Goal: Task Accomplishment & Management: Use online tool/utility

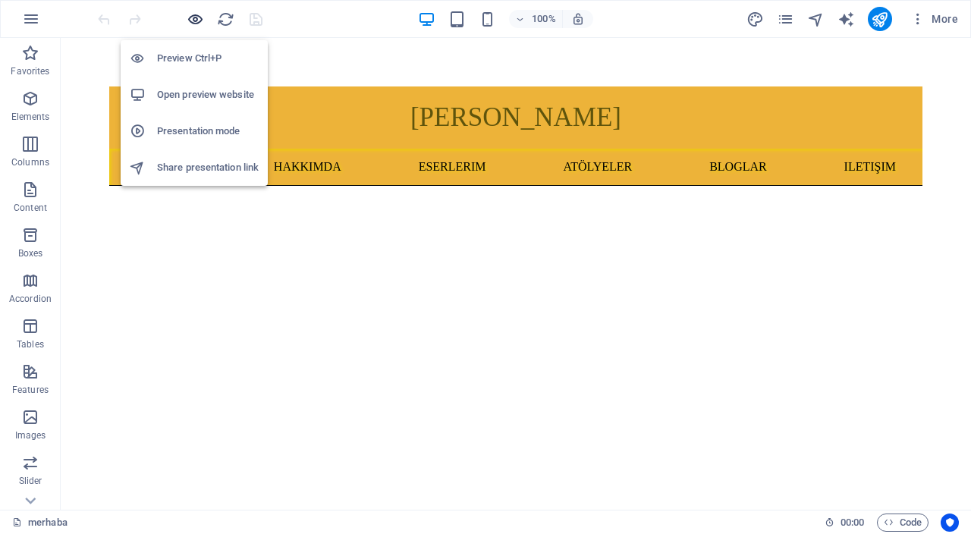
click at [198, 23] on icon "button" at bounding box center [195, 19] width 17 height 17
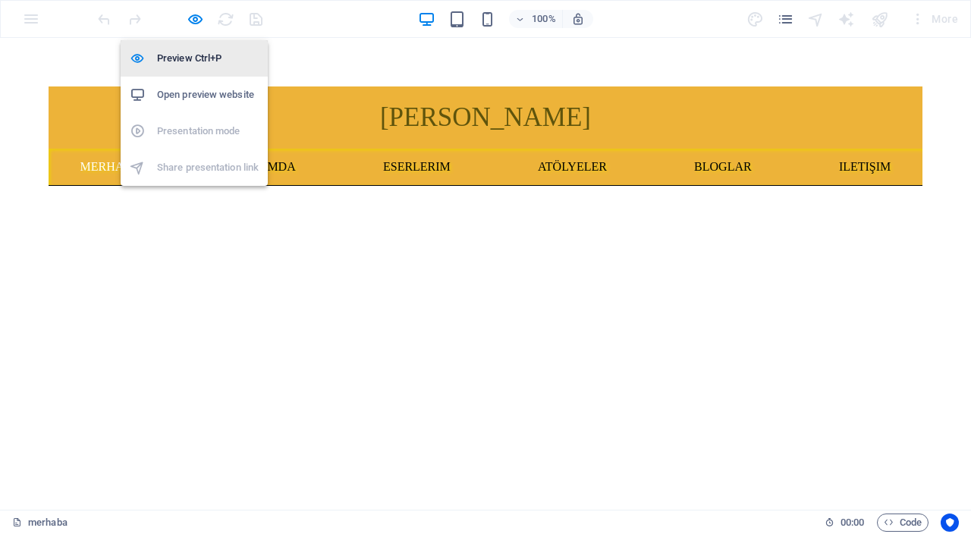
click at [211, 61] on h6 "Preview Ctrl+P" at bounding box center [208, 58] width 102 height 18
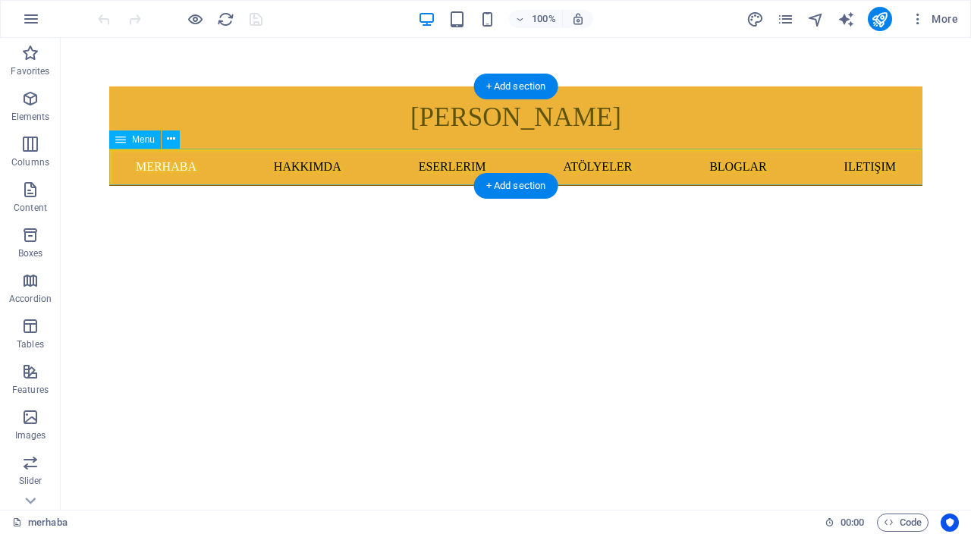
click at [441, 171] on nav "merhaba hakkımda eserlerim atölyeler BLOGLAR iletişim" at bounding box center [515, 167] width 813 height 36
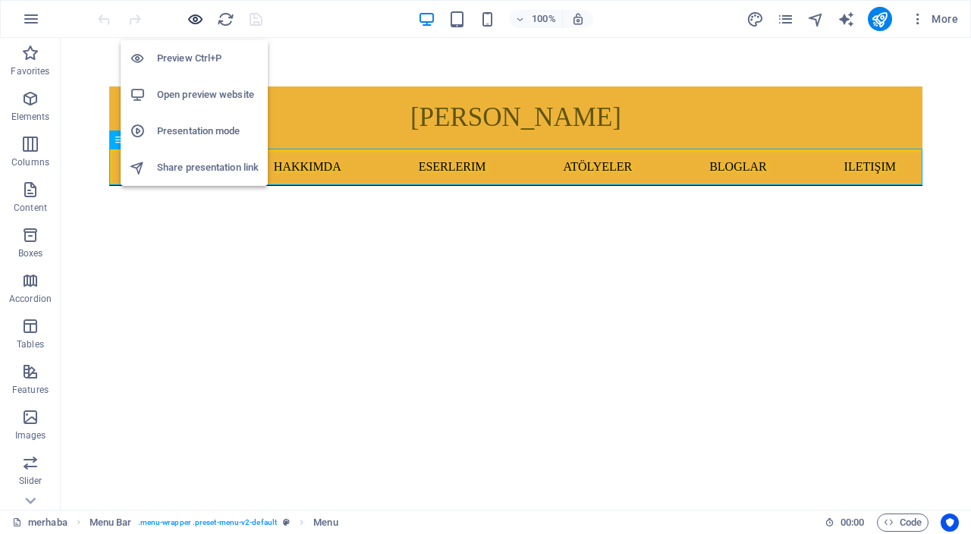
click at [200, 20] on icon "button" at bounding box center [195, 19] width 17 height 17
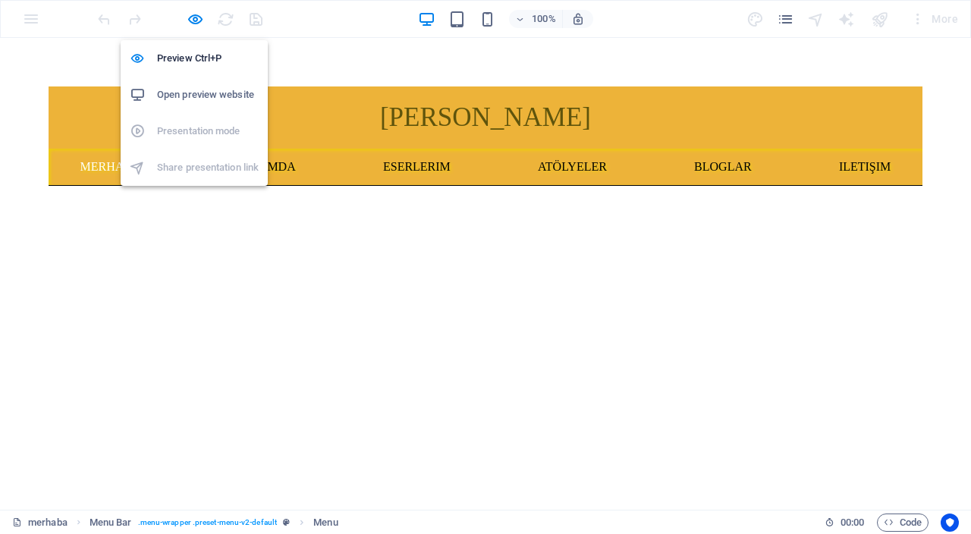
click at [208, 95] on h6 "Open preview website" at bounding box center [208, 95] width 102 height 18
click at [196, 97] on h6 "Open preview website" at bounding box center [208, 95] width 102 height 18
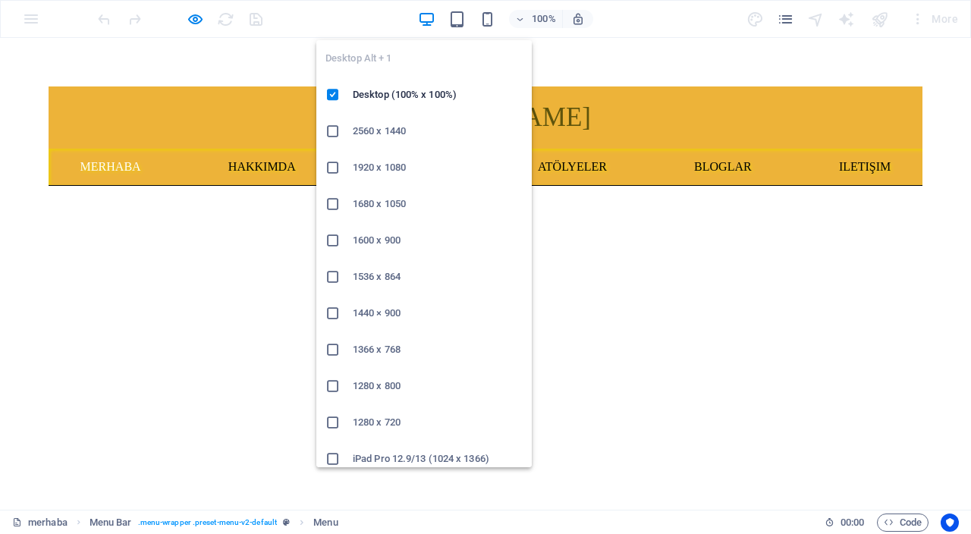
click at [427, 22] on icon "button" at bounding box center [426, 19] width 17 height 17
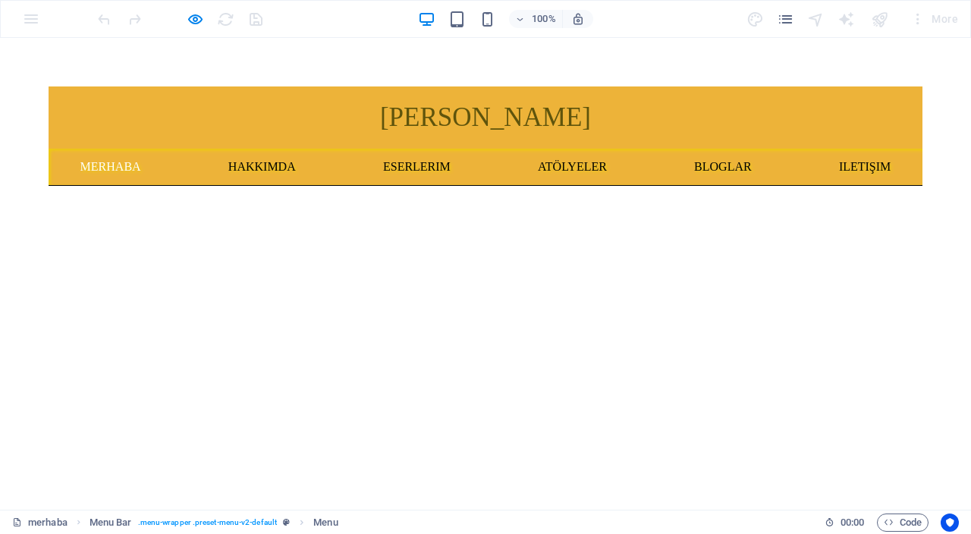
click at [369, 17] on div "100% More" at bounding box center [529, 19] width 869 height 24
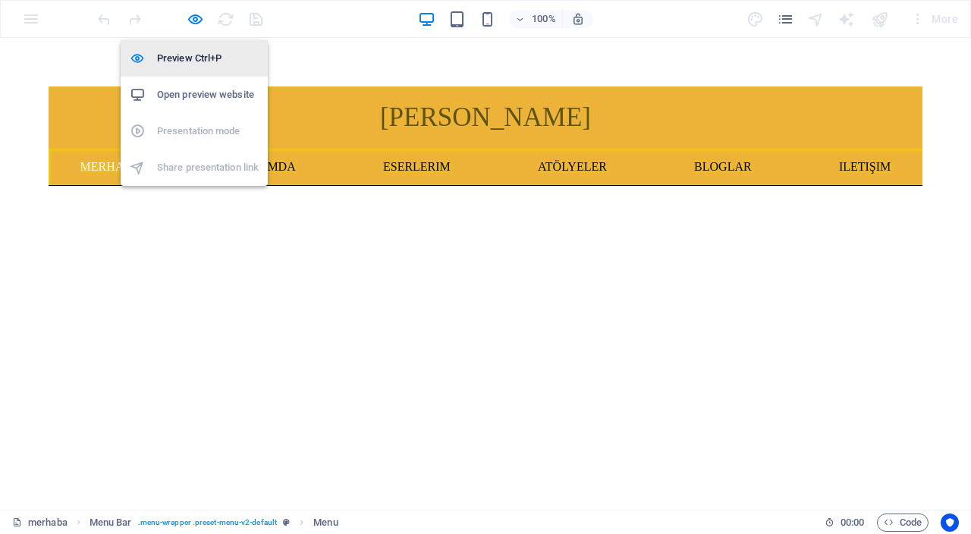
click at [176, 58] on h6 "Preview Ctrl+P" at bounding box center [208, 58] width 102 height 18
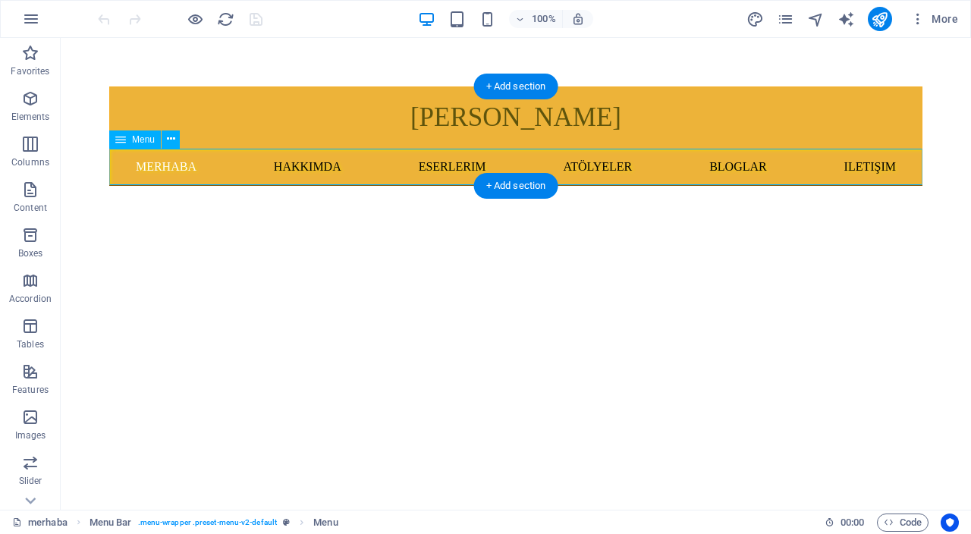
click at [465, 164] on nav "merhaba hakkımda eserlerim atölyeler BLOGLAR iletişim" at bounding box center [515, 167] width 813 height 36
select select
select select "1"
select select
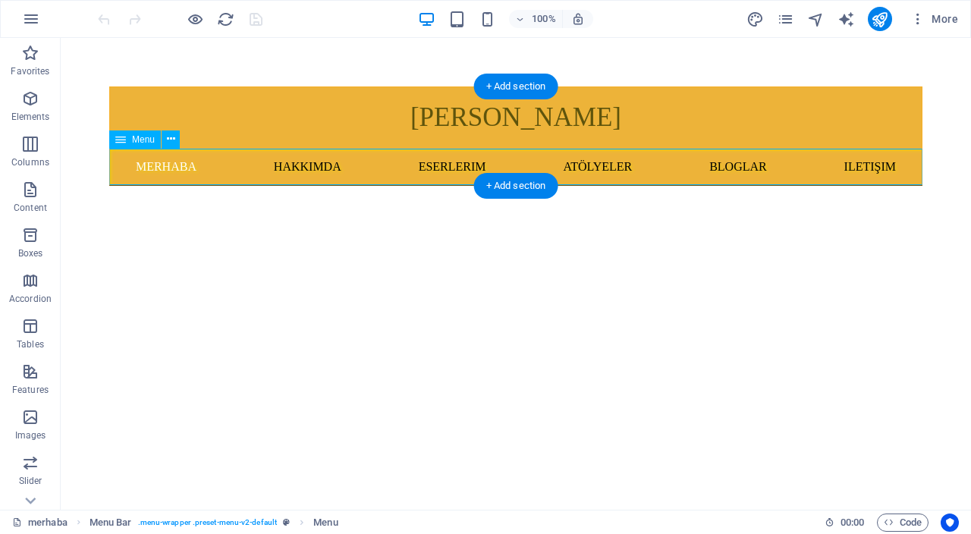
select select "2"
select select
select select "3"
select select
select select "4"
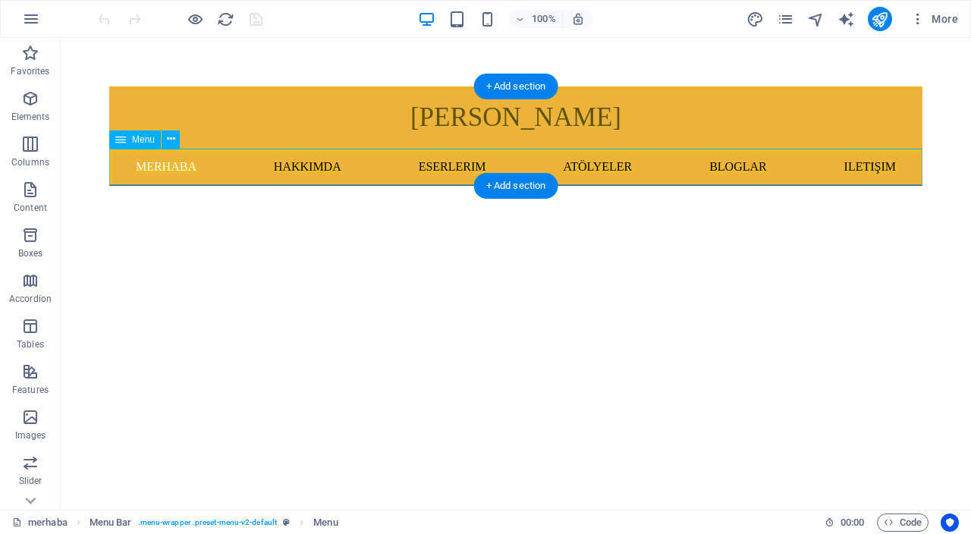
select select
select select "5"
select select
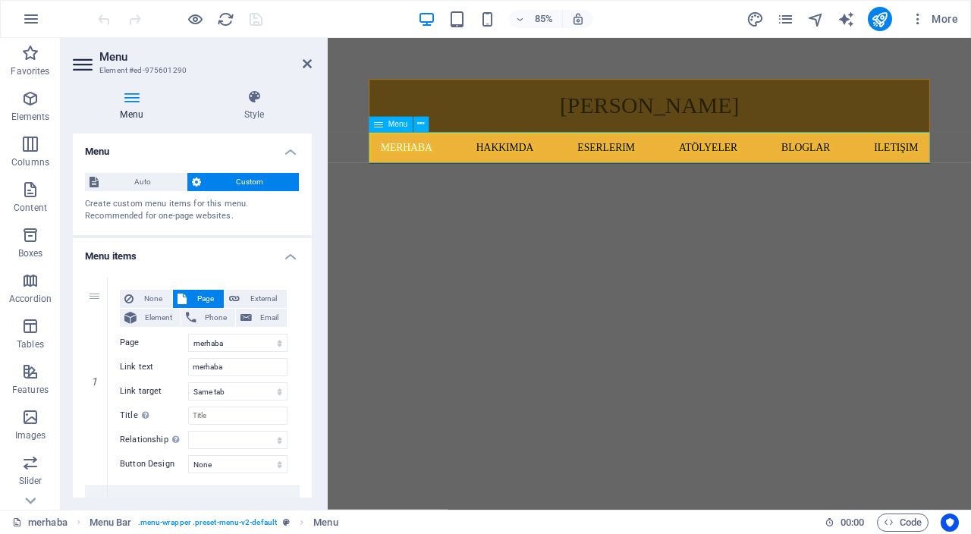
click at [671, 166] on nav "merhaba hakkımda eserlerim atölyeler BLOGLAR iletişim" at bounding box center [706, 167] width 660 height 36
click at [672, 166] on nav "merhaba hakkımda eserlerim atölyeler BLOGLAR iletişim" at bounding box center [706, 167] width 660 height 36
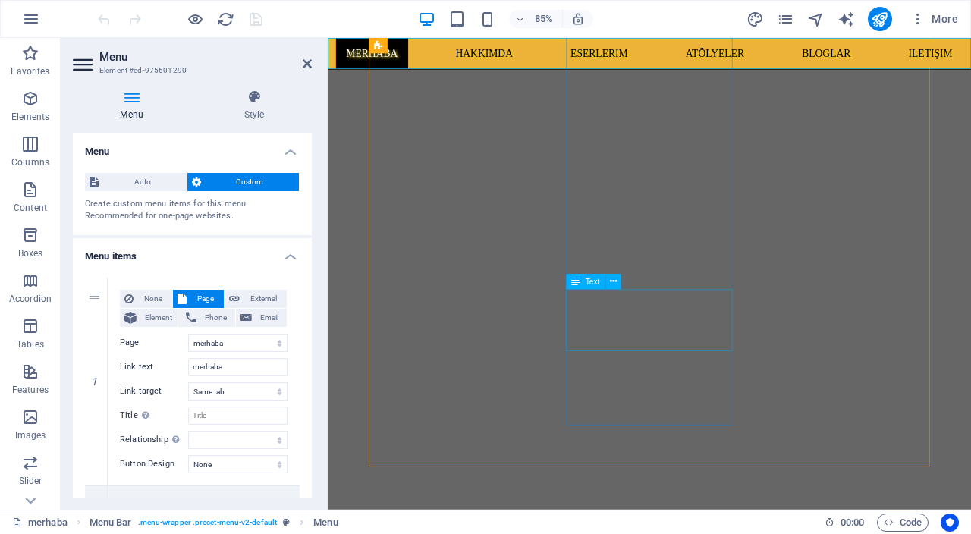
scroll to position [614, 0]
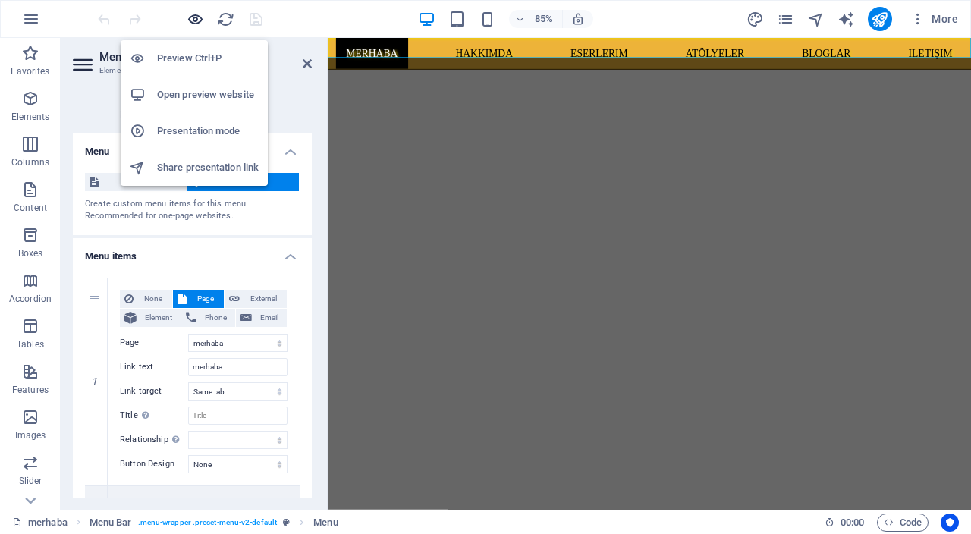
click at [196, 17] on icon "button" at bounding box center [195, 19] width 17 height 17
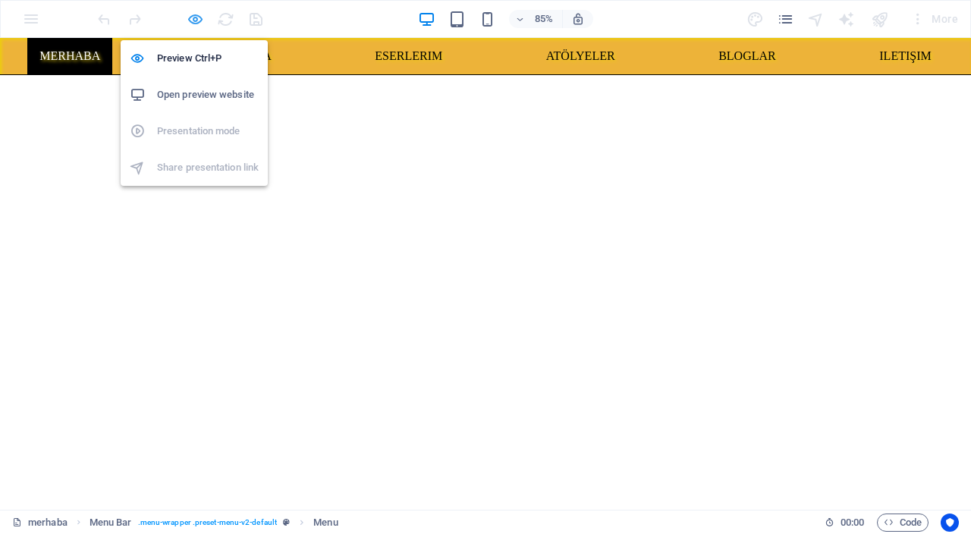
scroll to position [539, 0]
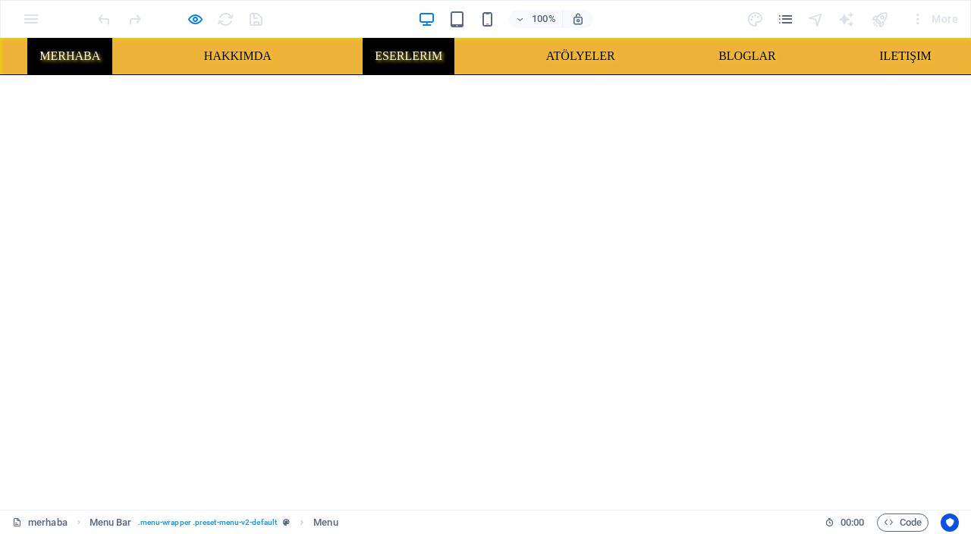
click at [426, 61] on link "eserlerim" at bounding box center [409, 56] width 92 height 36
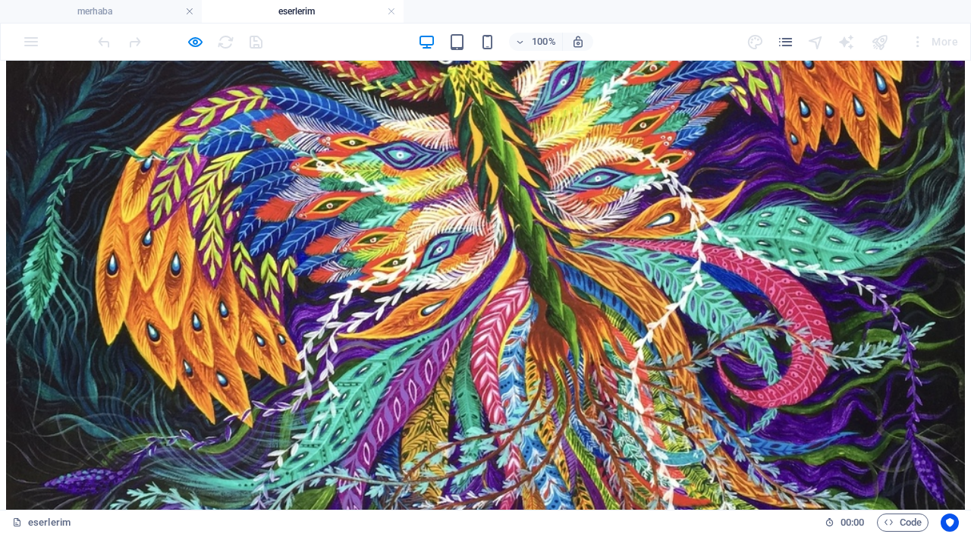
scroll to position [482, 0]
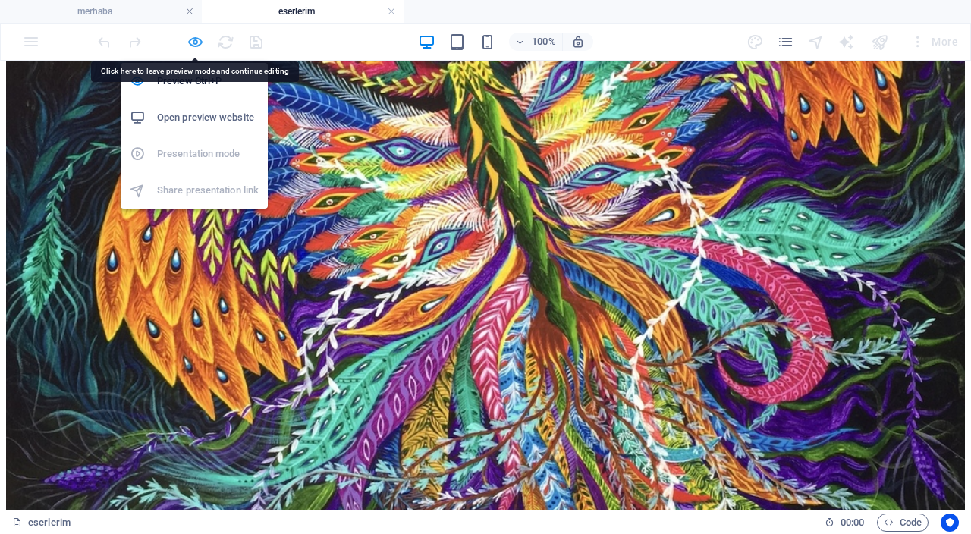
click at [194, 45] on icon "button" at bounding box center [195, 41] width 17 height 17
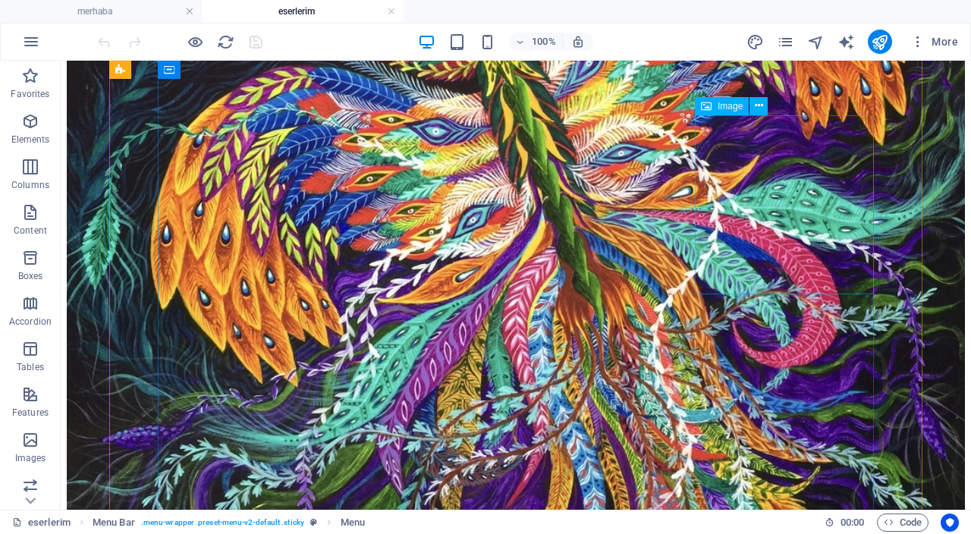
select select "%"
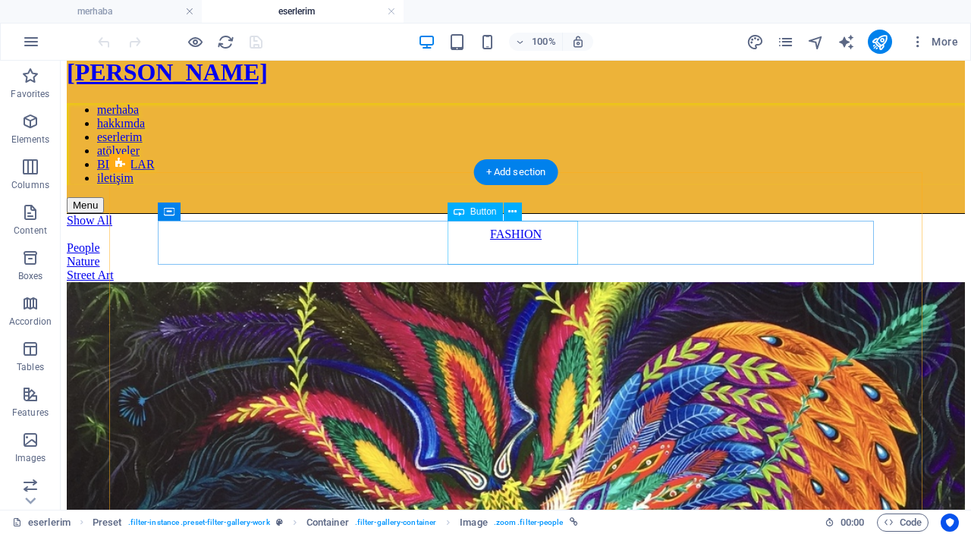
scroll to position [30, 0]
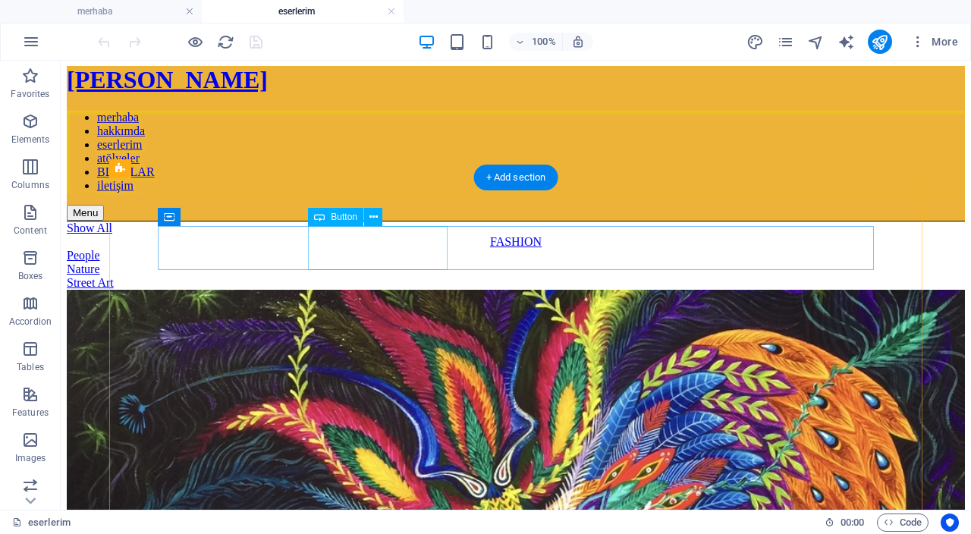
click at [363, 249] on div "FASHION" at bounding box center [516, 242] width 898 height 14
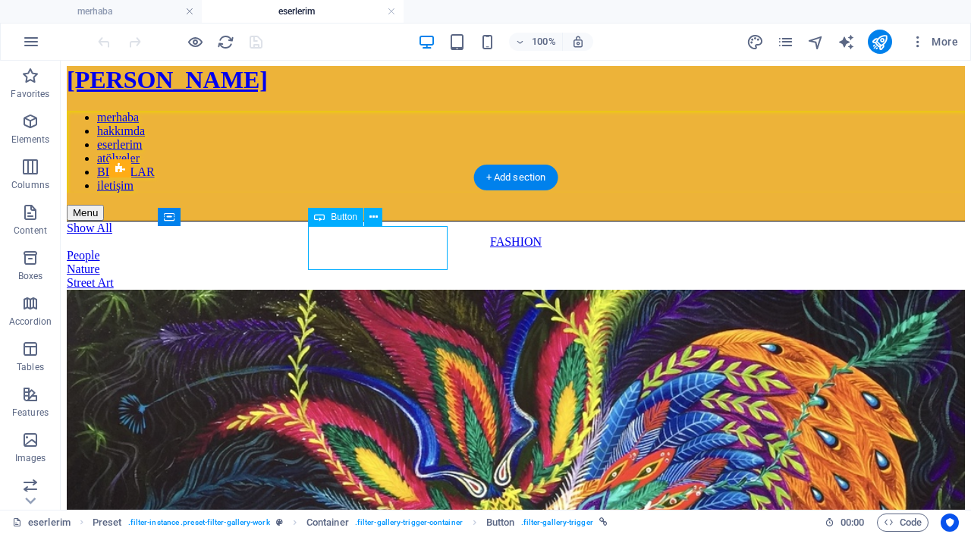
click at [363, 249] on div "FASHION" at bounding box center [516, 242] width 898 height 14
drag, startPoint x: 363, startPoint y: 253, endPoint x: 103, endPoint y: 287, distance: 262.4
click at [363, 249] on div "FASHION" at bounding box center [516, 242] width 898 height 14
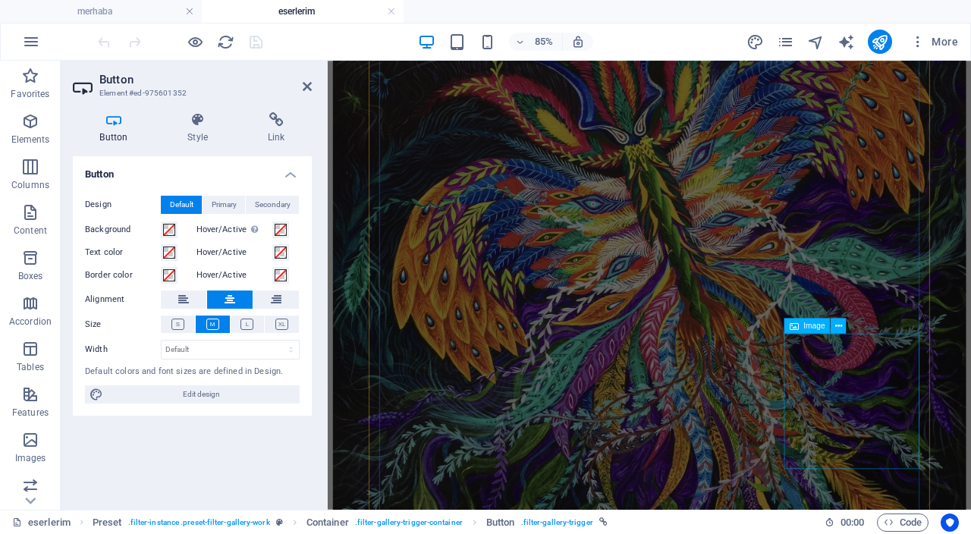
scroll to position [330, 0]
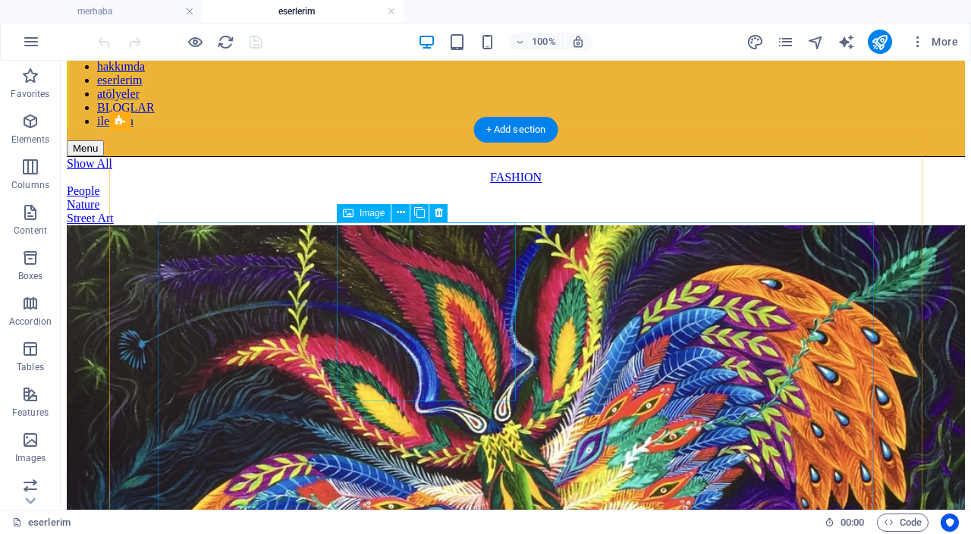
scroll to position [99, 0]
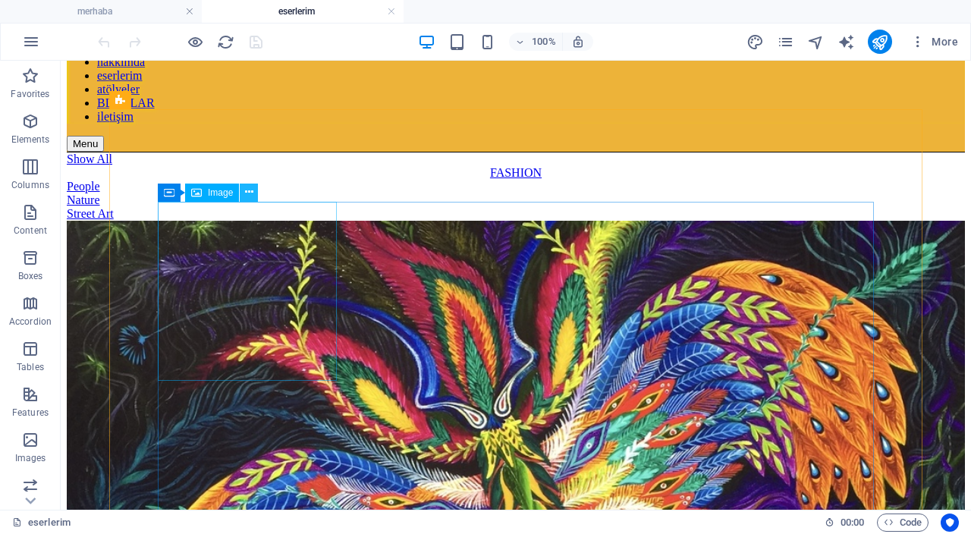
click at [251, 196] on icon at bounding box center [249, 192] width 8 height 16
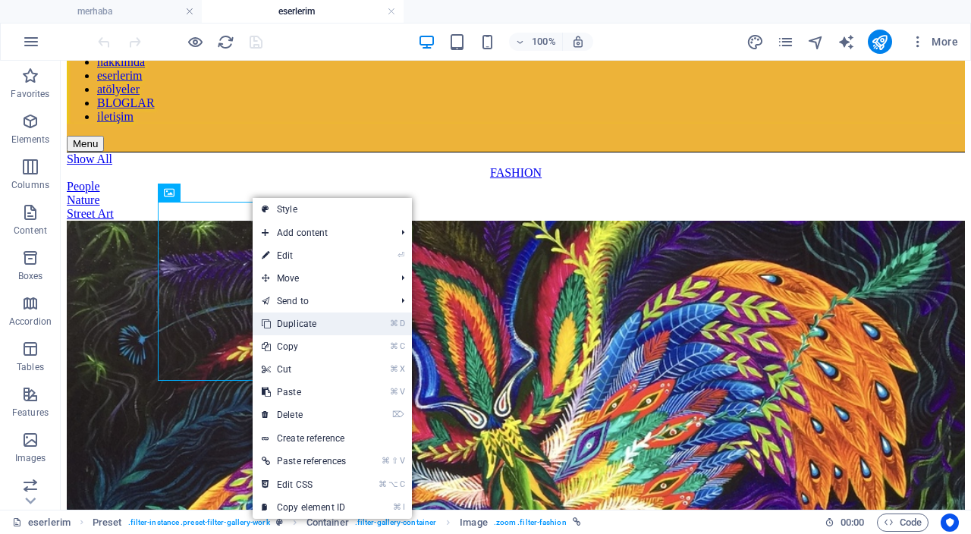
click at [315, 331] on link "⌘ D Duplicate" at bounding box center [304, 324] width 102 height 23
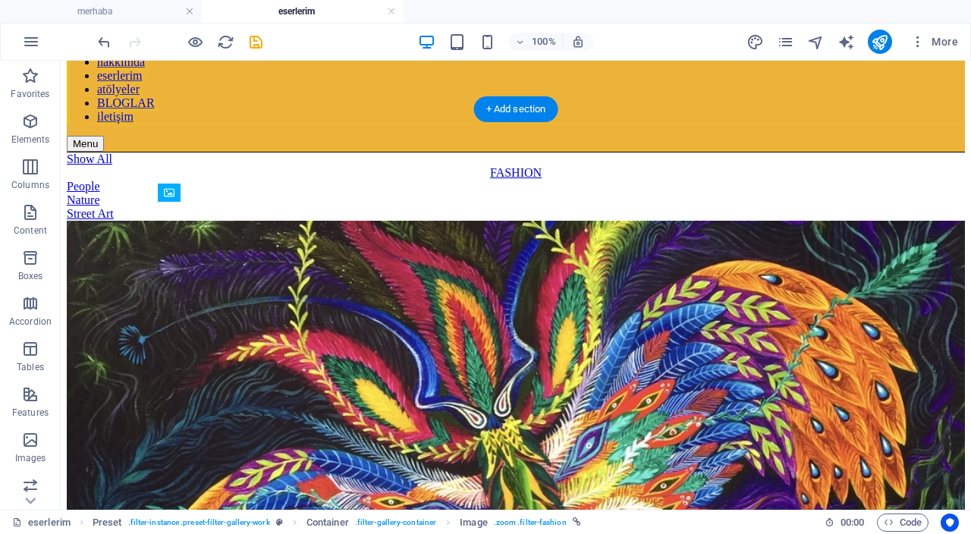
drag, startPoint x: 427, startPoint y: 327, endPoint x: 657, endPoint y: 337, distance: 230.1
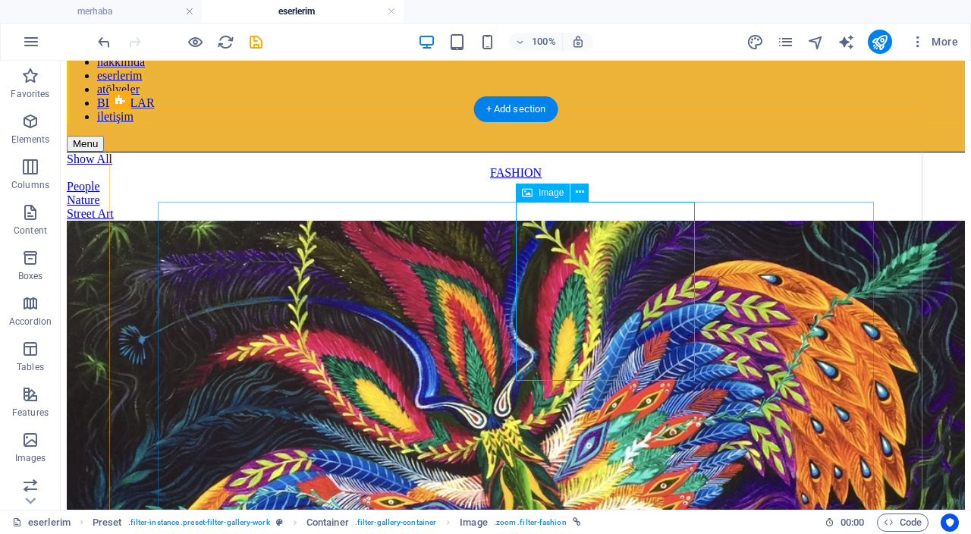
drag, startPoint x: 660, startPoint y: 229, endPoint x: 452, endPoint y: 259, distance: 209.9
select select "%"
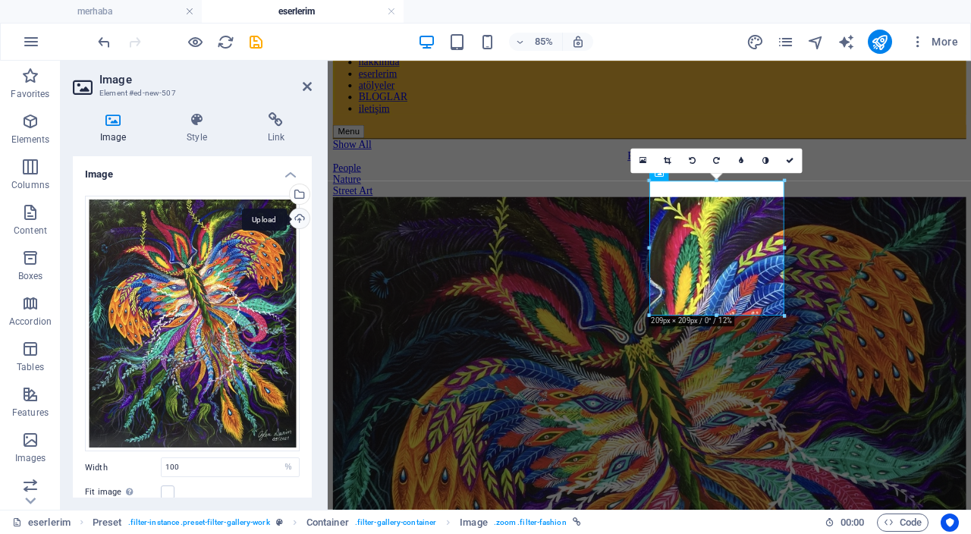
click at [301, 215] on div "Upload" at bounding box center [298, 220] width 23 height 23
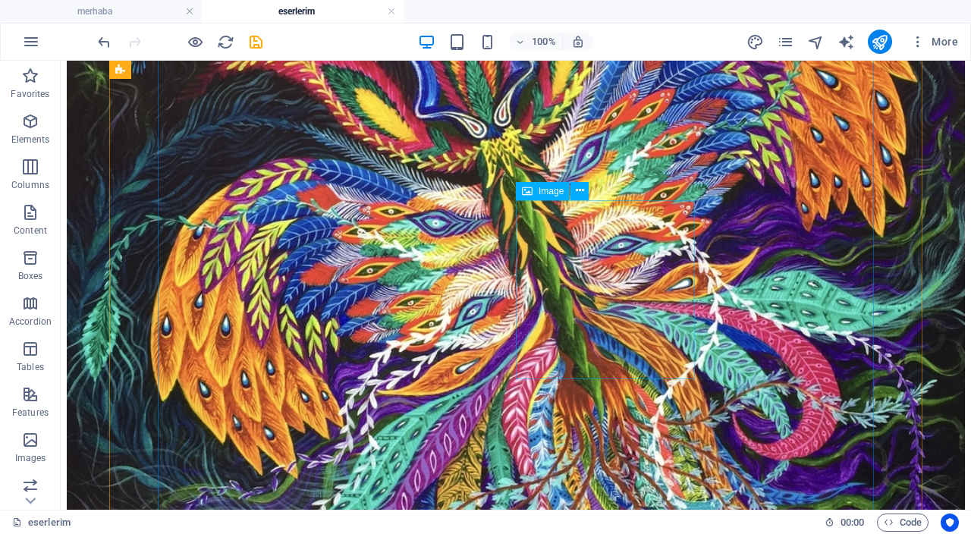
scroll to position [378, 0]
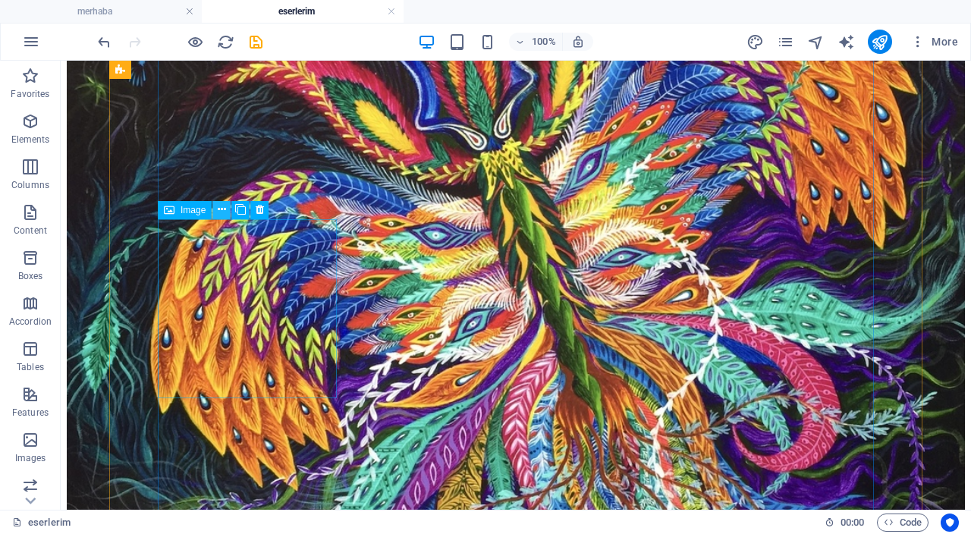
click at [225, 213] on icon at bounding box center [222, 210] width 8 height 16
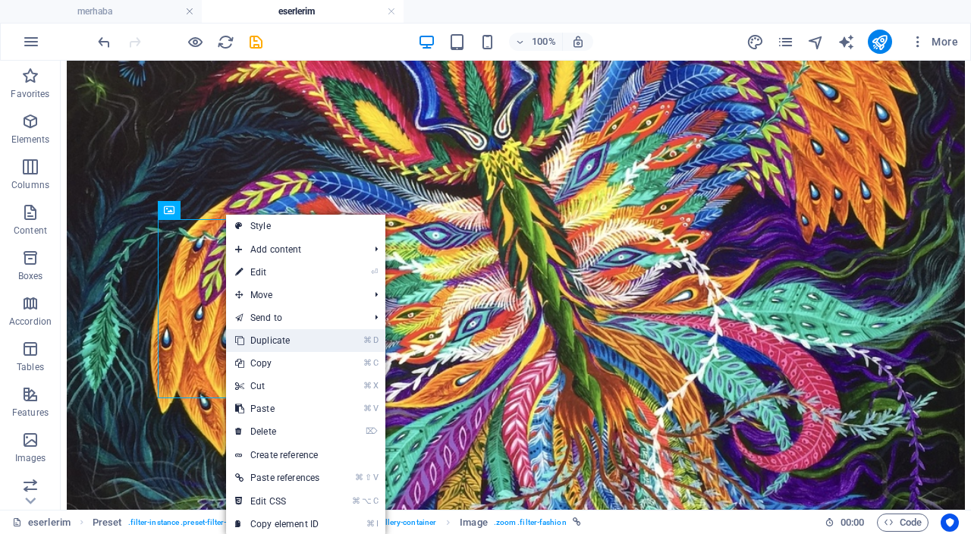
click at [297, 343] on link "⌘ D Duplicate" at bounding box center [277, 340] width 102 height 23
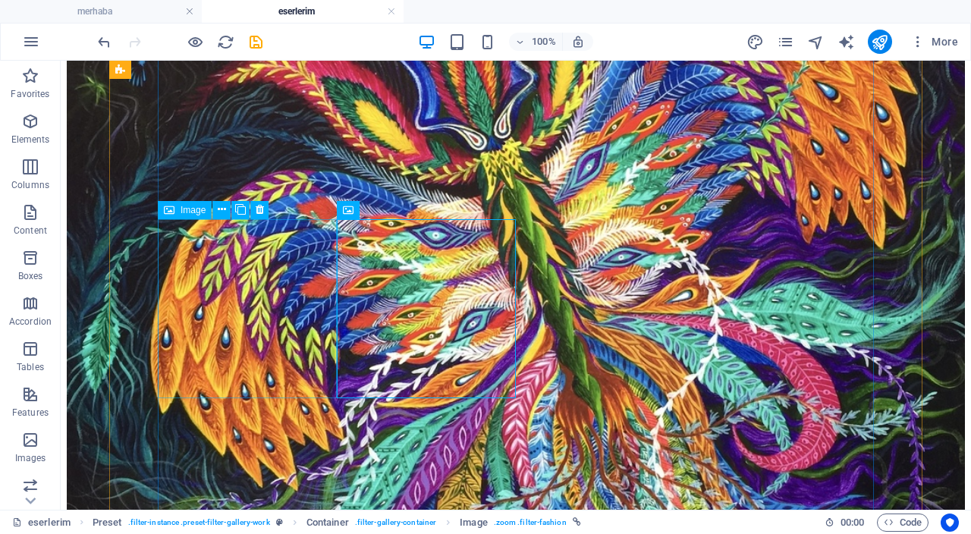
scroll to position [379, 0]
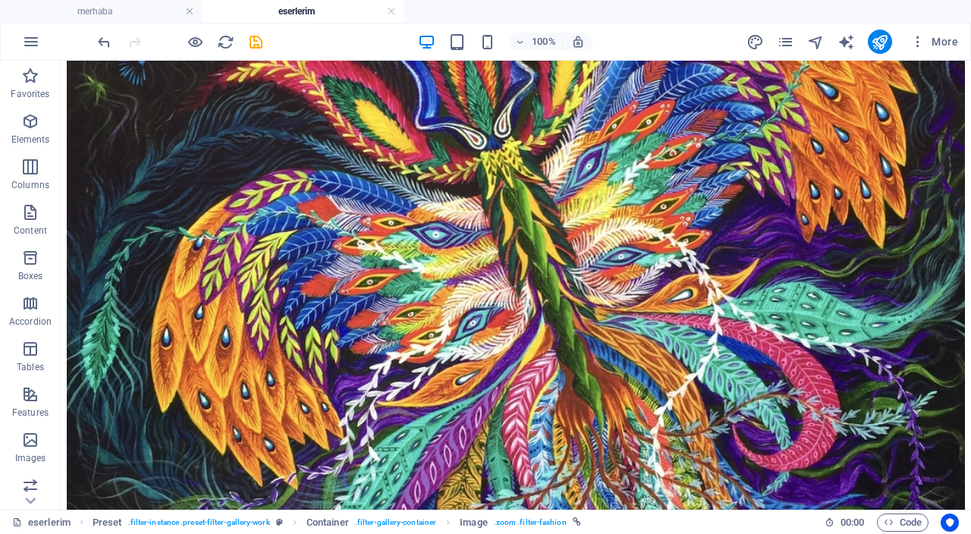
drag, startPoint x: 450, startPoint y: 308, endPoint x: 657, endPoint y: 319, distance: 207.4
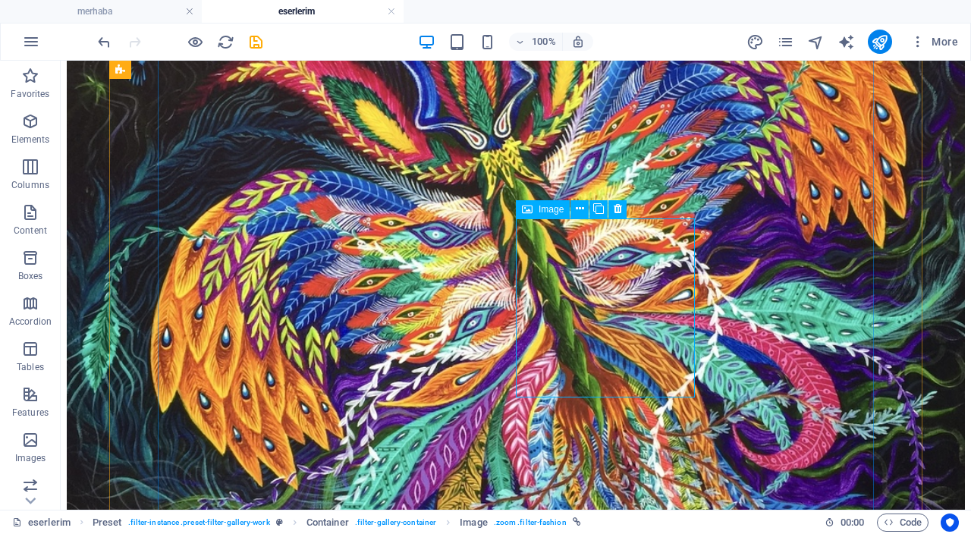
drag, startPoint x: 655, startPoint y: 262, endPoint x: 447, endPoint y: 299, distance: 211.8
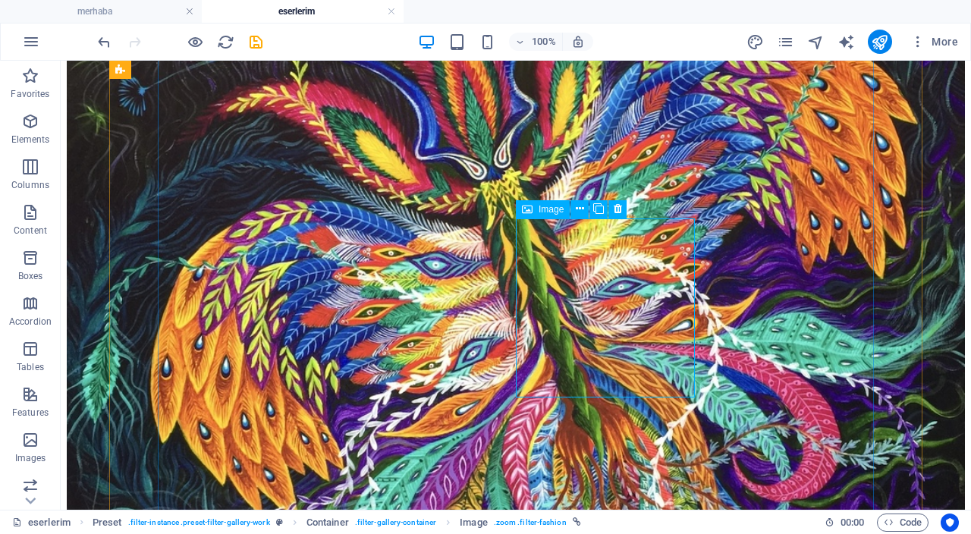
select select "%"
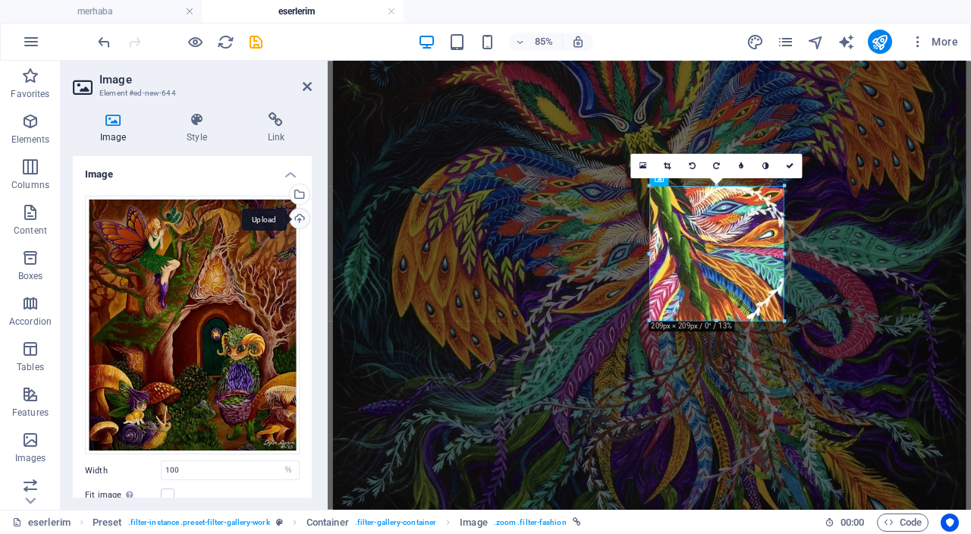
click at [298, 222] on div "Upload" at bounding box center [298, 220] width 23 height 23
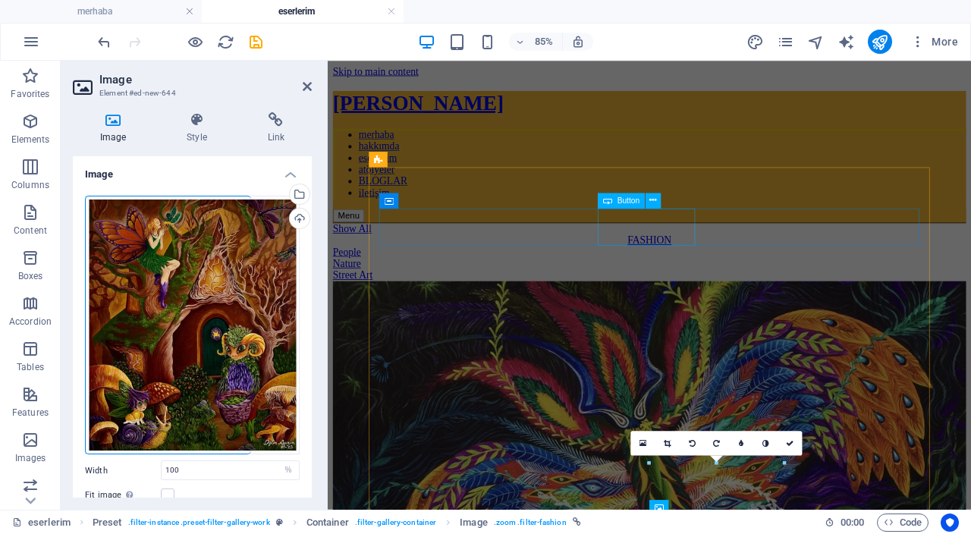
scroll to position [40, 0]
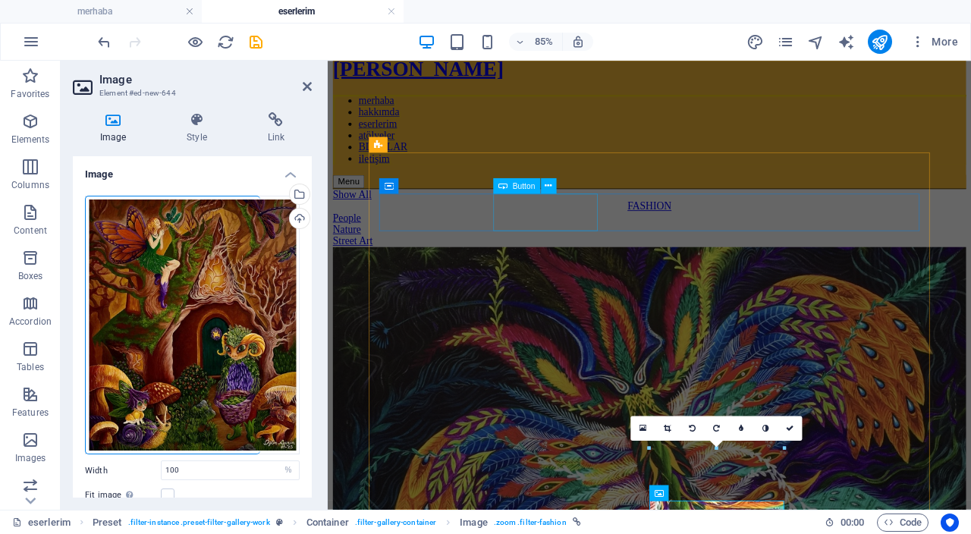
click at [574, 238] on div "FASHION" at bounding box center [706, 232] width 745 height 14
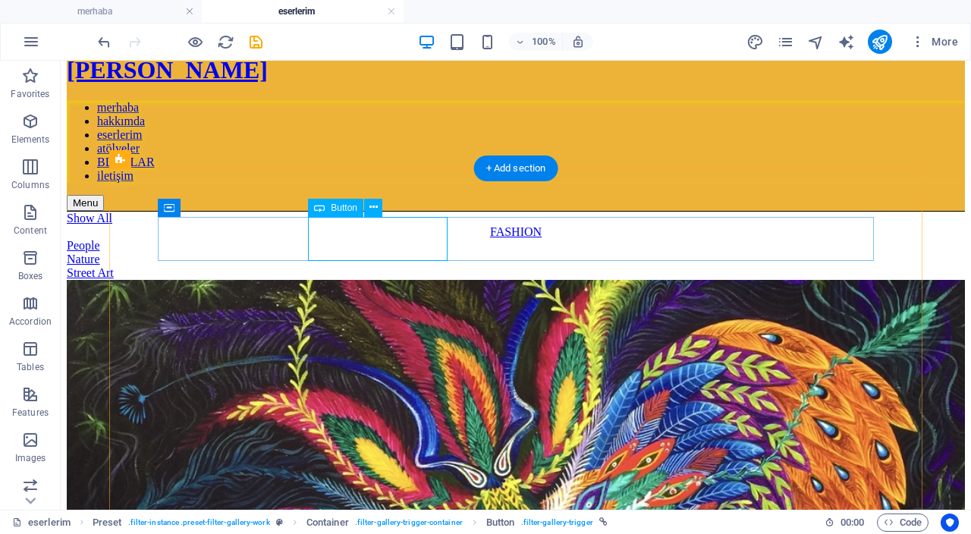
click at [402, 239] on div "FASHION" at bounding box center [516, 232] width 898 height 14
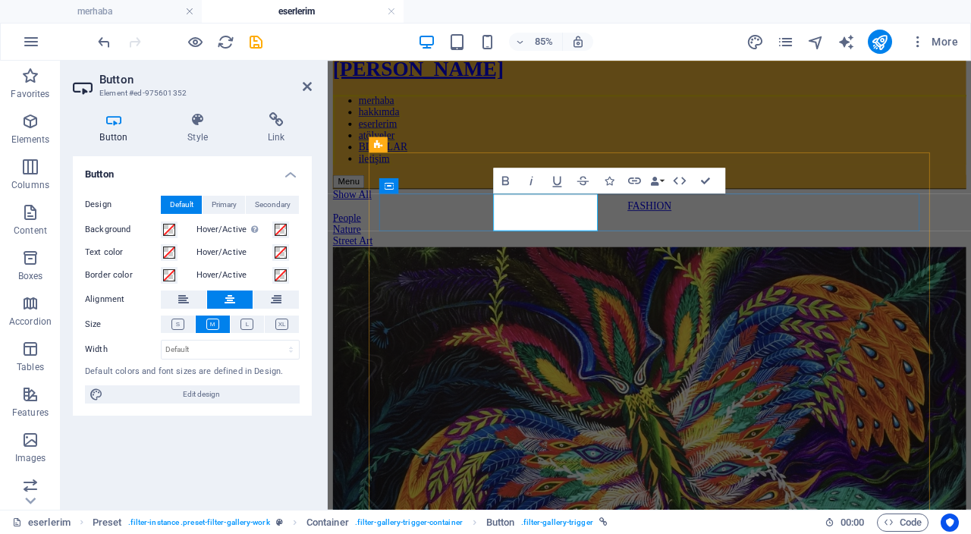
click at [680, 228] on link "FASHION" at bounding box center [706, 231] width 52 height 13
click at [719, 249] on div "People" at bounding box center [706, 246] width 745 height 14
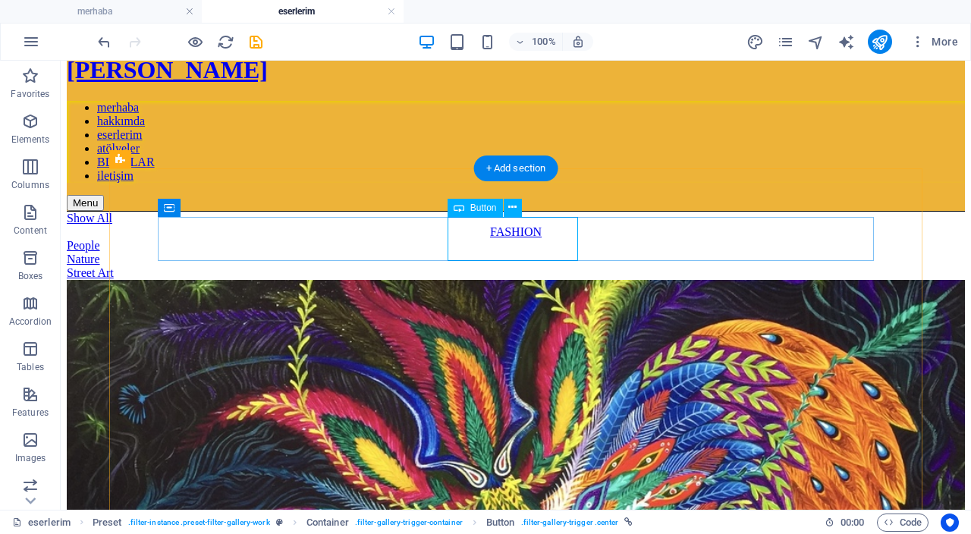
click at [529, 251] on div "People" at bounding box center [516, 246] width 898 height 14
click at [429, 239] on div "FASHION" at bounding box center [516, 232] width 898 height 14
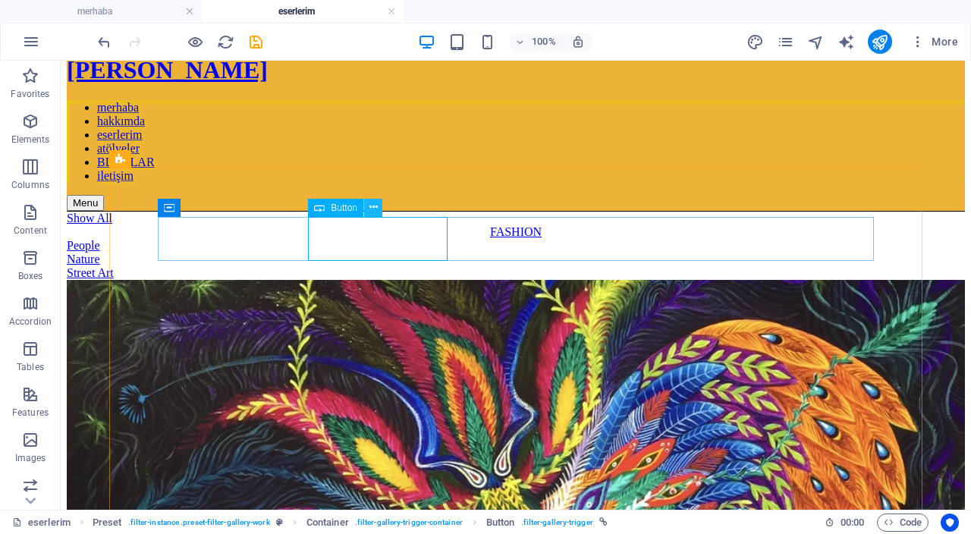
click at [377, 209] on icon at bounding box center [373, 208] width 8 height 16
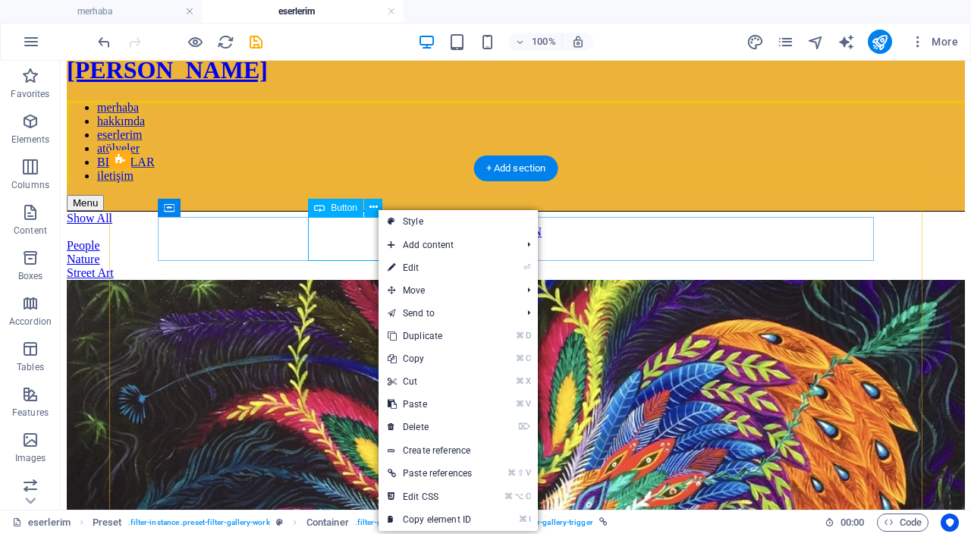
click at [342, 225] on div "FASHION" at bounding box center [516, 232] width 898 height 14
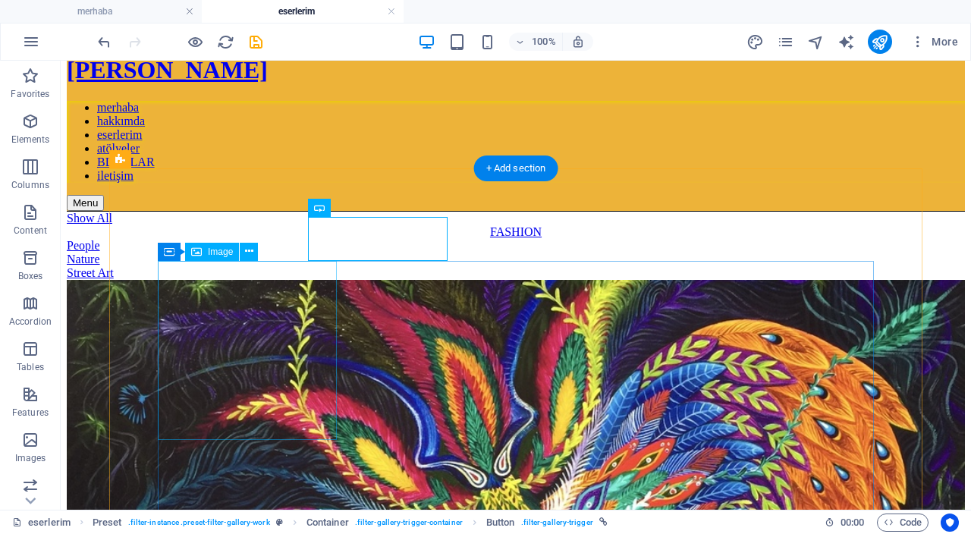
select select "%"
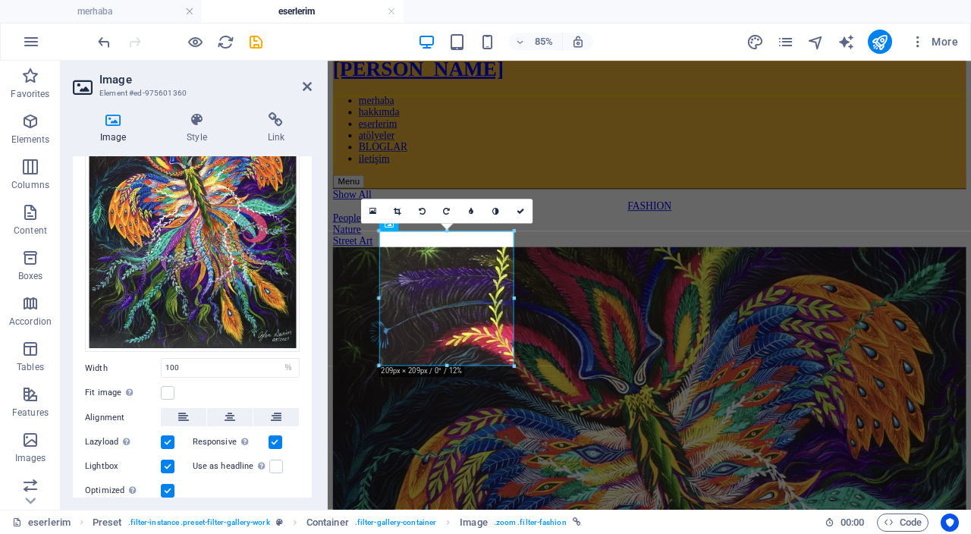
scroll to position [146, 0]
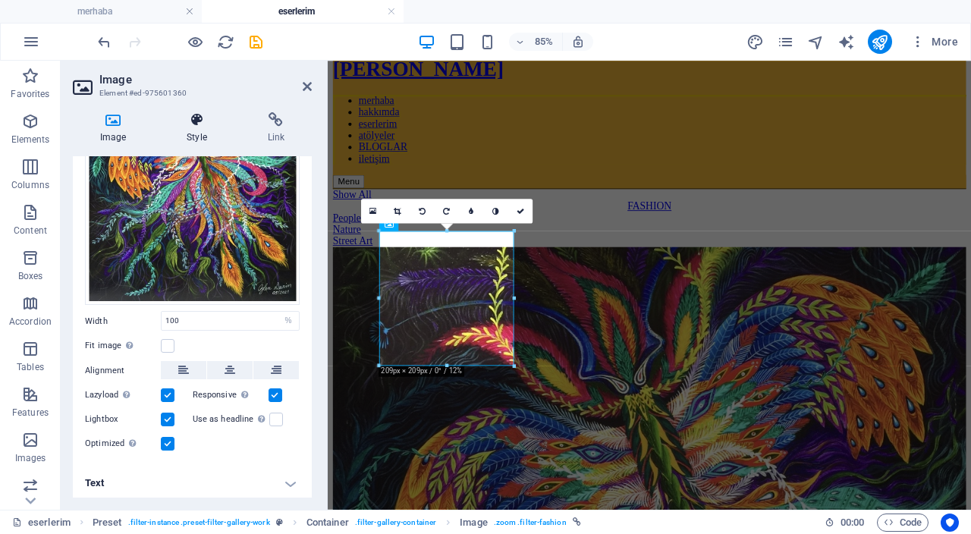
click at [193, 119] on icon at bounding box center [196, 119] width 74 height 15
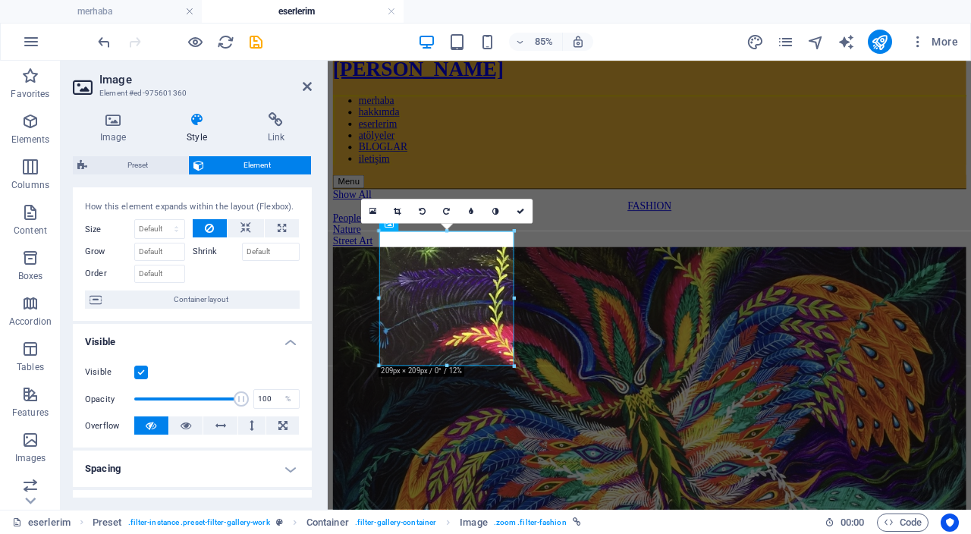
scroll to position [0, 0]
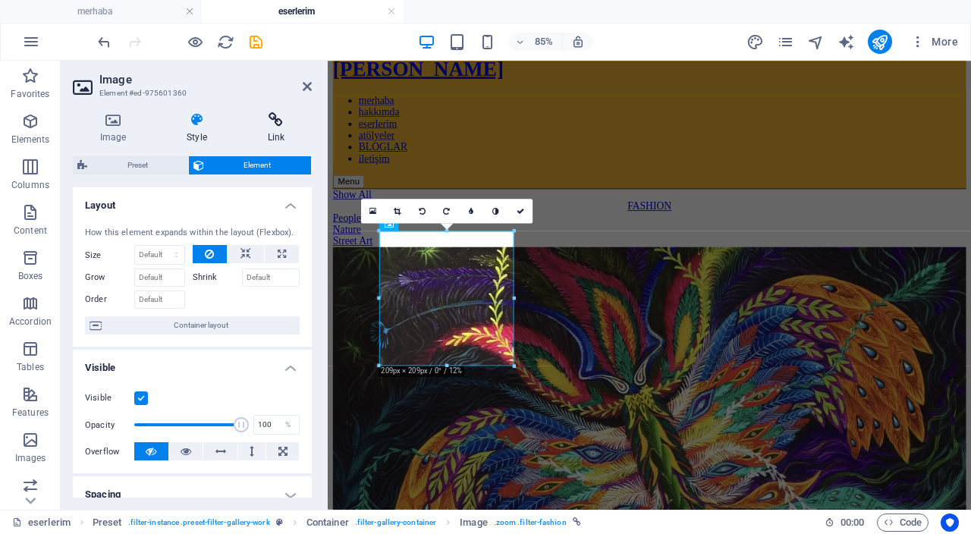
click at [282, 123] on icon at bounding box center [275, 119] width 71 height 15
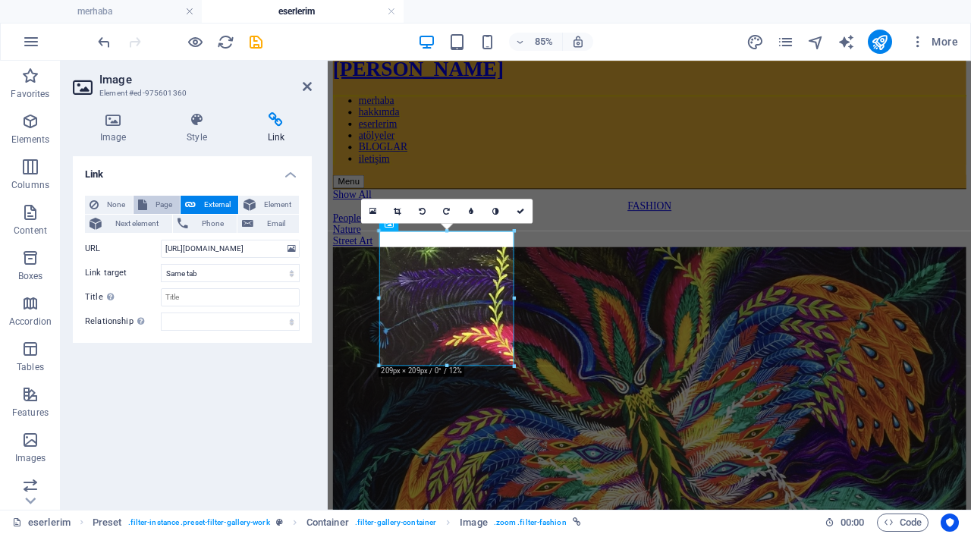
click at [169, 203] on span "Page" at bounding box center [164, 205] width 24 height 18
select select
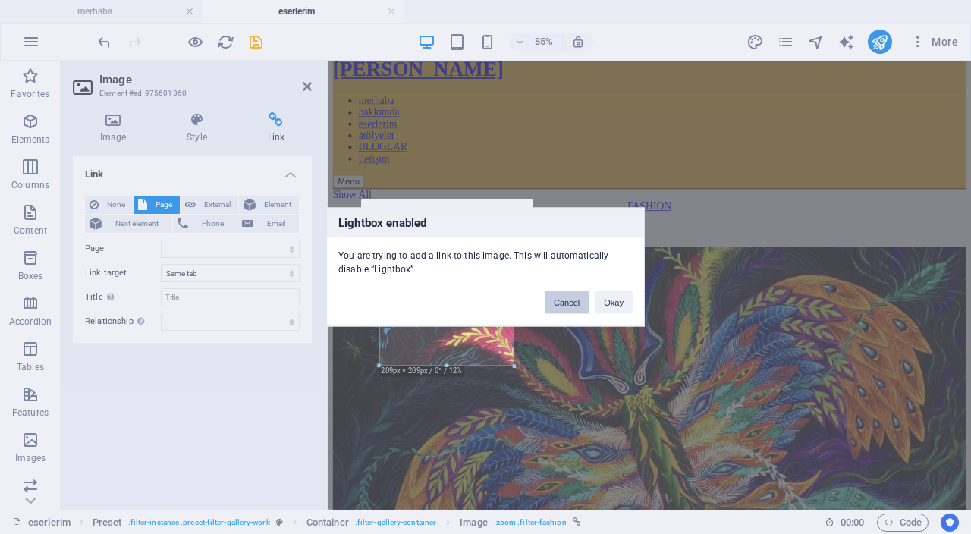
click at [568, 307] on button "Cancel" at bounding box center [567, 302] width 44 height 23
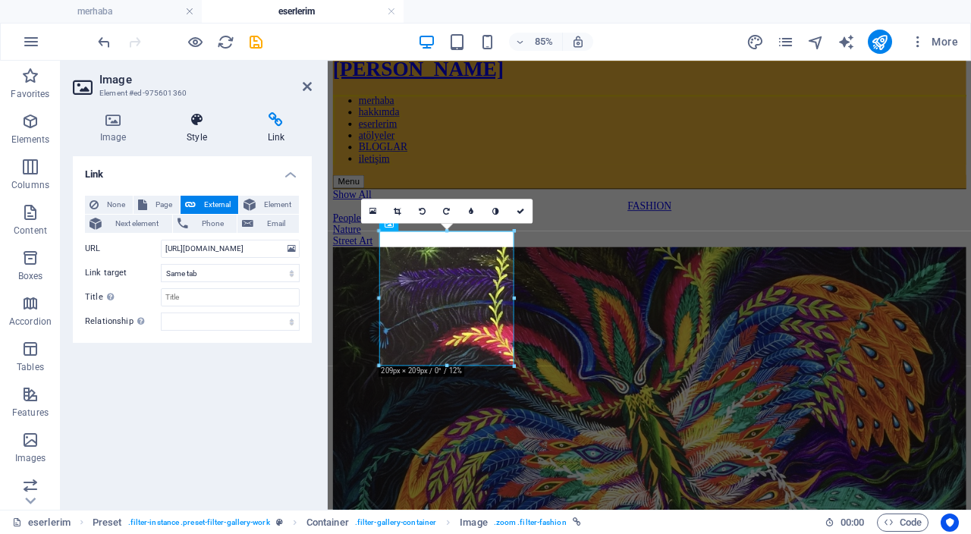
click at [190, 125] on icon at bounding box center [196, 119] width 74 height 15
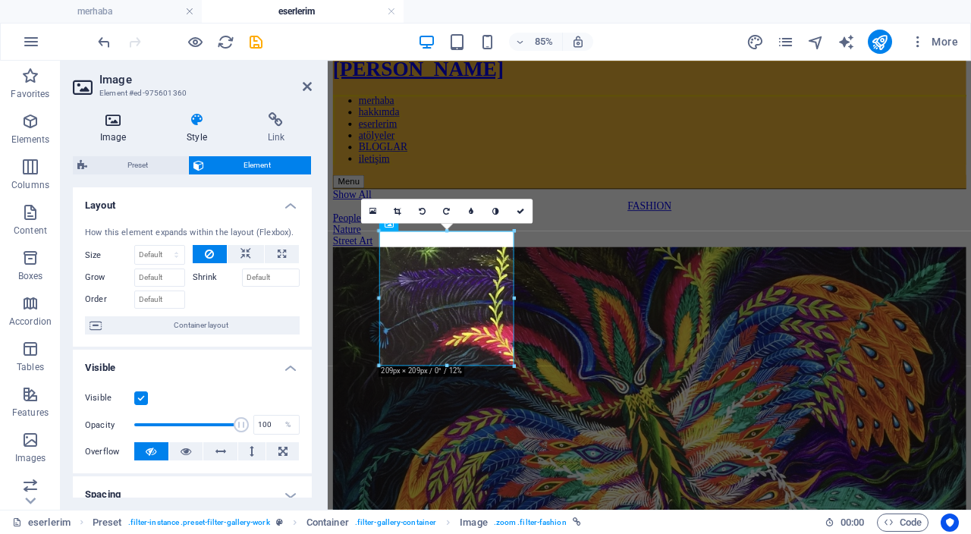
click at [114, 121] on icon at bounding box center [113, 119] width 80 height 15
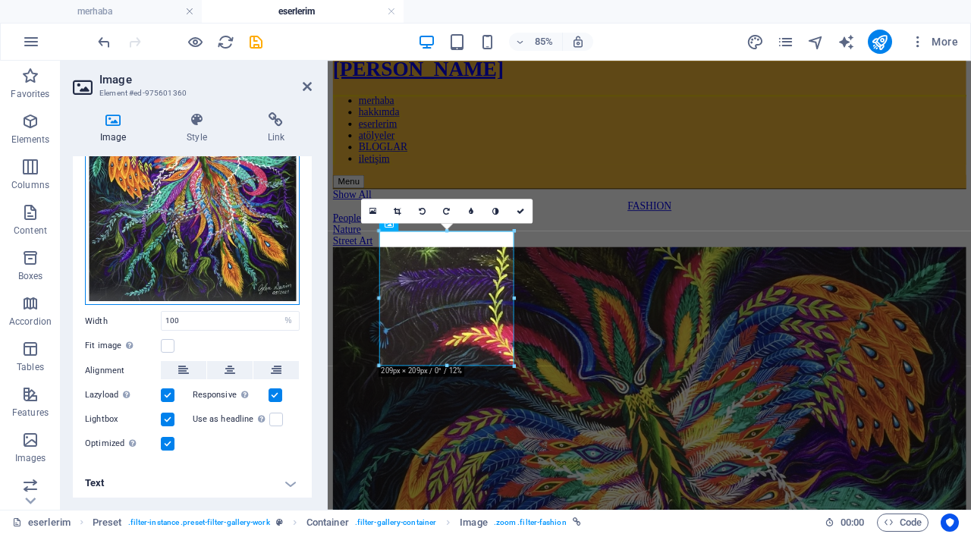
click at [232, 231] on div "Drag files here, click to choose files or select files from Files or our free s…" at bounding box center [192, 177] width 215 height 256
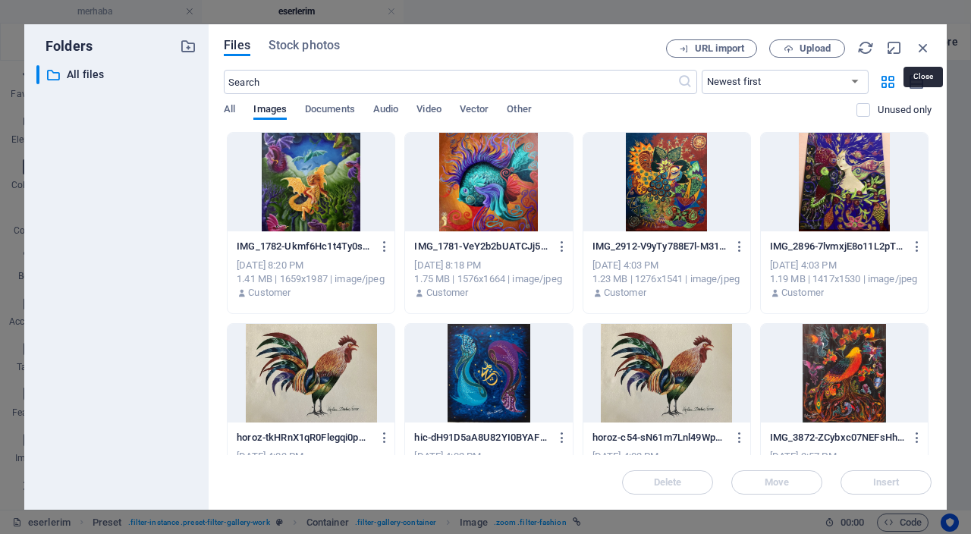
click at [925, 50] on icon "button" at bounding box center [923, 47] width 17 height 17
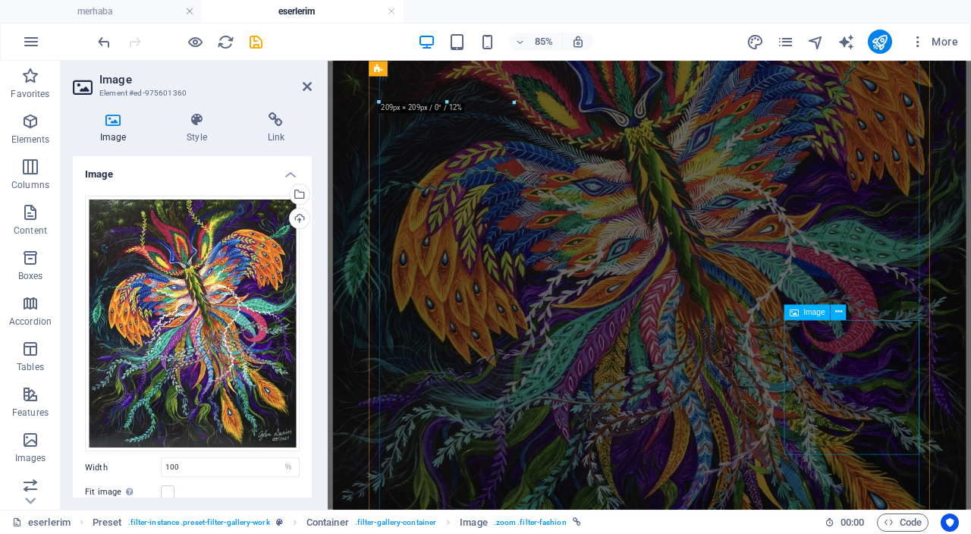
scroll to position [356, 0]
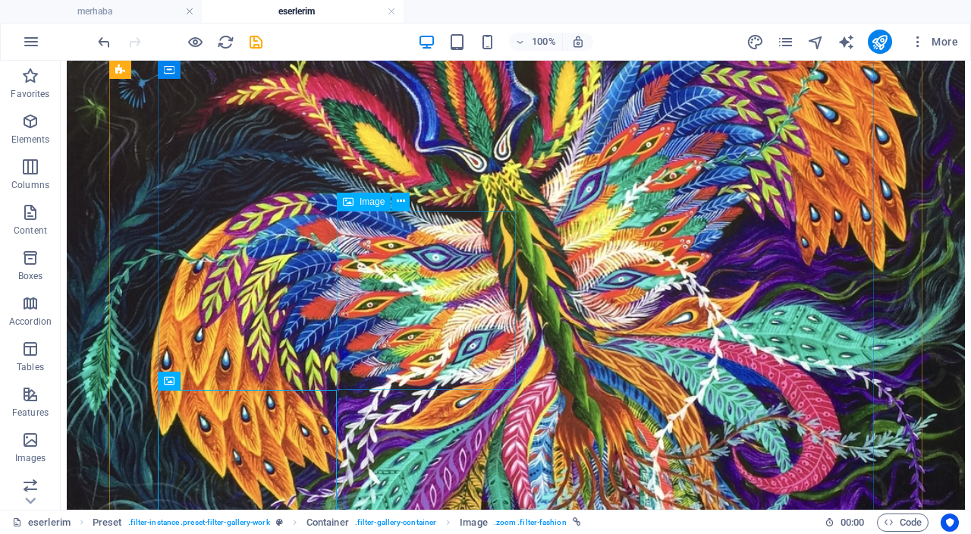
scroll to position [386, 0]
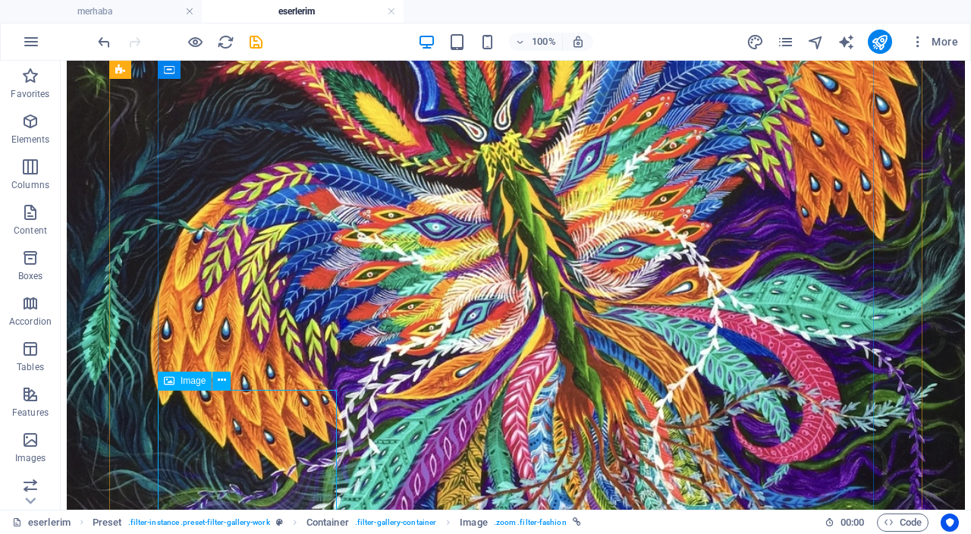
click at [225, 384] on icon at bounding box center [222, 380] width 8 height 16
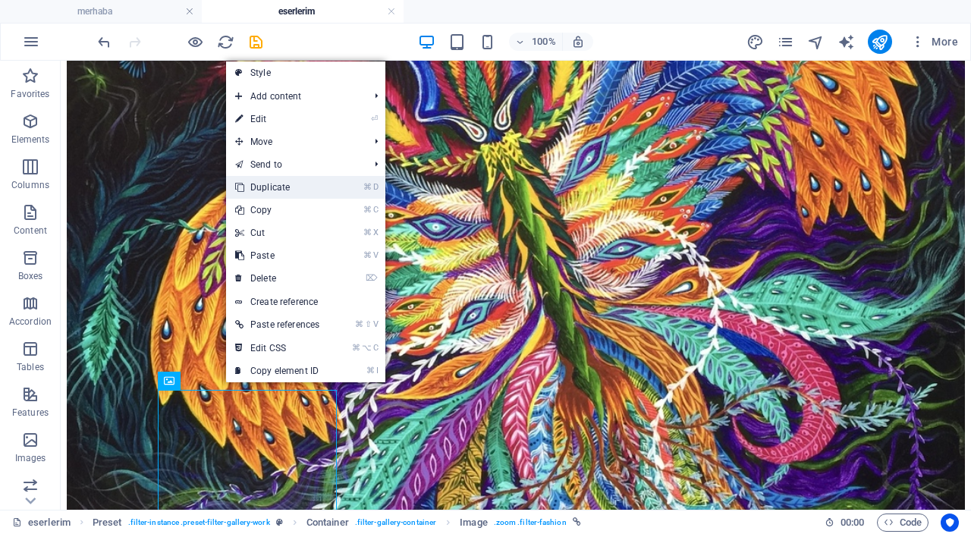
click at [308, 186] on link "⌘ D Duplicate" at bounding box center [277, 187] width 102 height 23
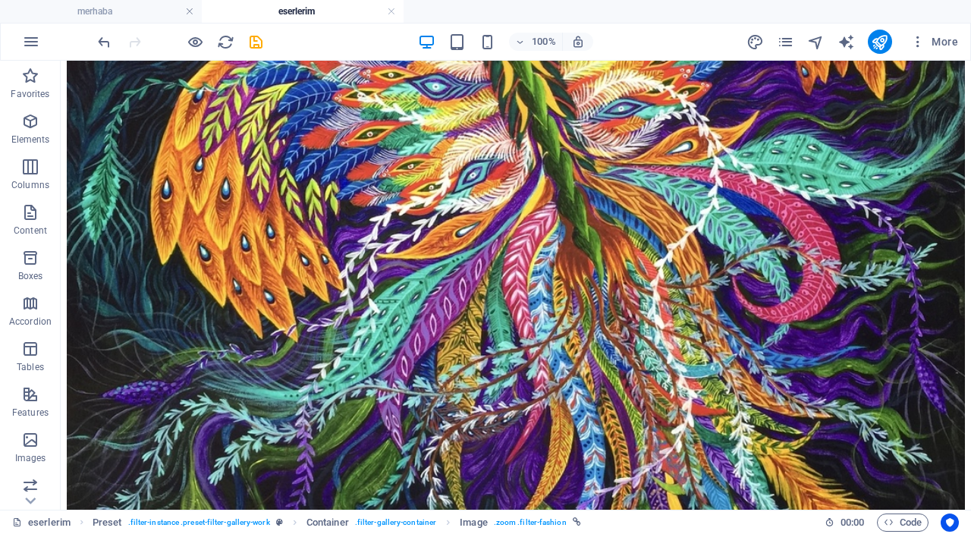
scroll to position [558, 0]
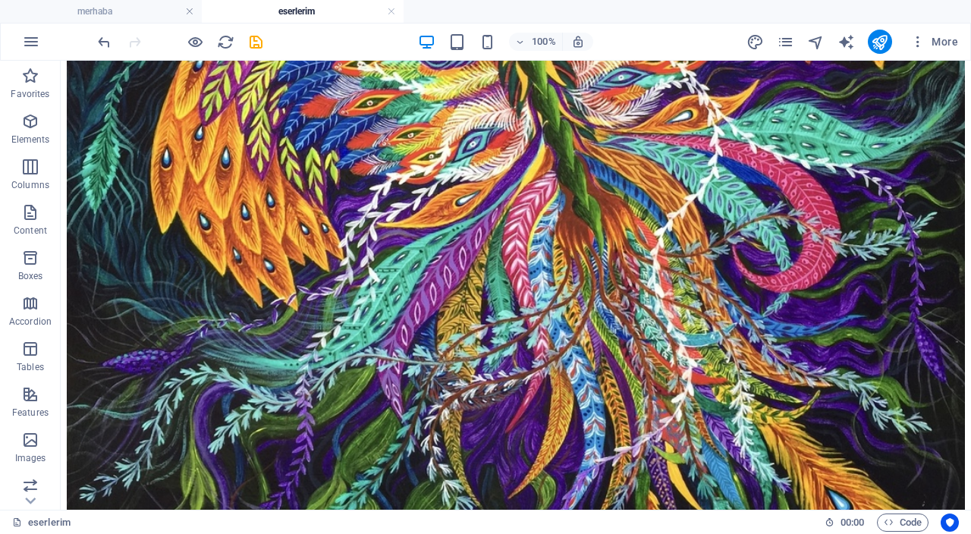
drag, startPoint x: 491, startPoint y: 445, endPoint x: 678, endPoint y: 330, distance: 219.6
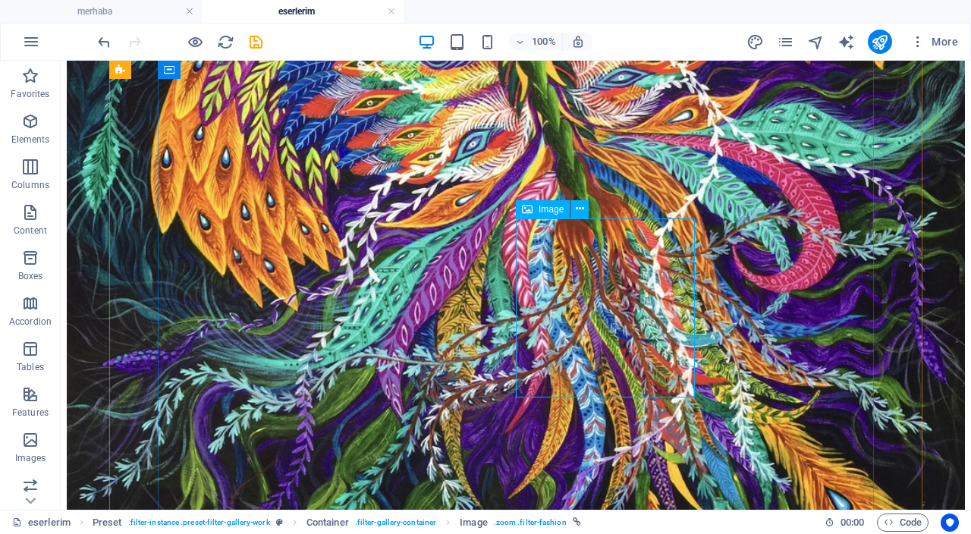
drag, startPoint x: 639, startPoint y: 256, endPoint x: 428, endPoint y: 291, distance: 214.4
select select "%"
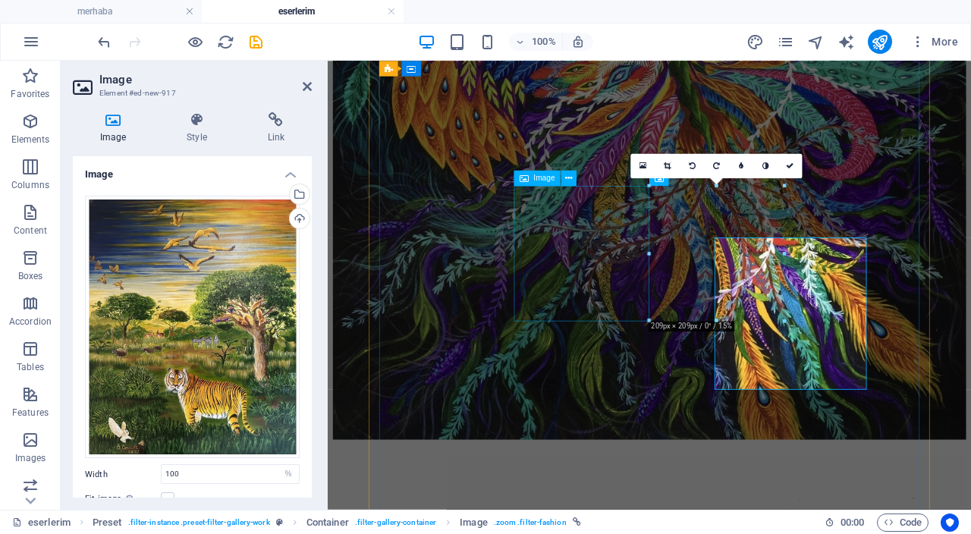
scroll to position [507, 0]
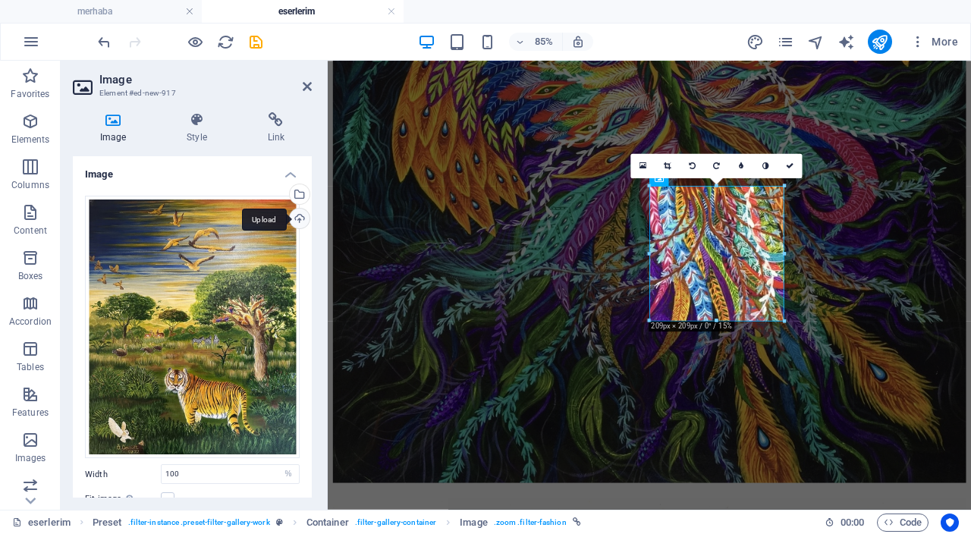
click at [287, 220] on div "Upload" at bounding box center [298, 220] width 23 height 23
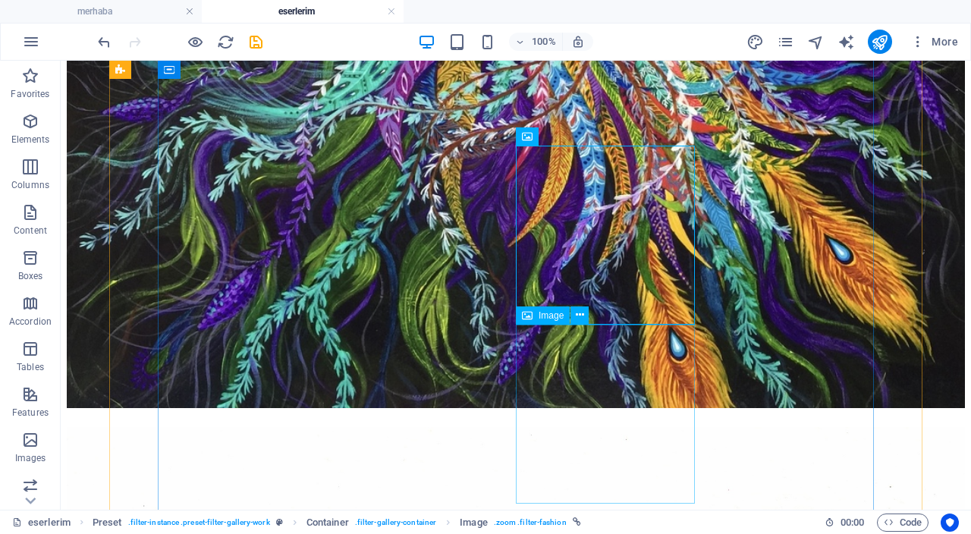
scroll to position [812, 0]
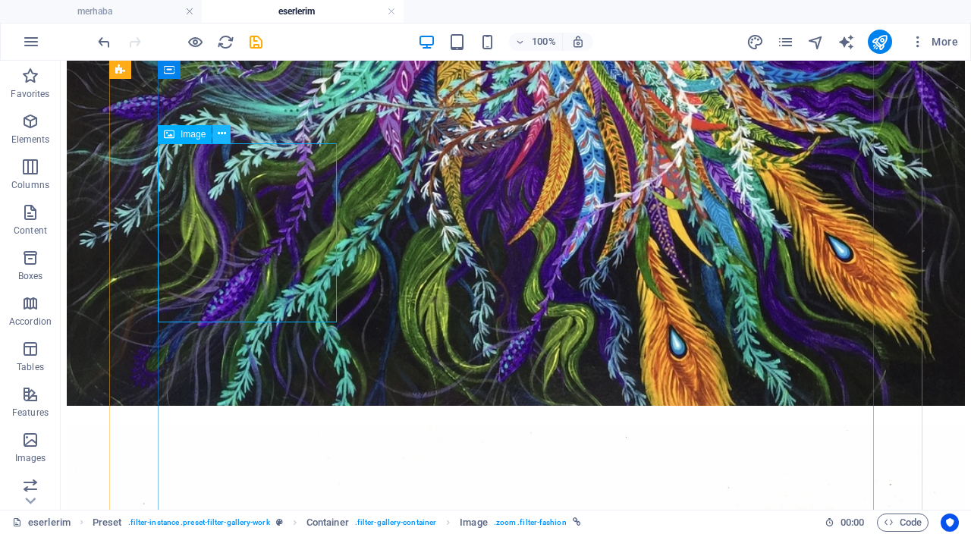
click at [226, 137] on button at bounding box center [221, 134] width 18 height 18
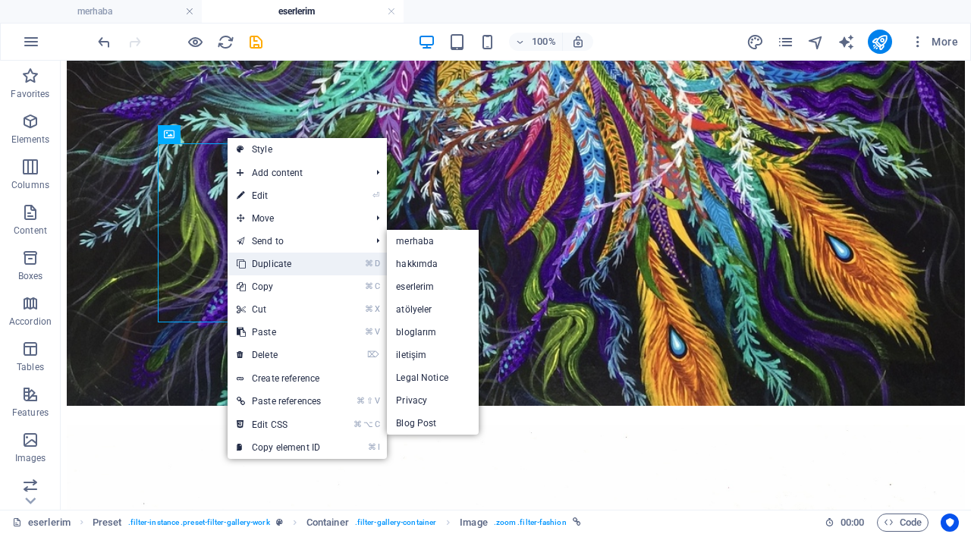
click at [294, 264] on link "⌘ D Duplicate" at bounding box center [279, 264] width 102 height 23
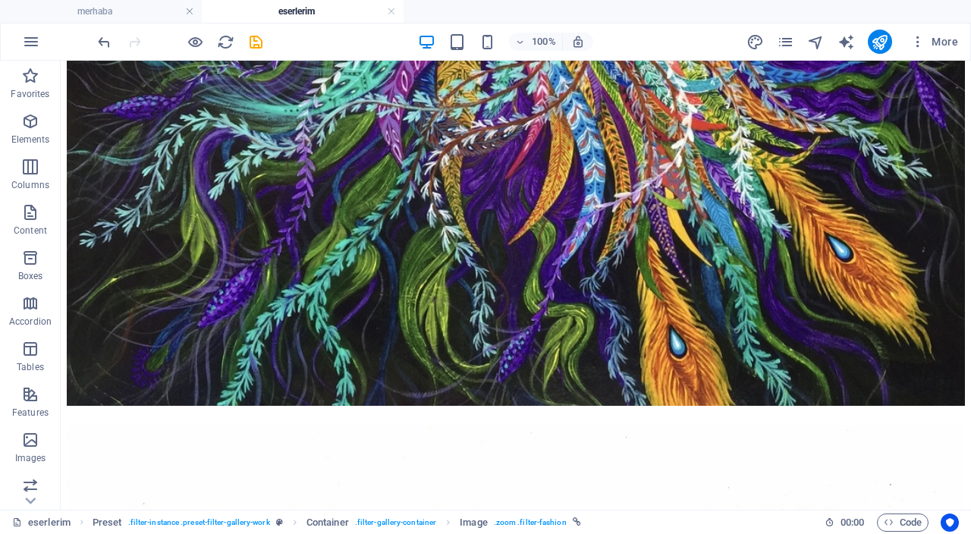
drag, startPoint x: 410, startPoint y: 235, endPoint x: 597, endPoint y: 231, distance: 187.4
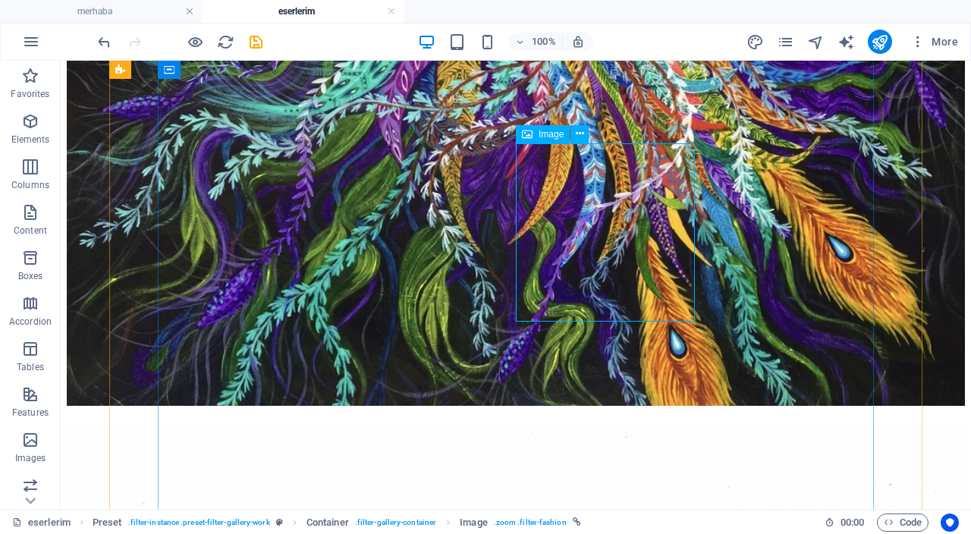
drag, startPoint x: 602, startPoint y: 211, endPoint x: 384, endPoint y: 237, distance: 220.0
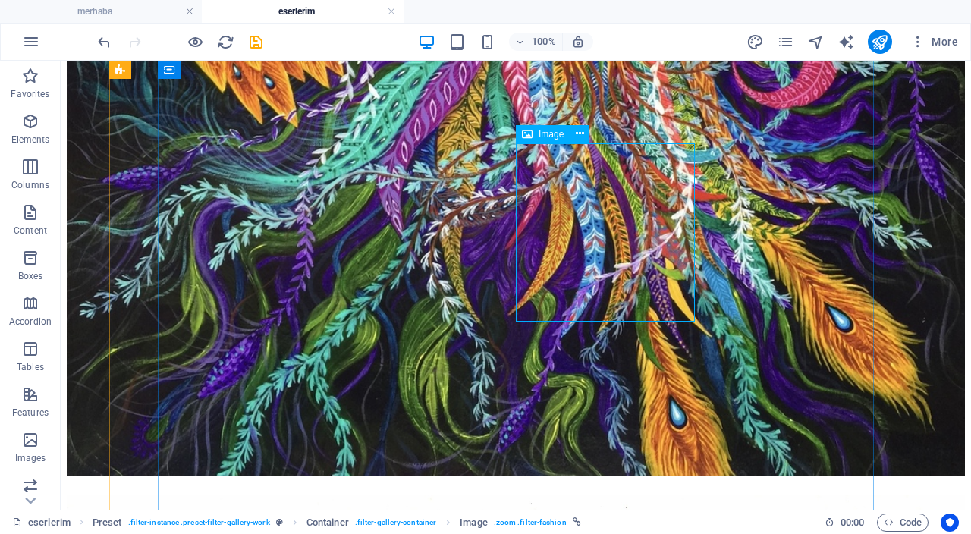
select select "%"
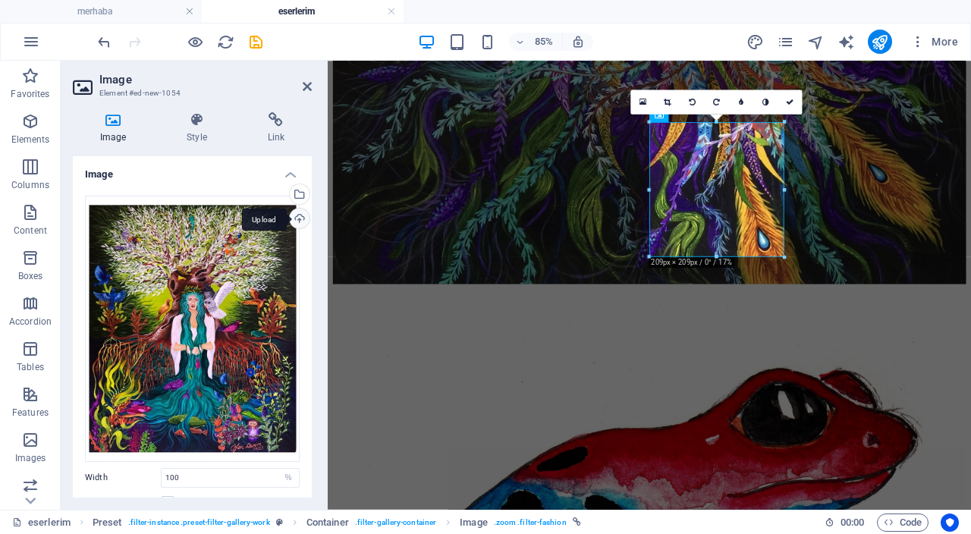
click at [297, 217] on div "Upload" at bounding box center [298, 220] width 23 height 23
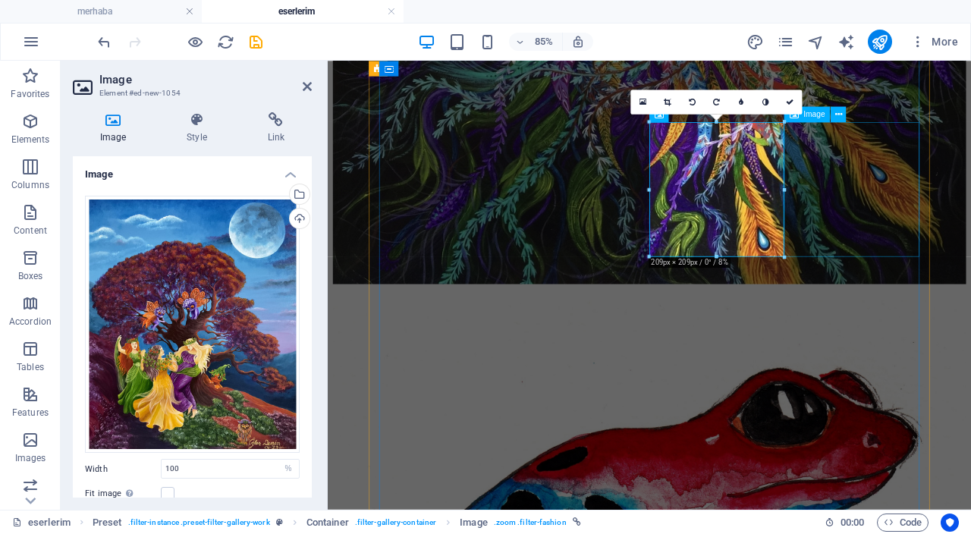
scroll to position [812, 0]
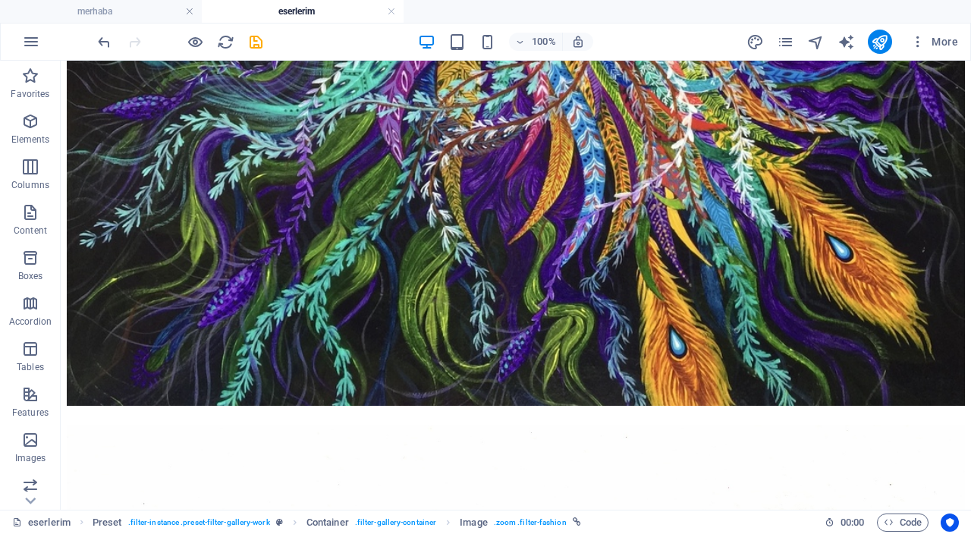
drag, startPoint x: 646, startPoint y: 247, endPoint x: 409, endPoint y: 393, distance: 278.5
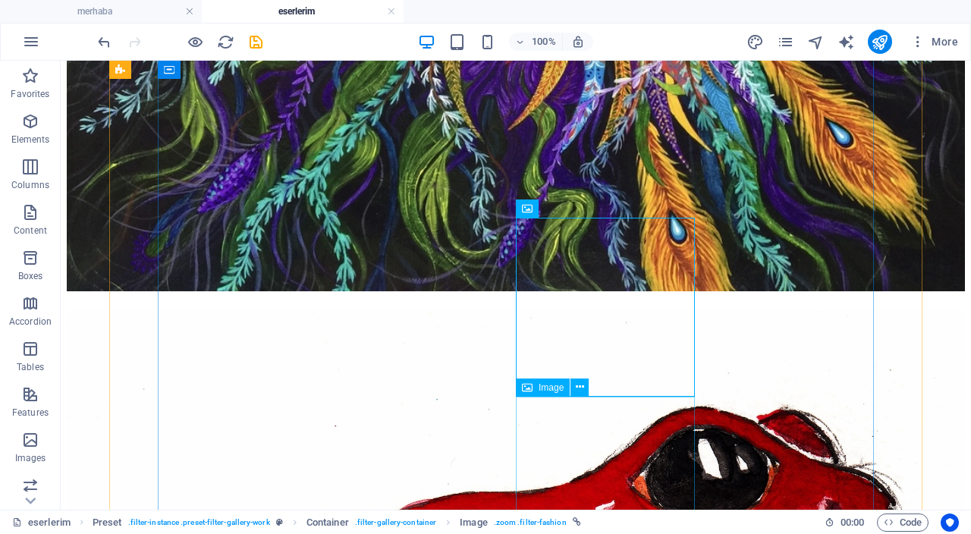
scroll to position [949, 0]
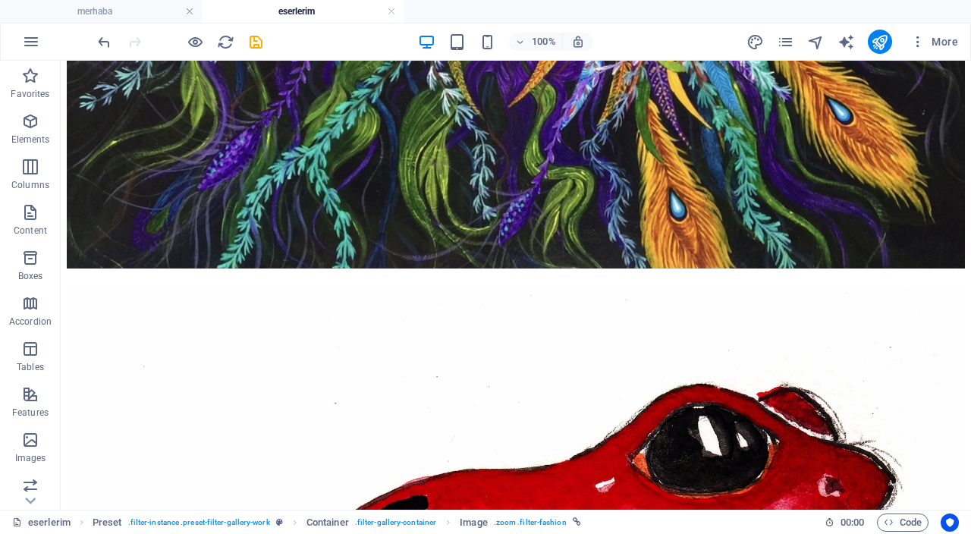
drag, startPoint x: 598, startPoint y: 338, endPoint x: 445, endPoint y: 410, distance: 169.3
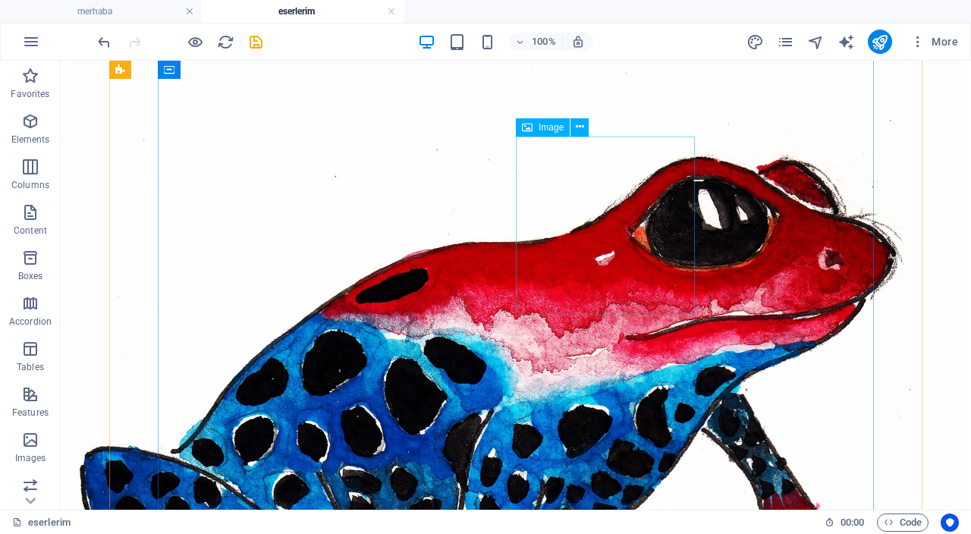
scroll to position [1177, 0]
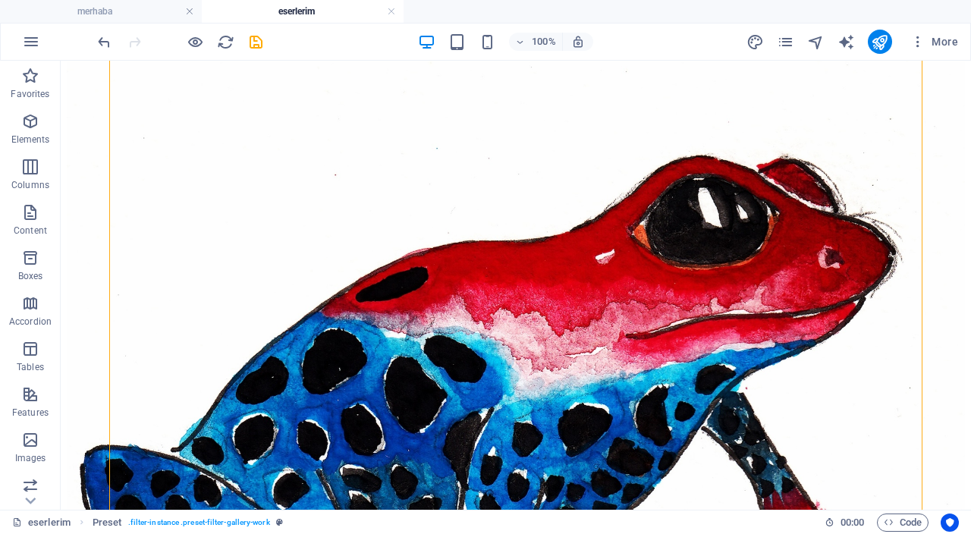
drag, startPoint x: 749, startPoint y: 262, endPoint x: 393, endPoint y: 372, distance: 373.1
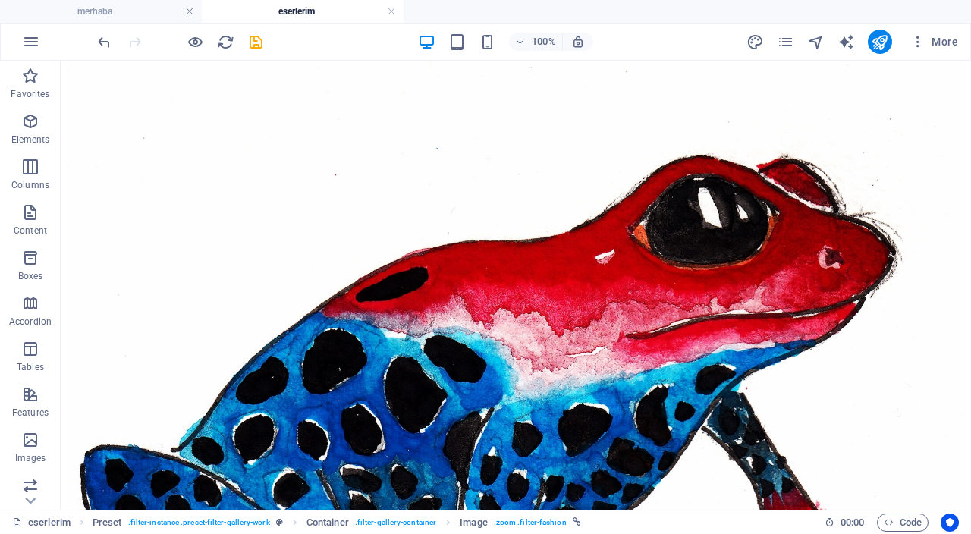
drag, startPoint x: 734, startPoint y: 275, endPoint x: 372, endPoint y: 404, distance: 383.9
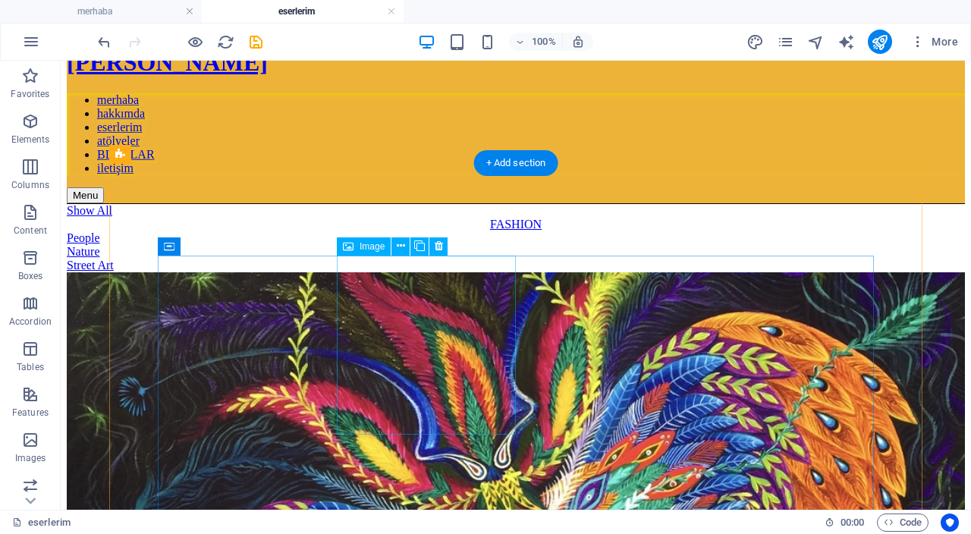
scroll to position [44, 0]
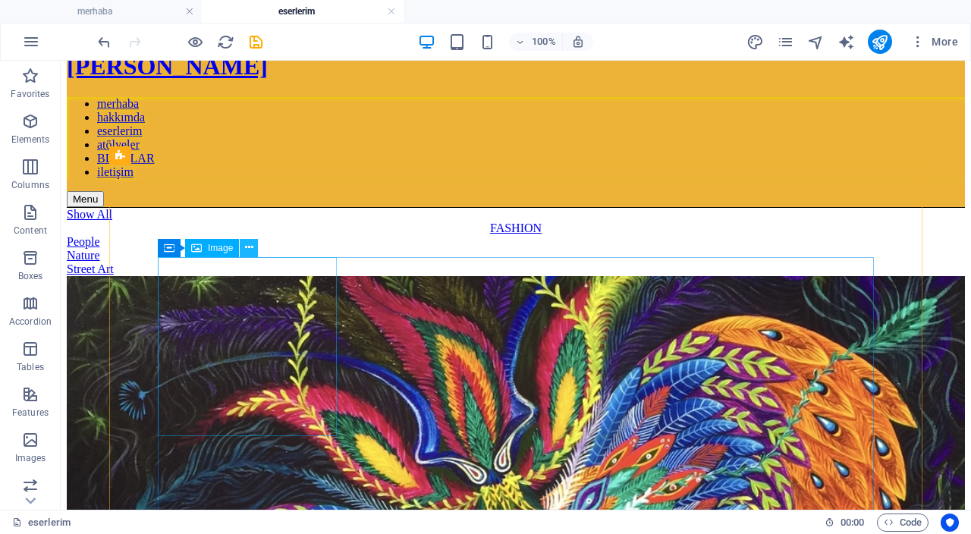
click at [250, 251] on icon at bounding box center [249, 248] width 8 height 16
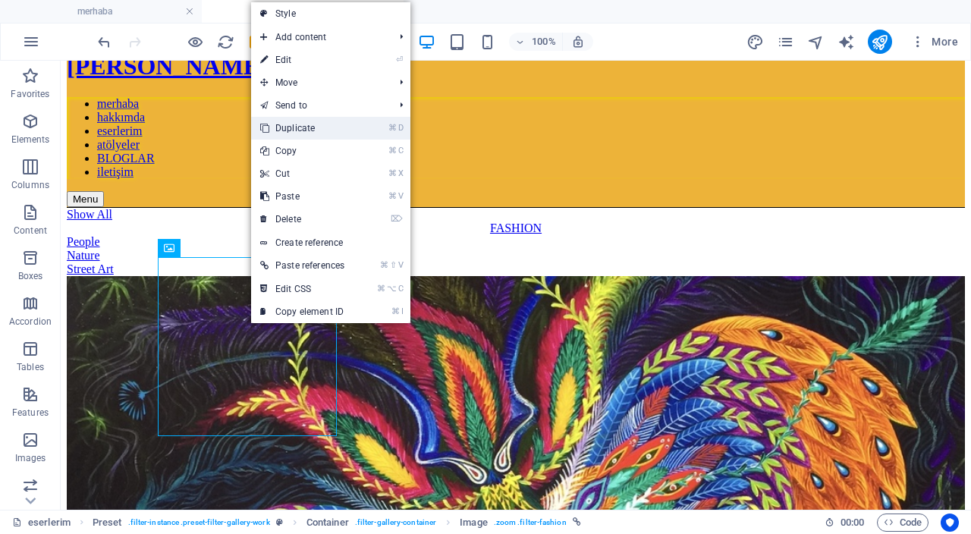
click at [316, 124] on link "⌘ D Duplicate" at bounding box center [302, 128] width 102 height 23
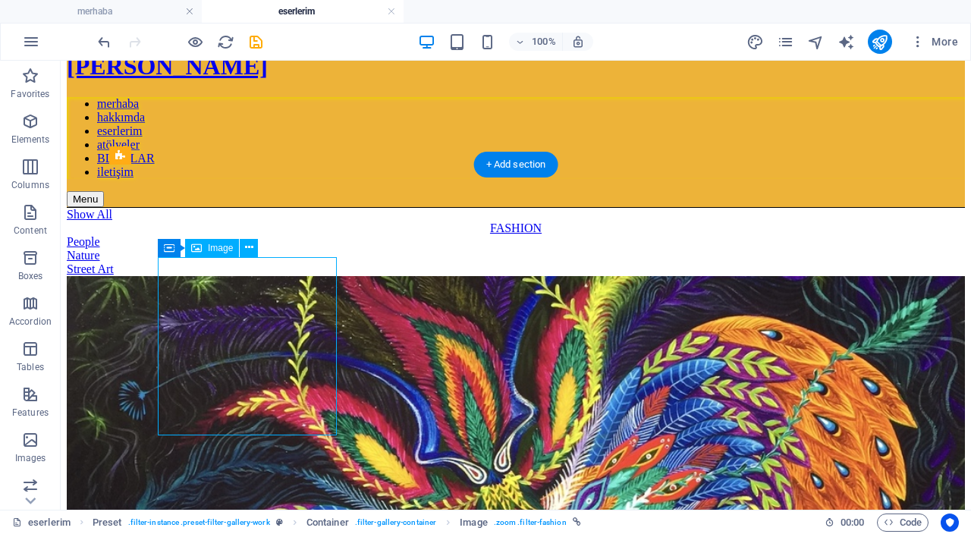
select select "%"
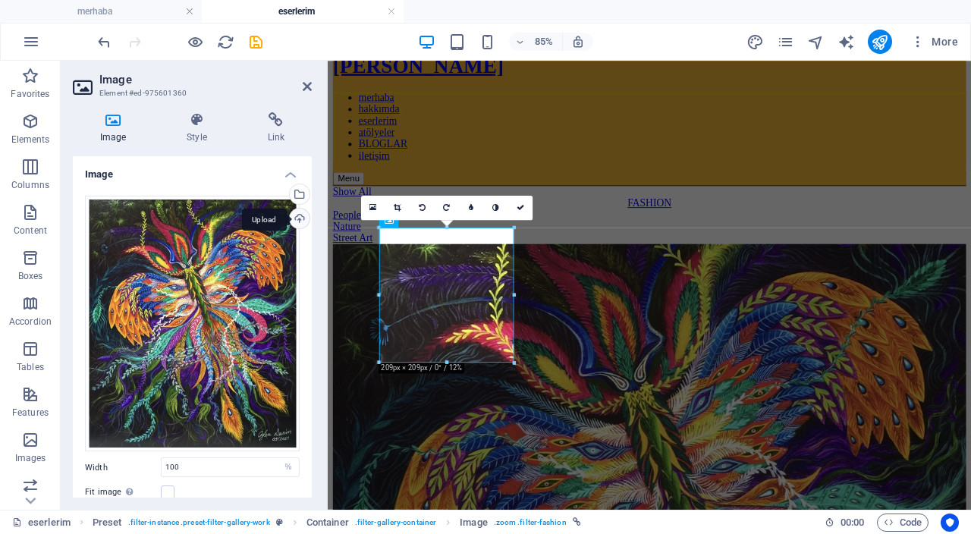
click at [296, 215] on div "Upload" at bounding box center [298, 220] width 23 height 23
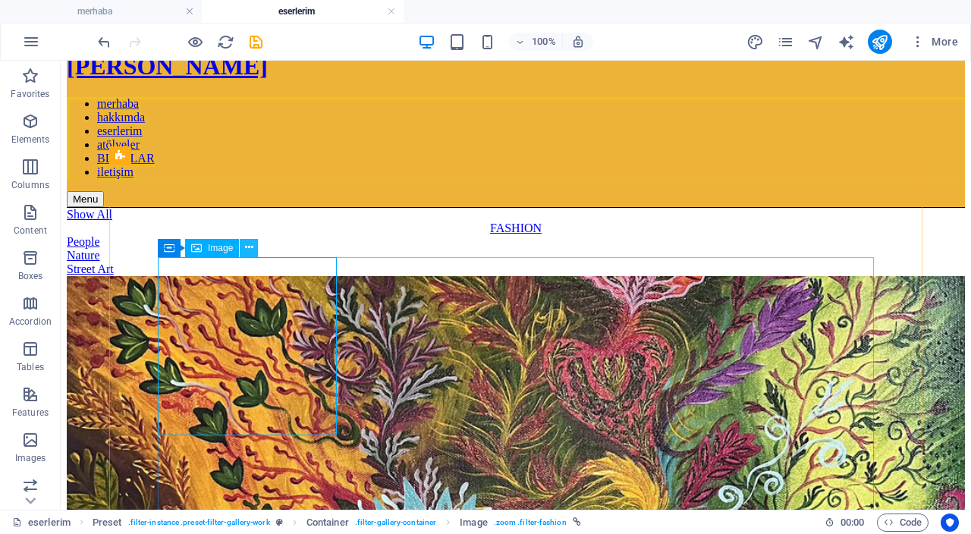
click at [251, 245] on icon at bounding box center [249, 248] width 8 height 16
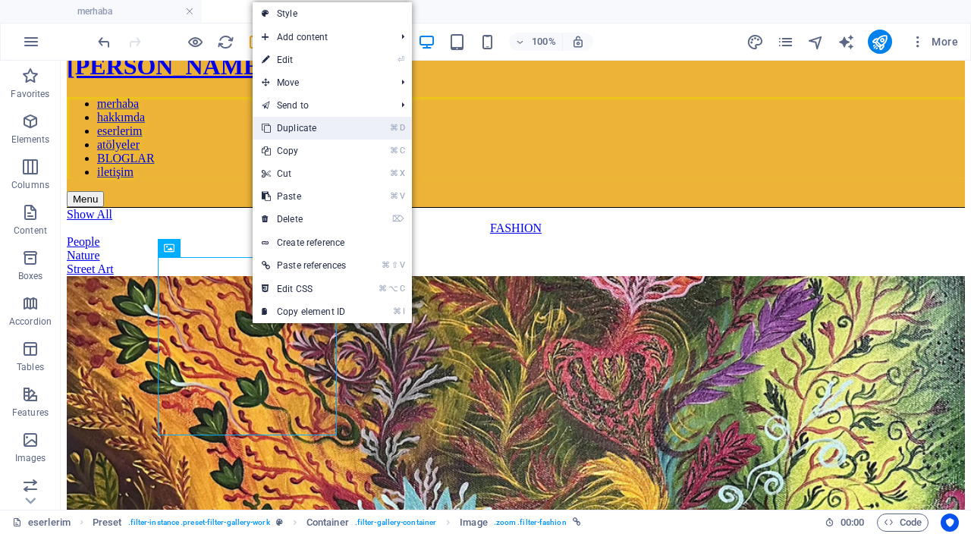
click at [310, 127] on link "⌘ D Duplicate" at bounding box center [304, 128] width 102 height 23
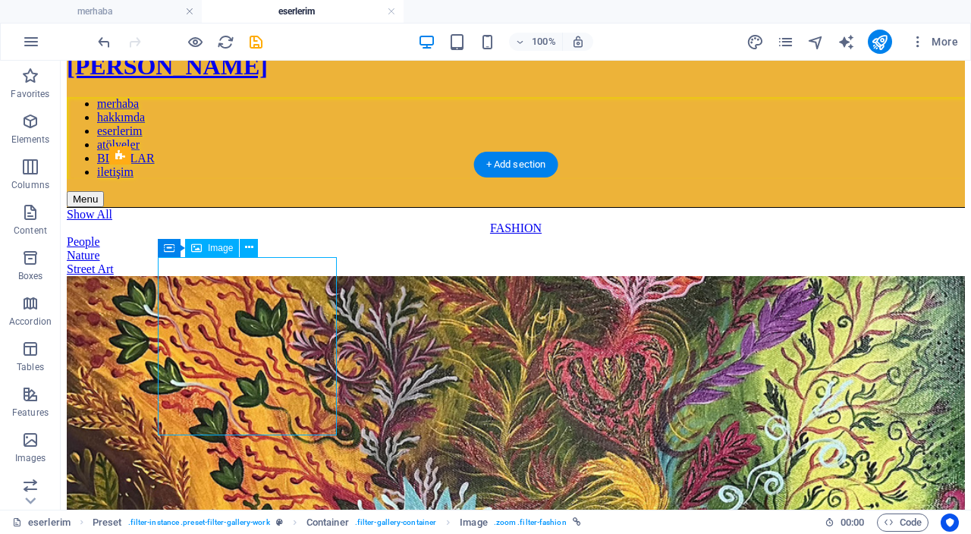
select select "%"
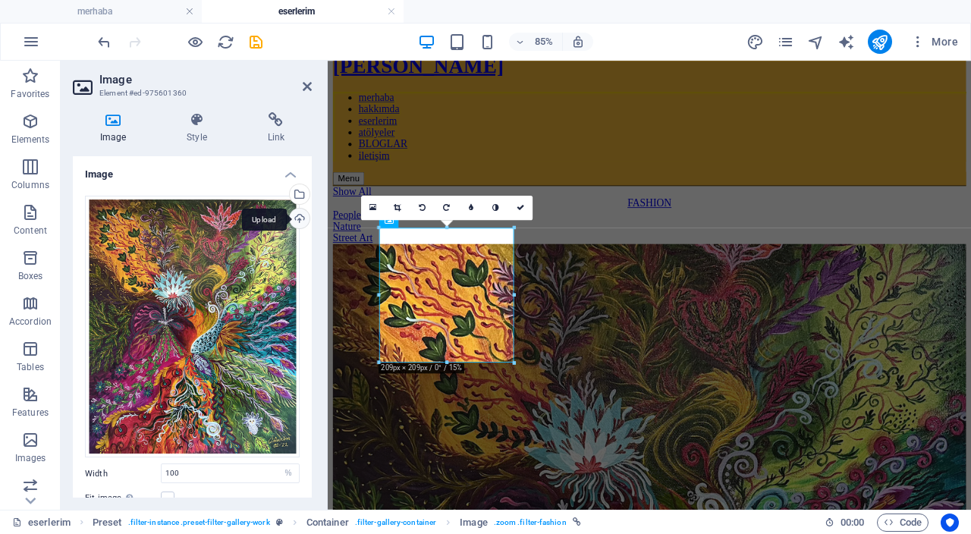
click at [304, 222] on div "Upload" at bounding box center [298, 220] width 23 height 23
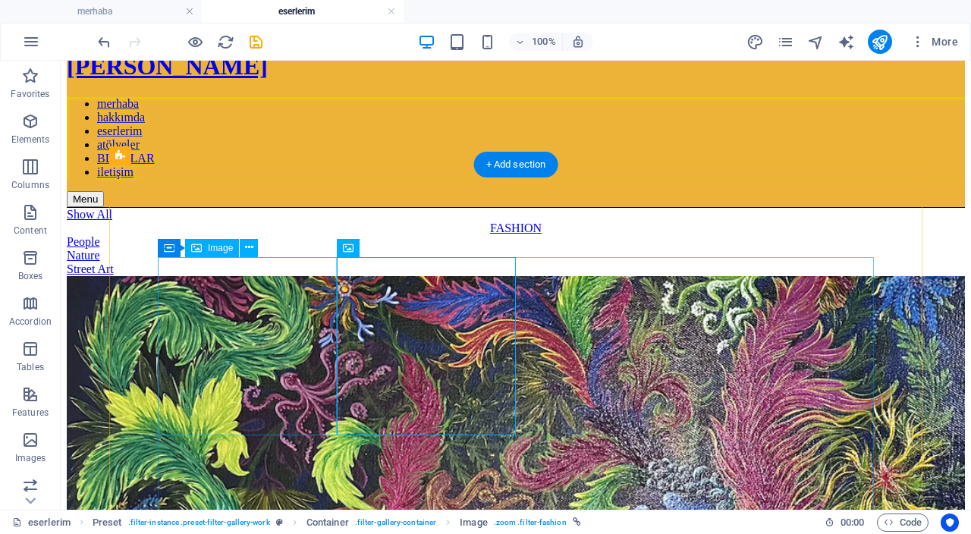
click at [252, 250] on icon at bounding box center [249, 248] width 8 height 16
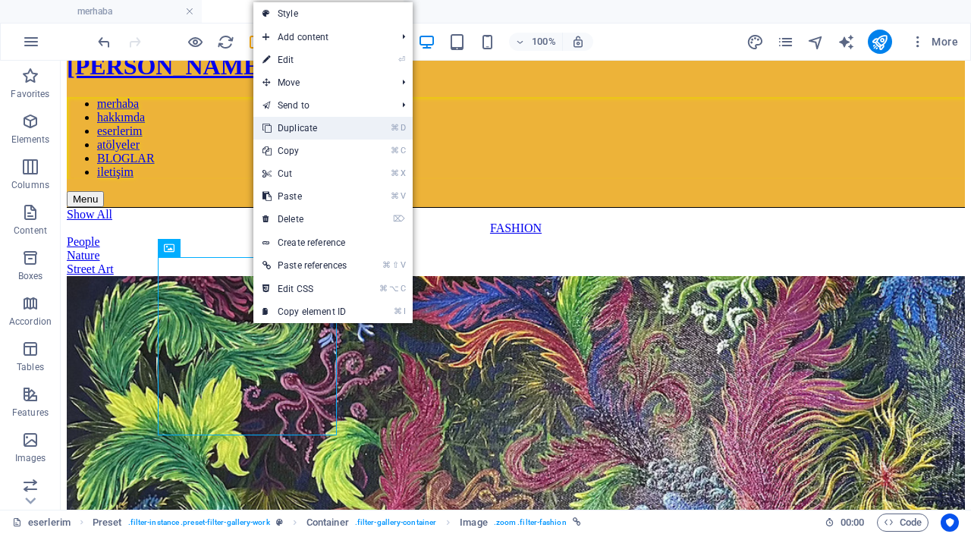
click at [339, 131] on link "⌘ D Duplicate" at bounding box center [304, 128] width 102 height 23
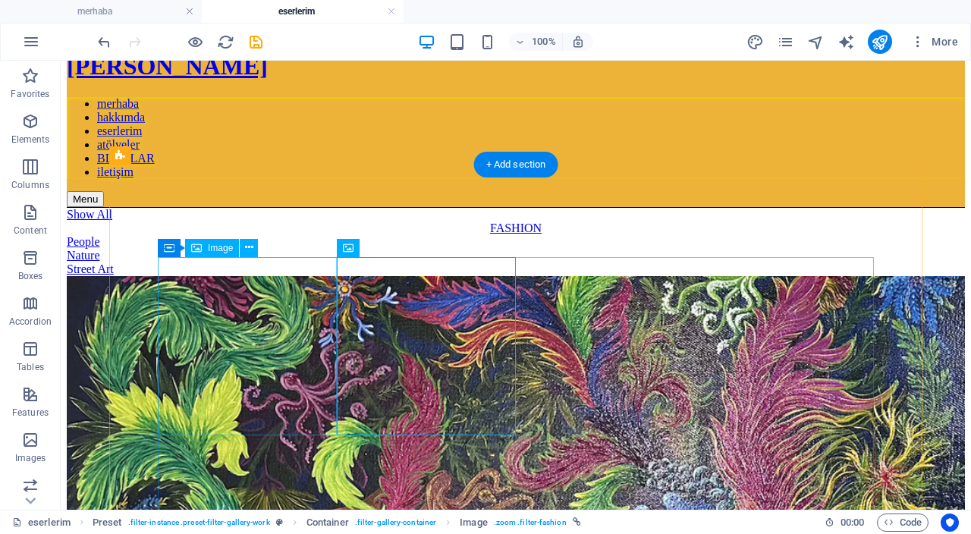
select select "%"
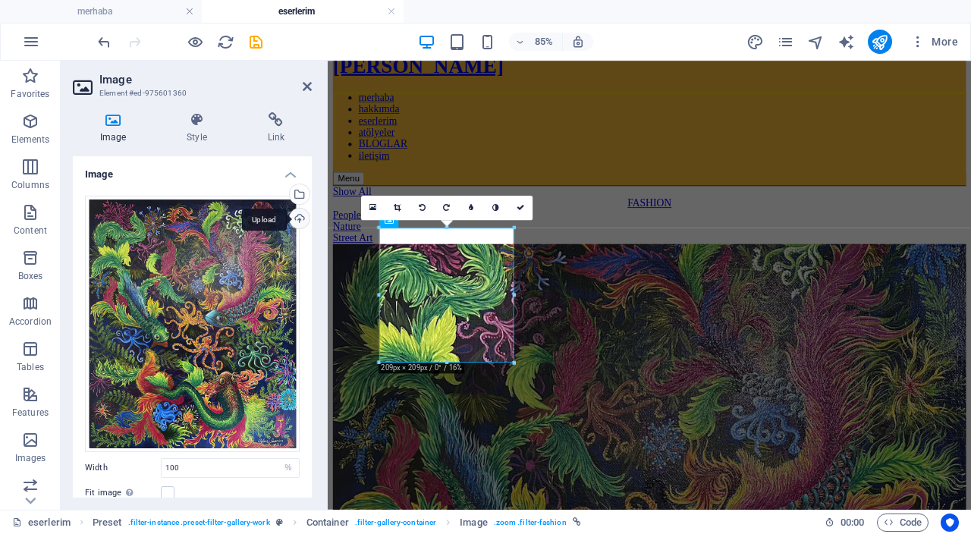
click at [298, 217] on div "Upload" at bounding box center [298, 220] width 23 height 23
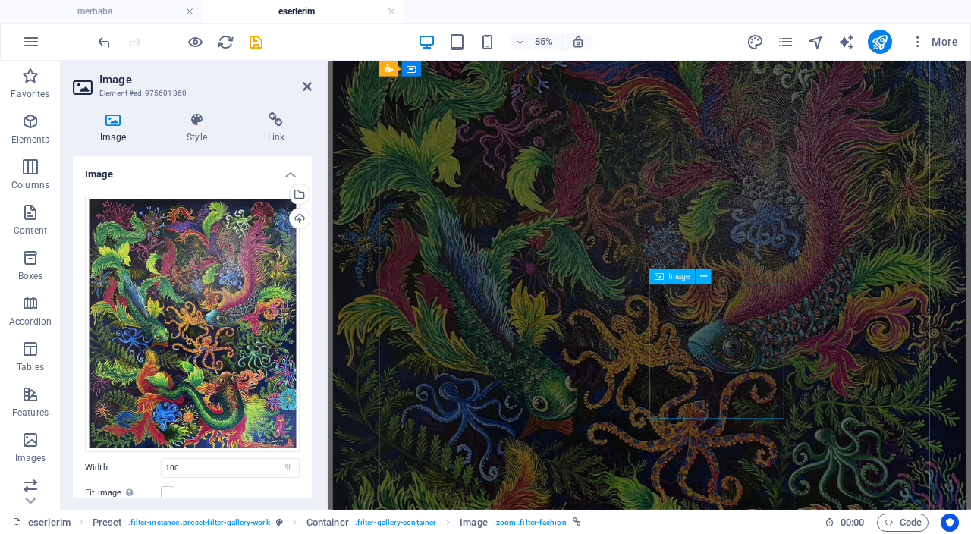
scroll to position [1027, 0]
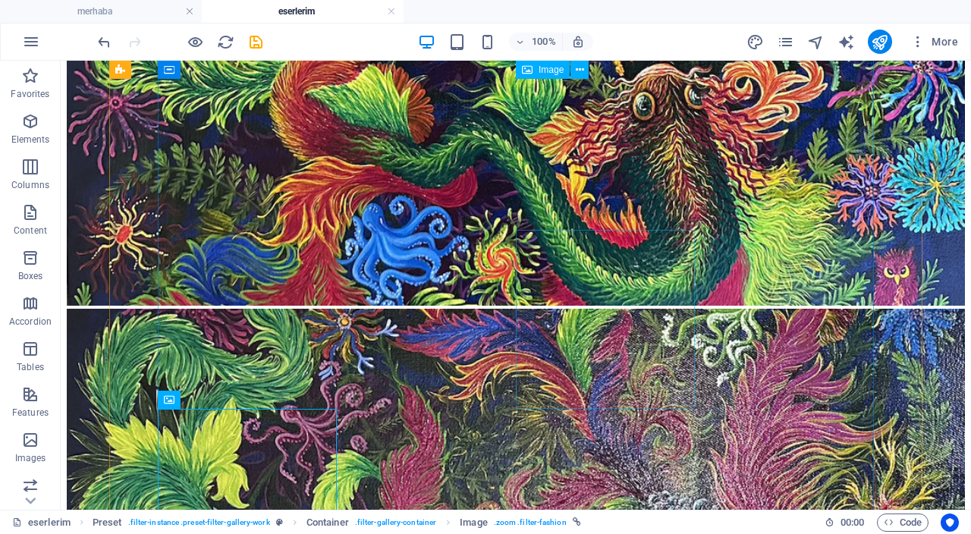
scroll to position [902, 0]
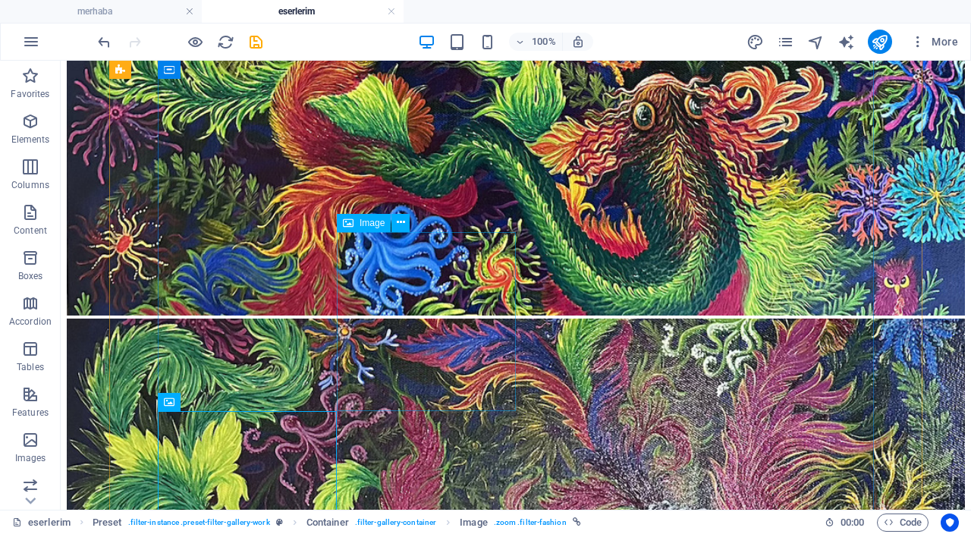
click at [399, 225] on icon at bounding box center [401, 223] width 8 height 16
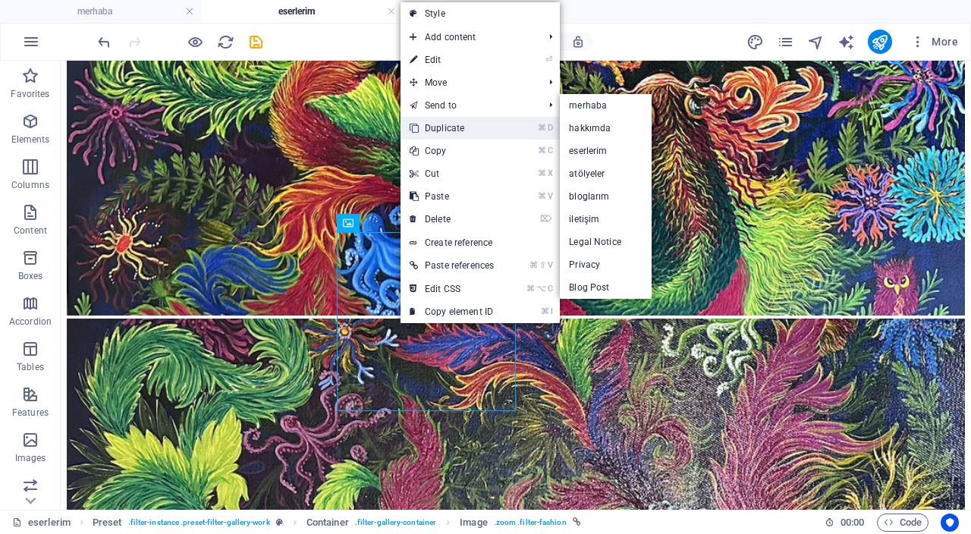
click at [470, 124] on link "⌘ D Duplicate" at bounding box center [452, 128] width 102 height 23
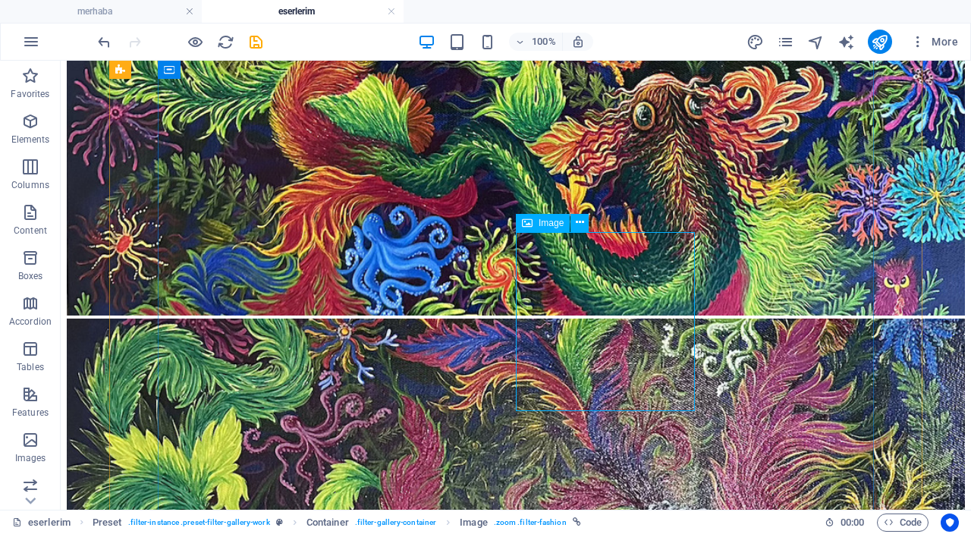
select select "%"
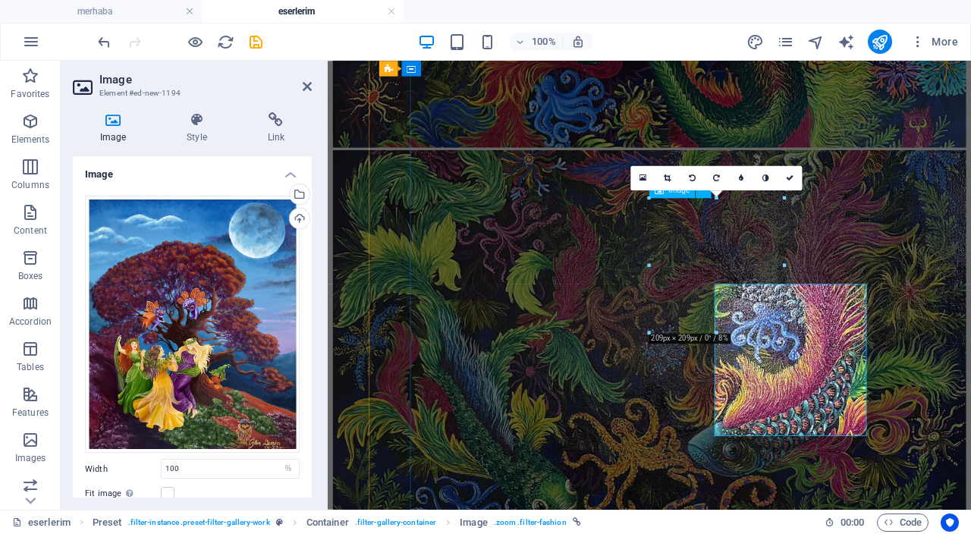
scroll to position [811, 0]
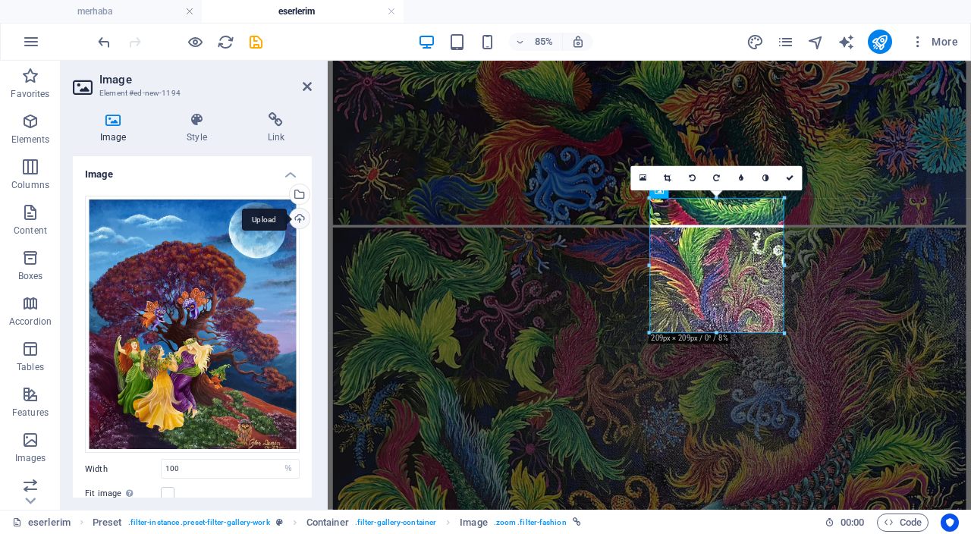
click at [294, 216] on div "Upload" at bounding box center [298, 220] width 23 height 23
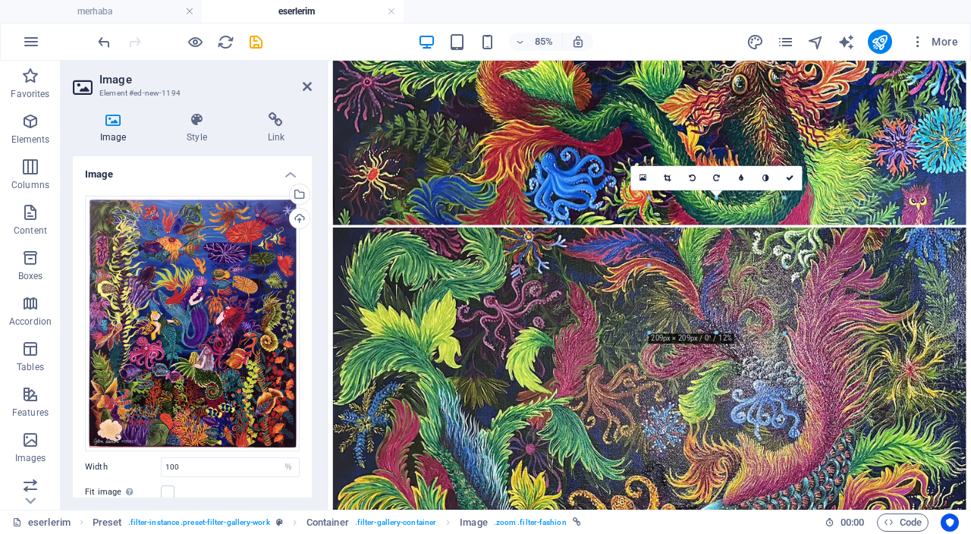
drag, startPoint x: 790, startPoint y: 345, endPoint x: 907, endPoint y: 345, distance: 116.8
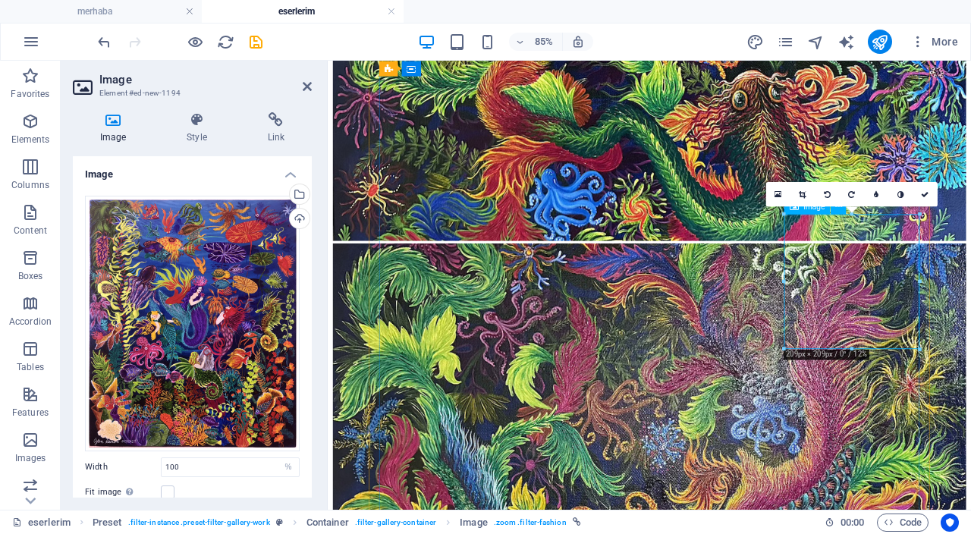
scroll to position [798, 0]
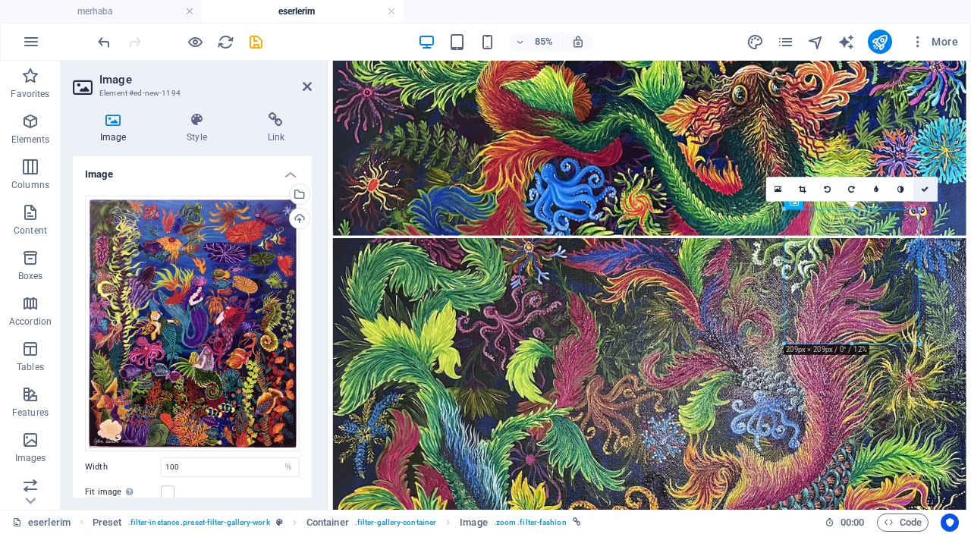
click at [922, 190] on icon at bounding box center [926, 189] width 8 height 8
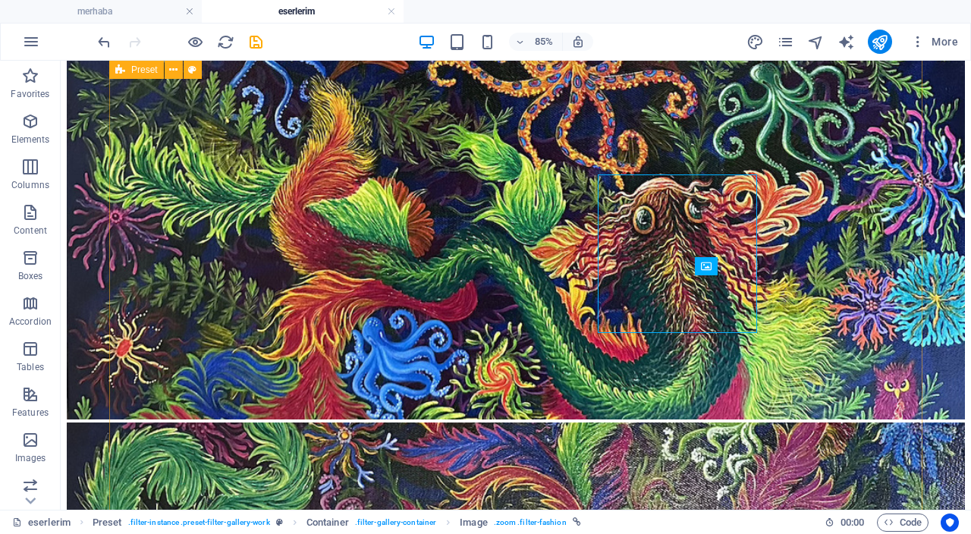
scroll to position [859, 0]
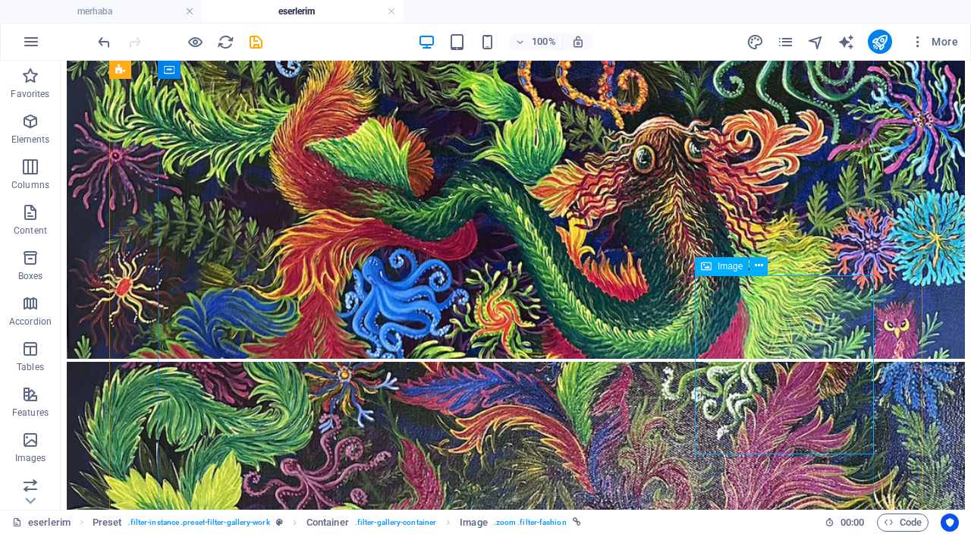
click at [760, 266] on icon at bounding box center [759, 266] width 8 height 16
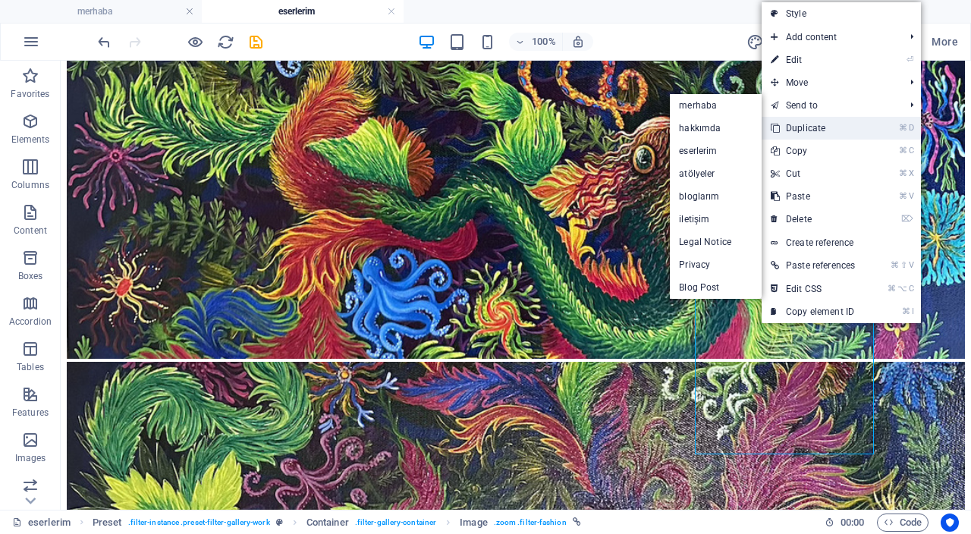
click at [833, 125] on link "⌘ D Duplicate" at bounding box center [813, 128] width 102 height 23
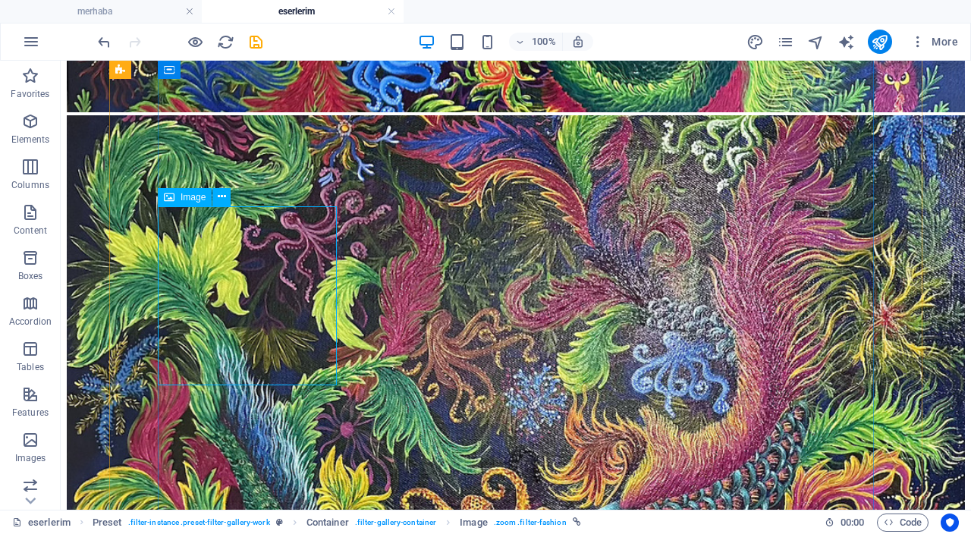
scroll to position [1102, 0]
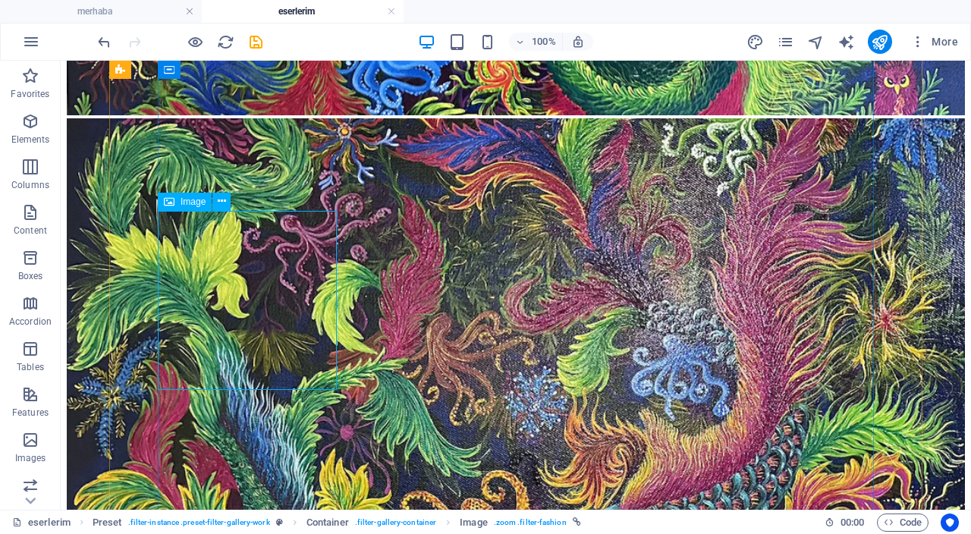
select select "%"
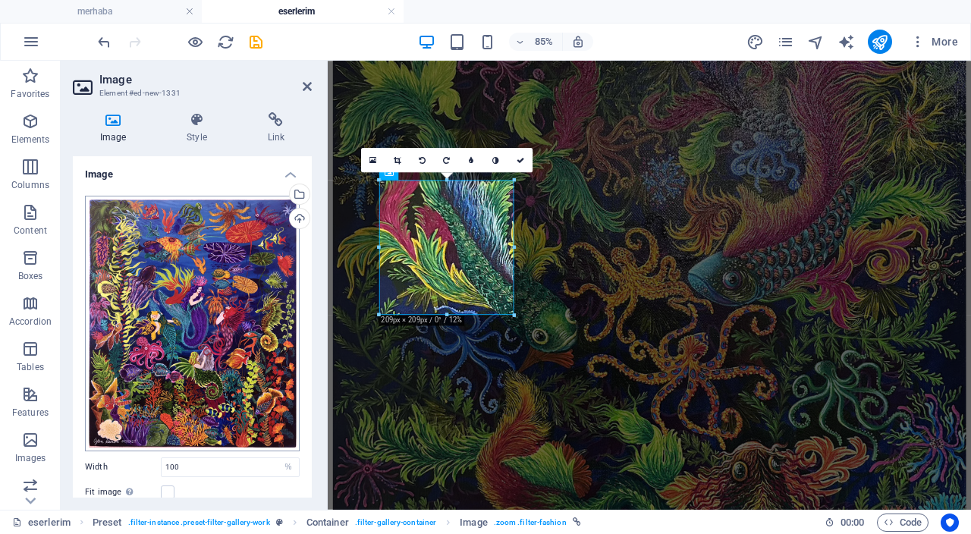
scroll to position [991, 0]
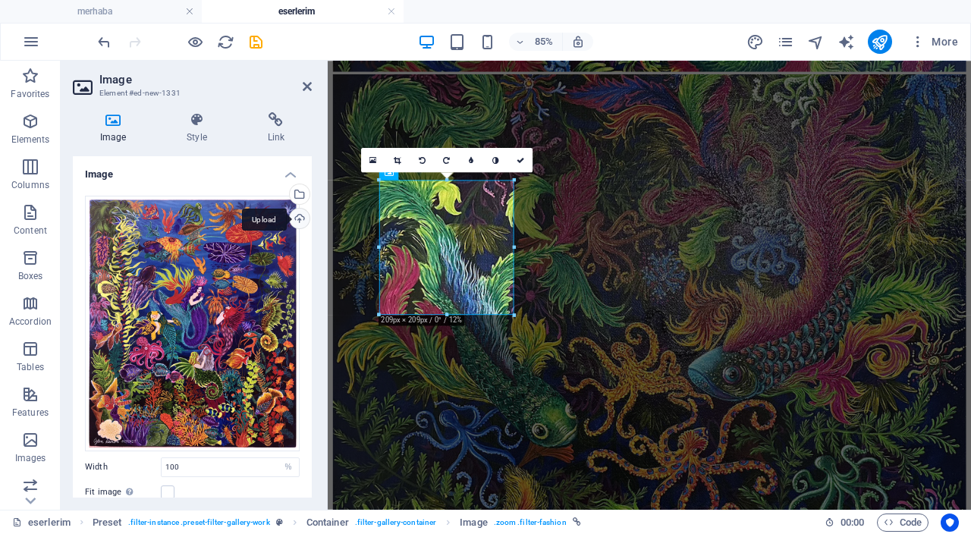
click at [301, 215] on div "Upload" at bounding box center [298, 220] width 23 height 23
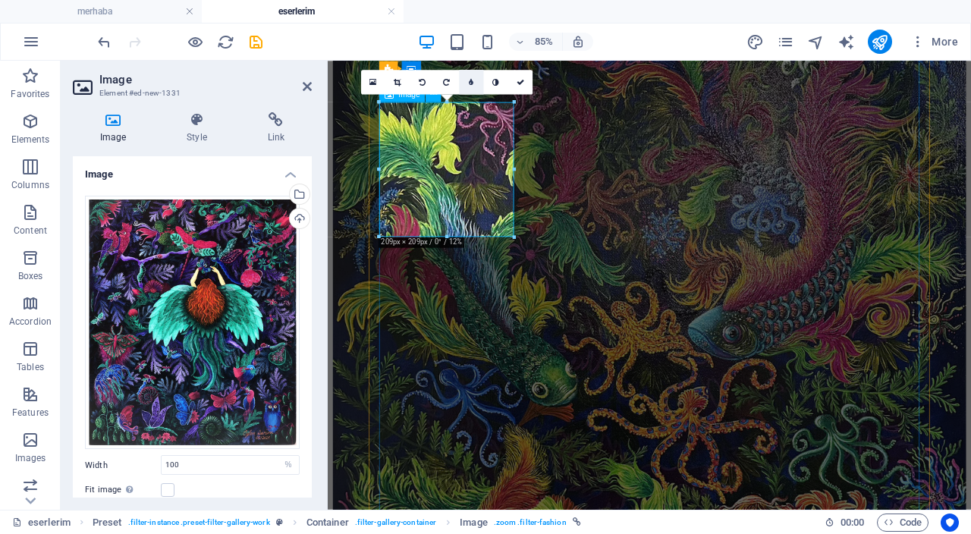
scroll to position [971, 0]
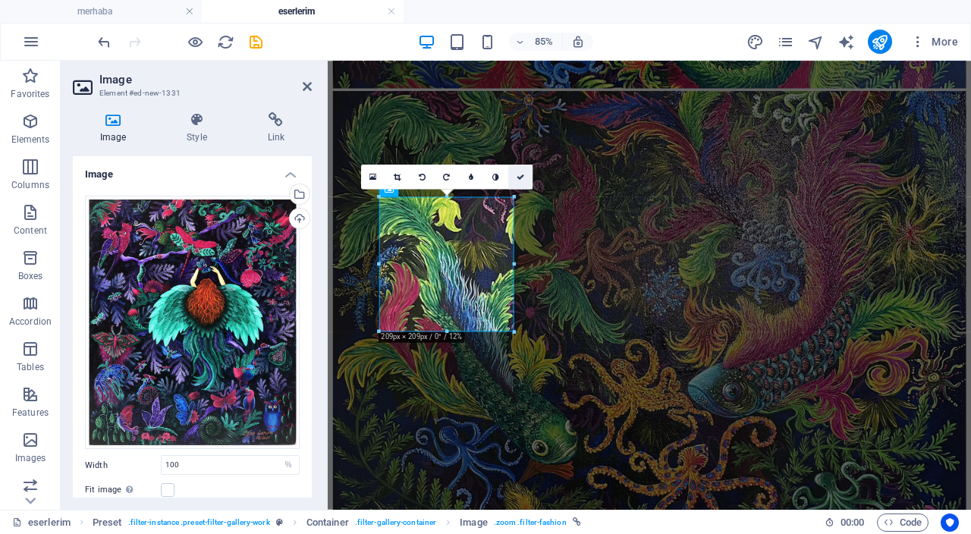
click at [519, 179] on icon at bounding box center [521, 177] width 8 height 8
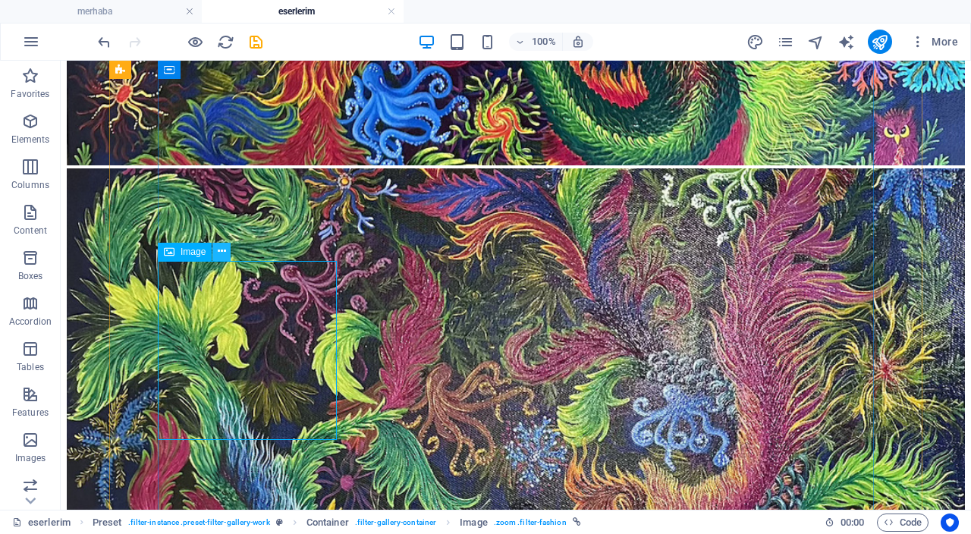
click at [218, 252] on icon at bounding box center [222, 252] width 8 height 16
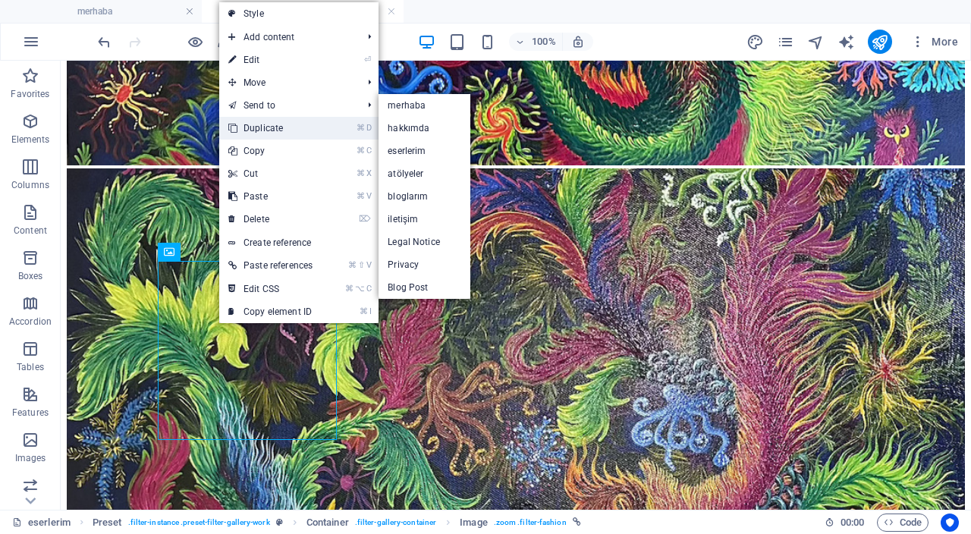
click at [301, 122] on link "⌘ D Duplicate" at bounding box center [270, 128] width 102 height 23
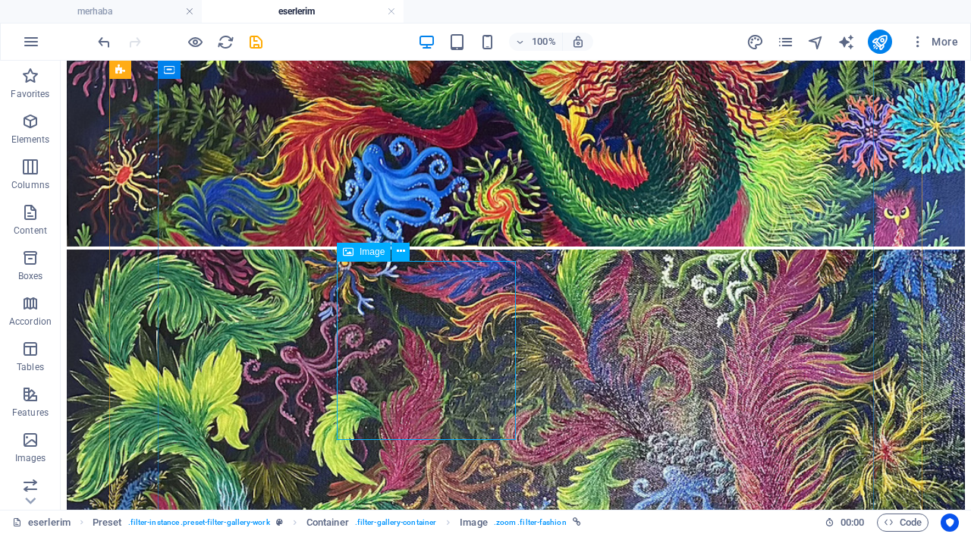
select select "%"
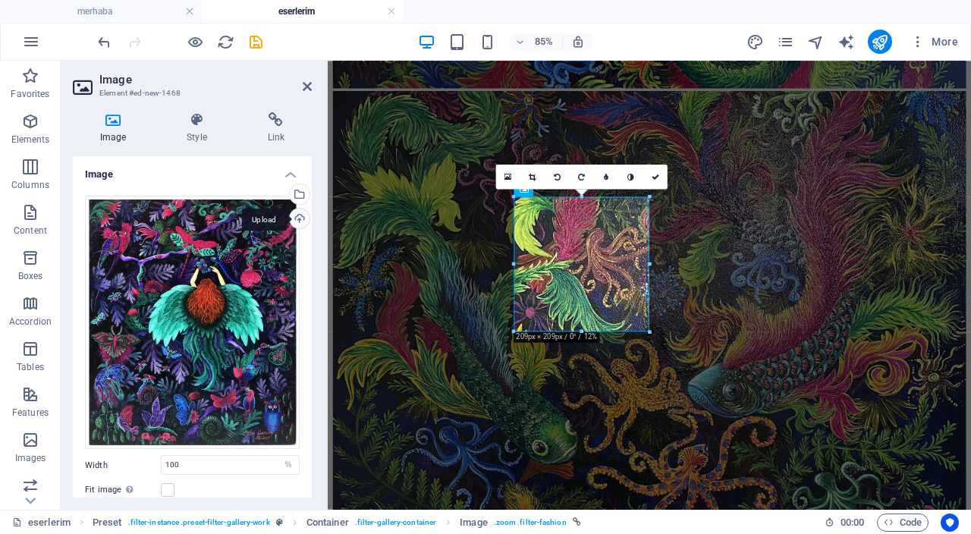
click at [298, 216] on div "Upload" at bounding box center [298, 220] width 23 height 23
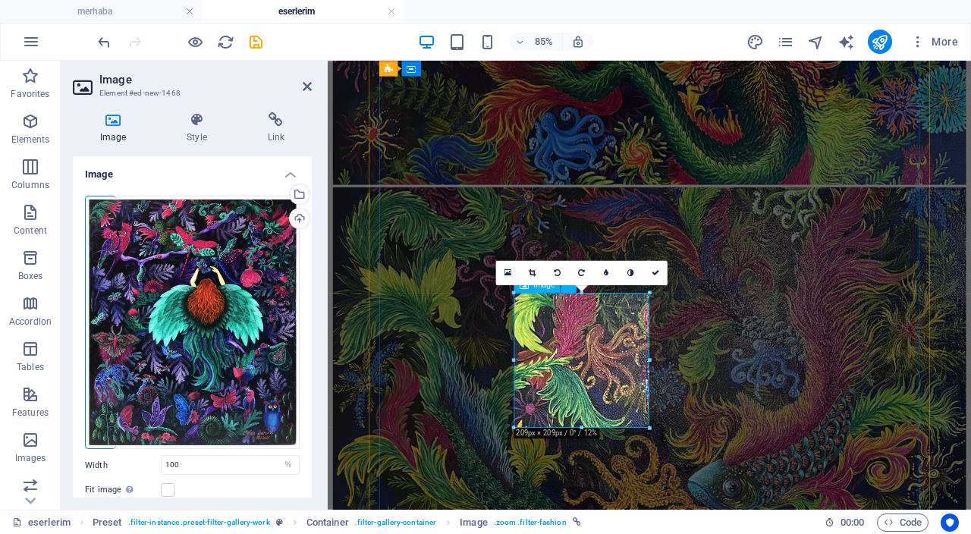
scroll to position [859, 0]
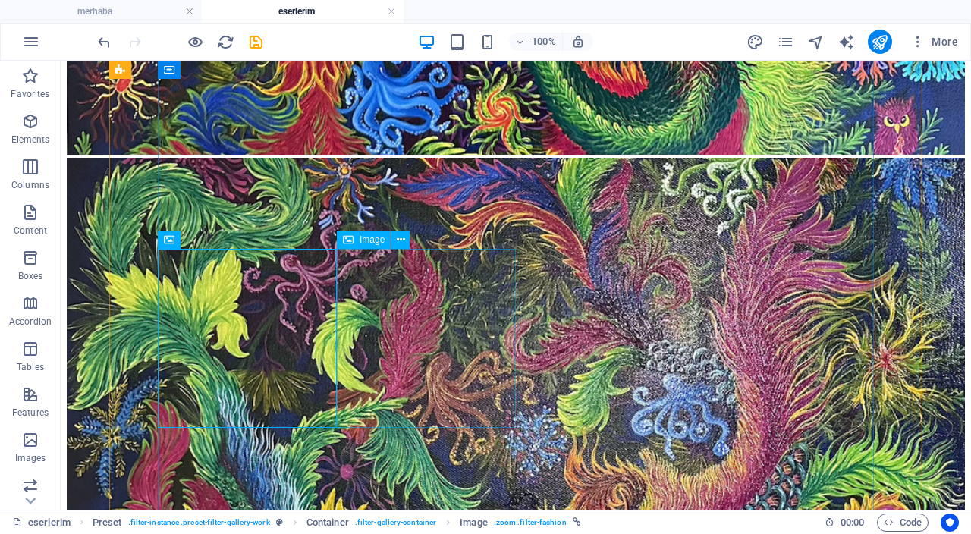
scroll to position [1064, 0]
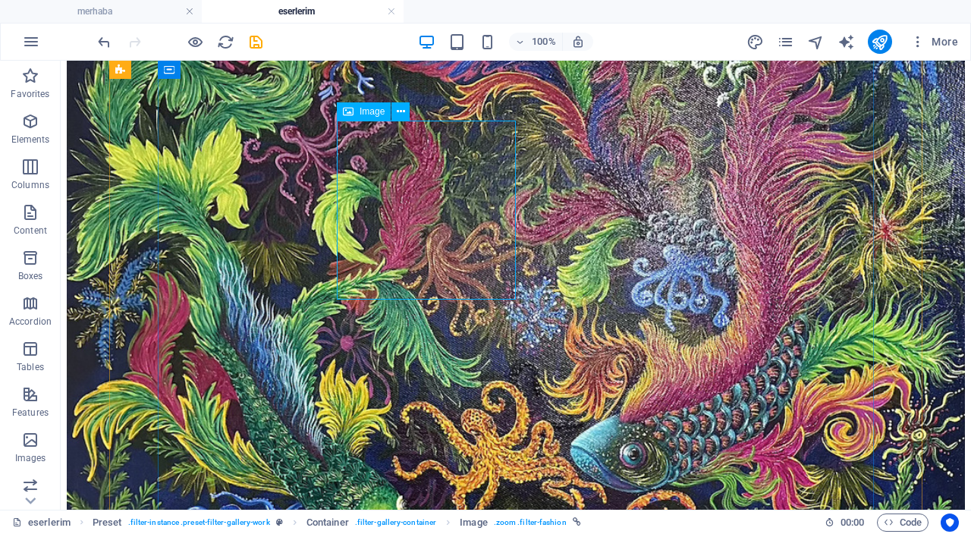
select select "%"
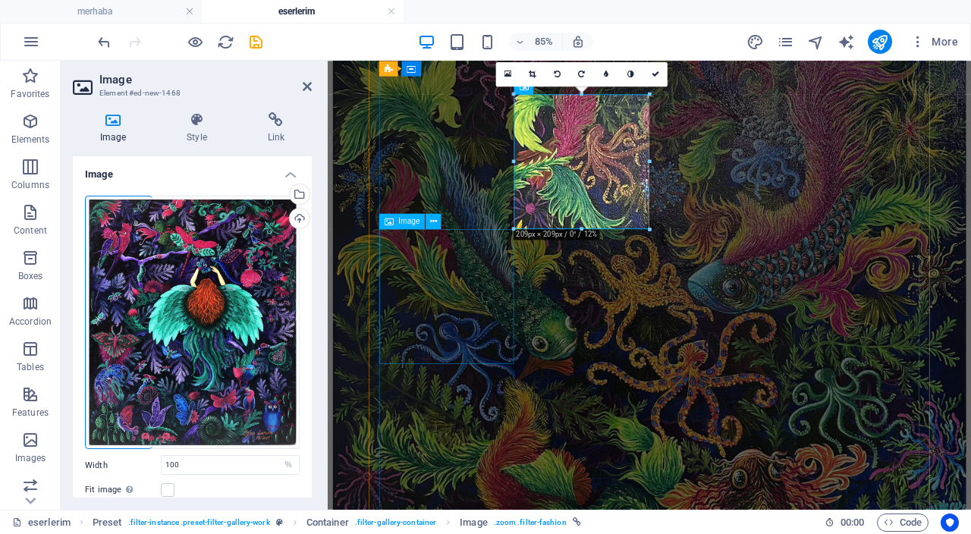
scroll to position [1095, 0]
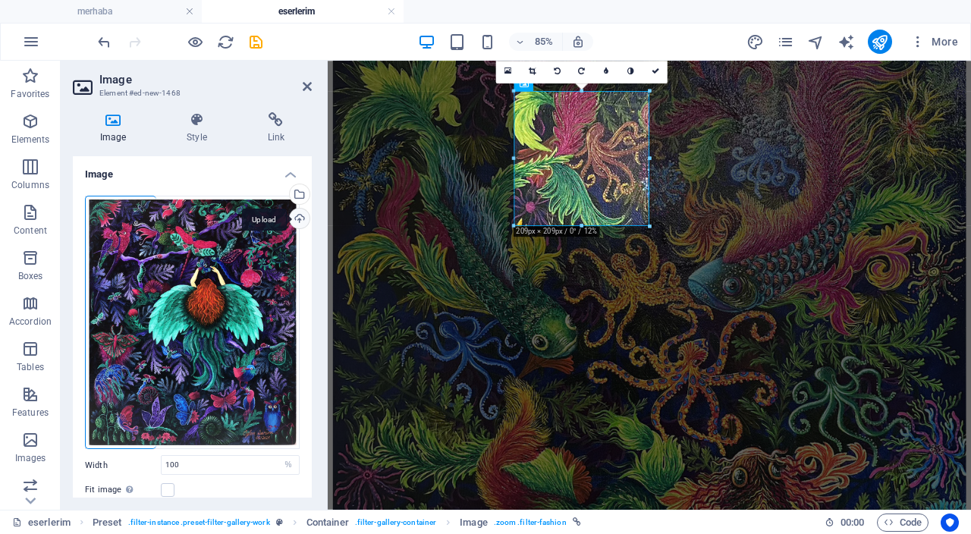
click at [302, 220] on div "Upload" at bounding box center [298, 220] width 23 height 23
click at [658, 71] on icon at bounding box center [656, 71] width 8 height 8
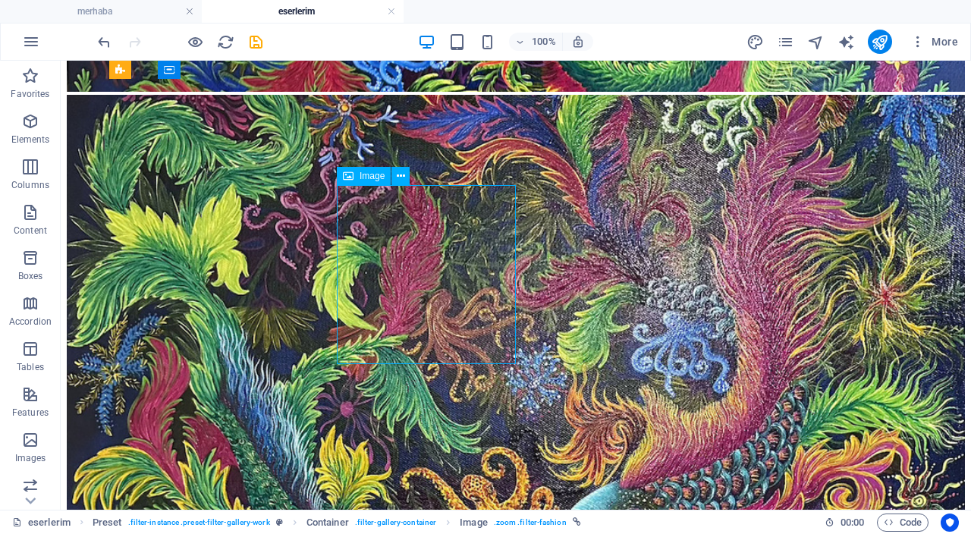
scroll to position [1127, 0]
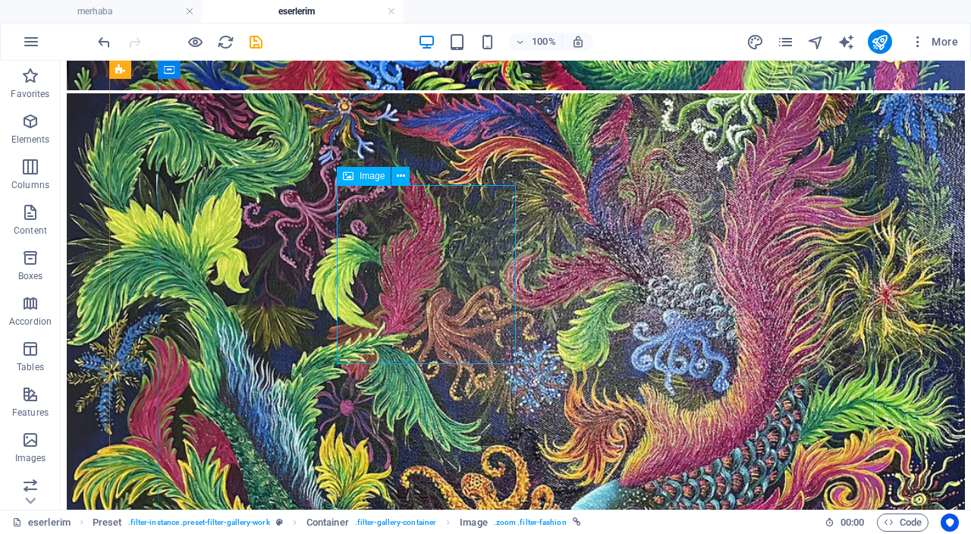
drag, startPoint x: 429, startPoint y: 248, endPoint x: 180, endPoint y: 281, distance: 250.9
select select "%"
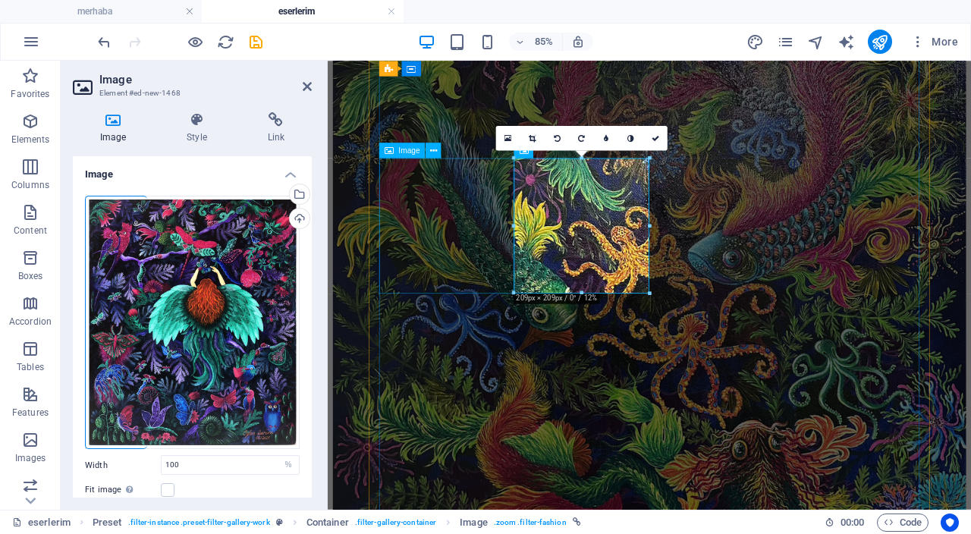
scroll to position [1017, 0]
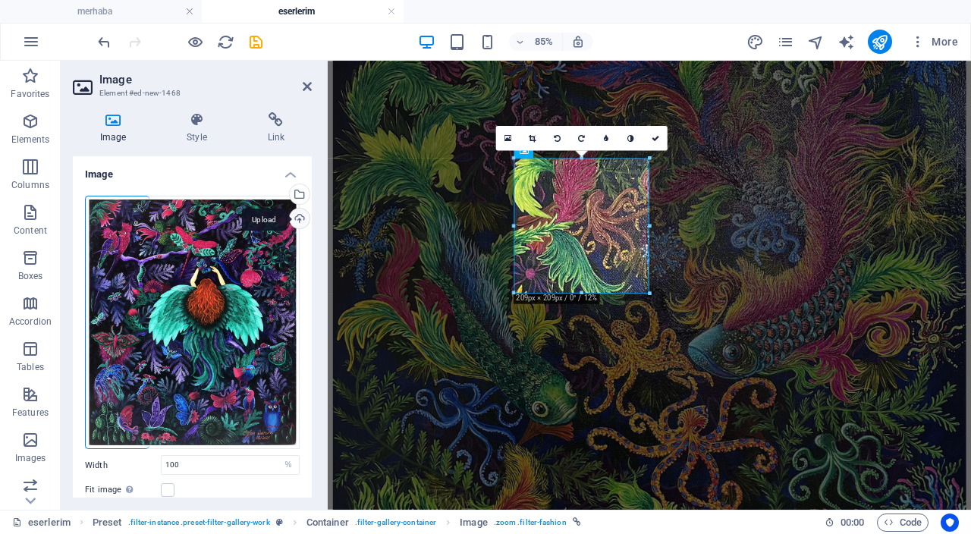
click at [291, 222] on div "Upload" at bounding box center [298, 220] width 23 height 23
click at [657, 142] on link at bounding box center [655, 138] width 24 height 24
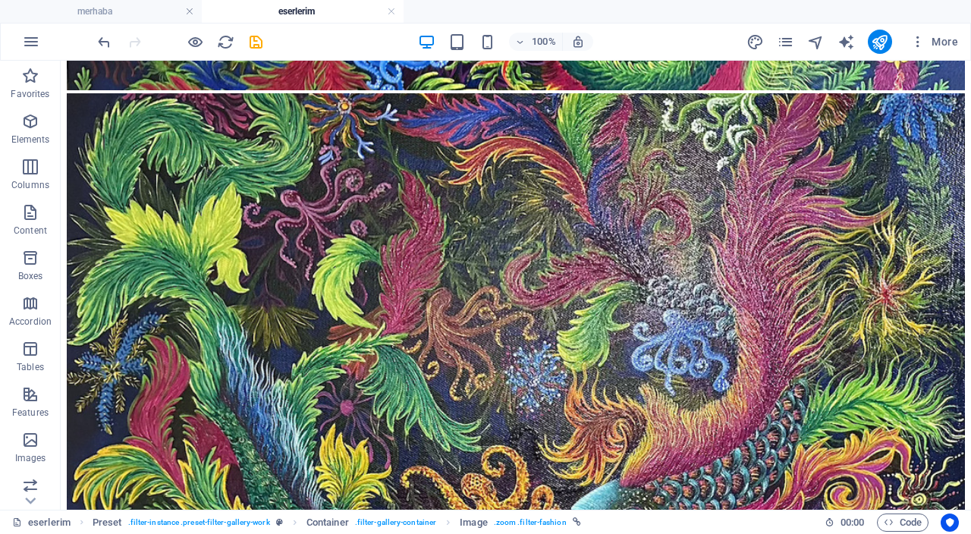
drag, startPoint x: 473, startPoint y: 285, endPoint x: 619, endPoint y: 286, distance: 146.4
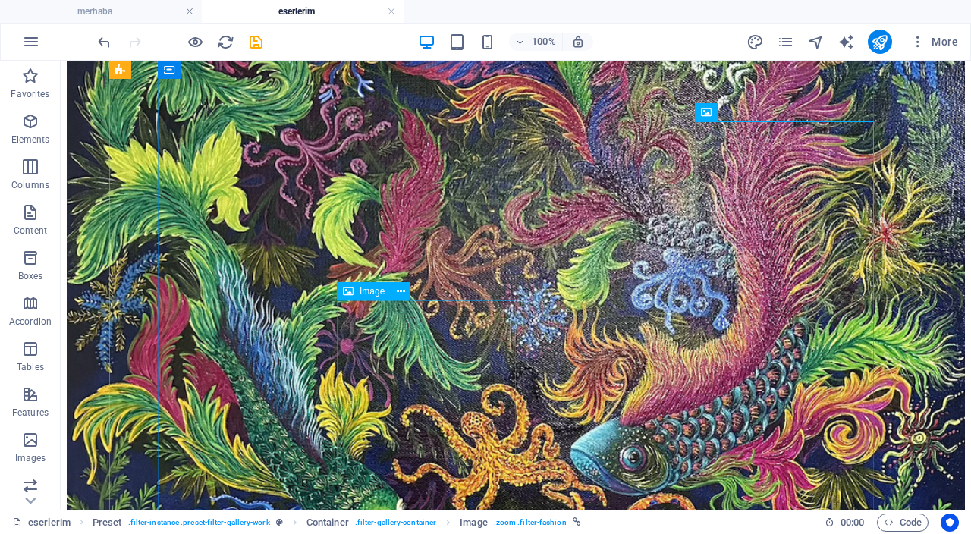
scroll to position [1191, 0]
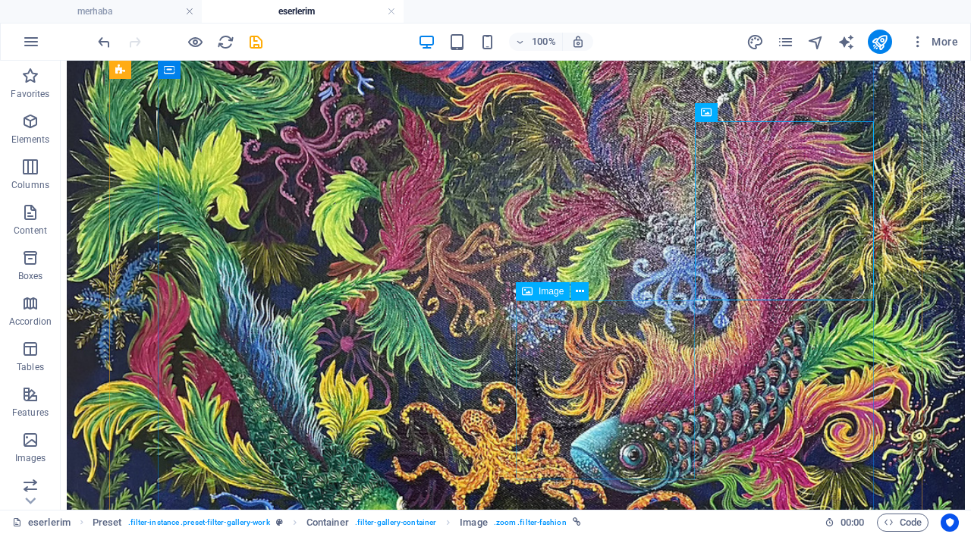
click at [581, 293] on icon at bounding box center [580, 292] width 8 height 16
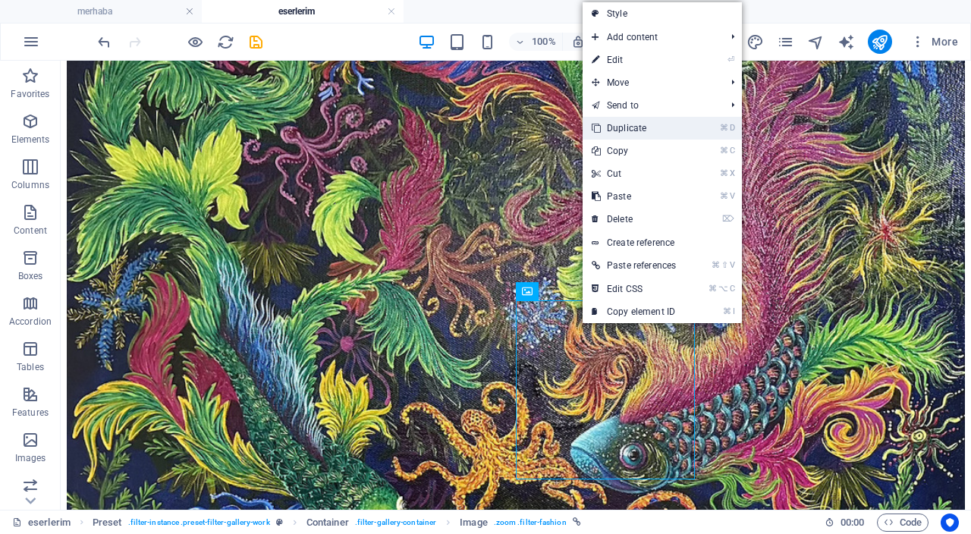
click at [643, 131] on link "⌘ D Duplicate" at bounding box center [634, 128] width 102 height 23
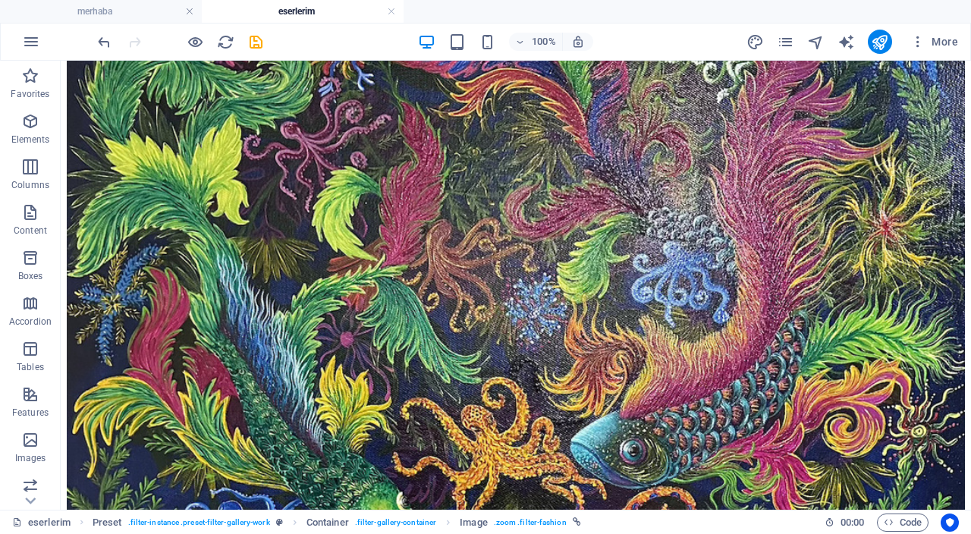
scroll to position [1199, 0]
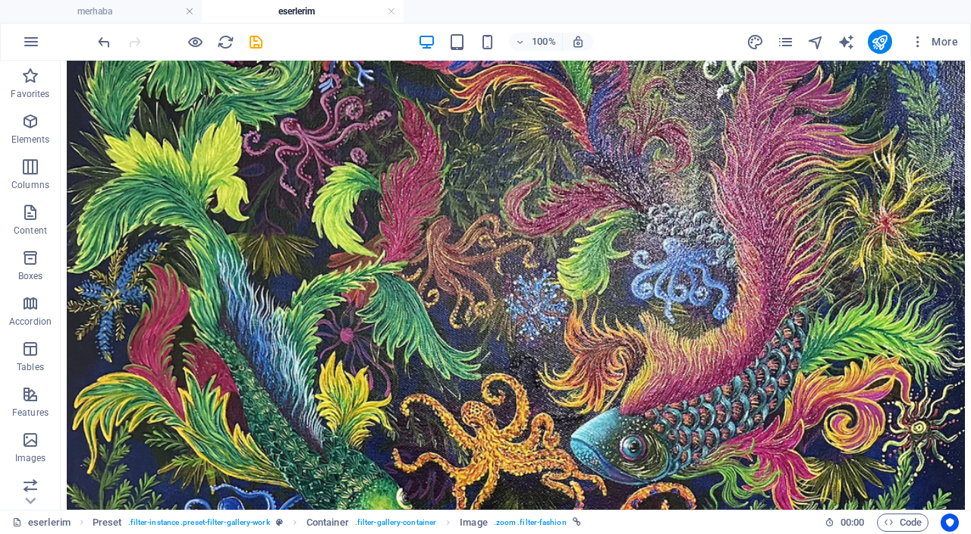
drag, startPoint x: 763, startPoint y: 439, endPoint x: 426, endPoint y: 437, distance: 337.6
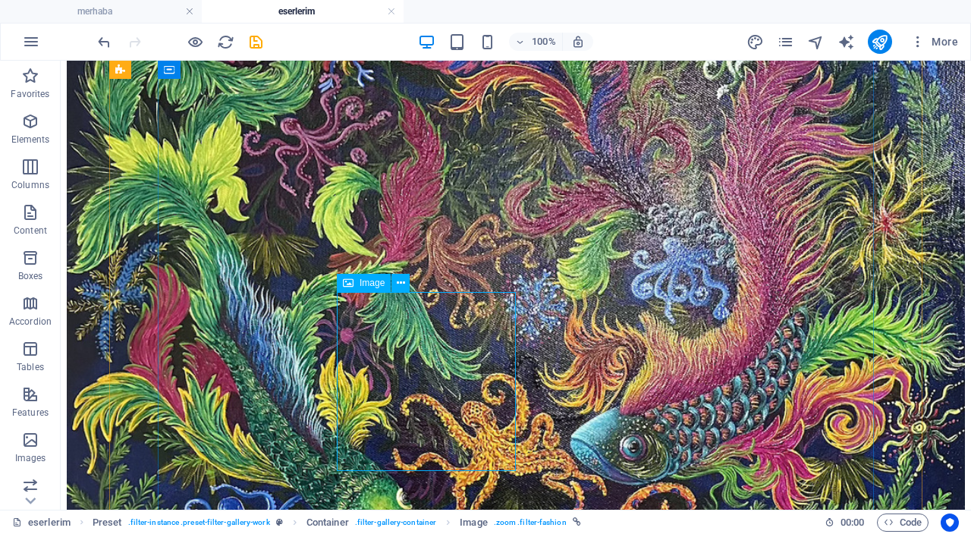
drag, startPoint x: 453, startPoint y: 352, endPoint x: 209, endPoint y: 404, distance: 249.7
select select "%"
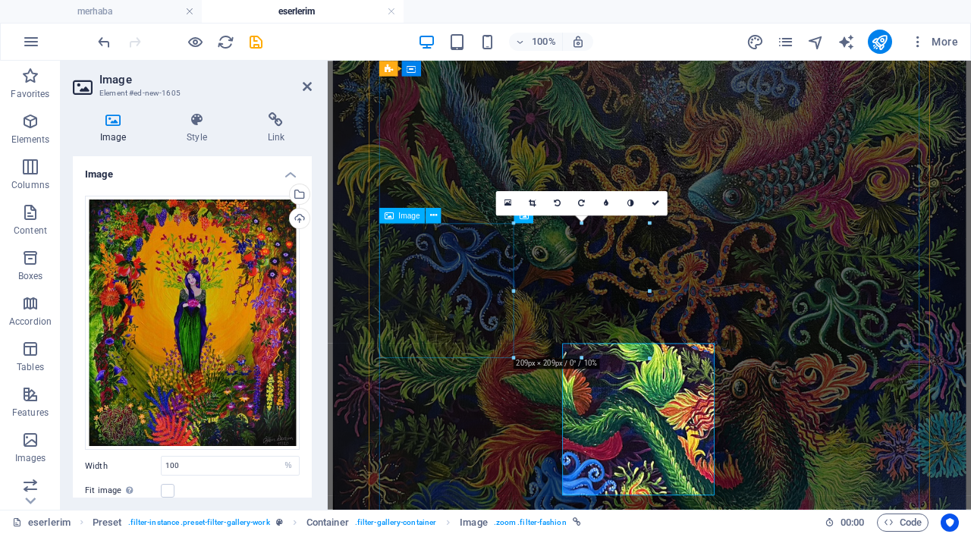
scroll to position [1098, 0]
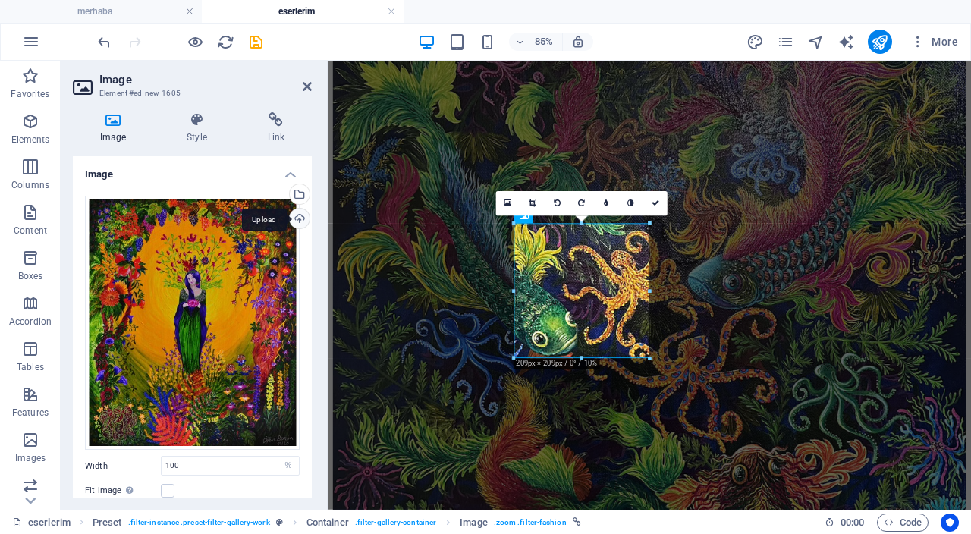
click at [293, 213] on div "Upload" at bounding box center [298, 220] width 23 height 23
click at [653, 206] on icon at bounding box center [656, 204] width 8 height 8
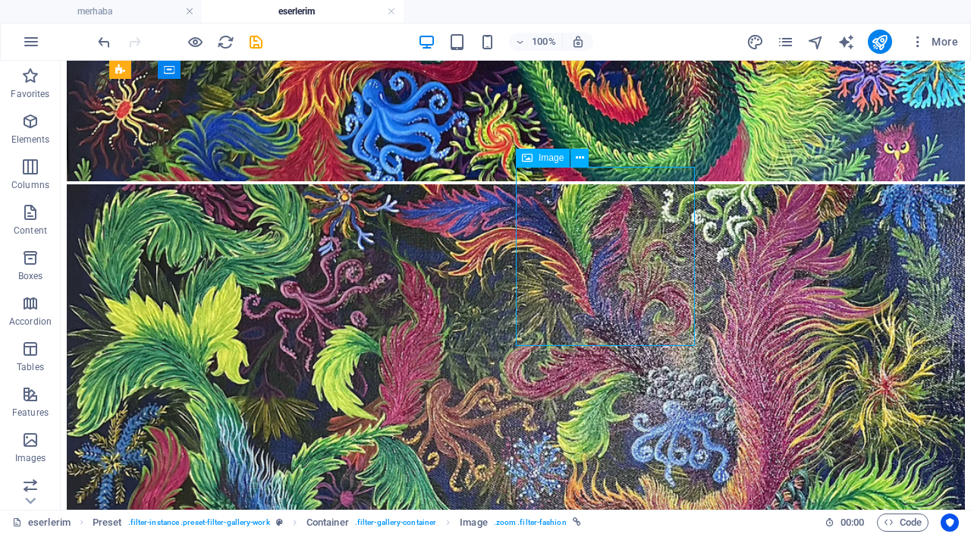
select select "%"
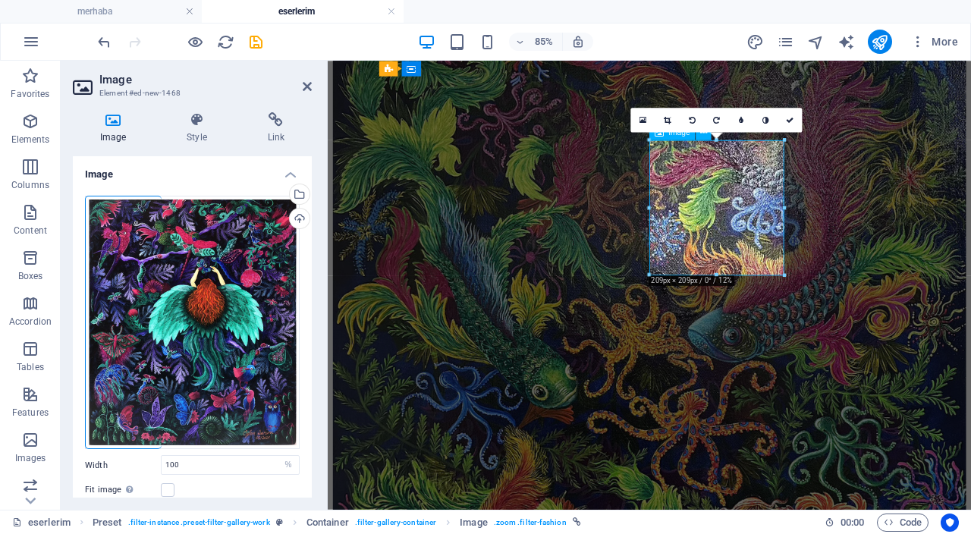
scroll to position [1038, 0]
click at [299, 222] on div "Upload" at bounding box center [298, 220] width 23 height 23
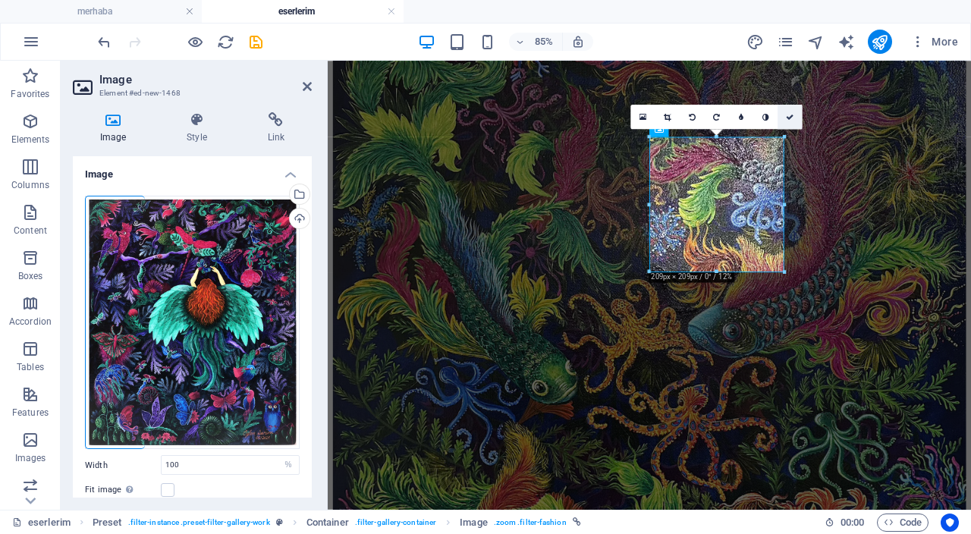
click at [791, 115] on icon at bounding box center [791, 117] width 8 height 8
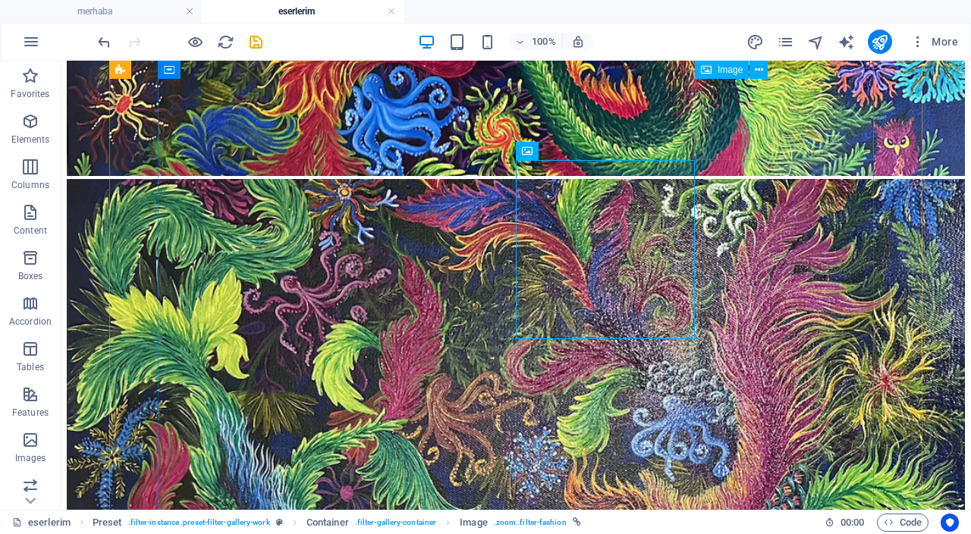
scroll to position [1152, 0]
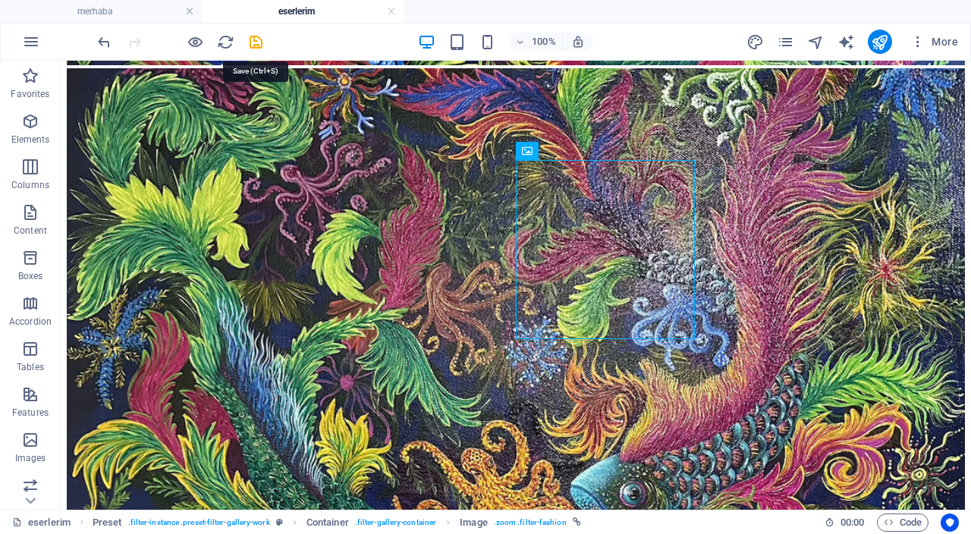
click at [255, 46] on icon "save" at bounding box center [255, 41] width 17 height 17
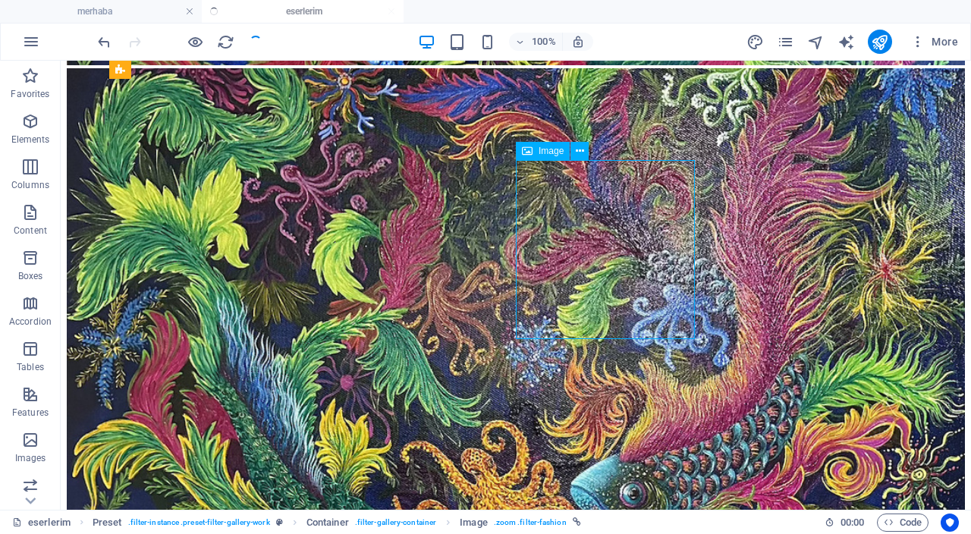
drag, startPoint x: 646, startPoint y: 272, endPoint x: 435, endPoint y: 310, distance: 214.3
select select "%"
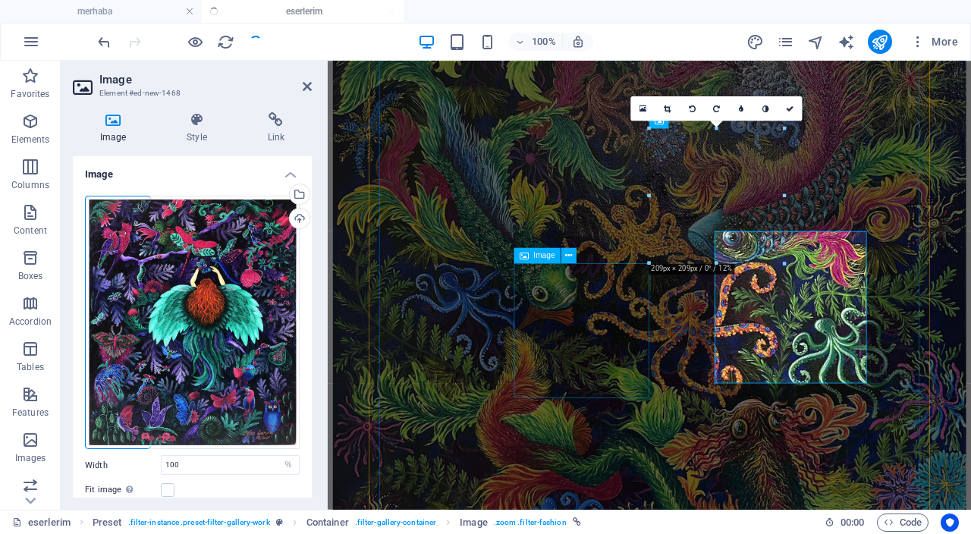
scroll to position [1051, 0]
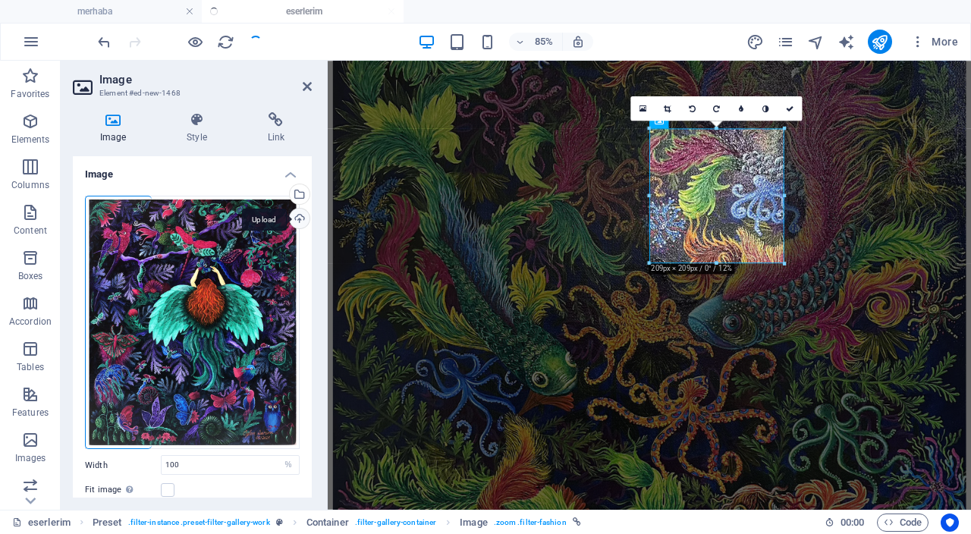
click at [302, 221] on div "Upload" at bounding box center [298, 220] width 23 height 23
click at [790, 110] on icon at bounding box center [791, 109] width 8 height 8
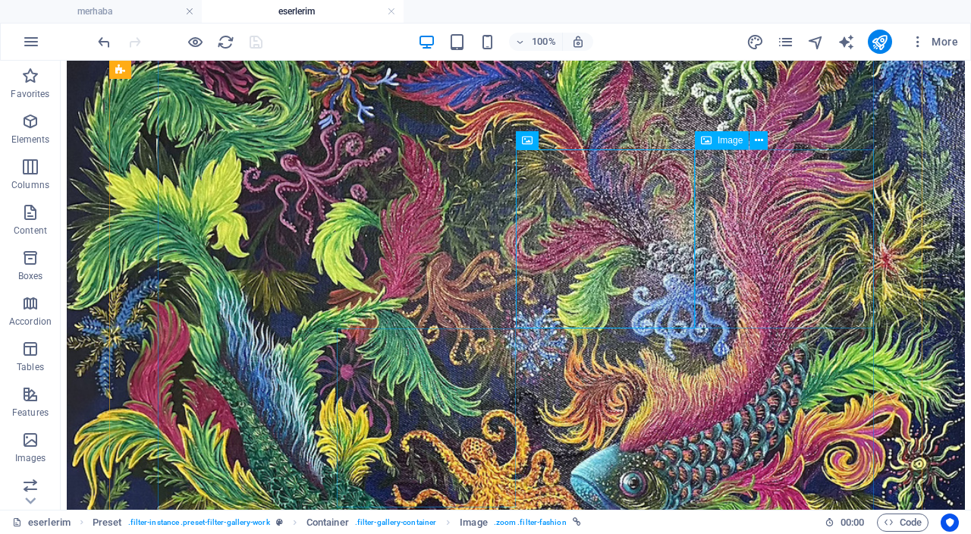
scroll to position [1162, 0]
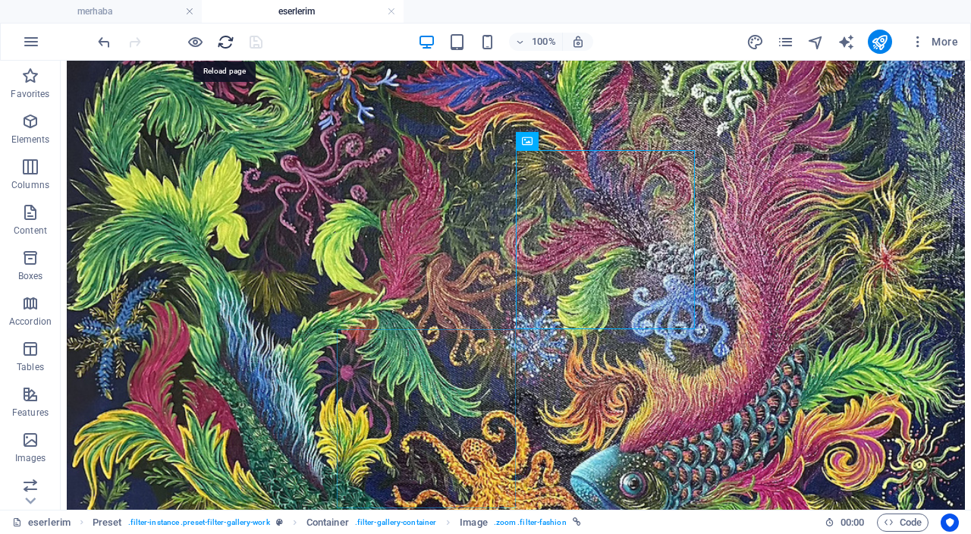
click at [229, 44] on icon "reload" at bounding box center [225, 41] width 17 height 17
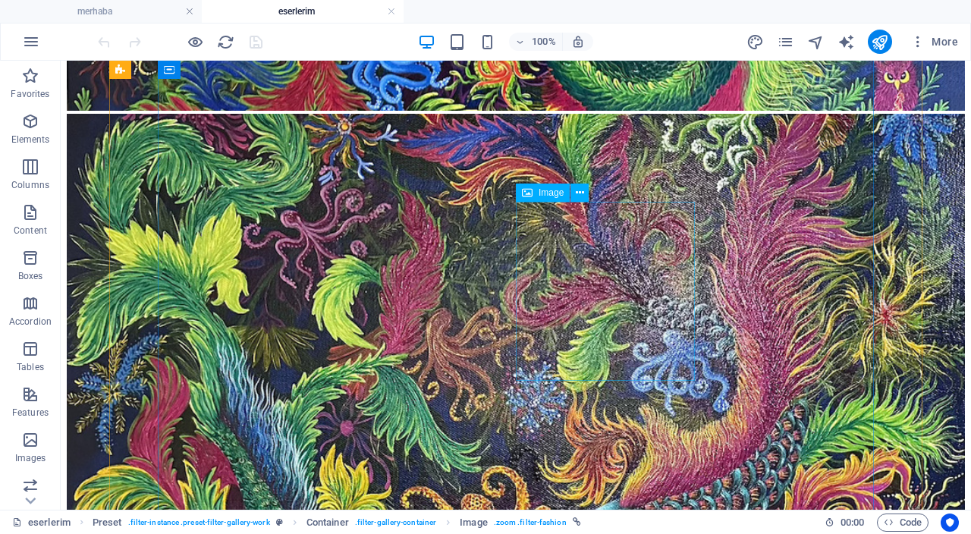
scroll to position [1111, 0]
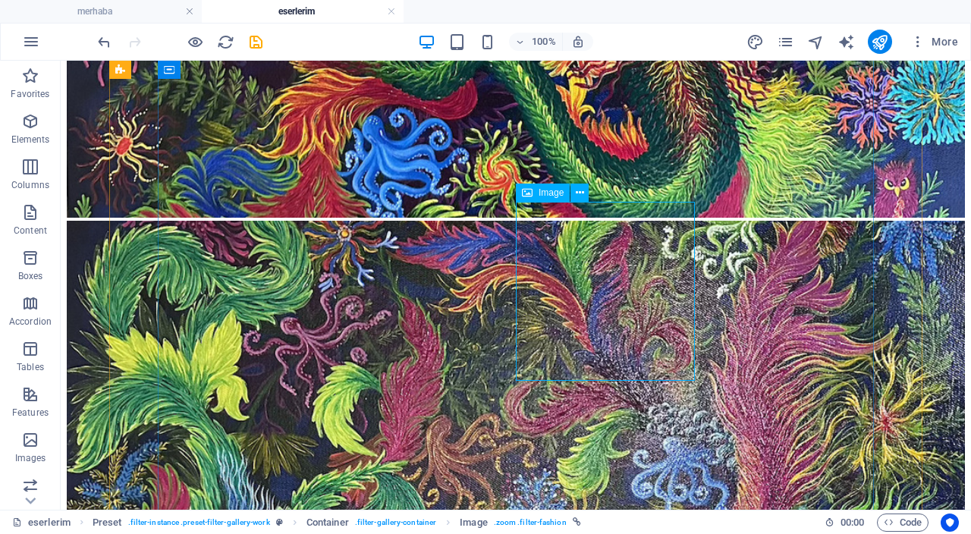
select select "%"
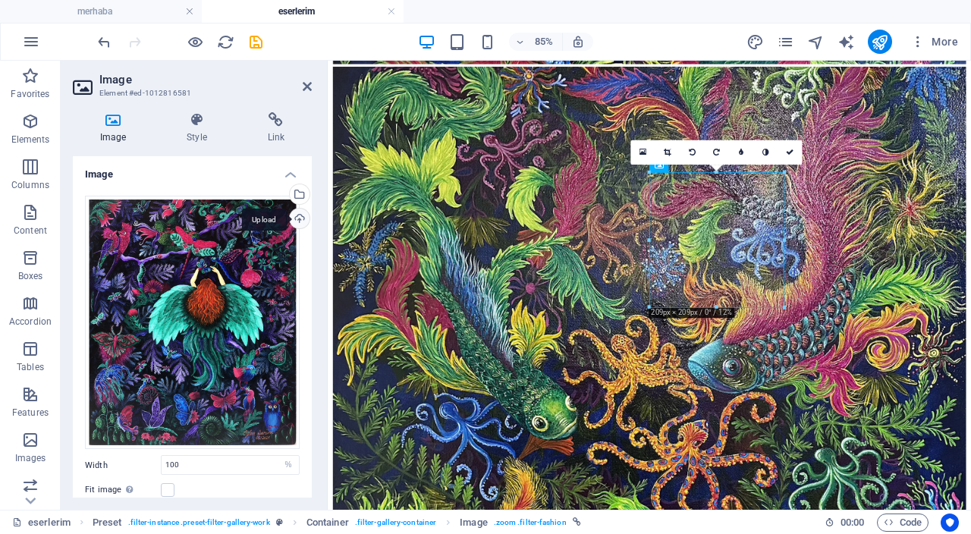
click at [294, 222] on div "Upload" at bounding box center [298, 220] width 23 height 23
click at [790, 153] on icon at bounding box center [791, 153] width 8 height 8
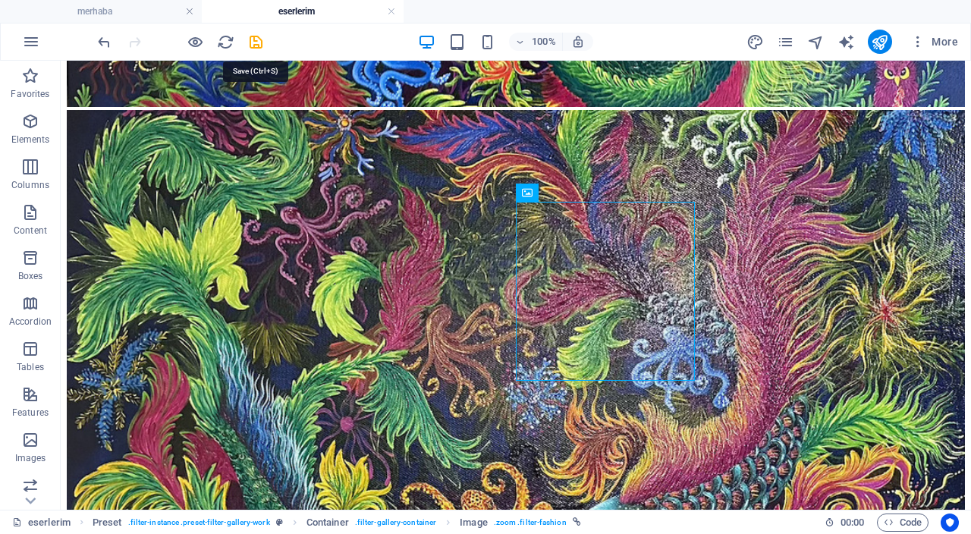
click at [250, 40] on icon "save" at bounding box center [255, 41] width 17 height 17
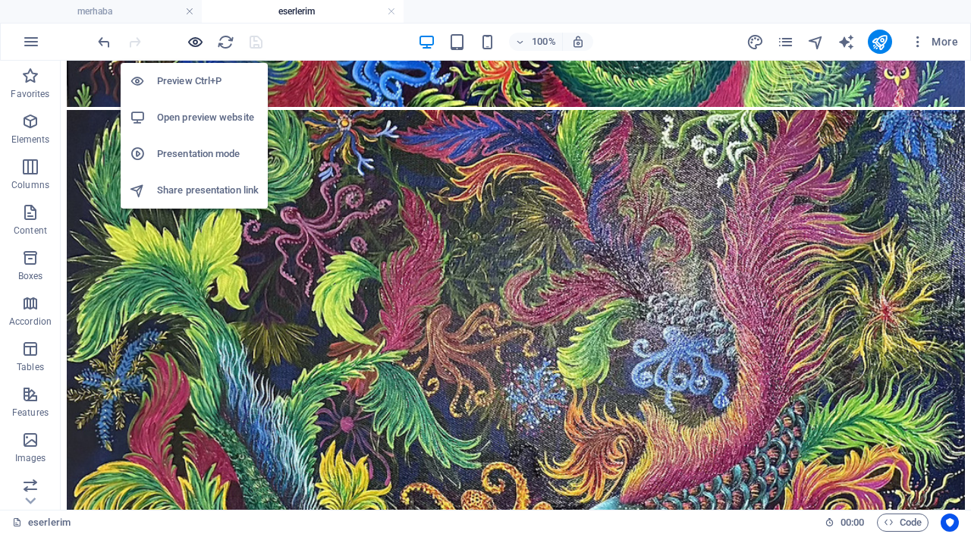
click at [196, 44] on icon "button" at bounding box center [195, 41] width 17 height 17
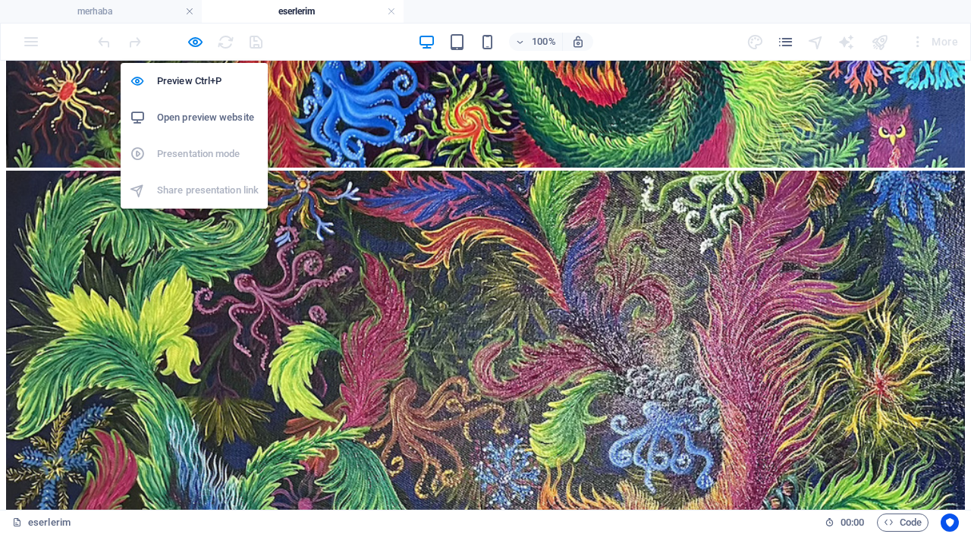
click at [210, 112] on h6 "Open preview website" at bounding box center [208, 117] width 102 height 18
click at [197, 83] on h6 "Preview Ctrl+P" at bounding box center [208, 81] width 102 height 18
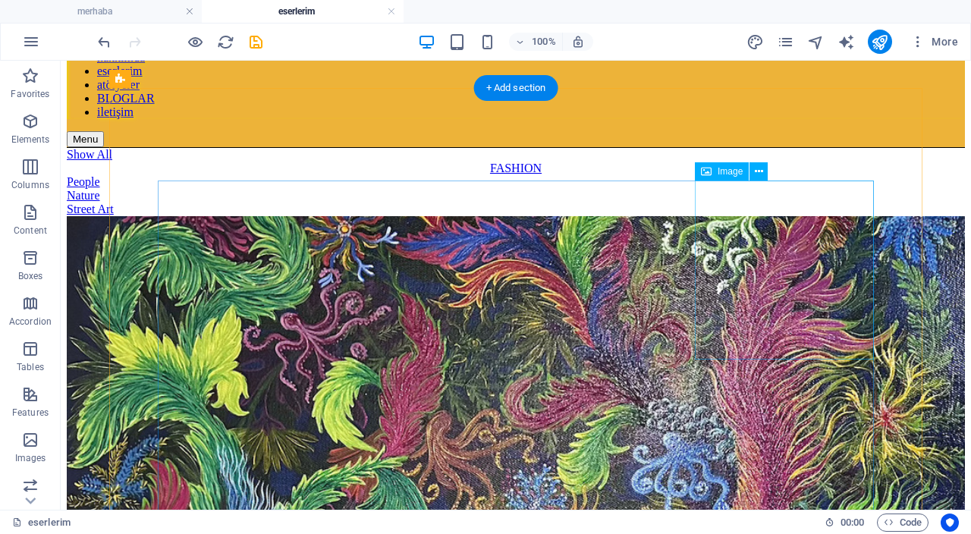
scroll to position [118, 0]
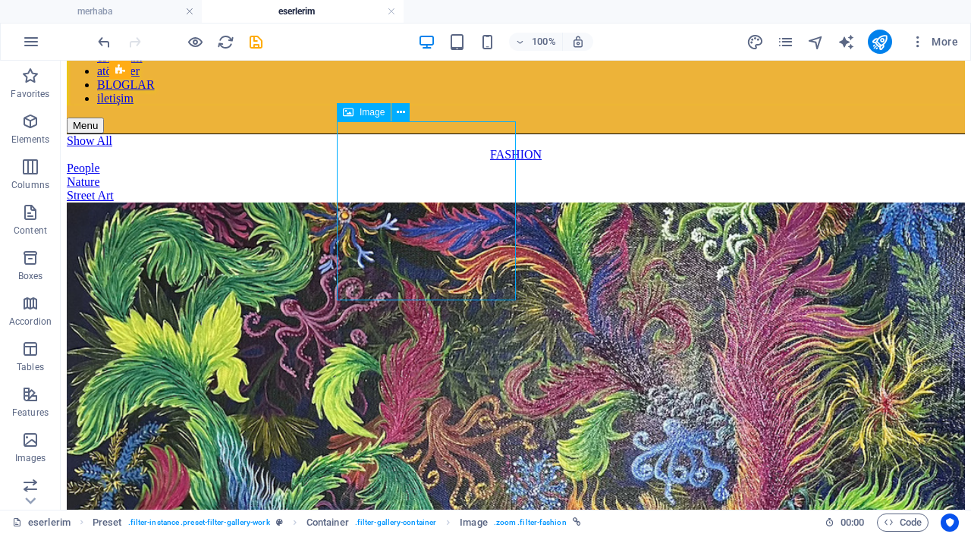
drag, startPoint x: 462, startPoint y: 150, endPoint x: 218, endPoint y: 165, distance: 244.0
select select "%"
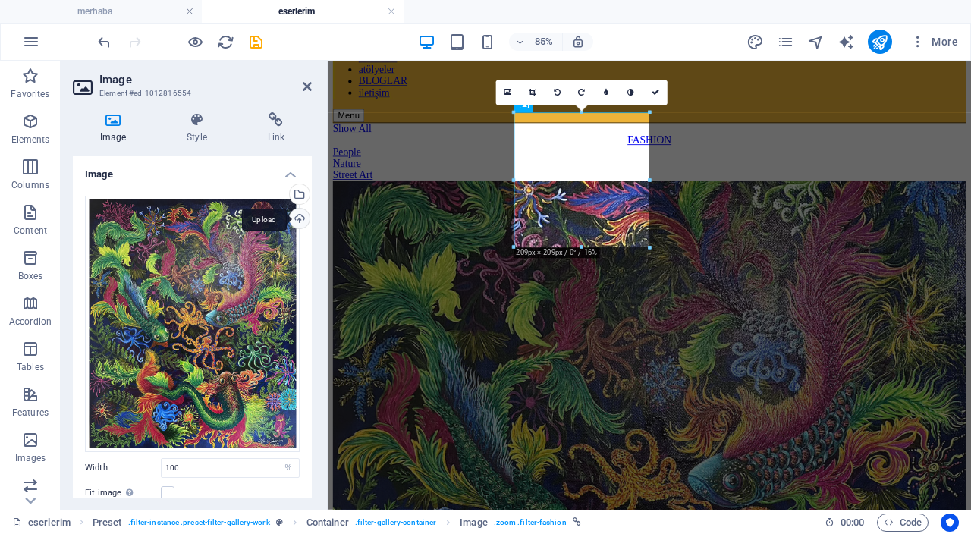
click at [301, 217] on div "Upload" at bounding box center [298, 220] width 23 height 23
click at [656, 93] on icon at bounding box center [656, 93] width 8 height 8
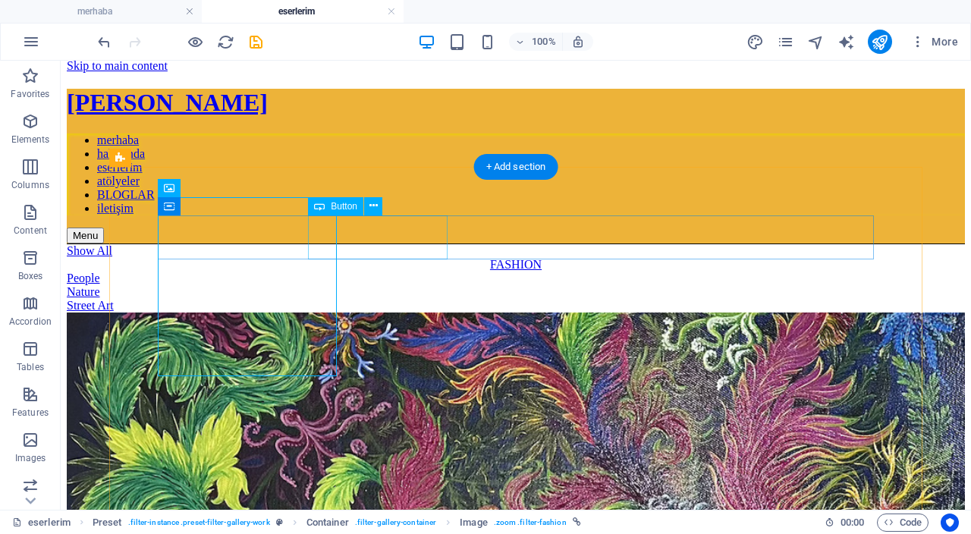
scroll to position [0, 0]
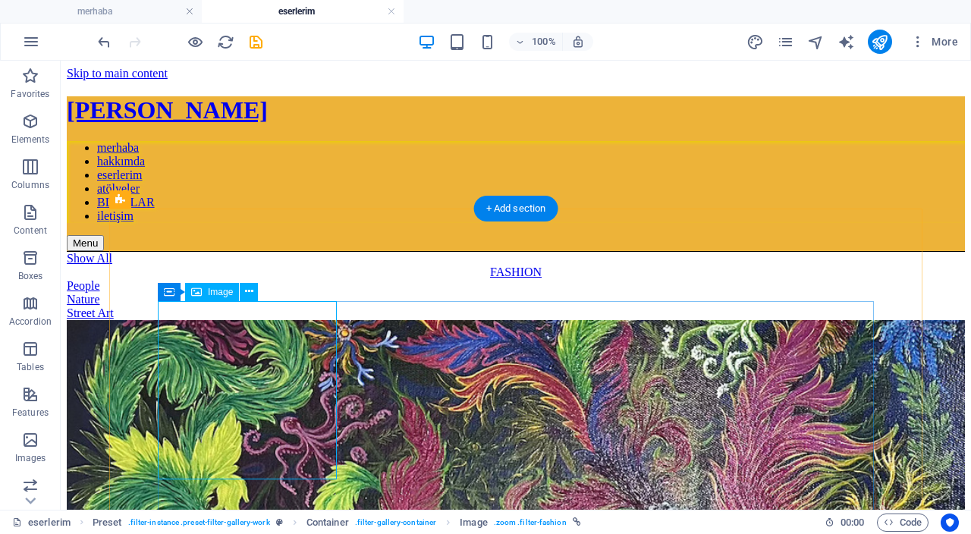
click at [253, 294] on icon at bounding box center [249, 292] width 8 height 16
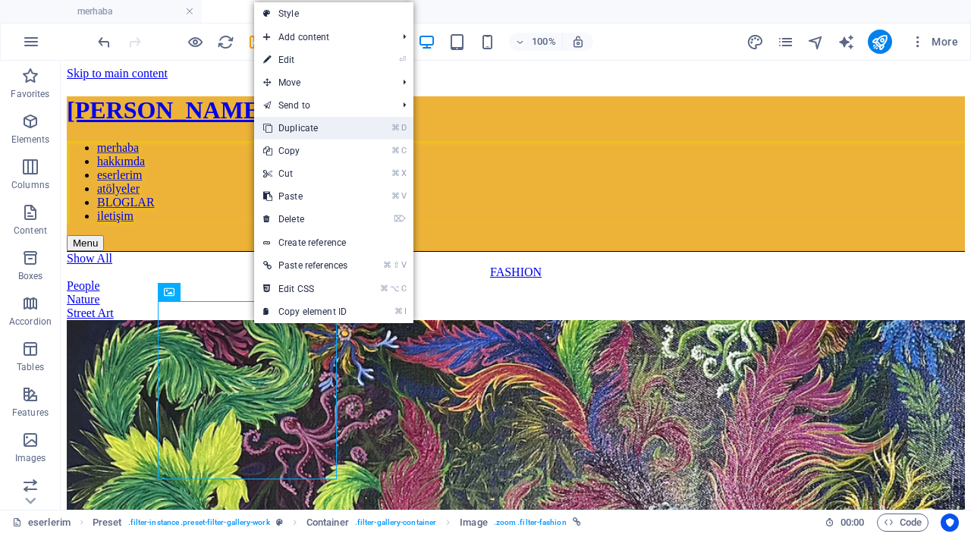
click at [335, 130] on link "⌘ D Duplicate" at bounding box center [305, 128] width 102 height 23
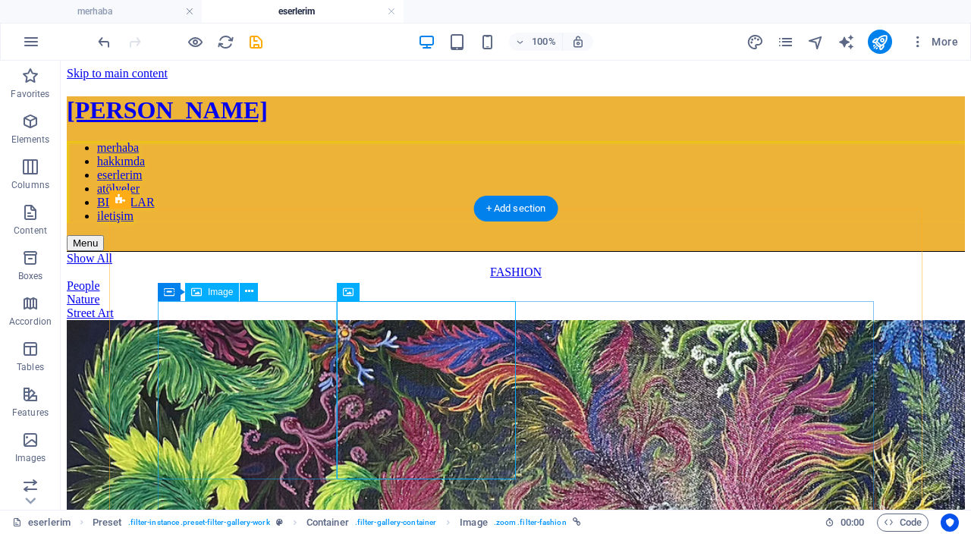
select select "%"
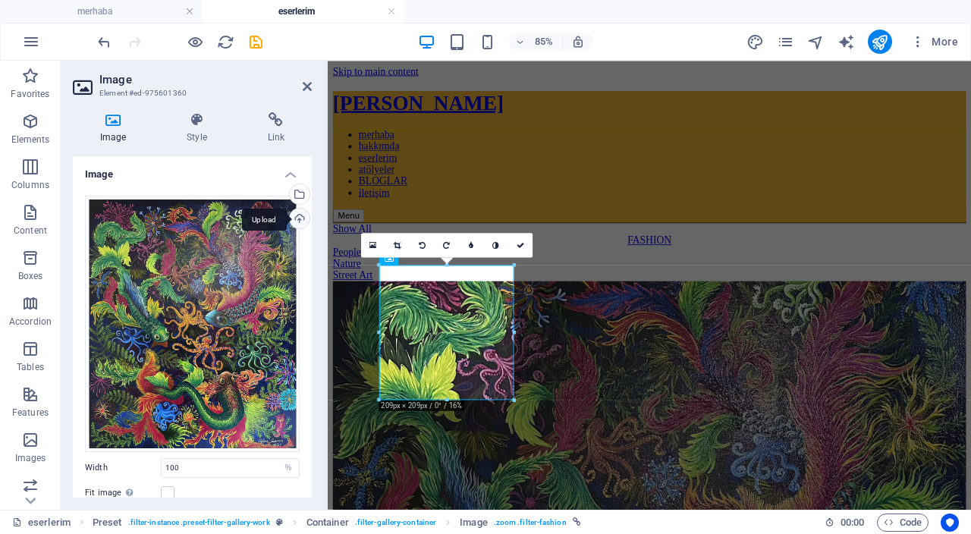
click at [300, 217] on div "Upload" at bounding box center [298, 220] width 23 height 23
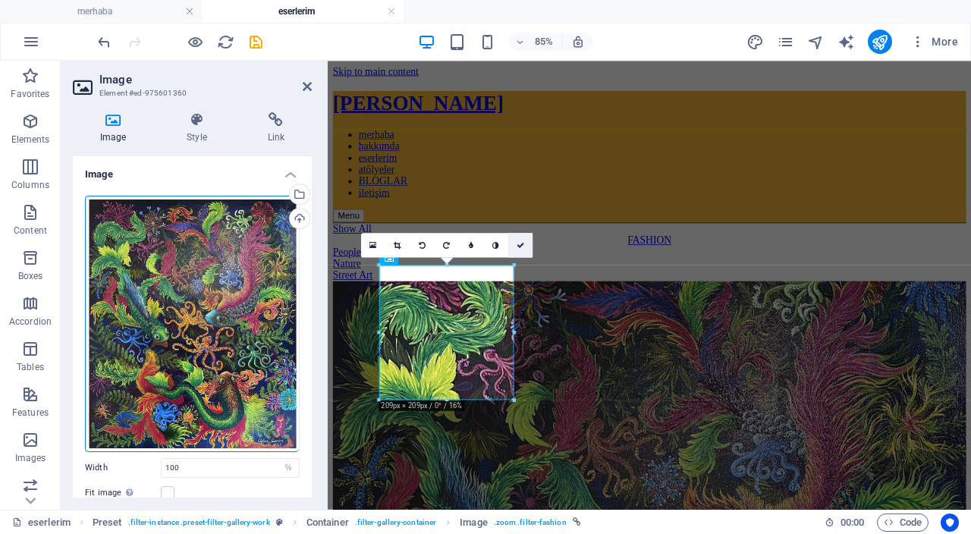
click at [523, 247] on icon at bounding box center [521, 245] width 8 height 8
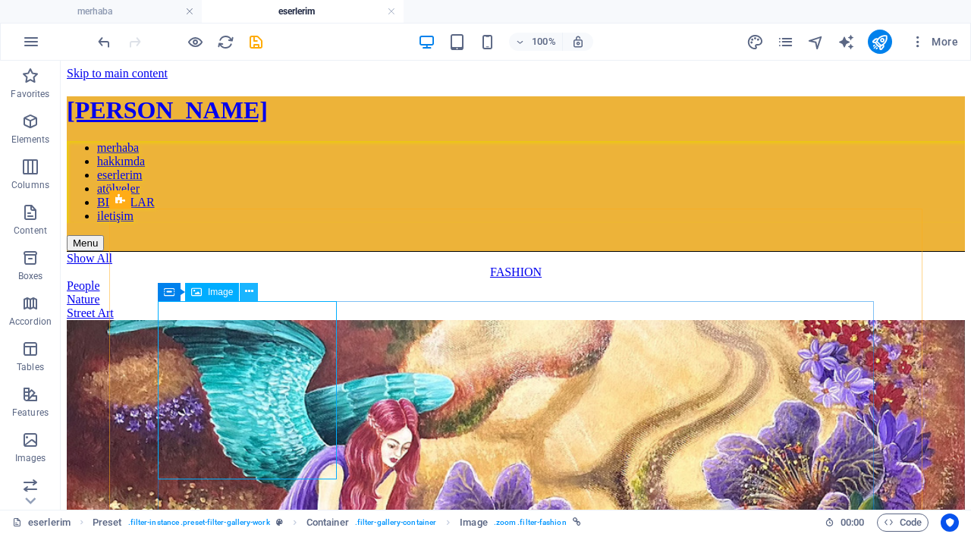
click at [250, 295] on icon at bounding box center [249, 292] width 8 height 16
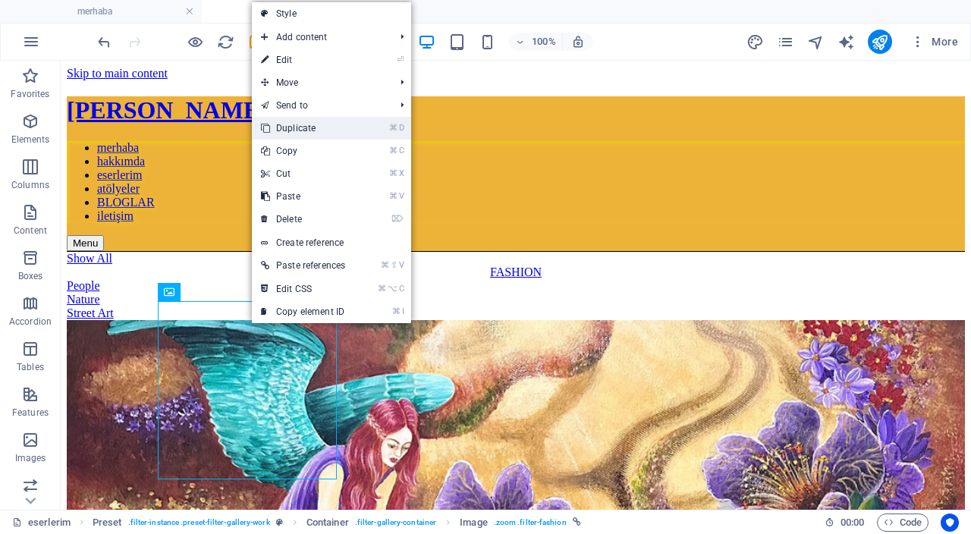
click at [315, 127] on link "⌘ D Duplicate" at bounding box center [303, 128] width 102 height 23
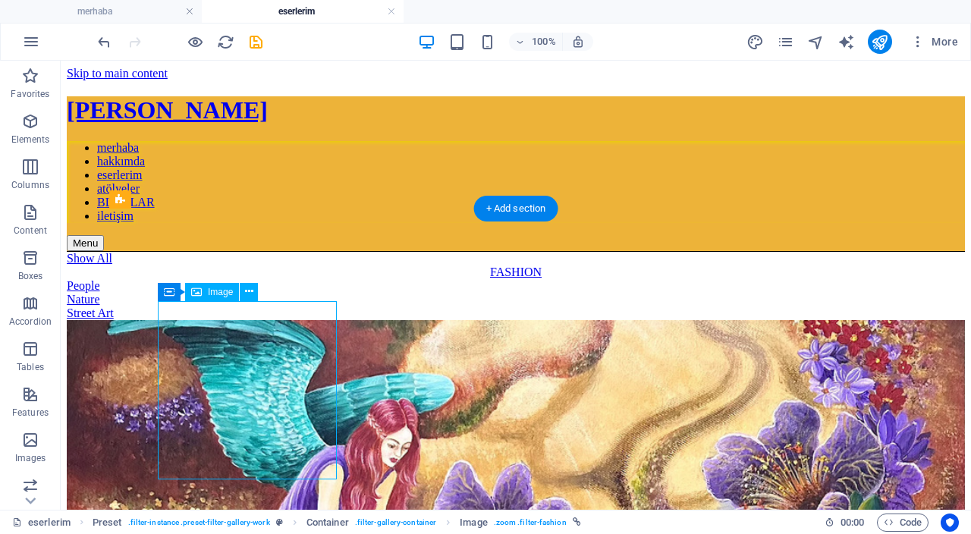
select select "%"
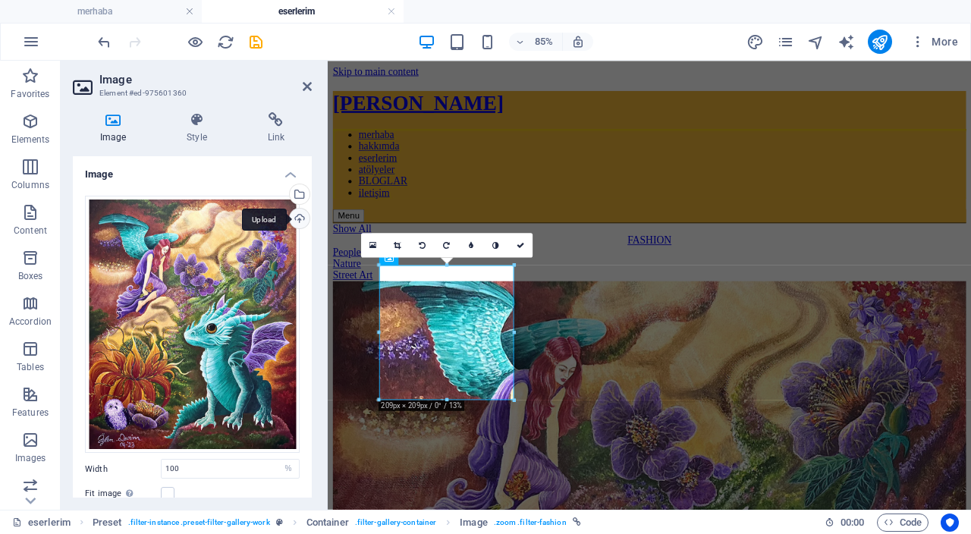
click at [298, 217] on div "Upload" at bounding box center [298, 220] width 23 height 23
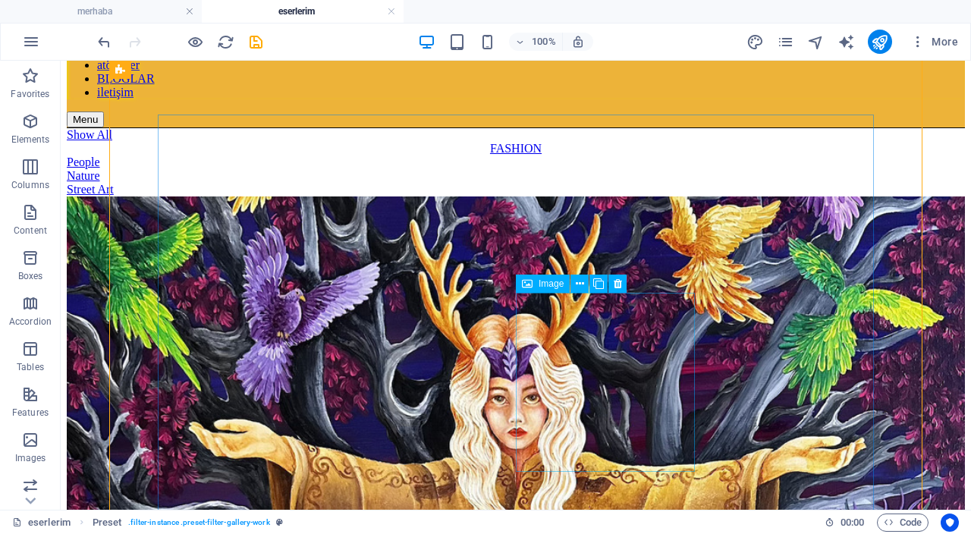
scroll to position [124, 0]
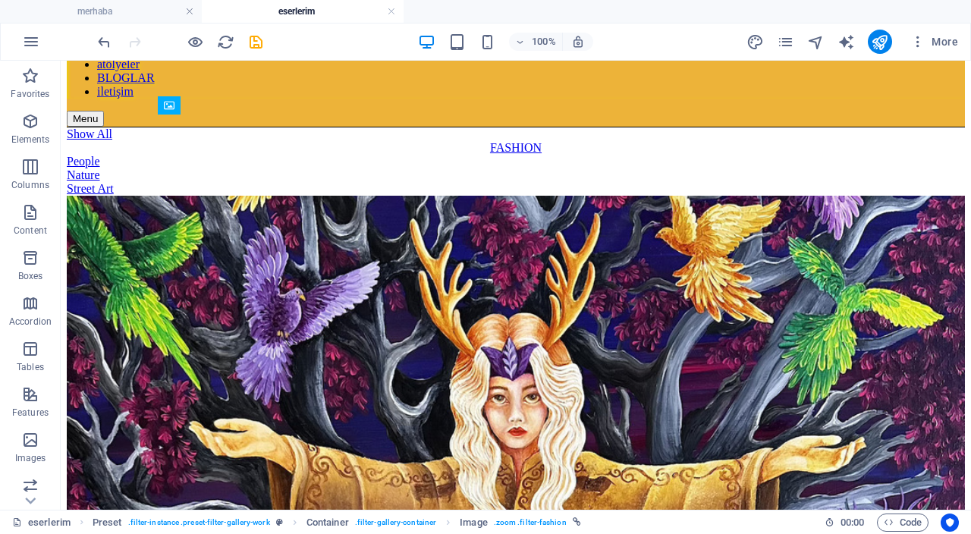
drag, startPoint x: 714, startPoint y: 348, endPoint x: 621, endPoint y: 340, distance: 93.7
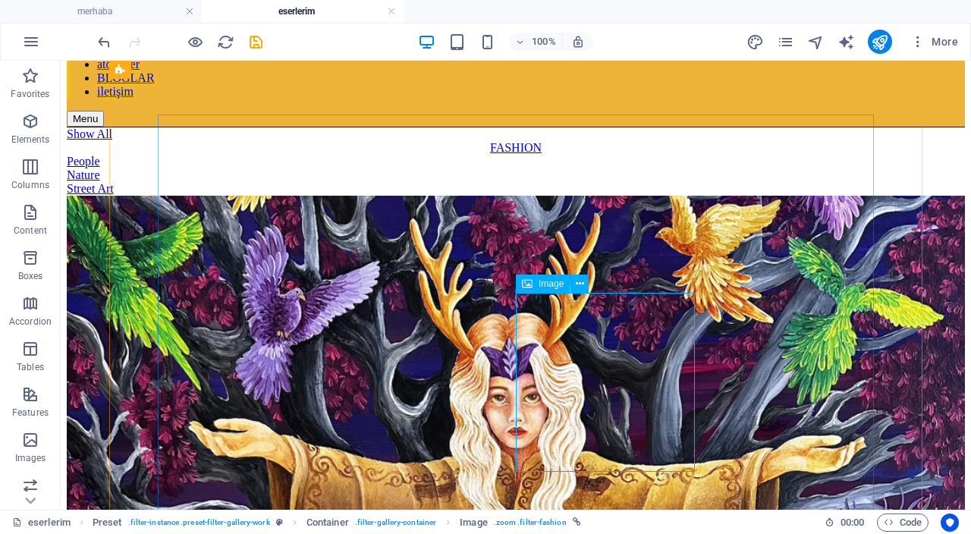
click at [581, 286] on icon at bounding box center [580, 284] width 8 height 16
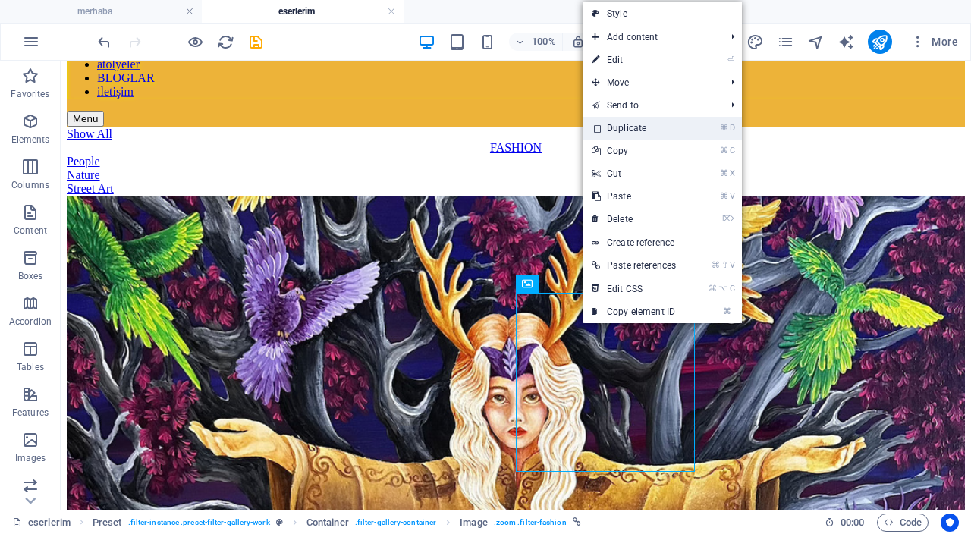
click at [641, 130] on link "⌘ D Duplicate" at bounding box center [634, 128] width 102 height 23
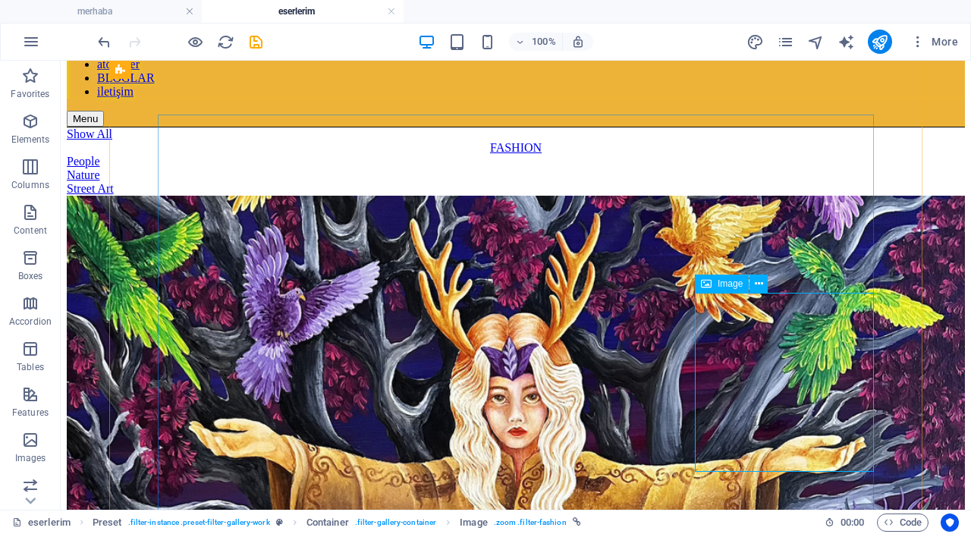
drag, startPoint x: 826, startPoint y: 342, endPoint x: 647, endPoint y: 392, distance: 185.9
select select "%"
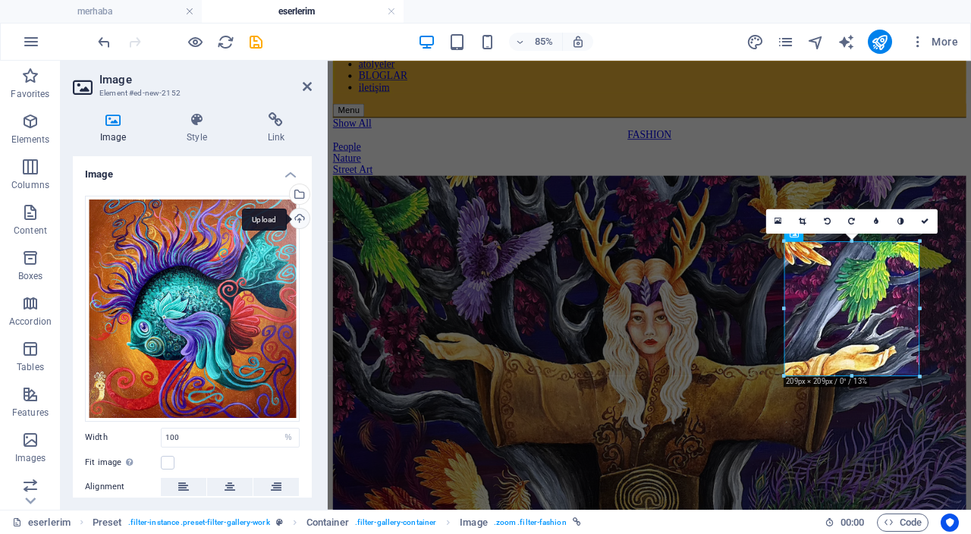
click at [301, 223] on div "Upload" at bounding box center [298, 220] width 23 height 23
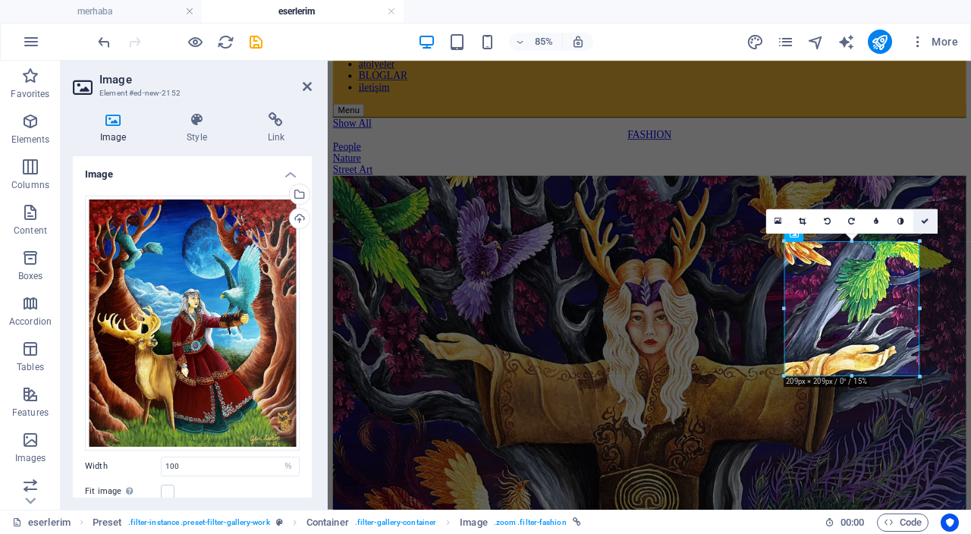
click at [927, 219] on icon at bounding box center [926, 221] width 8 height 8
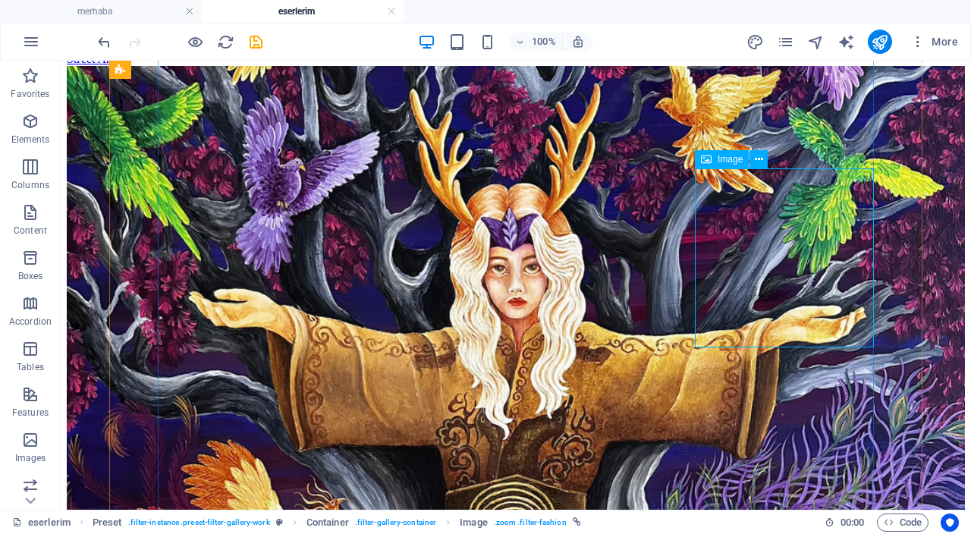
scroll to position [262, 0]
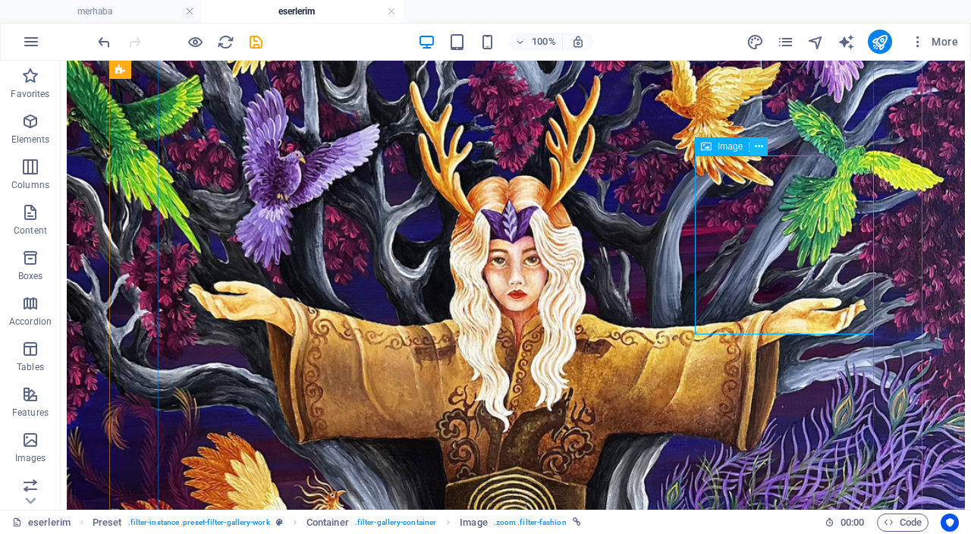
click at [761, 147] on icon at bounding box center [759, 147] width 8 height 16
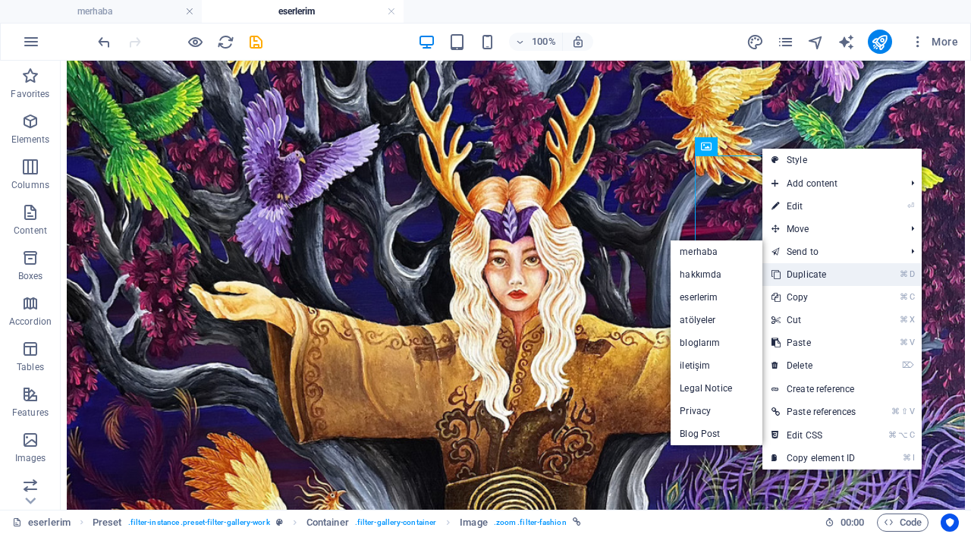
click at [837, 269] on link "⌘ D Duplicate" at bounding box center [813, 274] width 102 height 23
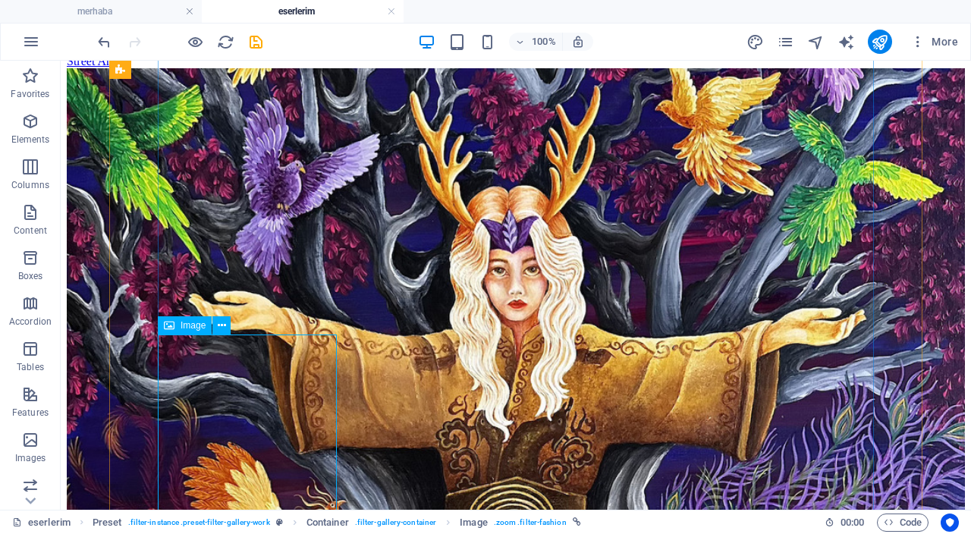
select select "%"
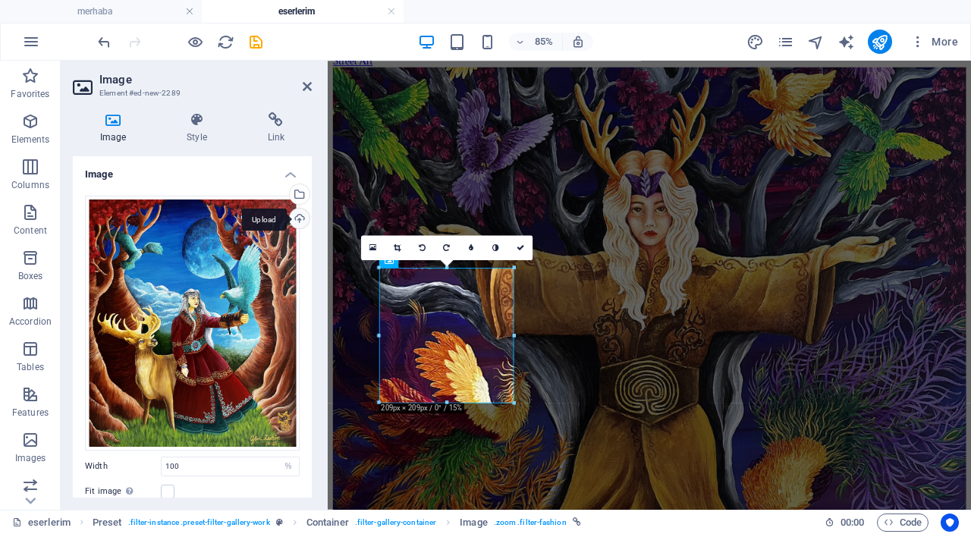
click at [294, 219] on div "Upload" at bounding box center [298, 220] width 23 height 23
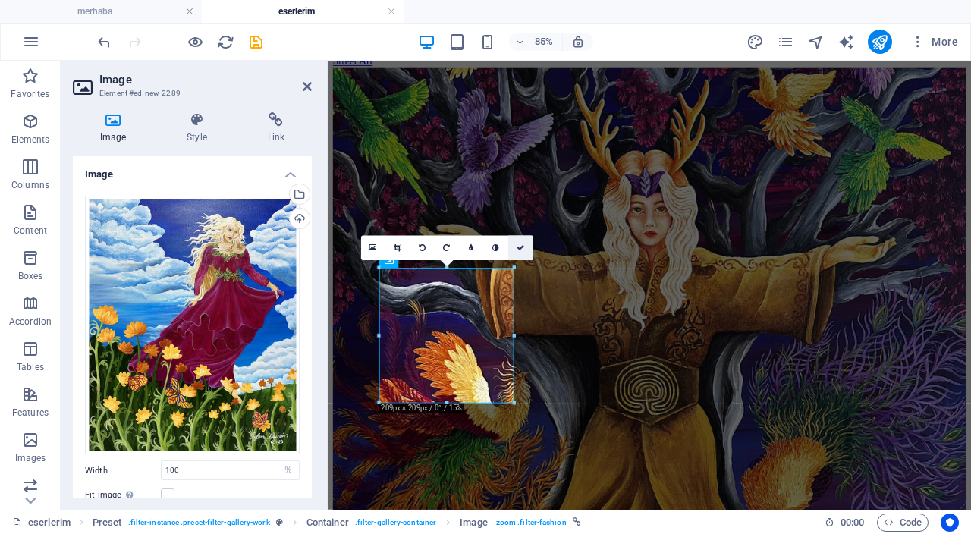
click at [518, 249] on icon at bounding box center [521, 248] width 8 height 8
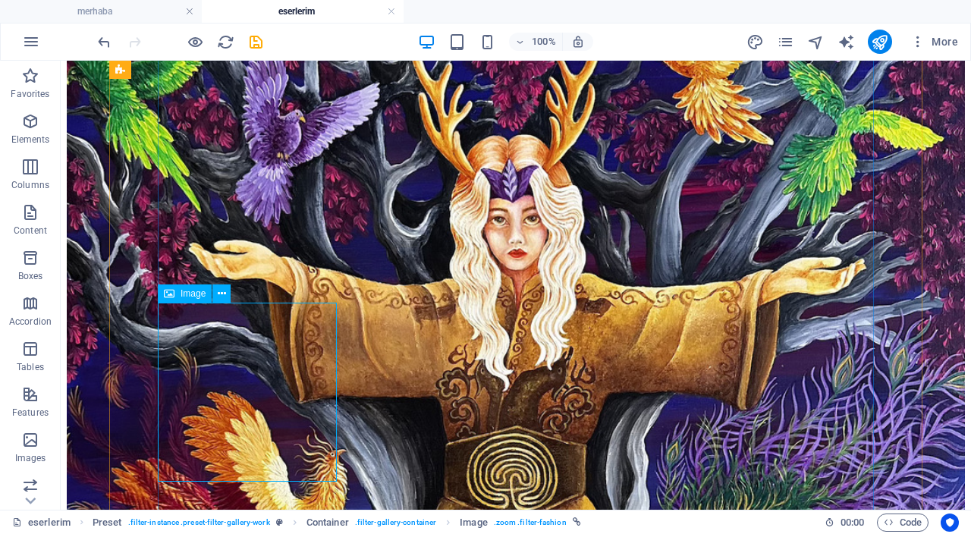
scroll to position [319, 0]
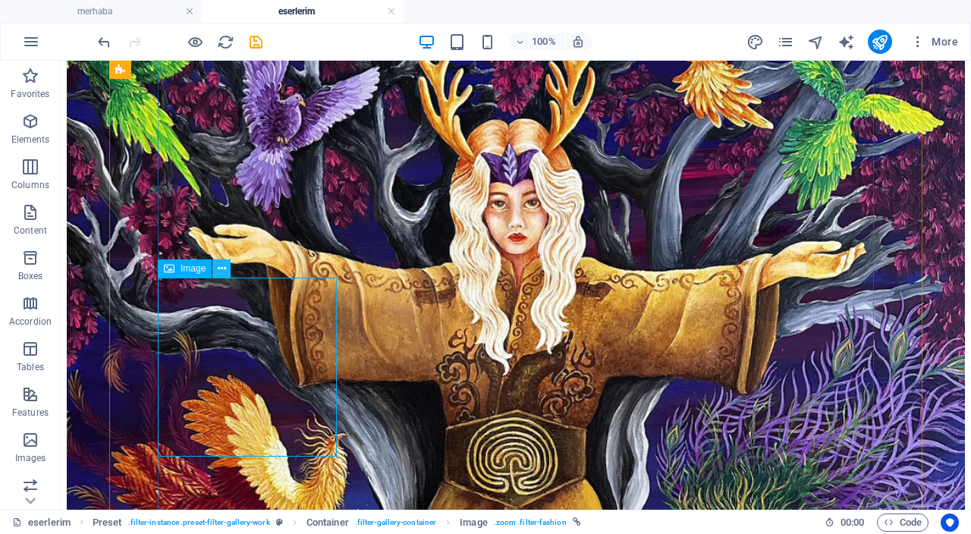
click at [225, 271] on icon at bounding box center [222, 269] width 8 height 16
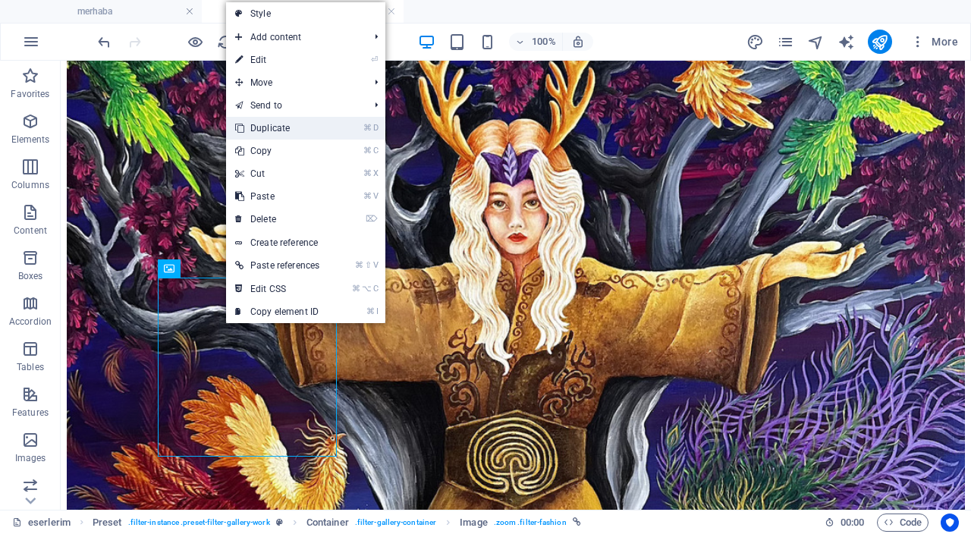
click at [313, 128] on link "⌘ D Duplicate" at bounding box center [277, 128] width 102 height 23
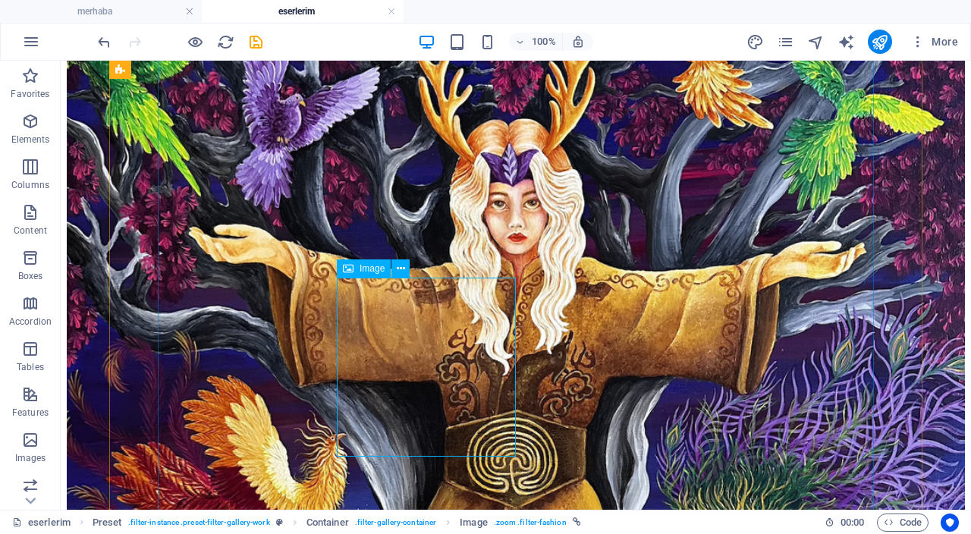
drag, startPoint x: 504, startPoint y: 328, endPoint x: 268, endPoint y: 375, distance: 240.6
select select "%"
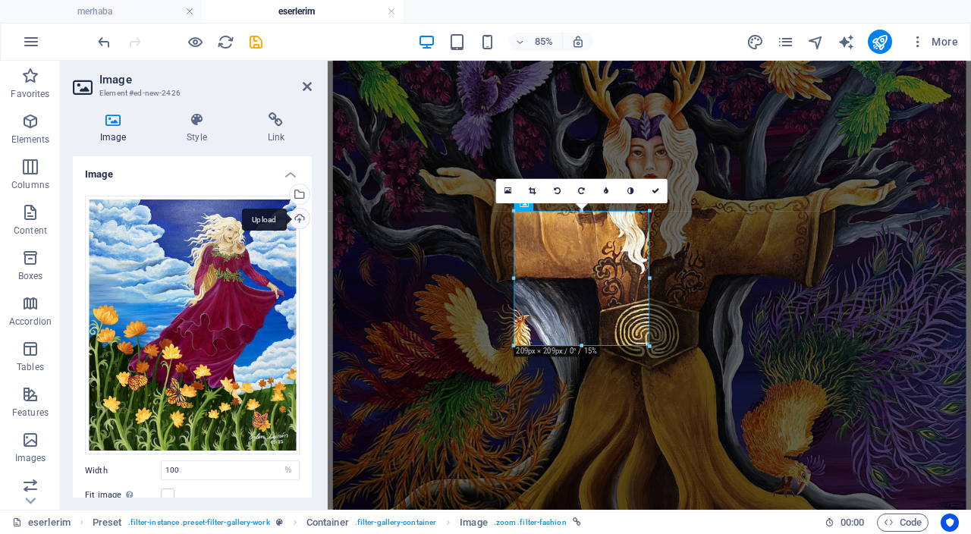
click at [292, 217] on div "Upload" at bounding box center [298, 220] width 23 height 23
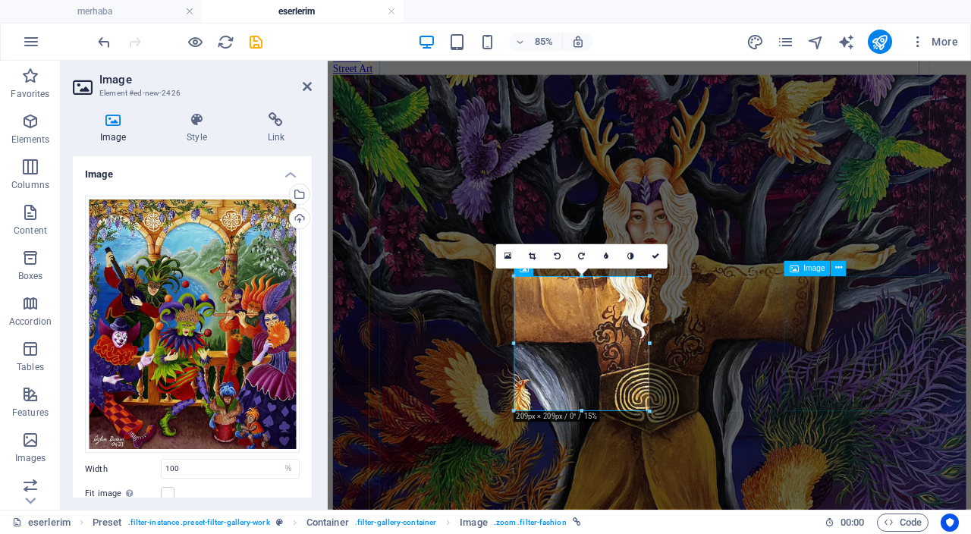
scroll to position [244, 0]
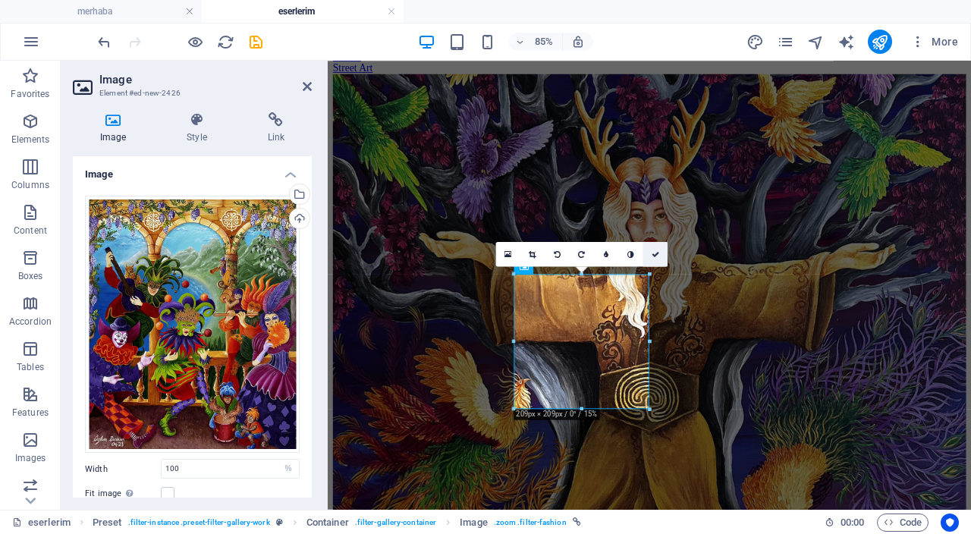
click at [655, 258] on link at bounding box center [655, 254] width 24 height 24
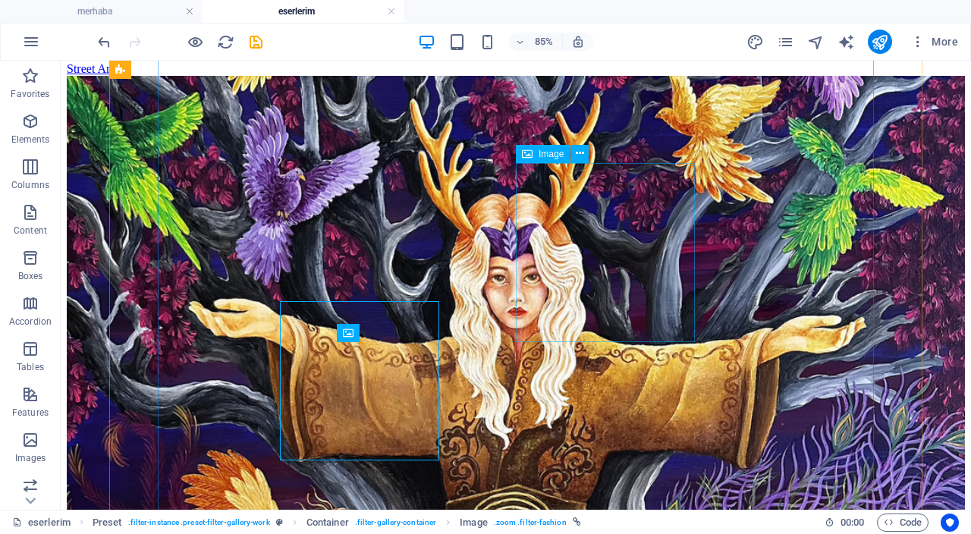
scroll to position [255, 0]
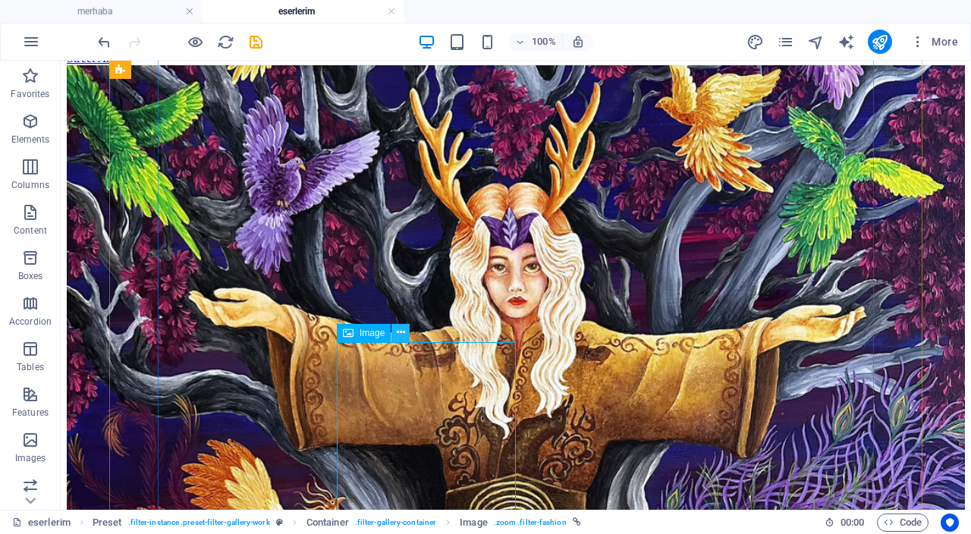
click at [403, 334] on icon at bounding box center [401, 333] width 8 height 16
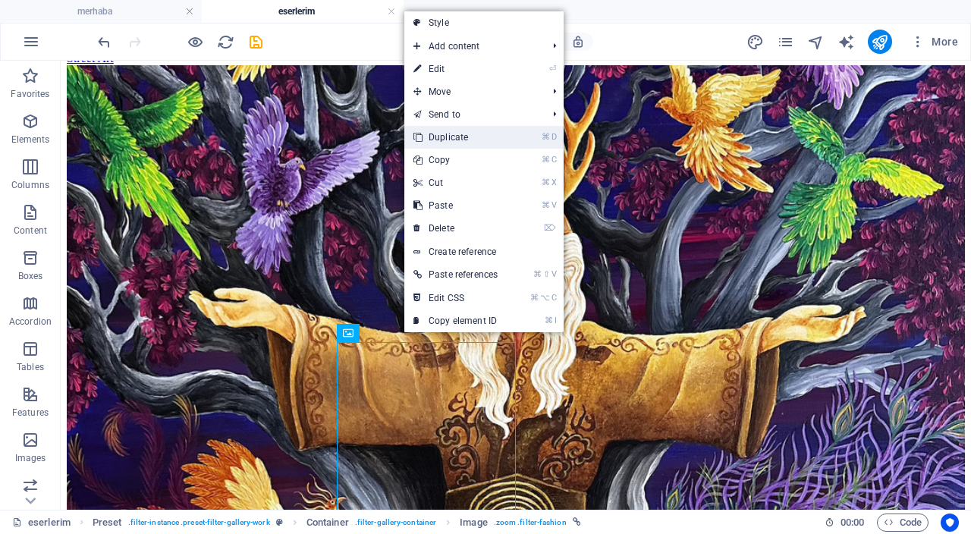
click at [478, 139] on link "⌘ D Duplicate" at bounding box center [455, 137] width 102 height 23
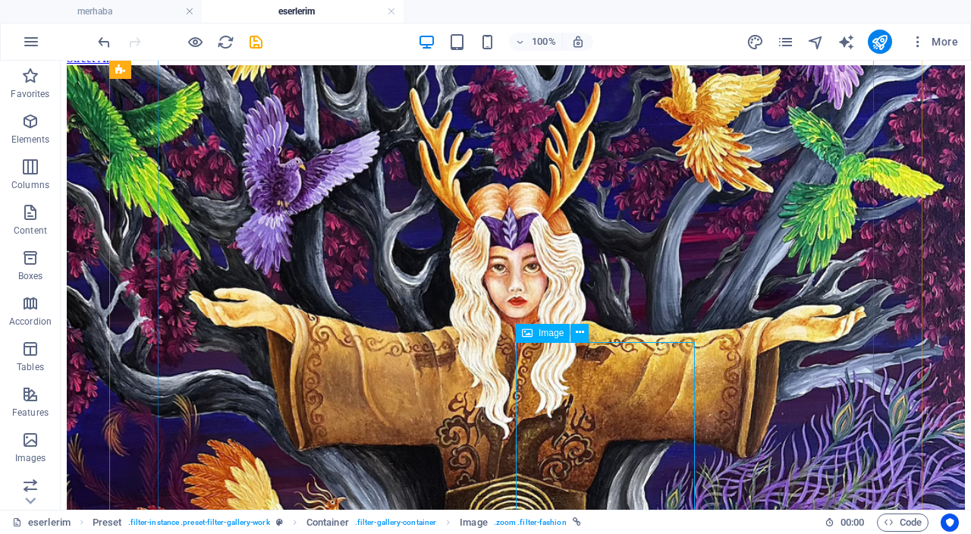
drag, startPoint x: 639, startPoint y: 411, endPoint x: 426, endPoint y: 473, distance: 222.1
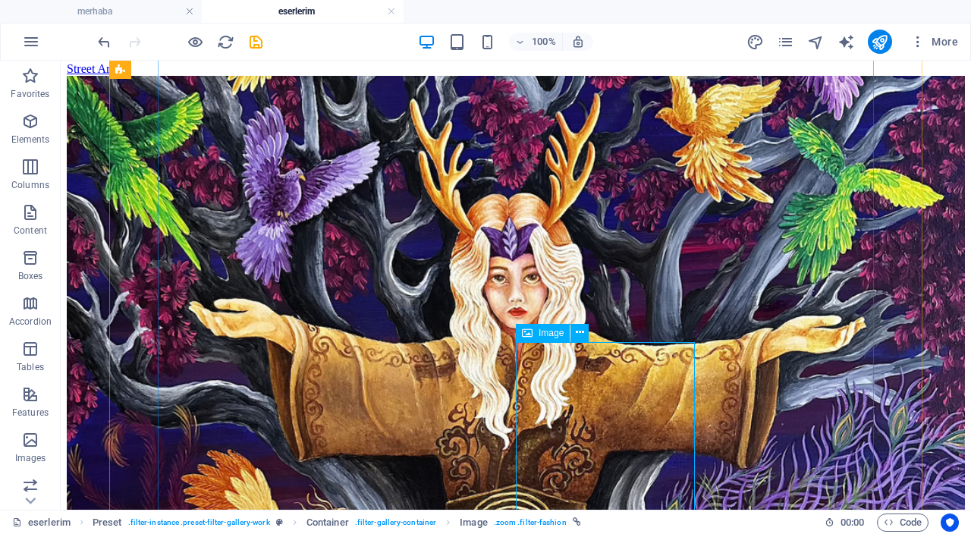
select select "%"
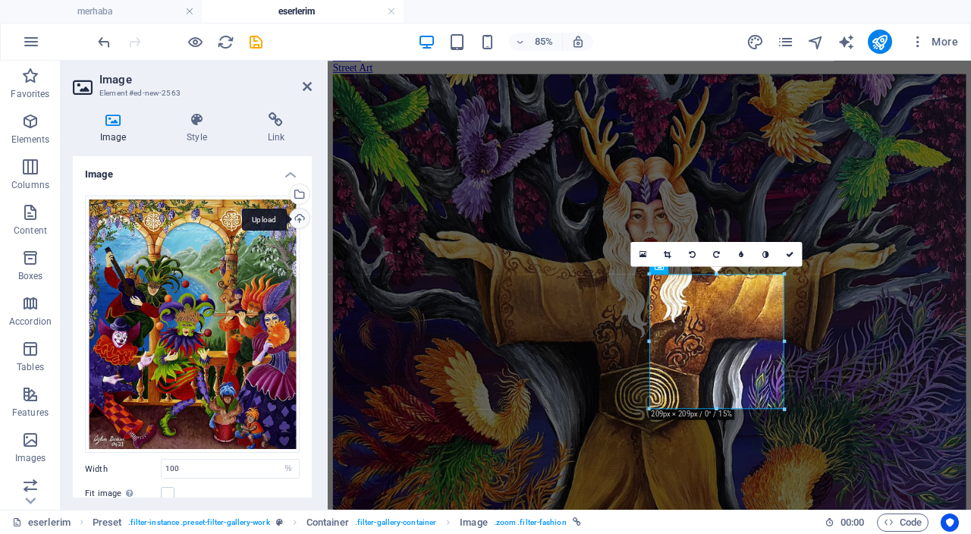
click at [299, 218] on div "Upload" at bounding box center [298, 220] width 23 height 23
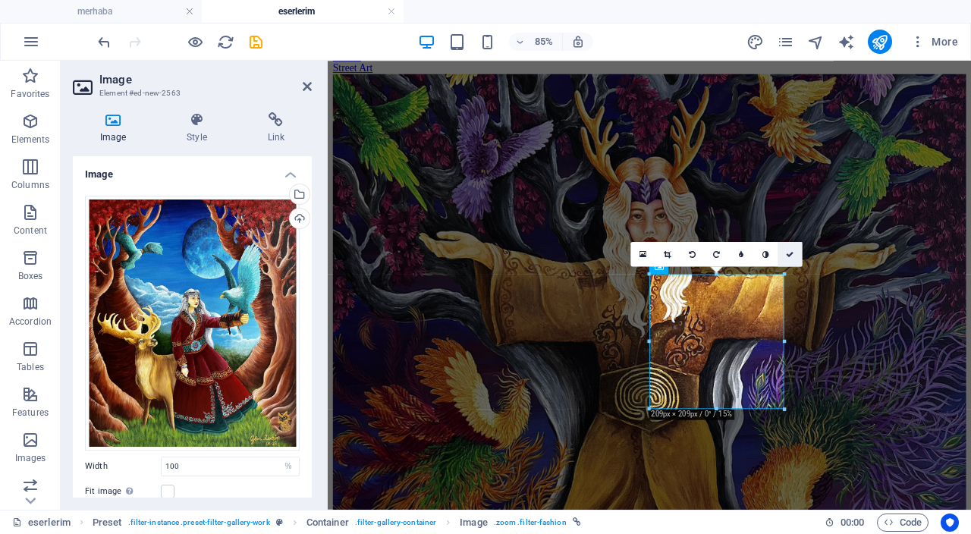
click at [794, 250] on link at bounding box center [790, 254] width 24 height 24
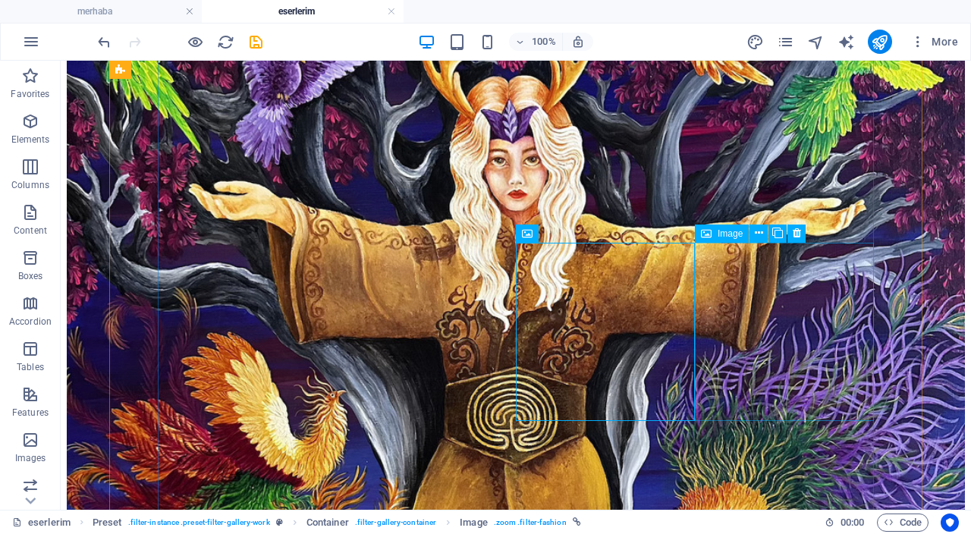
scroll to position [367, 0]
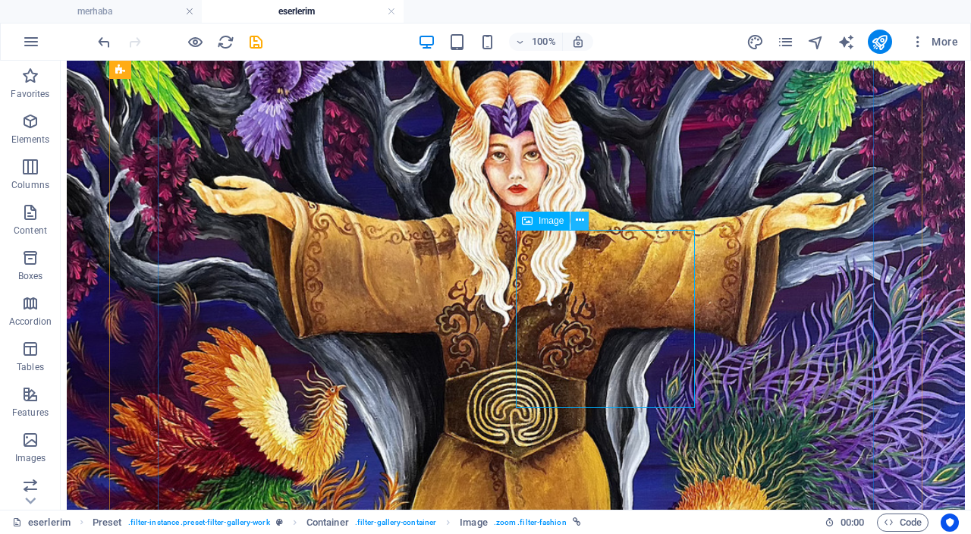
click at [578, 222] on icon at bounding box center [580, 220] width 8 height 16
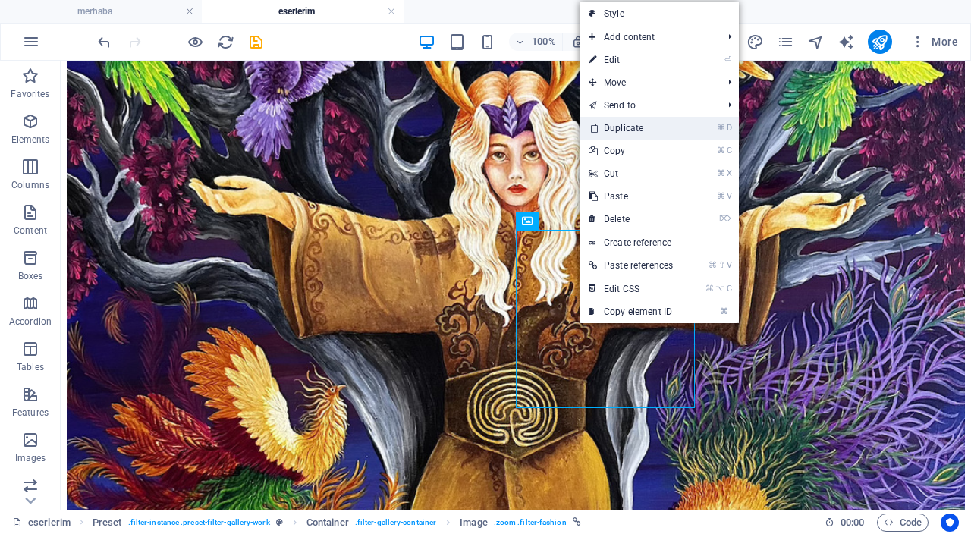
click at [640, 130] on link "⌘ D Duplicate" at bounding box center [631, 128] width 102 height 23
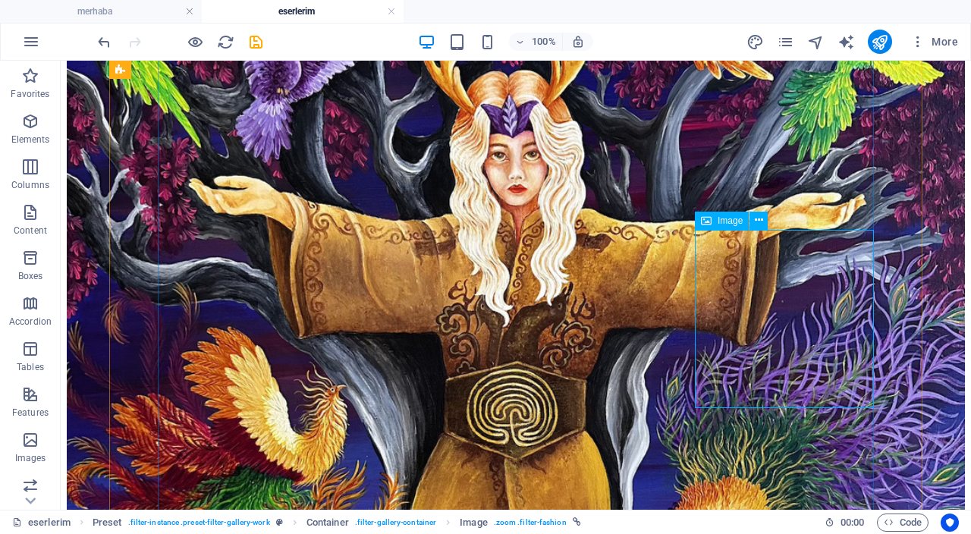
select select "%"
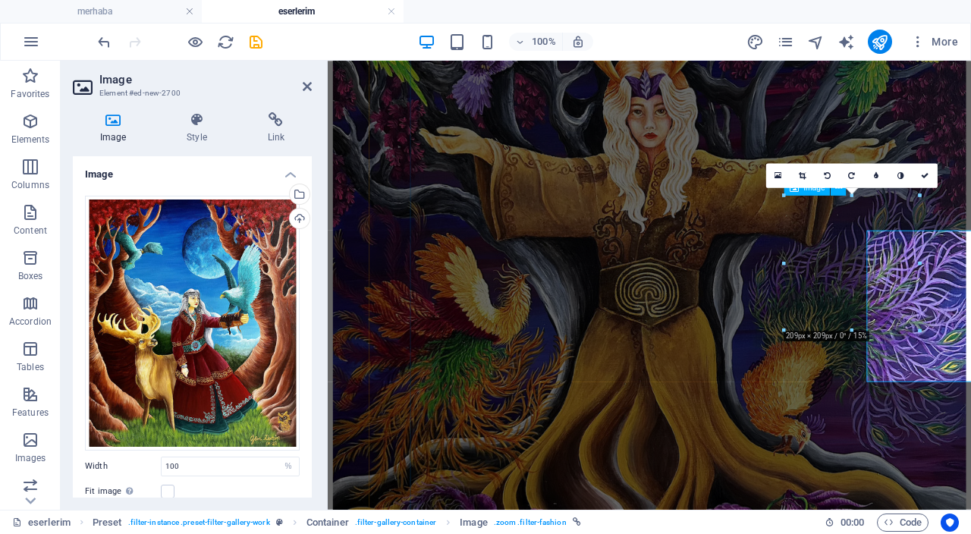
scroll to position [337, 0]
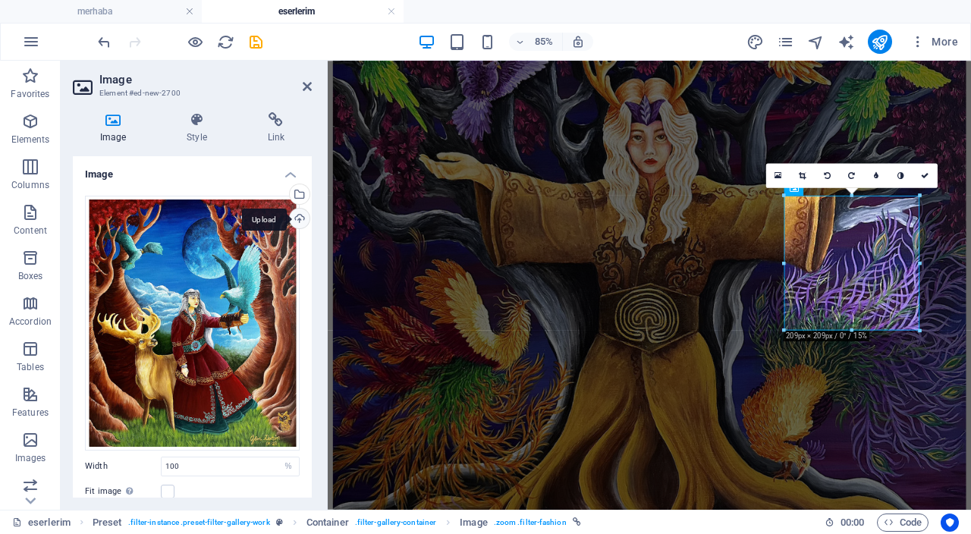
click at [300, 218] on div "Upload" at bounding box center [298, 220] width 23 height 23
click at [926, 178] on icon at bounding box center [926, 175] width 8 height 8
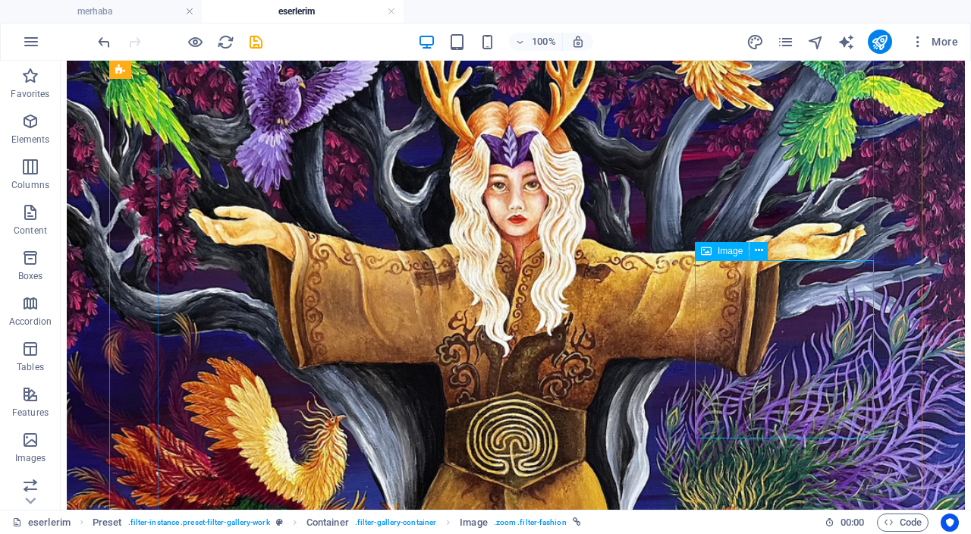
click at [760, 253] on icon at bounding box center [759, 251] width 8 height 16
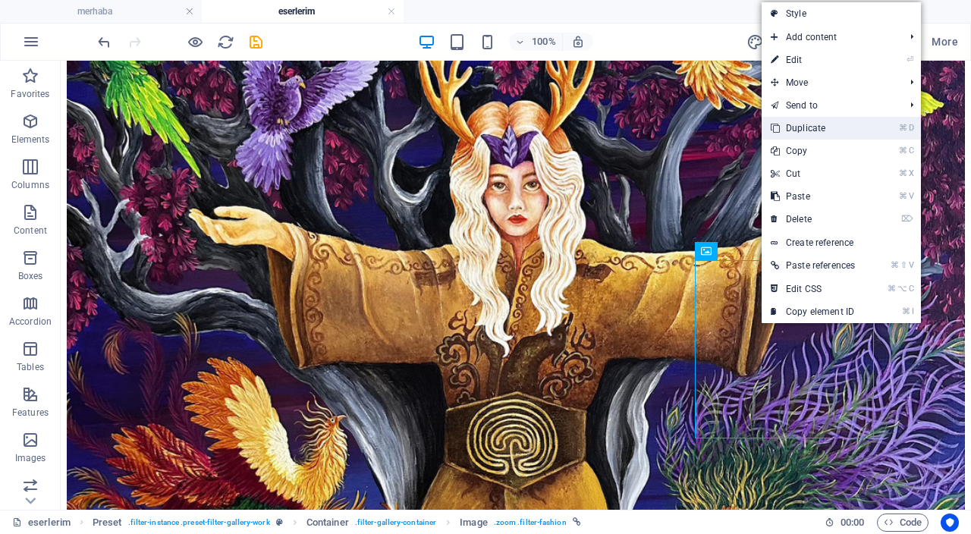
click at [816, 127] on link "⌘ D Duplicate" at bounding box center [813, 128] width 102 height 23
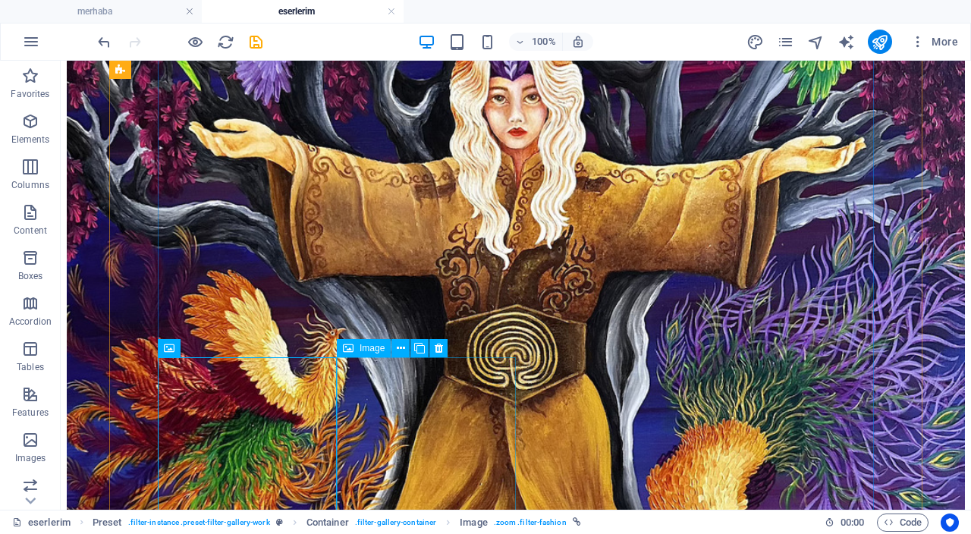
scroll to position [441, 0]
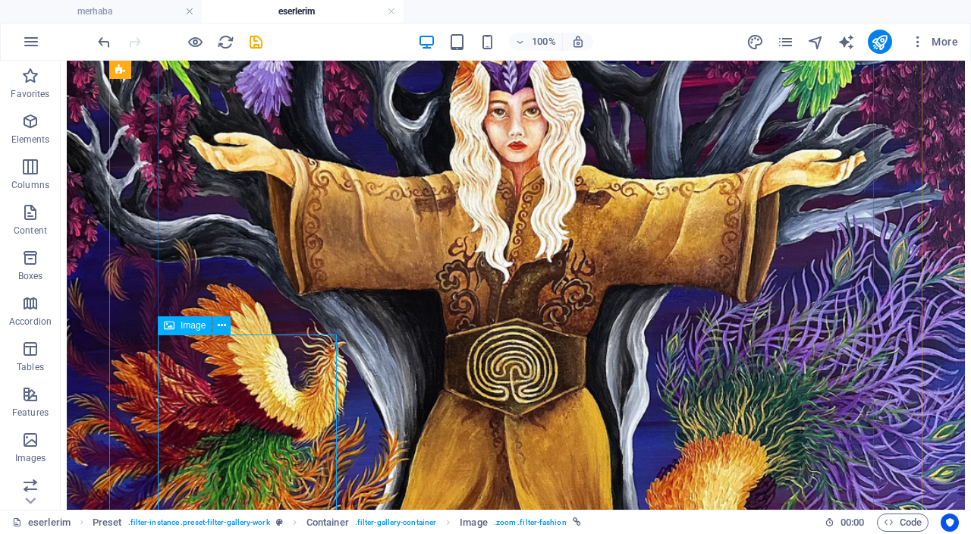
select select "%"
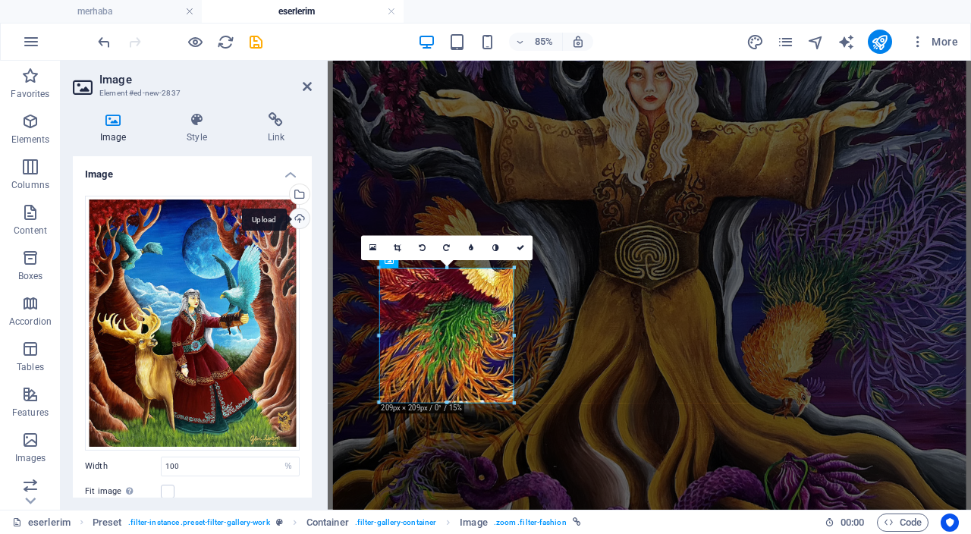
click at [294, 225] on div "Upload" at bounding box center [298, 220] width 23 height 23
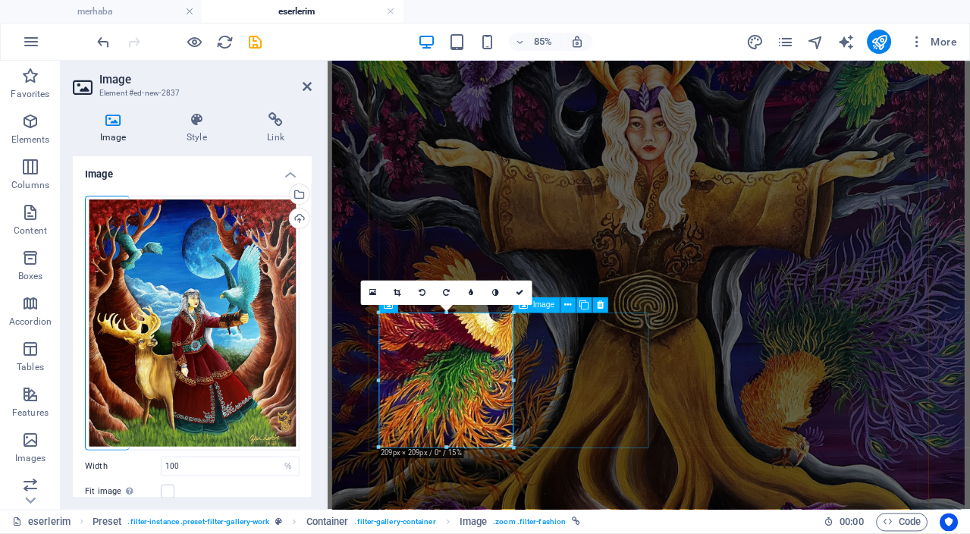
scroll to position [357, 0]
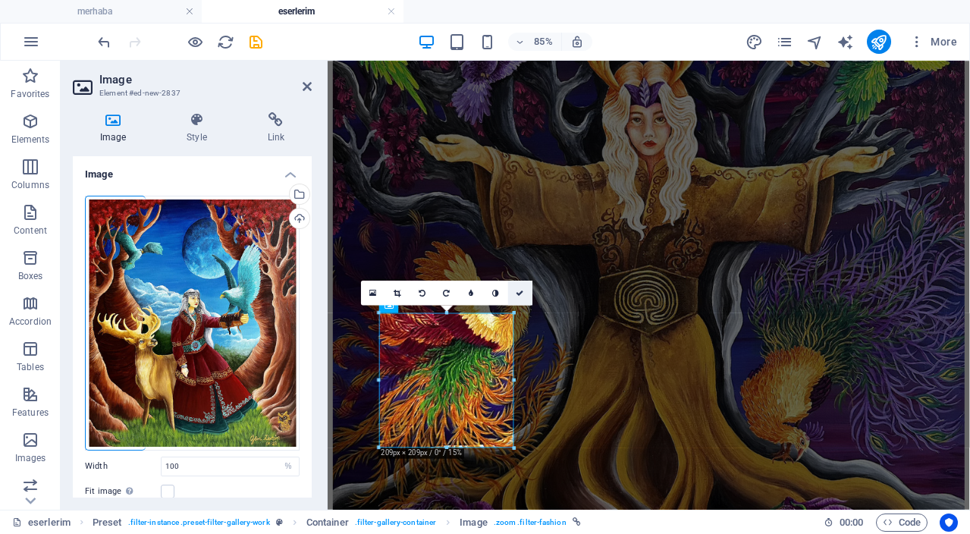
click at [521, 291] on icon at bounding box center [521, 293] width 8 height 8
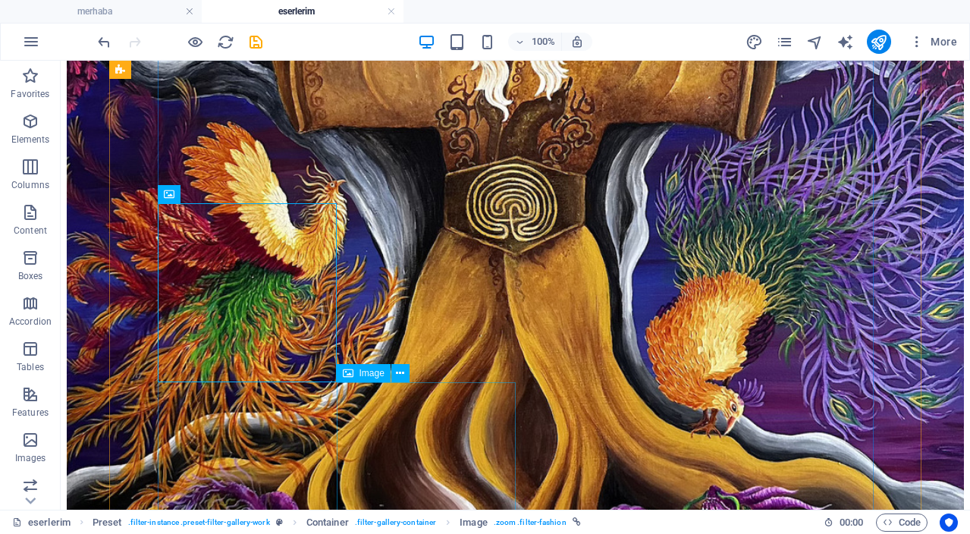
scroll to position [579, 0]
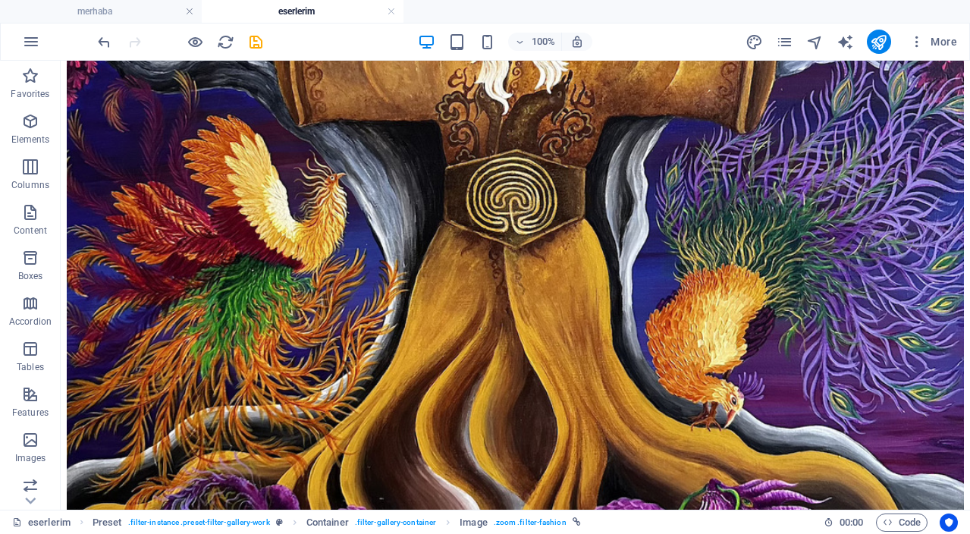
drag, startPoint x: 486, startPoint y: 451, endPoint x: 484, endPoint y: 328, distance: 122.2
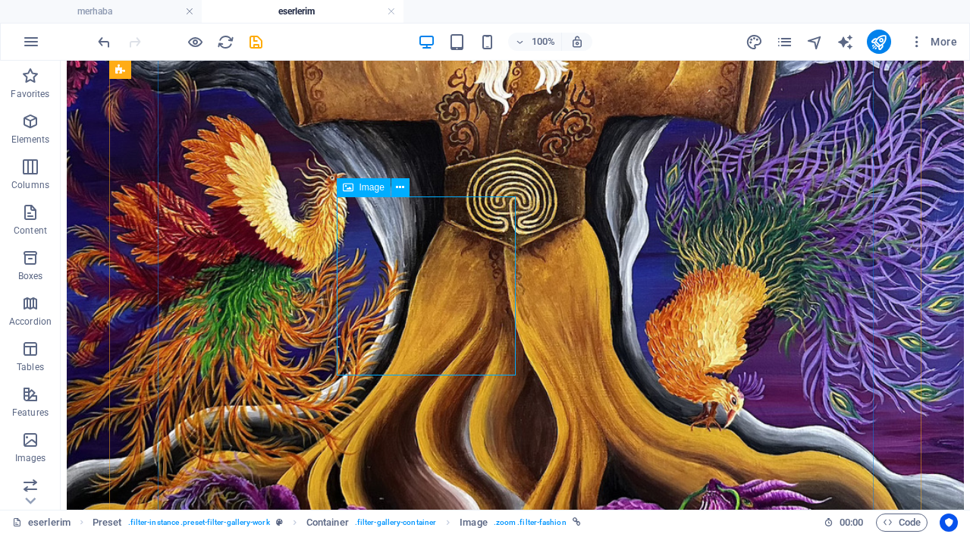
click at [399, 190] on icon at bounding box center [400, 188] width 8 height 16
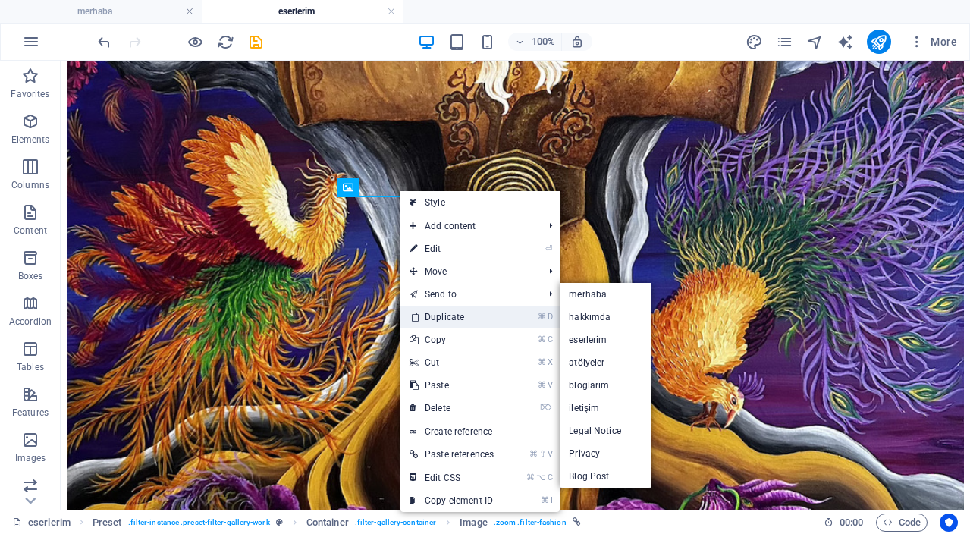
click at [460, 317] on link "⌘ D Duplicate" at bounding box center [452, 317] width 102 height 23
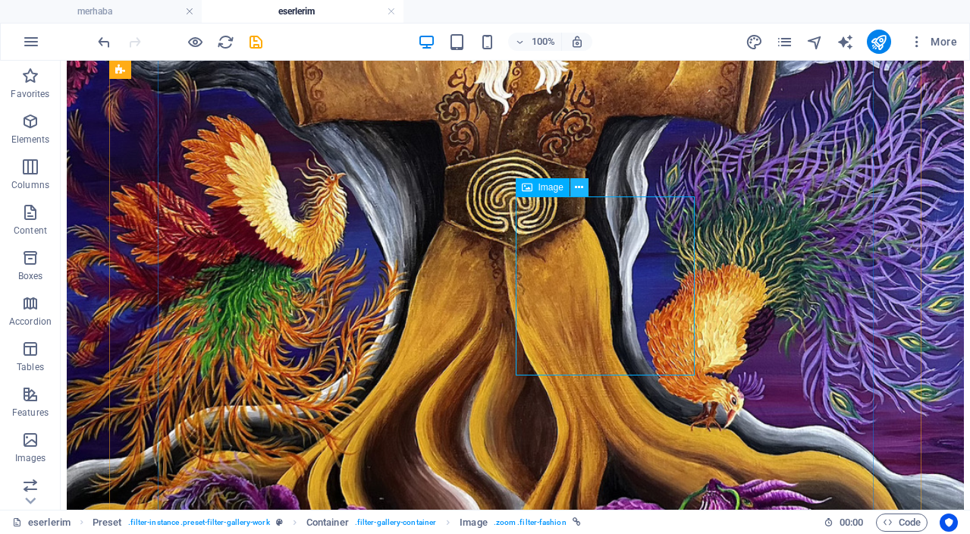
click at [582, 190] on icon at bounding box center [579, 188] width 8 height 16
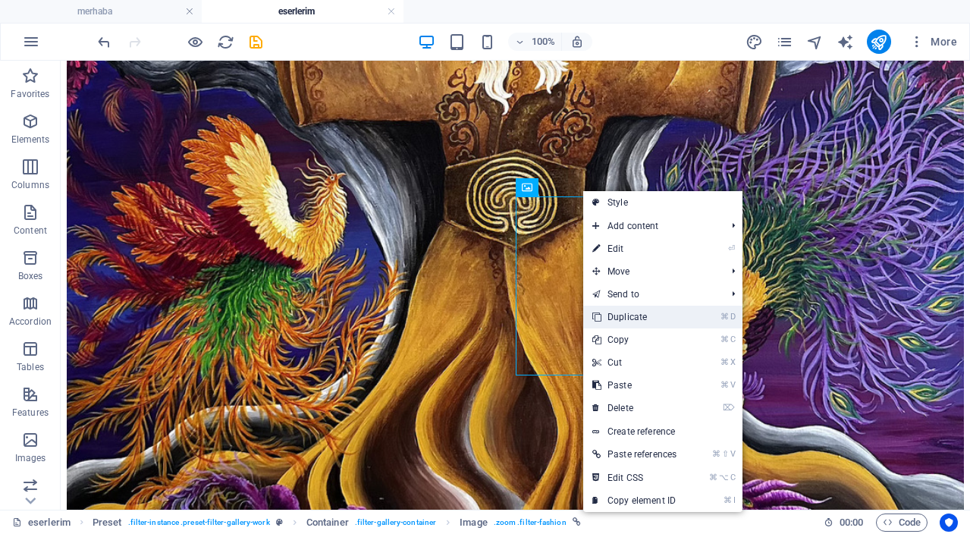
click at [633, 321] on link "⌘ D Duplicate" at bounding box center [634, 317] width 102 height 23
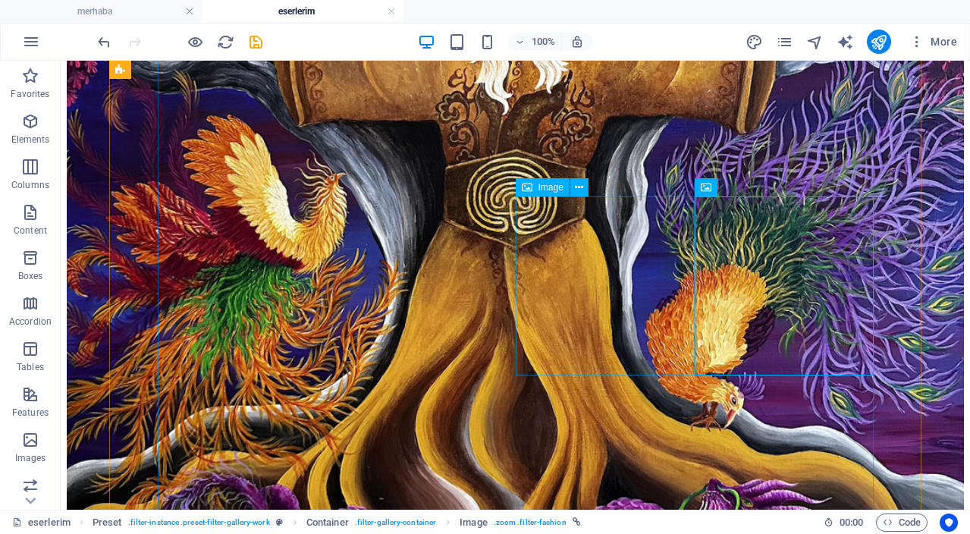
select select "%"
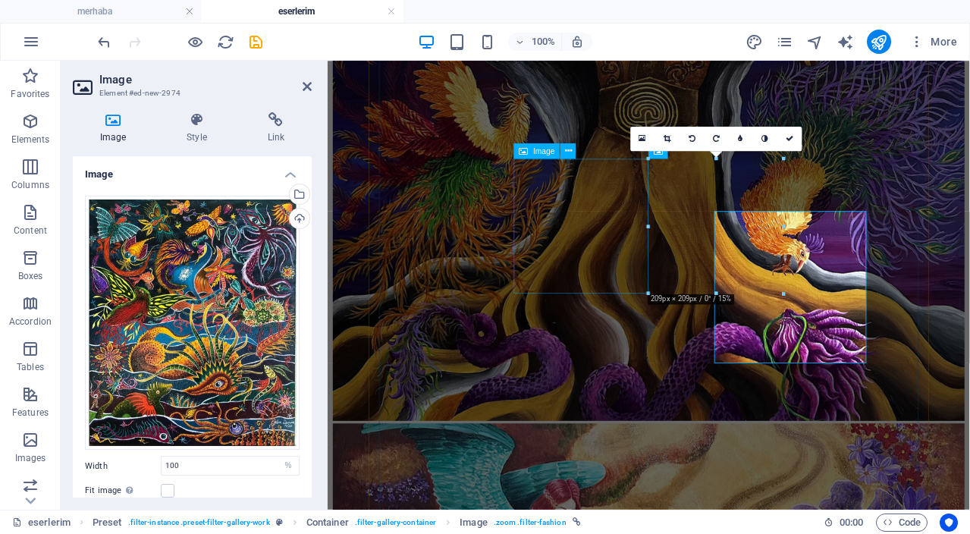
scroll to position [538, 0]
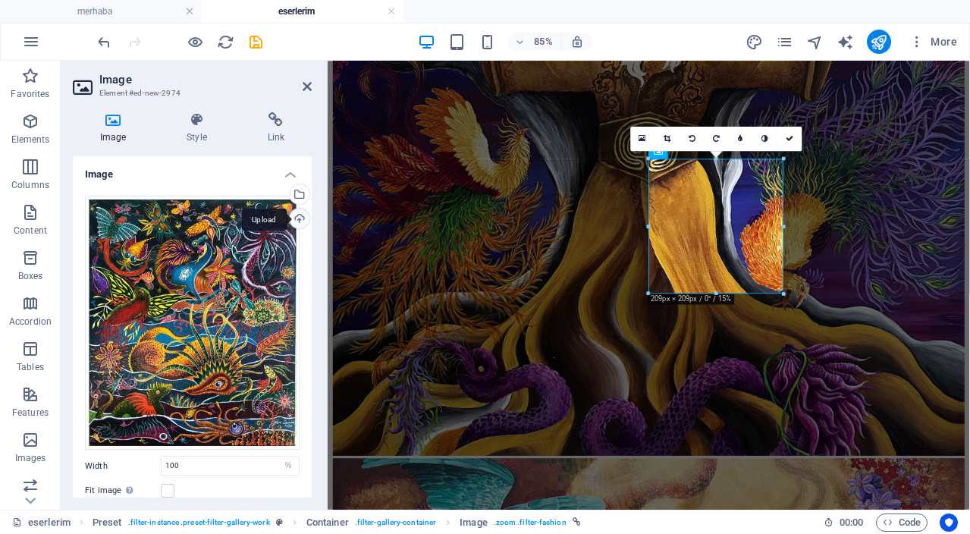
click at [296, 220] on div "Upload" at bounding box center [298, 220] width 23 height 23
click at [794, 141] on link at bounding box center [790, 139] width 24 height 24
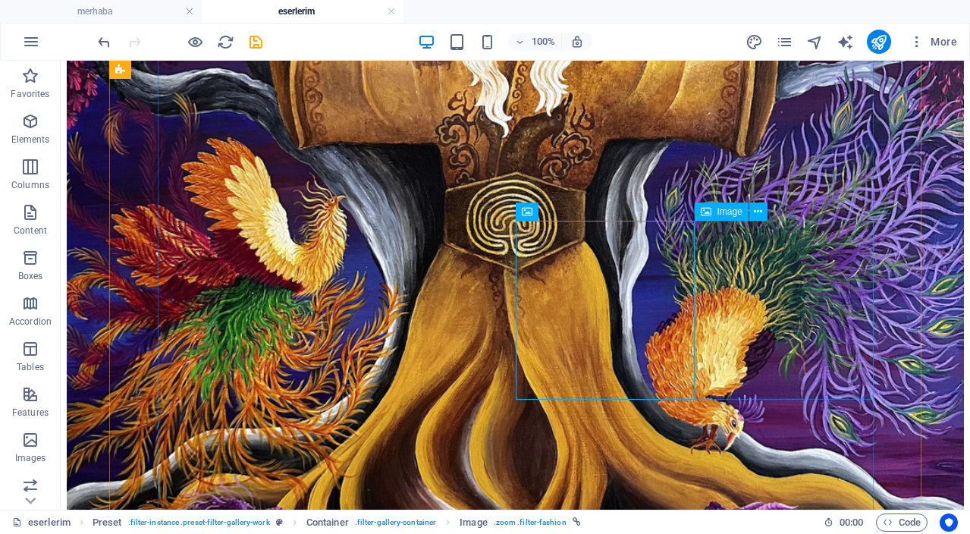
scroll to position [566, 0]
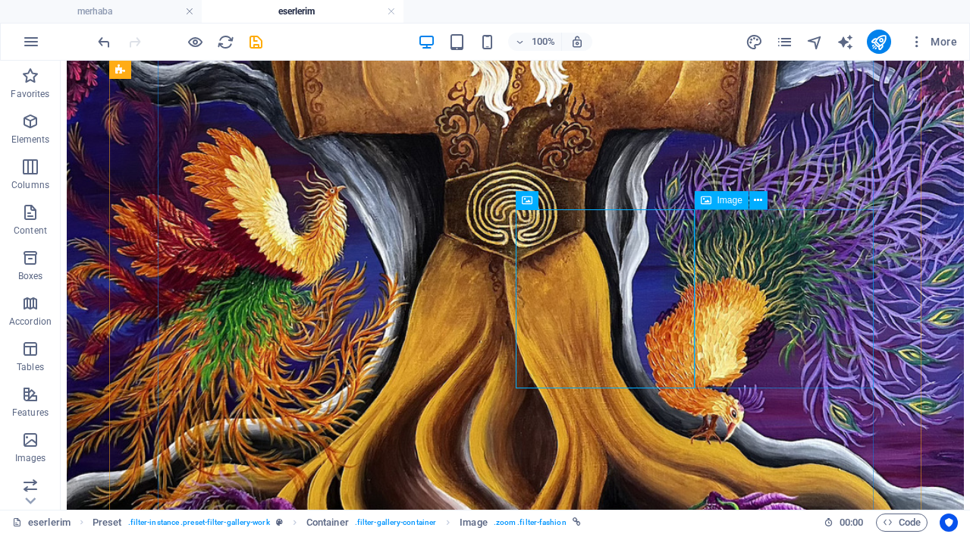
drag, startPoint x: 825, startPoint y: 238, endPoint x: 646, endPoint y: 270, distance: 182.6
select select "%"
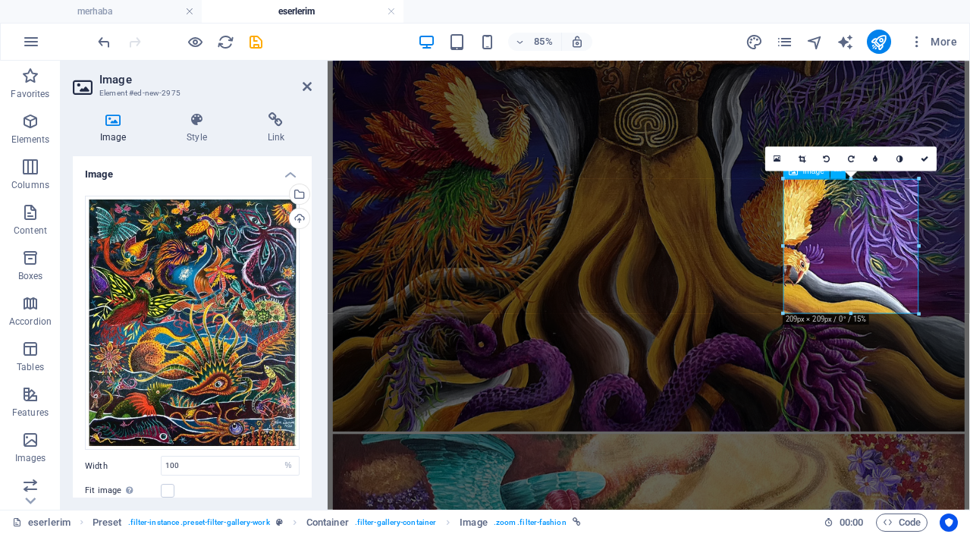
scroll to position [515, 0]
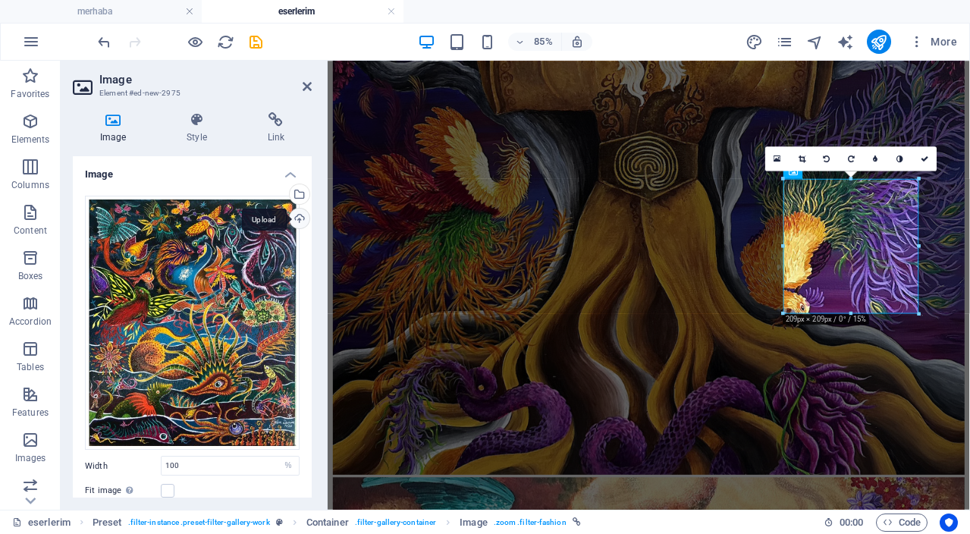
click at [297, 213] on div "Upload" at bounding box center [298, 220] width 23 height 23
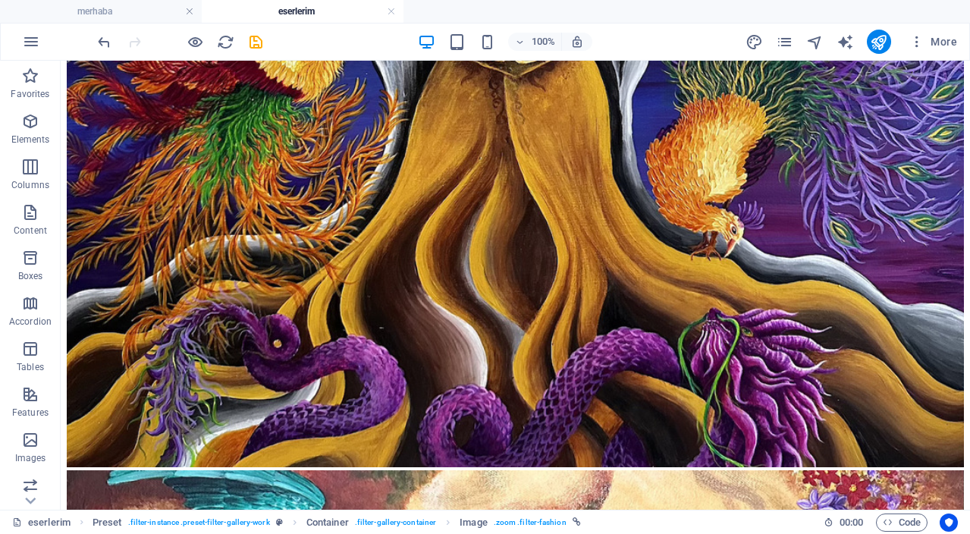
scroll to position [811, 0]
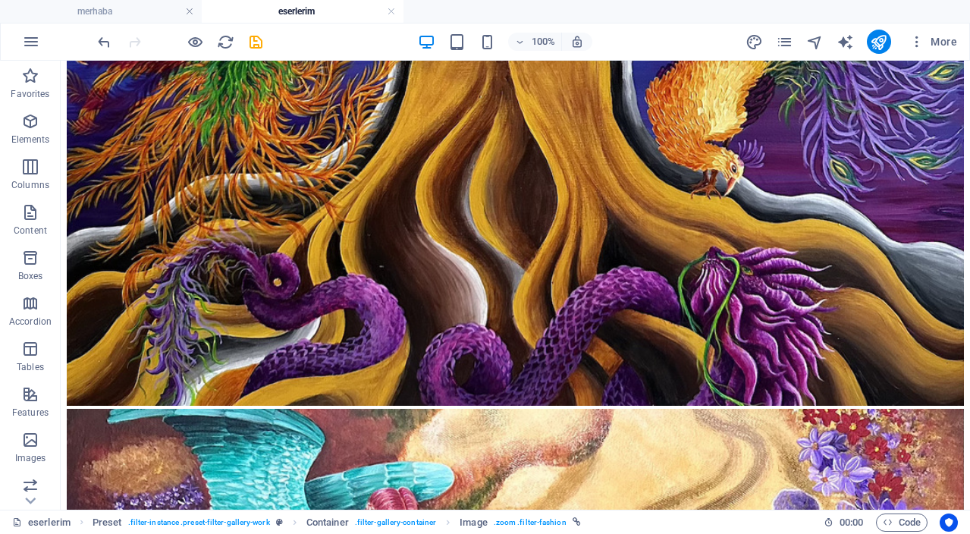
drag, startPoint x: 572, startPoint y: 319, endPoint x: 294, endPoint y: 240, distance: 288.8
drag, startPoint x: 825, startPoint y: 387, endPoint x: 470, endPoint y: 247, distance: 382.5
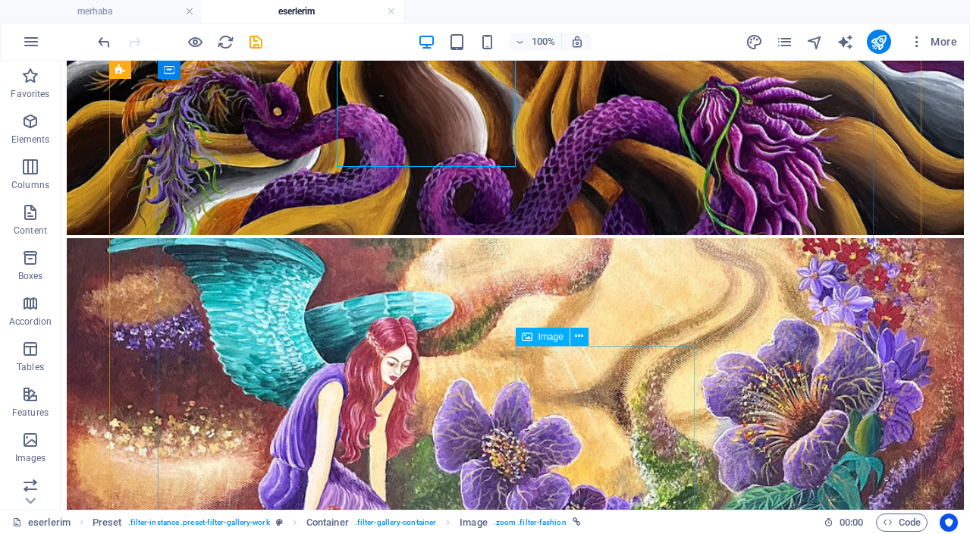
scroll to position [988, 0]
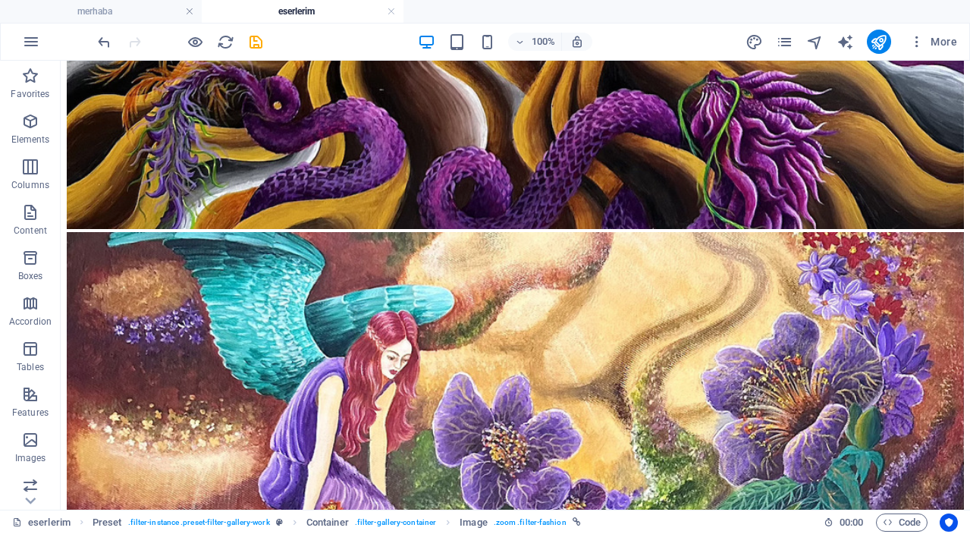
drag, startPoint x: 461, startPoint y: 423, endPoint x: 574, endPoint y: 191, distance: 258.2
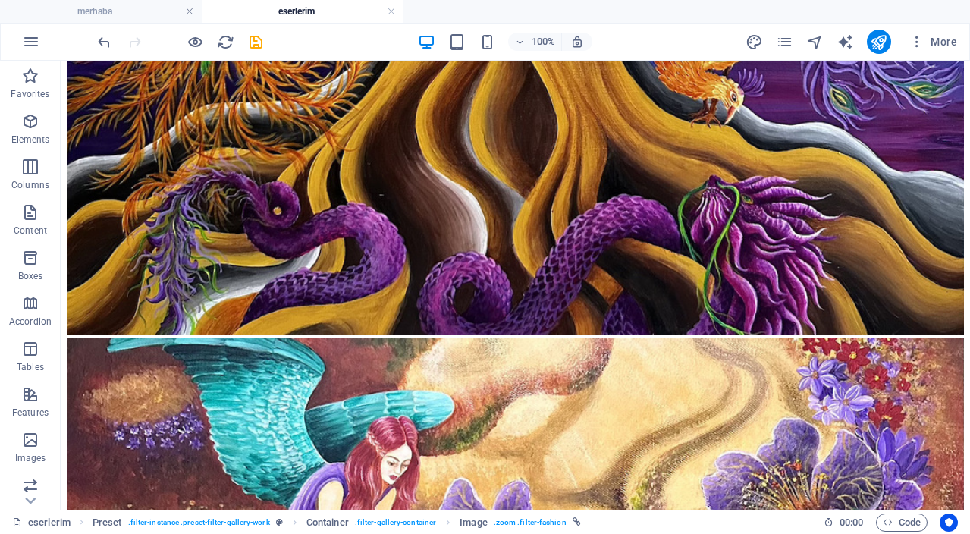
drag, startPoint x: 471, startPoint y: 238, endPoint x: 622, endPoint y: 306, distance: 165.4
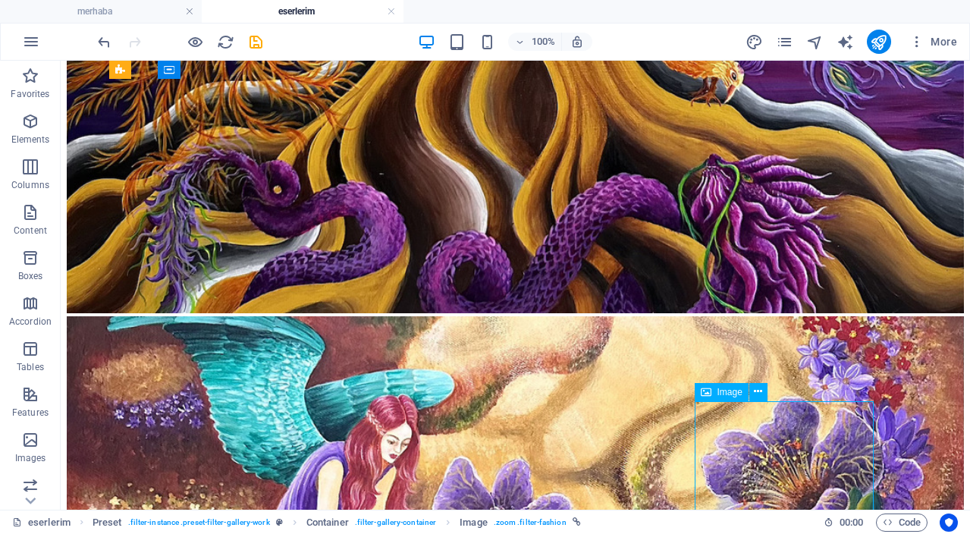
scroll to position [911, 0]
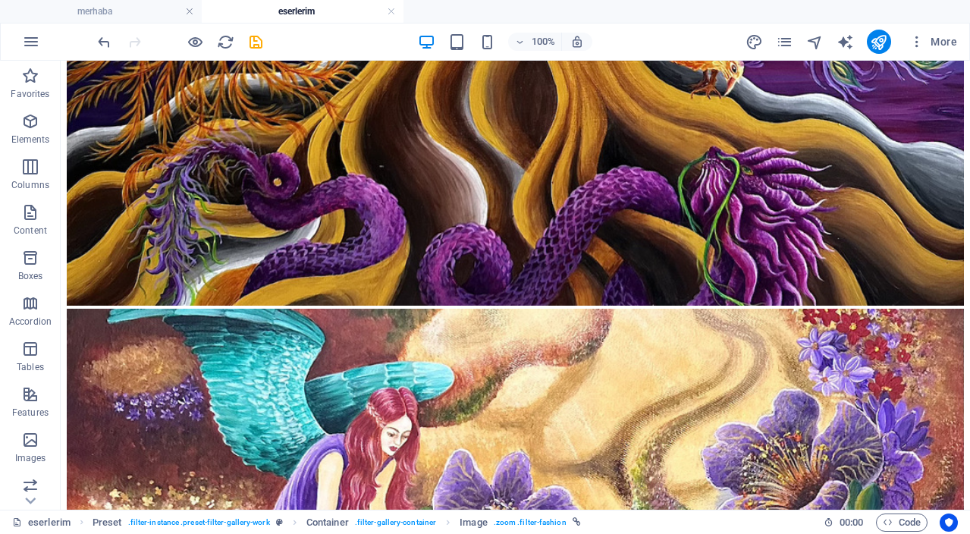
drag, startPoint x: 804, startPoint y: 478, endPoint x: 790, endPoint y: 202, distance: 276.5
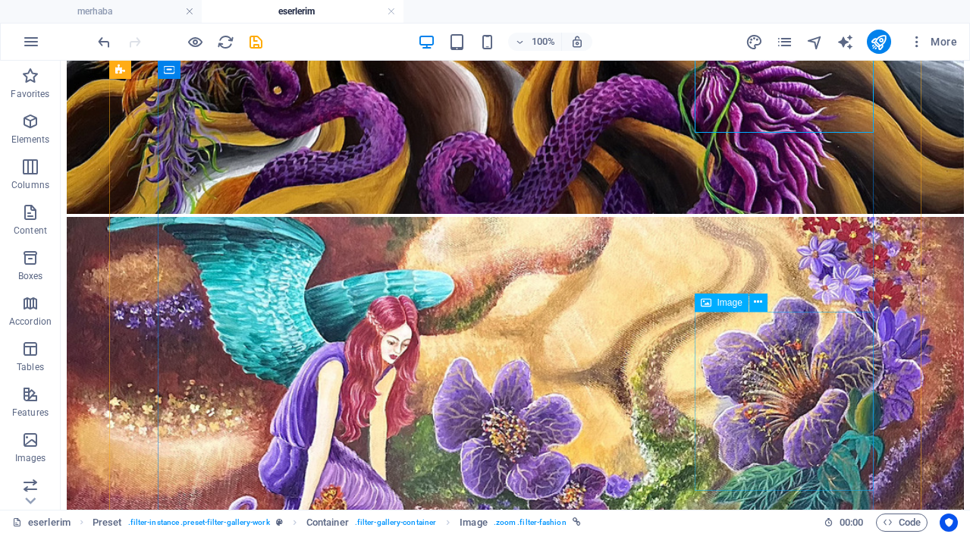
scroll to position [1007, 0]
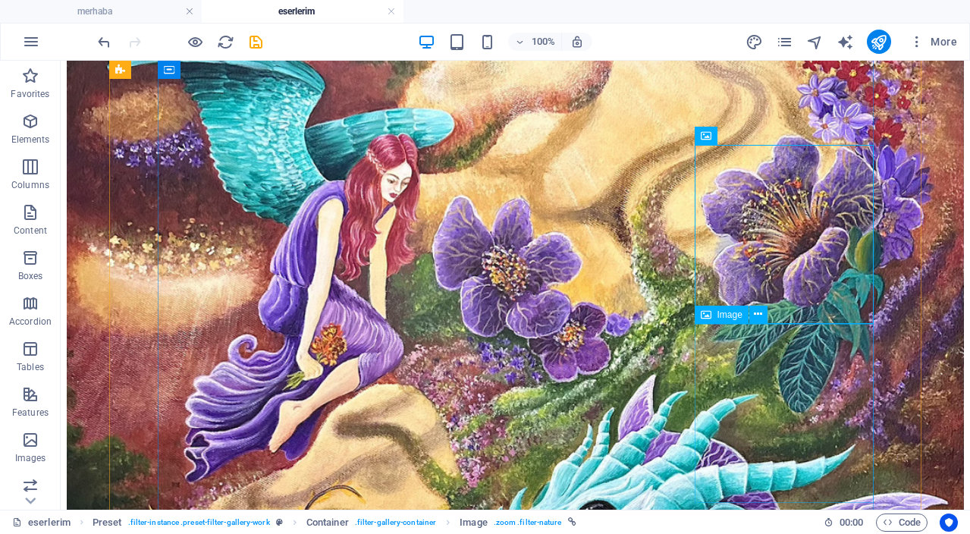
scroll to position [1170, 0]
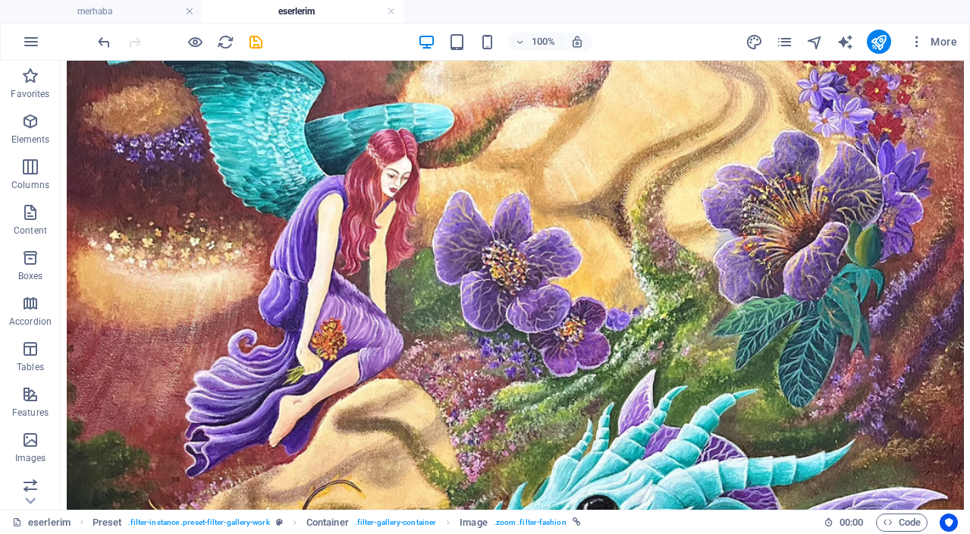
drag, startPoint x: 746, startPoint y: 424, endPoint x: 706, endPoint y: 251, distance: 177.4
drag, startPoint x: 628, startPoint y: 387, endPoint x: 646, endPoint y: 244, distance: 143.8
drag, startPoint x: 324, startPoint y: 425, endPoint x: 520, endPoint y: 257, distance: 258.3
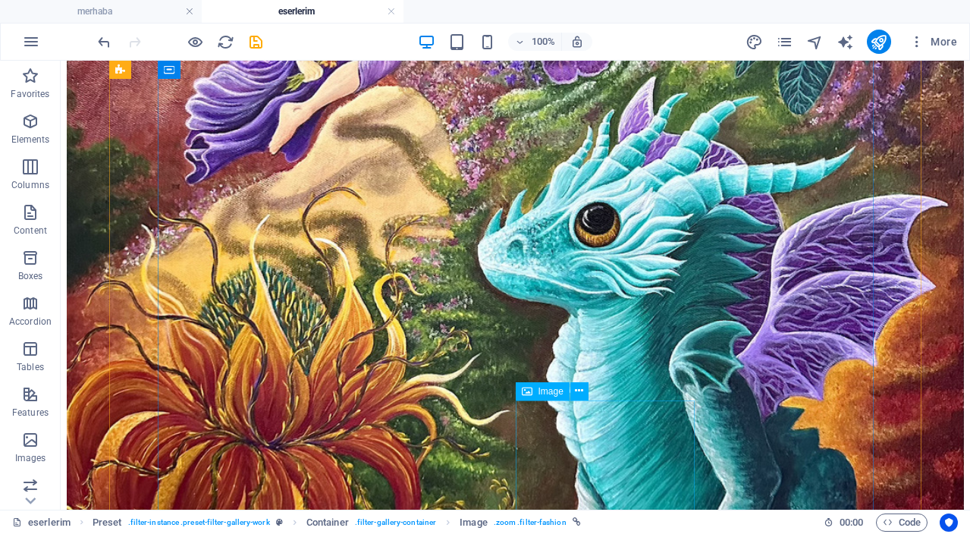
scroll to position [1467, 0]
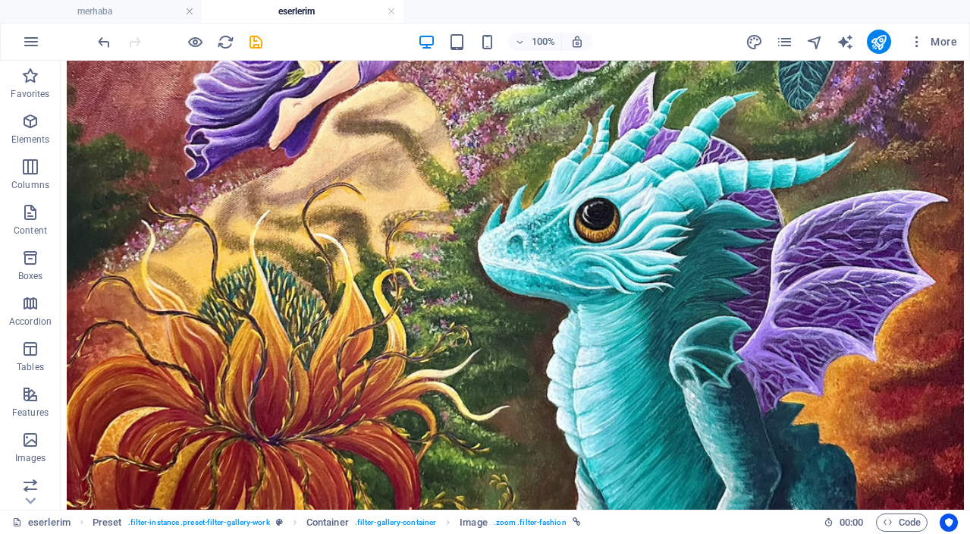
drag, startPoint x: 609, startPoint y: 322, endPoint x: 536, endPoint y: 193, distance: 148.5
drag, startPoint x: 548, startPoint y: 276, endPoint x: 509, endPoint y: 190, distance: 94.7
drag, startPoint x: 285, startPoint y: 435, endPoint x: 401, endPoint y: 159, distance: 299.9
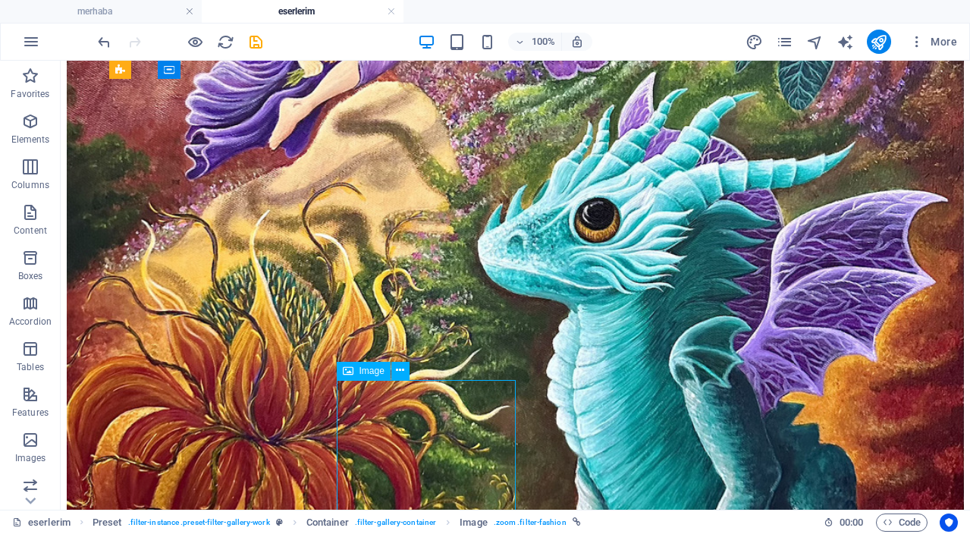
scroll to position [1469, 0]
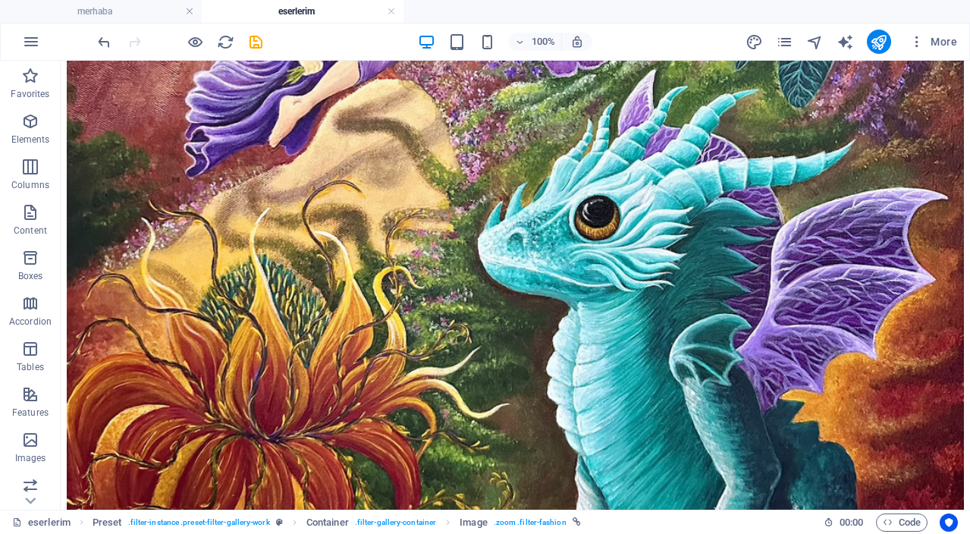
drag, startPoint x: 433, startPoint y: 419, endPoint x: 498, endPoint y: 251, distance: 179.9
drag, startPoint x: 728, startPoint y: 448, endPoint x: 627, endPoint y: 176, distance: 290.4
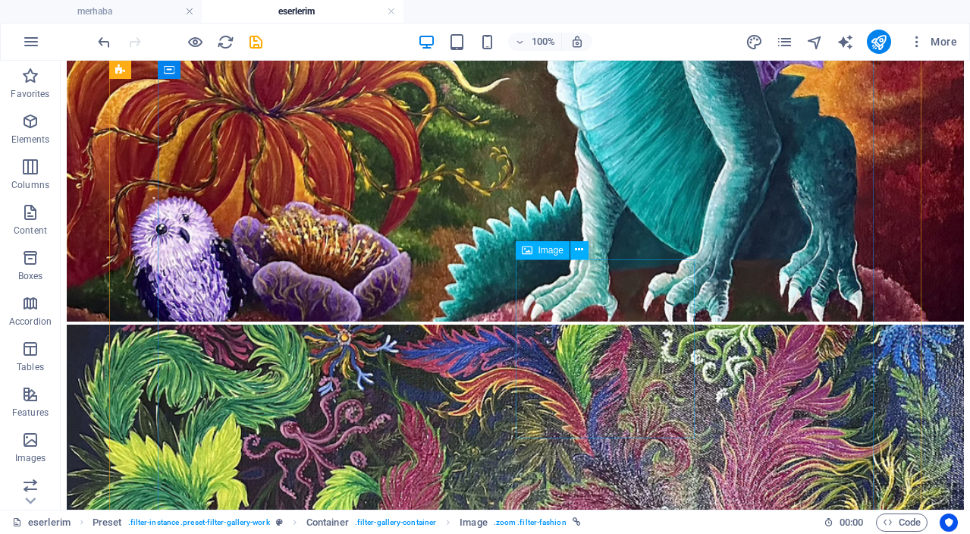
scroll to position [1803, 0]
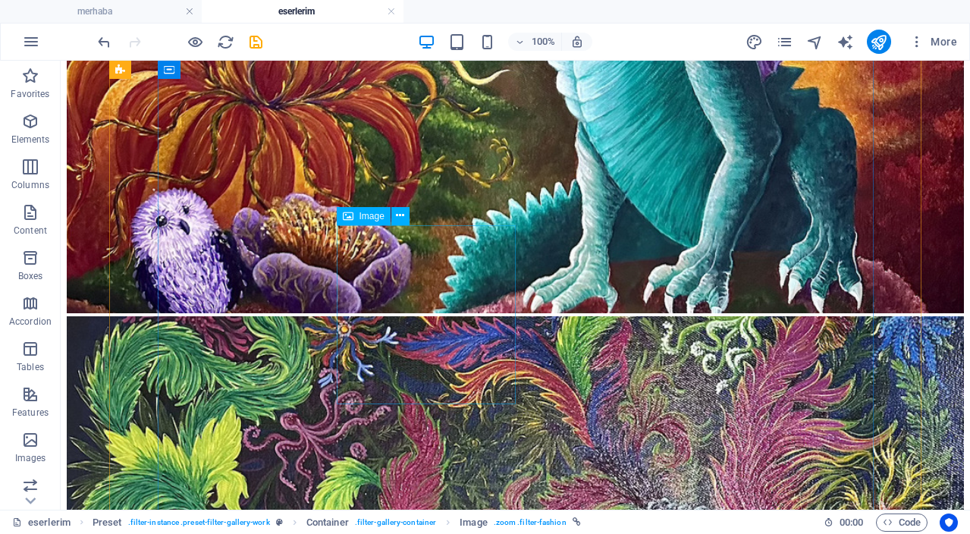
click at [402, 217] on icon at bounding box center [400, 216] width 8 height 16
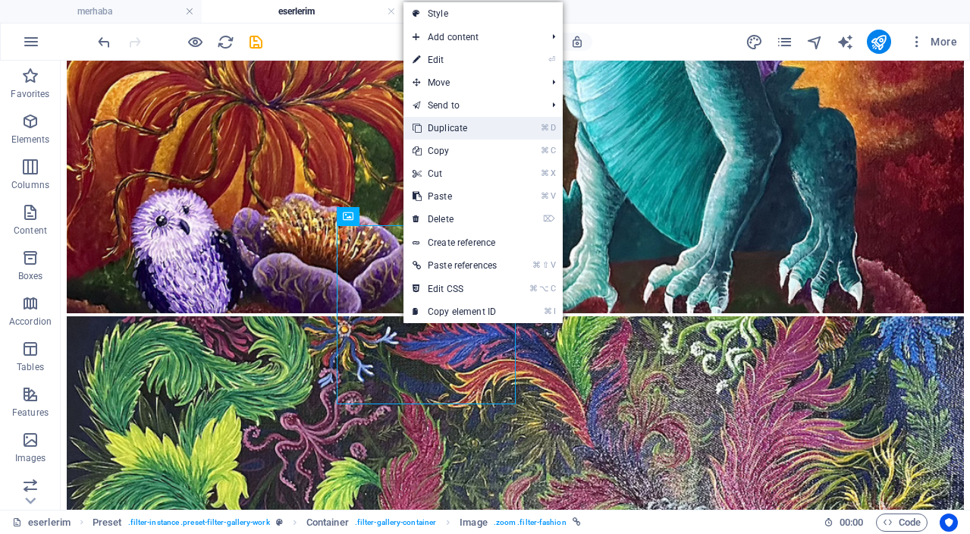
click at [486, 127] on link "⌘ D Duplicate" at bounding box center [455, 128] width 102 height 23
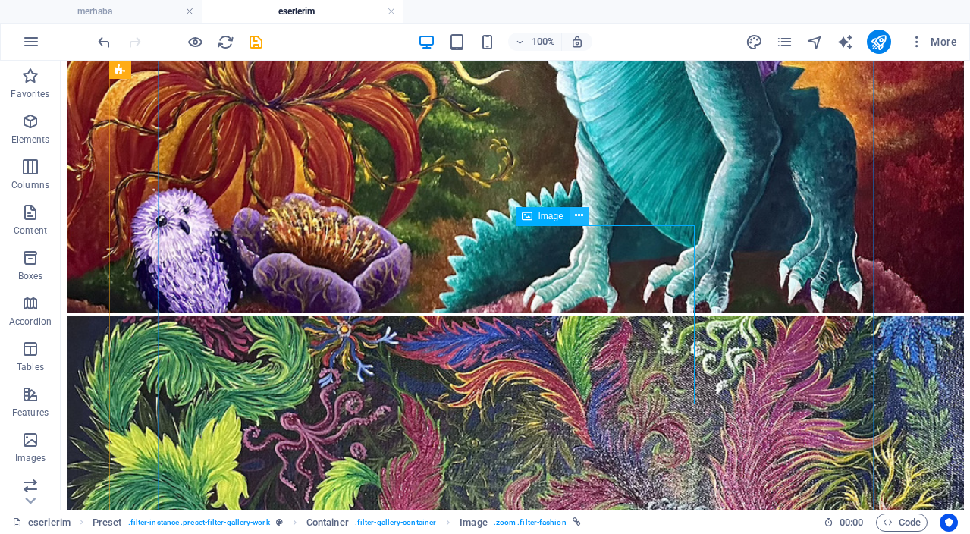
click at [582, 218] on icon at bounding box center [579, 216] width 8 height 16
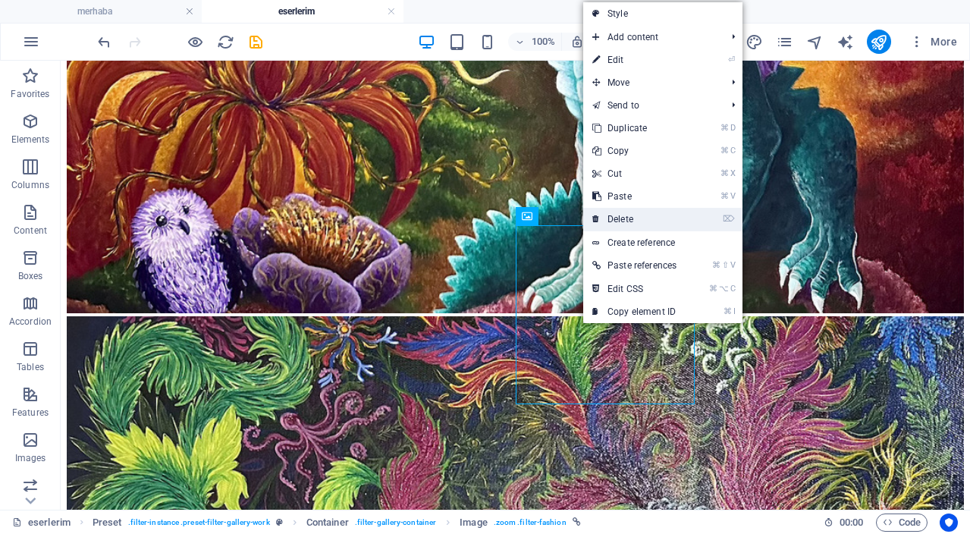
click at [614, 215] on link "⌦ Delete" at bounding box center [634, 219] width 102 height 23
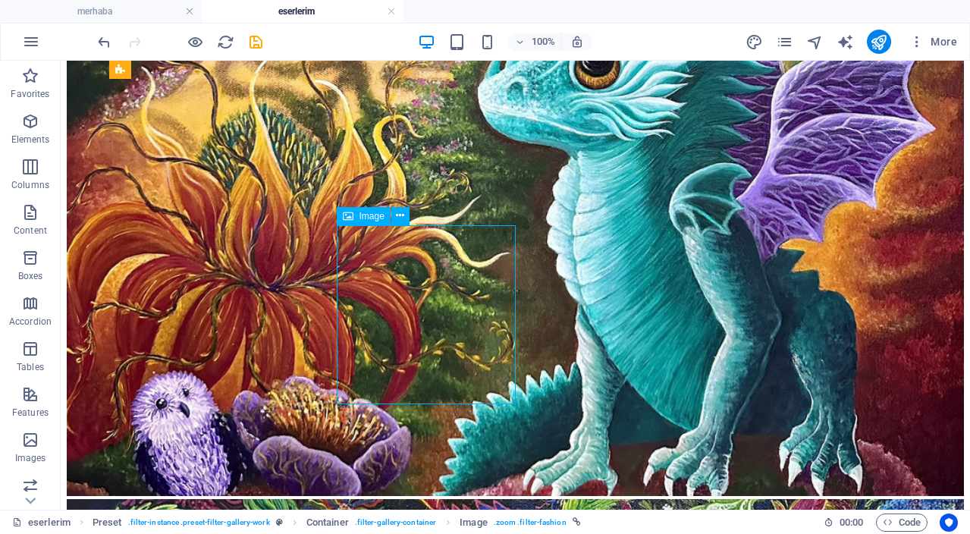
select select "%"
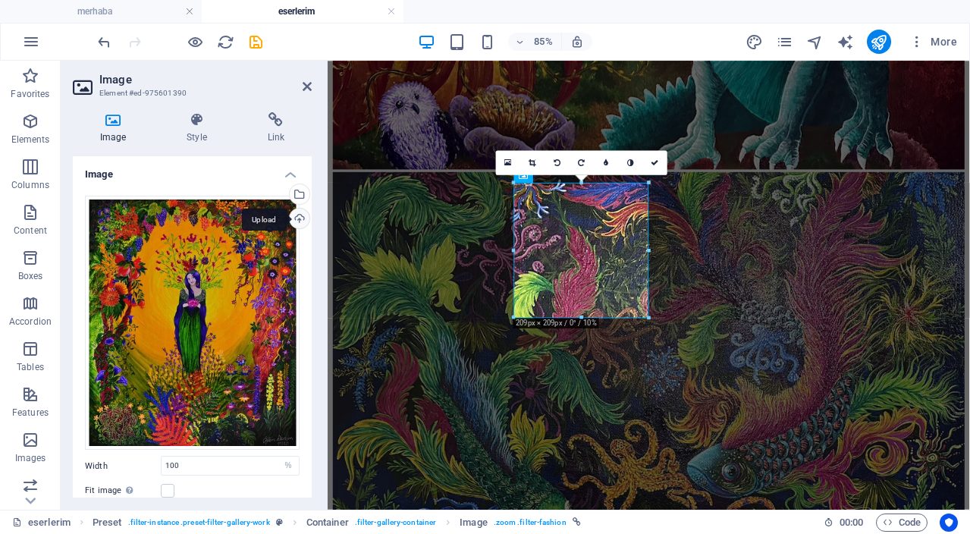
click at [298, 215] on div "Upload" at bounding box center [298, 220] width 23 height 23
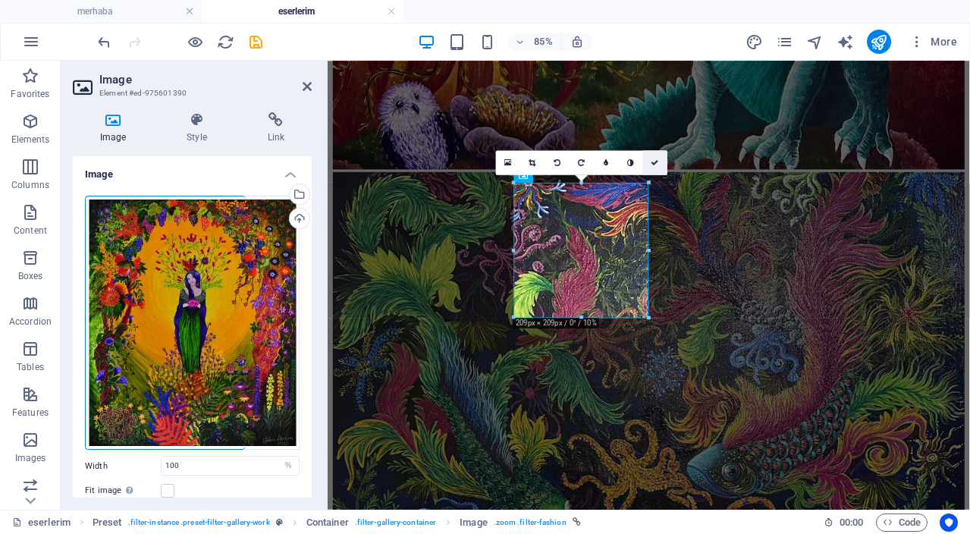
click at [655, 164] on icon at bounding box center [655, 163] width 8 height 8
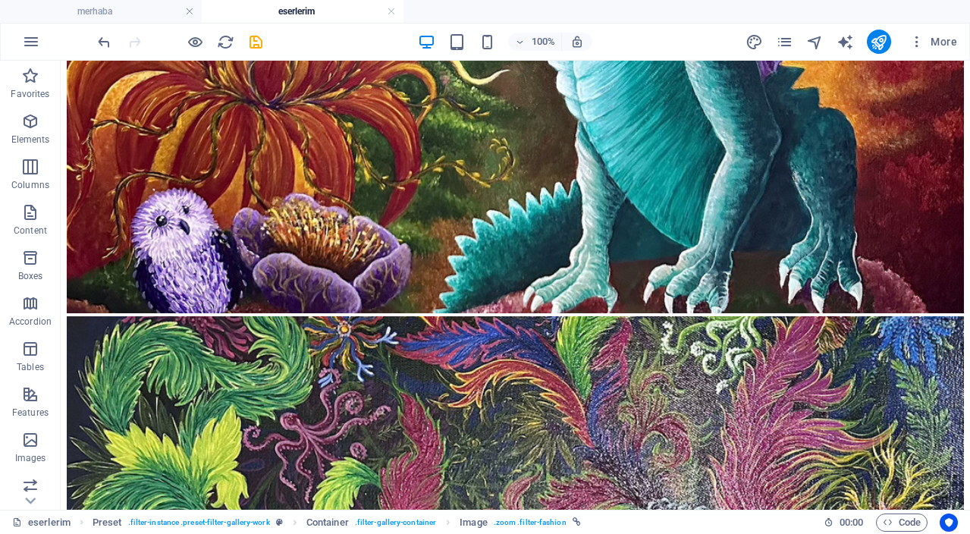
drag, startPoint x: 798, startPoint y: 335, endPoint x: 702, endPoint y: 212, distance: 156.7
drag, startPoint x: 605, startPoint y: 332, endPoint x: 666, endPoint y: 190, distance: 154.3
drag, startPoint x: 272, startPoint y: 350, endPoint x: 490, endPoint y: 198, distance: 266.4
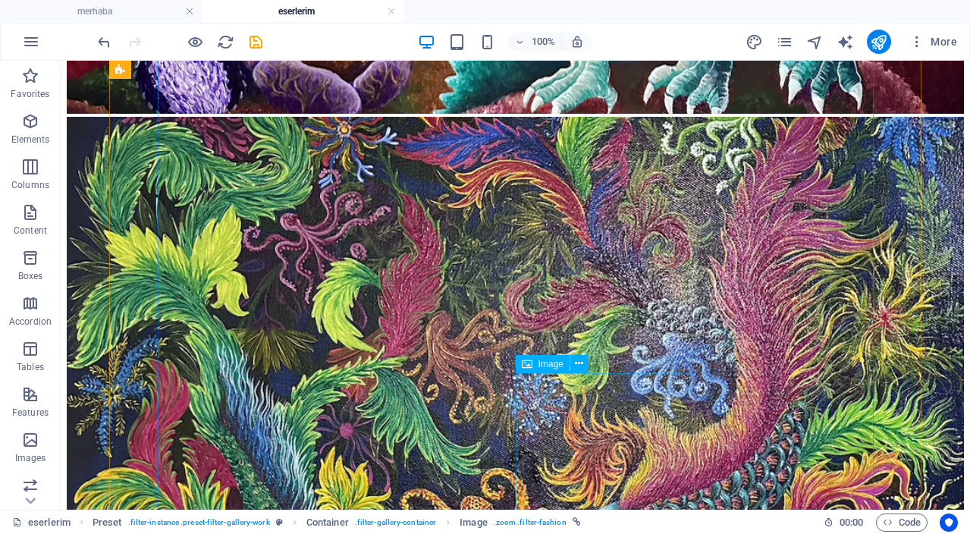
scroll to position [2013, 0]
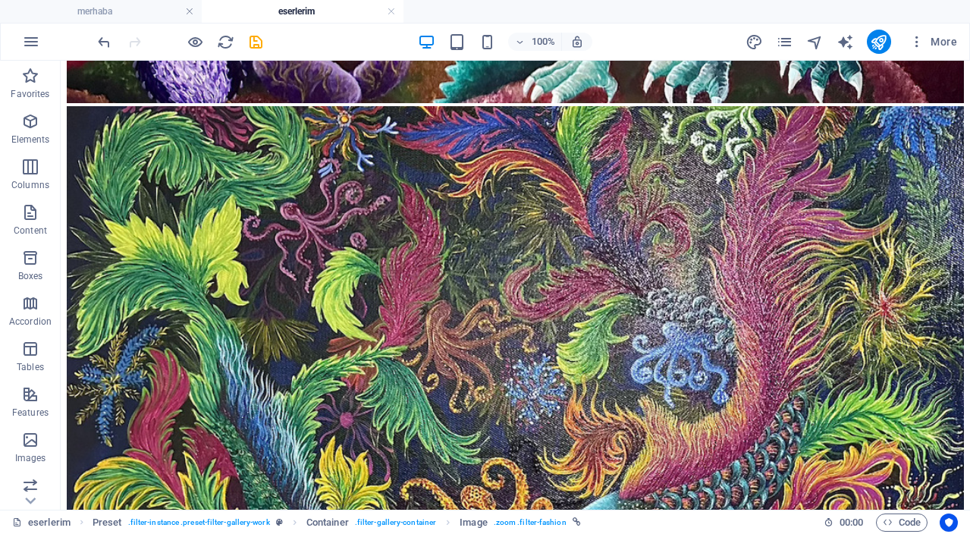
drag, startPoint x: 548, startPoint y: 278, endPoint x: 527, endPoint y: 171, distance: 108.2
drag, startPoint x: 600, startPoint y: 441, endPoint x: 523, endPoint y: 146, distance: 304.9
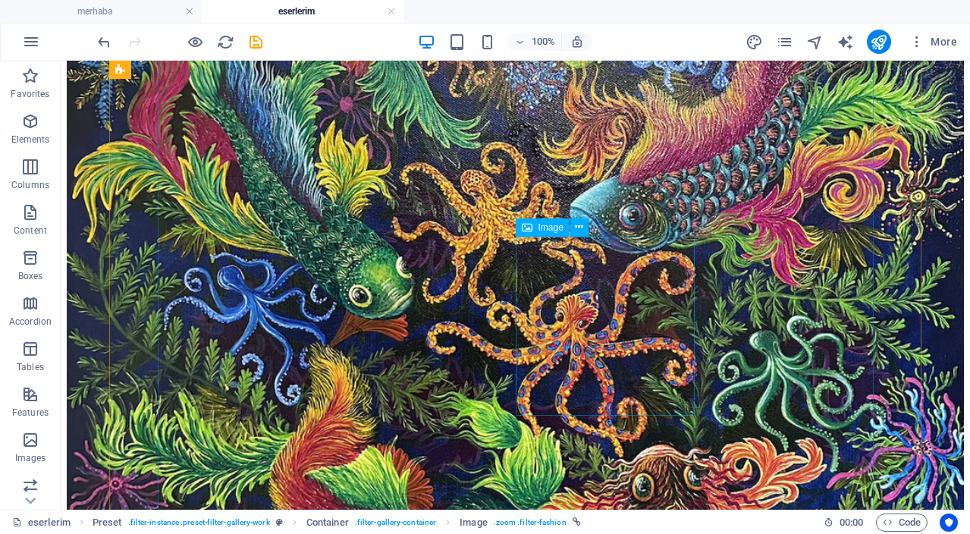
scroll to position [2333, 0]
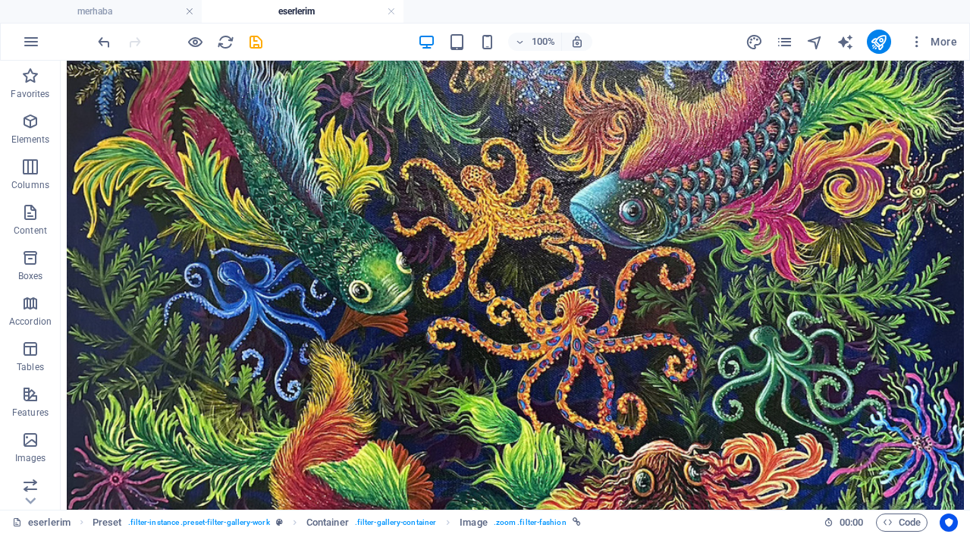
drag, startPoint x: 434, startPoint y: 321, endPoint x: 489, endPoint y: 205, distance: 128.6
drag, startPoint x: 592, startPoint y: 448, endPoint x: 558, endPoint y: 200, distance: 250.3
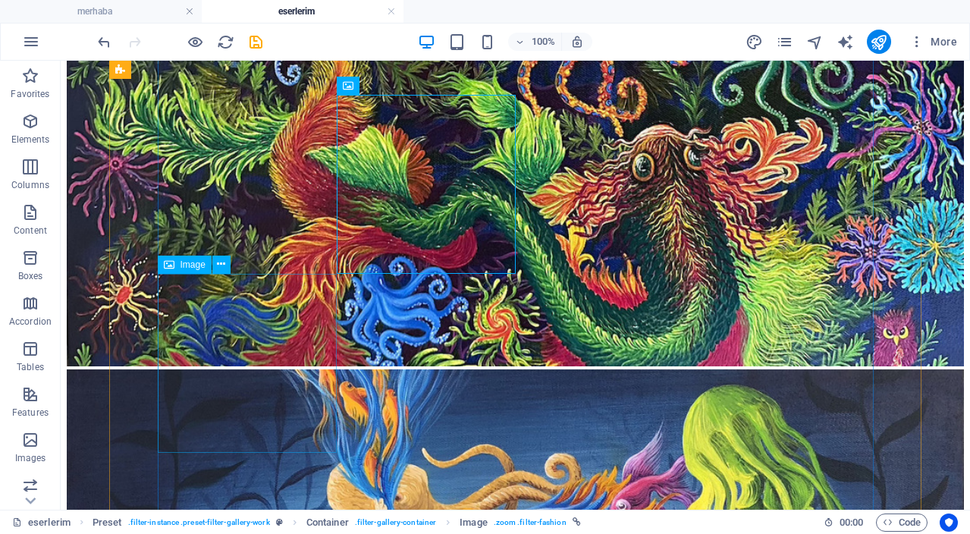
scroll to position [2650, 0]
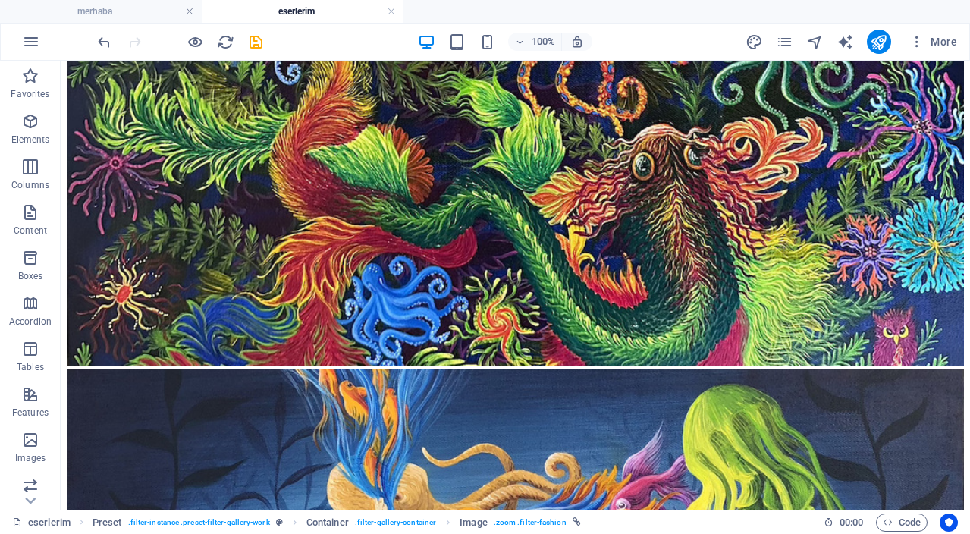
drag, startPoint x: 256, startPoint y: 375, endPoint x: 437, endPoint y: 202, distance: 250.0
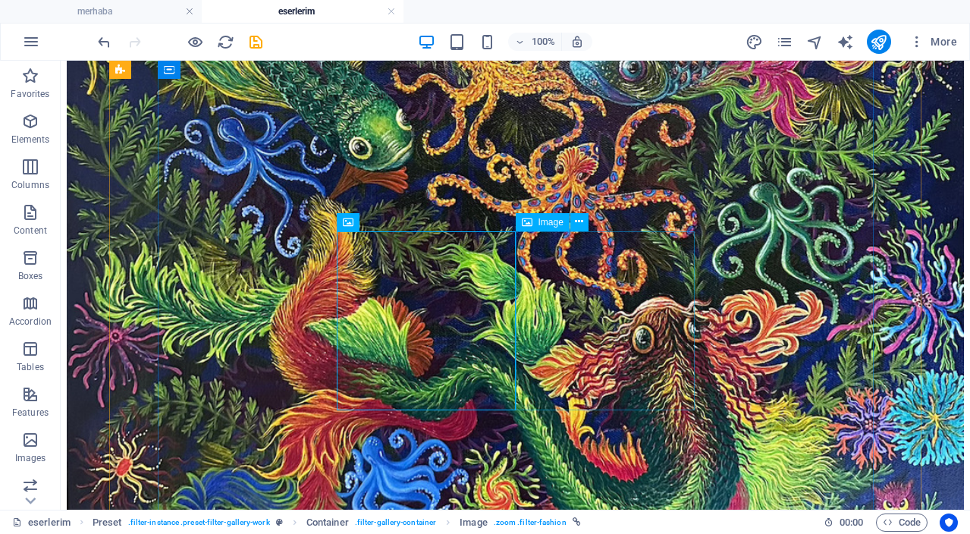
scroll to position [2471, 0]
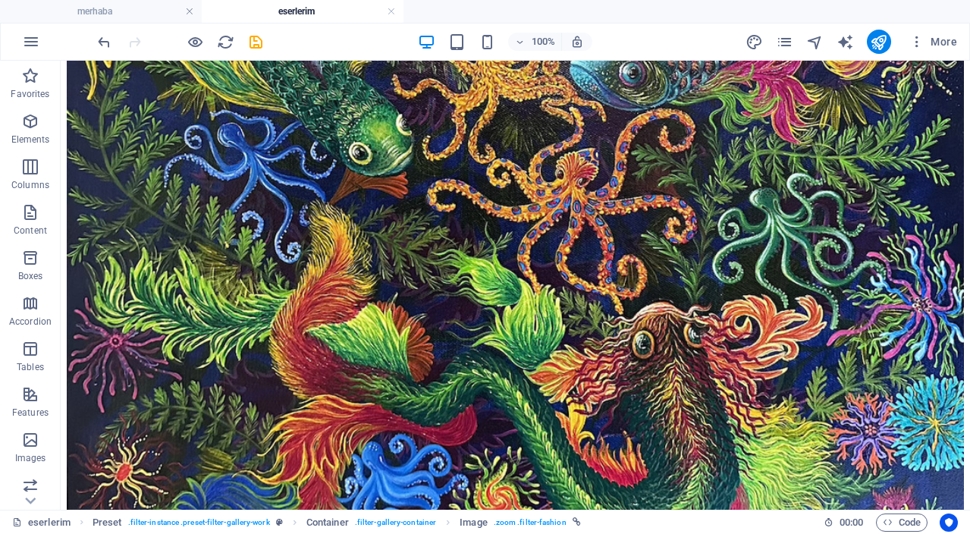
drag, startPoint x: 472, startPoint y: 348, endPoint x: 514, endPoint y: 250, distance: 107.4
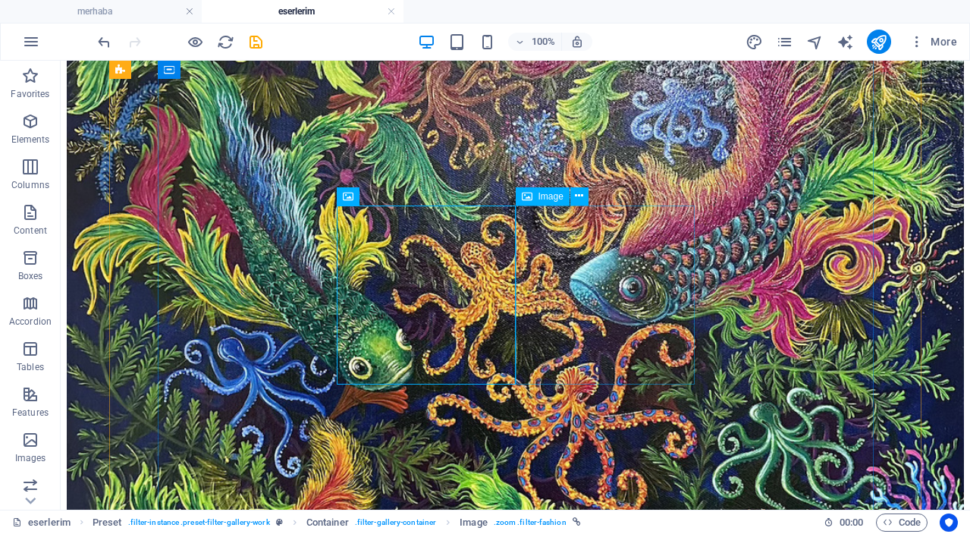
scroll to position [2201, 0]
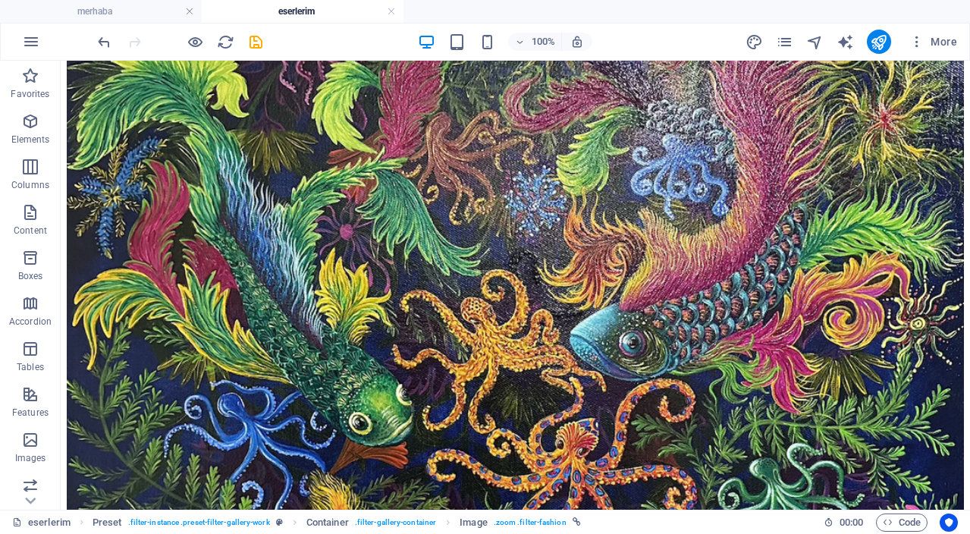
drag, startPoint x: 470, startPoint y: 400, endPoint x: 496, endPoint y: 303, distance: 99.7
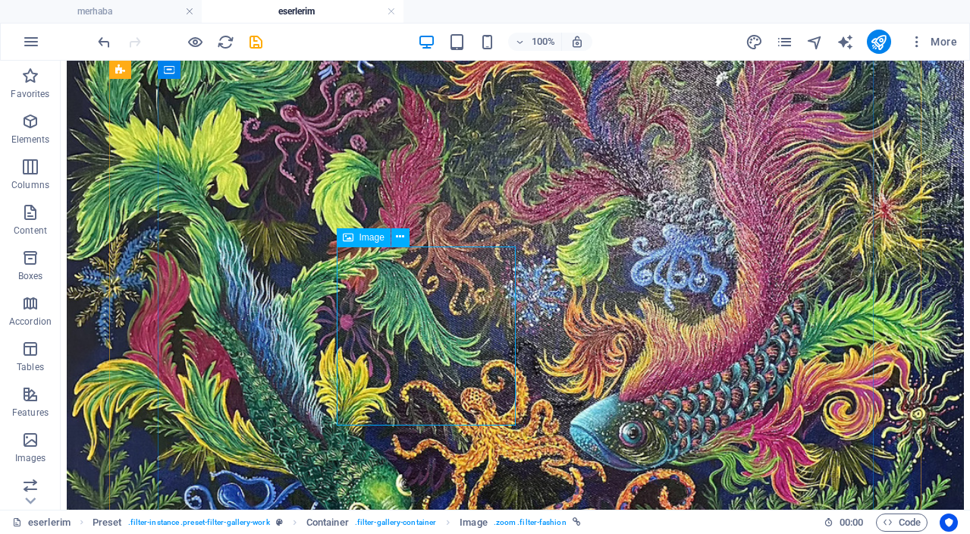
scroll to position [2107, 0]
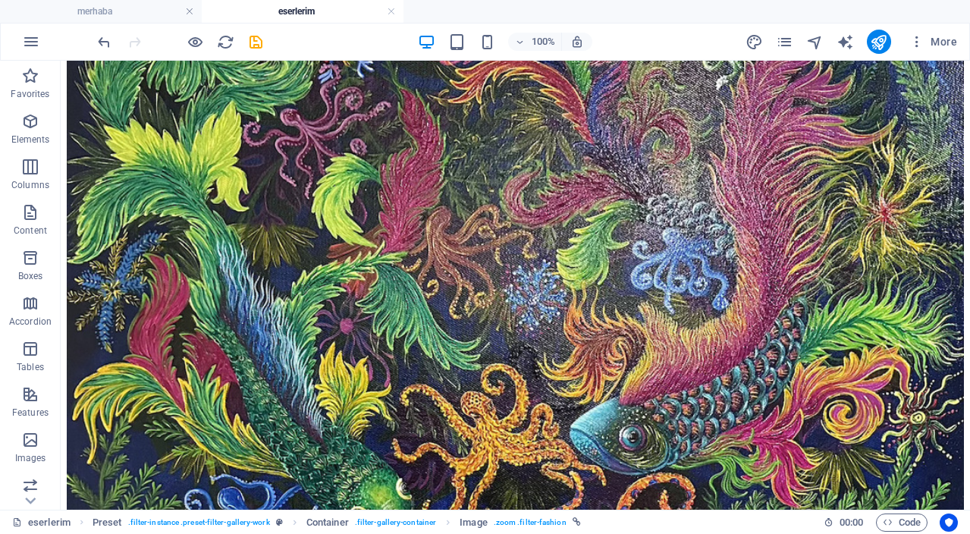
drag, startPoint x: 460, startPoint y: 367, endPoint x: 437, endPoint y: 244, distance: 125.9
drag, startPoint x: 554, startPoint y: 369, endPoint x: 562, endPoint y: 278, distance: 91.4
drag, startPoint x: 732, startPoint y: 378, endPoint x: 715, endPoint y: 253, distance: 126.4
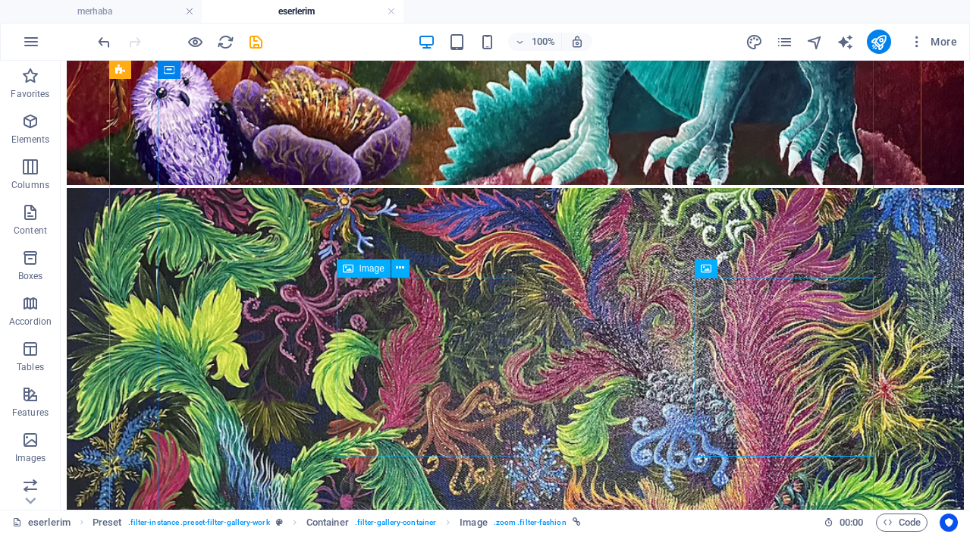
scroll to position [1930, 0]
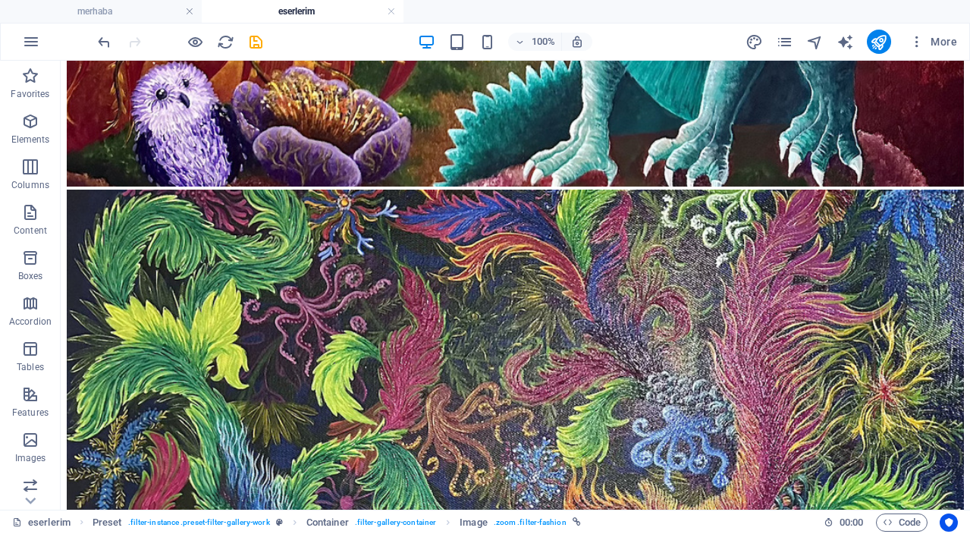
drag, startPoint x: 450, startPoint y: 338, endPoint x: 380, endPoint y: 244, distance: 117.7
drag, startPoint x: 288, startPoint y: 325, endPoint x: 271, endPoint y: 222, distance: 104.6
drag, startPoint x: 423, startPoint y: 226, endPoint x: 428, endPoint y: 307, distance: 81.3
drag, startPoint x: 586, startPoint y: 181, endPoint x: 562, endPoint y: 337, distance: 158.0
drag, startPoint x: 721, startPoint y: 213, endPoint x: 703, endPoint y: 350, distance: 137.8
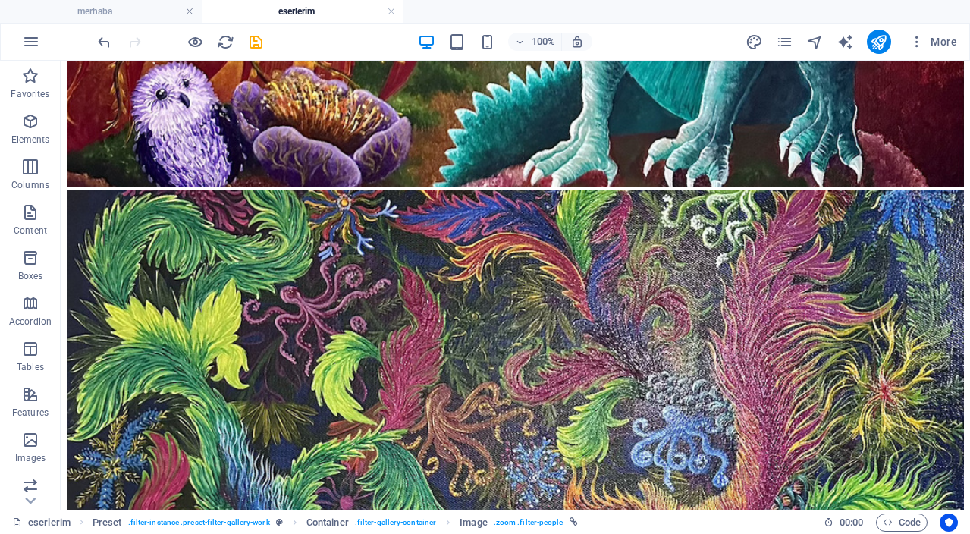
drag, startPoint x: 763, startPoint y: 250, endPoint x: 742, endPoint y: 440, distance: 191.6
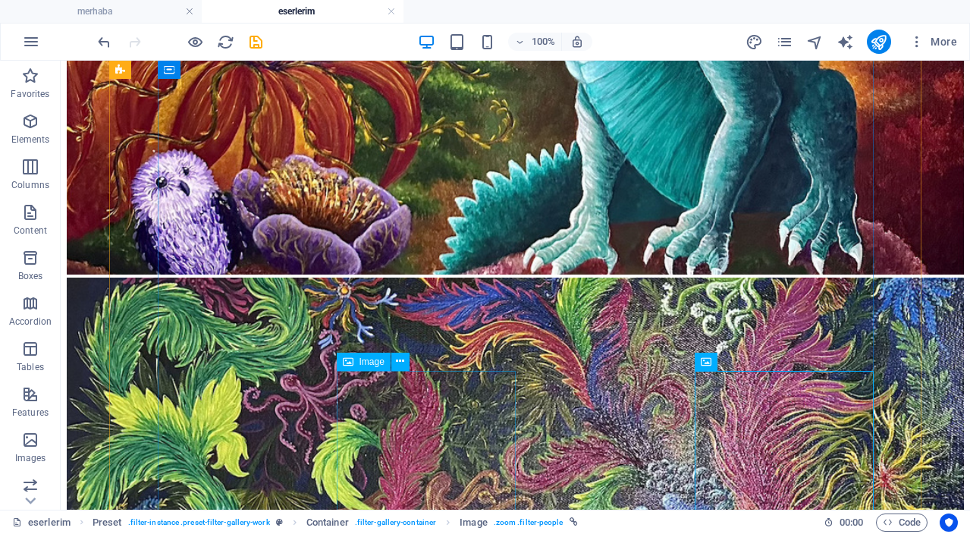
scroll to position [1828, 0]
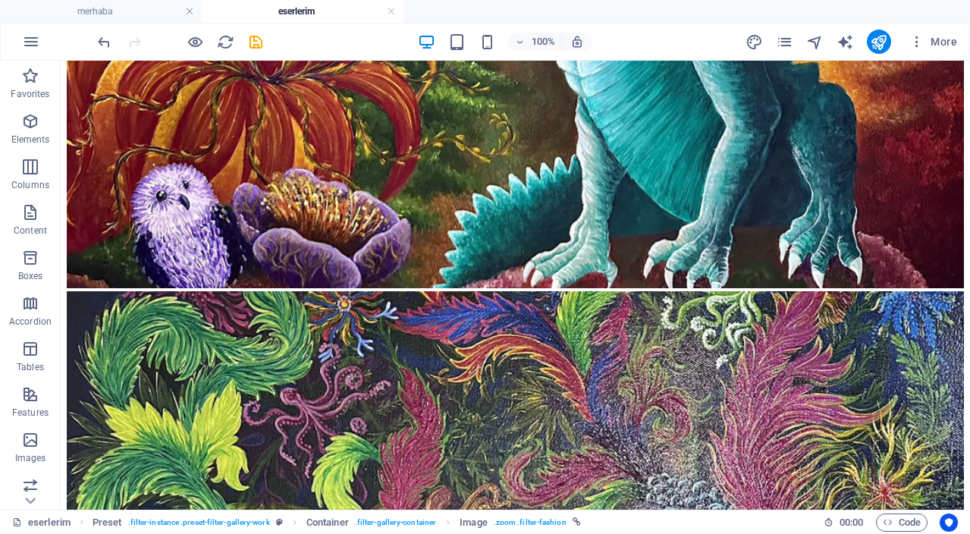
drag, startPoint x: 471, startPoint y: 420, endPoint x: 417, endPoint y: 178, distance: 248.6
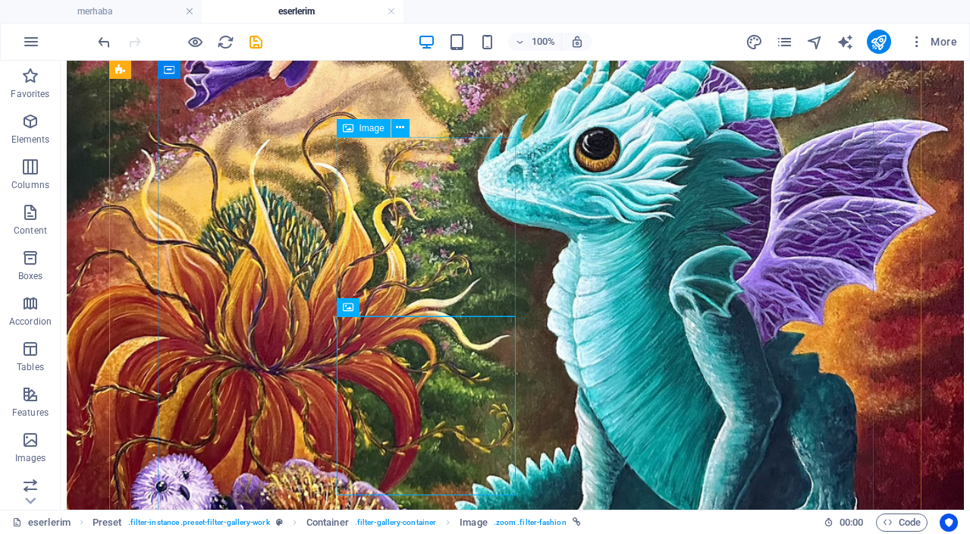
scroll to position [1507, 0]
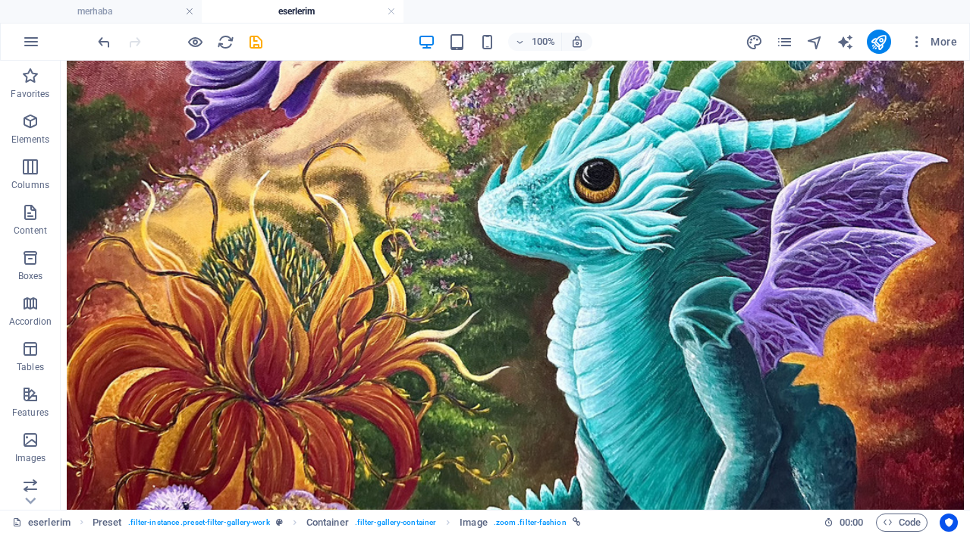
drag, startPoint x: 459, startPoint y: 398, endPoint x: 457, endPoint y: 297, distance: 101.7
drag, startPoint x: 612, startPoint y: 419, endPoint x: 569, endPoint y: 315, distance: 113.3
drag, startPoint x: 295, startPoint y: 412, endPoint x: 611, endPoint y: 285, distance: 340.8
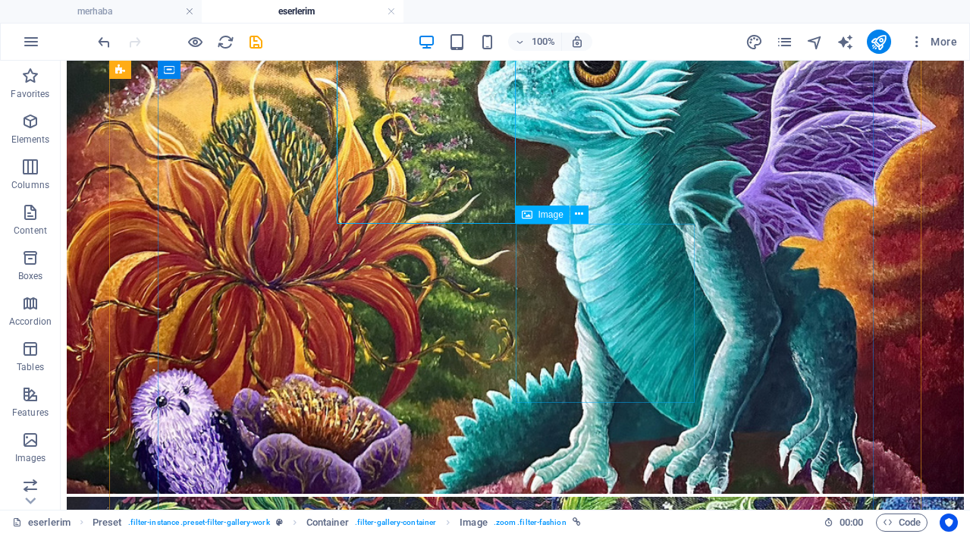
scroll to position [1626, 0]
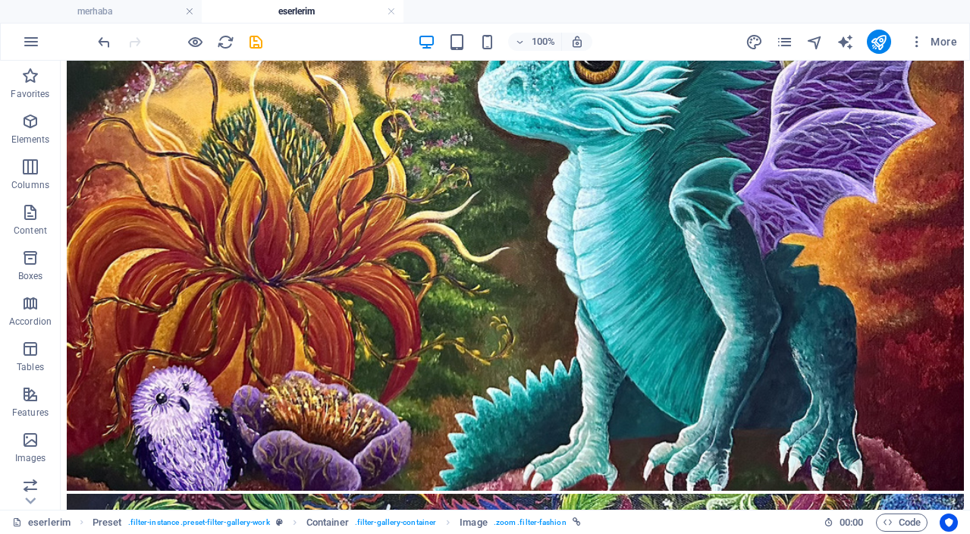
drag, startPoint x: 469, startPoint y: 425, endPoint x: 328, endPoint y: 323, distance: 173.3
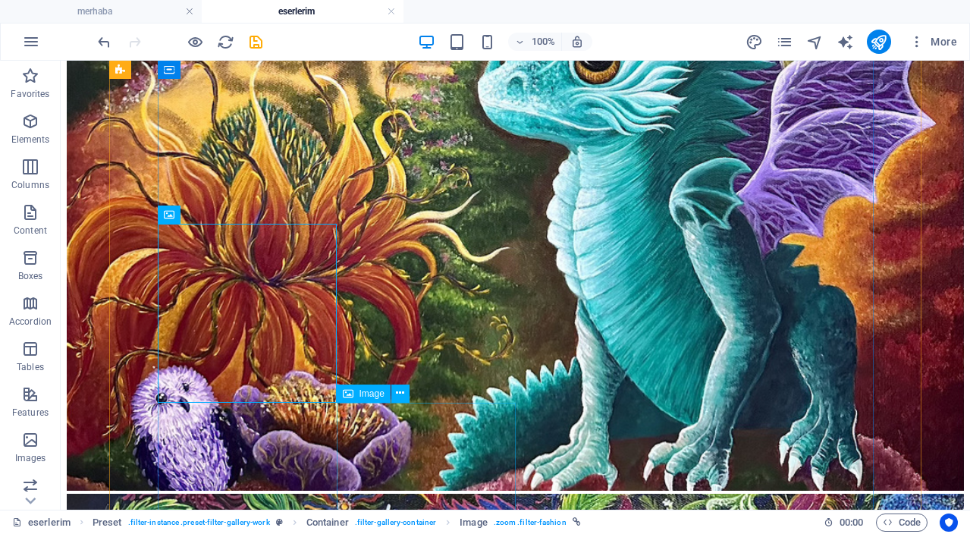
scroll to position [1629, 0]
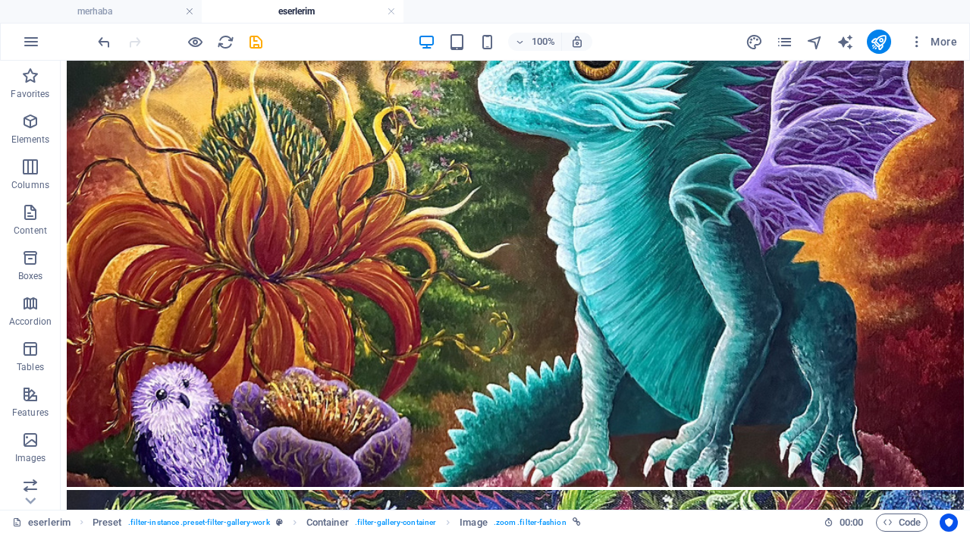
drag, startPoint x: 416, startPoint y: 450, endPoint x: 396, endPoint y: 366, distance: 85.9
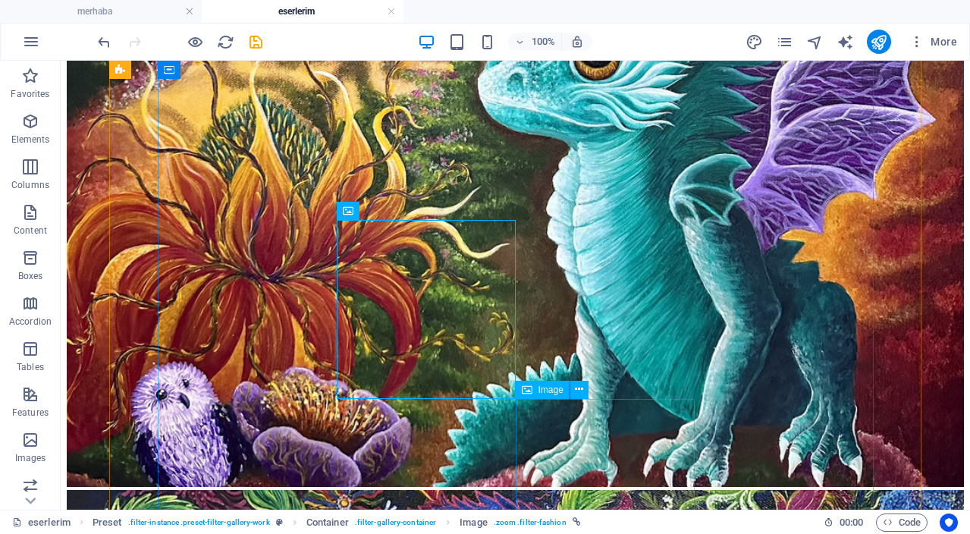
scroll to position [1636, 0]
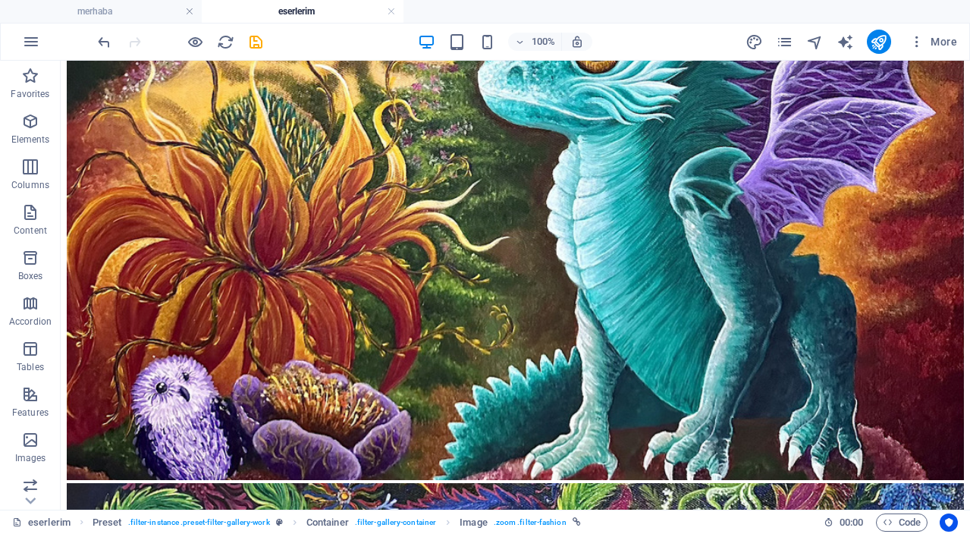
drag, startPoint x: 575, startPoint y: 459, endPoint x: 559, endPoint y: 369, distance: 90.9
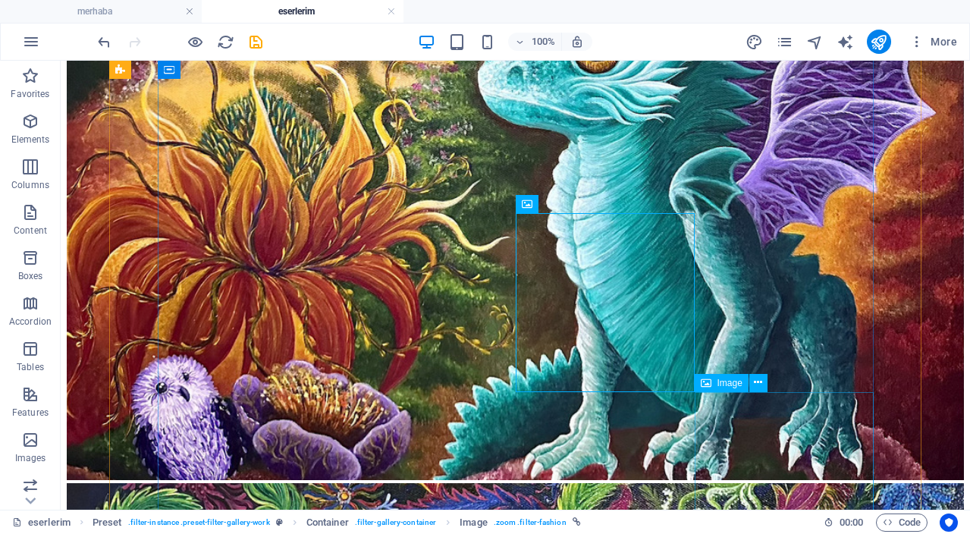
scroll to position [1645, 0]
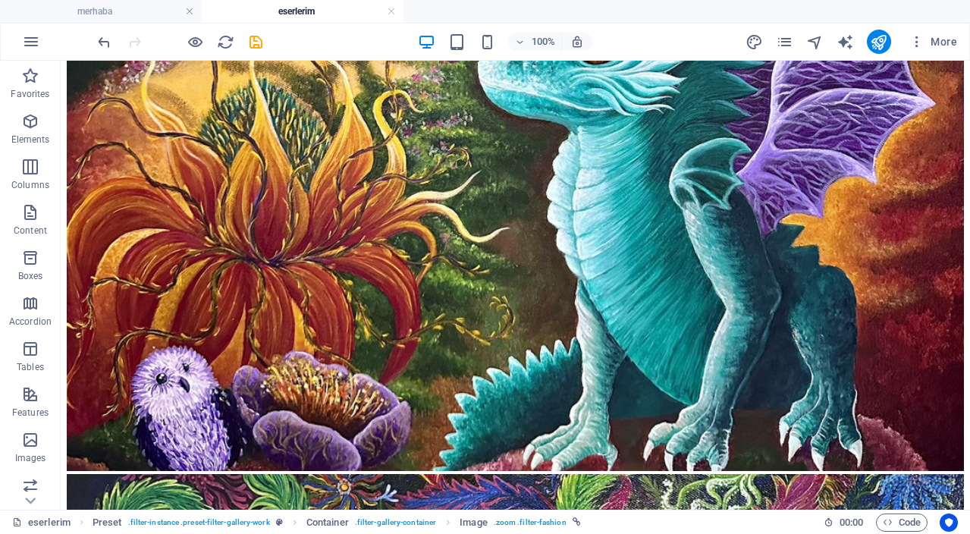
drag, startPoint x: 797, startPoint y: 464, endPoint x: 793, endPoint y: 368, distance: 96.4
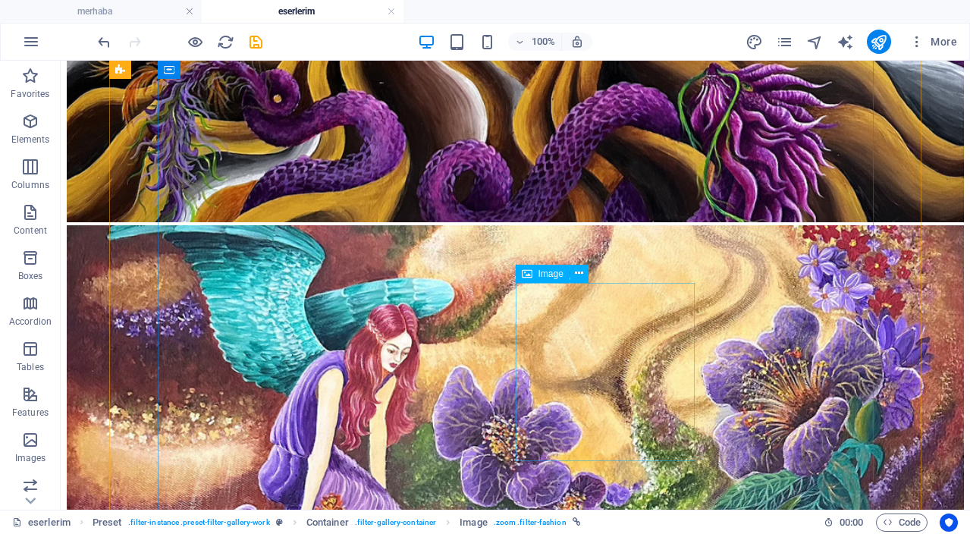
scroll to position [1035, 0]
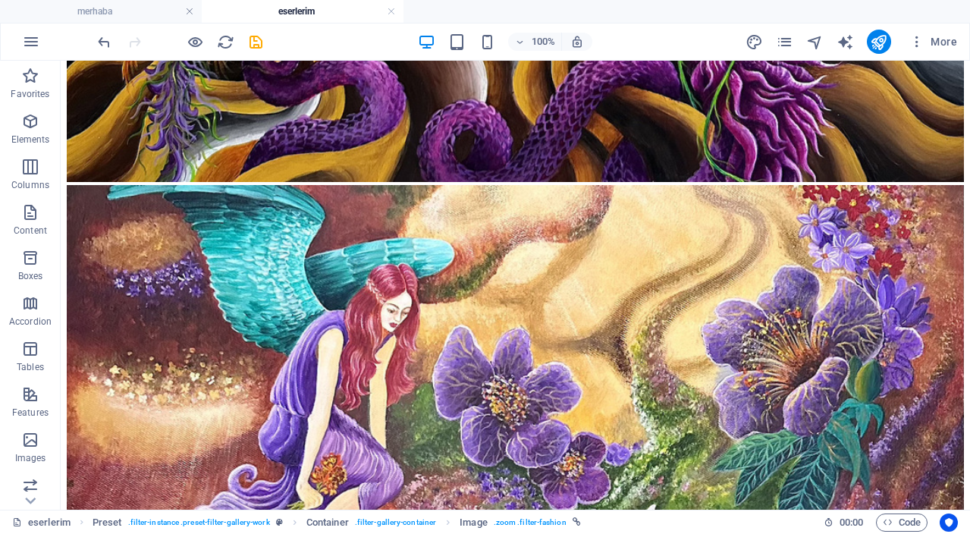
drag, startPoint x: 432, startPoint y: 394, endPoint x: 350, endPoint y: 239, distance: 175.8
drag, startPoint x: 803, startPoint y: 410, endPoint x: 297, endPoint y: 201, distance: 546.9
drag, startPoint x: 569, startPoint y: 220, endPoint x: 456, endPoint y: 209, distance: 113.5
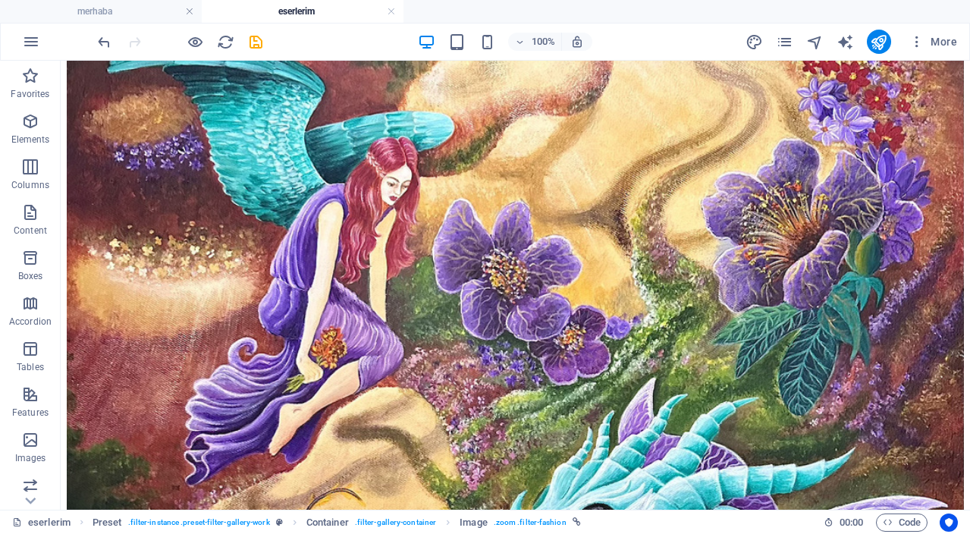
scroll to position [1152, 0]
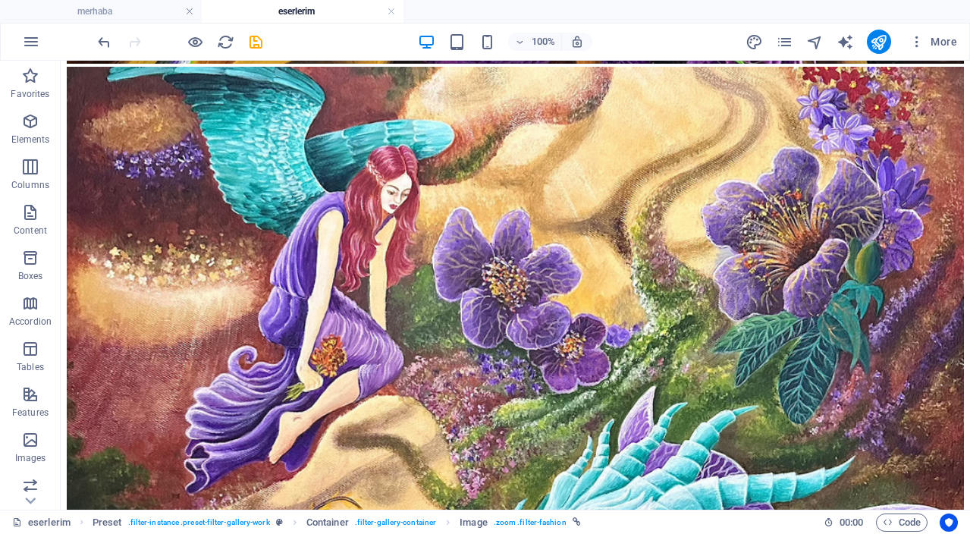
drag, startPoint x: 460, startPoint y: 390, endPoint x: 536, endPoint y: 139, distance: 262.5
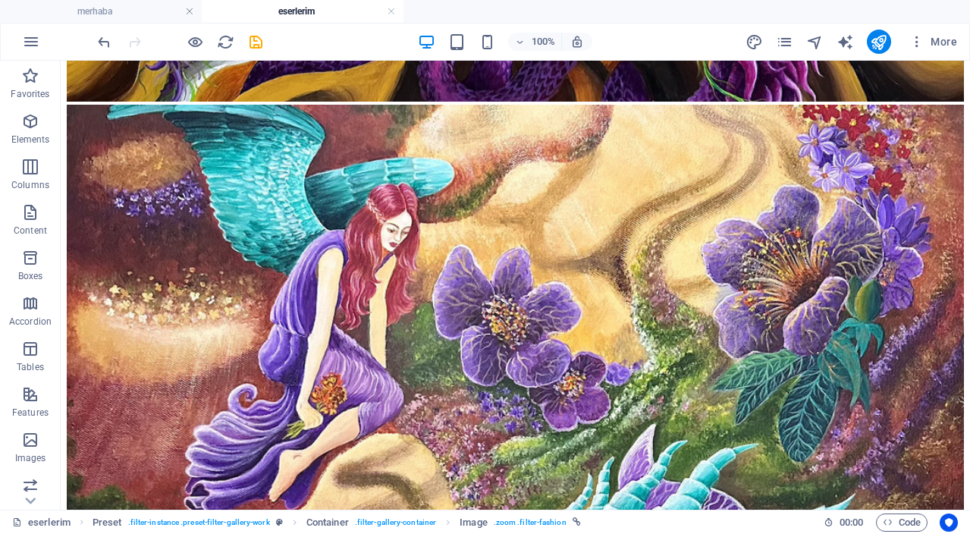
scroll to position [1108, 0]
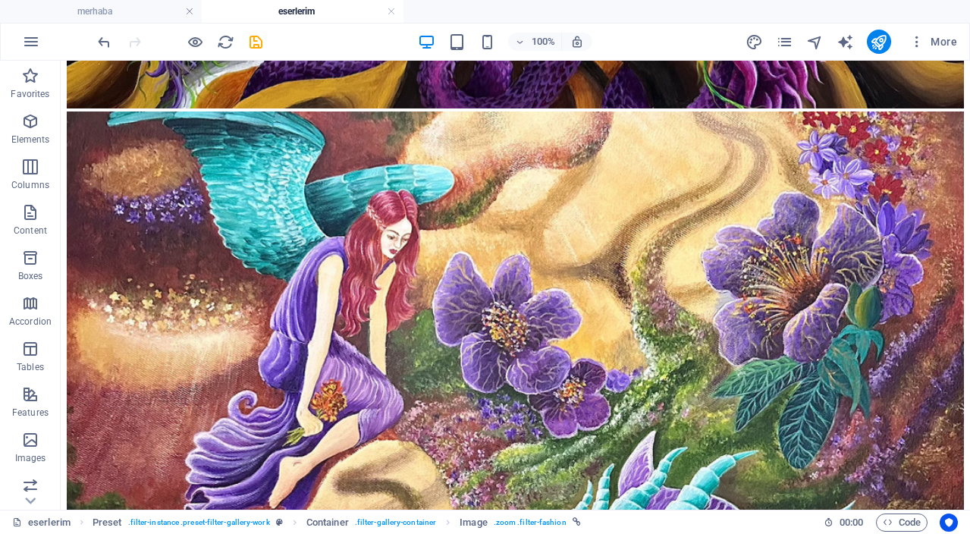
drag, startPoint x: 639, startPoint y: 423, endPoint x: 695, endPoint y: 137, distance: 291.3
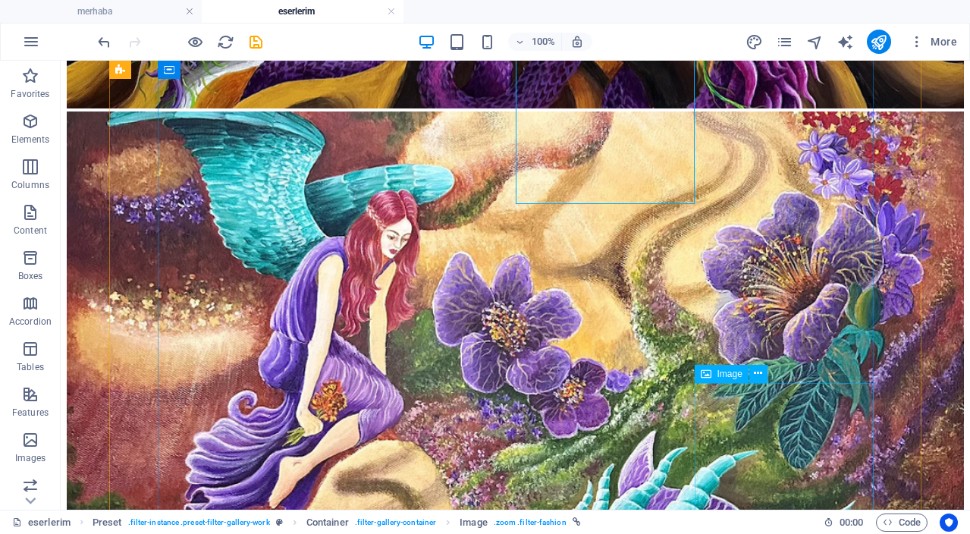
scroll to position [1114, 0]
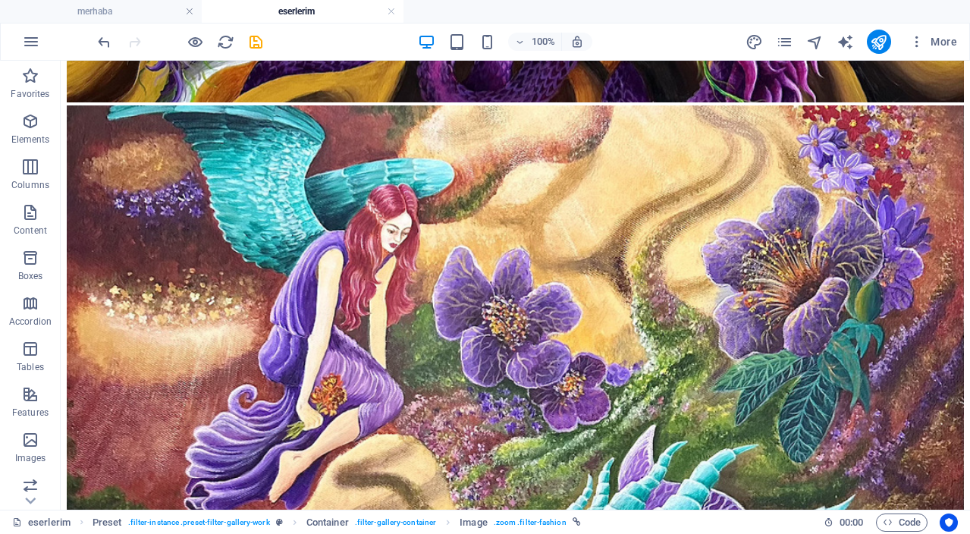
drag, startPoint x: 724, startPoint y: 453, endPoint x: 247, endPoint y: 277, distance: 508.6
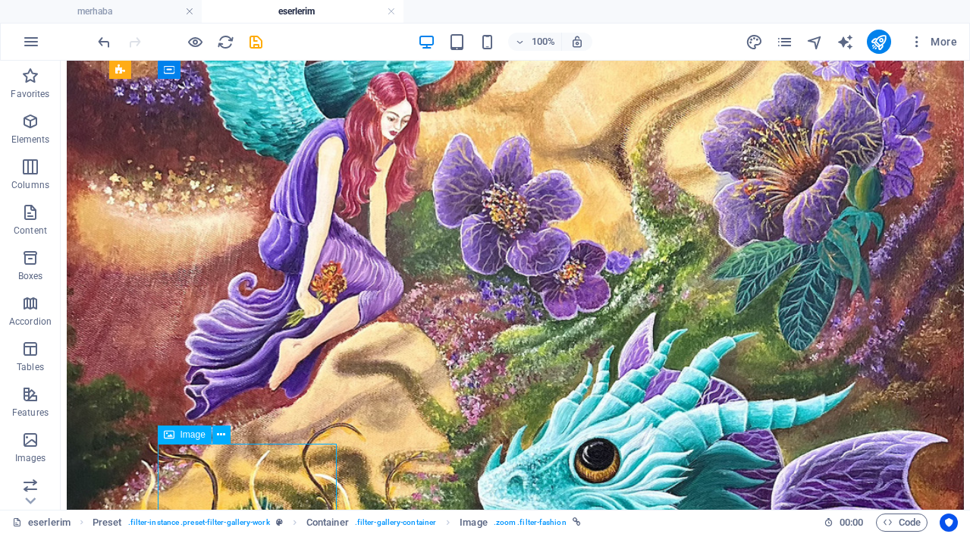
scroll to position [1241, 0]
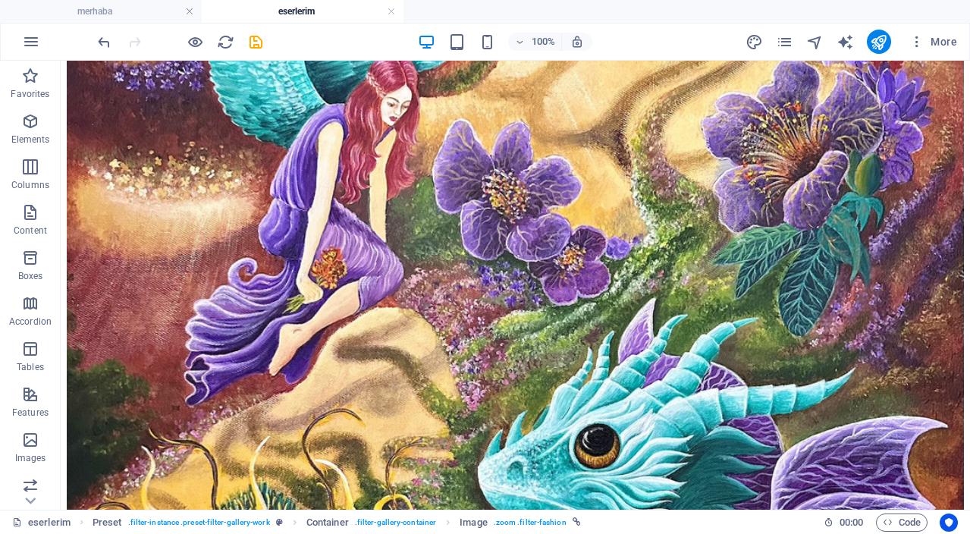
drag, startPoint x: 300, startPoint y: 485, endPoint x: 363, endPoint y: 216, distance: 276.0
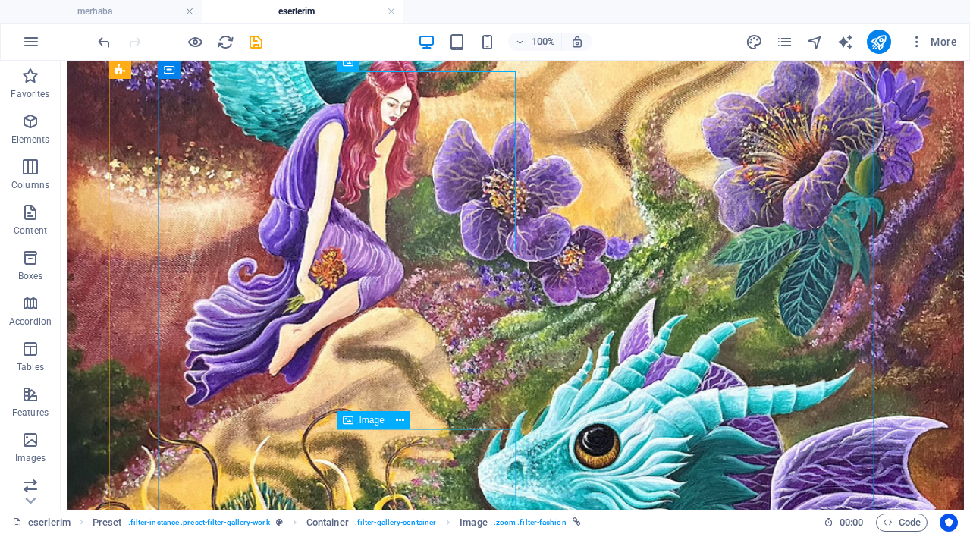
scroll to position [1245, 0]
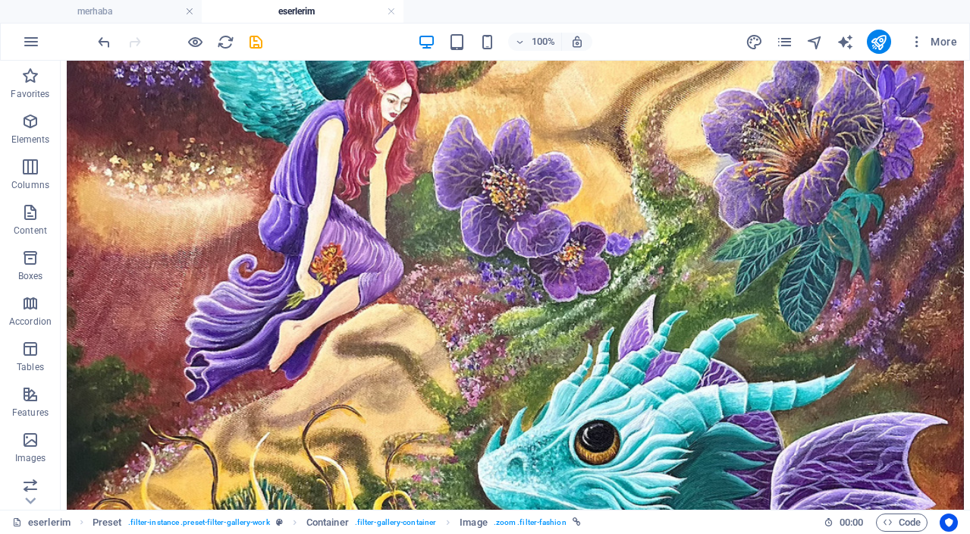
drag, startPoint x: 460, startPoint y: 454, endPoint x: 532, endPoint y: 221, distance: 243.8
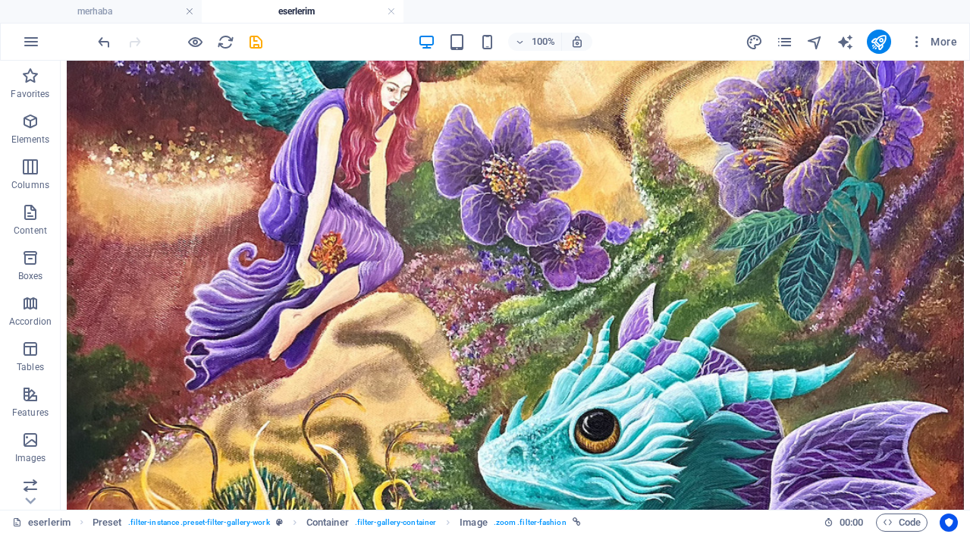
drag, startPoint x: 624, startPoint y: 482, endPoint x: 711, endPoint y: 253, distance: 244.9
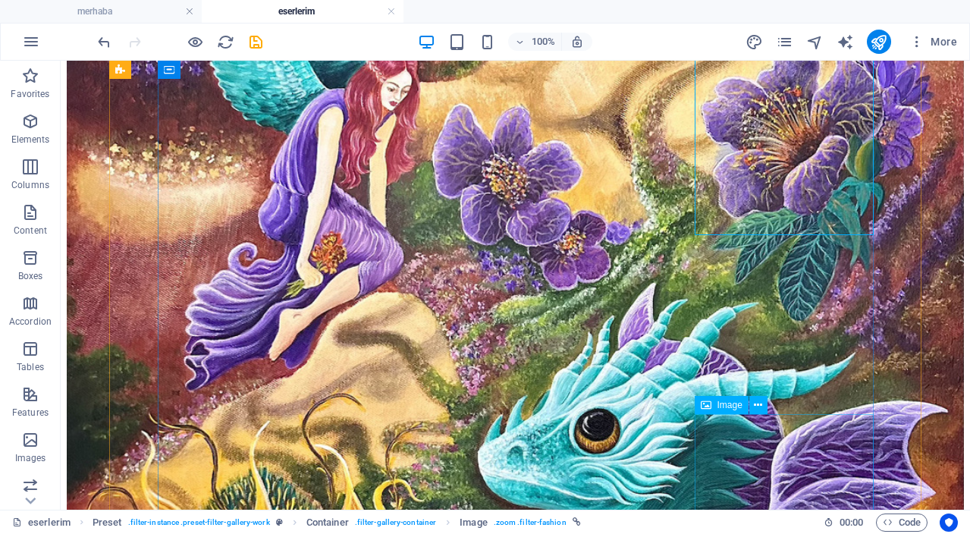
scroll to position [1294, 0]
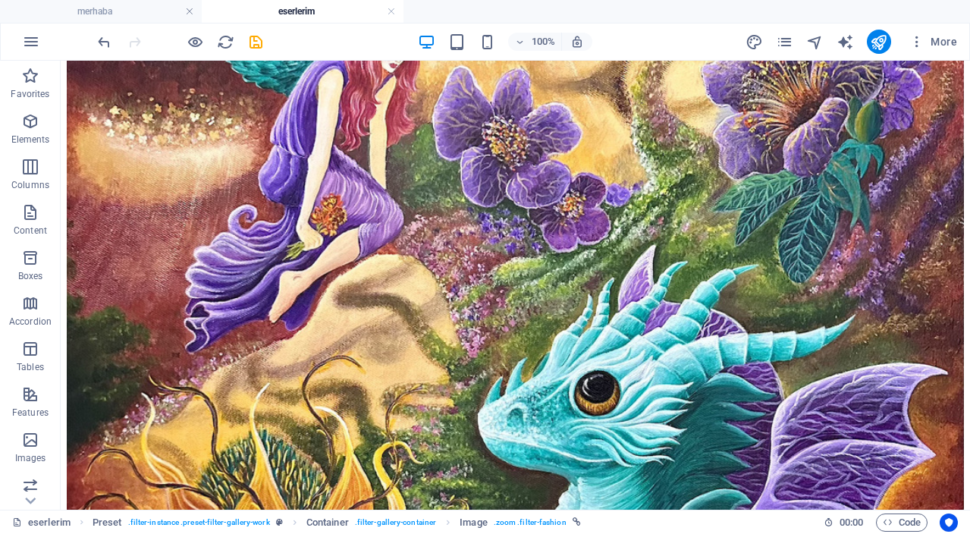
drag, startPoint x: 731, startPoint y: 474, endPoint x: 189, endPoint y: 310, distance: 566.8
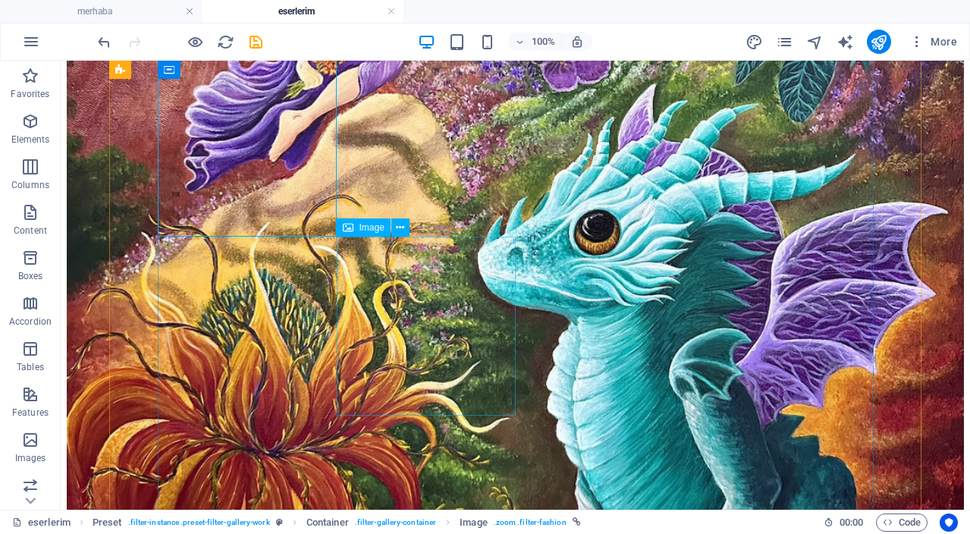
scroll to position [1463, 0]
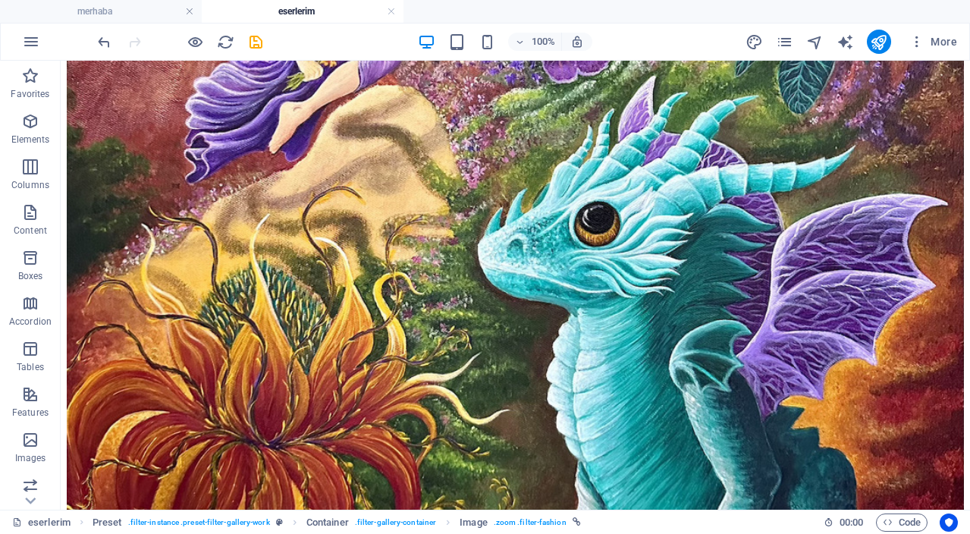
drag, startPoint x: 305, startPoint y: 439, endPoint x: 361, endPoint y: 189, distance: 256.5
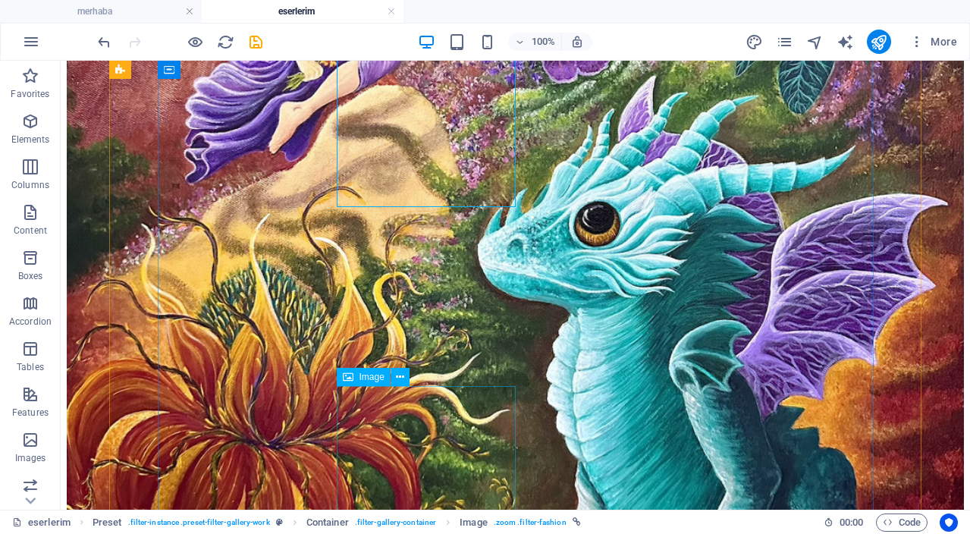
scroll to position [1464, 0]
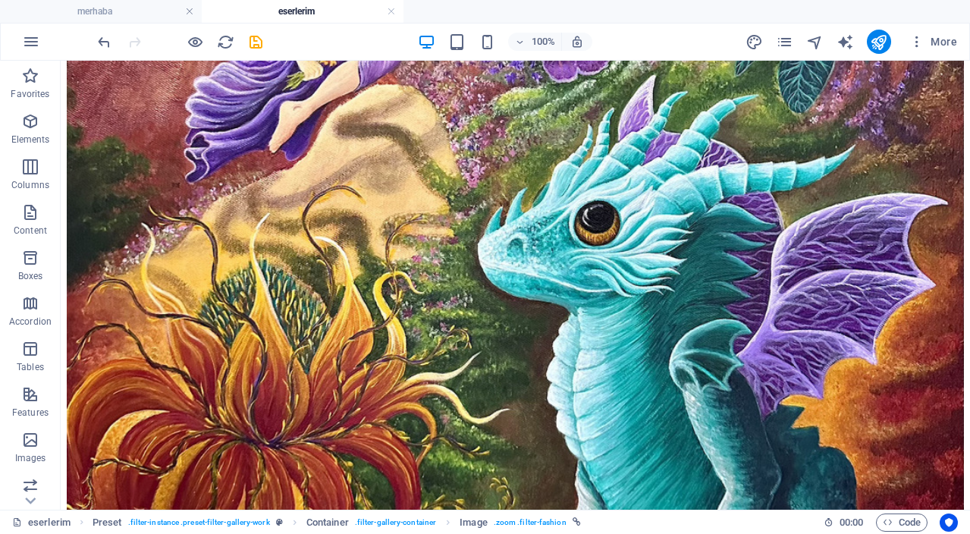
drag, startPoint x: 442, startPoint y: 444, endPoint x: 482, endPoint y: 190, distance: 257.3
drag, startPoint x: 577, startPoint y: 457, endPoint x: 659, endPoint y: 181, distance: 287.3
drag, startPoint x: 737, startPoint y: 441, endPoint x: 185, endPoint y: 297, distance: 570.0
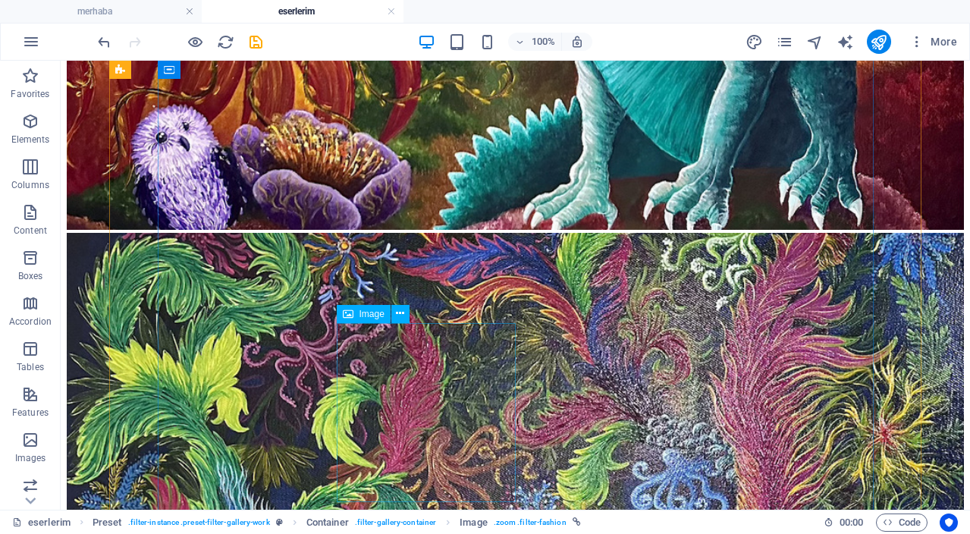
scroll to position [1888, 0]
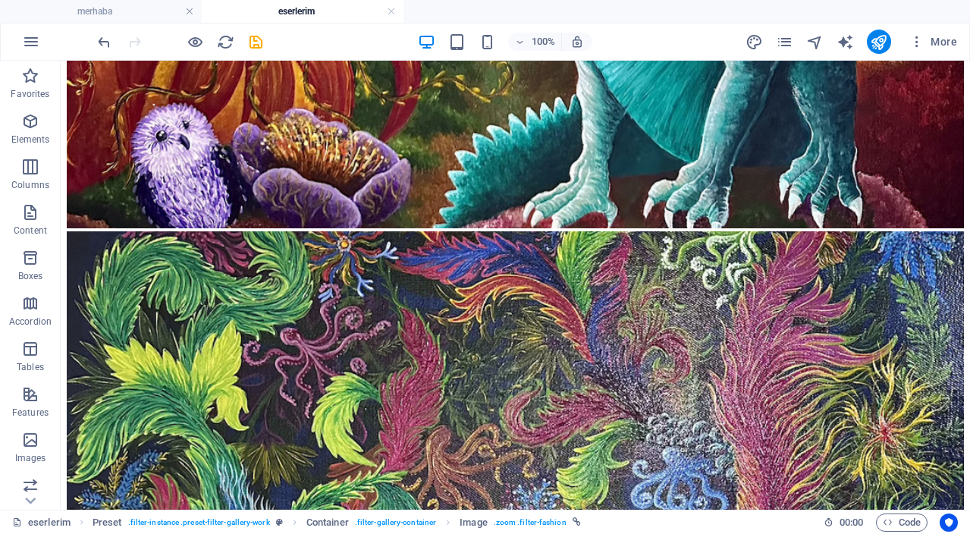
drag, startPoint x: 272, startPoint y: 403, endPoint x: 385, endPoint y: 193, distance: 237.9
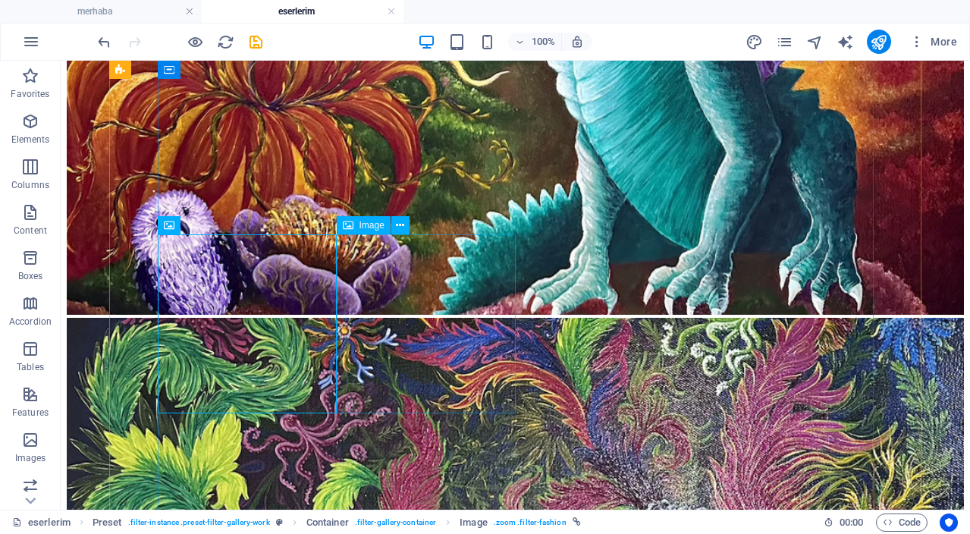
scroll to position [1794, 0]
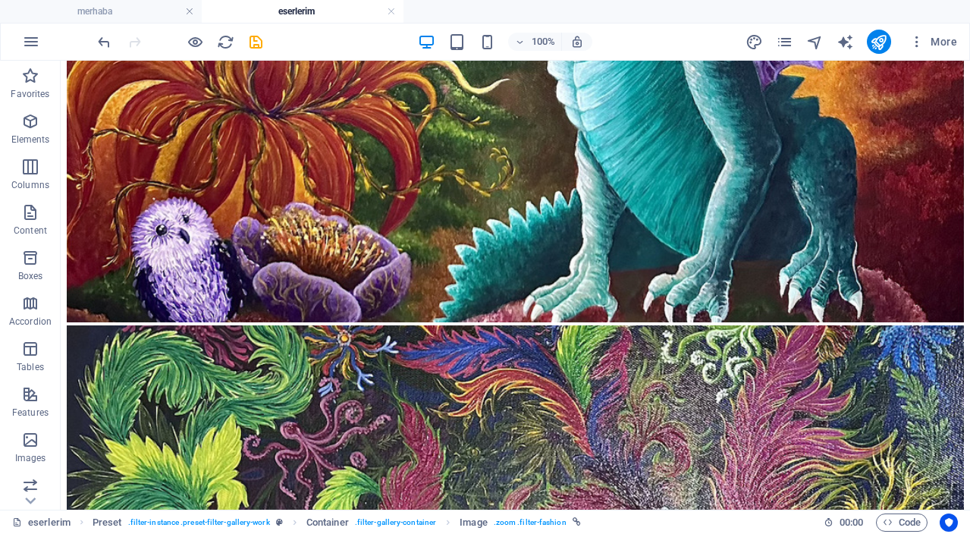
drag, startPoint x: 284, startPoint y: 319, endPoint x: 330, endPoint y: 226, distance: 103.8
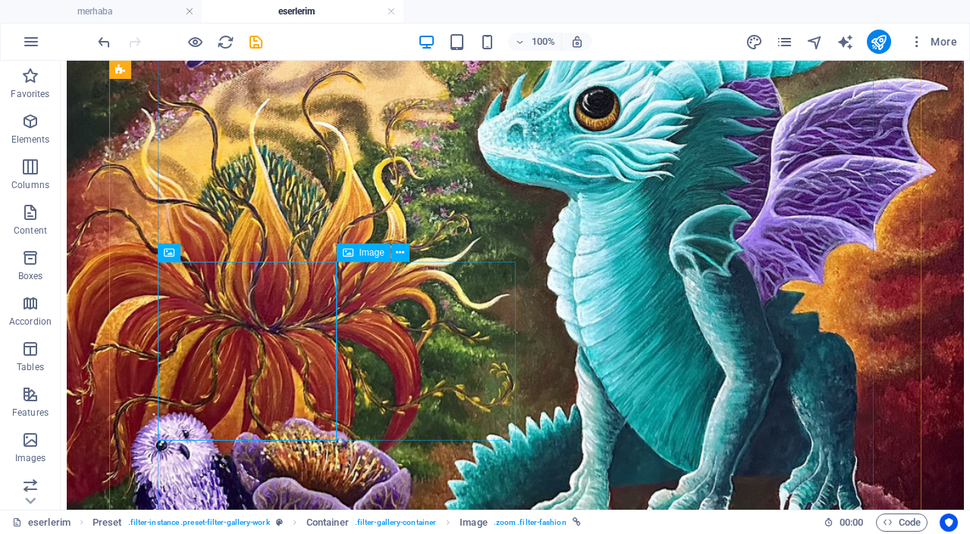
scroll to position [1577, 0]
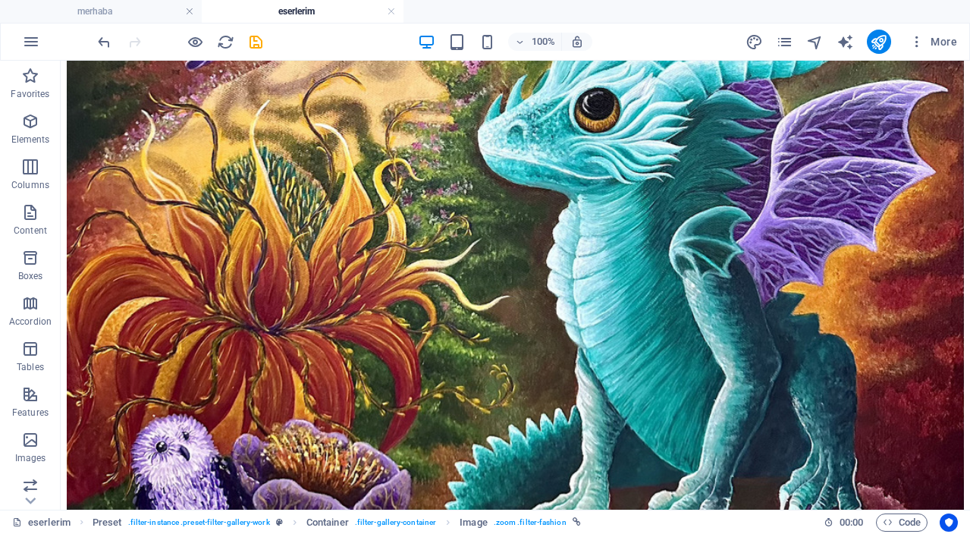
drag, startPoint x: 279, startPoint y: 350, endPoint x: 347, endPoint y: 225, distance: 141.9
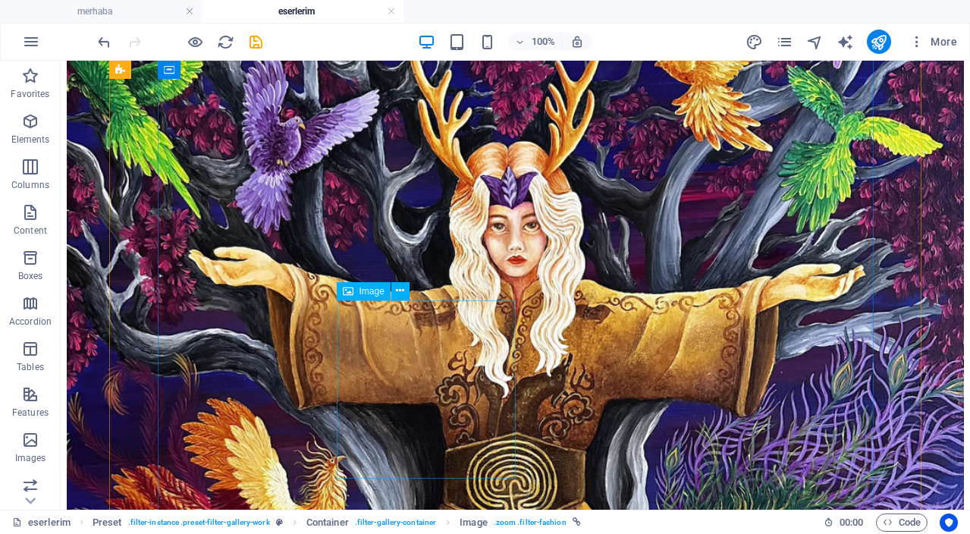
scroll to position [294, 0]
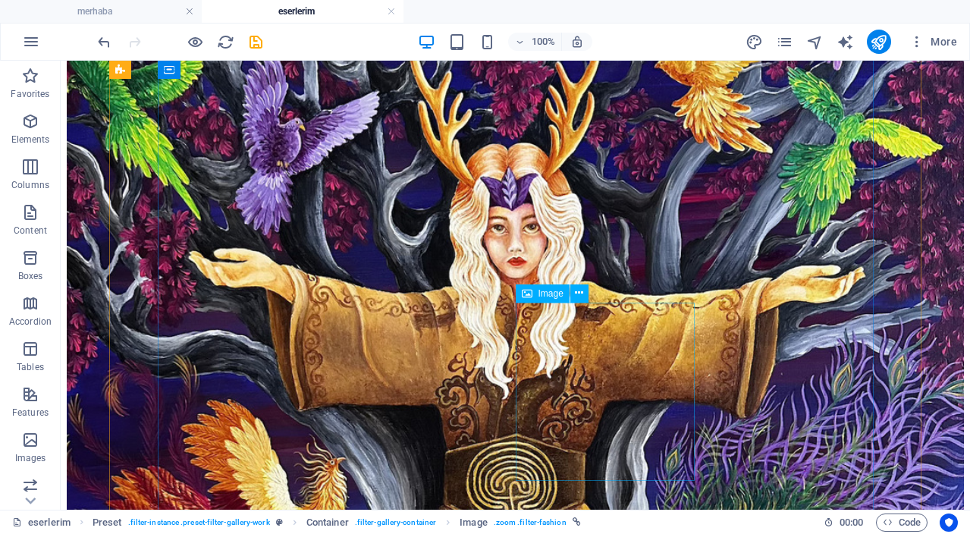
drag, startPoint x: 639, startPoint y: 352, endPoint x: 426, endPoint y: 403, distance: 218.4
select select "%"
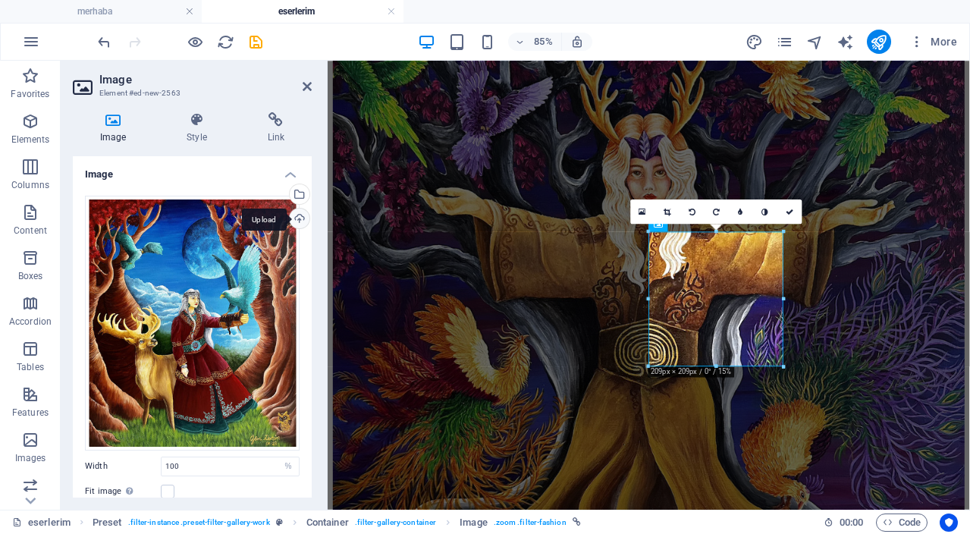
click at [294, 212] on div "Upload" at bounding box center [298, 220] width 23 height 23
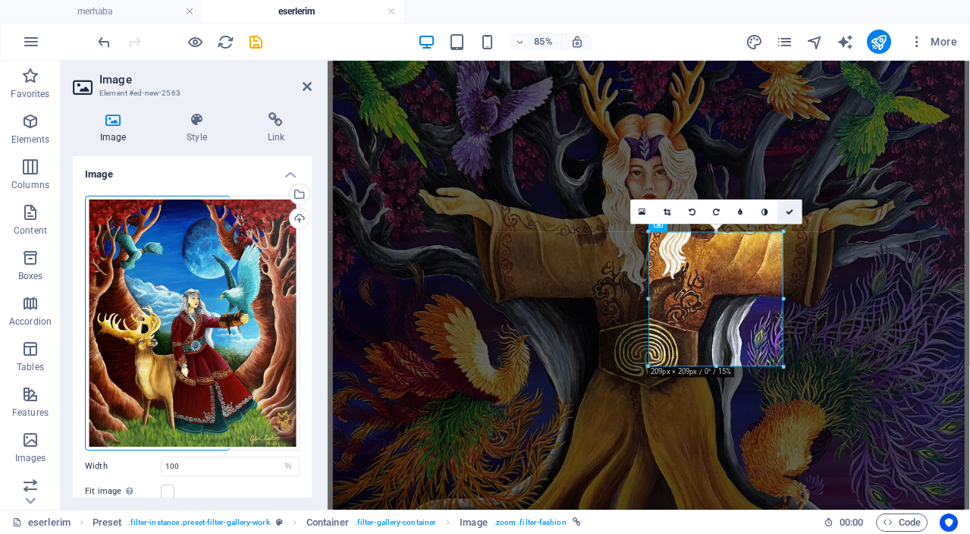
click at [785, 212] on link at bounding box center [790, 212] width 24 height 24
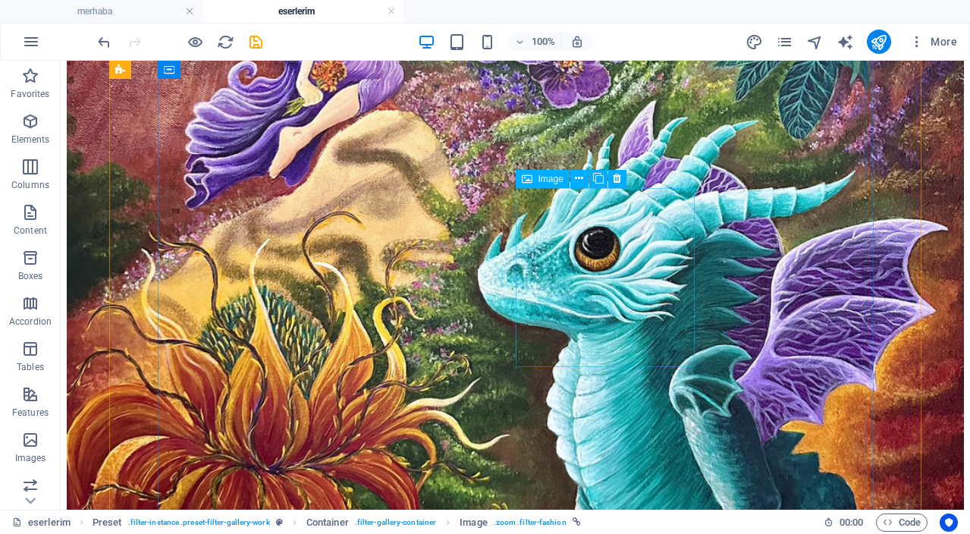
scroll to position [1423, 0]
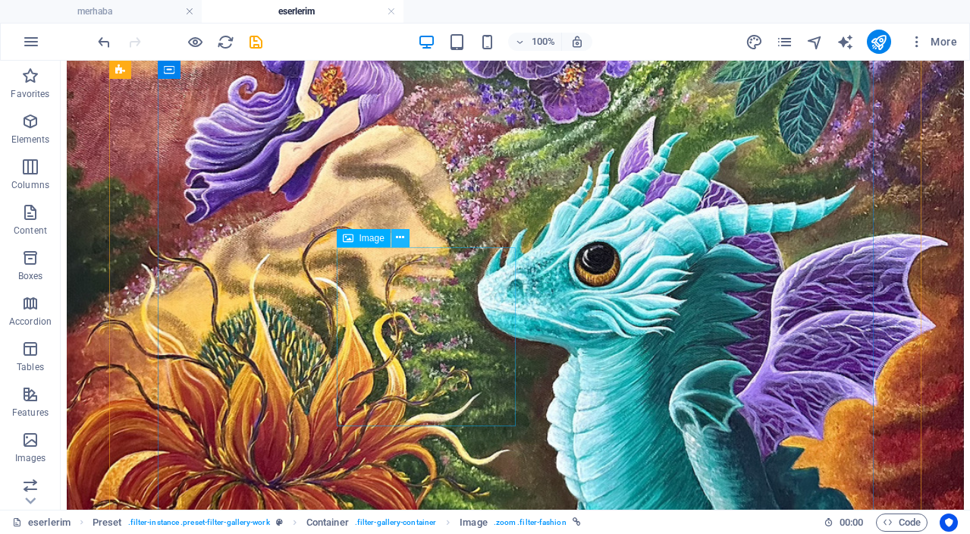
click at [404, 240] on icon at bounding box center [400, 238] width 8 height 16
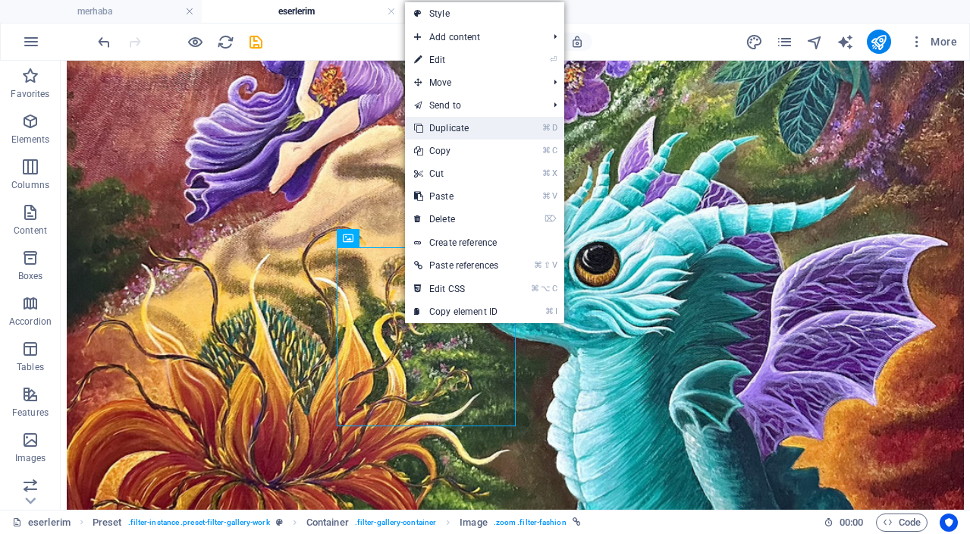
click at [468, 129] on link "⌘ D Duplicate" at bounding box center [456, 128] width 102 height 23
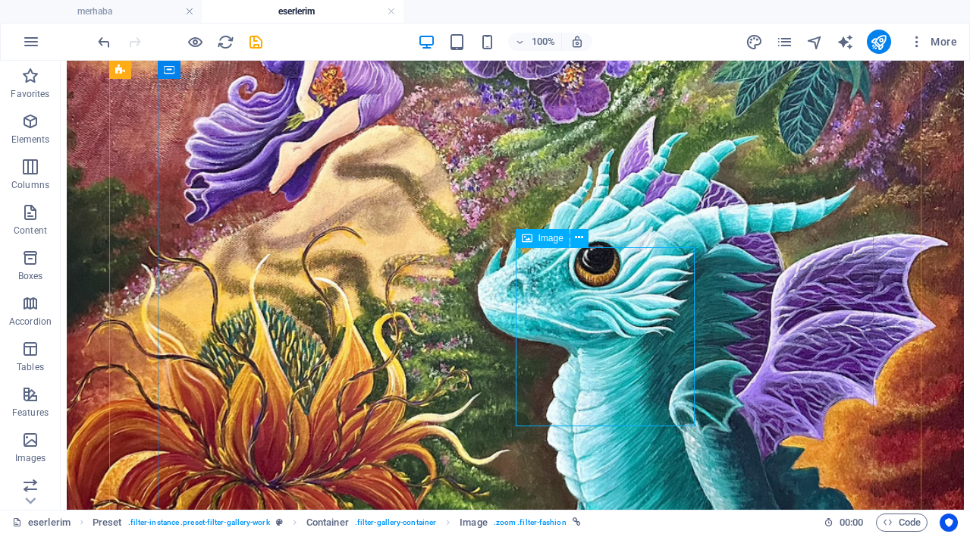
drag, startPoint x: 630, startPoint y: 320, endPoint x: 417, endPoint y: 366, distance: 218.0
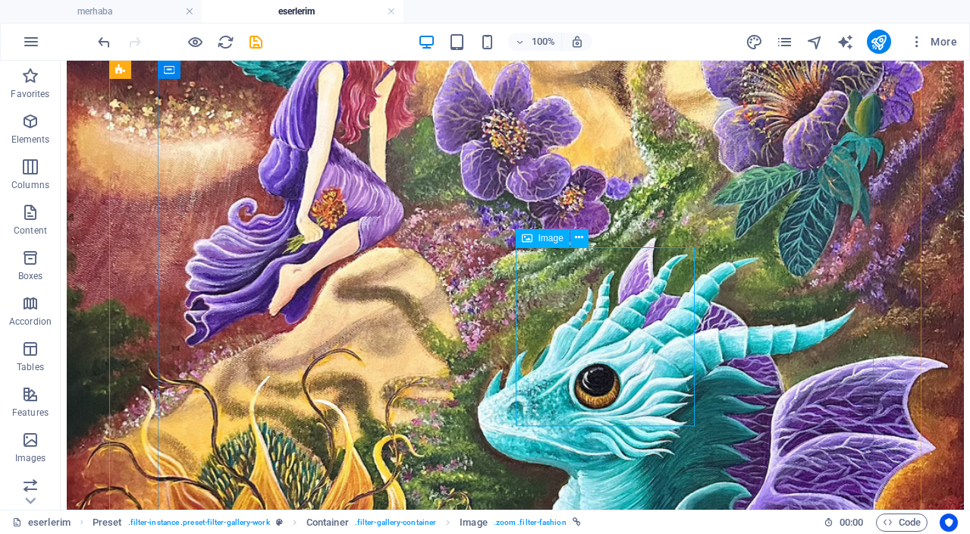
select select "%"
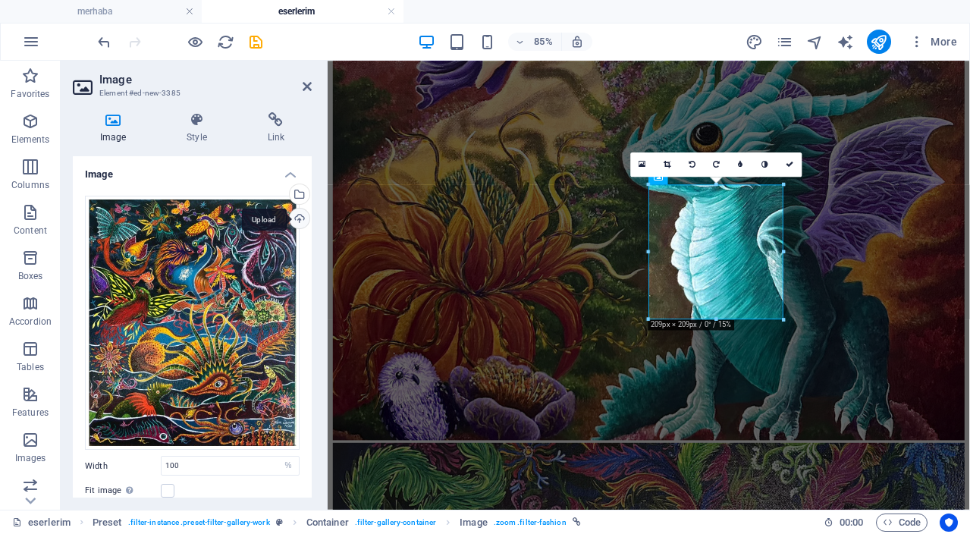
click at [297, 218] on div "Upload" at bounding box center [298, 220] width 23 height 23
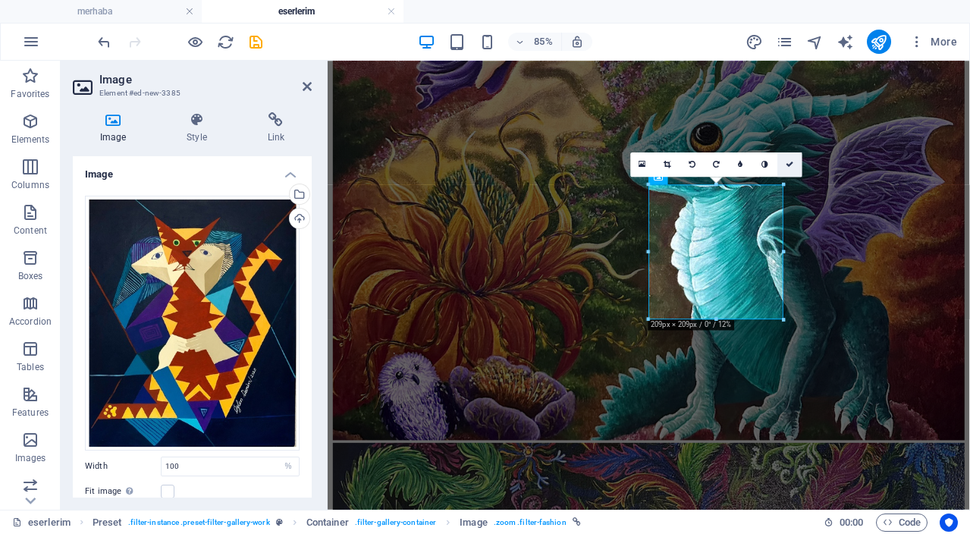
click at [791, 169] on link at bounding box center [790, 164] width 24 height 24
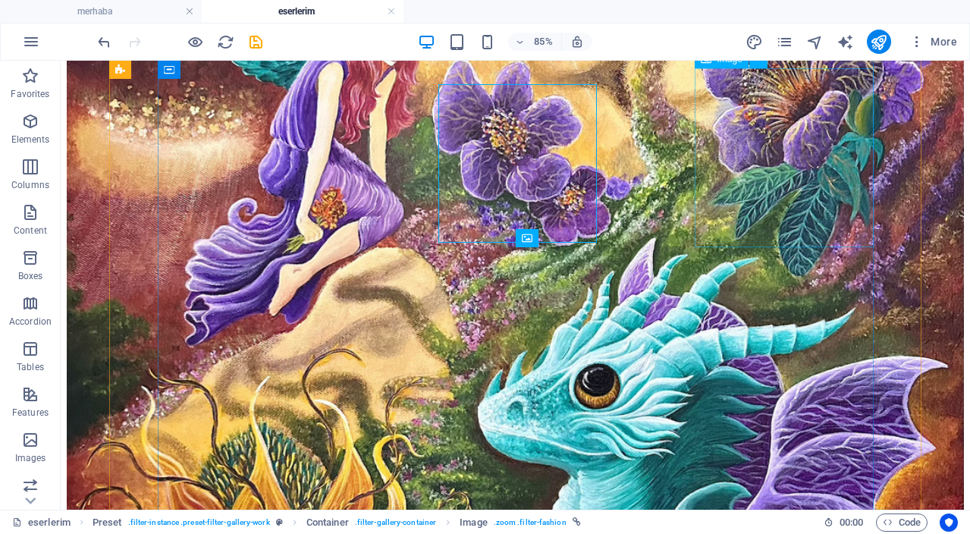
scroll to position [1423, 0]
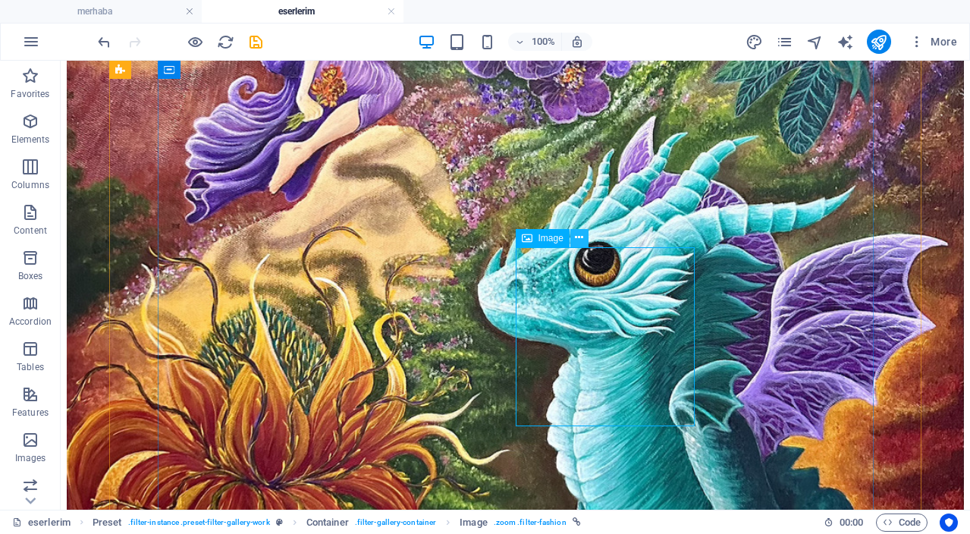
click at [580, 240] on icon at bounding box center [579, 238] width 8 height 16
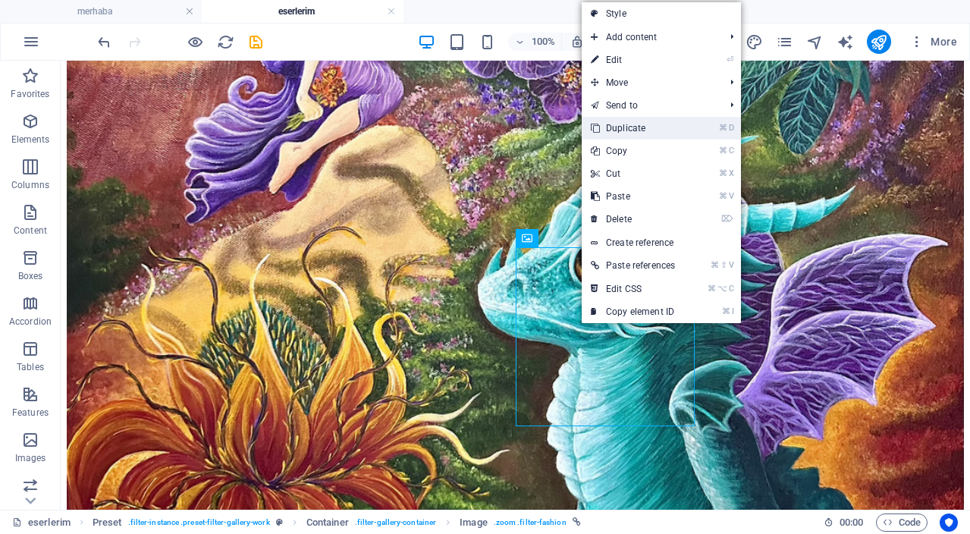
click at [623, 128] on link "⌘ D Duplicate" at bounding box center [633, 128] width 102 height 23
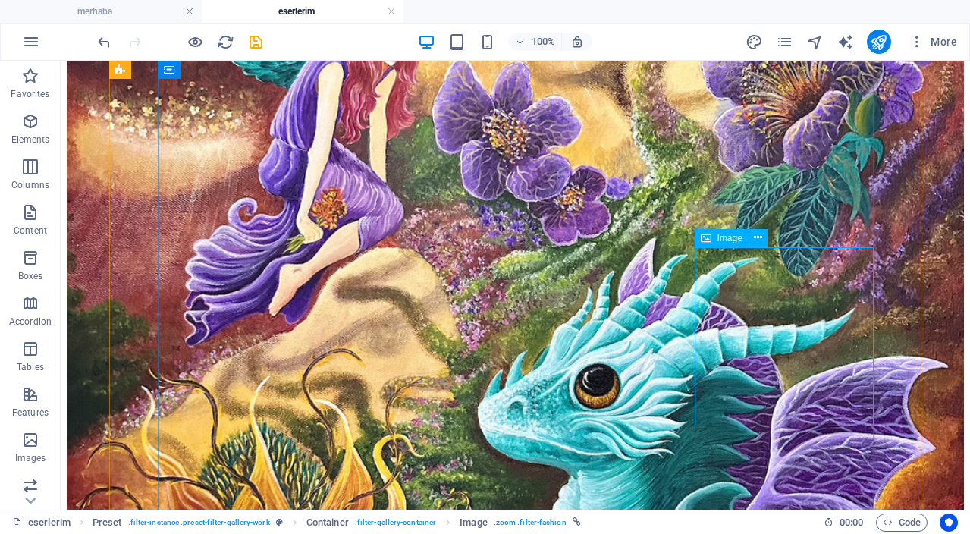
select select "%"
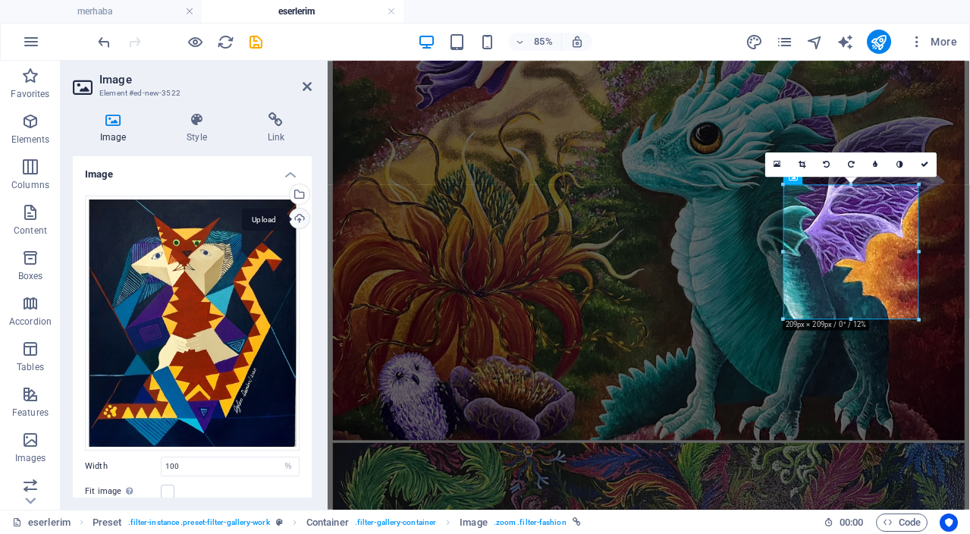
click at [300, 219] on div "Upload" at bounding box center [298, 220] width 23 height 23
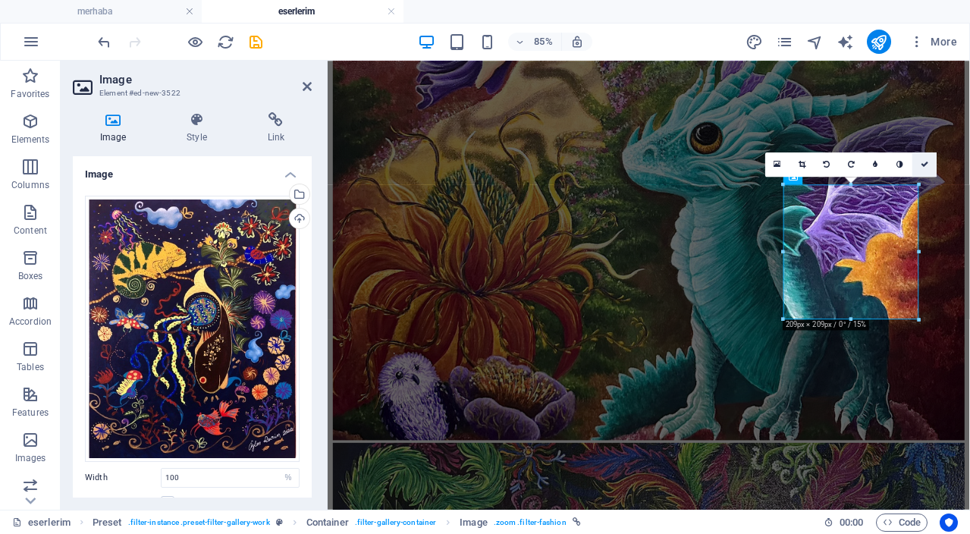
click at [927, 165] on icon at bounding box center [925, 164] width 8 height 8
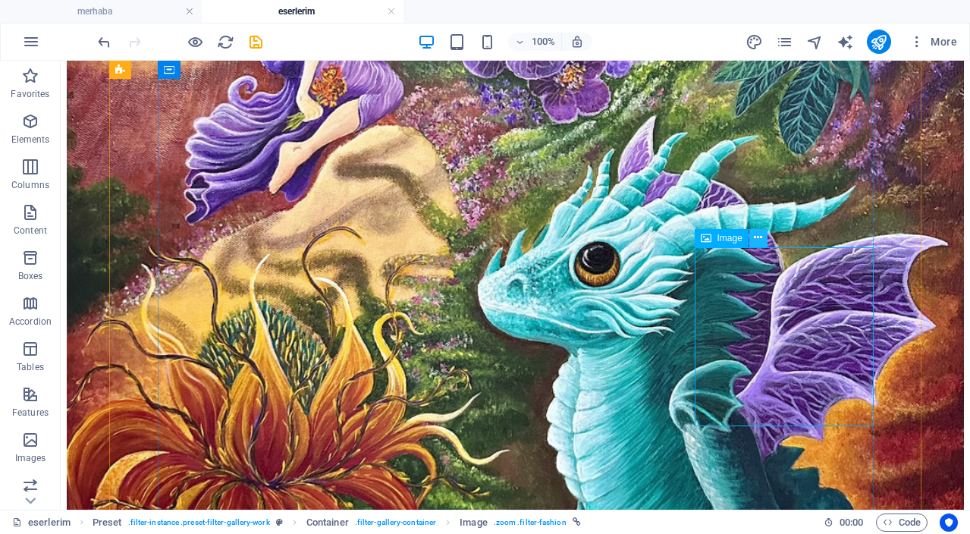
click at [762, 240] on icon at bounding box center [758, 238] width 8 height 16
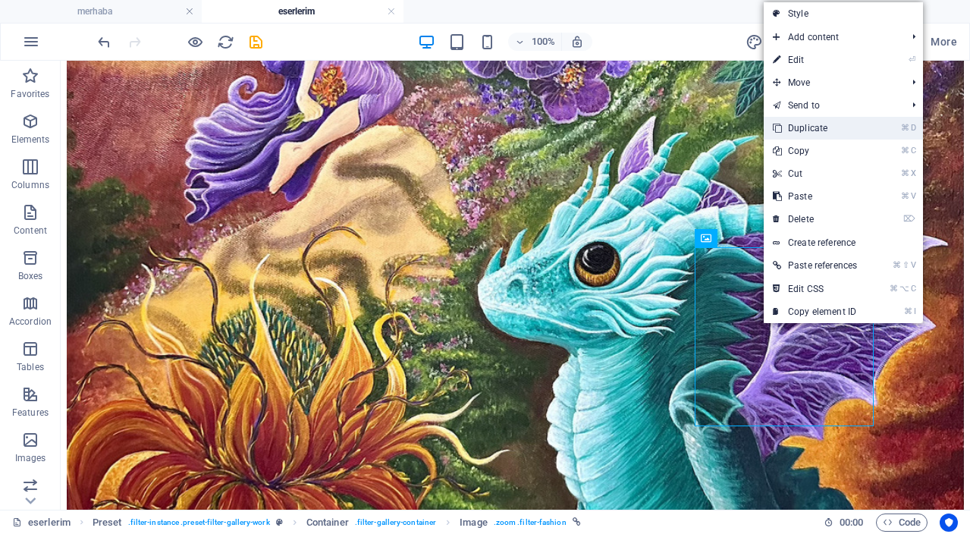
click at [798, 128] on link "⌘ D Duplicate" at bounding box center [815, 128] width 102 height 23
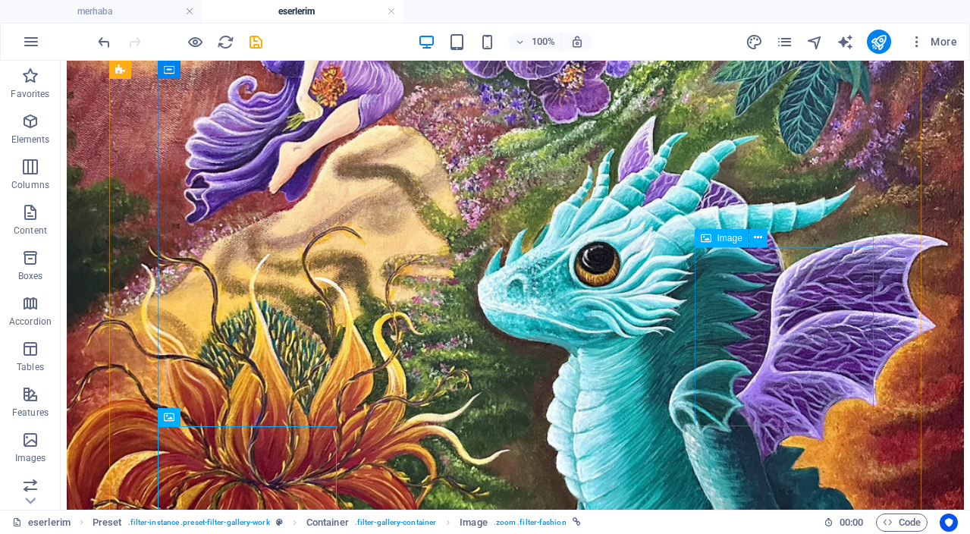
drag, startPoint x: 735, startPoint y: 284, endPoint x: 540, endPoint y: 324, distance: 198.9
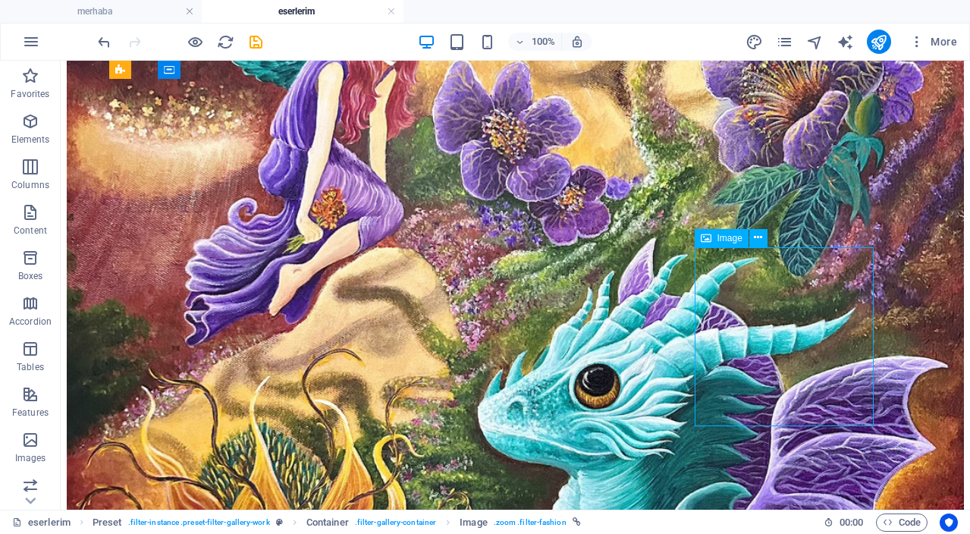
select select "%"
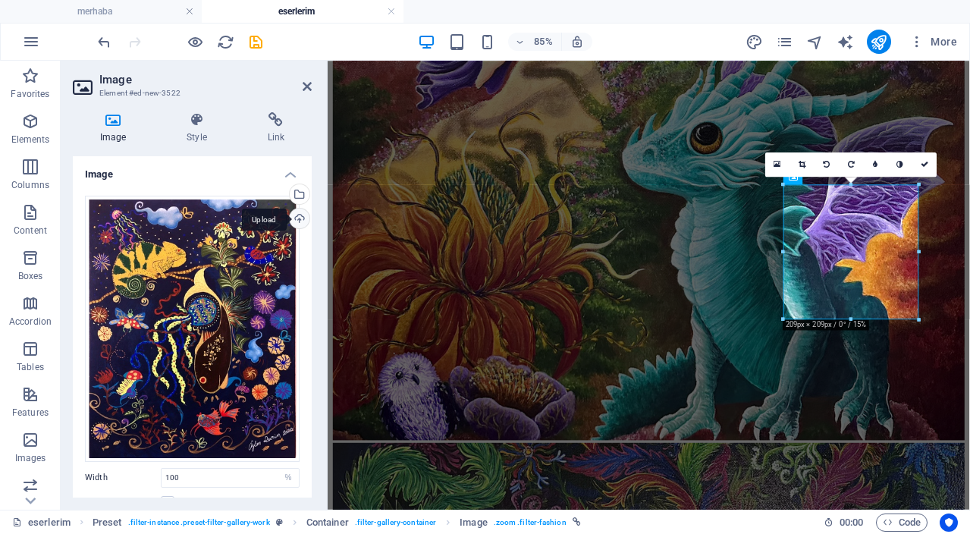
click at [296, 219] on div "Upload" at bounding box center [298, 220] width 23 height 23
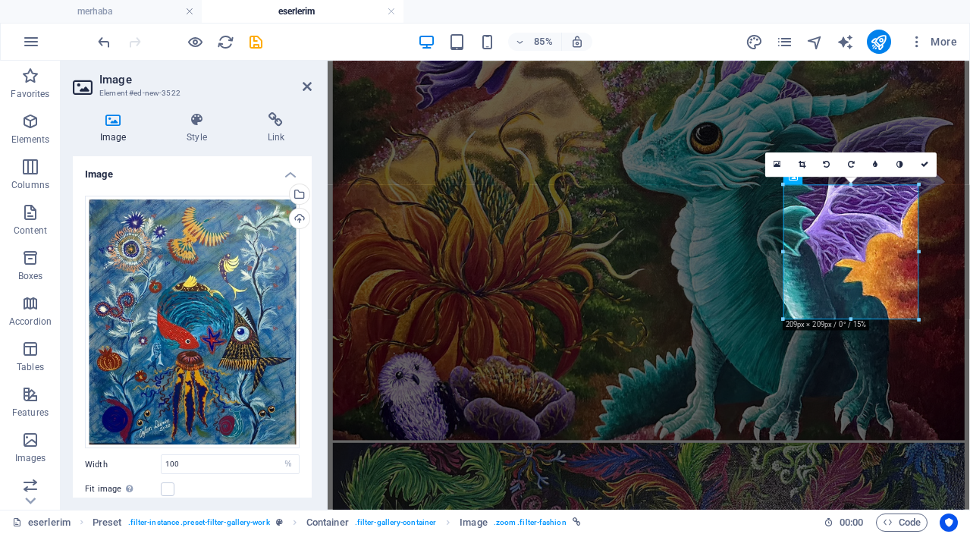
click at [434, 315] on icon at bounding box center [433, 312] width 7 height 14
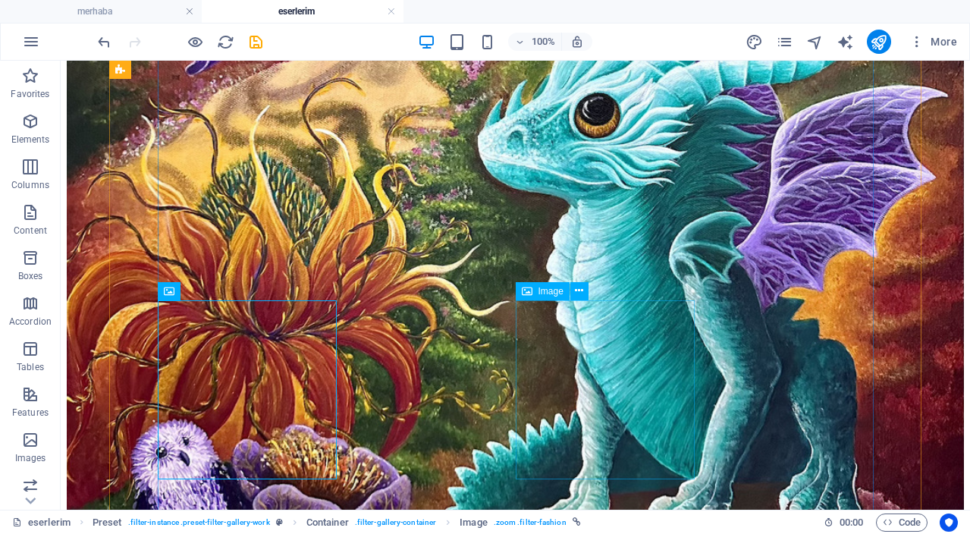
scroll to position [1578, 0]
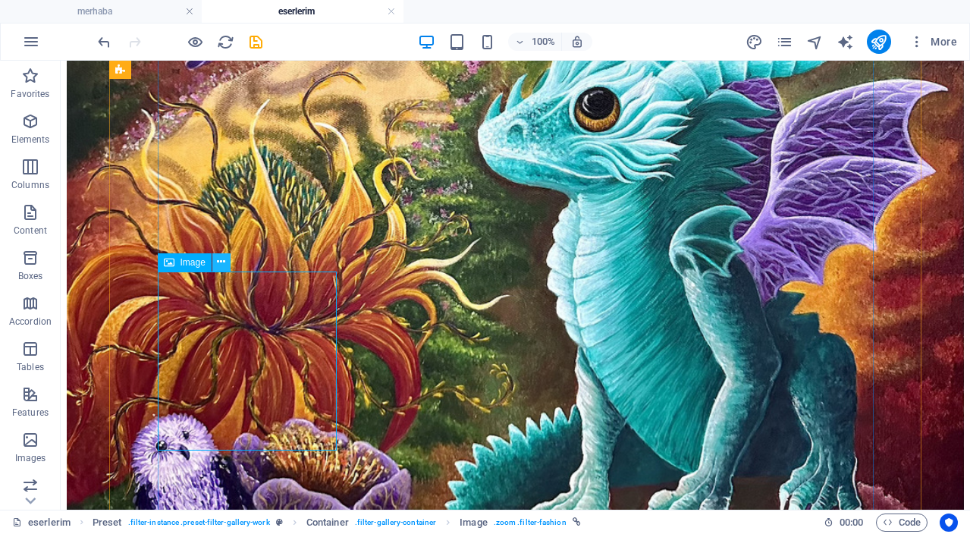
click at [225, 265] on icon at bounding box center [221, 262] width 8 height 16
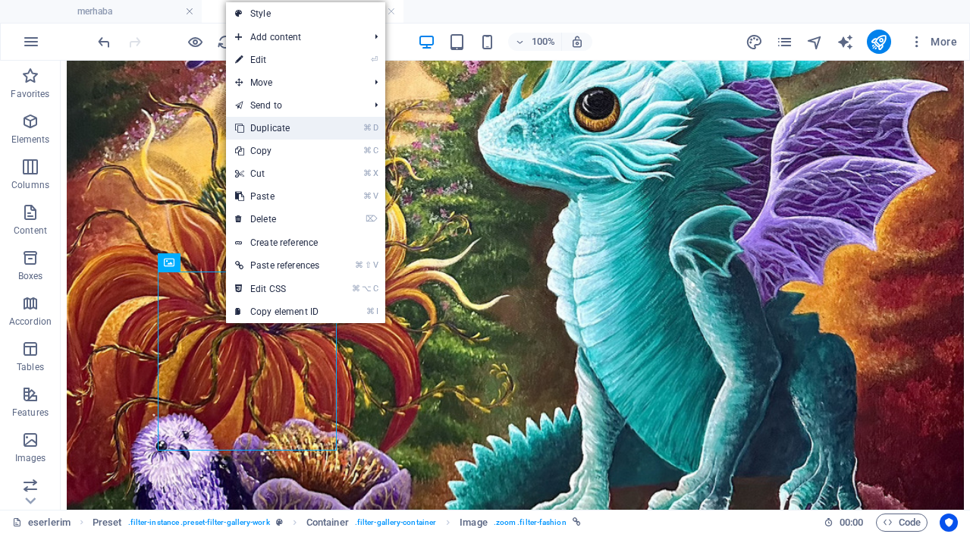
click at [297, 129] on link "⌘ D Duplicate" at bounding box center [277, 128] width 102 height 23
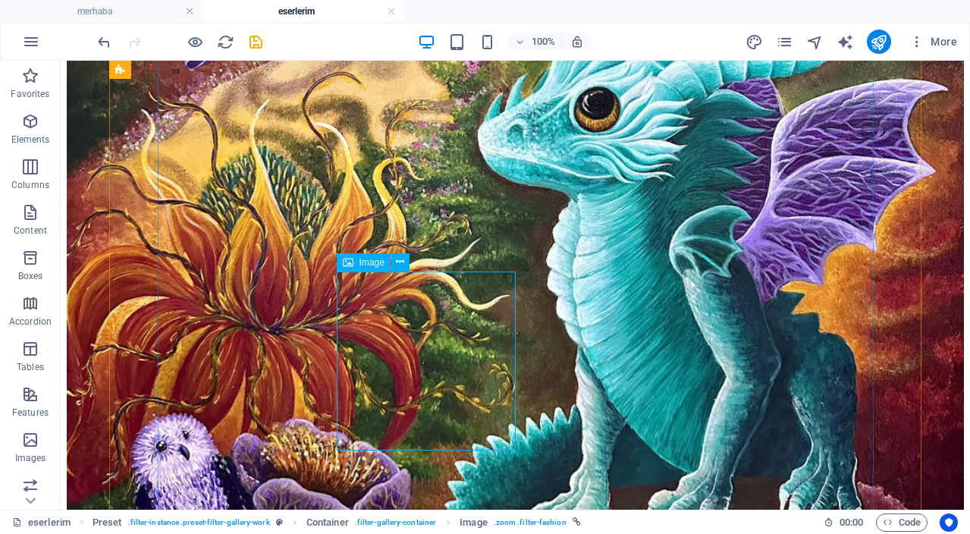
select select "%"
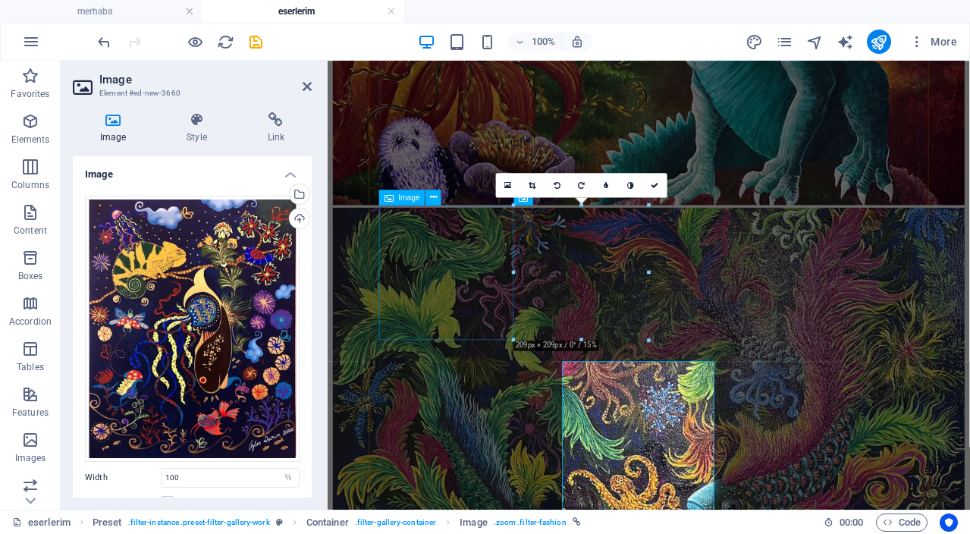
scroll to position [1435, 0]
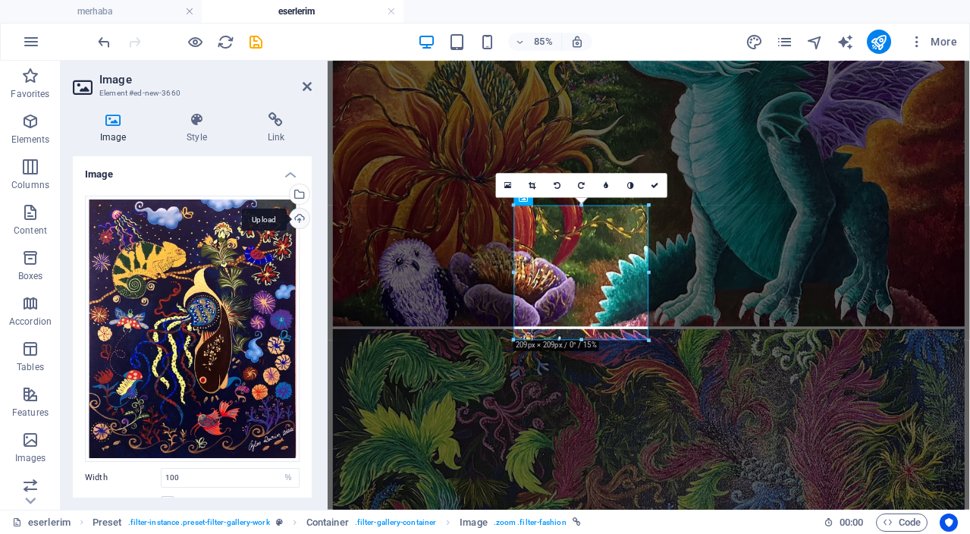
click at [295, 220] on div "Upload" at bounding box center [298, 220] width 23 height 23
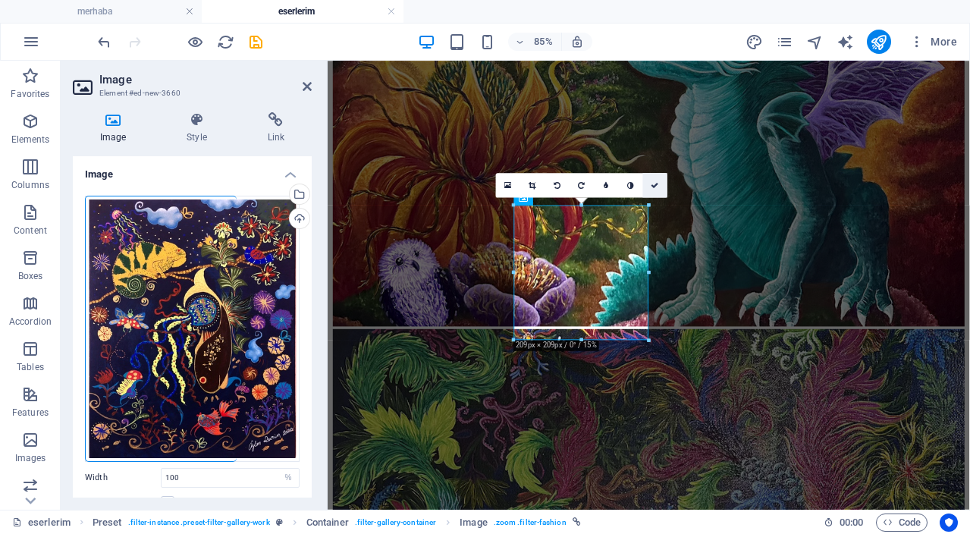
click at [658, 187] on icon at bounding box center [655, 185] width 8 height 8
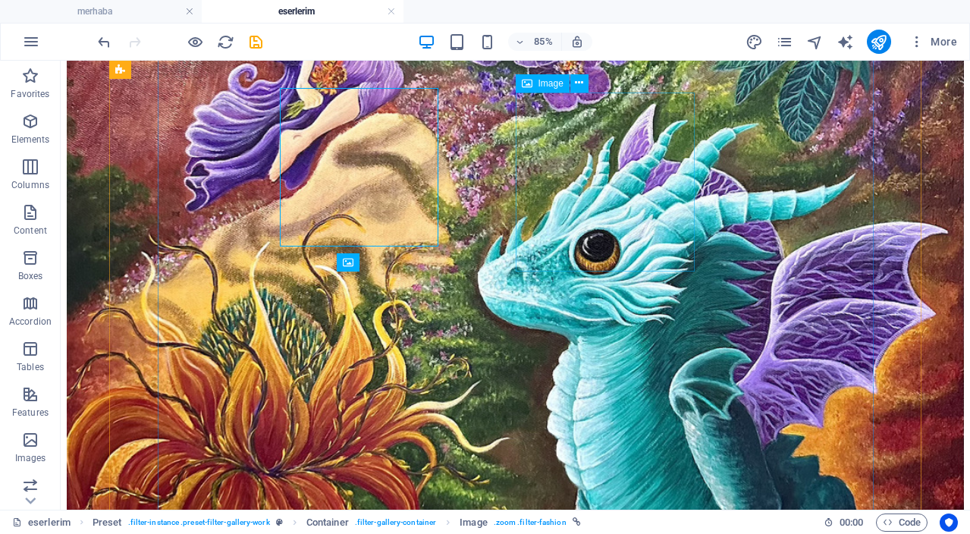
scroll to position [1578, 0]
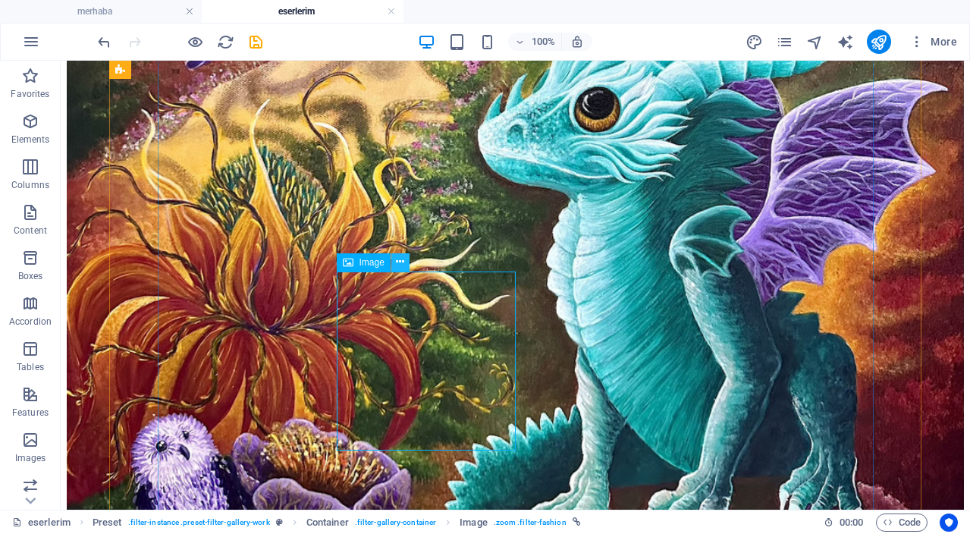
click at [400, 264] on icon at bounding box center [400, 262] width 8 height 16
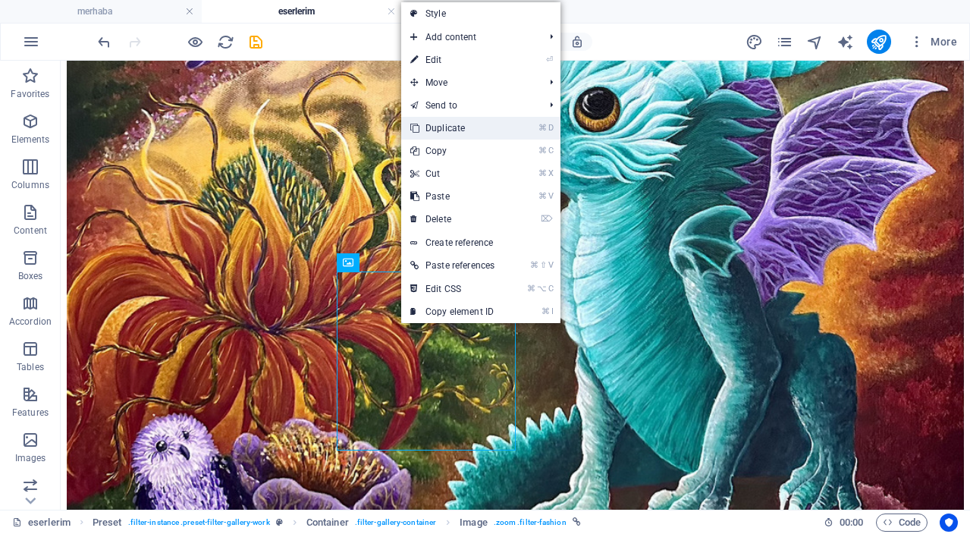
click at [469, 128] on link "⌘ D Duplicate" at bounding box center [452, 128] width 102 height 23
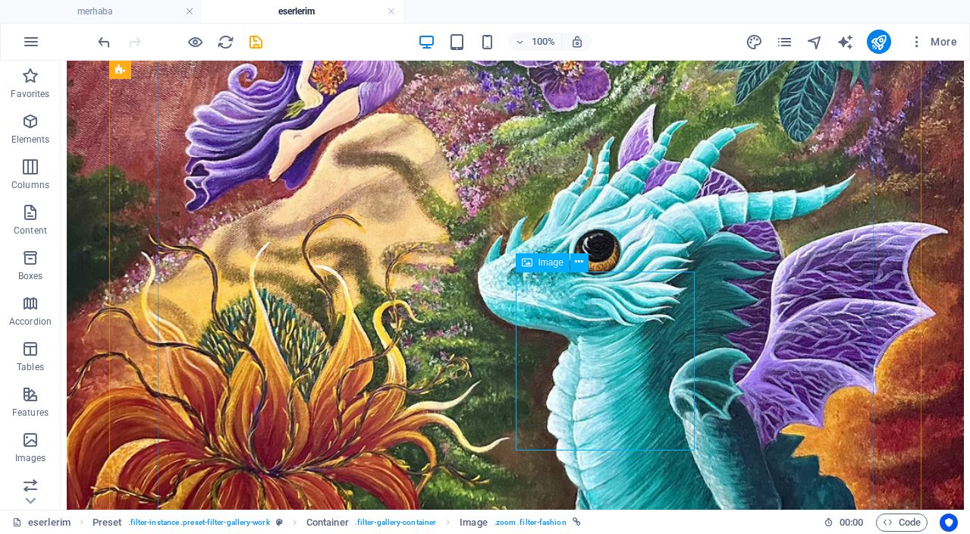
select select "%"
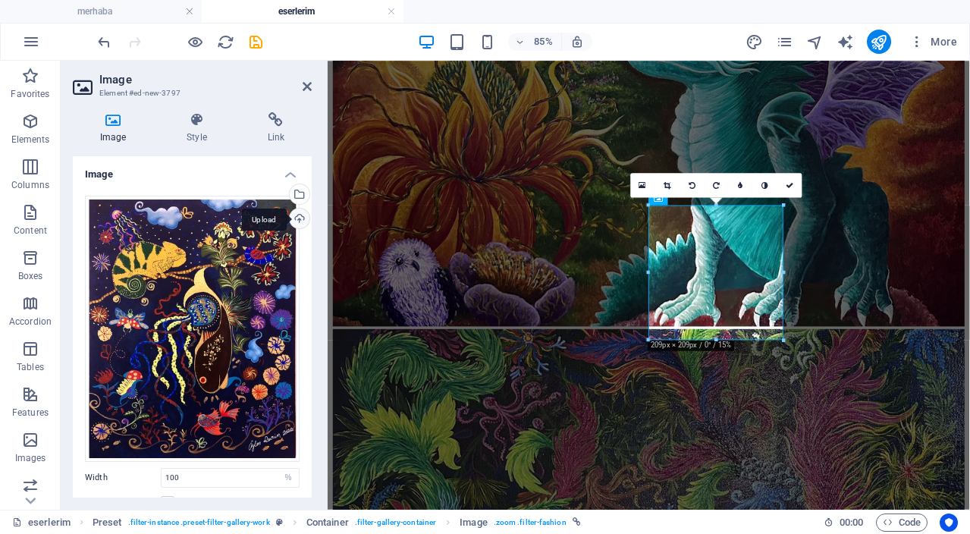
click at [301, 222] on div "Upload" at bounding box center [298, 220] width 23 height 23
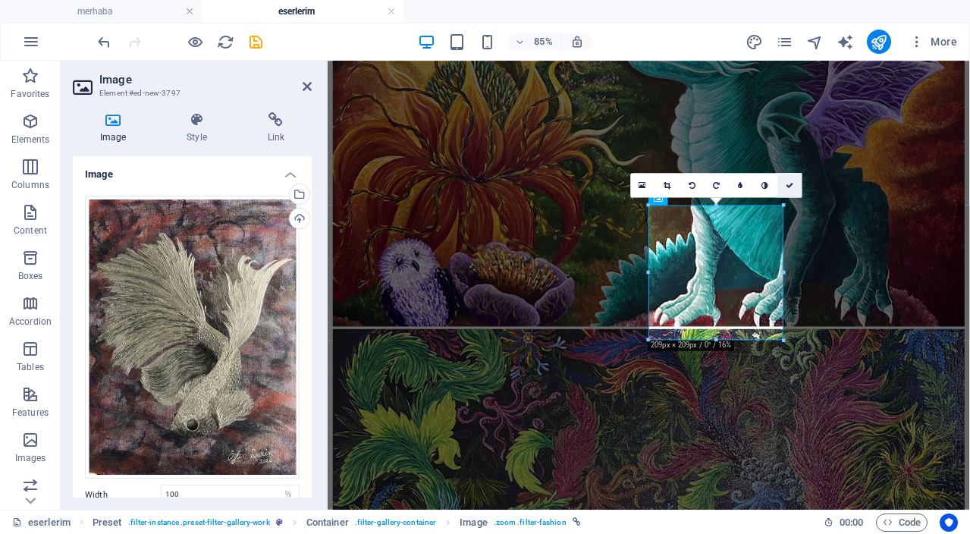
click at [793, 189] on link at bounding box center [790, 185] width 24 height 24
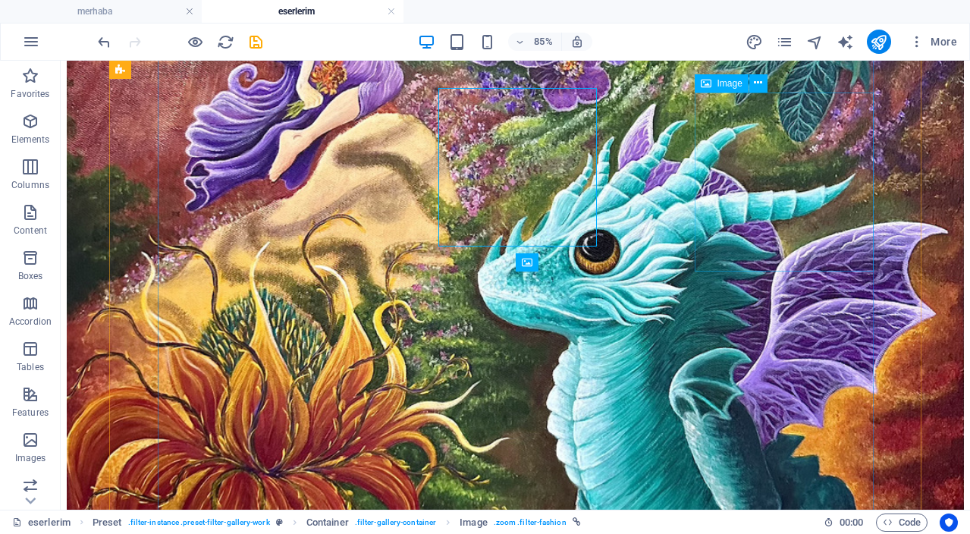
scroll to position [1578, 0]
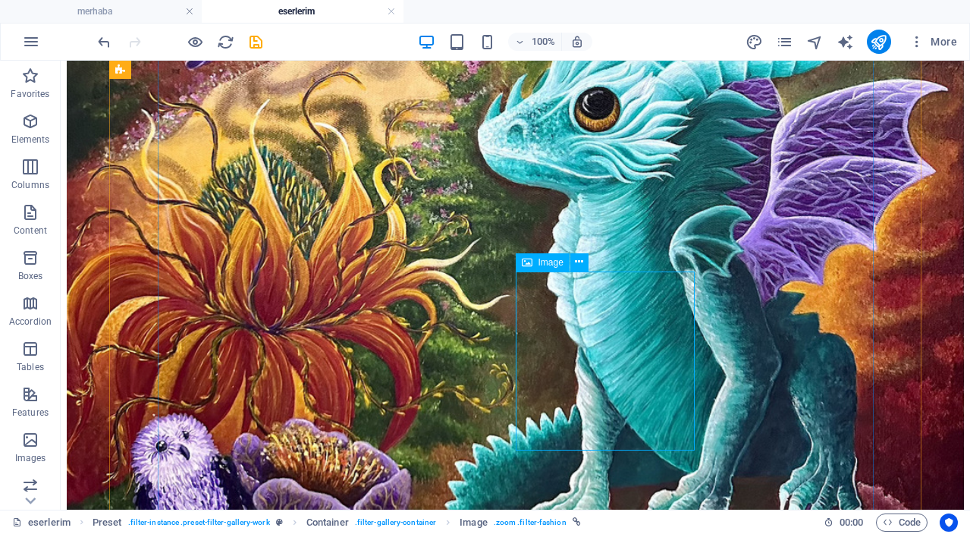
click at [582, 259] on icon at bounding box center [579, 262] width 8 height 16
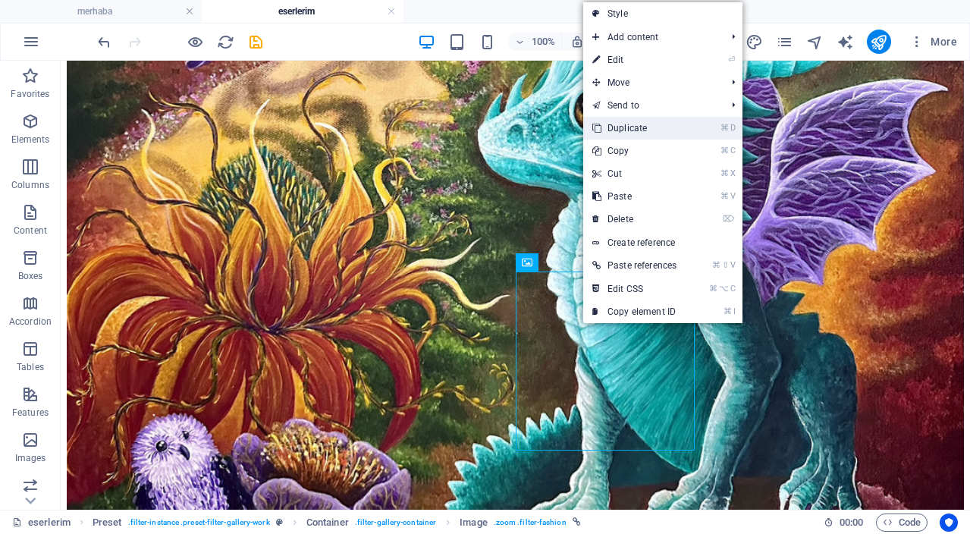
click at [636, 124] on link "⌘ D Duplicate" at bounding box center [634, 128] width 102 height 23
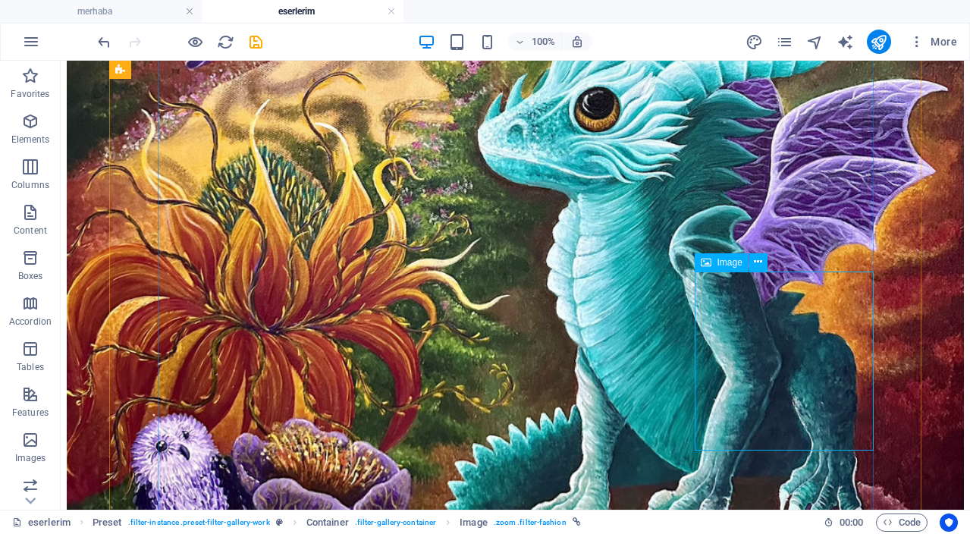
drag, startPoint x: 807, startPoint y: 317, endPoint x: 625, endPoint y: 362, distance: 187.5
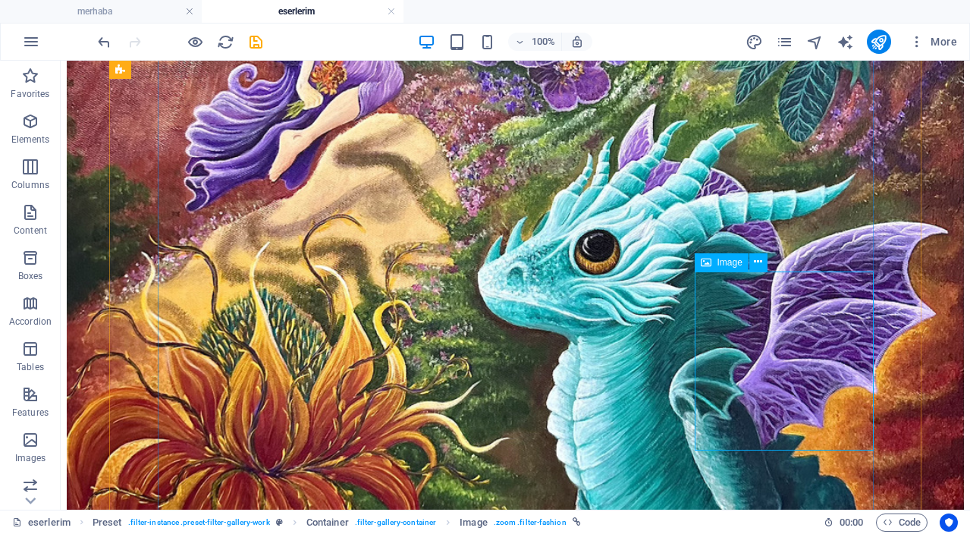
select select "%"
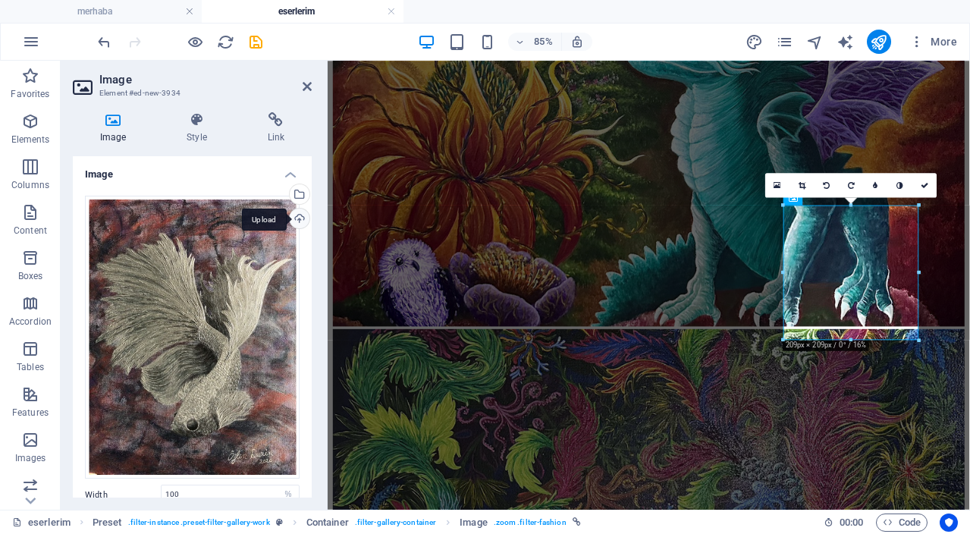
click at [300, 222] on div "Upload" at bounding box center [298, 220] width 23 height 23
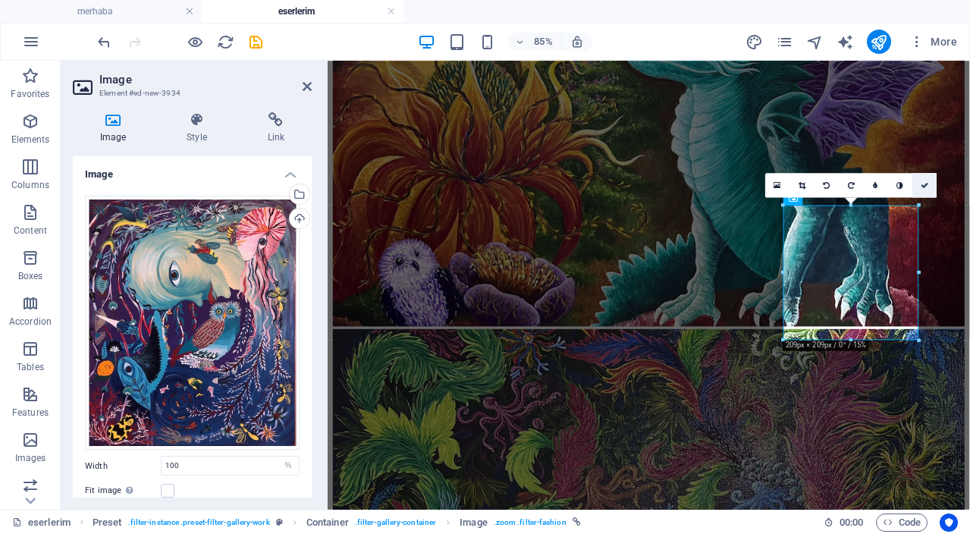
click at [924, 187] on icon at bounding box center [925, 185] width 8 height 8
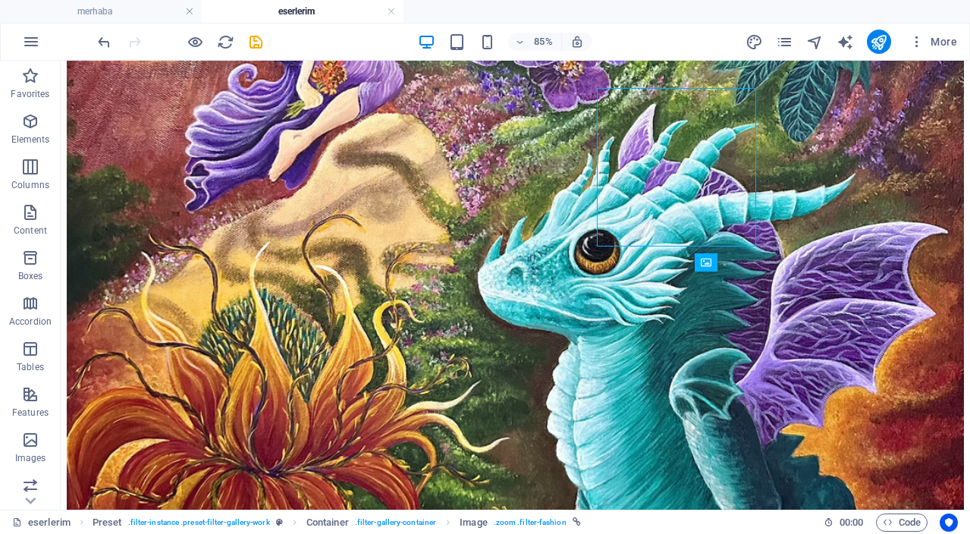
scroll to position [1578, 0]
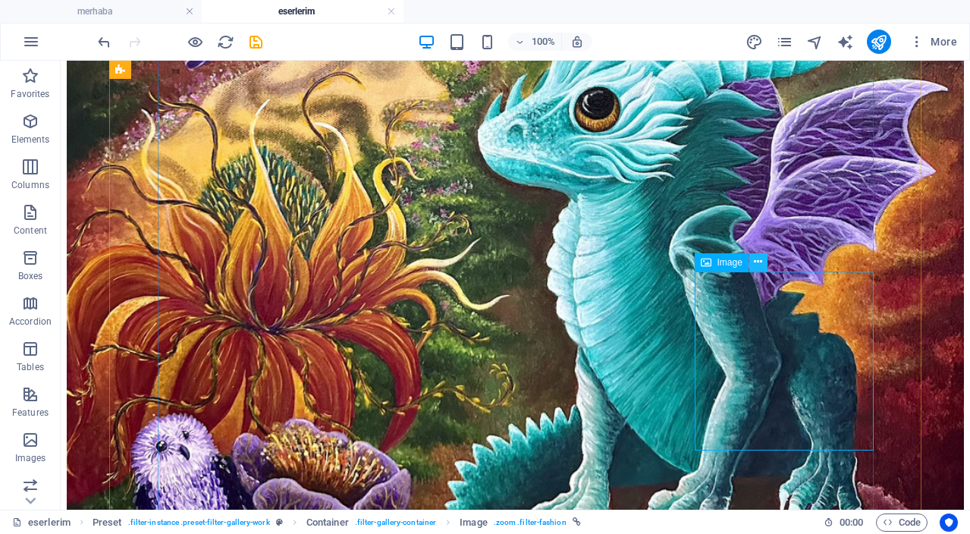
click at [757, 262] on icon at bounding box center [758, 262] width 8 height 16
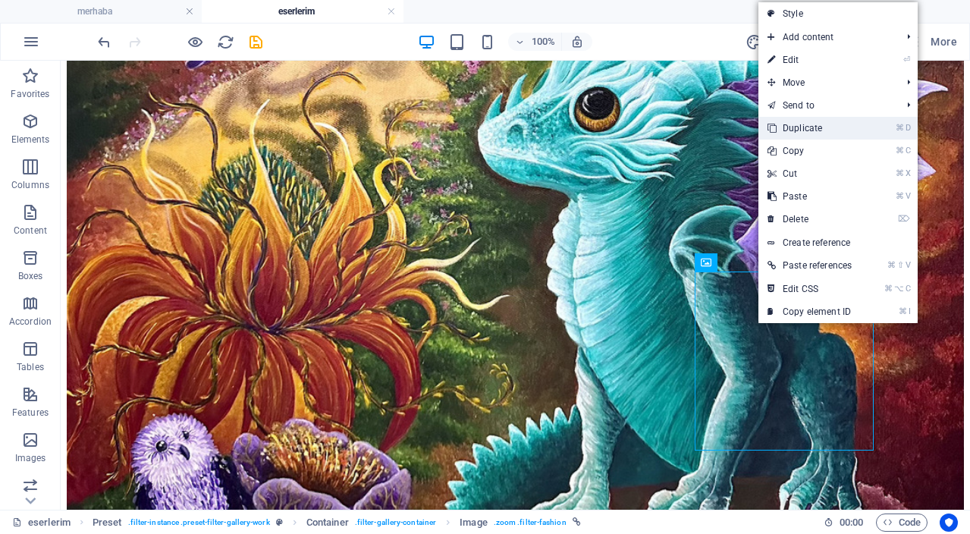
click at [792, 126] on link "⌘ D Duplicate" at bounding box center [810, 128] width 102 height 23
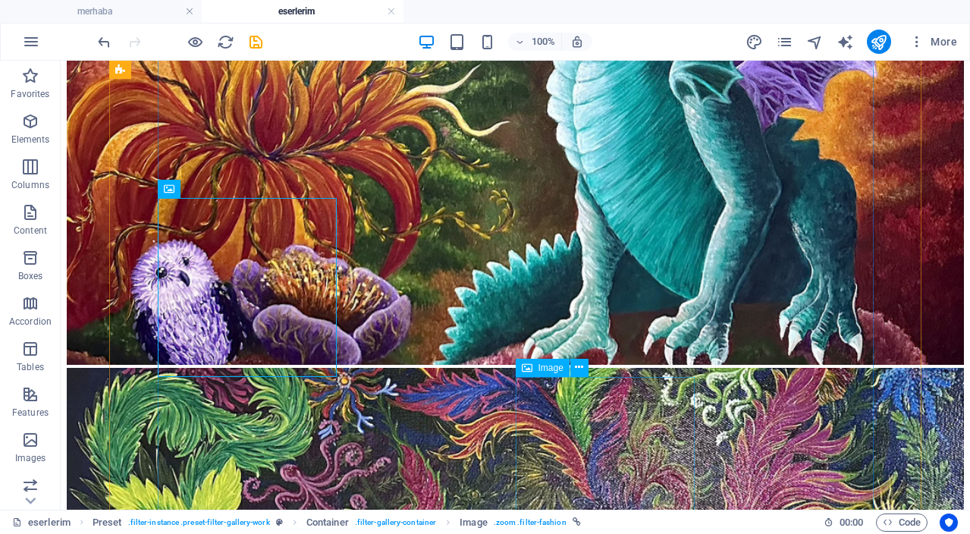
scroll to position [1749, 0]
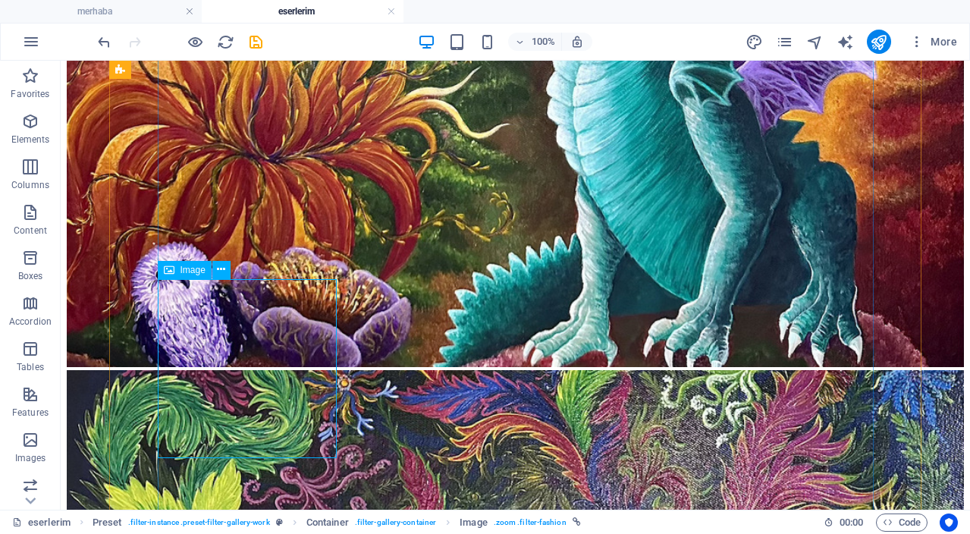
select select "%"
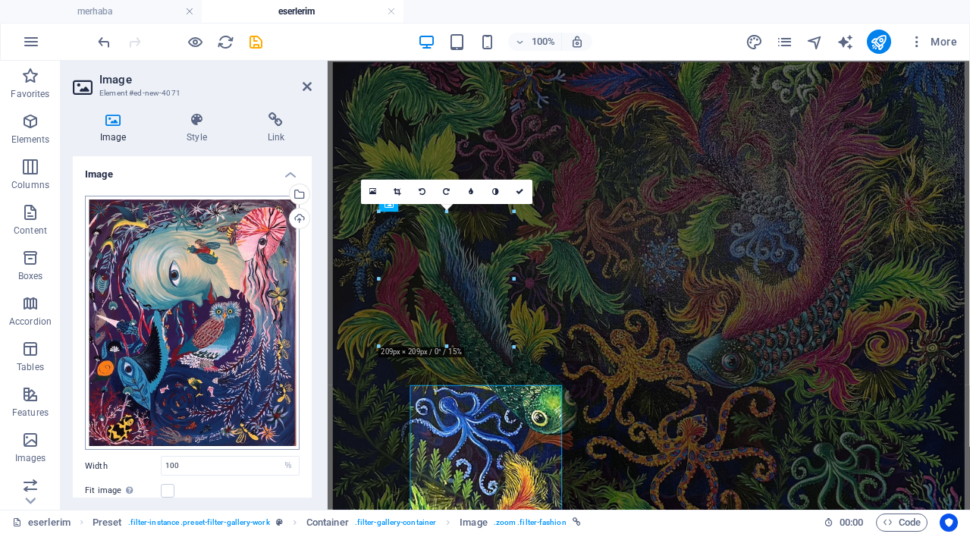
scroll to position [1586, 0]
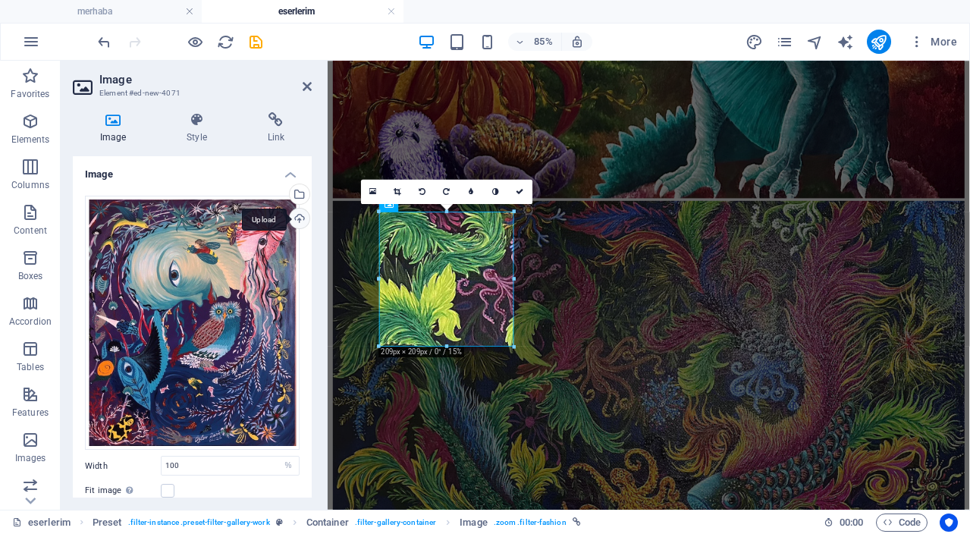
click at [295, 216] on div "Upload" at bounding box center [298, 220] width 23 height 23
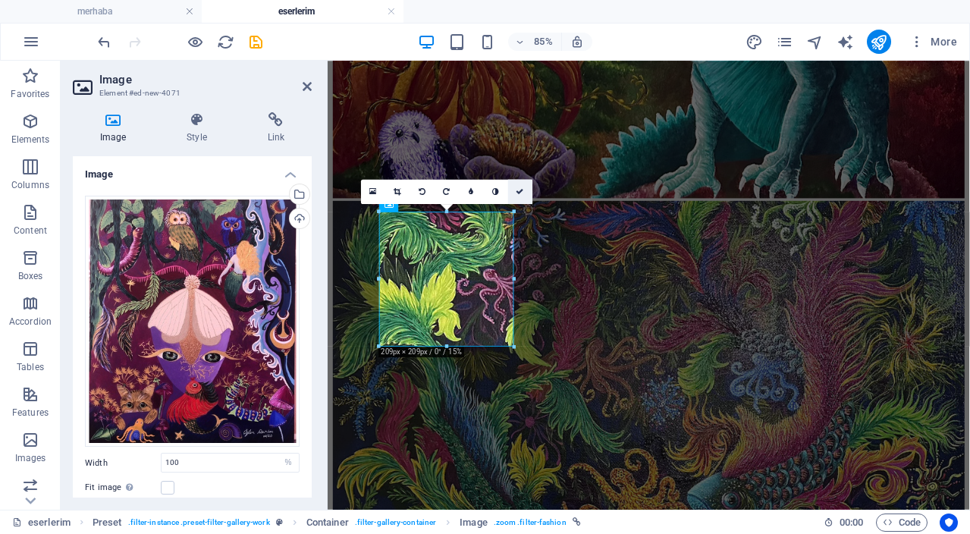
click at [521, 190] on icon at bounding box center [521, 191] width 8 height 8
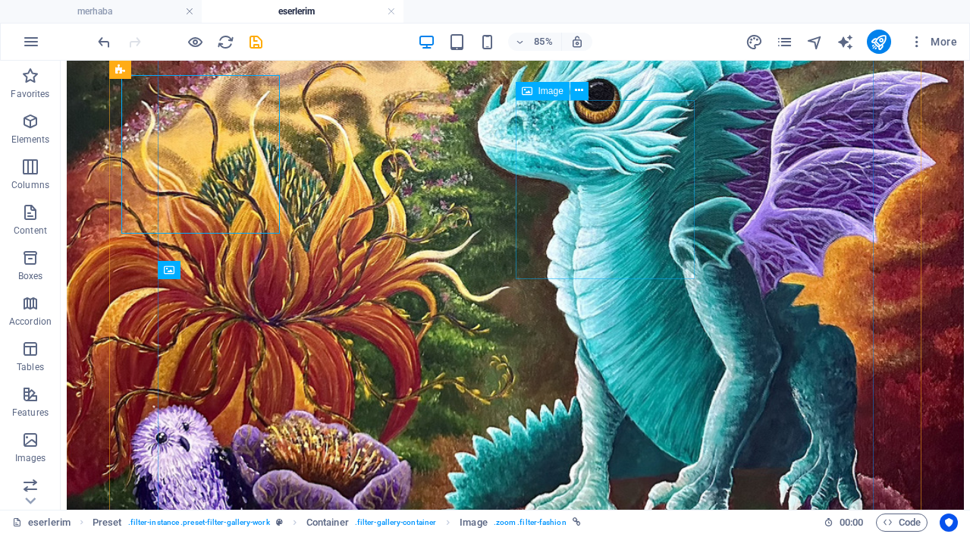
scroll to position [1749, 0]
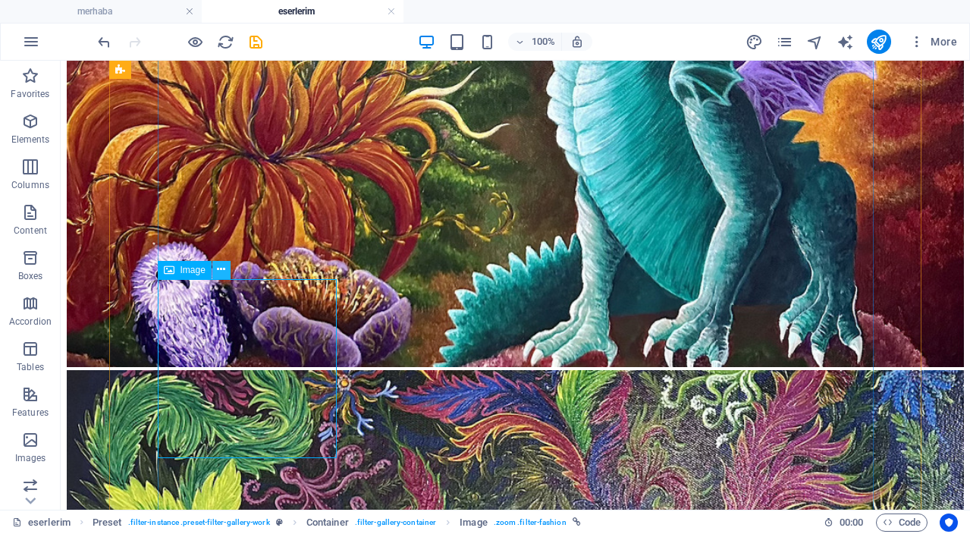
click at [218, 271] on icon at bounding box center [221, 270] width 8 height 16
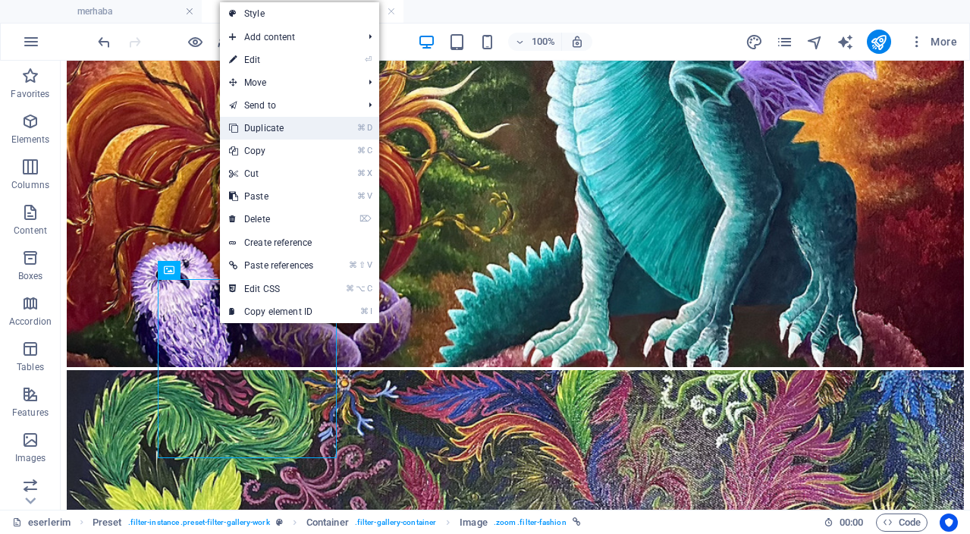
drag, startPoint x: 291, startPoint y: 126, endPoint x: 231, endPoint y: 65, distance: 85.8
click at [291, 126] on link "⌘ D Duplicate" at bounding box center [271, 128] width 102 height 23
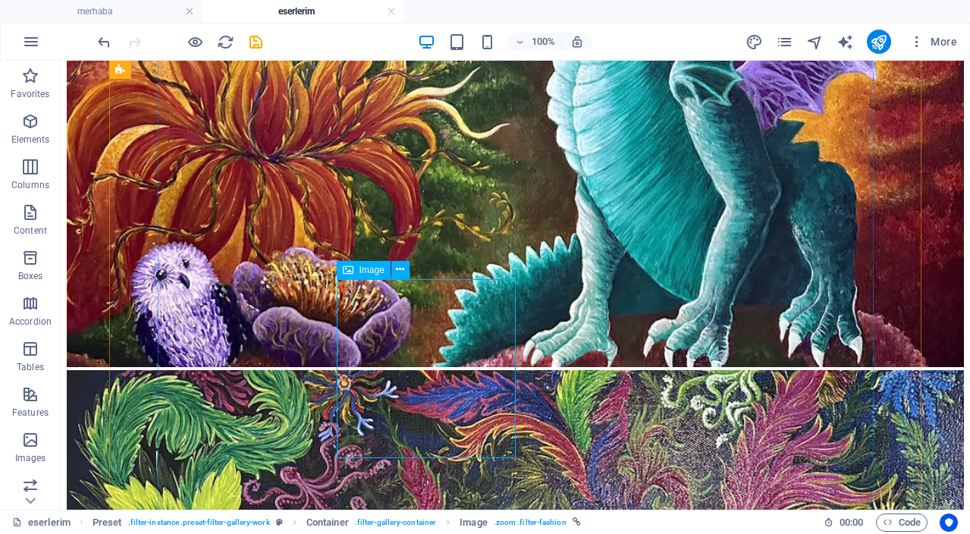
drag, startPoint x: 457, startPoint y: 328, endPoint x: 214, endPoint y: 375, distance: 248.0
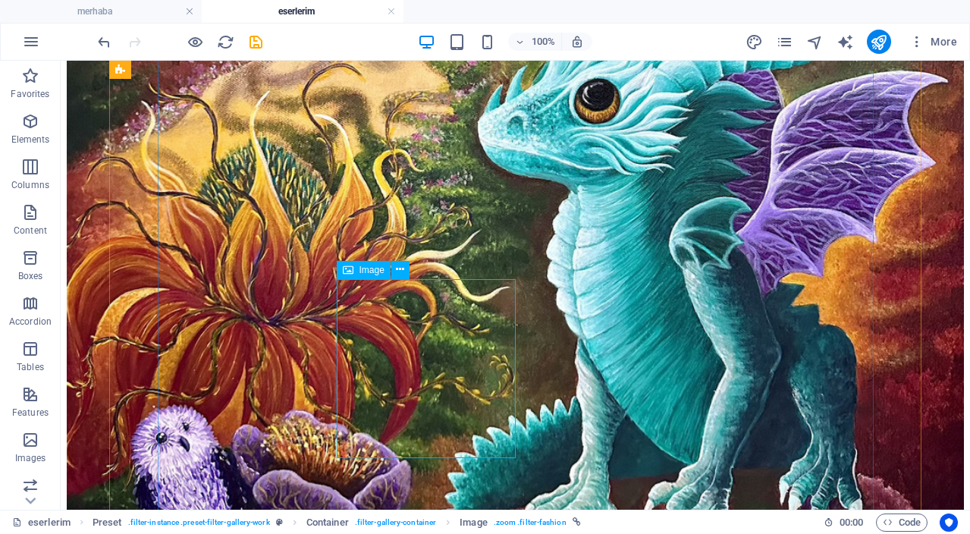
select select "%"
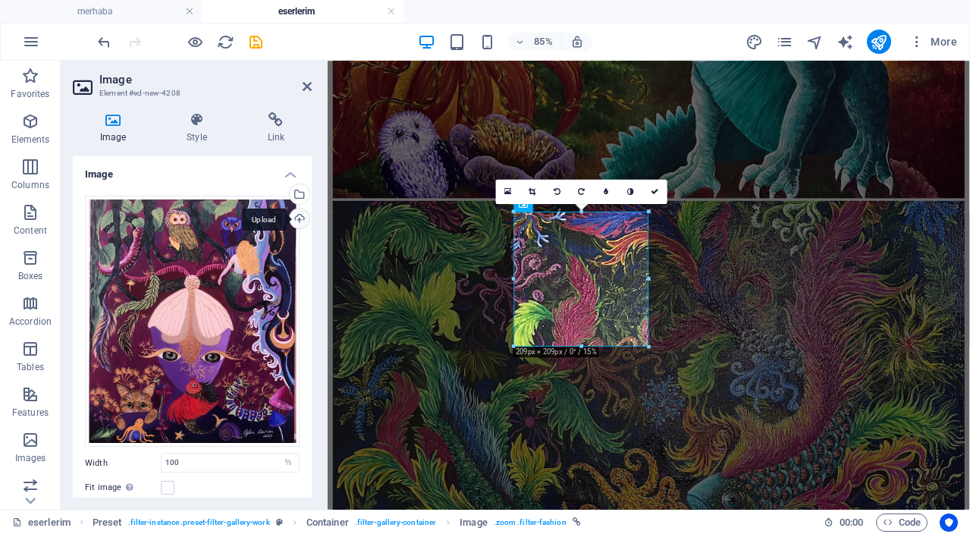
click at [295, 219] on div "Upload" at bounding box center [298, 220] width 23 height 23
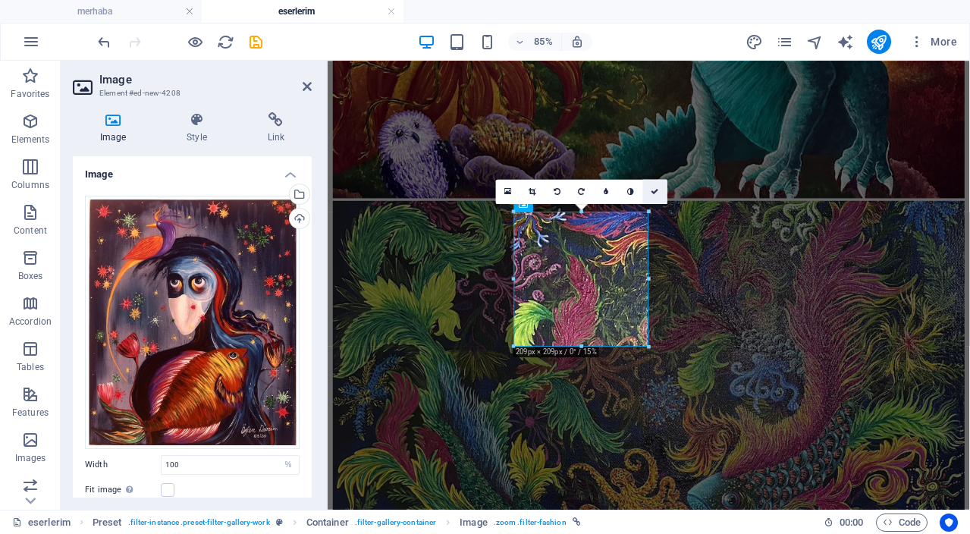
click at [655, 194] on icon at bounding box center [655, 191] width 8 height 8
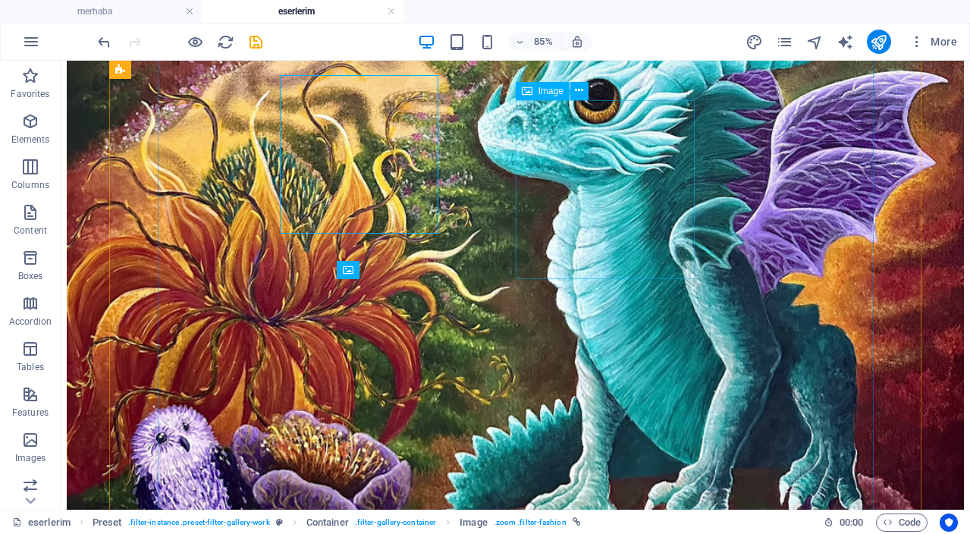
scroll to position [1749, 0]
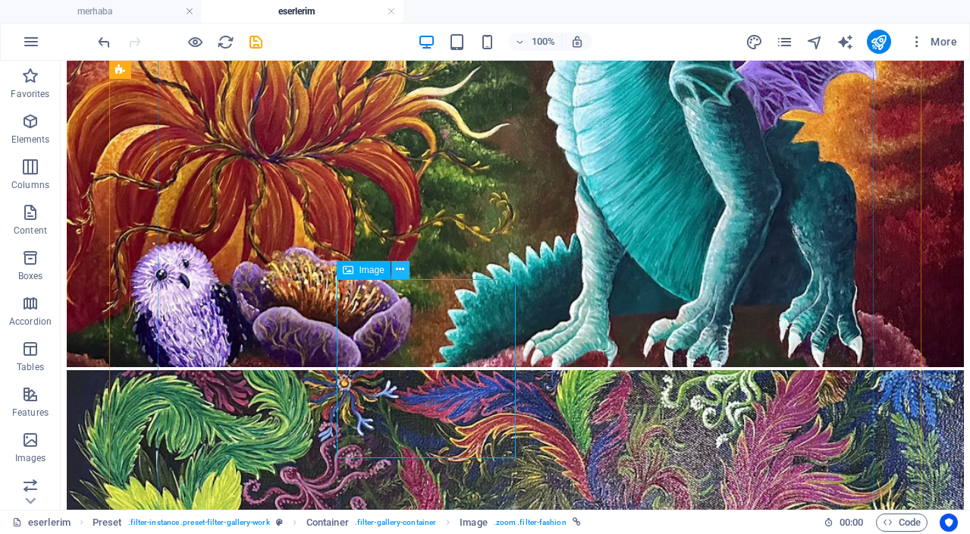
click at [405, 270] on button at bounding box center [400, 270] width 18 height 18
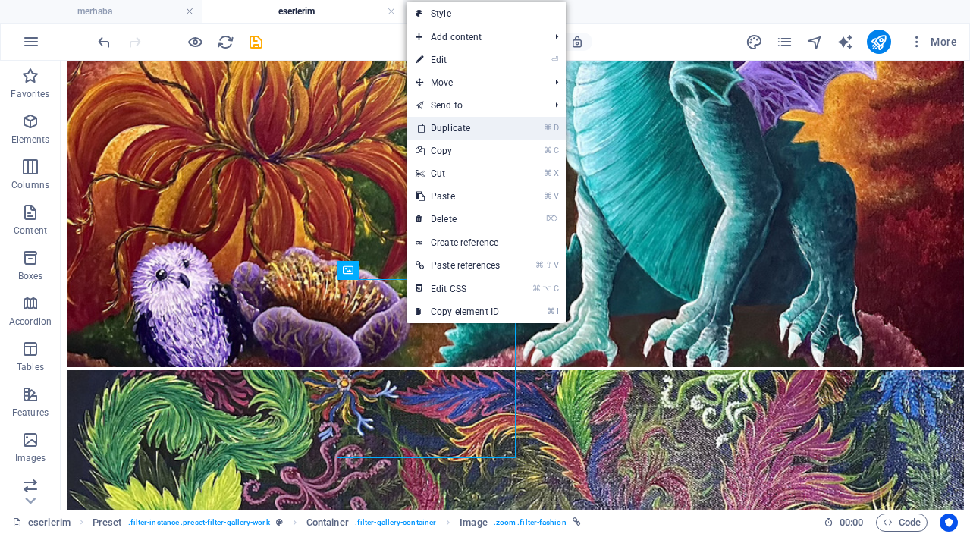
click at [460, 134] on link "⌘ D Duplicate" at bounding box center [458, 128] width 102 height 23
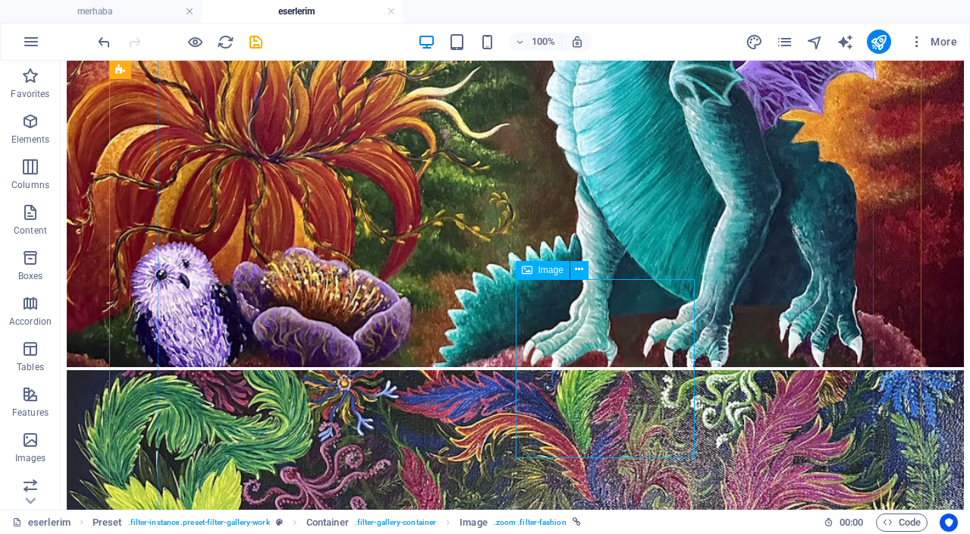
drag, startPoint x: 631, startPoint y: 368, endPoint x: 418, endPoint y: 422, distance: 219.9
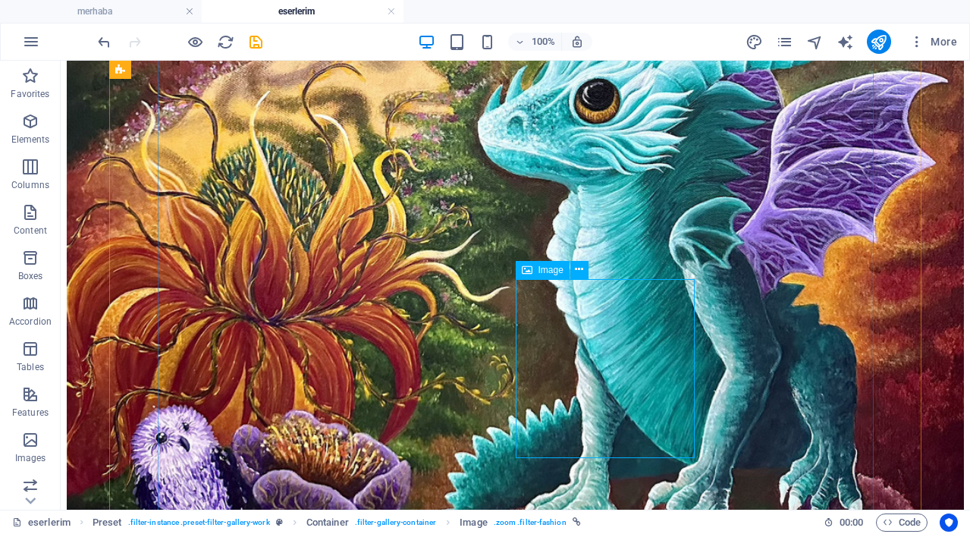
select select "%"
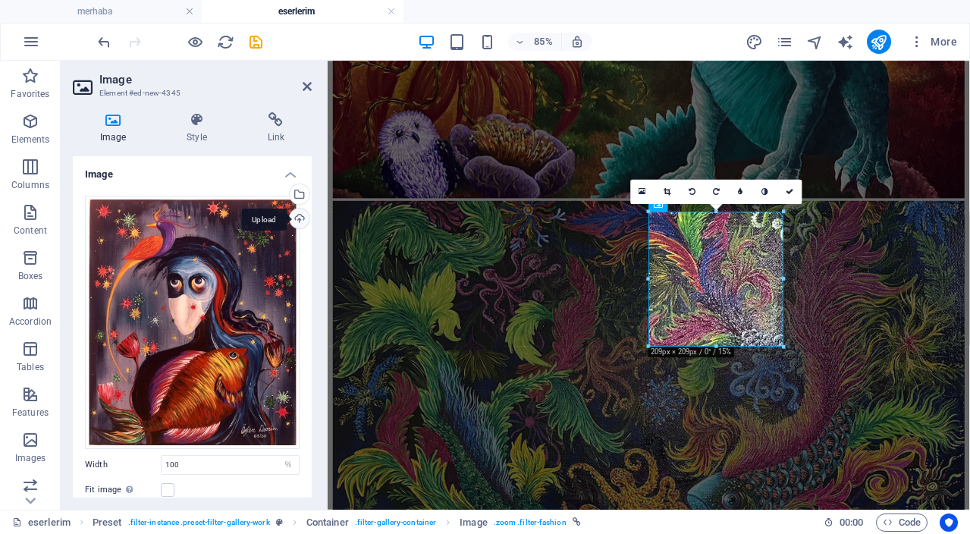
click at [297, 218] on div "Upload" at bounding box center [298, 220] width 23 height 23
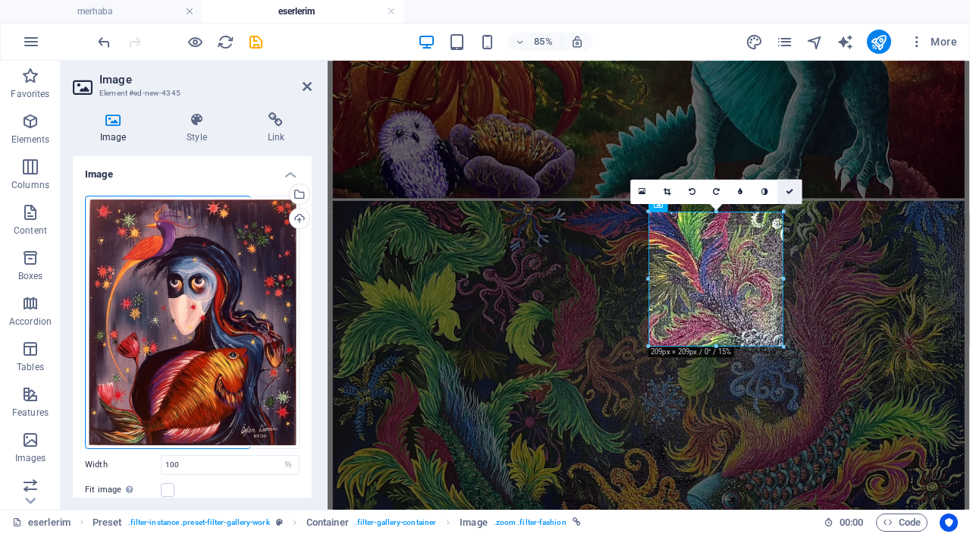
click at [793, 193] on icon at bounding box center [790, 191] width 8 height 8
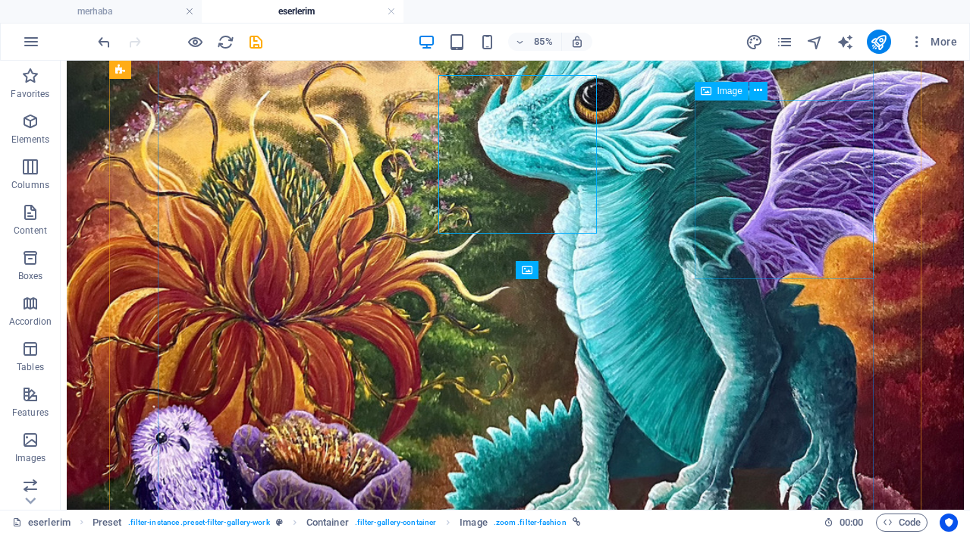
scroll to position [1749, 0]
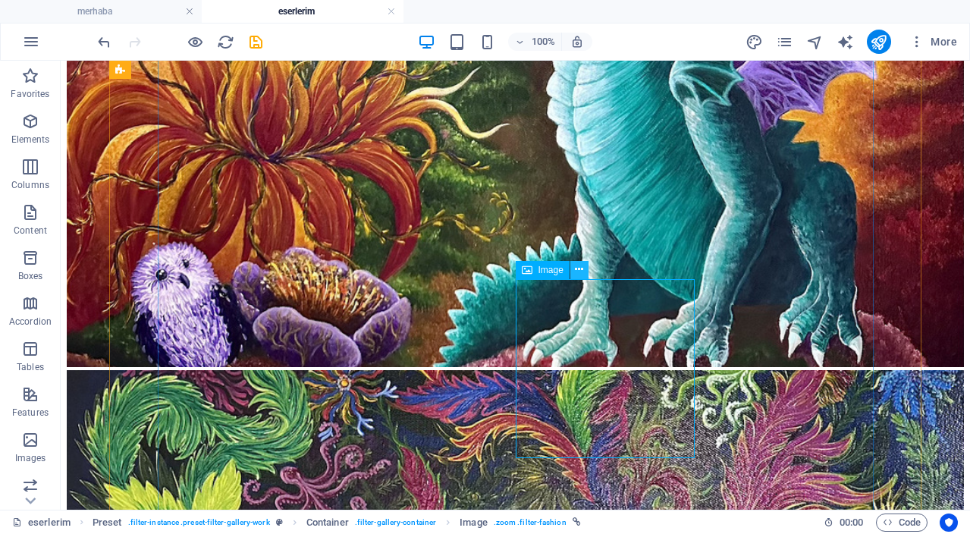
click at [582, 270] on icon at bounding box center [579, 270] width 8 height 16
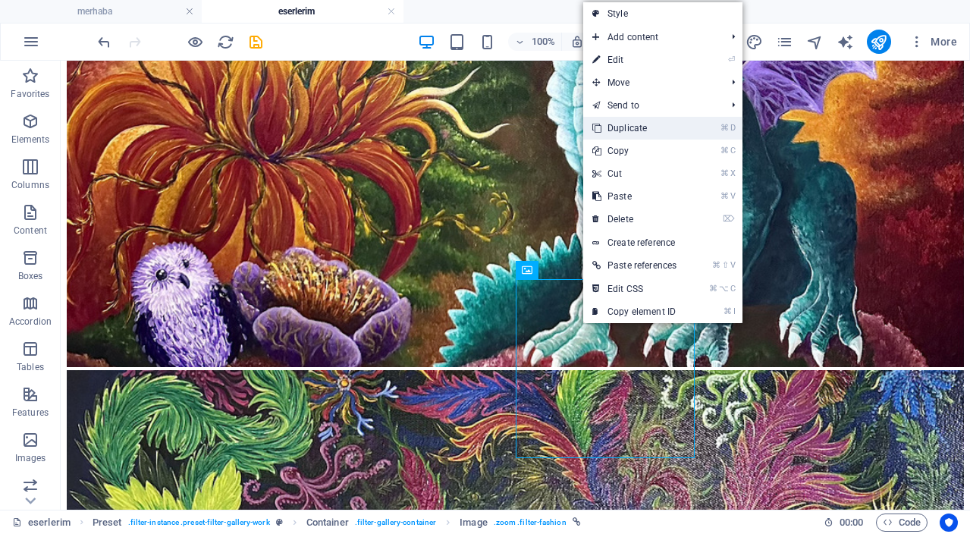
click at [646, 128] on link "⌘ D Duplicate" at bounding box center [634, 128] width 102 height 23
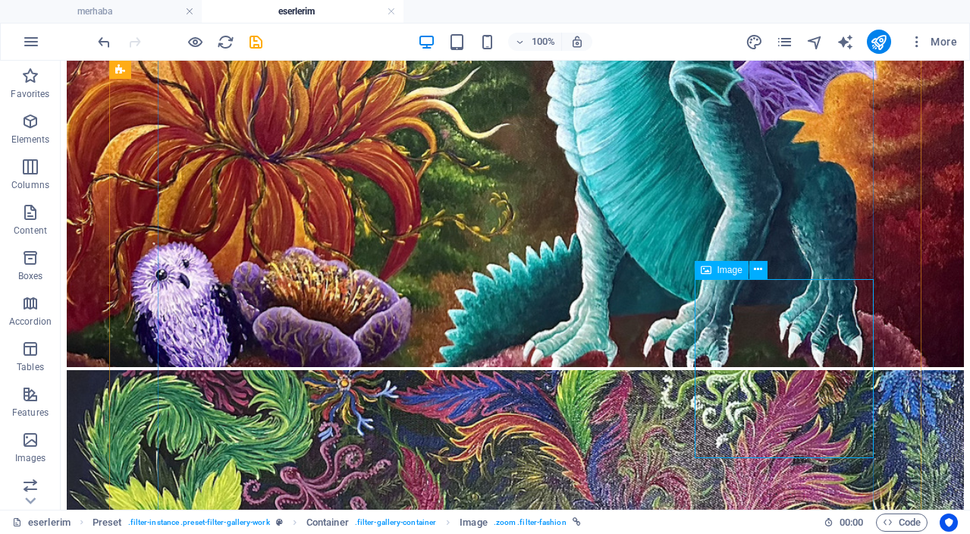
drag, startPoint x: 818, startPoint y: 357, endPoint x: 637, endPoint y: 410, distance: 188.0
select select "%"
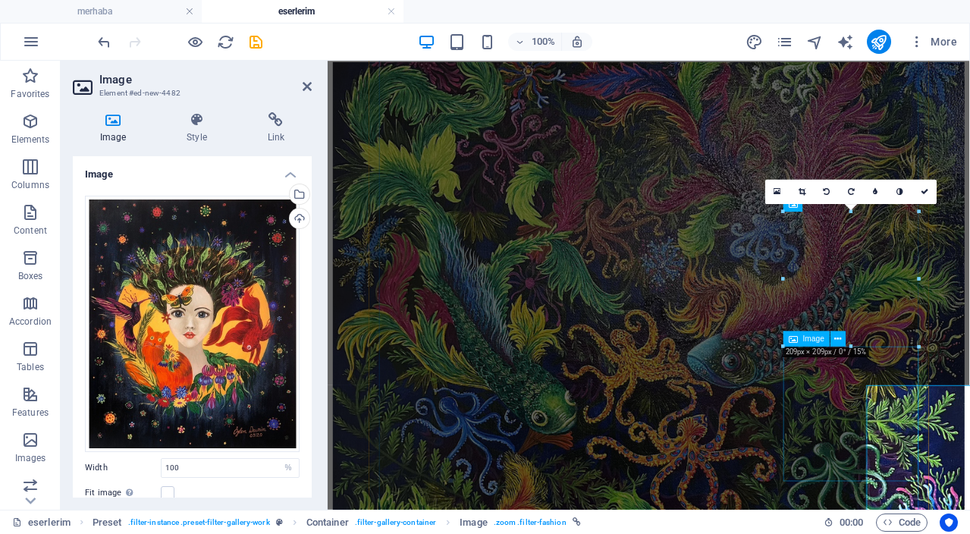
scroll to position [1586, 0]
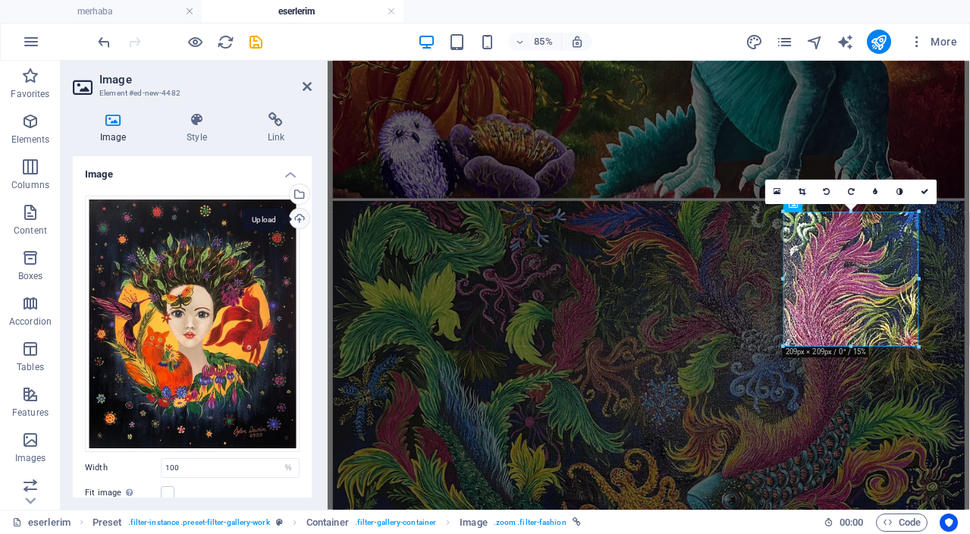
click at [301, 221] on div "Upload" at bounding box center [298, 220] width 23 height 23
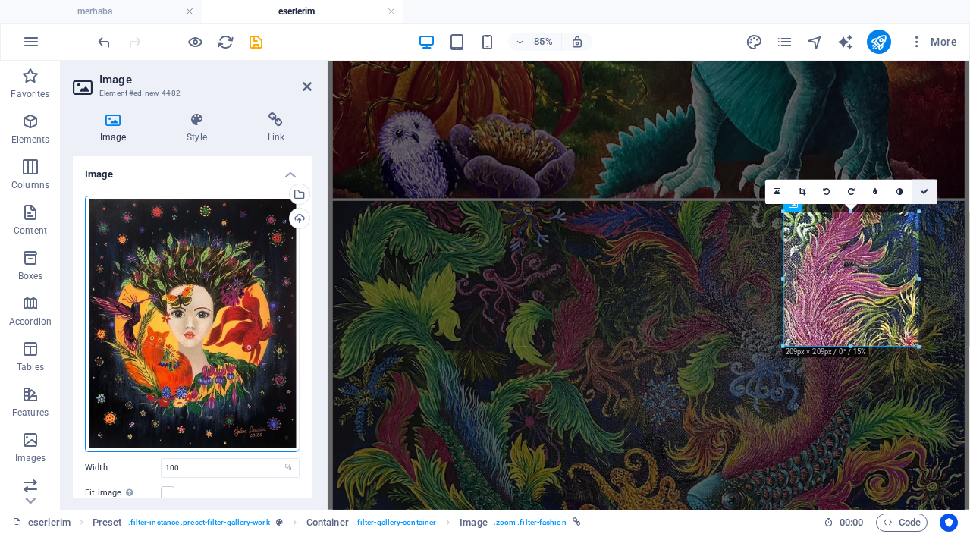
click at [929, 192] on icon at bounding box center [925, 191] width 8 height 8
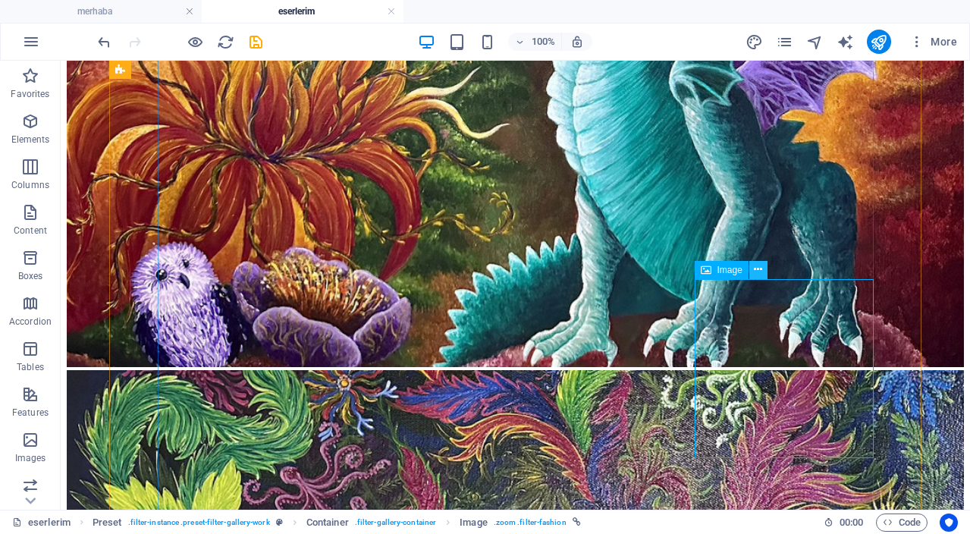
click at [758, 269] on icon at bounding box center [758, 270] width 8 height 16
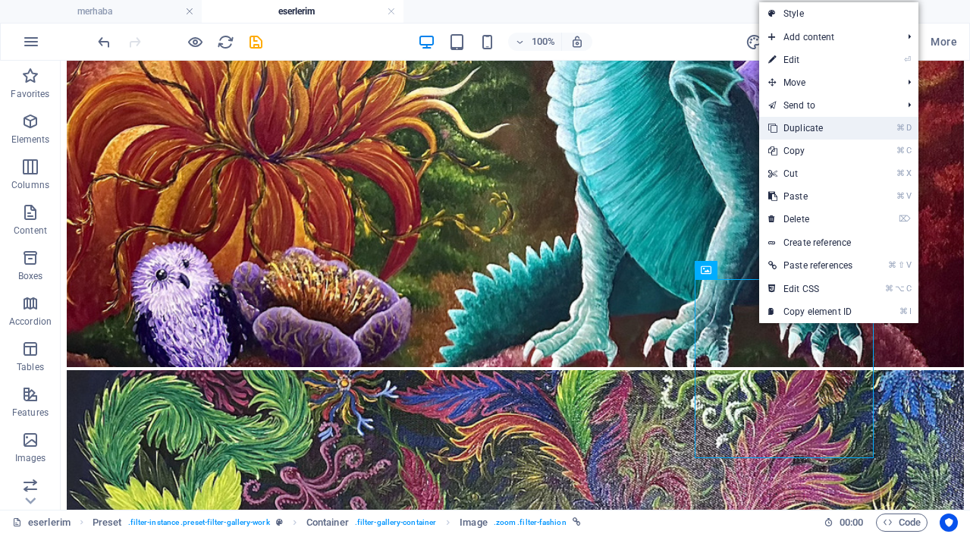
click at [822, 127] on link "⌘ D Duplicate" at bounding box center [810, 128] width 102 height 23
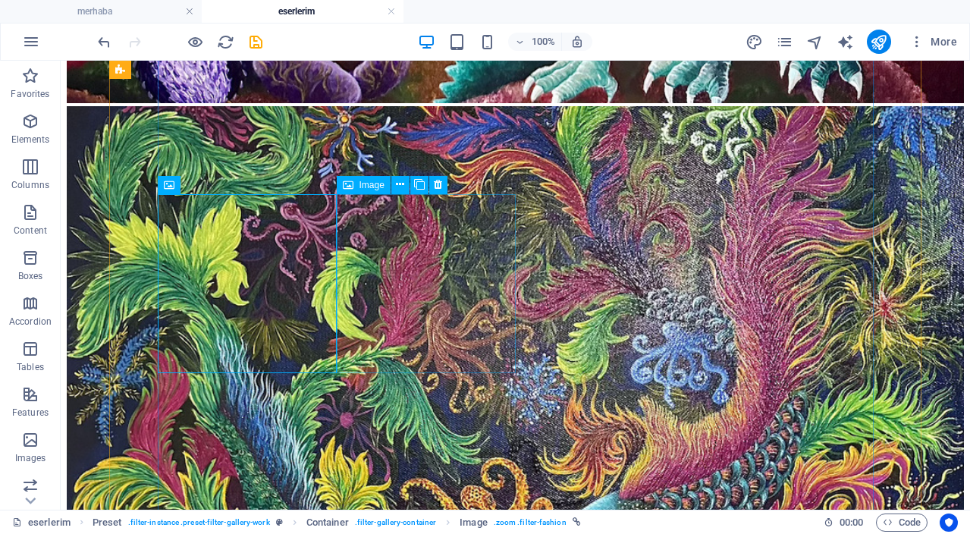
scroll to position [2015, 0]
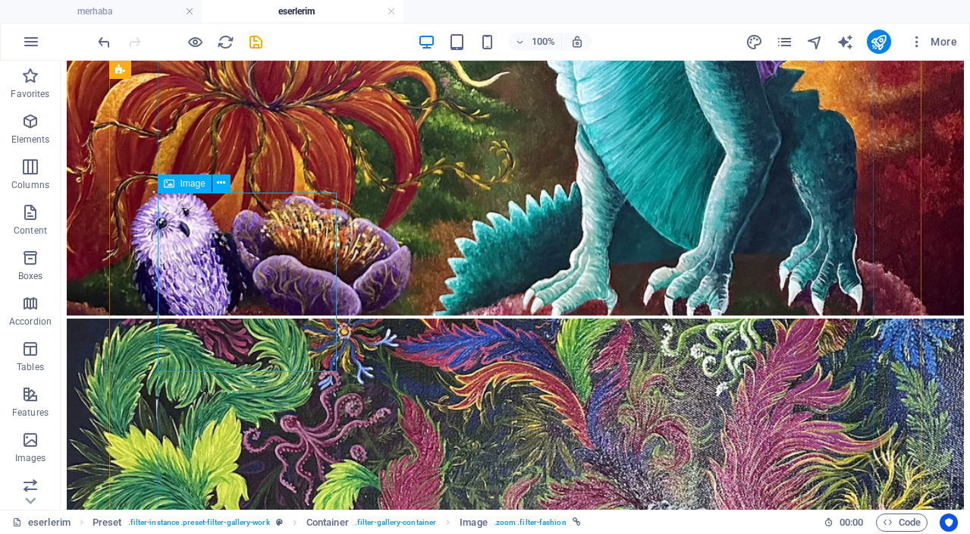
select select "%"
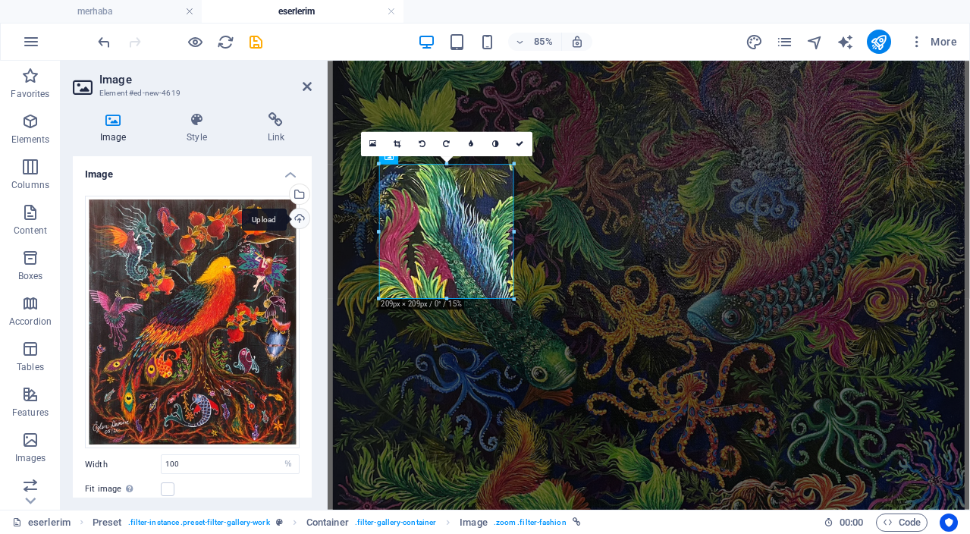
click at [300, 219] on div "Upload" at bounding box center [298, 220] width 23 height 23
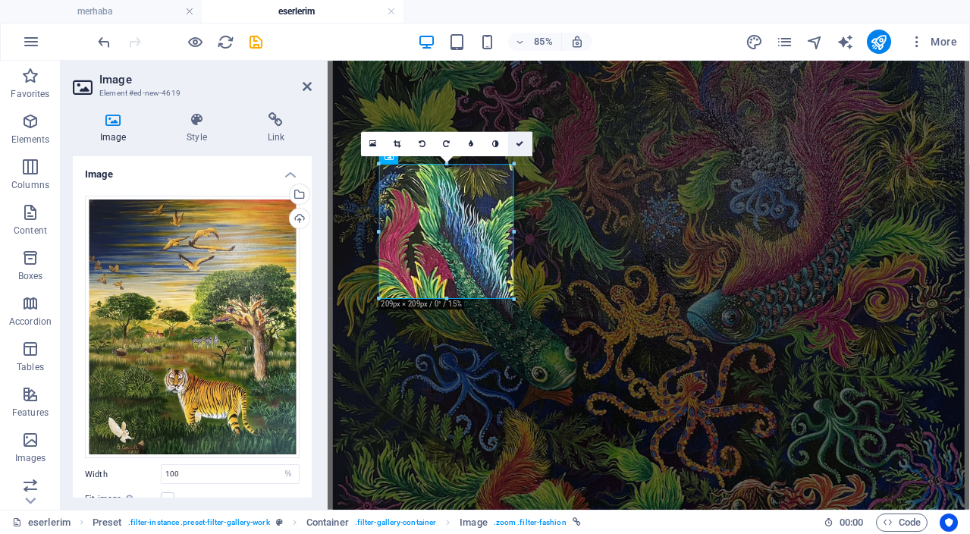
click at [524, 145] on link at bounding box center [520, 144] width 24 height 24
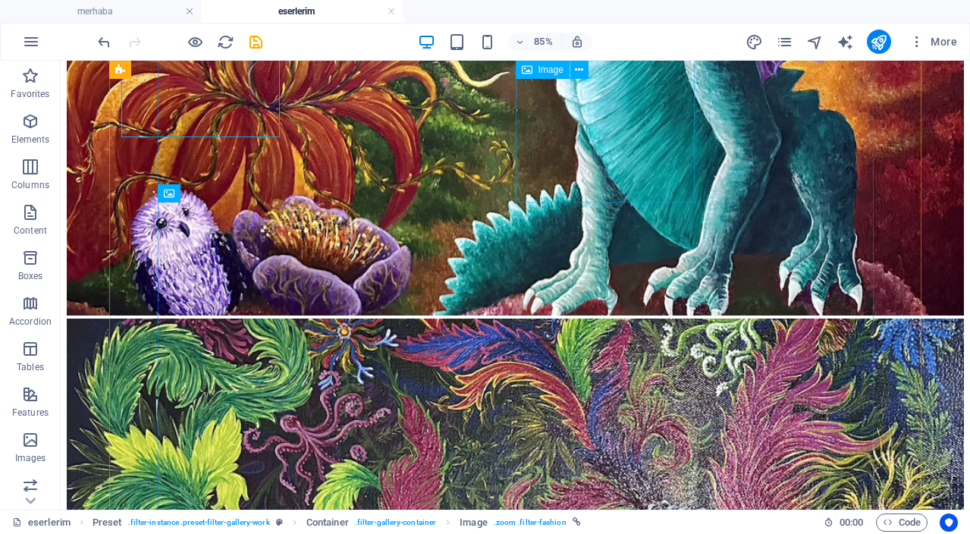
scroll to position [2005, 0]
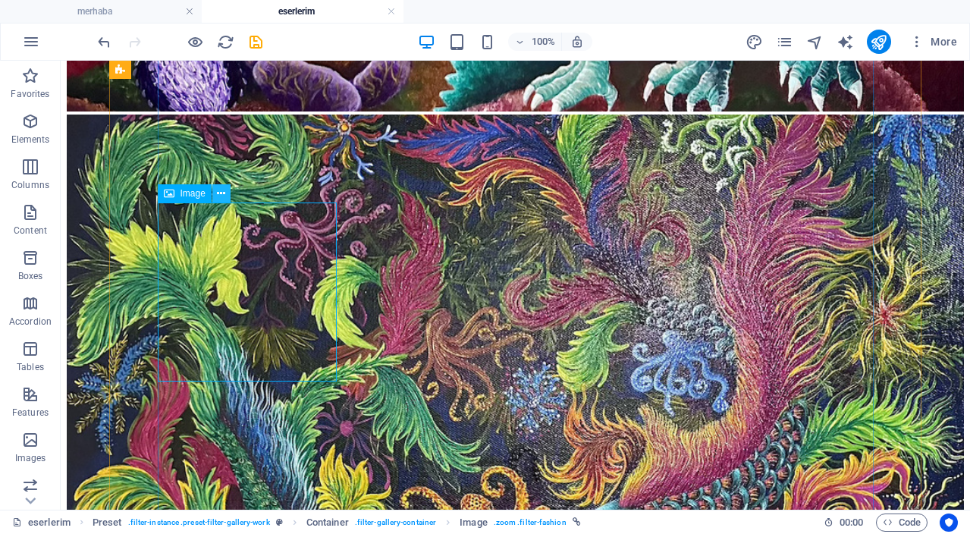
click at [223, 194] on icon at bounding box center [221, 194] width 8 height 16
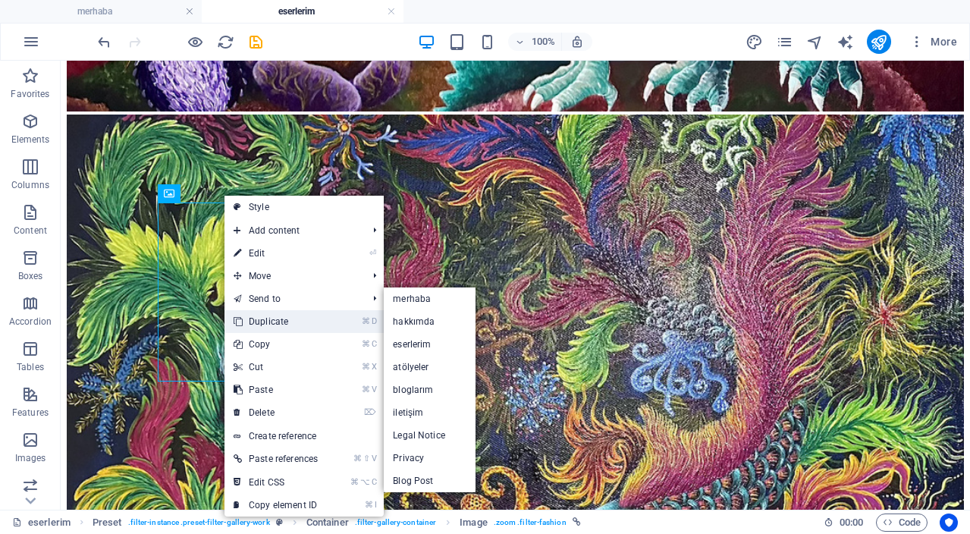
click at [304, 321] on link "⌘ D Duplicate" at bounding box center [276, 321] width 102 height 23
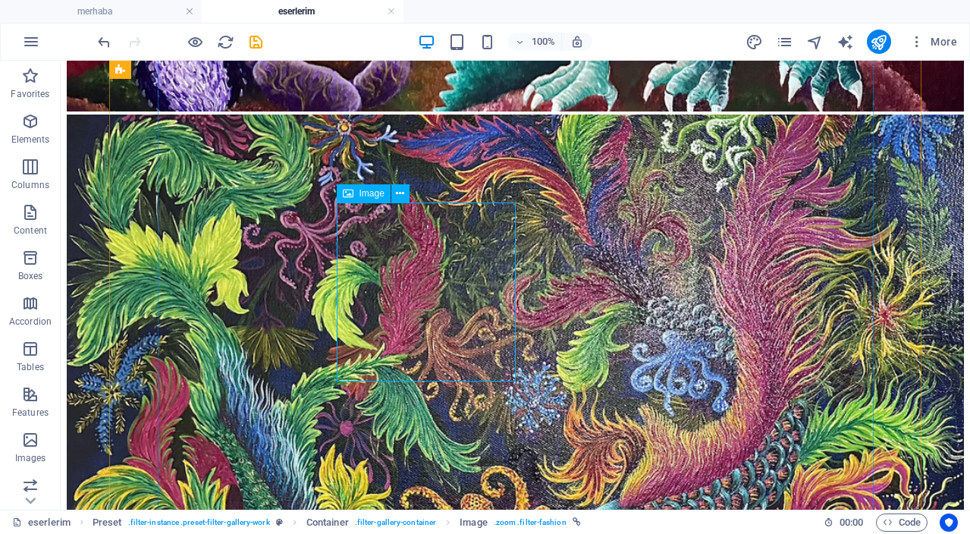
drag, startPoint x: 427, startPoint y: 283, endPoint x: 178, endPoint y: 322, distance: 251.8
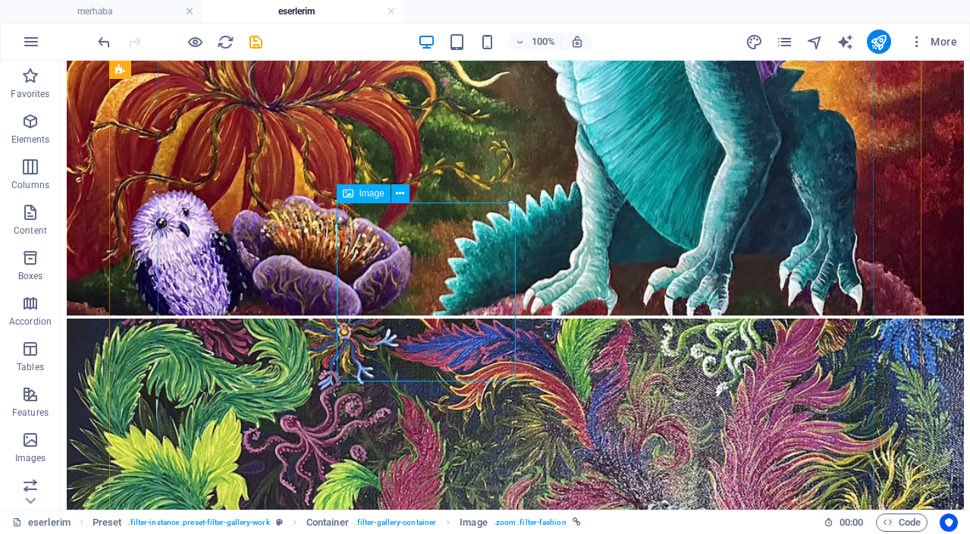
select select "%"
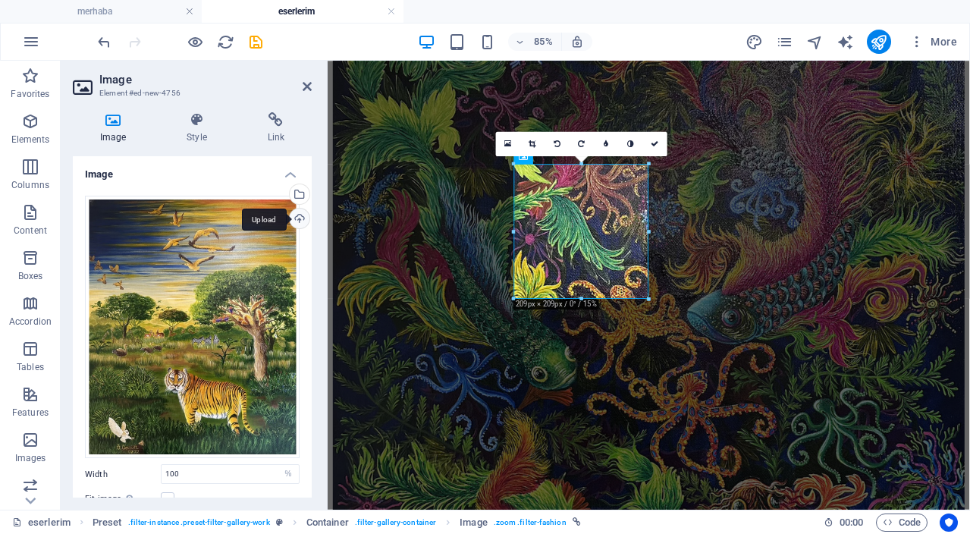
click at [300, 220] on div "Upload" at bounding box center [298, 220] width 23 height 23
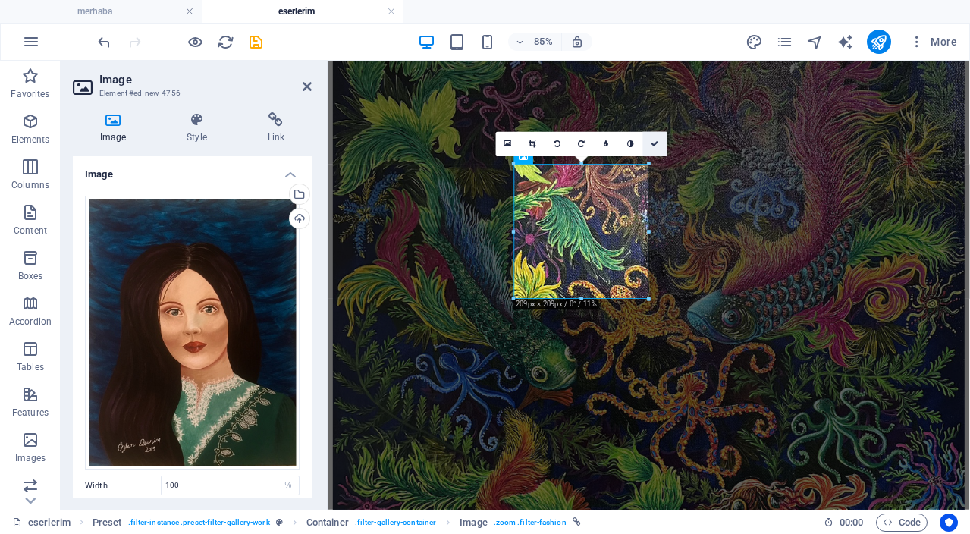
click at [658, 146] on icon at bounding box center [655, 144] width 8 height 8
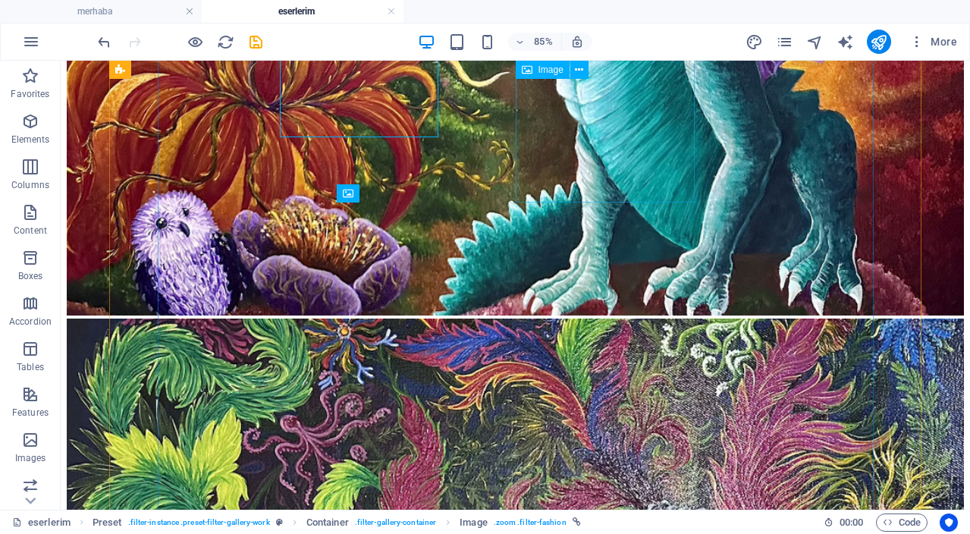
scroll to position [2005, 0]
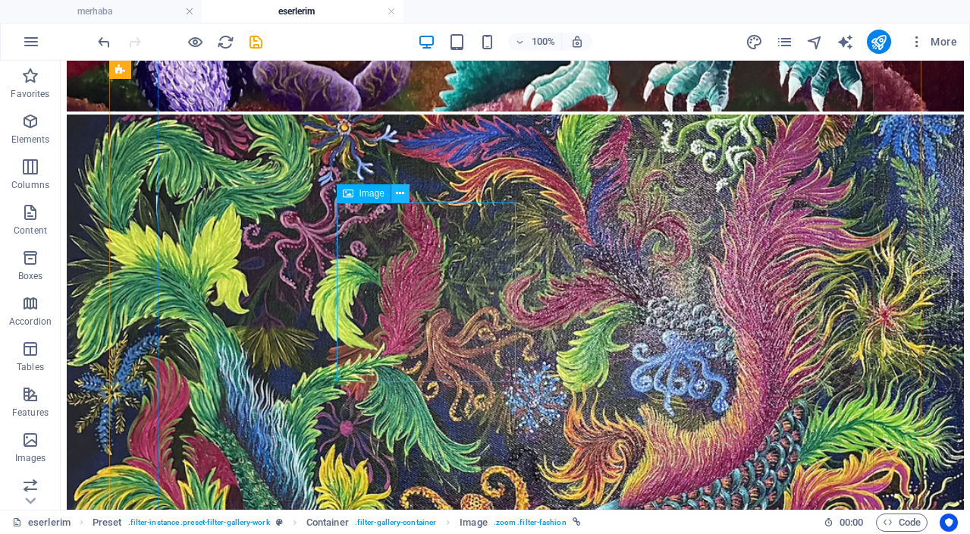
click at [404, 196] on icon at bounding box center [400, 194] width 8 height 16
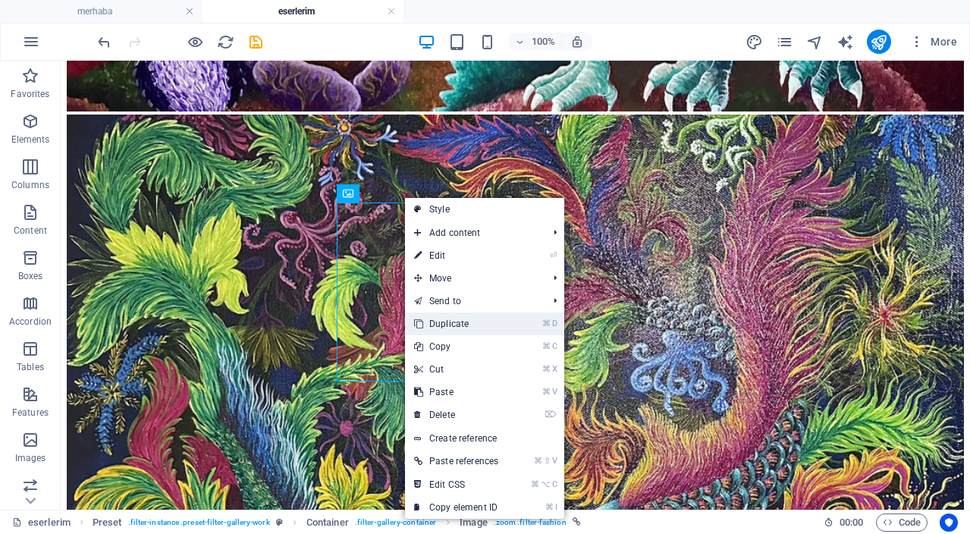
click at [489, 325] on link "⌘ D Duplicate" at bounding box center [456, 324] width 102 height 23
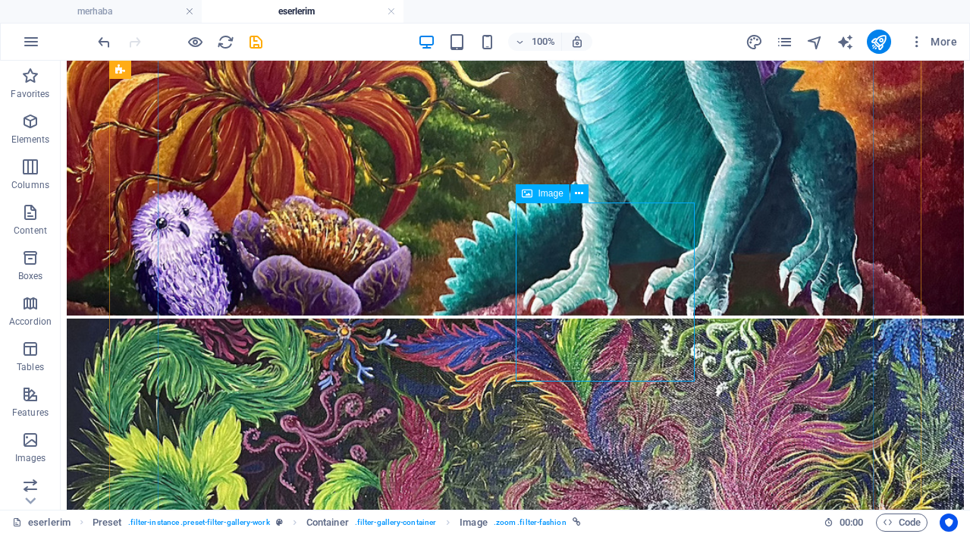
select select "%"
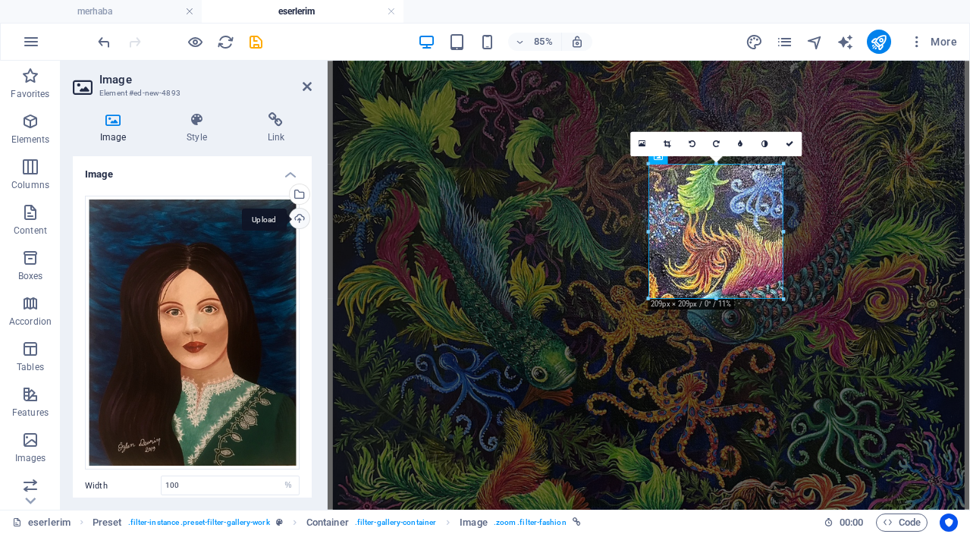
click at [298, 220] on div "Upload" at bounding box center [298, 220] width 23 height 23
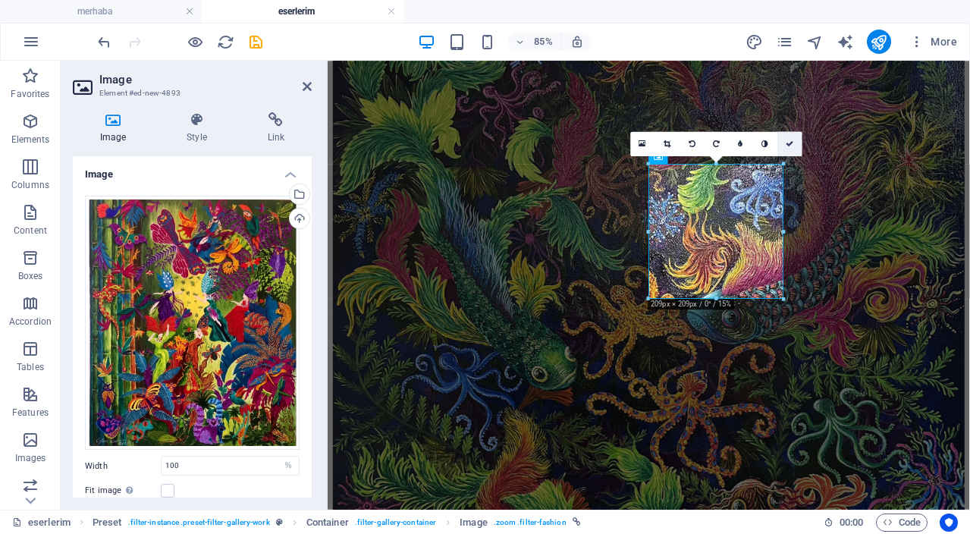
click at [793, 146] on link at bounding box center [790, 144] width 24 height 24
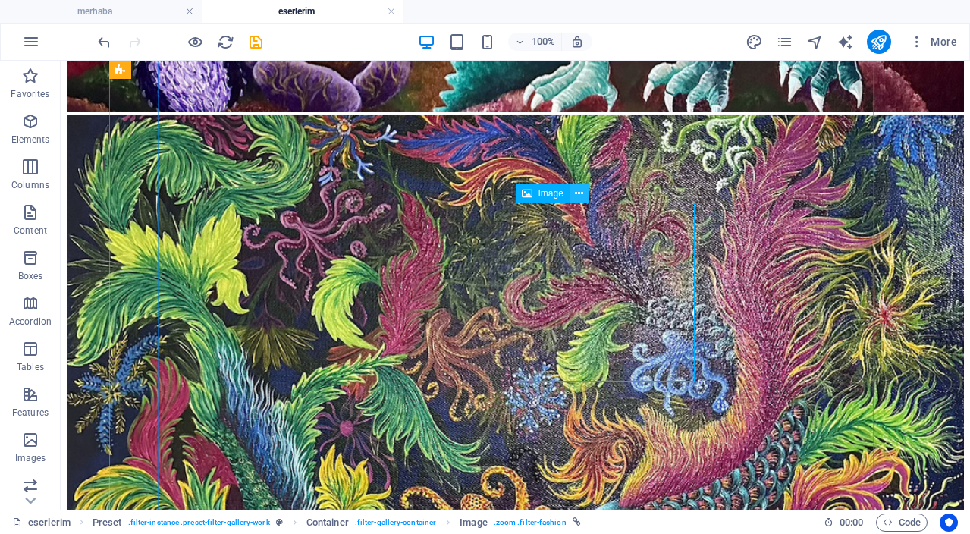
click at [584, 193] on button at bounding box center [579, 193] width 18 height 18
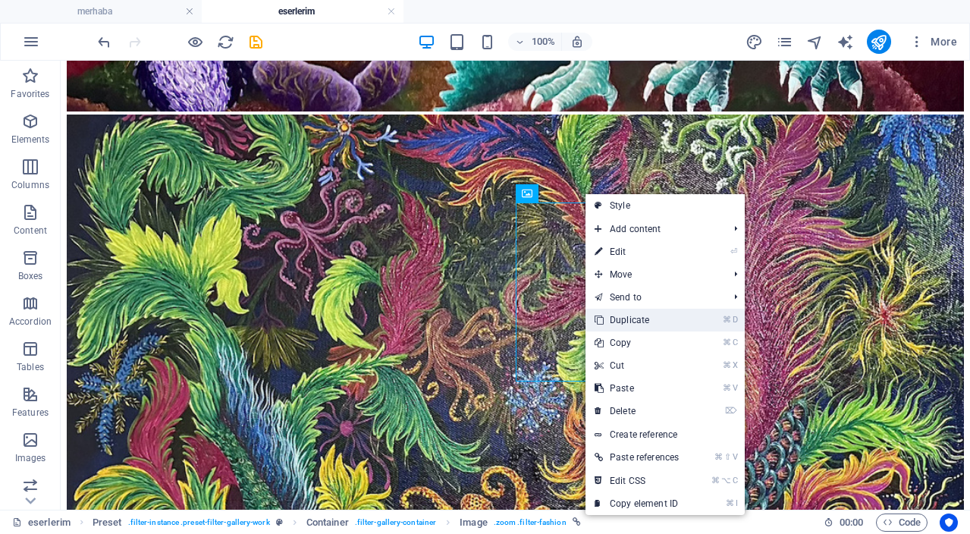
click at [661, 315] on link "⌘ D Duplicate" at bounding box center [637, 320] width 102 height 23
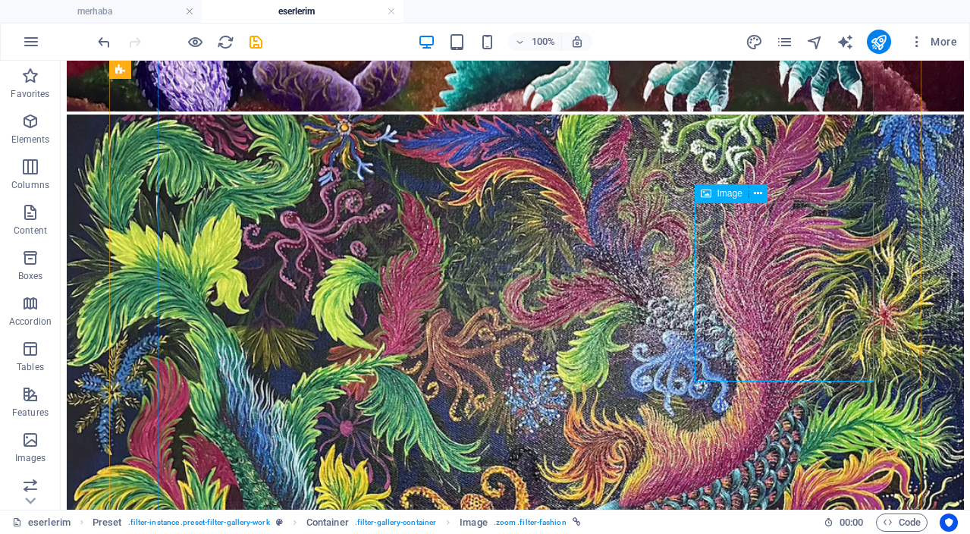
select select "%"
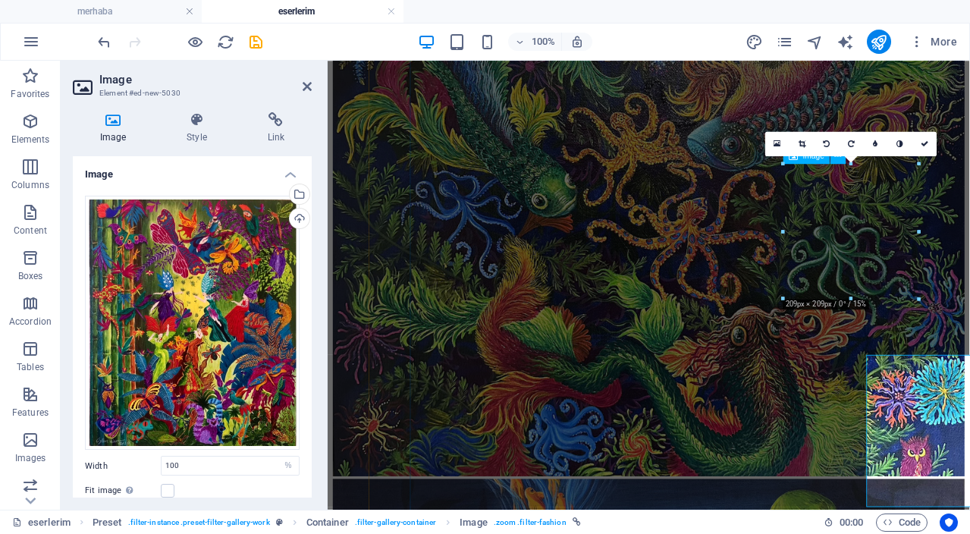
scroll to position [1801, 0]
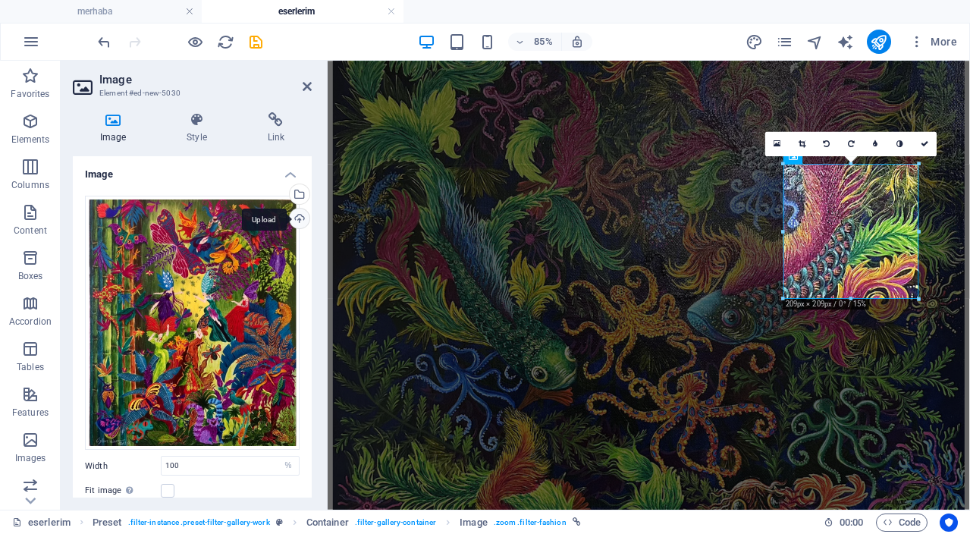
click at [297, 218] on div "Upload" at bounding box center [298, 220] width 23 height 23
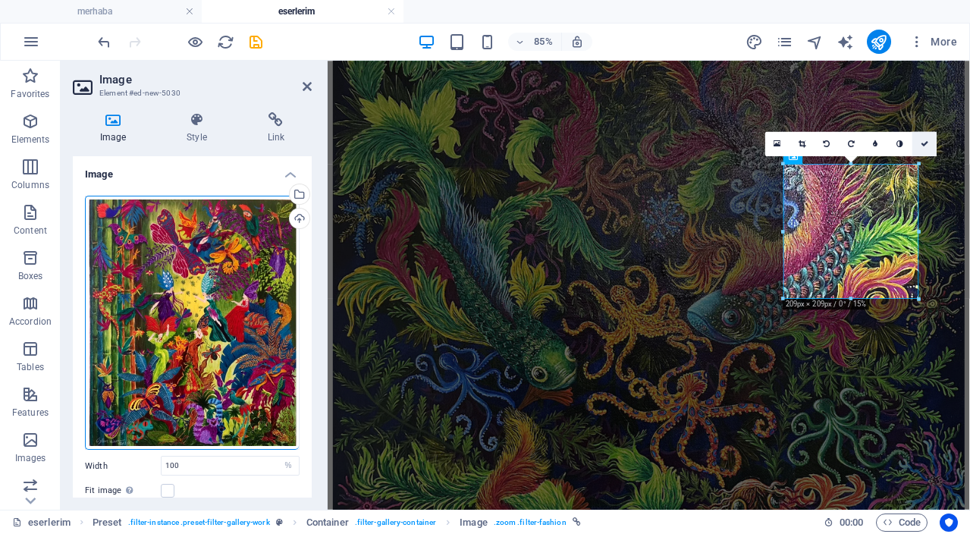
click at [927, 146] on icon at bounding box center [925, 144] width 8 height 8
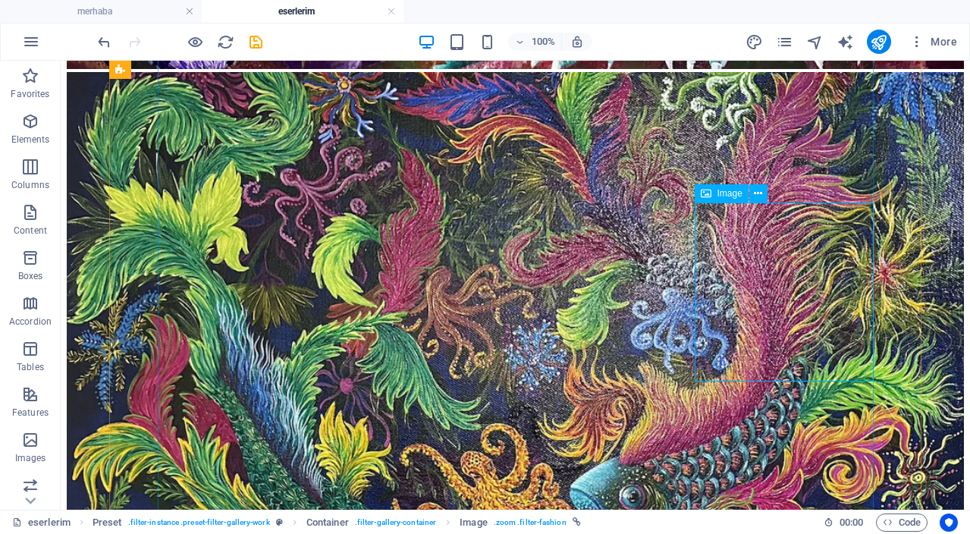
scroll to position [2053, 0]
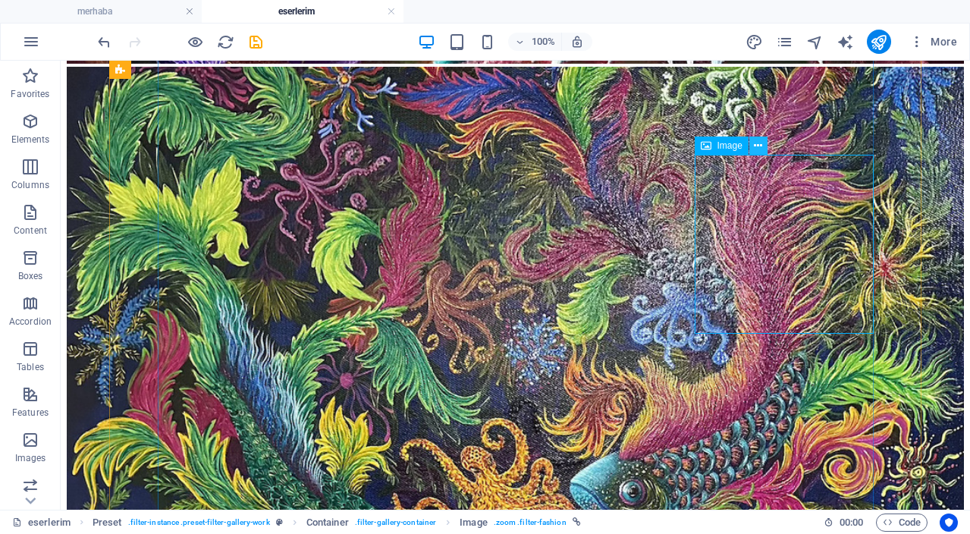
click at [762, 147] on icon at bounding box center [758, 146] width 8 height 16
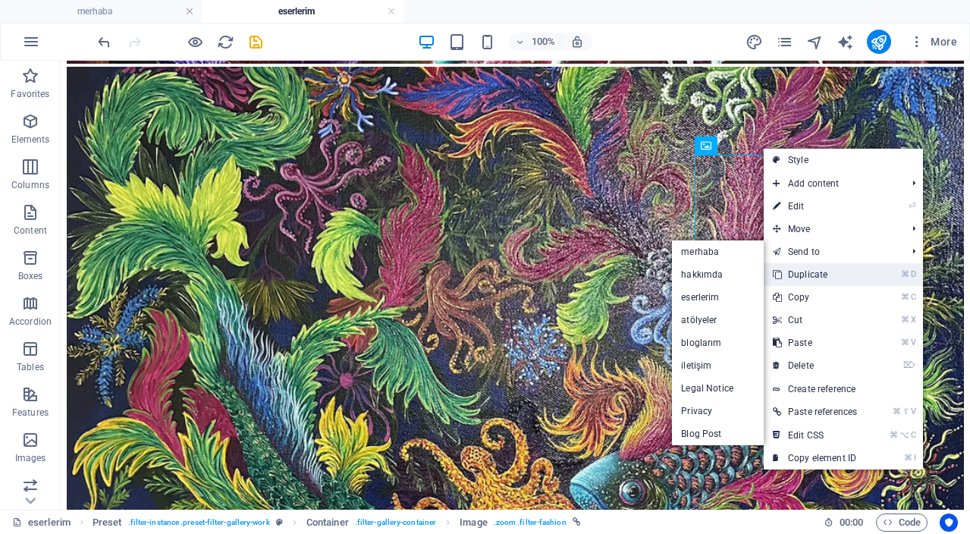
click at [837, 275] on link "⌘ D Duplicate" at bounding box center [815, 274] width 102 height 23
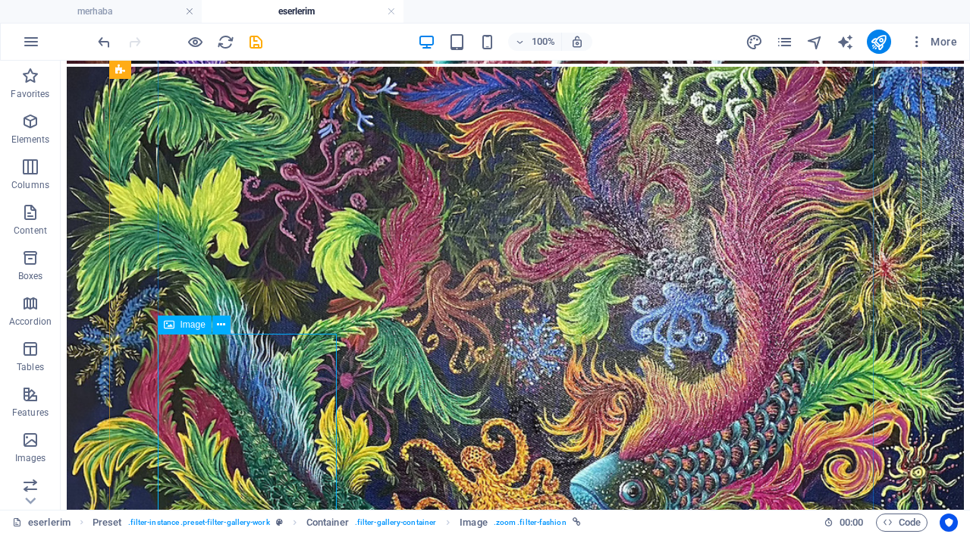
select select "%"
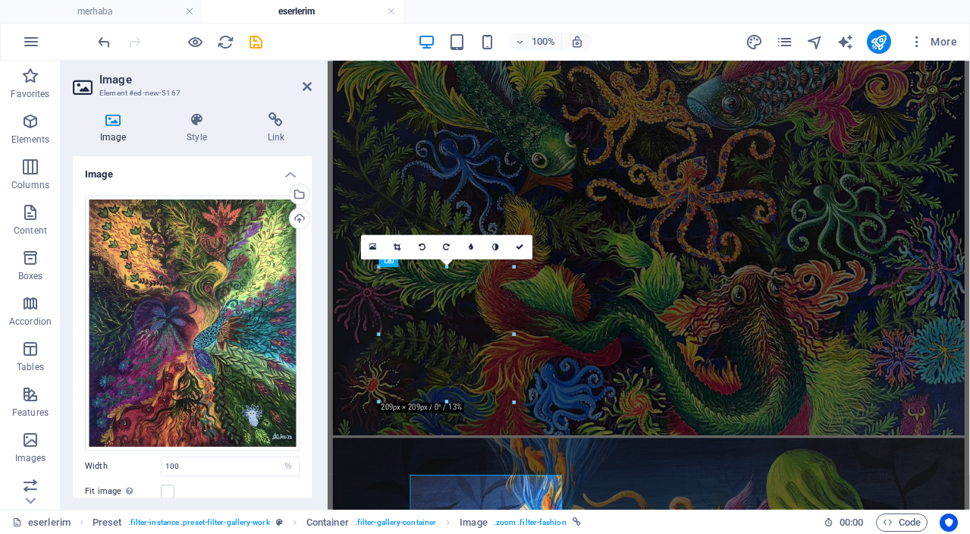
scroll to position [1839, 0]
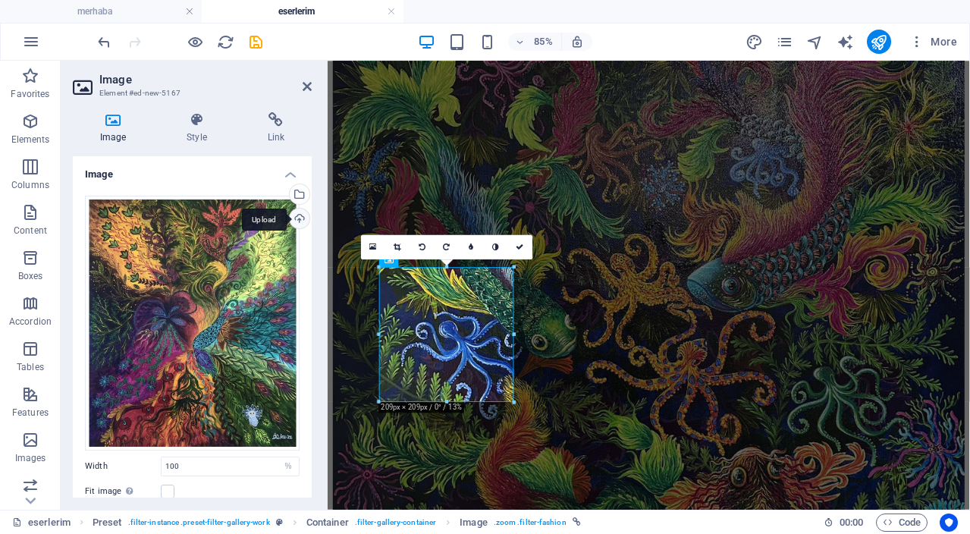
click at [298, 215] on div "Upload" at bounding box center [298, 220] width 23 height 23
click at [522, 248] on icon at bounding box center [521, 247] width 8 height 8
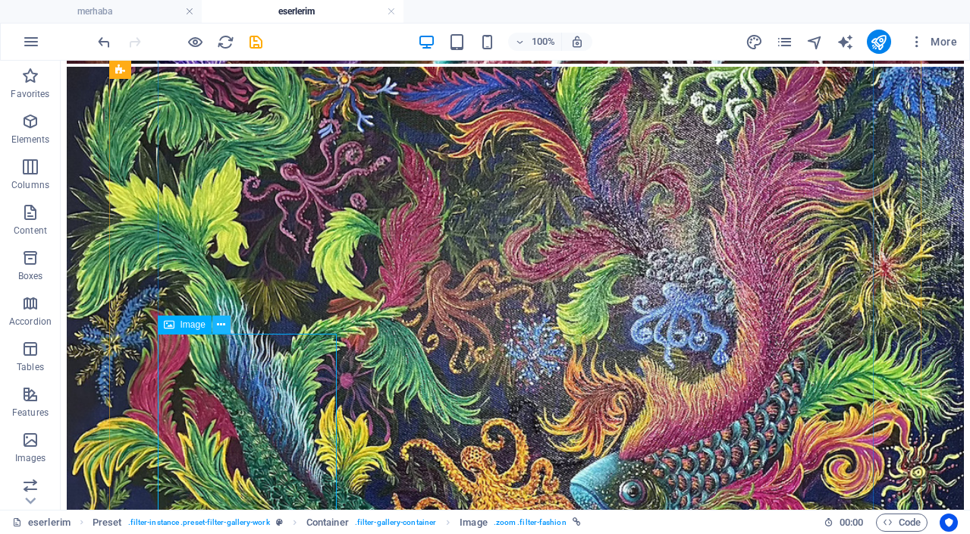
click at [226, 325] on button at bounding box center [221, 325] width 18 height 18
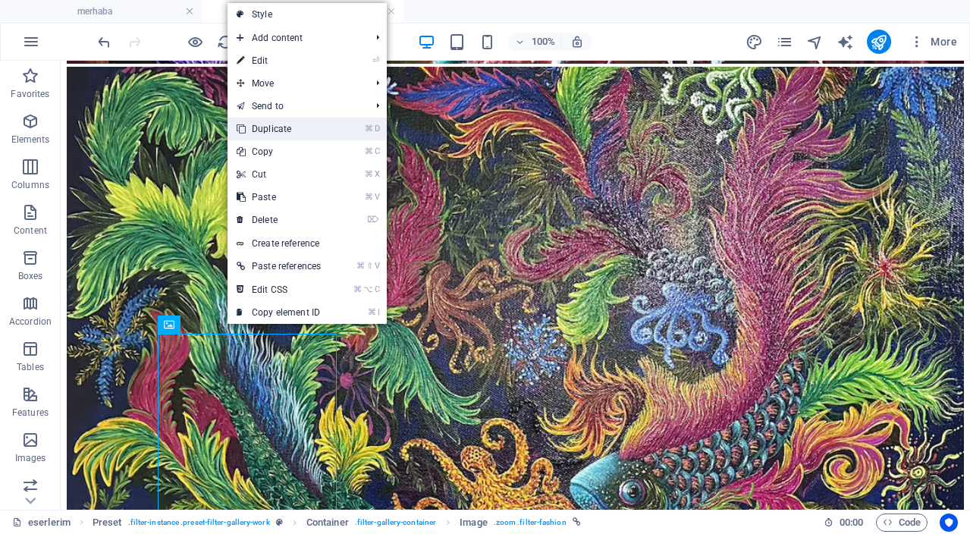
click at [316, 127] on link "⌘ D Duplicate" at bounding box center [279, 129] width 102 height 23
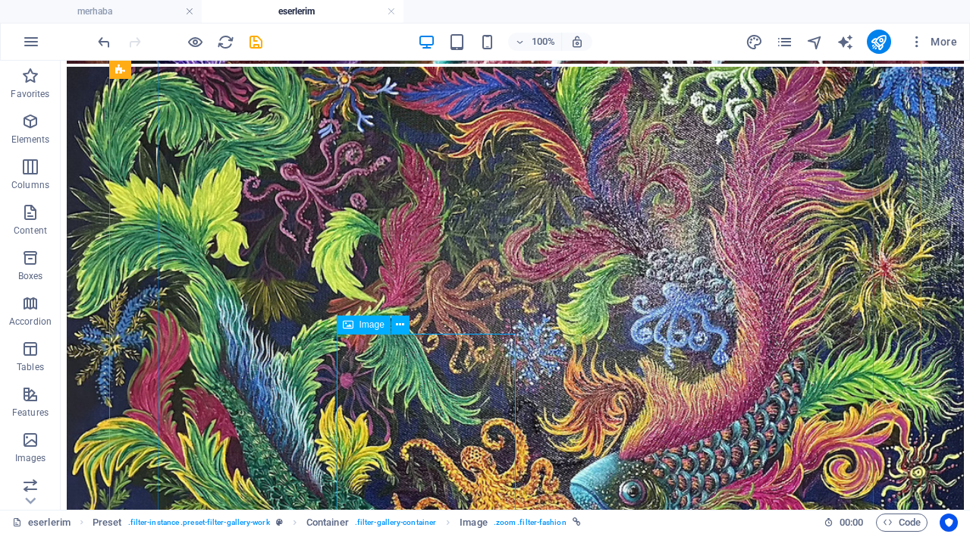
drag, startPoint x: 439, startPoint y: 361, endPoint x: 192, endPoint y: 413, distance: 252.8
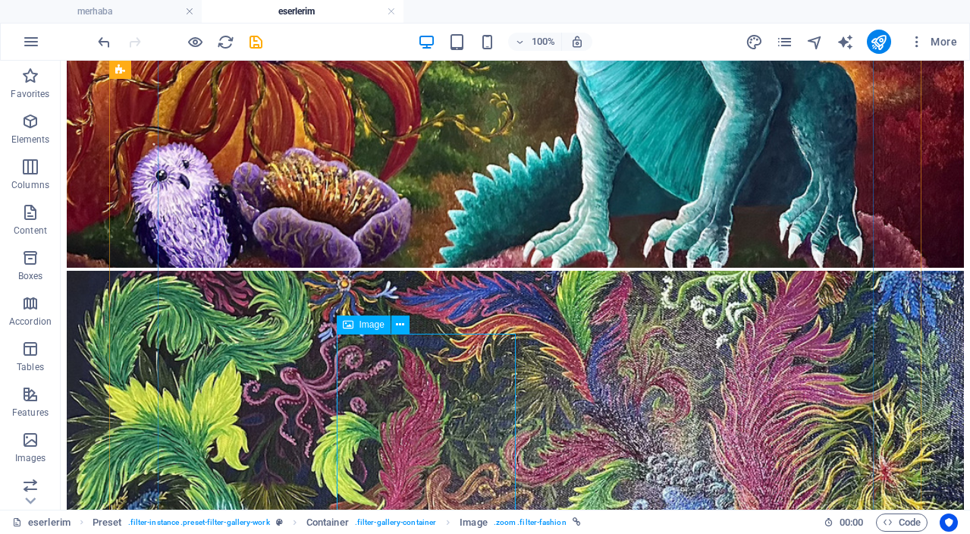
select select "%"
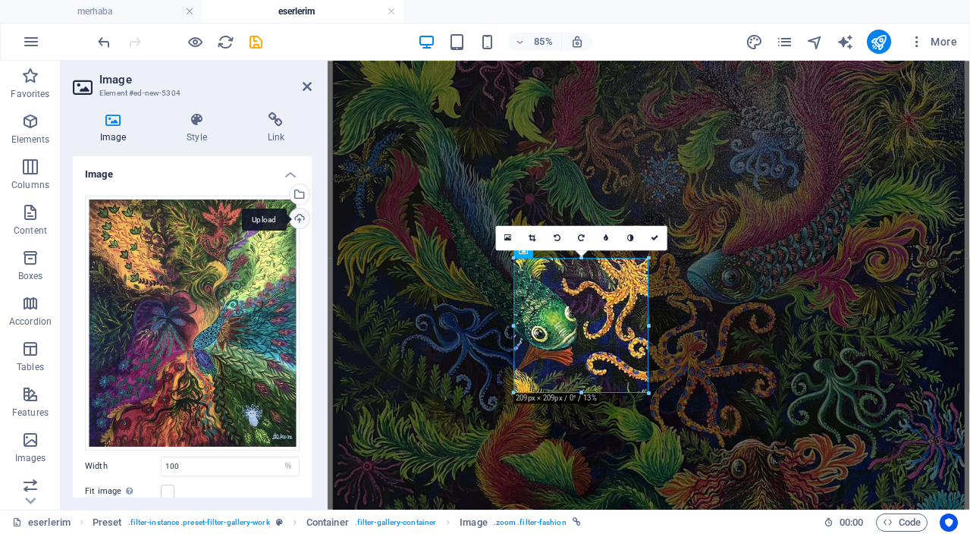
click at [296, 220] on div "Upload" at bounding box center [298, 220] width 23 height 23
click at [657, 239] on icon at bounding box center [655, 238] width 8 height 8
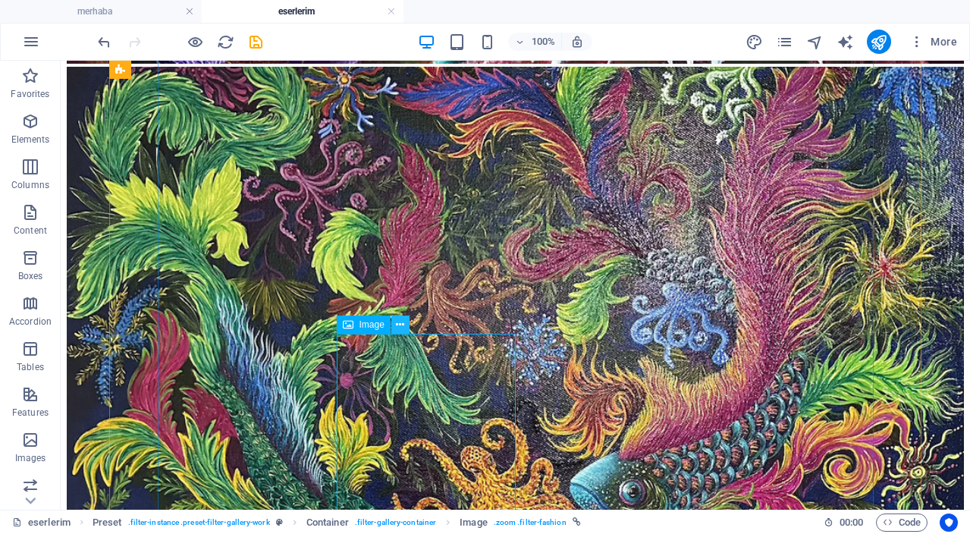
click at [403, 328] on icon at bounding box center [400, 325] width 8 height 16
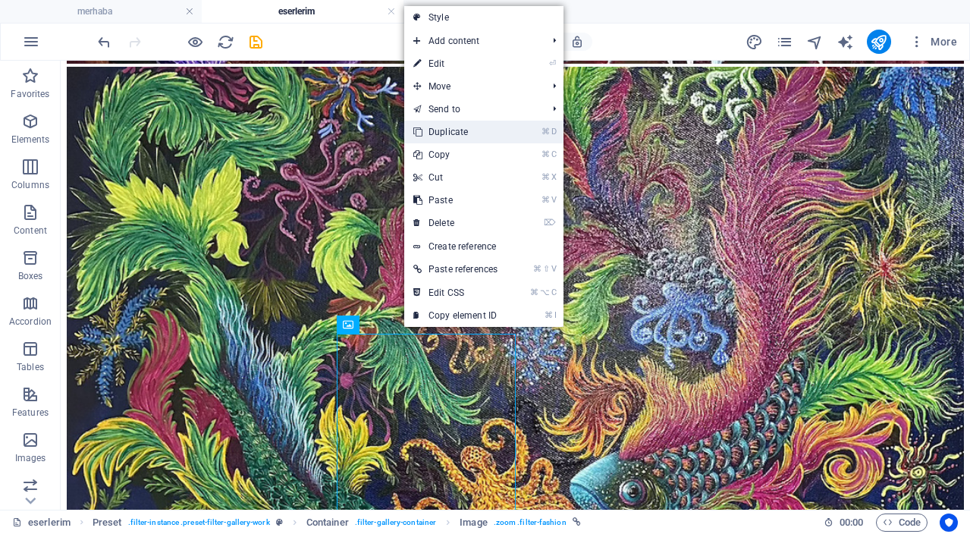
click at [474, 130] on link "⌘ D Duplicate" at bounding box center [455, 132] width 102 height 23
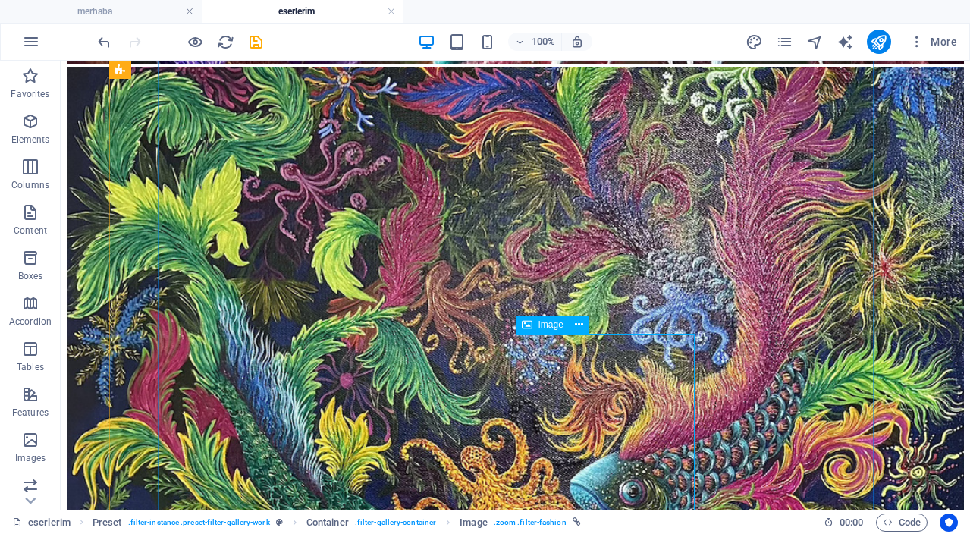
drag, startPoint x: 608, startPoint y: 397, endPoint x: 391, endPoint y: 456, distance: 224.9
select select "%"
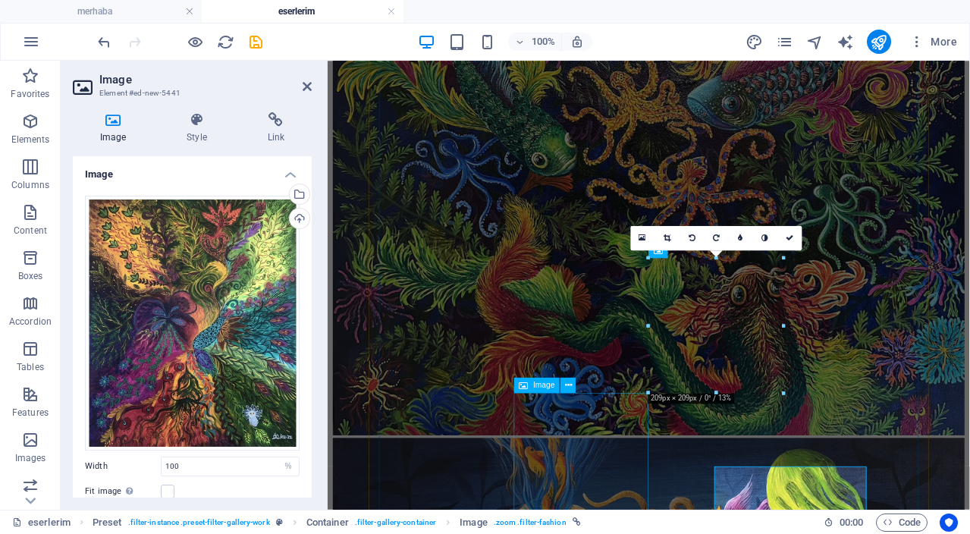
scroll to position [1849, 0]
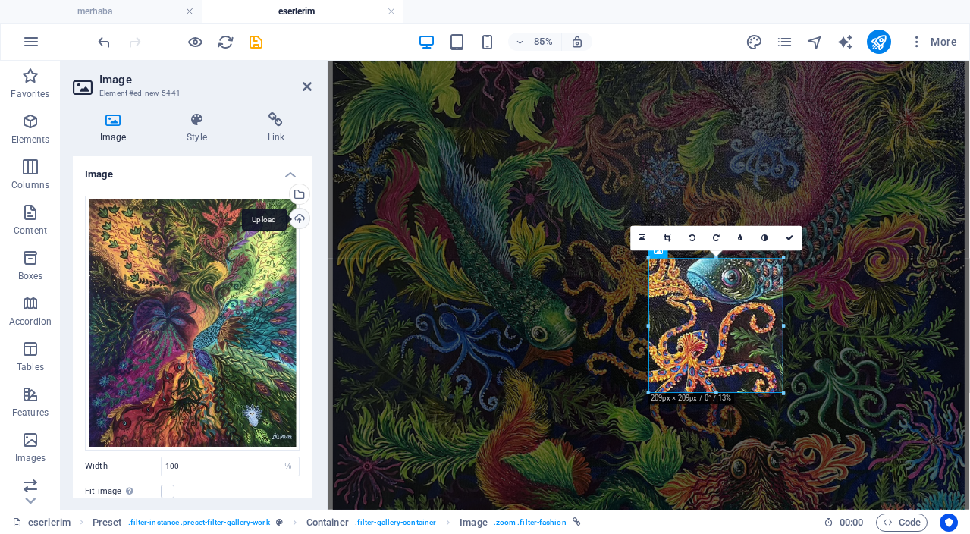
click at [300, 218] on div "Upload" at bounding box center [298, 220] width 23 height 23
click at [795, 240] on link at bounding box center [790, 238] width 24 height 24
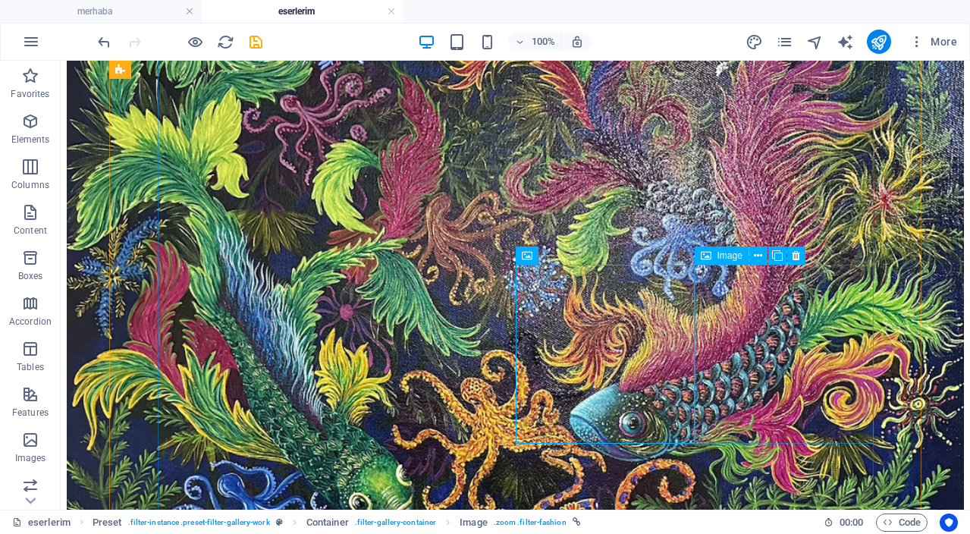
scroll to position [2118, 0]
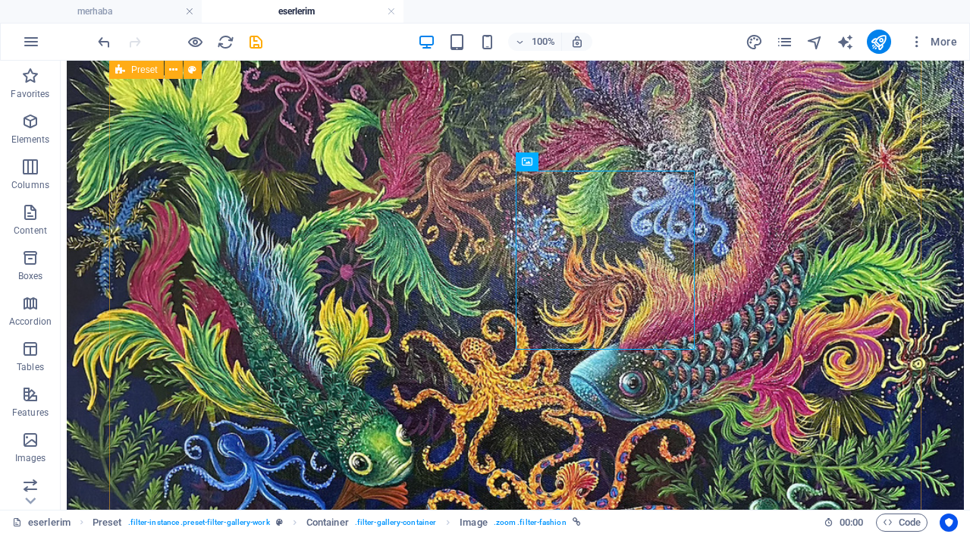
scroll to position [2127, 0]
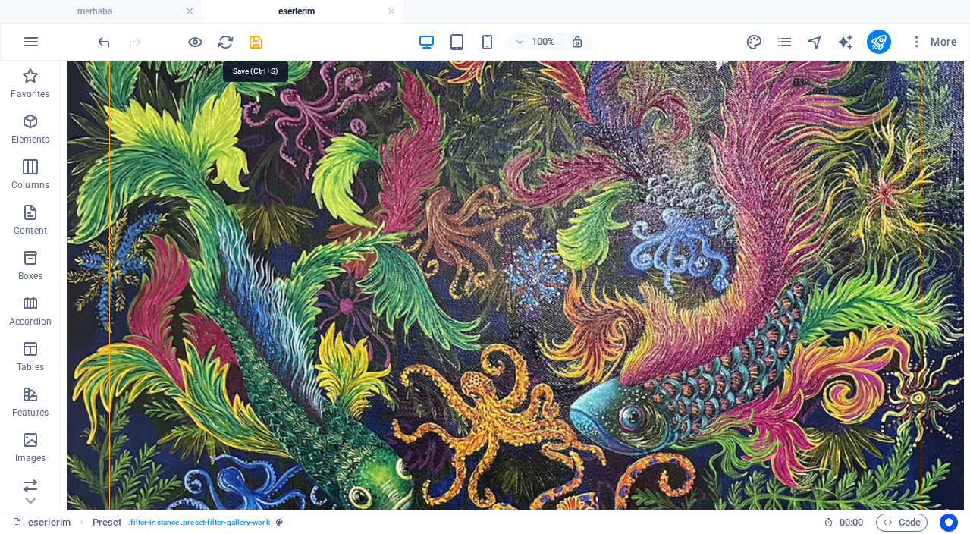
click at [254, 42] on icon "save" at bounding box center [255, 41] width 17 height 17
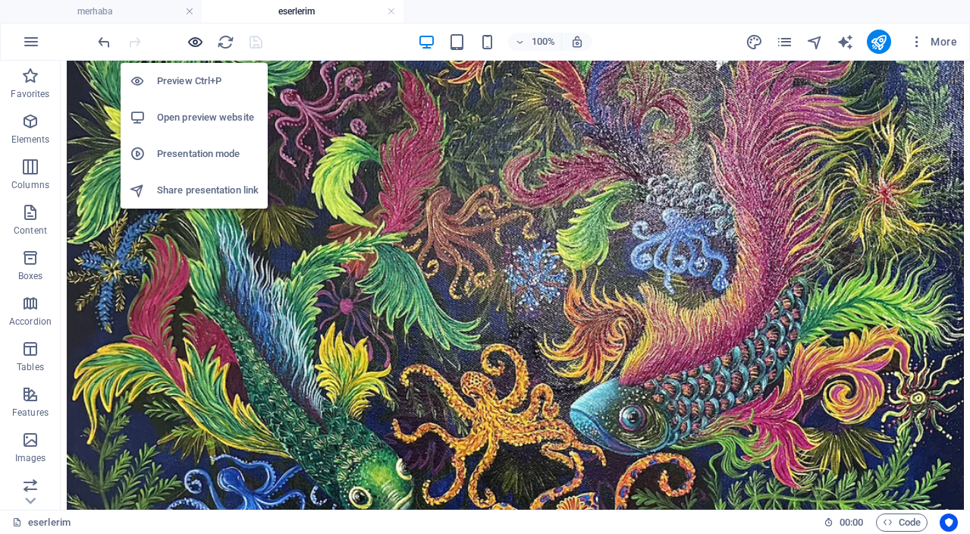
click at [195, 46] on icon "button" at bounding box center [195, 41] width 17 height 17
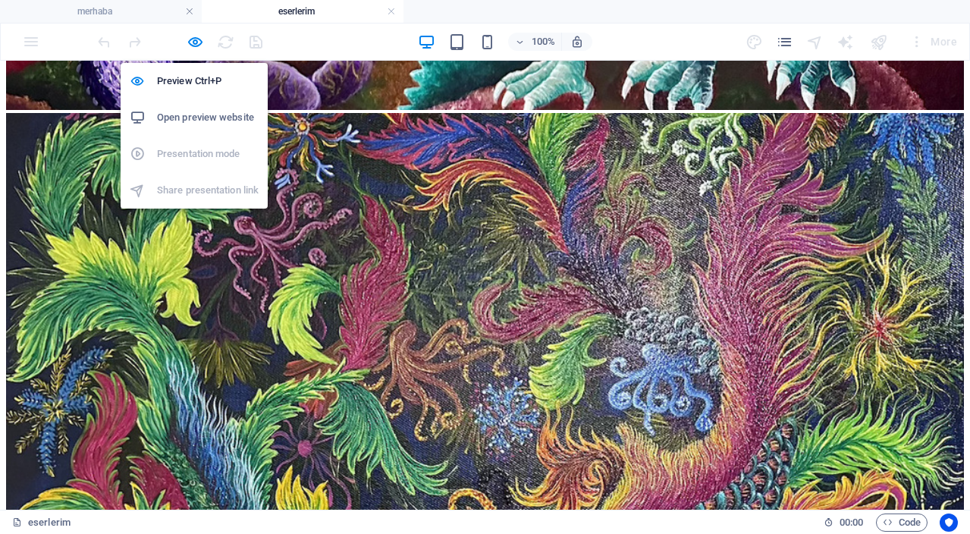
click at [207, 116] on h6 "Open preview website" at bounding box center [208, 117] width 102 height 18
click at [199, 44] on icon "button" at bounding box center [195, 41] width 17 height 17
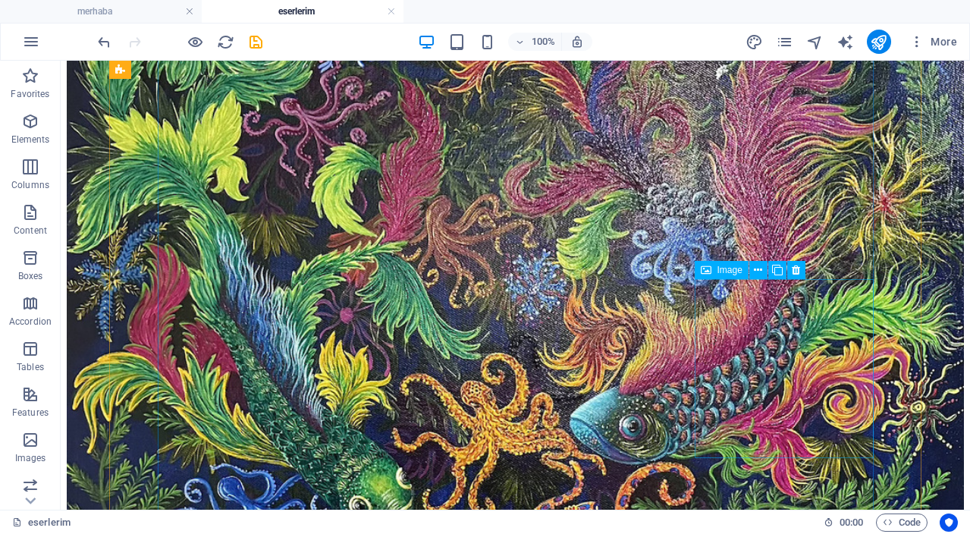
scroll to position [2119, 0]
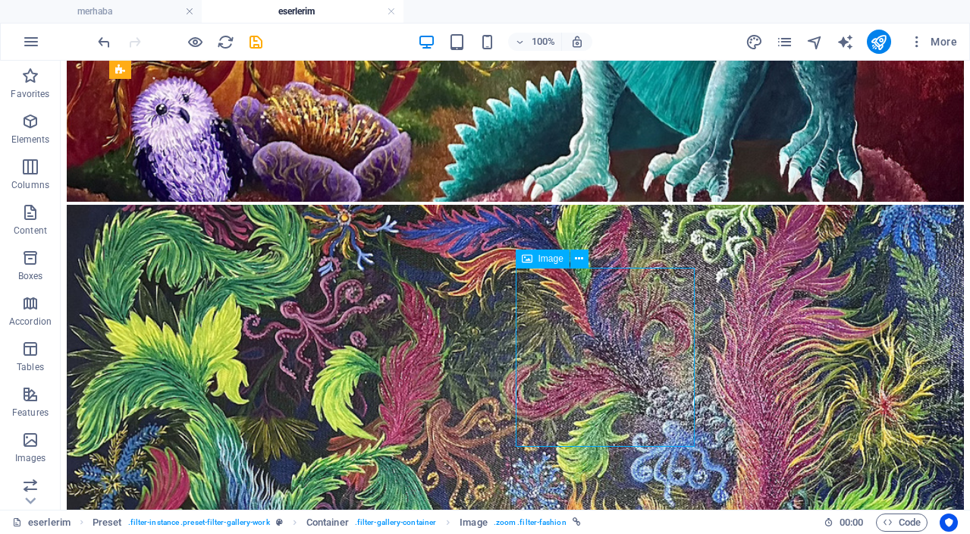
select select "%"
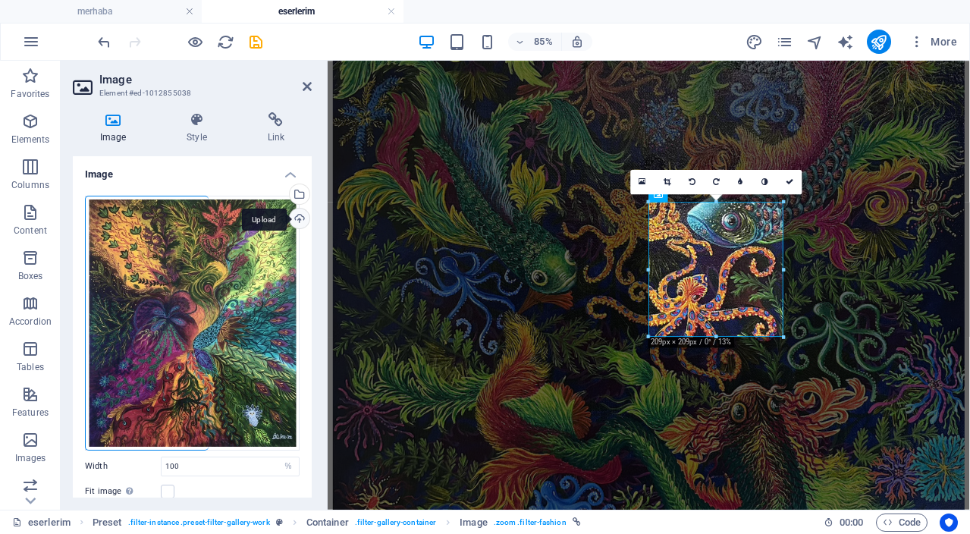
click at [298, 218] on div "Upload" at bounding box center [298, 220] width 23 height 23
click at [258, 46] on icon "save" at bounding box center [255, 41] width 17 height 17
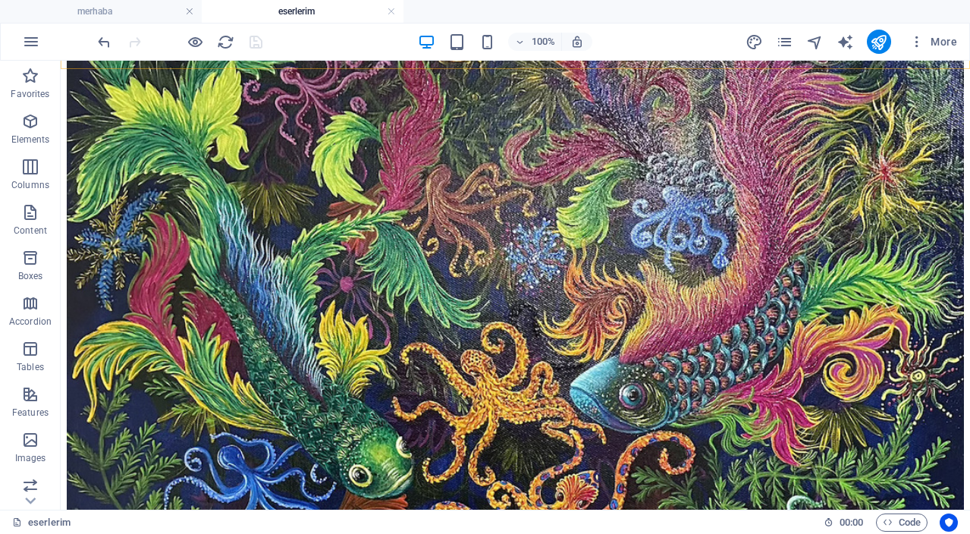
scroll to position [2154, 0]
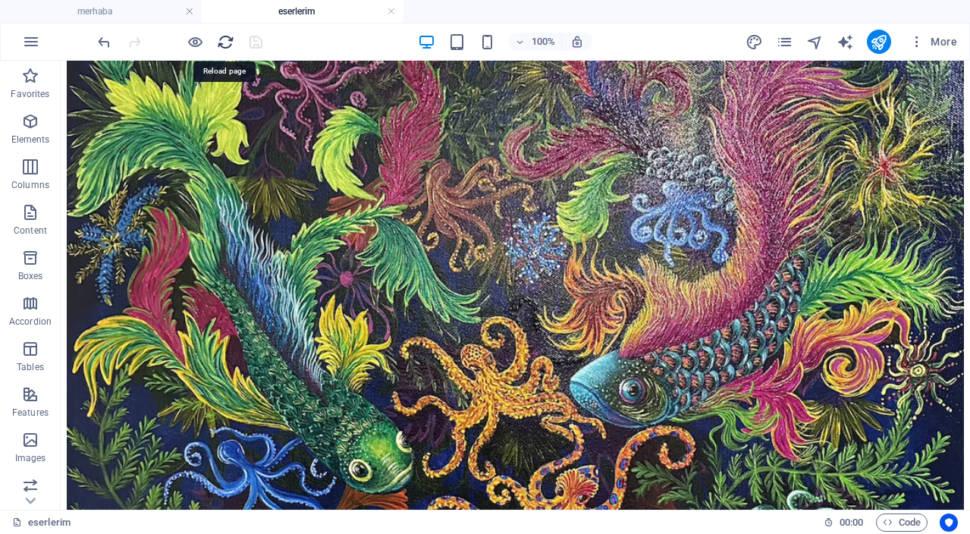
click at [227, 46] on icon "reload" at bounding box center [225, 41] width 17 height 17
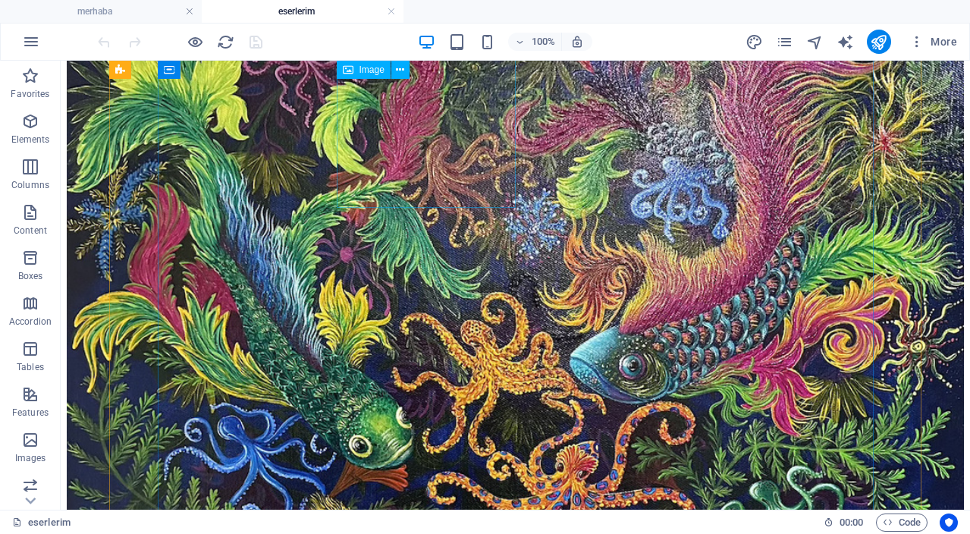
scroll to position [2181, 0]
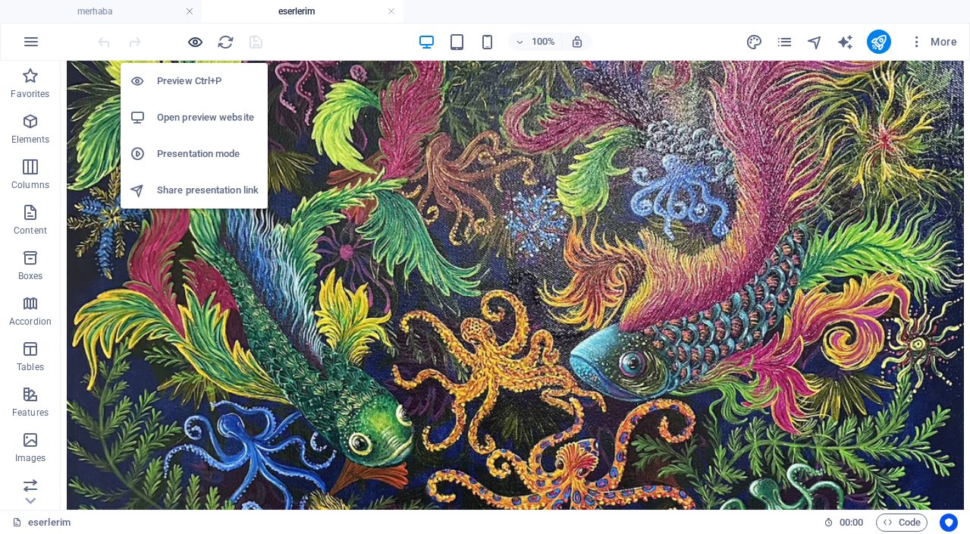
click at [196, 41] on icon "button" at bounding box center [195, 41] width 17 height 17
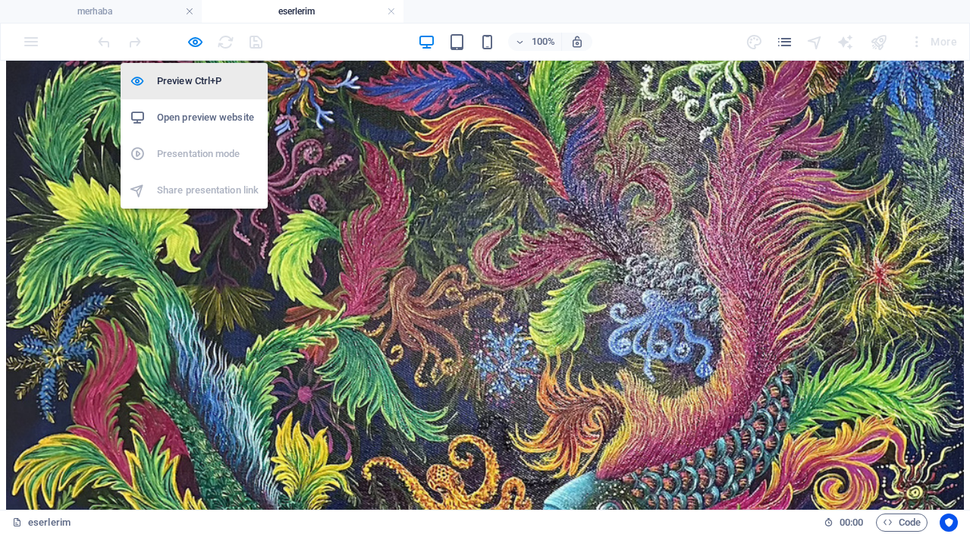
click at [203, 85] on h6 "Preview Ctrl+P" at bounding box center [208, 81] width 102 height 18
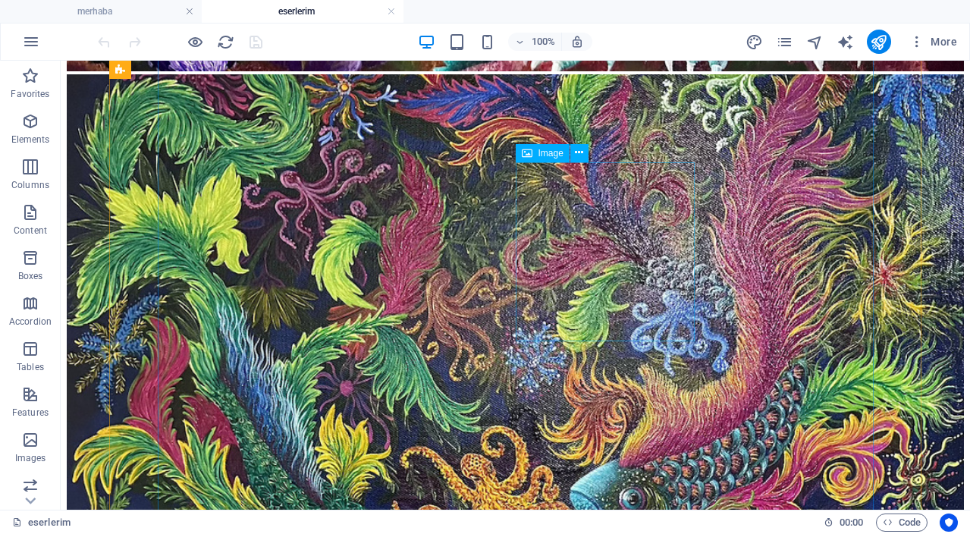
scroll to position [2044, 0]
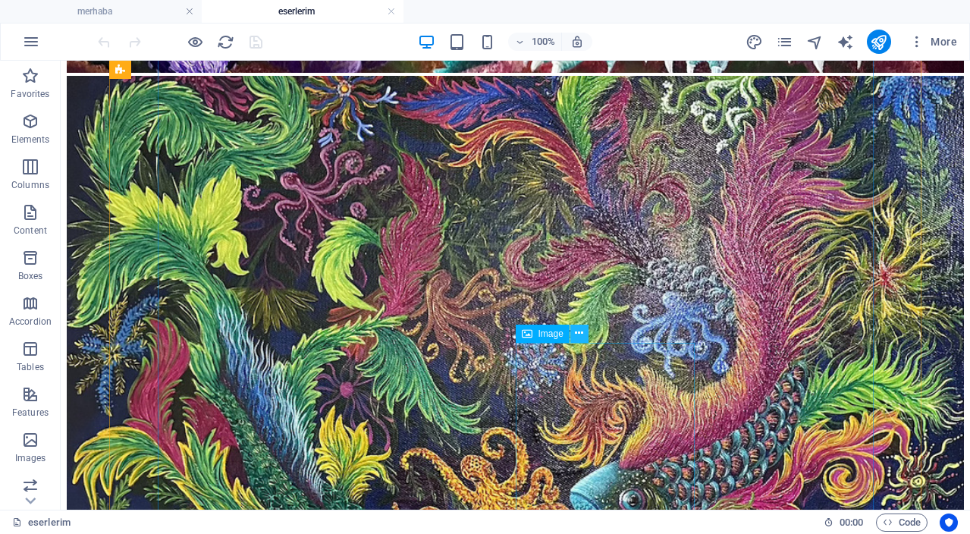
click at [582, 335] on icon at bounding box center [579, 333] width 8 height 16
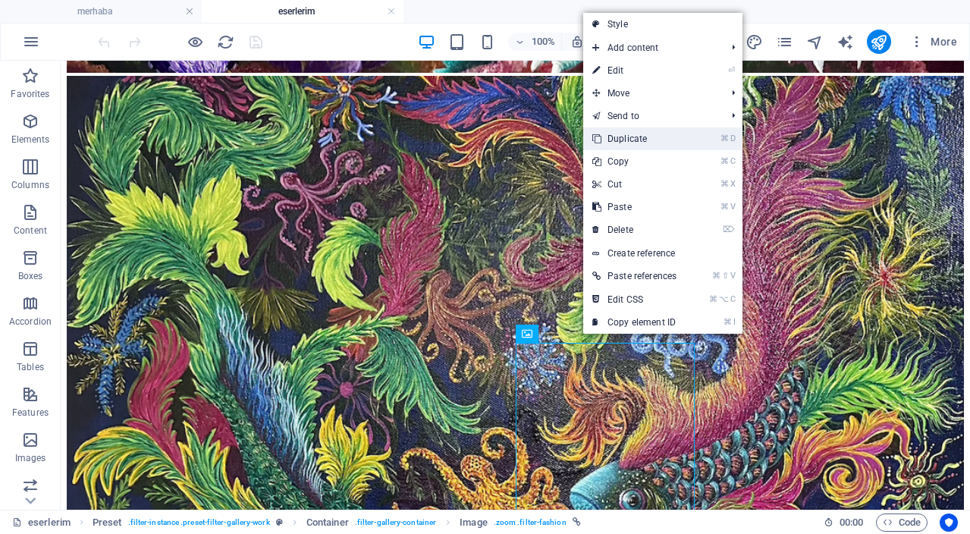
click at [643, 140] on link "⌘ D Duplicate" at bounding box center [634, 138] width 102 height 23
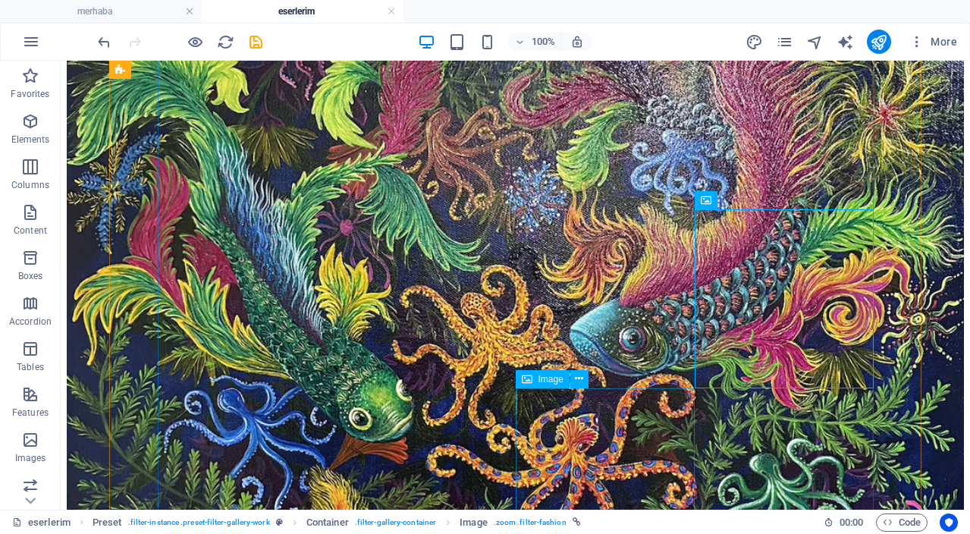
scroll to position [2207, 0]
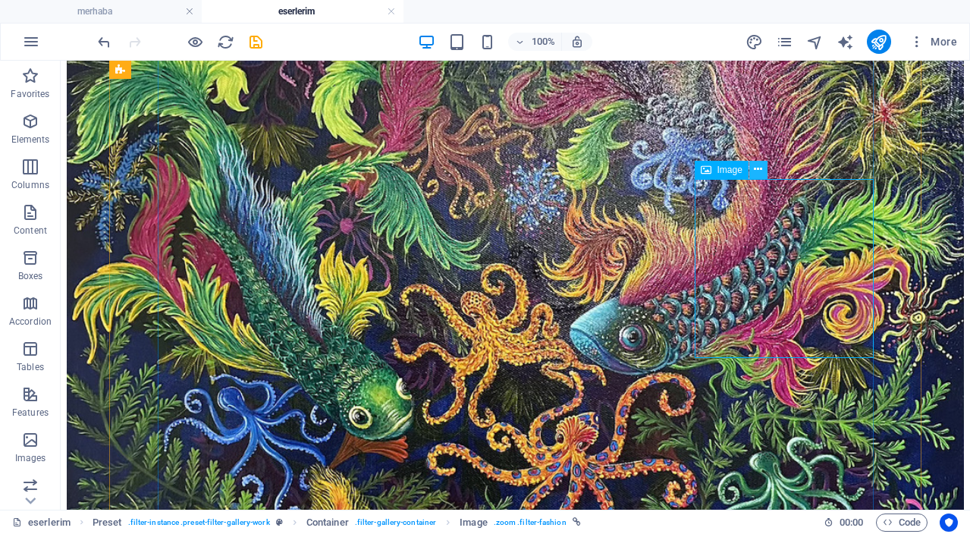
click at [759, 172] on icon at bounding box center [758, 170] width 8 height 16
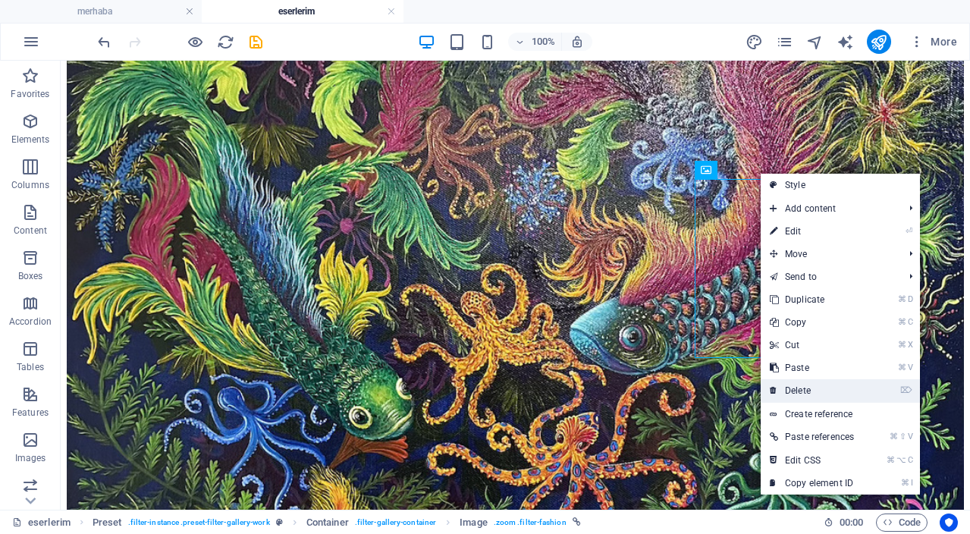
click at [803, 401] on link "⌦ Delete" at bounding box center [812, 390] width 102 height 23
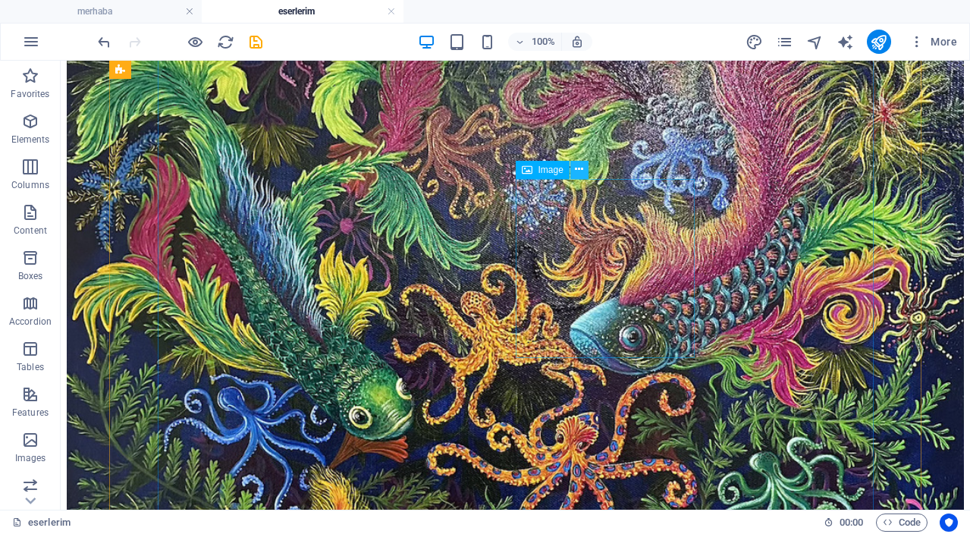
click at [578, 175] on icon at bounding box center [579, 170] width 8 height 16
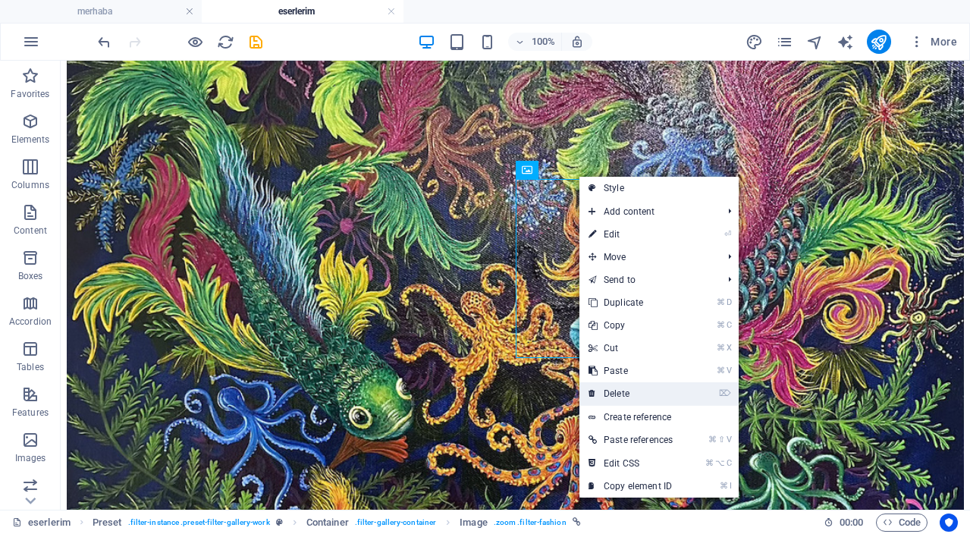
click at [620, 395] on link "⌦ Delete" at bounding box center [631, 393] width 102 height 23
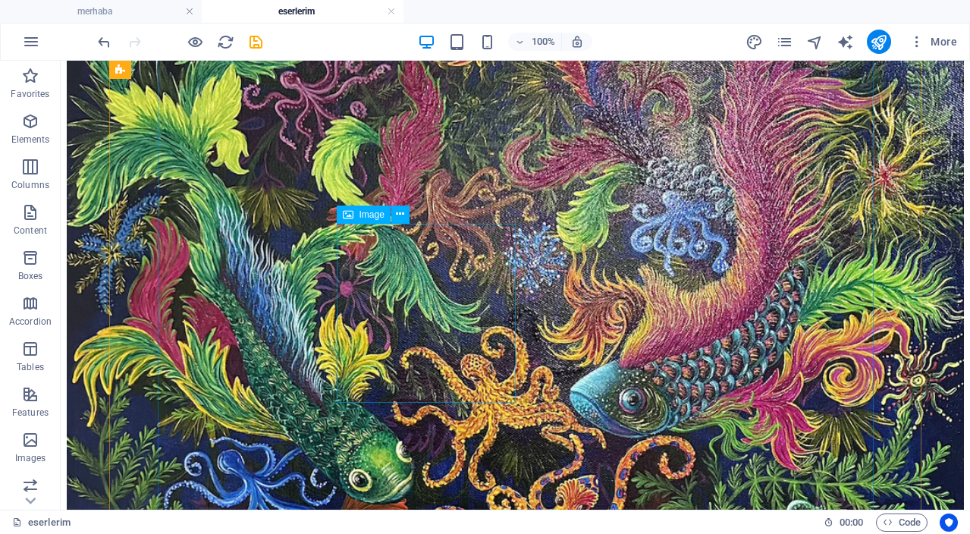
scroll to position [2138, 0]
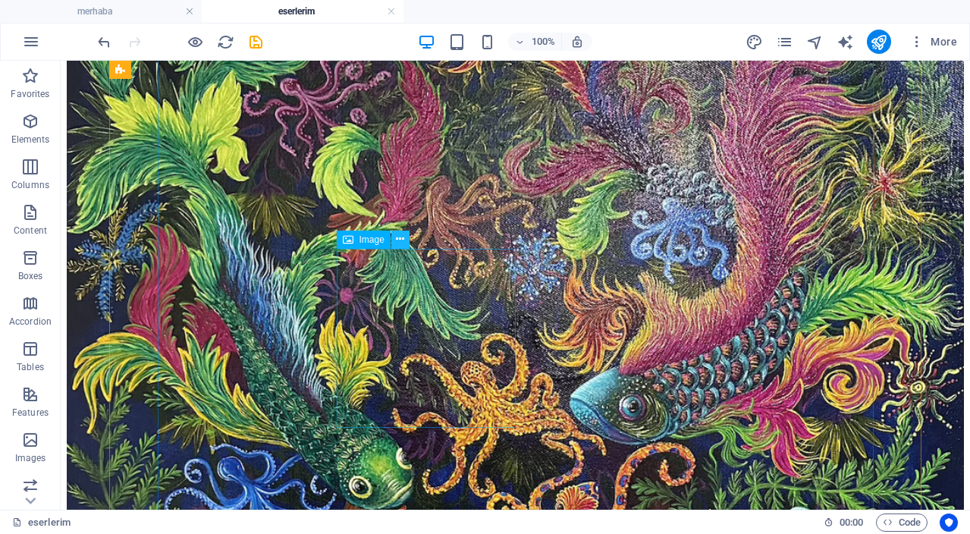
click at [401, 241] on icon at bounding box center [400, 239] width 8 height 16
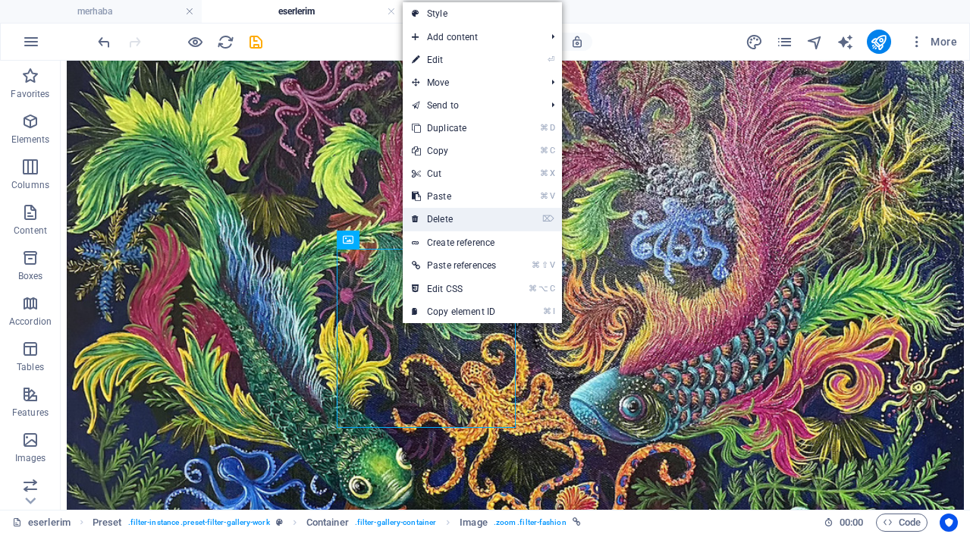
click at [463, 218] on link "⌦ Delete" at bounding box center [454, 219] width 102 height 23
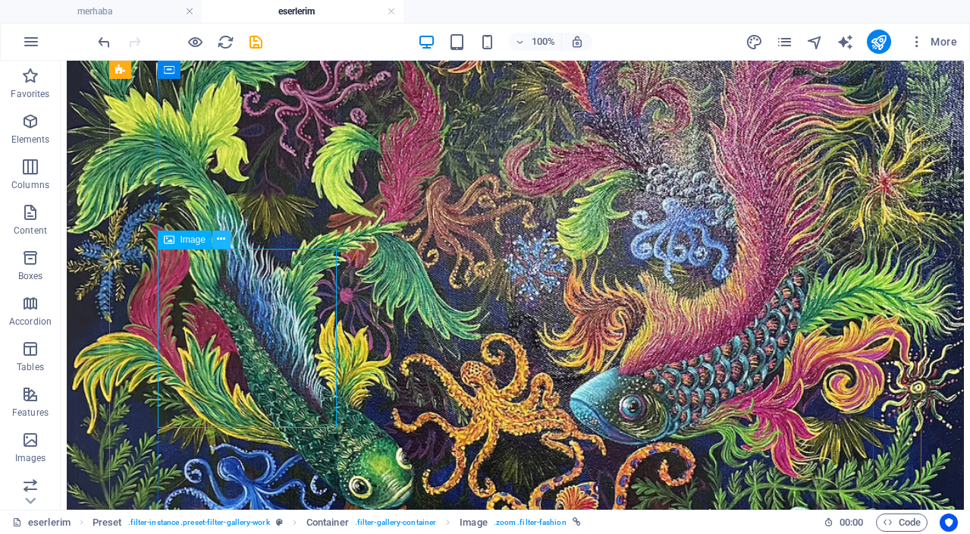
click at [222, 242] on icon at bounding box center [221, 239] width 8 height 16
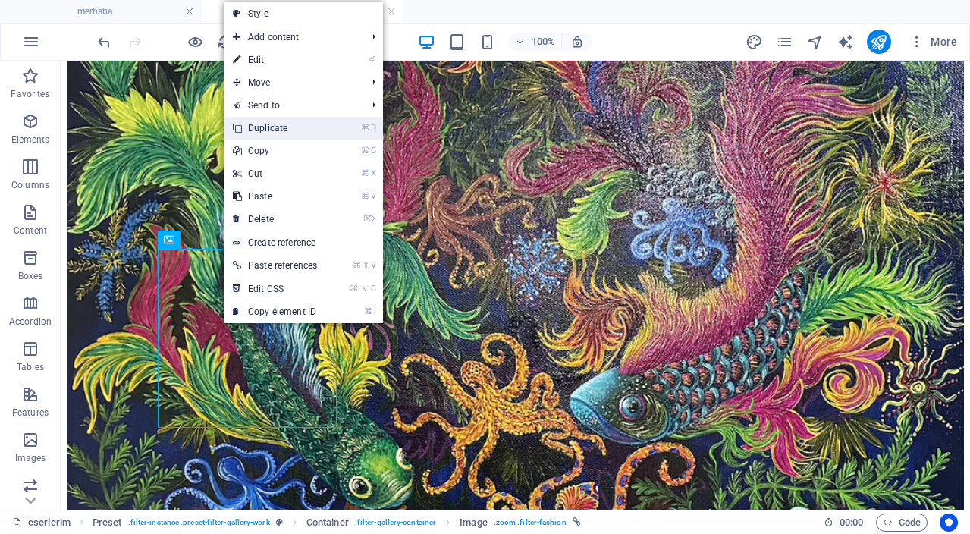
click at [304, 123] on link "⌘ D Duplicate" at bounding box center [275, 128] width 102 height 23
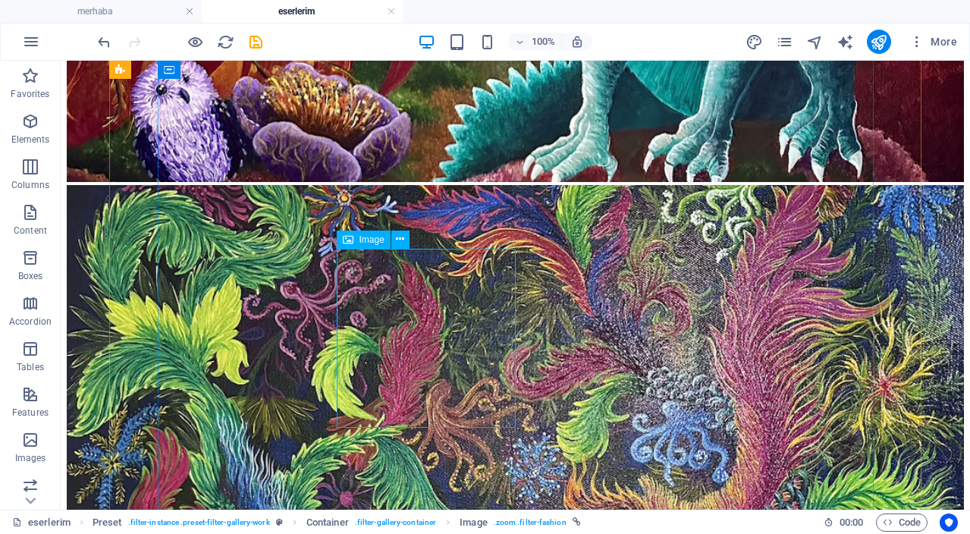
select select "%"
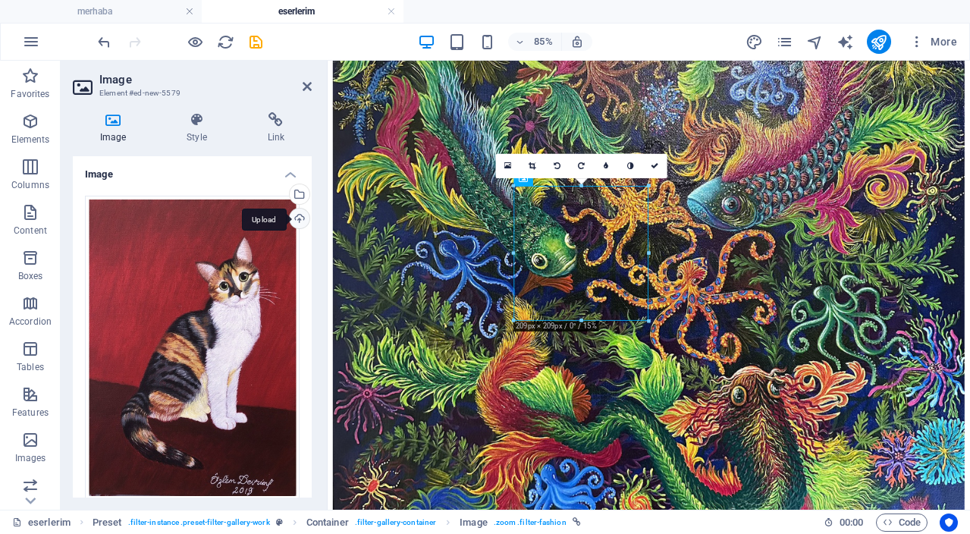
click at [298, 220] on div "Upload" at bounding box center [298, 220] width 23 height 23
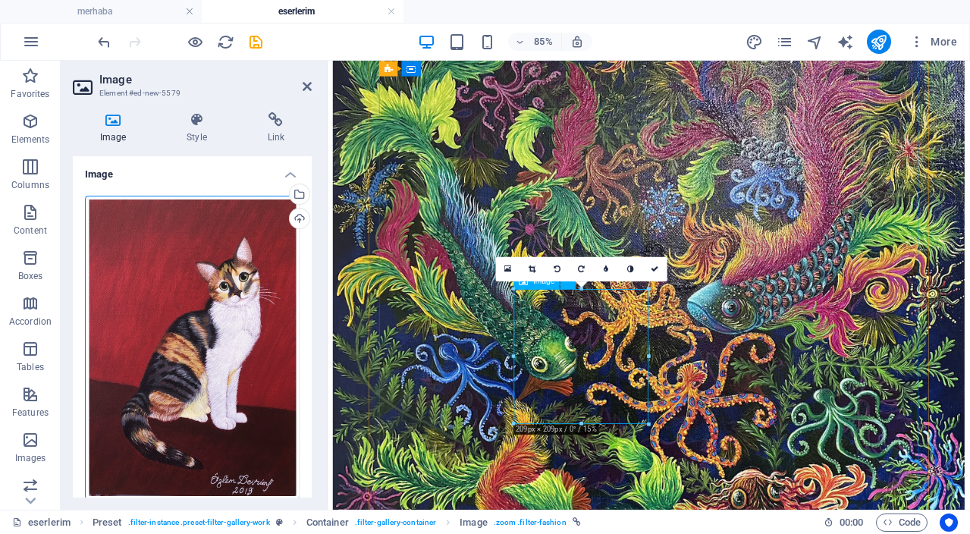
scroll to position [1816, 0]
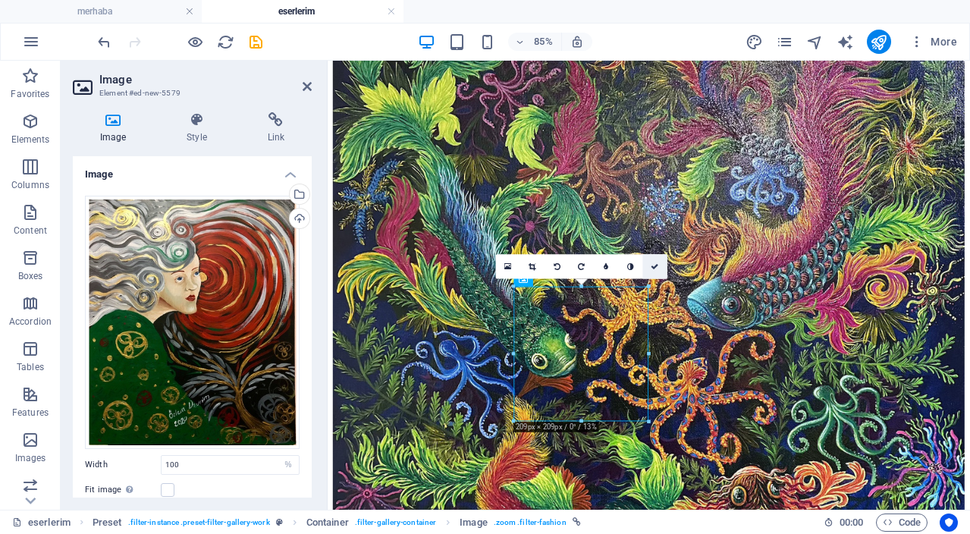
click at [656, 270] on link at bounding box center [655, 266] width 24 height 24
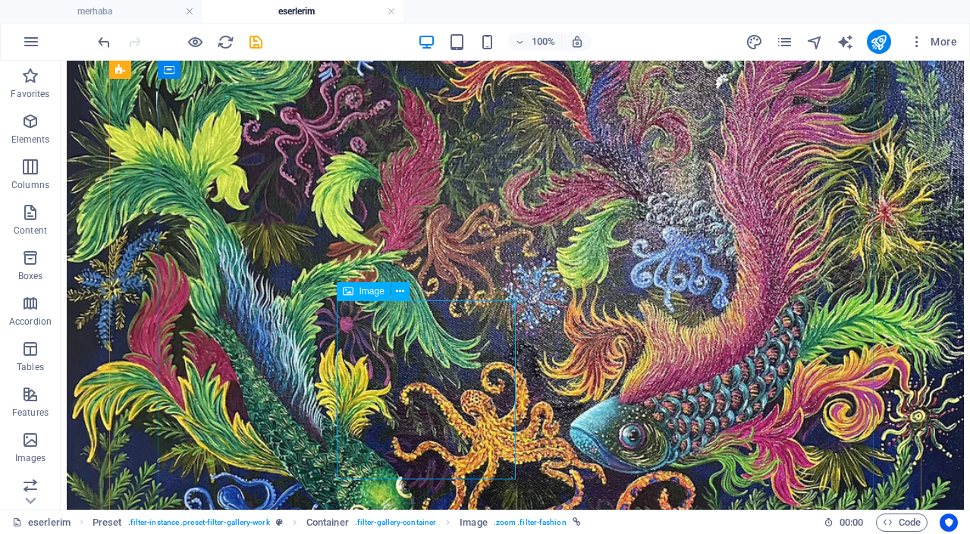
scroll to position [2112, 0]
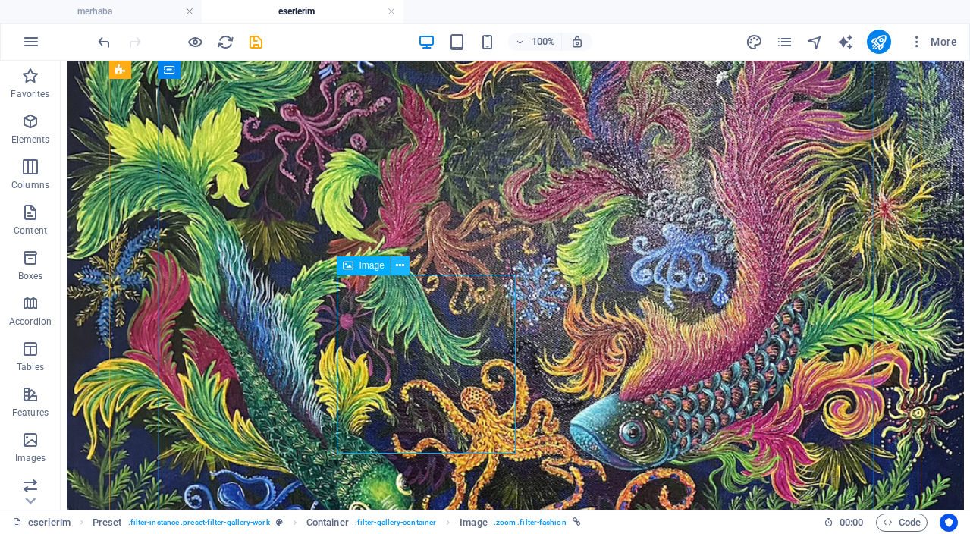
click at [403, 263] on icon at bounding box center [400, 266] width 8 height 16
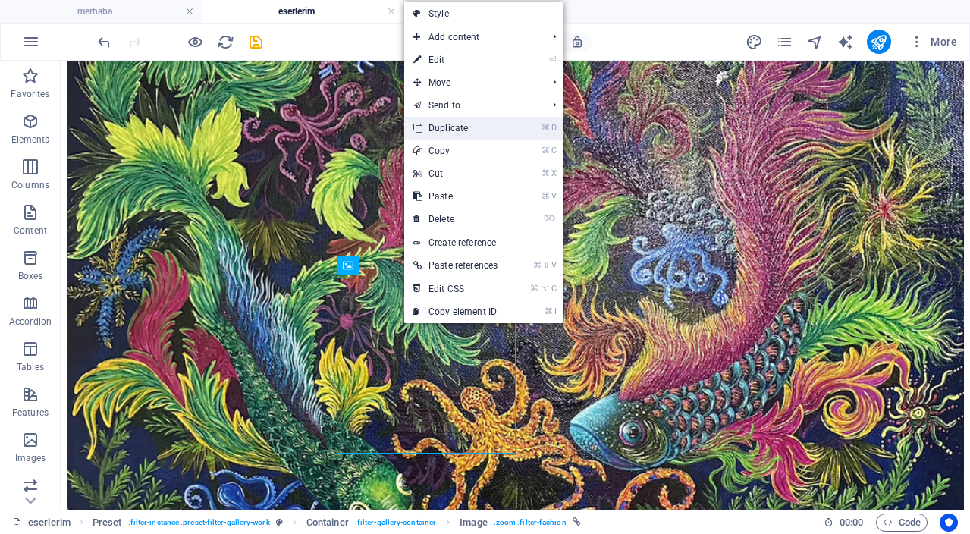
click at [477, 134] on link "⌘ D Duplicate" at bounding box center [455, 128] width 102 height 23
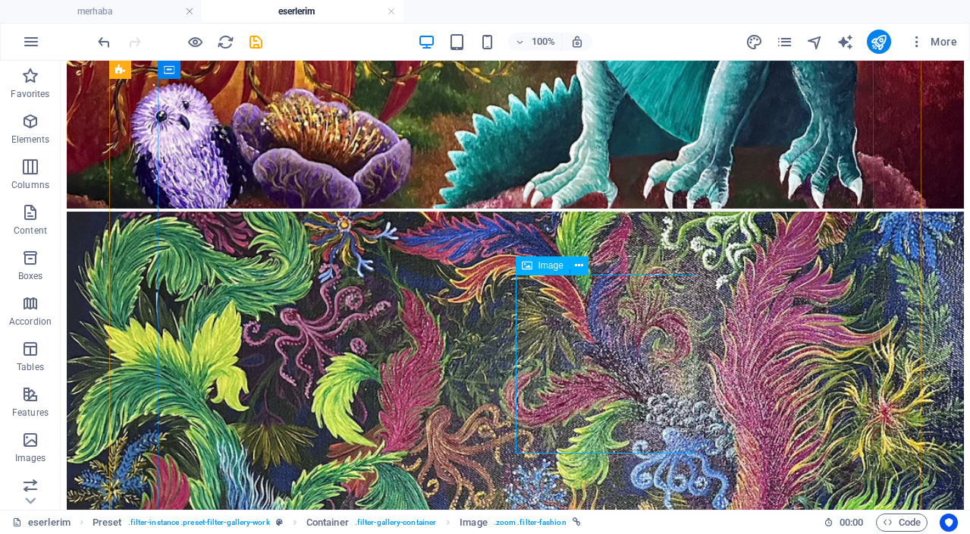
select select "%"
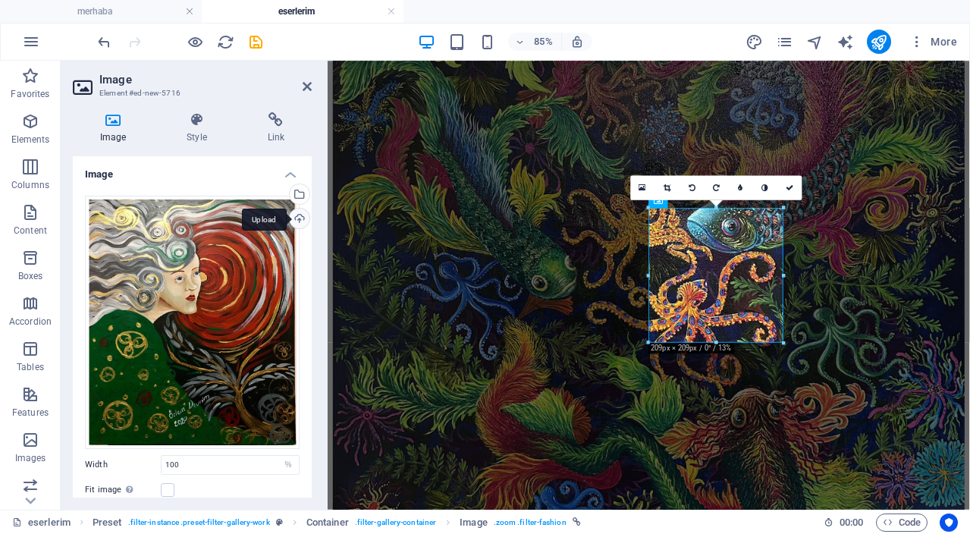
click at [299, 218] on div "Upload" at bounding box center [298, 220] width 23 height 23
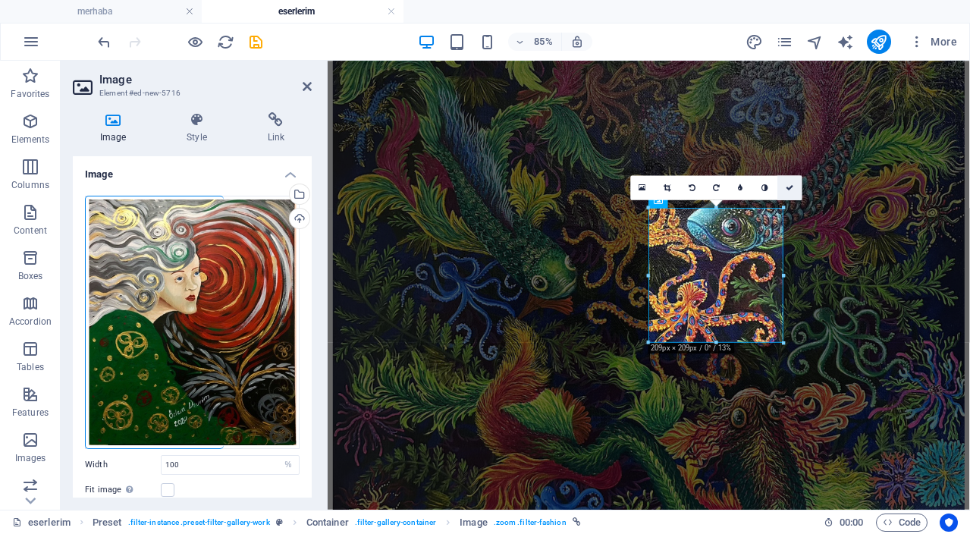
click at [791, 189] on icon at bounding box center [790, 188] width 8 height 8
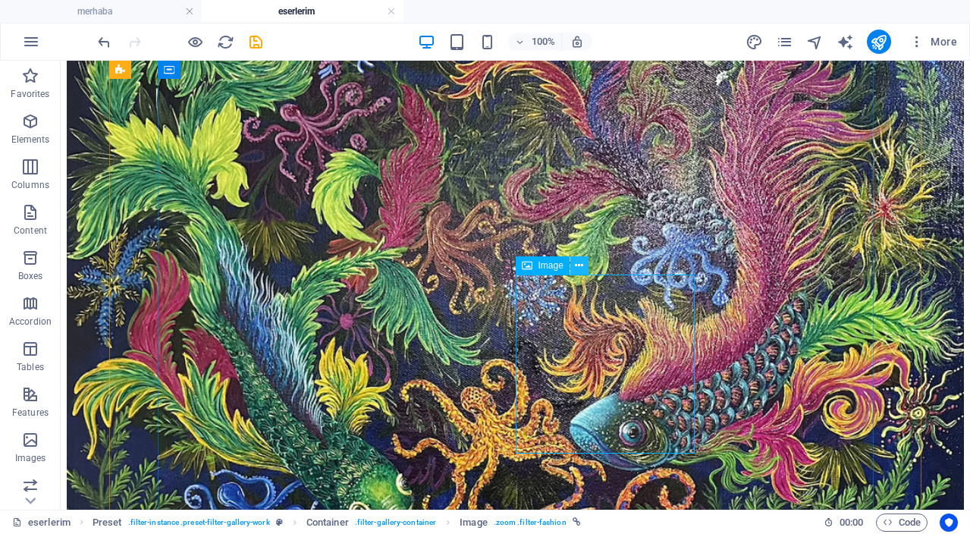
click at [578, 269] on icon at bounding box center [579, 266] width 8 height 16
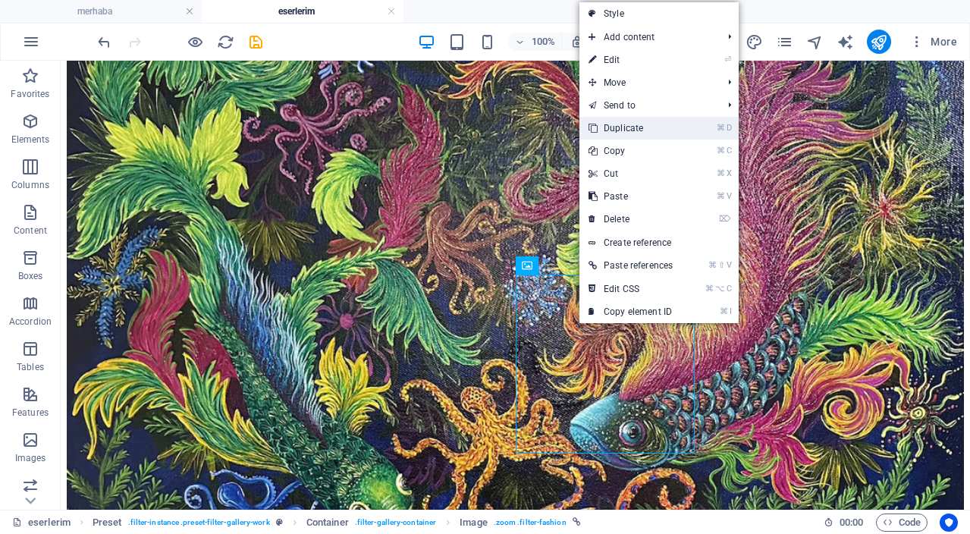
click at [649, 129] on link "⌘ D Duplicate" at bounding box center [631, 128] width 102 height 23
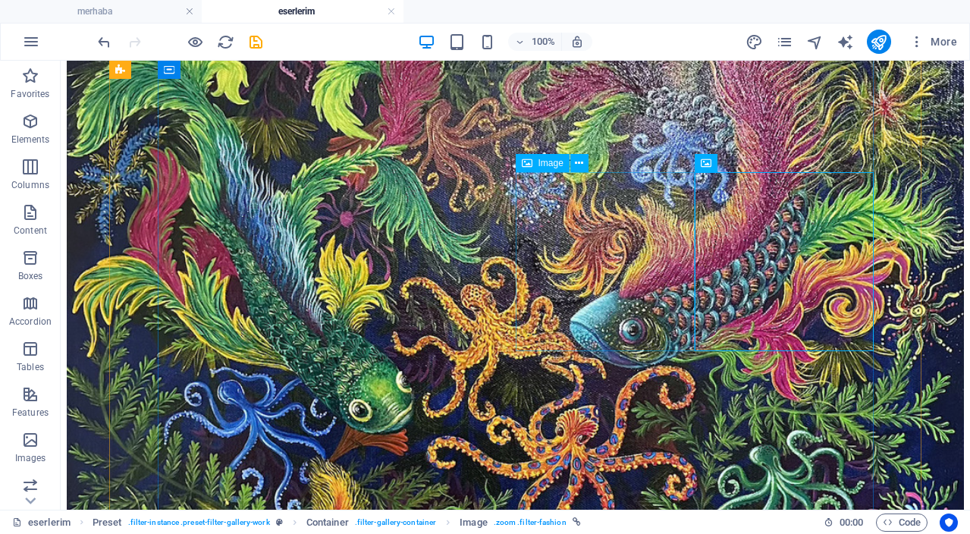
scroll to position [2214, 0]
select select "%"
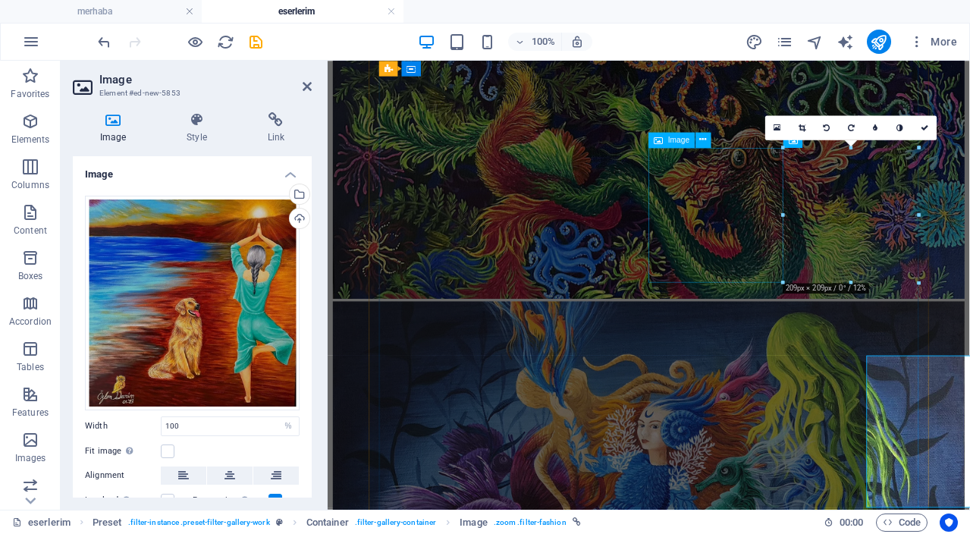
scroll to position [1979, 0]
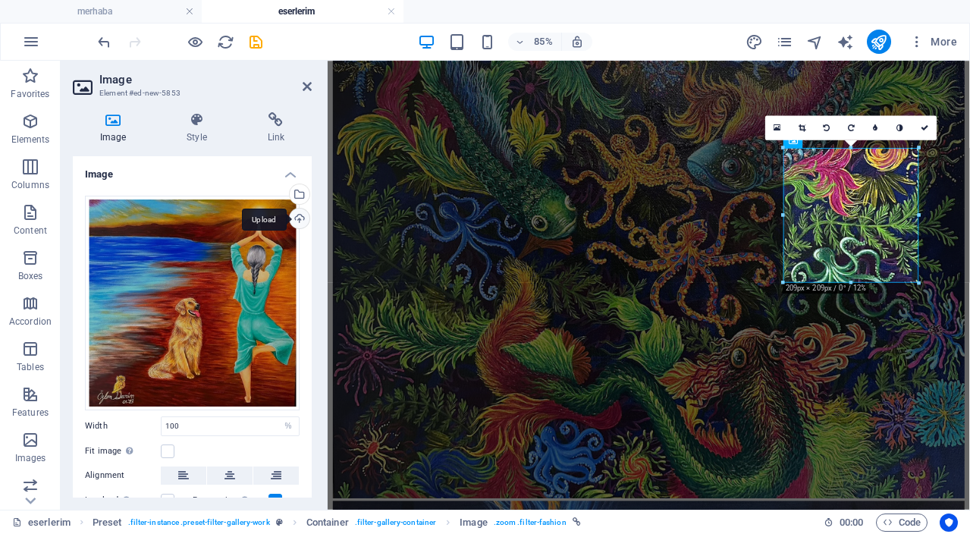
click at [297, 218] on div "Upload" at bounding box center [298, 220] width 23 height 23
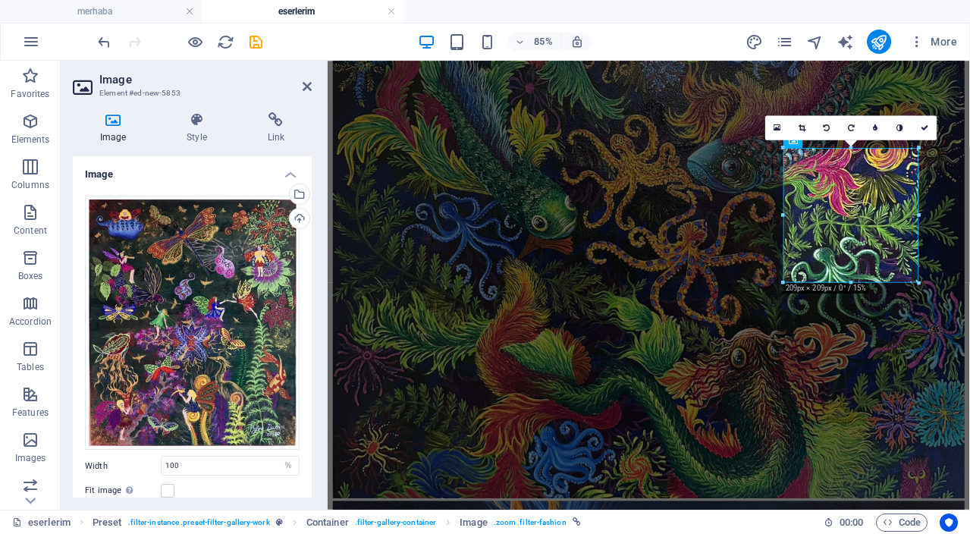
click at [929, 127] on link at bounding box center [925, 127] width 24 height 24
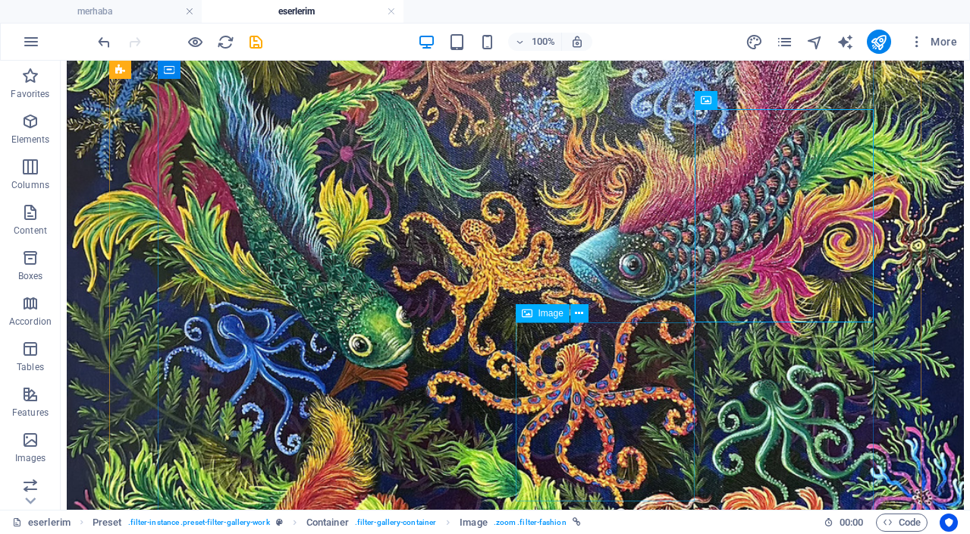
scroll to position [2286, 0]
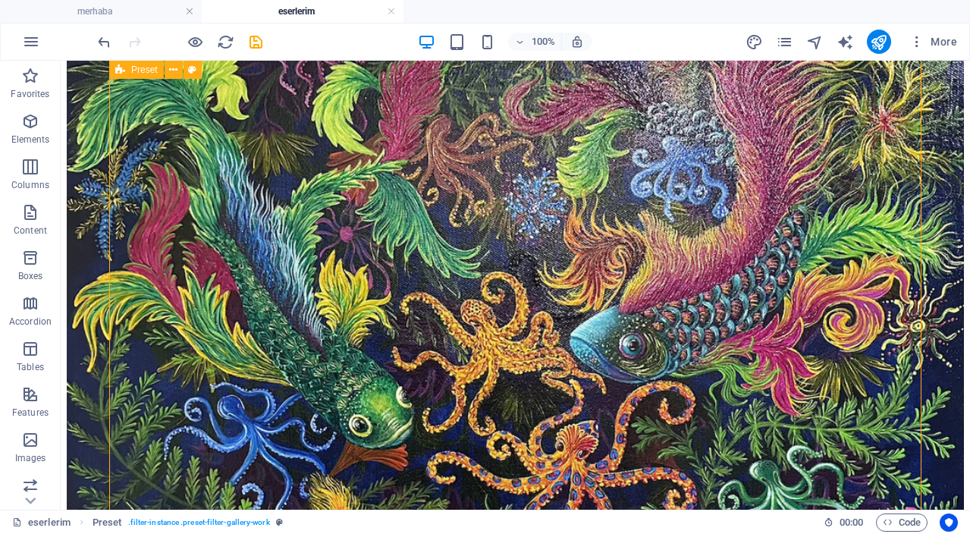
scroll to position [2192, 0]
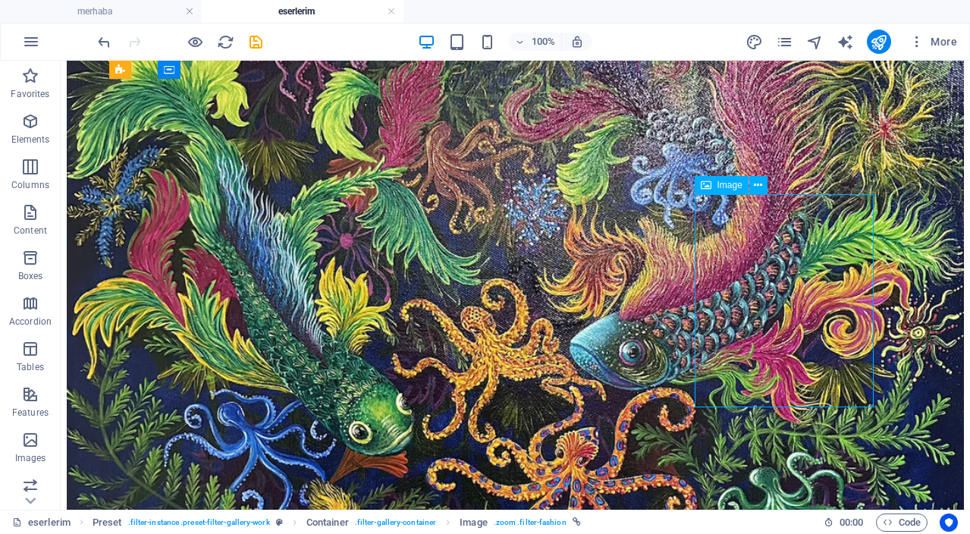
click at [763, 188] on button at bounding box center [758, 185] width 18 height 18
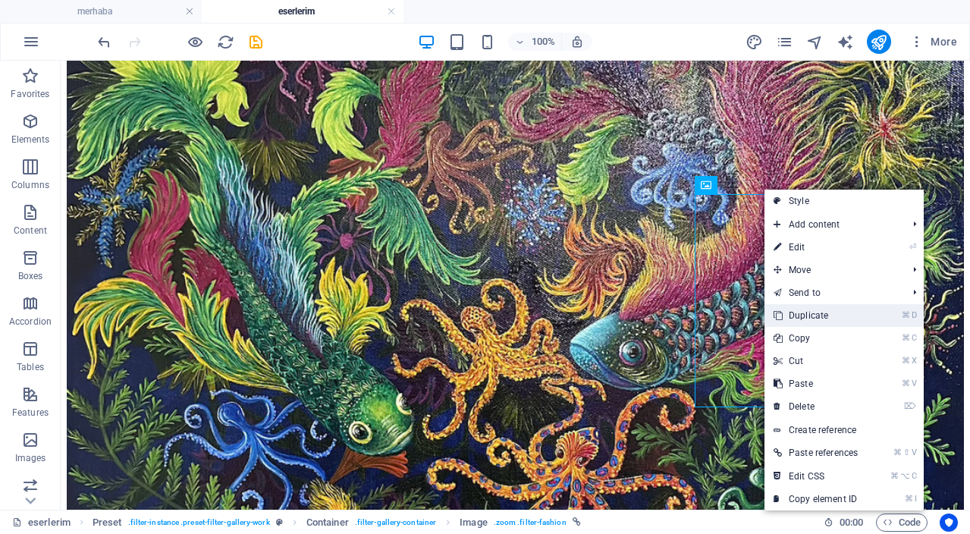
click at [827, 313] on link "⌘ D Duplicate" at bounding box center [816, 315] width 102 height 23
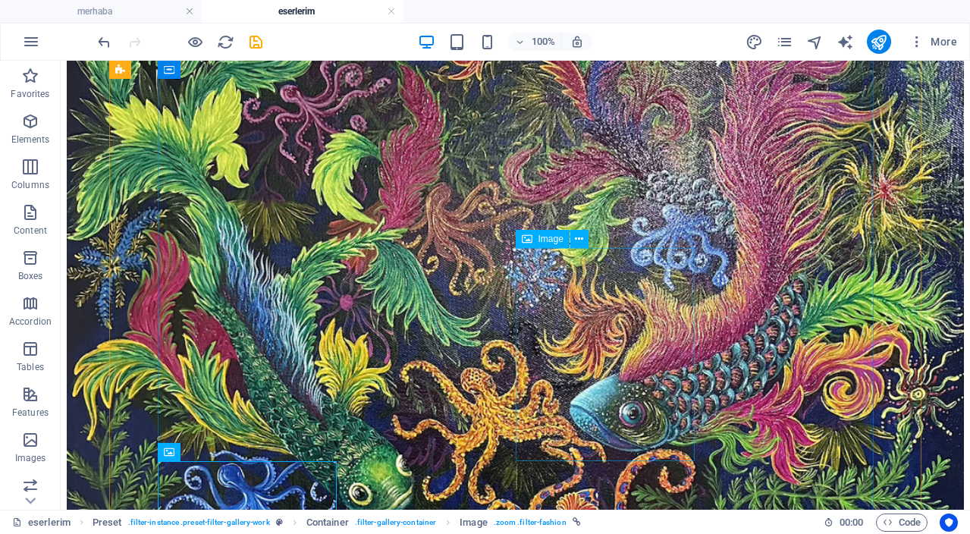
scroll to position [2138, 0]
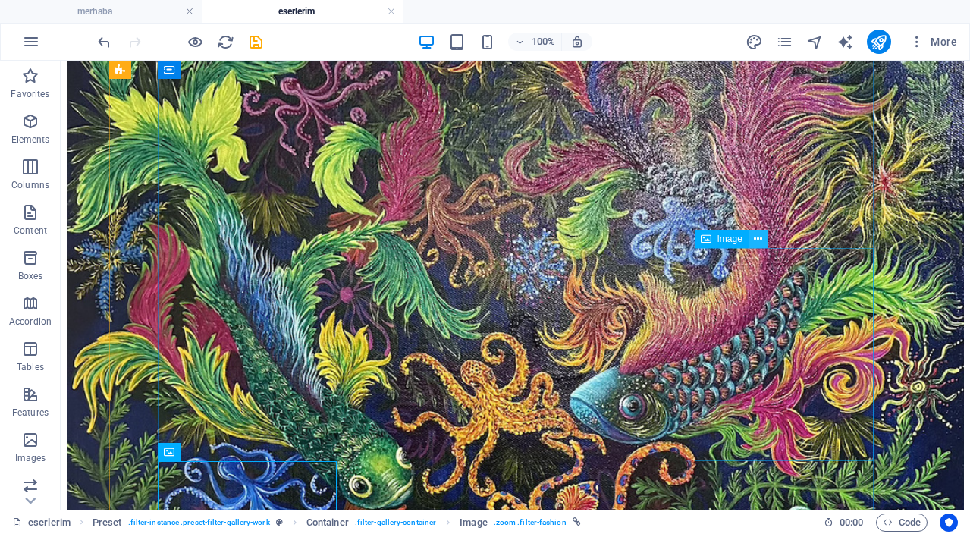
click at [759, 242] on icon at bounding box center [758, 239] width 8 height 16
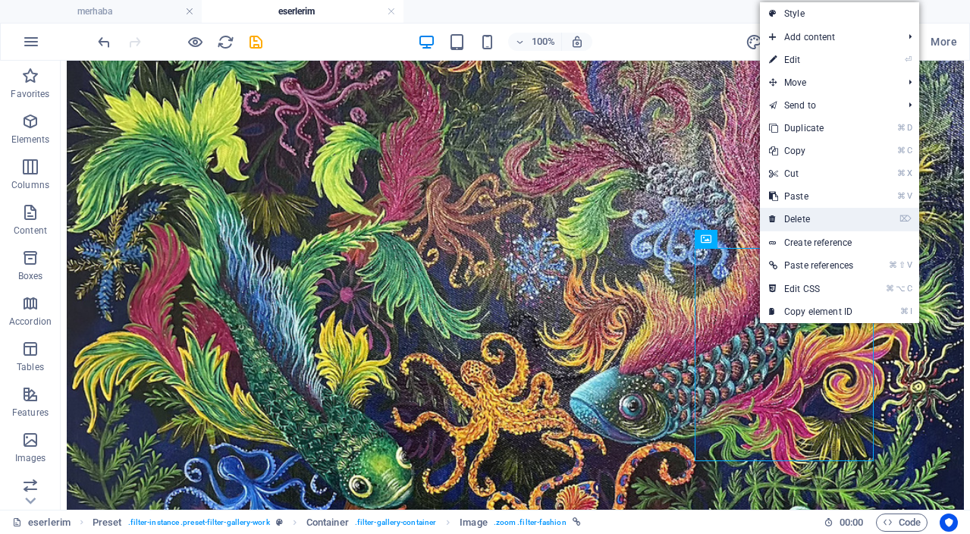
click at [820, 220] on link "⌦ Delete" at bounding box center [811, 219] width 102 height 23
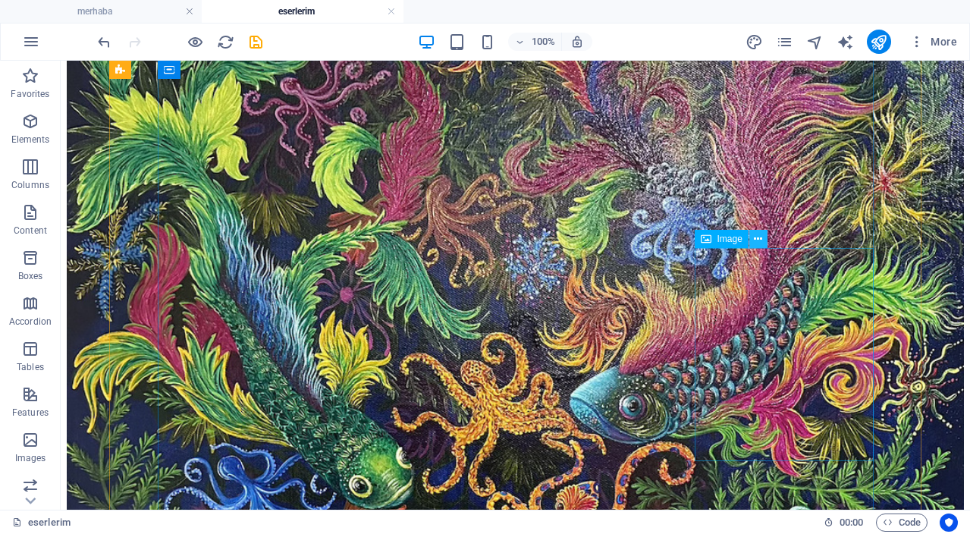
click at [759, 243] on icon at bounding box center [758, 239] width 8 height 16
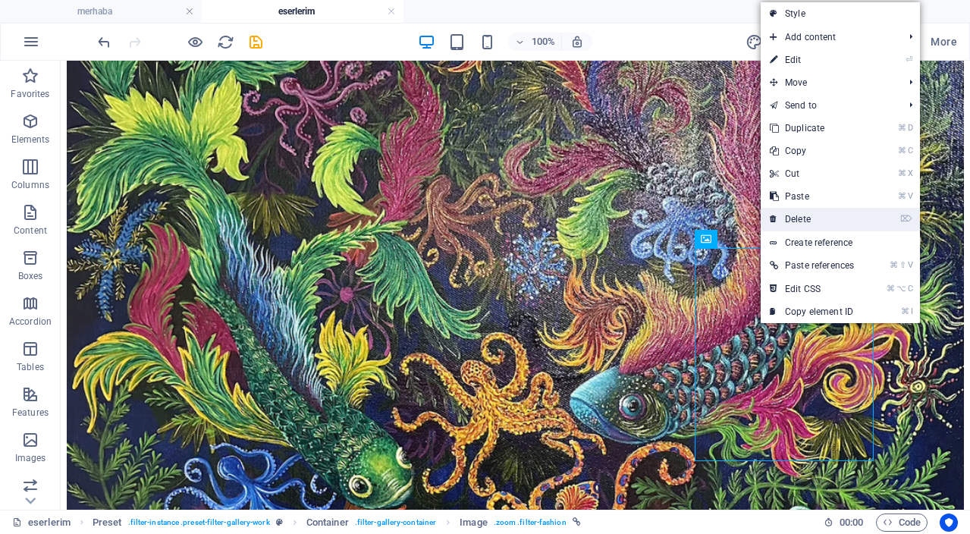
click at [819, 222] on link "⌦ Delete" at bounding box center [812, 219] width 102 height 23
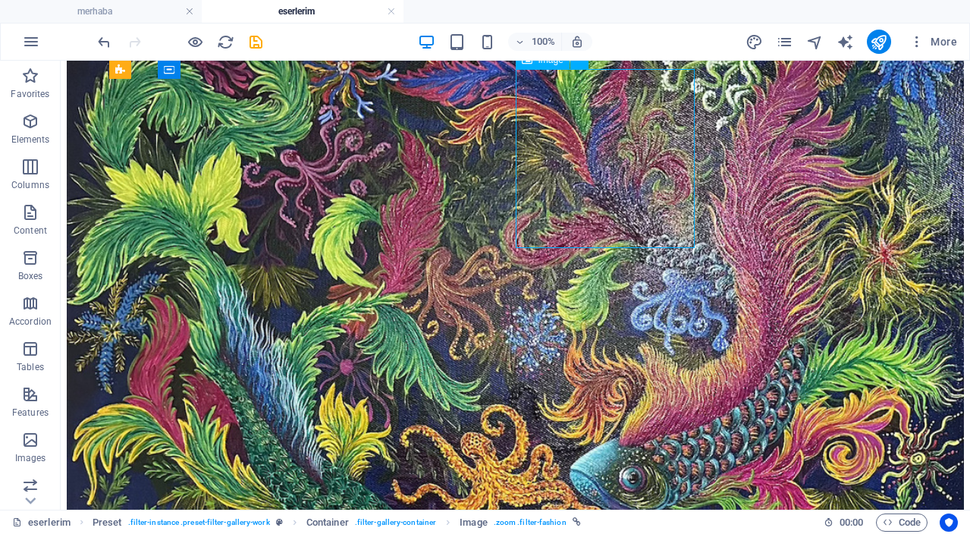
scroll to position [2053, 0]
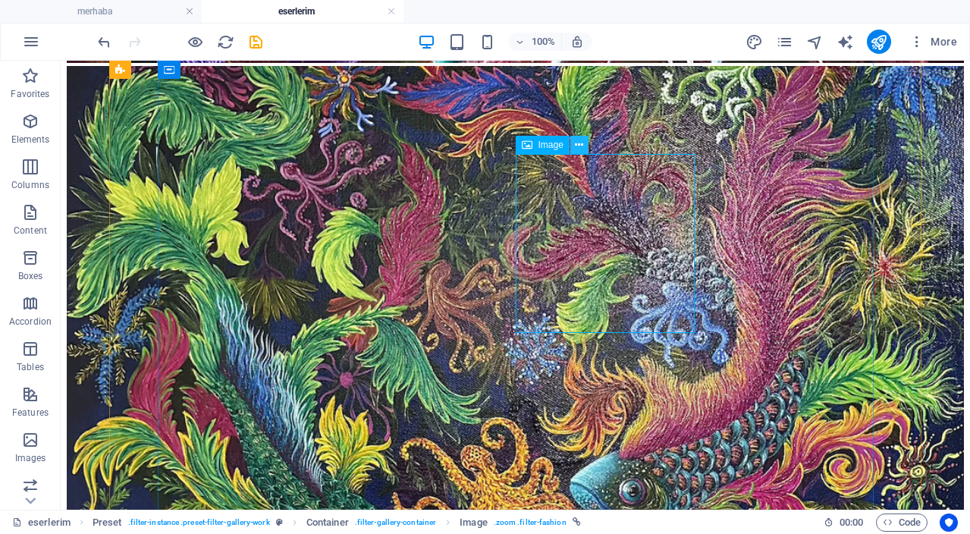
click at [583, 145] on icon at bounding box center [579, 145] width 8 height 16
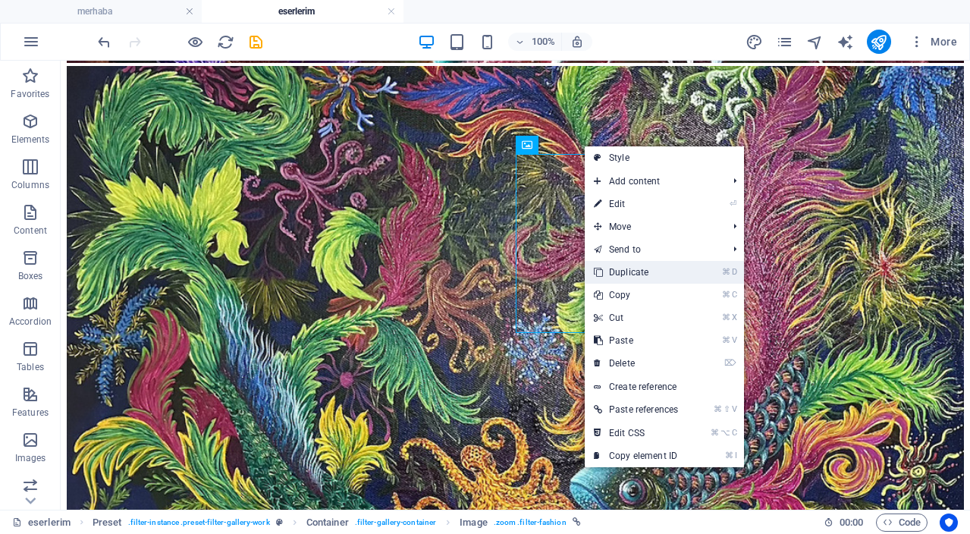
click at [661, 271] on link "⌘ D Duplicate" at bounding box center [636, 272] width 102 height 23
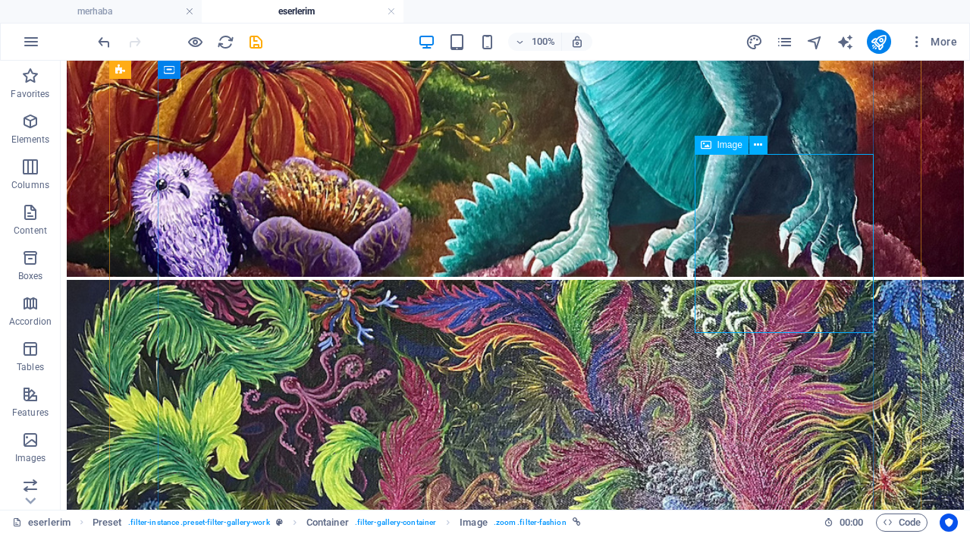
select select "%"
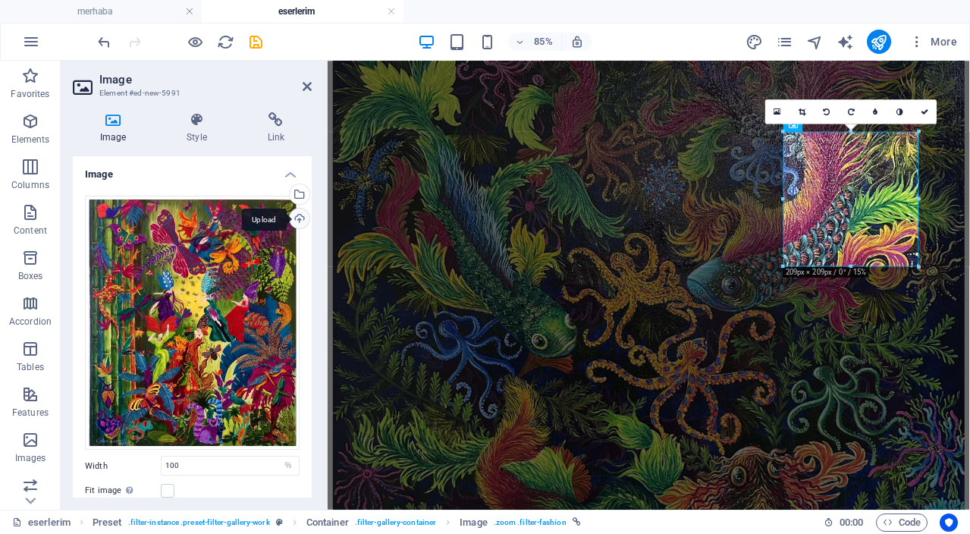
click at [299, 221] on div "Upload" at bounding box center [298, 220] width 23 height 23
click at [929, 110] on icon at bounding box center [925, 112] width 8 height 8
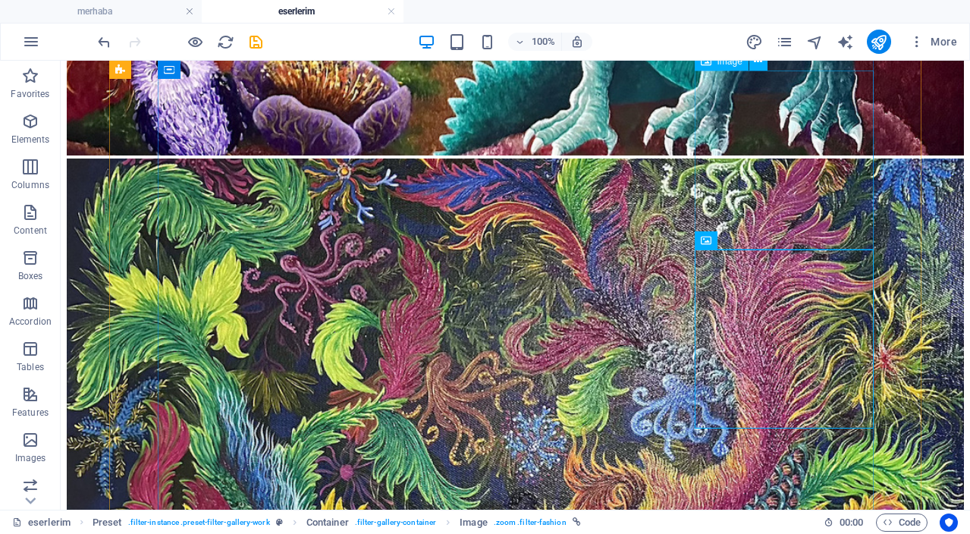
scroll to position [1962, 0]
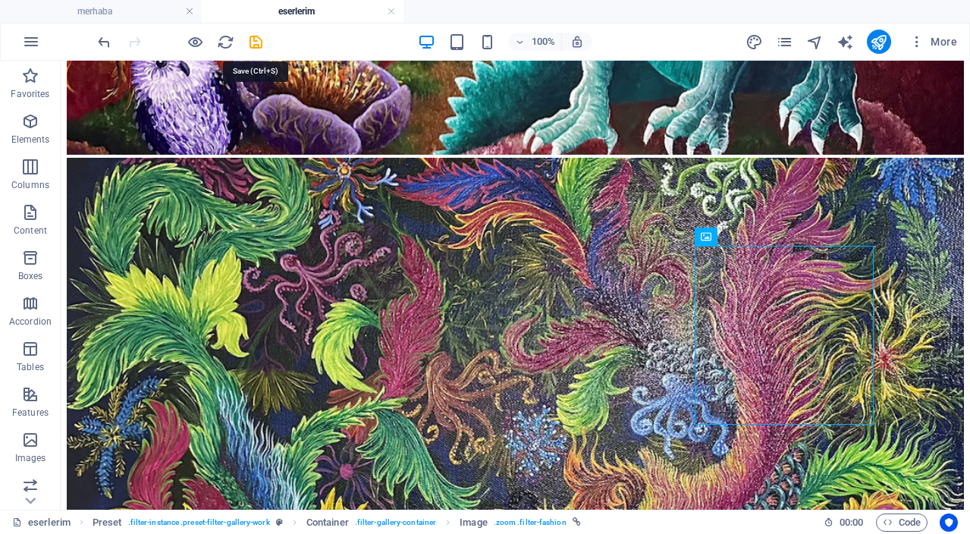
click at [250, 46] on icon "save" at bounding box center [255, 41] width 17 height 17
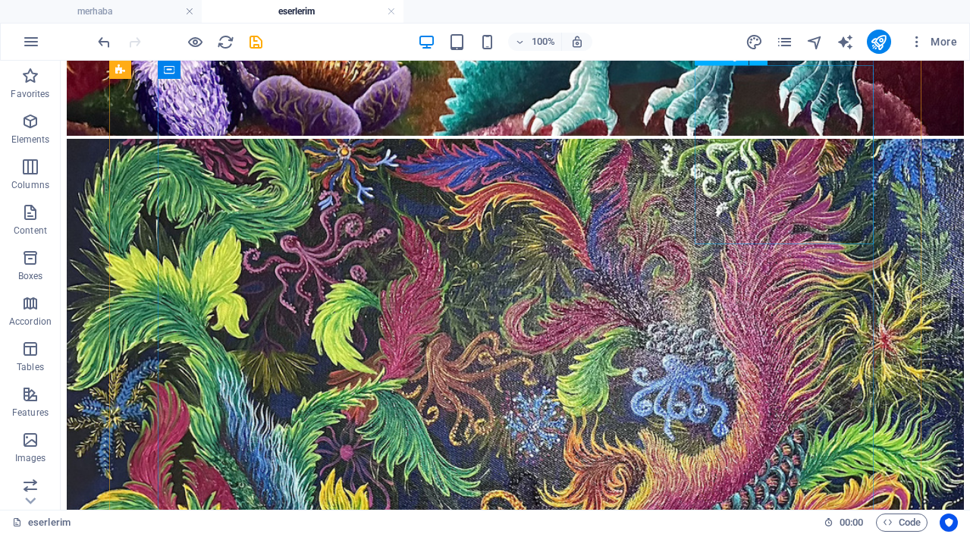
scroll to position [1983, 0]
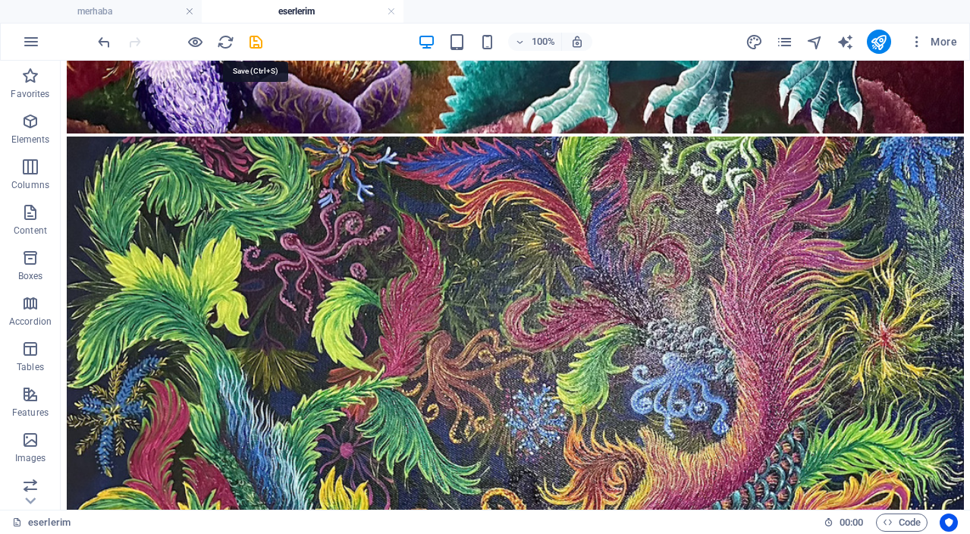
click at [253, 45] on icon "save" at bounding box center [255, 41] width 17 height 17
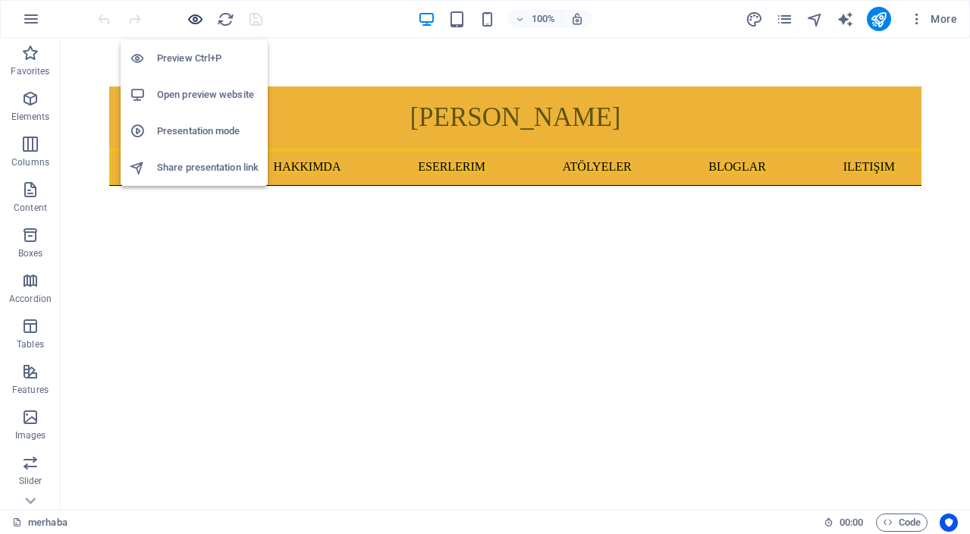
click at [196, 22] on icon "button" at bounding box center [195, 19] width 17 height 17
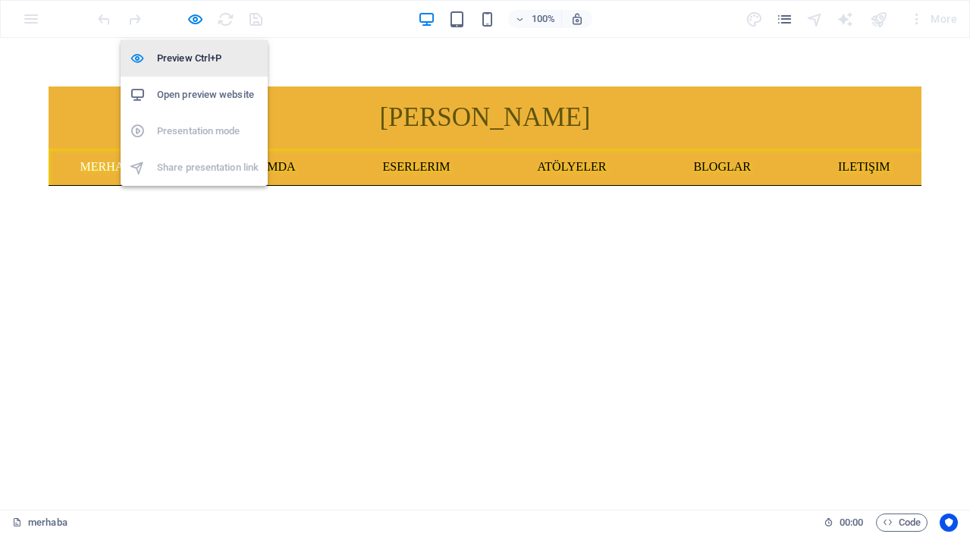
click at [218, 61] on h6 "Preview Ctrl+P" at bounding box center [208, 58] width 102 height 18
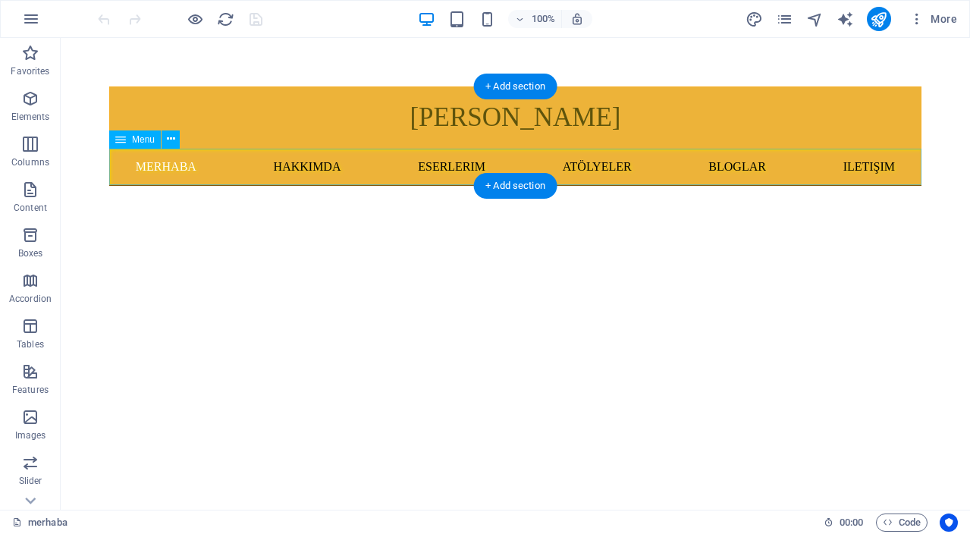
click at [448, 168] on nav "merhaba hakkımda eserlerim atölyeler BLOGLAR iletişim" at bounding box center [515, 167] width 812 height 36
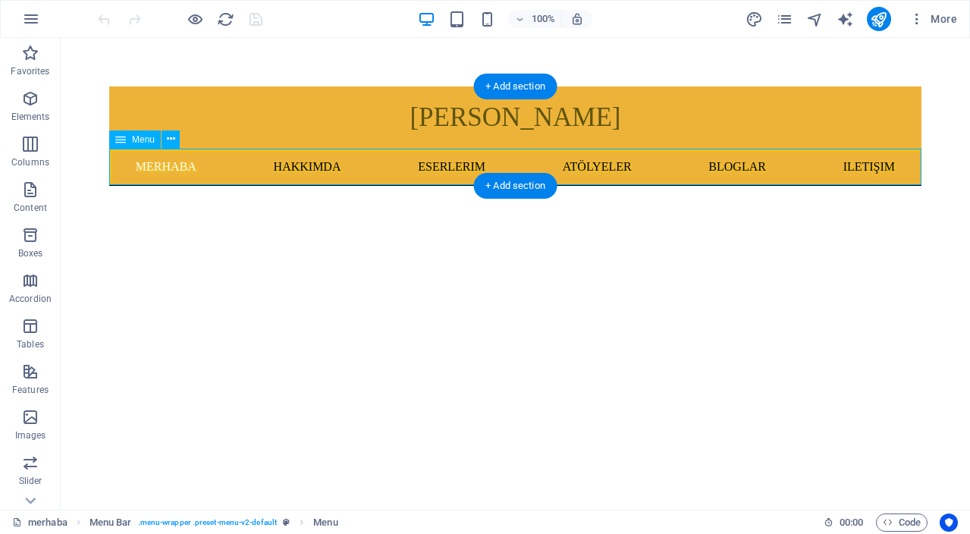
drag, startPoint x: 448, startPoint y: 169, endPoint x: 203, endPoint y: 192, distance: 246.8
click at [448, 169] on nav "merhaba hakkımda eserlerim atölyeler BLOGLAR iletişim" at bounding box center [515, 167] width 812 height 36
select select
select select "1"
select select
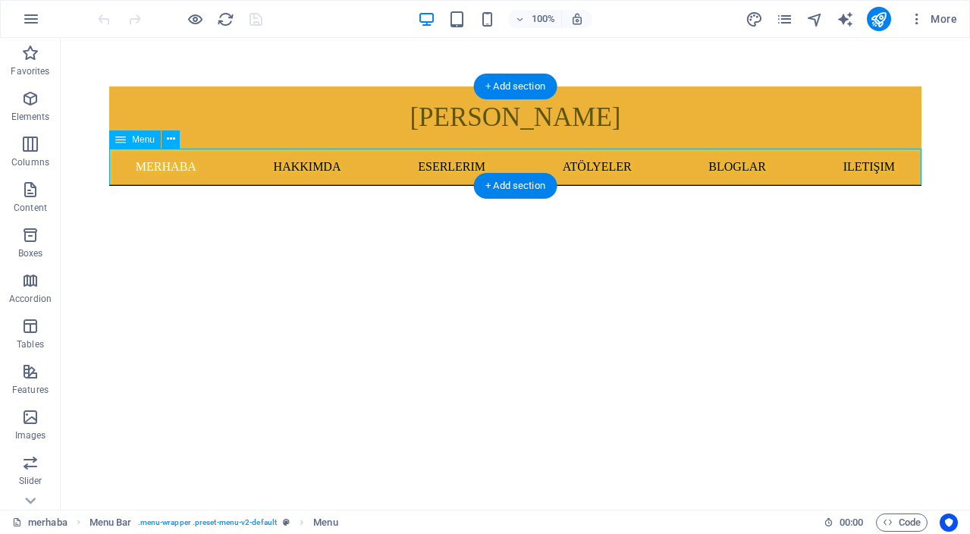
select select "2"
select select
select select "3"
select select
select select "4"
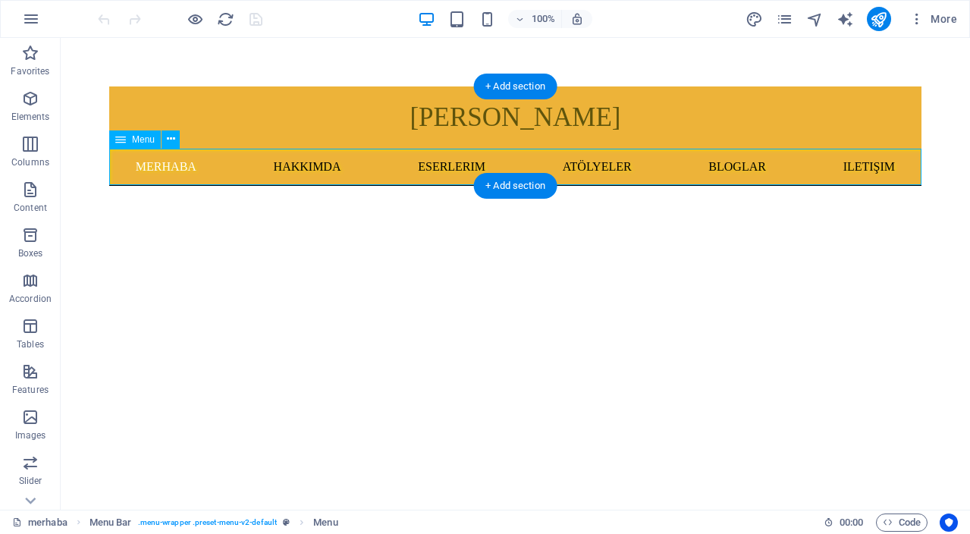
select select
select select "5"
select select
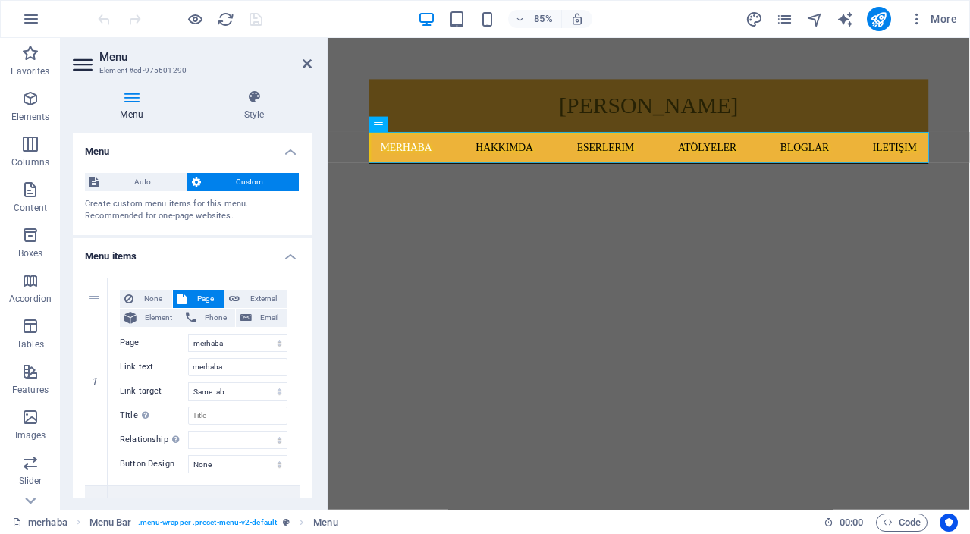
click at [314, 64] on aside "Menu Element #ed-975601290 Menu Style Menu Auto Custom Create custom menu items…" at bounding box center [194, 274] width 267 height 472
click at [306, 63] on icon at bounding box center [307, 64] width 9 height 12
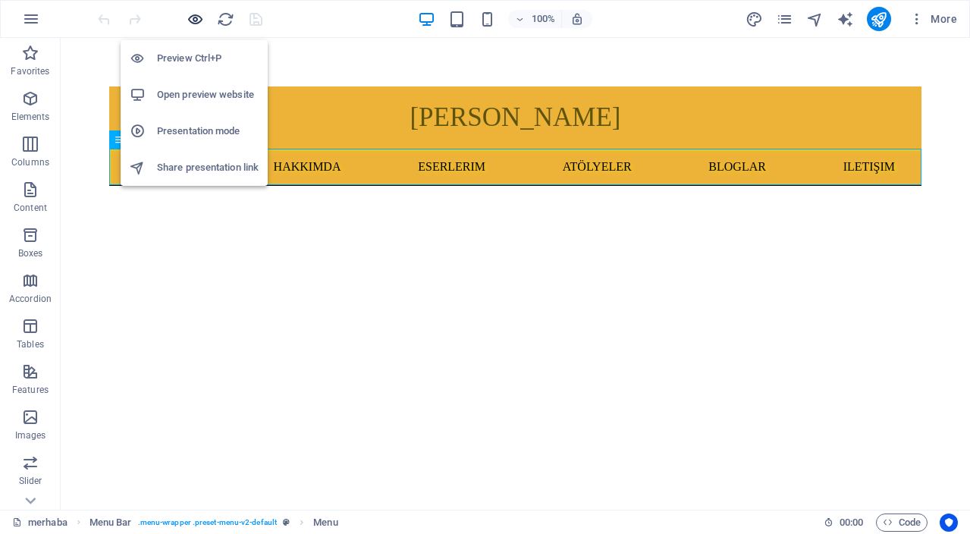
click at [195, 25] on icon "button" at bounding box center [195, 19] width 17 height 17
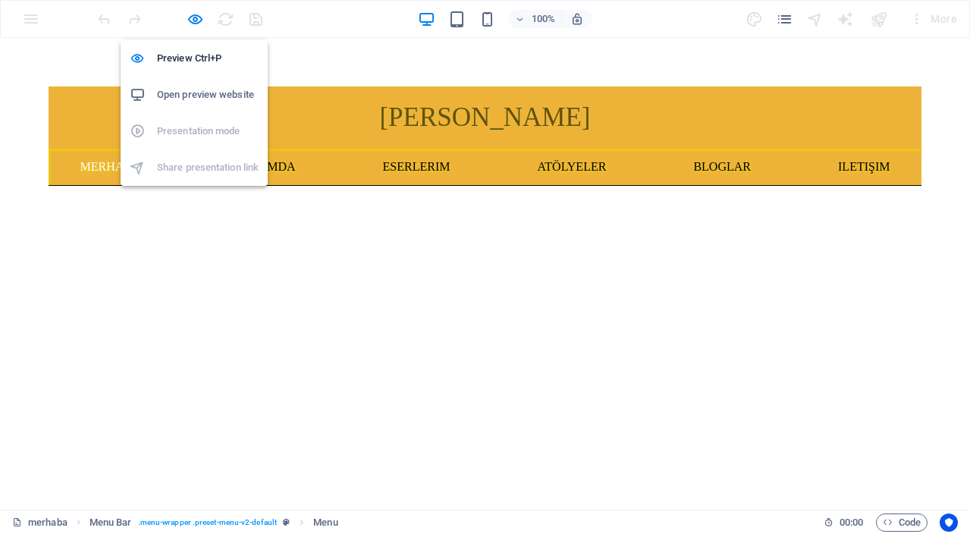
click at [217, 96] on h6 "Open preview website" at bounding box center [208, 95] width 102 height 18
click at [216, 99] on h6 "Open preview website" at bounding box center [208, 95] width 102 height 18
click at [195, 60] on h6 "Preview Ctrl+P" at bounding box center [208, 58] width 102 height 18
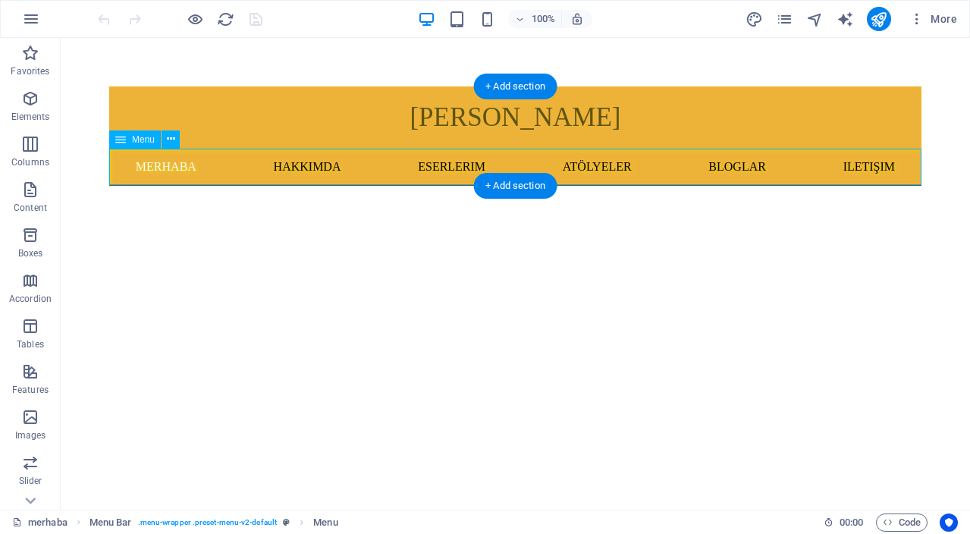
click at [455, 167] on nav "merhaba hakkımda eserlerim atölyeler BLOGLAR iletişim" at bounding box center [515, 167] width 812 height 36
select select
select select "1"
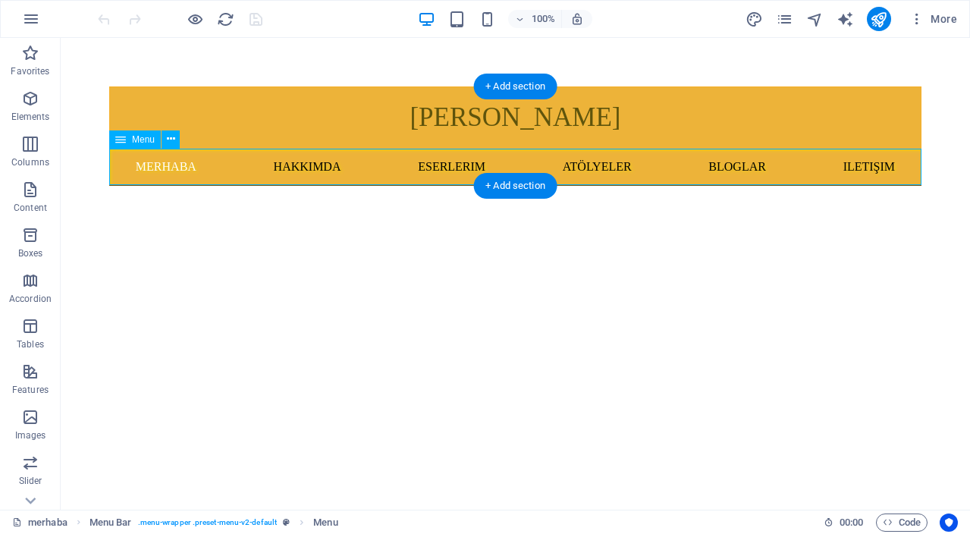
select select
select select "2"
select select
select select "3"
select select
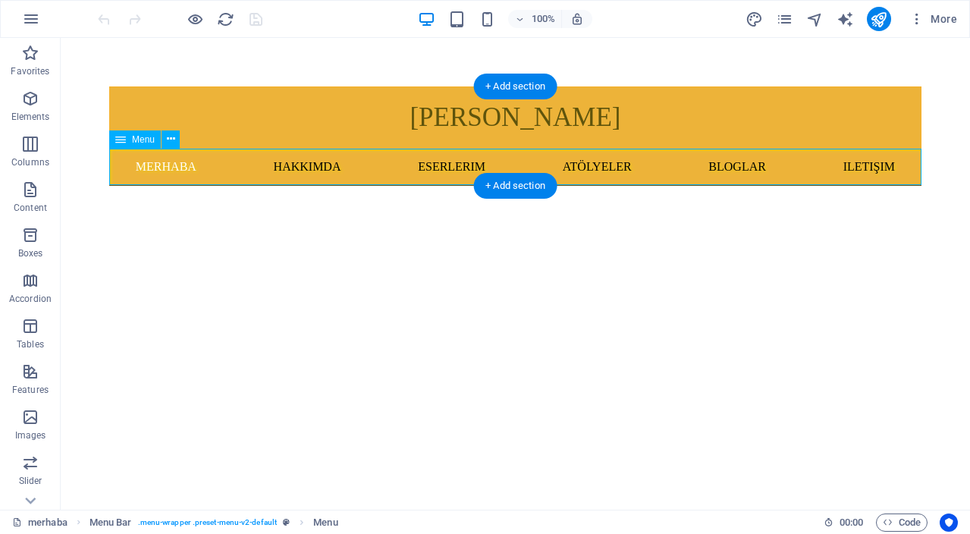
select select "4"
select select
select select "5"
select select
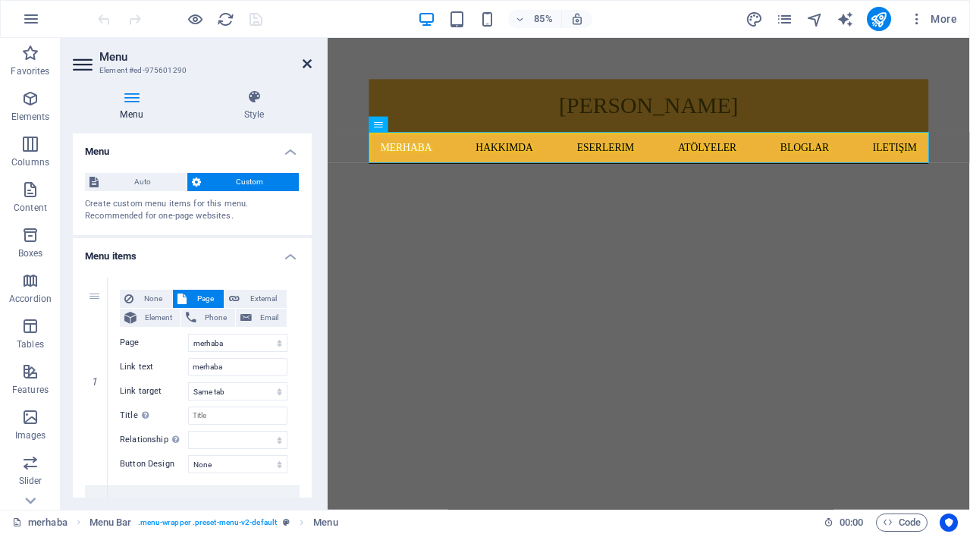
click at [306, 61] on icon at bounding box center [307, 64] width 9 height 12
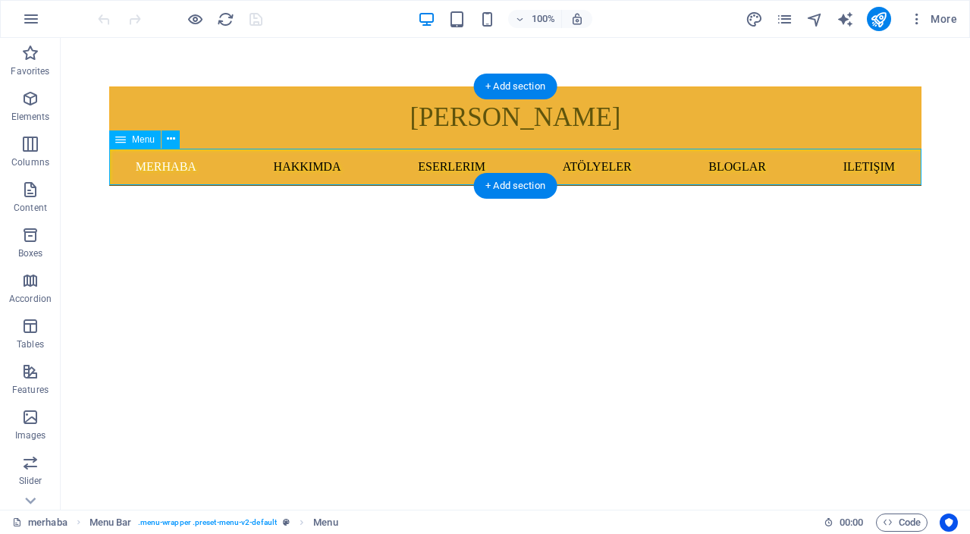
click at [470, 171] on nav "merhaba hakkımda eserlerim atölyeler BLOGLAR iletişim" at bounding box center [515, 167] width 812 height 36
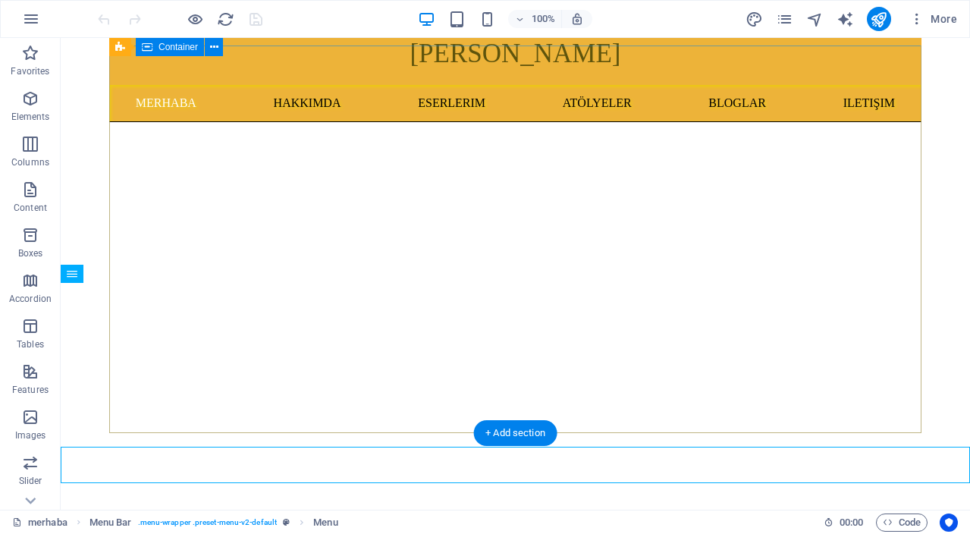
scroll to position [52, 0]
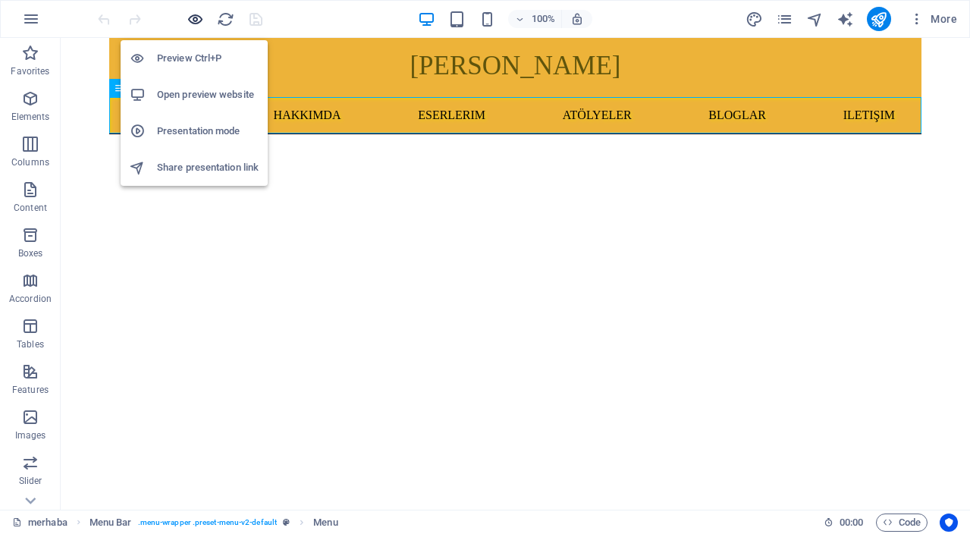
click at [197, 21] on icon "button" at bounding box center [195, 19] width 17 height 17
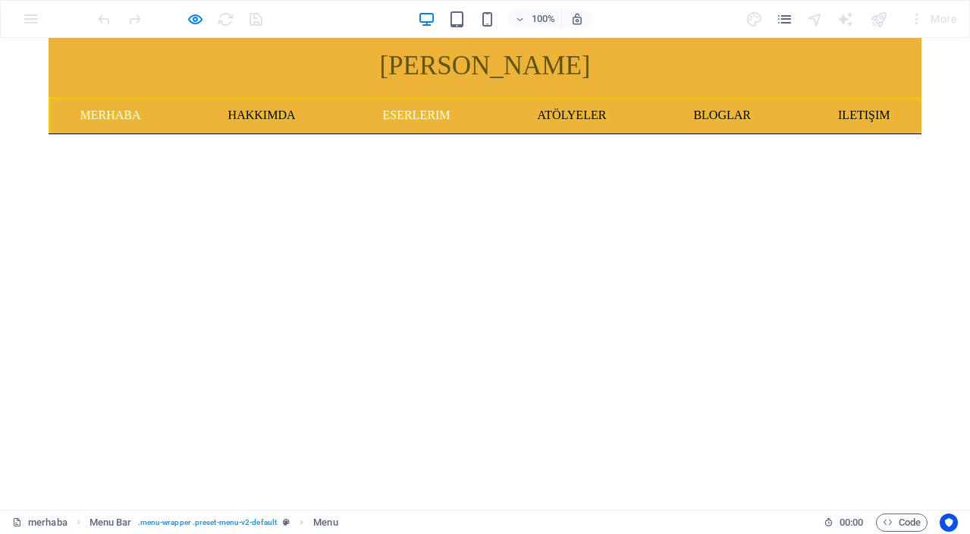
click at [429, 115] on link "eserlerim" at bounding box center [417, 115] width 92 height 36
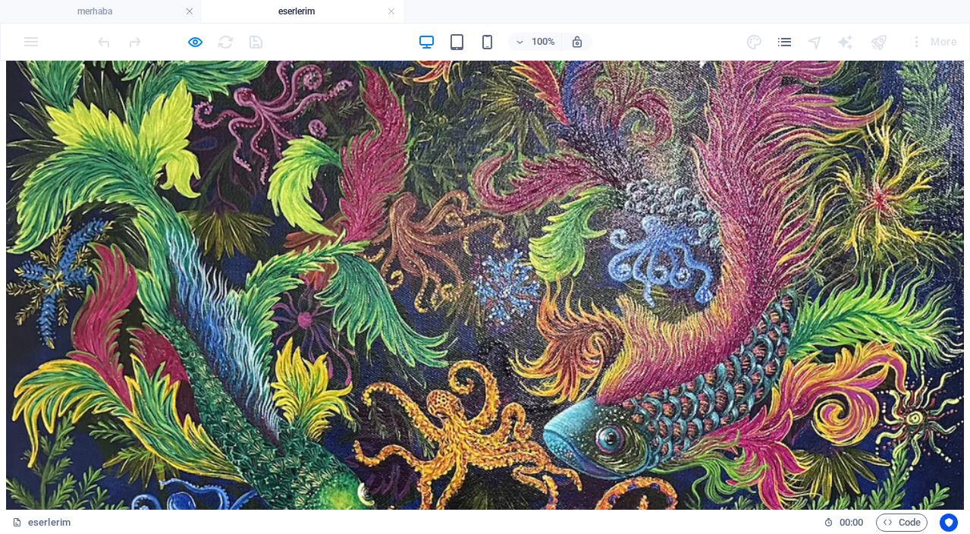
scroll to position [2252, 0]
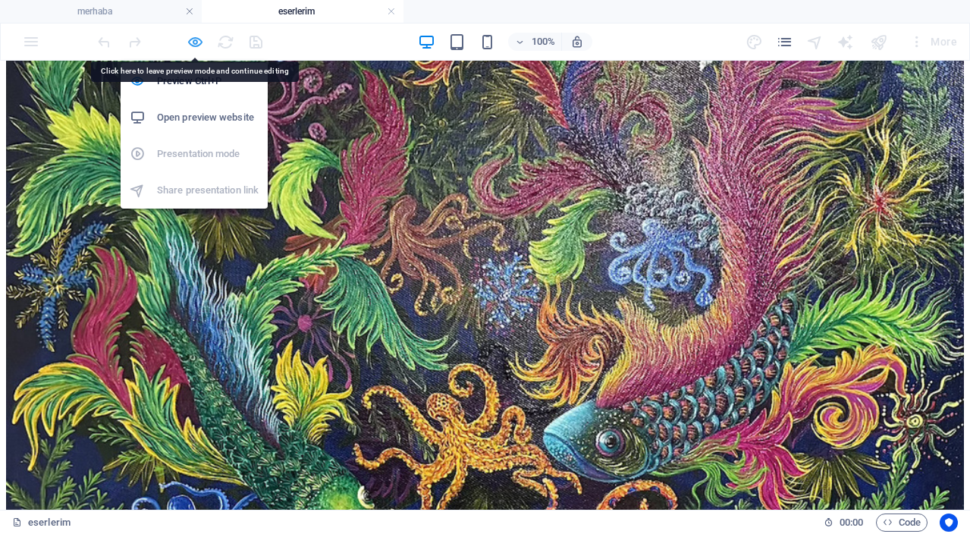
click at [195, 45] on icon "button" at bounding box center [195, 41] width 17 height 17
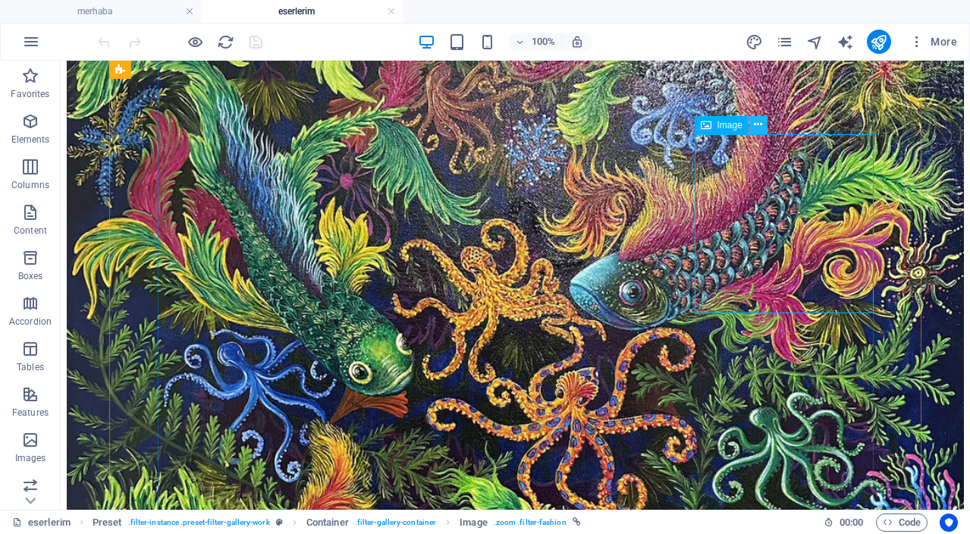
click at [762, 127] on icon at bounding box center [758, 125] width 8 height 16
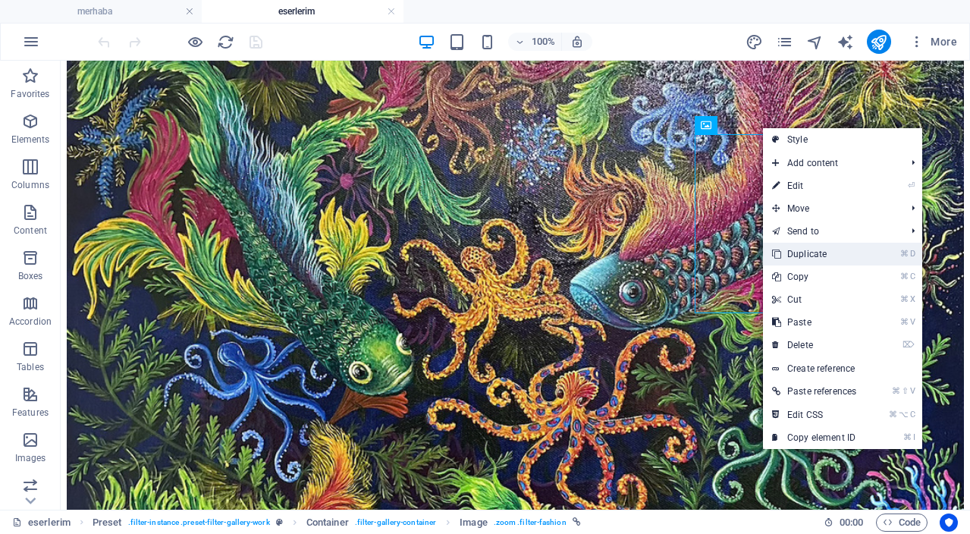
click at [825, 256] on link "⌘ D Duplicate" at bounding box center [814, 254] width 102 height 23
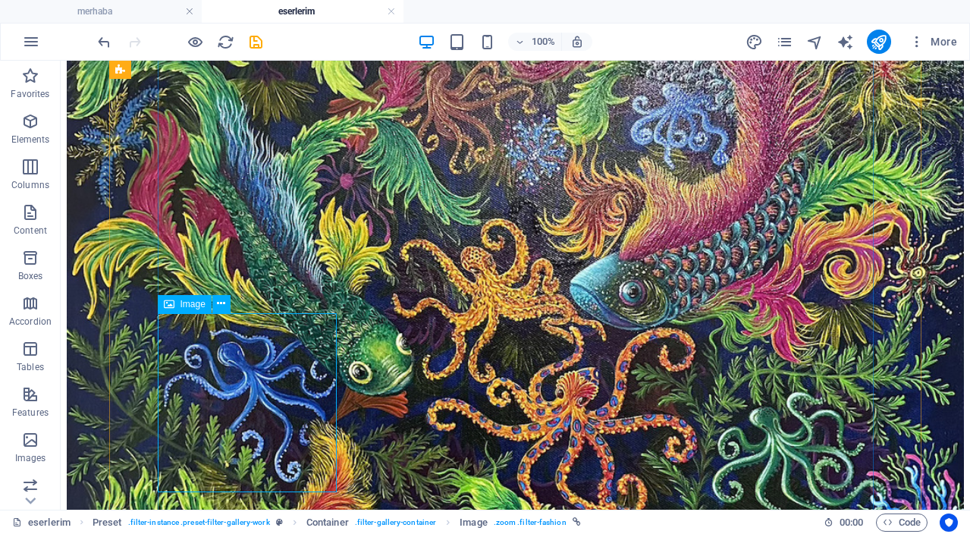
select select "%"
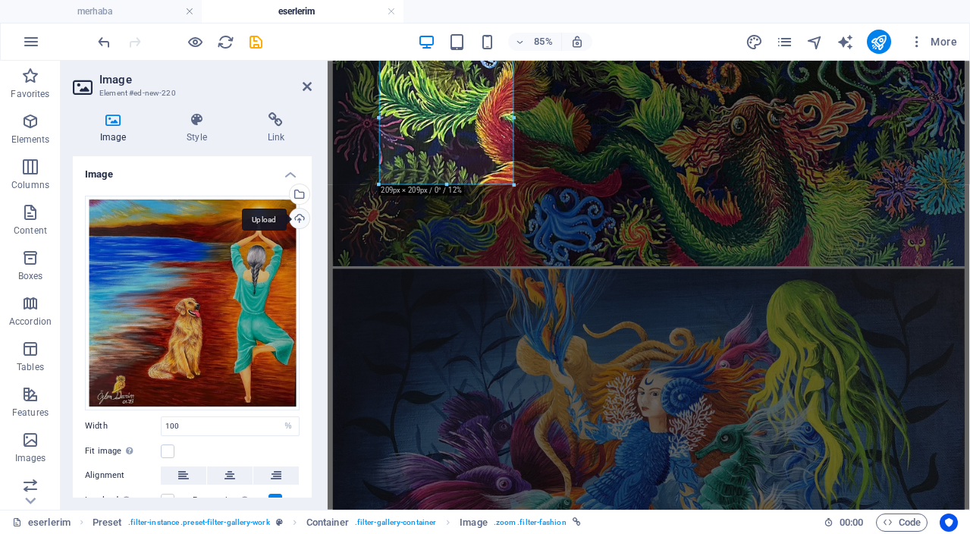
click at [299, 220] on div "Upload" at bounding box center [298, 220] width 23 height 23
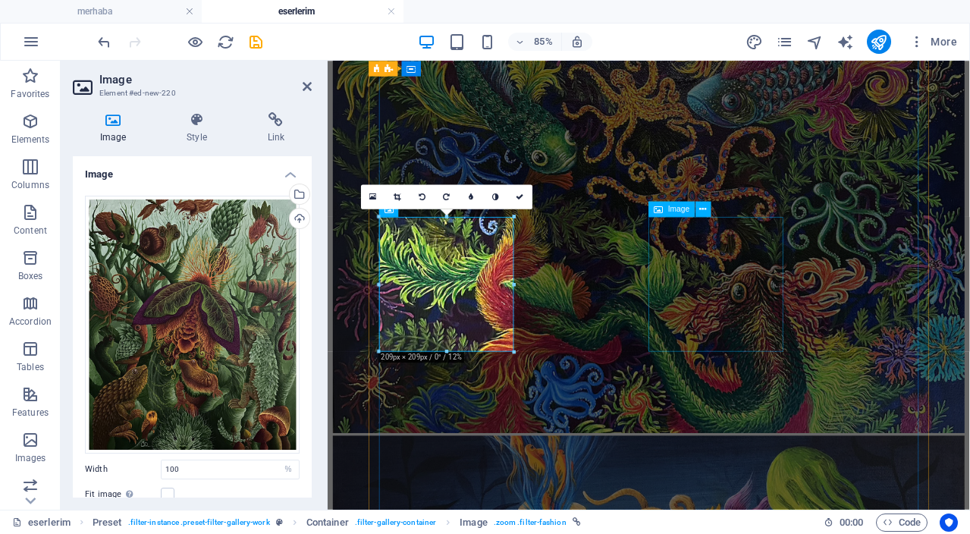
scroll to position [2061, 0]
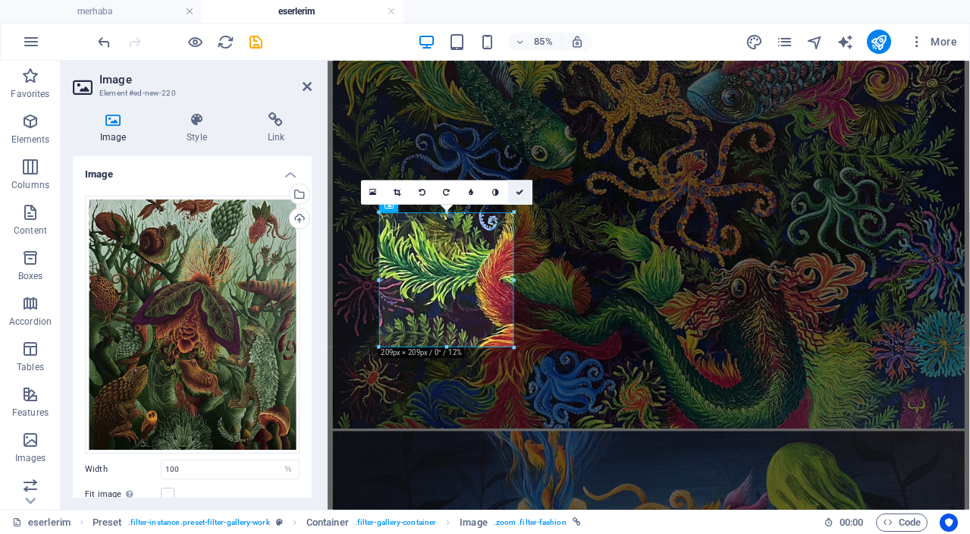
click at [525, 195] on link at bounding box center [520, 192] width 24 height 24
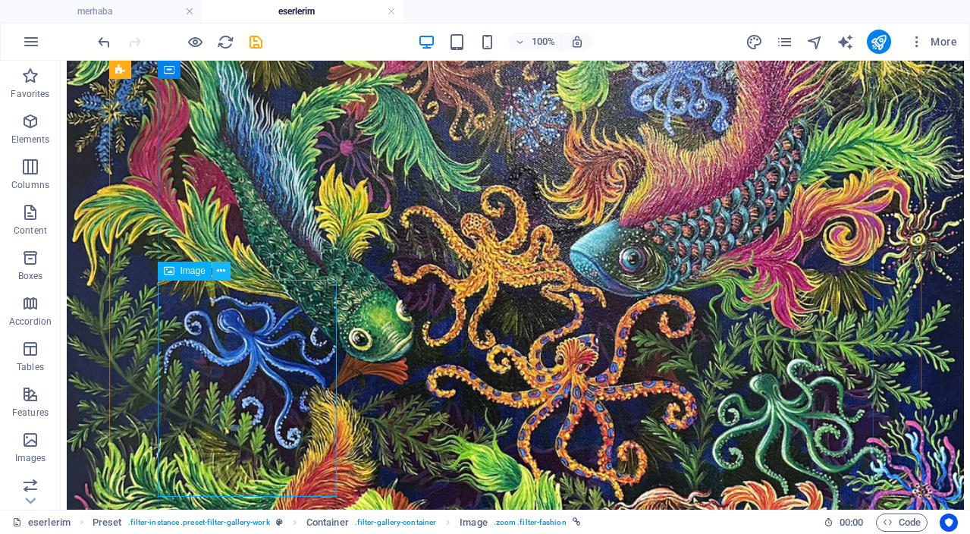
click at [225, 272] on icon at bounding box center [221, 271] width 8 height 16
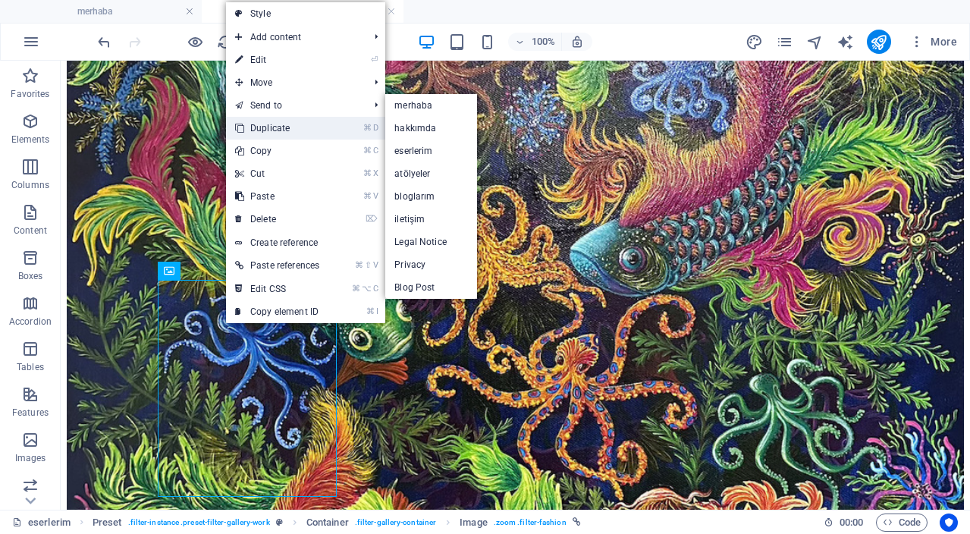
click at [298, 134] on link "⌘ D Duplicate" at bounding box center [277, 128] width 102 height 23
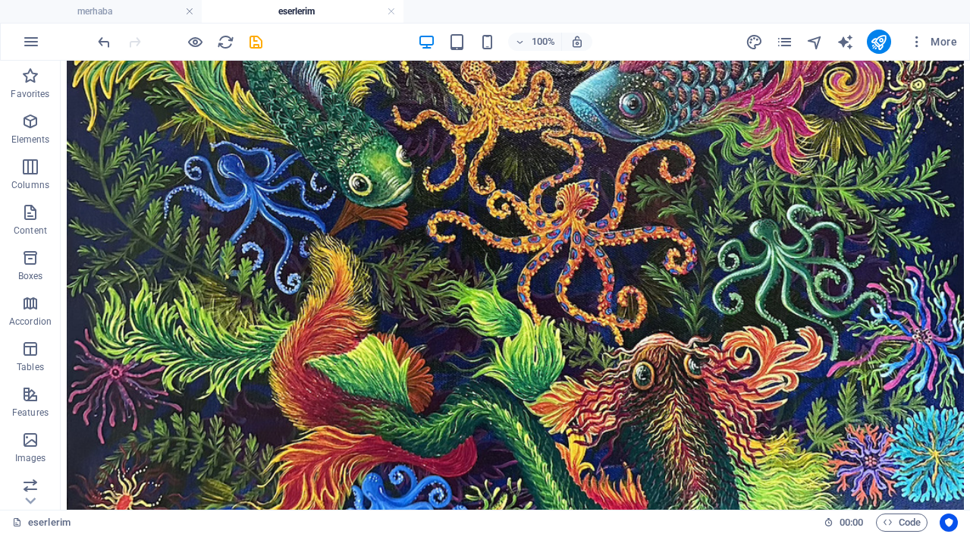
scroll to position [2444, 0]
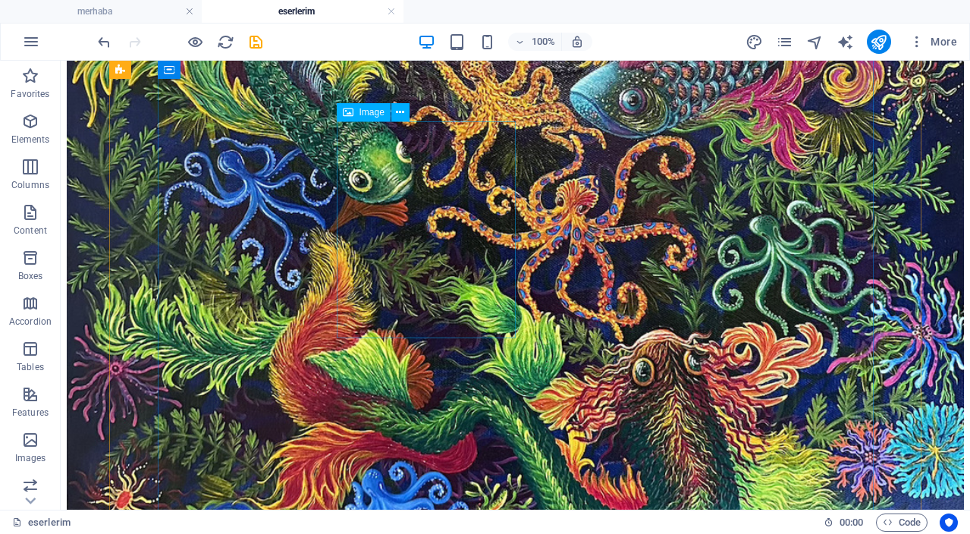
drag, startPoint x: 426, startPoint y: 162, endPoint x: 176, endPoint y: 180, distance: 250.2
select select "%"
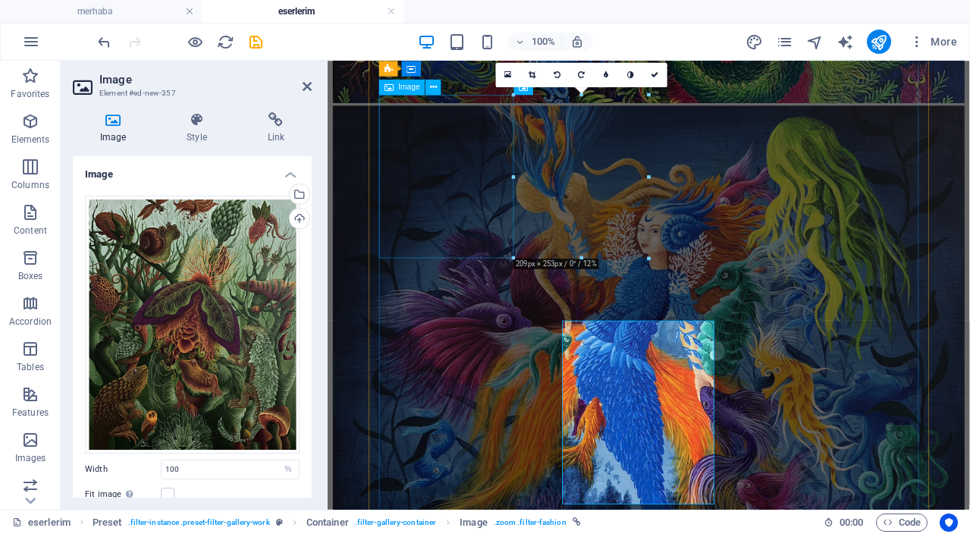
scroll to position [2199, 0]
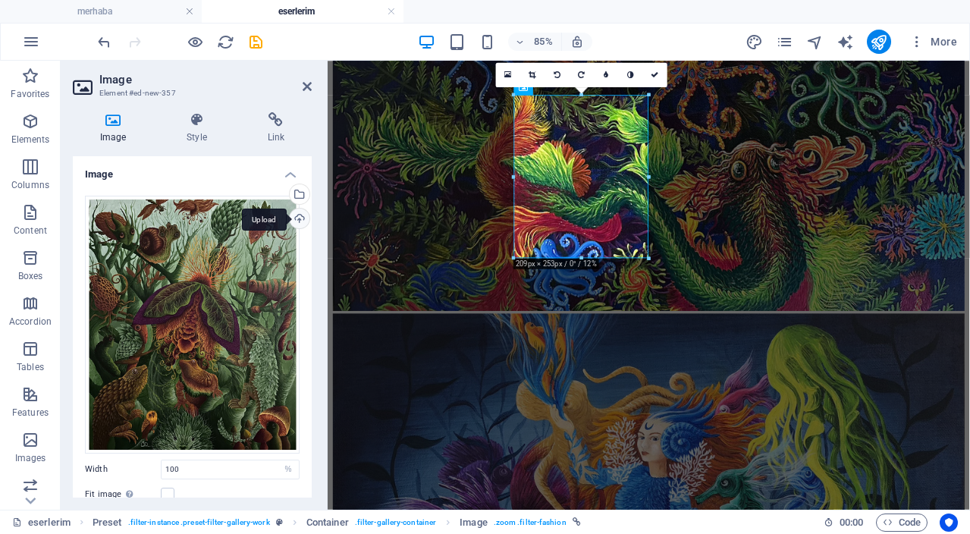
click at [294, 215] on div "Upload" at bounding box center [298, 220] width 23 height 23
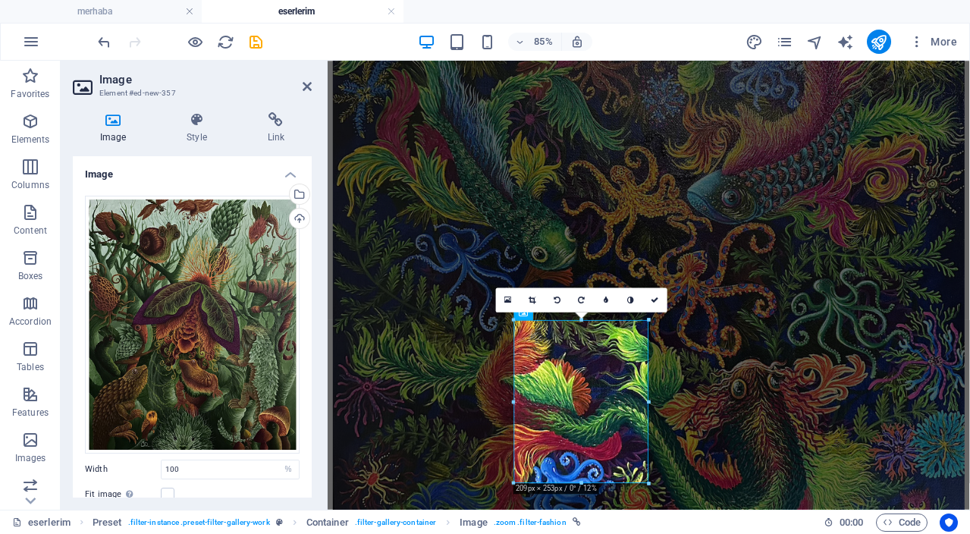
scroll to position [1934, 0]
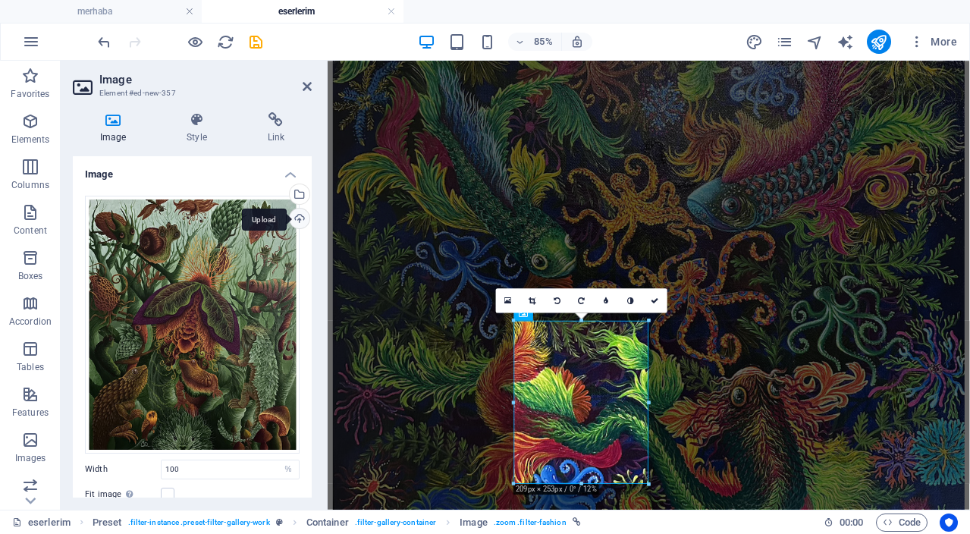
click at [299, 222] on div "Upload" at bounding box center [298, 220] width 23 height 23
click at [655, 303] on icon at bounding box center [655, 301] width 8 height 8
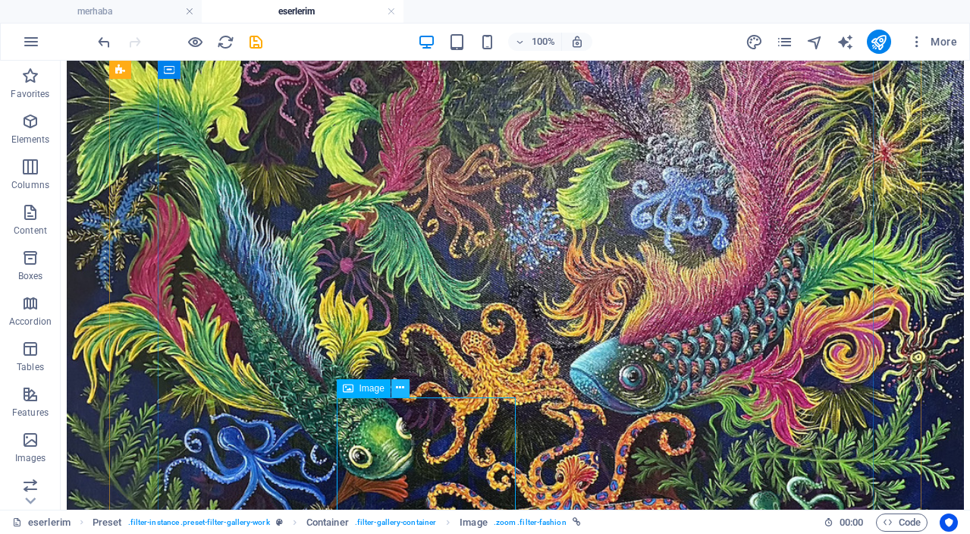
click at [404, 391] on icon at bounding box center [400, 388] width 8 height 16
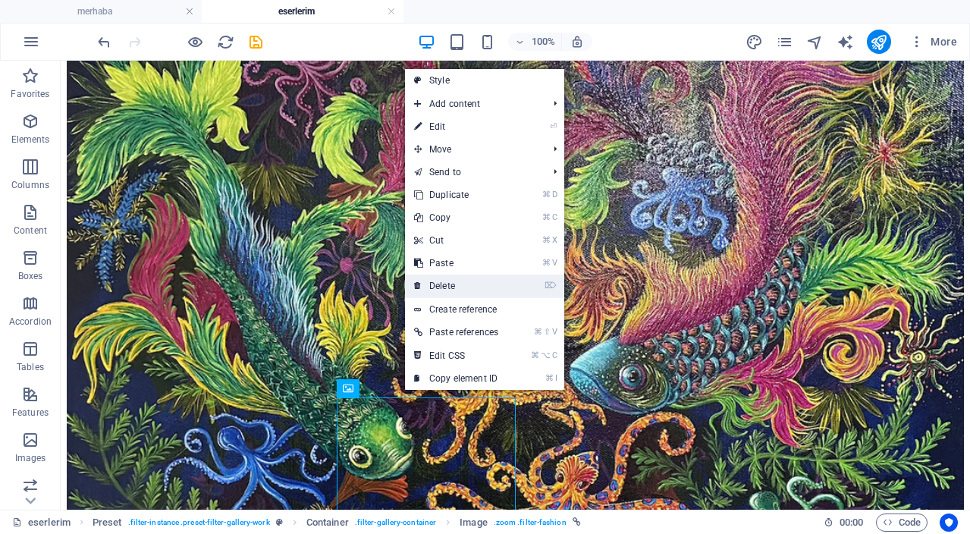
click at [477, 285] on link "⌦ Delete" at bounding box center [456, 286] width 102 height 23
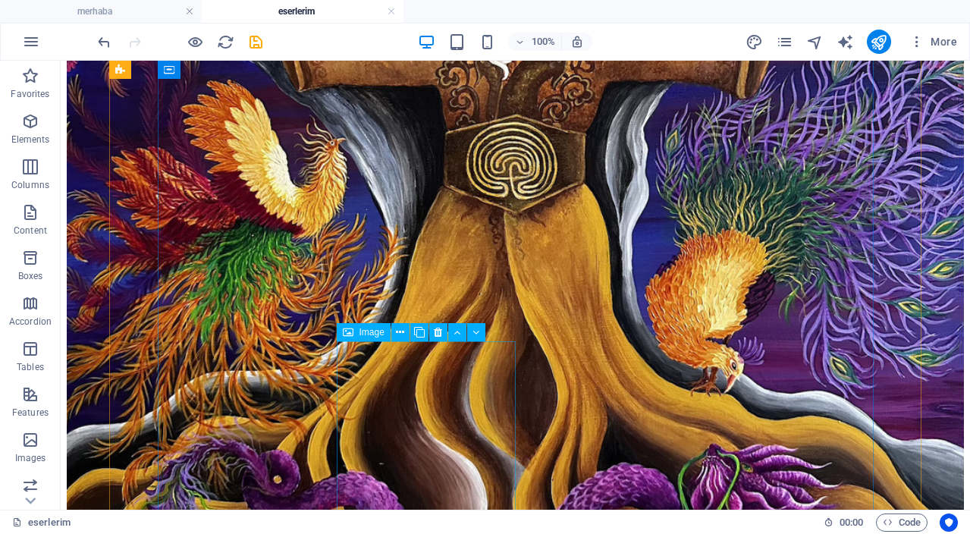
scroll to position [613, 0]
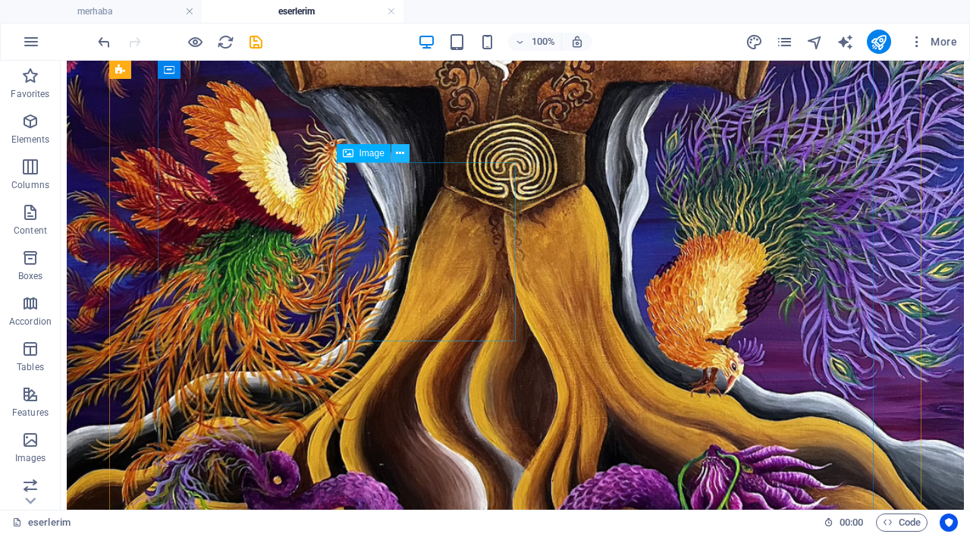
click at [402, 157] on icon at bounding box center [400, 154] width 8 height 16
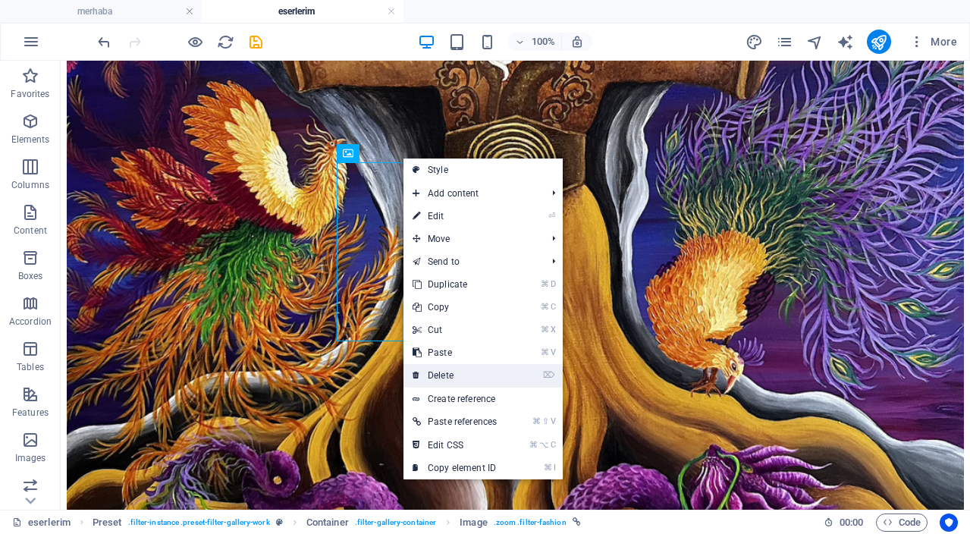
click at [450, 375] on link "⌦ Delete" at bounding box center [455, 375] width 102 height 23
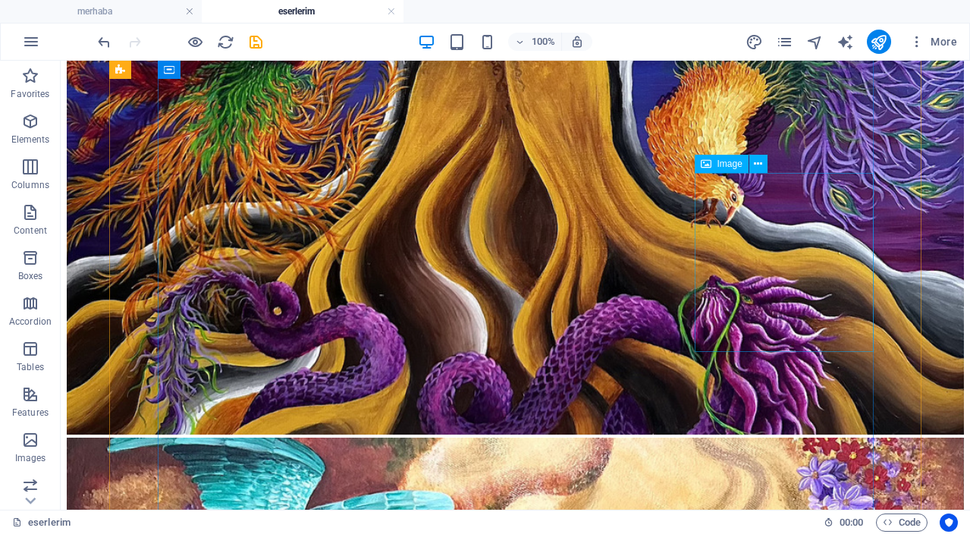
scroll to position [781, 0]
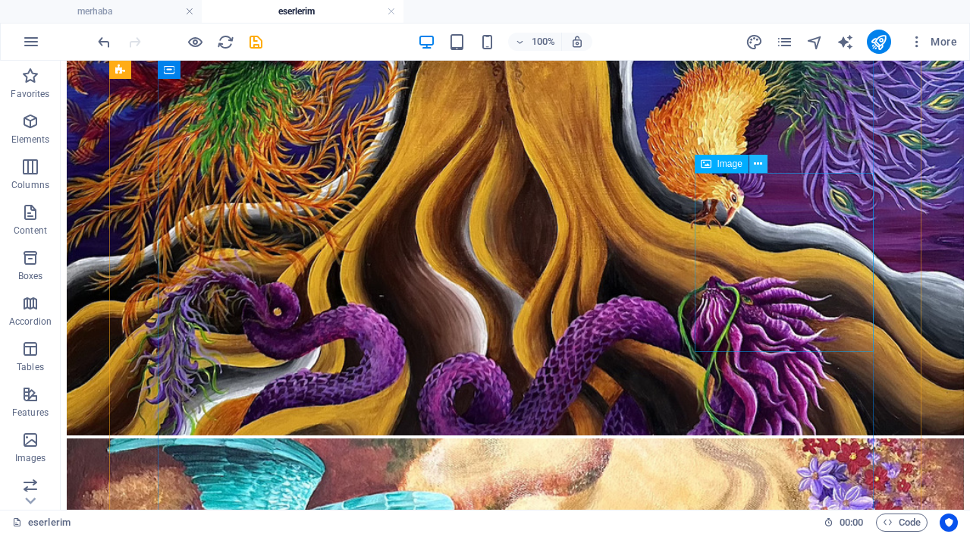
click at [759, 163] on icon at bounding box center [758, 164] width 8 height 16
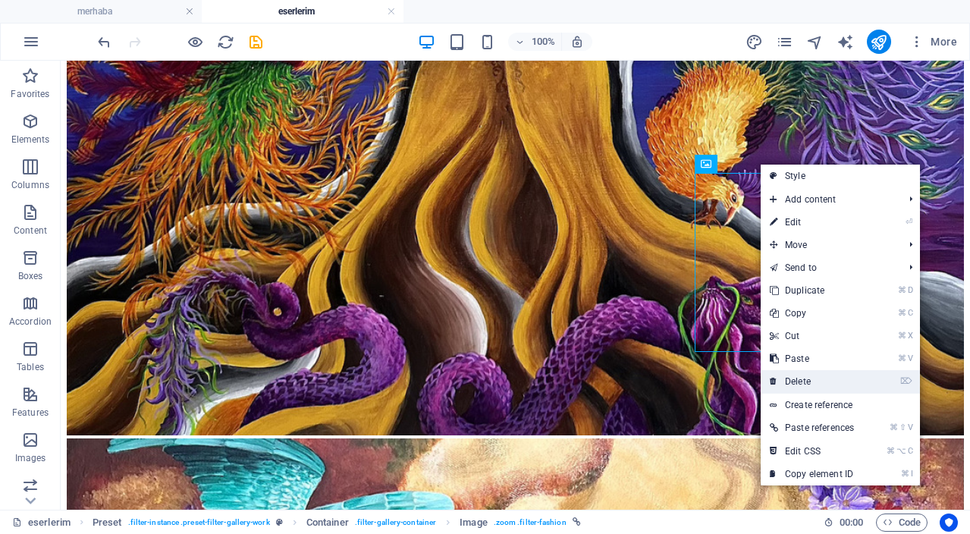
click at [819, 379] on link "⌦ Delete" at bounding box center [812, 381] width 102 height 23
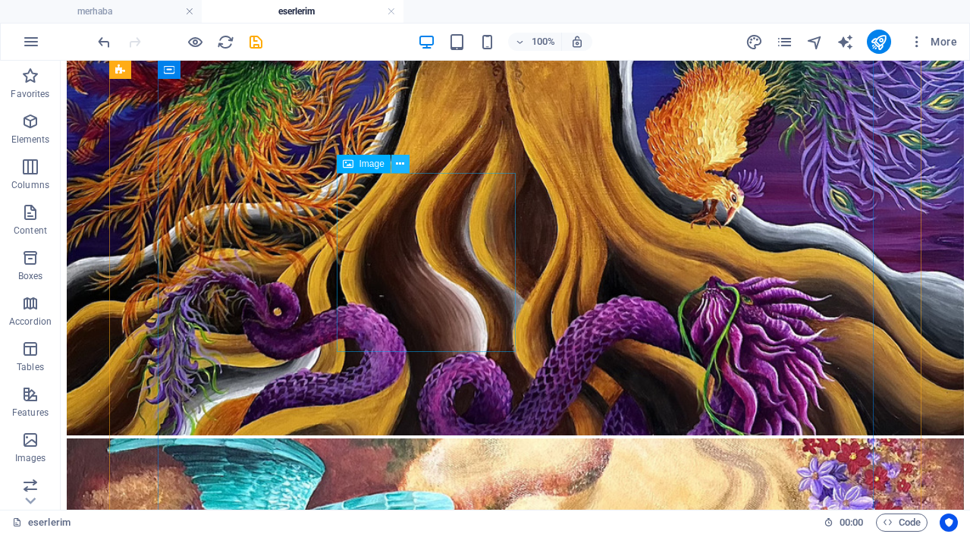
click at [403, 169] on icon at bounding box center [400, 164] width 8 height 16
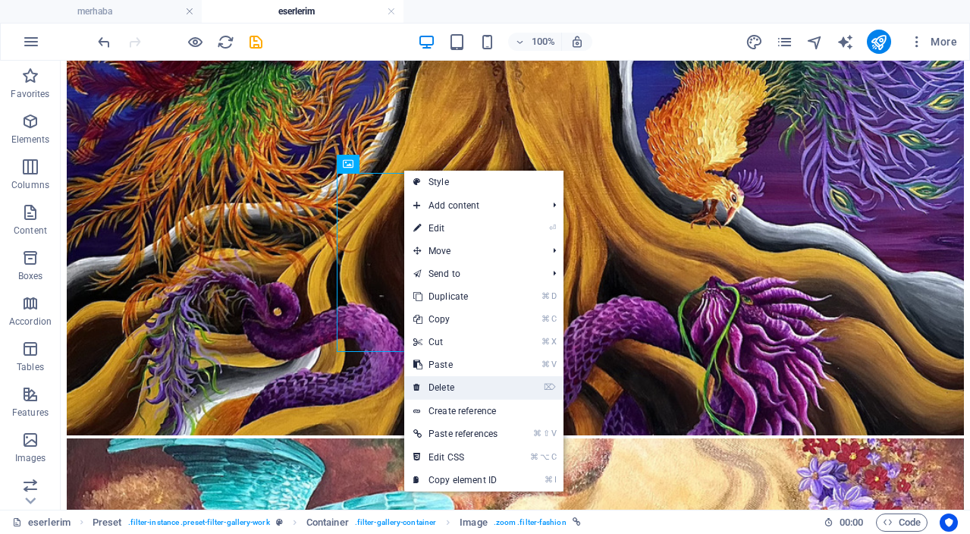
click at [449, 385] on link "⌦ Delete" at bounding box center [455, 387] width 102 height 23
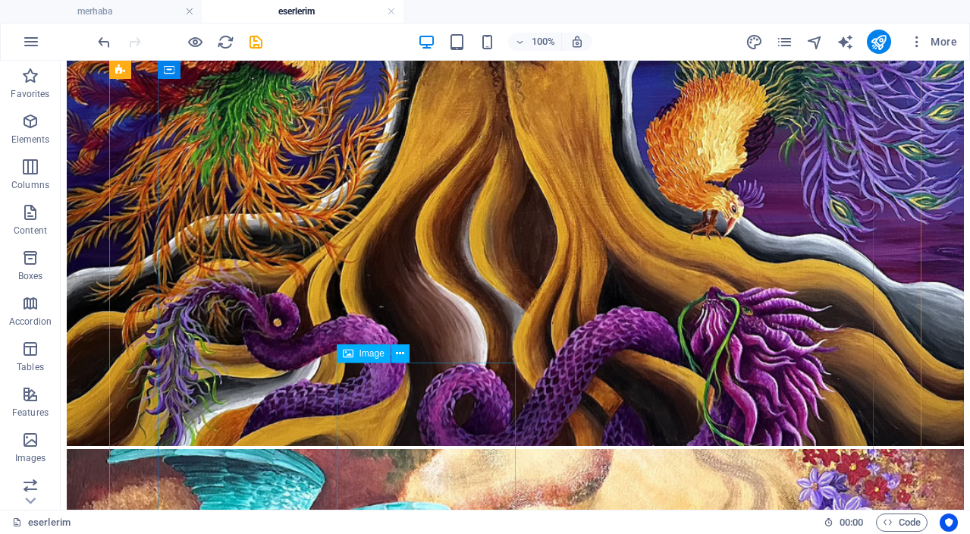
scroll to position [771, 0]
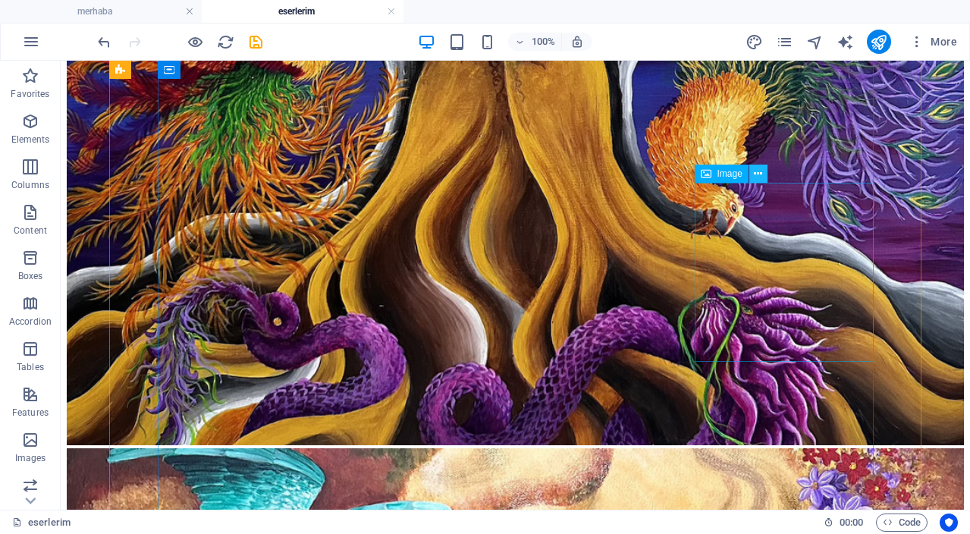
click at [757, 173] on icon at bounding box center [758, 174] width 8 height 16
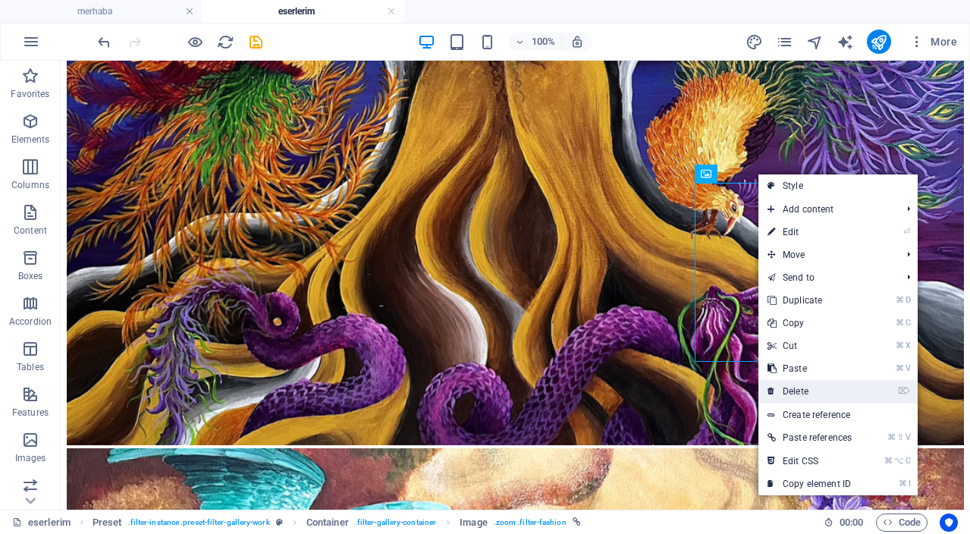
click at [819, 388] on link "⌦ Delete" at bounding box center [810, 391] width 102 height 23
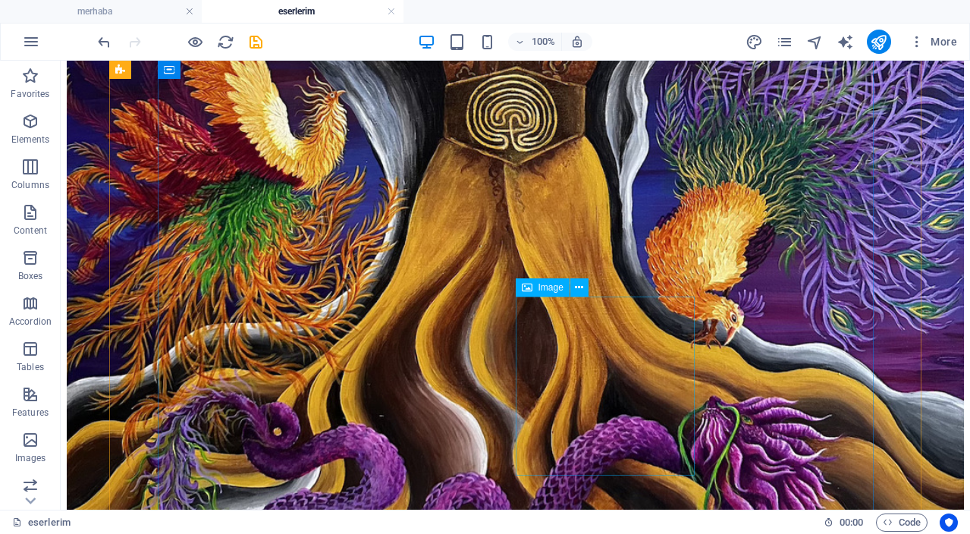
scroll to position [649, 0]
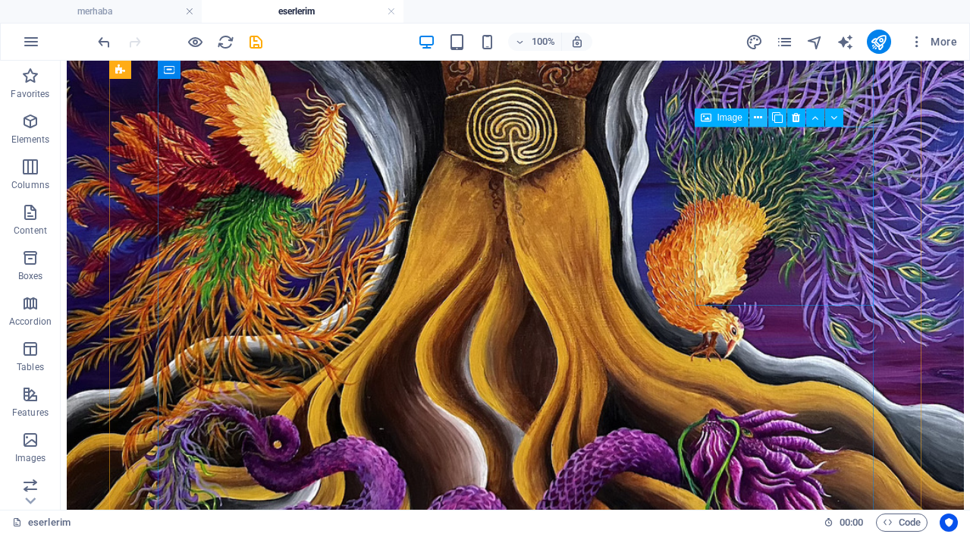
click at [762, 118] on icon at bounding box center [758, 118] width 8 height 16
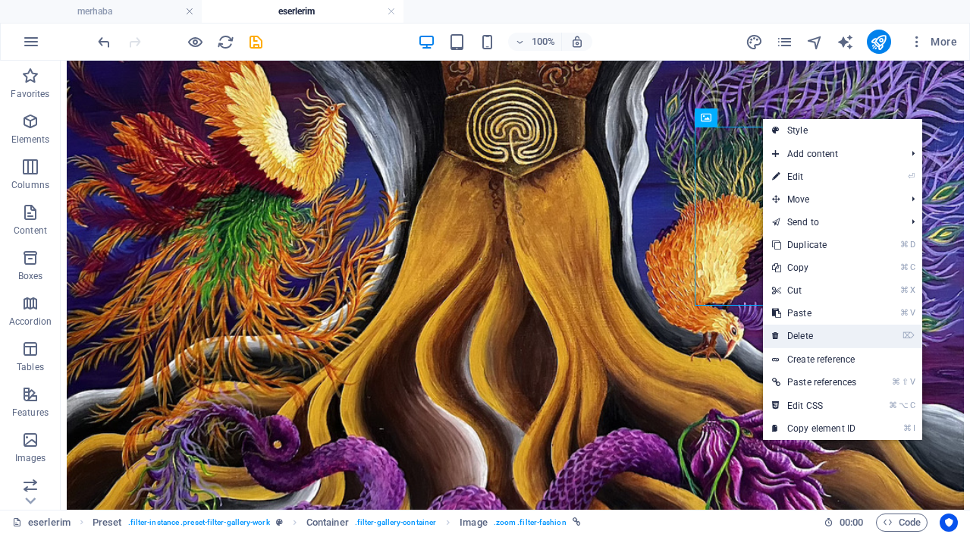
click at [807, 337] on link "⌦ Delete" at bounding box center [814, 336] width 102 height 23
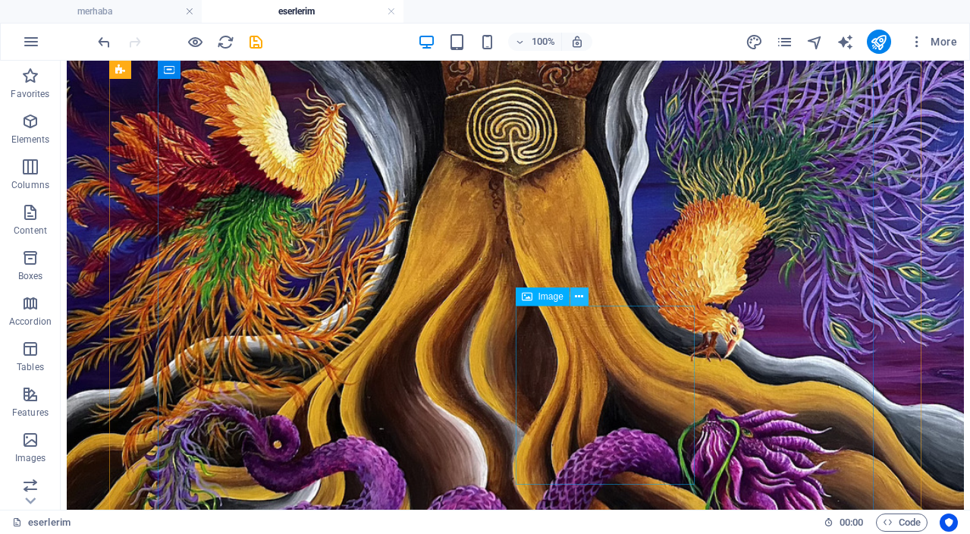
click at [585, 300] on button at bounding box center [579, 297] width 18 height 18
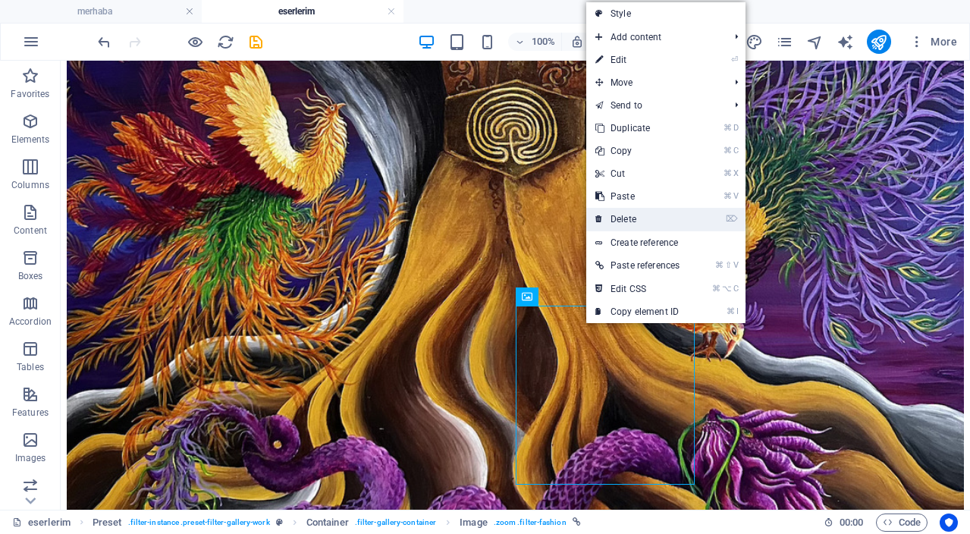
click at [639, 219] on link "⌦ Delete" at bounding box center [637, 219] width 102 height 23
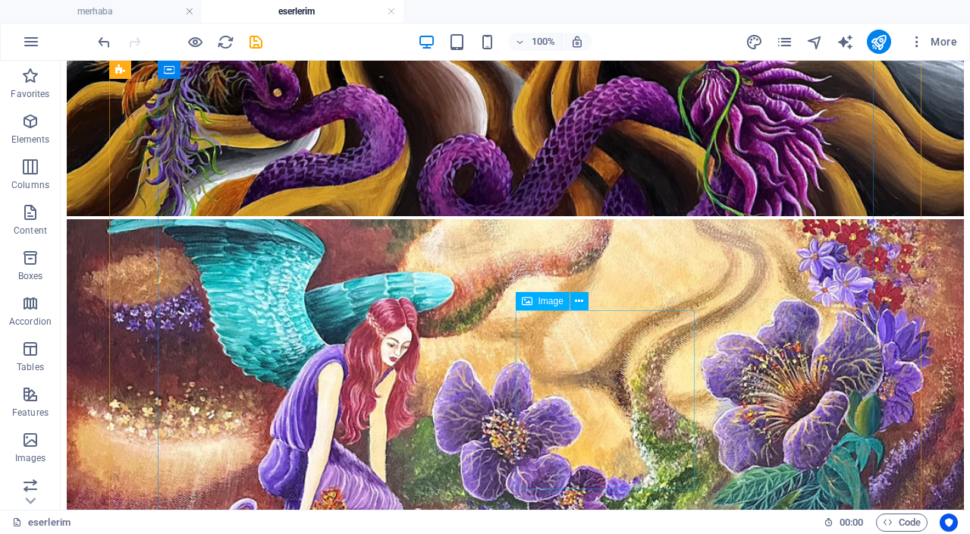
scroll to position [1002, 0]
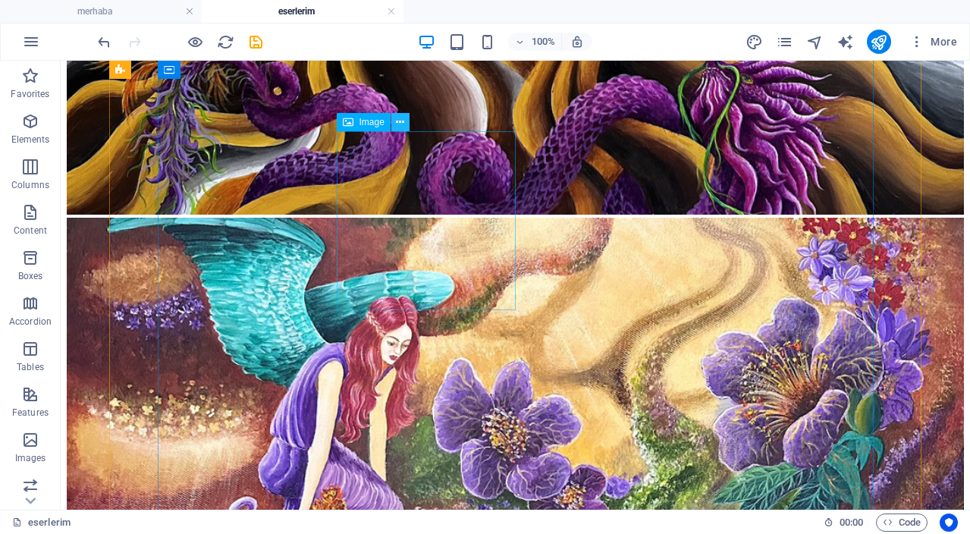
click at [396, 121] on icon at bounding box center [400, 123] width 8 height 16
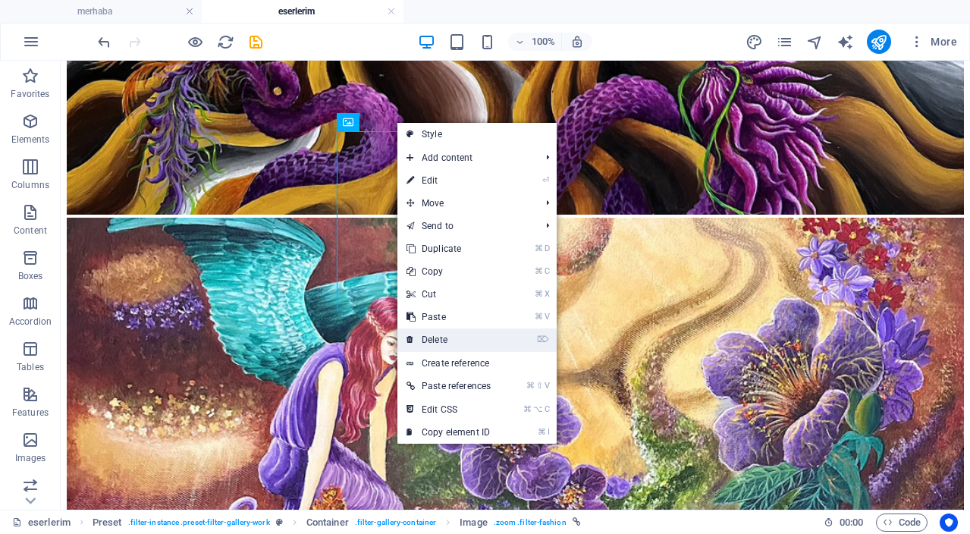
click at [432, 341] on link "⌦ Delete" at bounding box center [448, 339] width 102 height 23
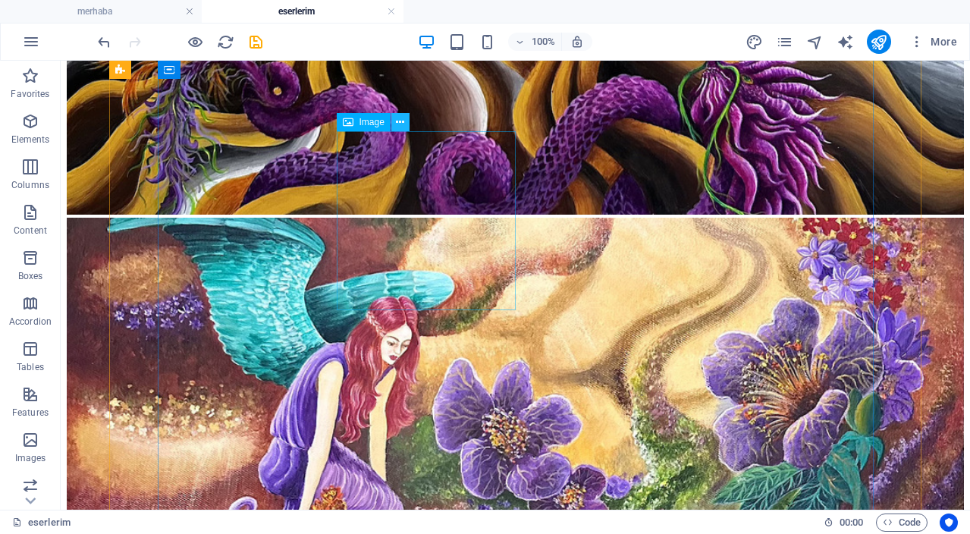
click at [403, 123] on icon at bounding box center [400, 123] width 8 height 16
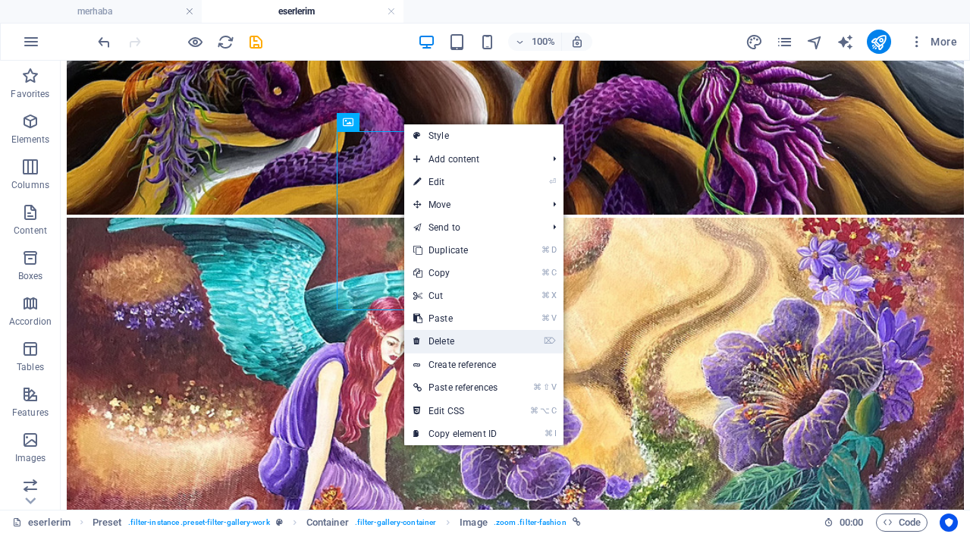
click at [436, 344] on link "⌦ Delete" at bounding box center [455, 341] width 102 height 23
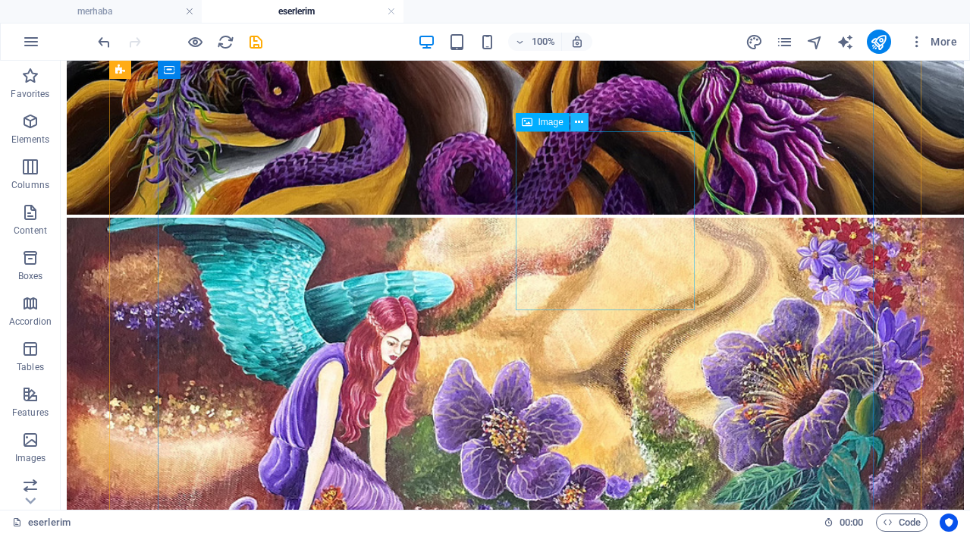
click at [580, 126] on icon at bounding box center [579, 123] width 8 height 16
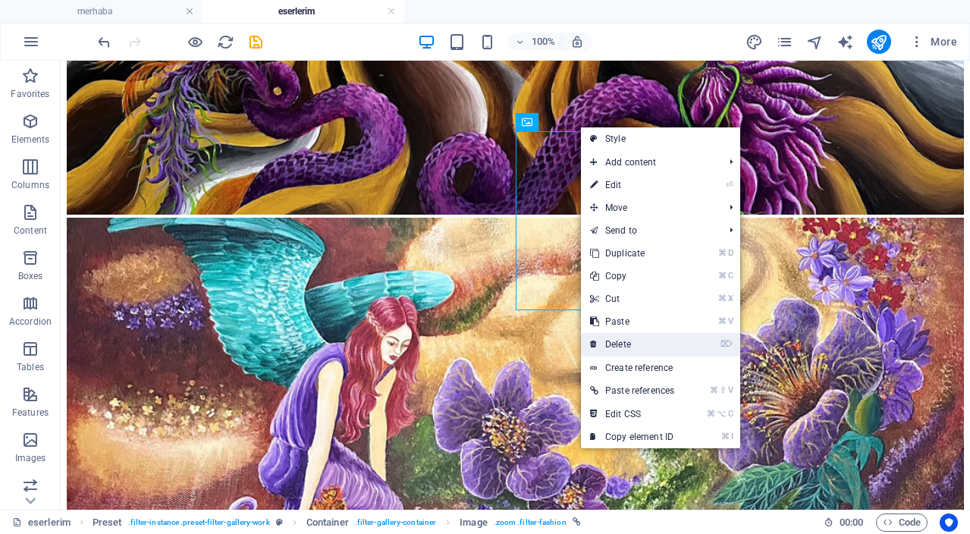
click at [625, 344] on link "⌦ Delete" at bounding box center [632, 344] width 102 height 23
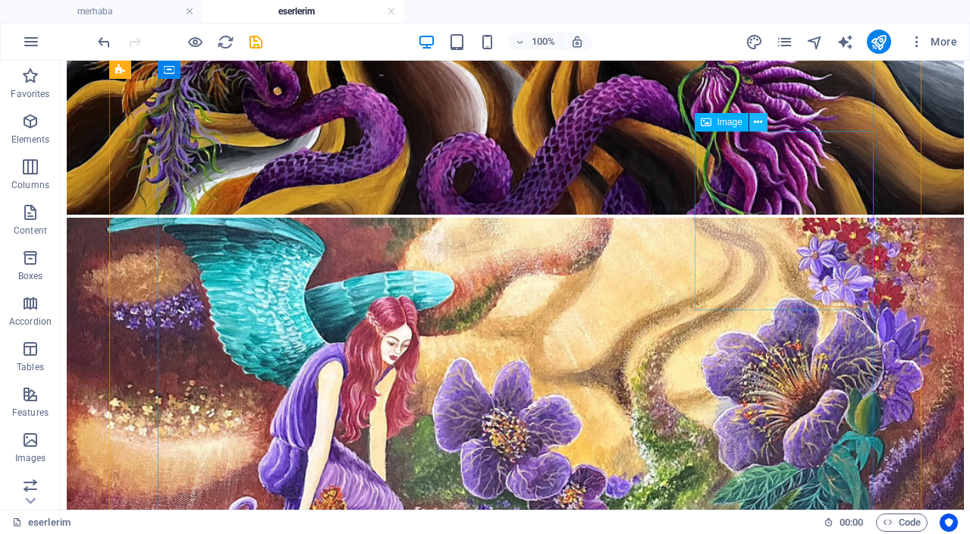
click at [759, 125] on icon at bounding box center [758, 123] width 8 height 16
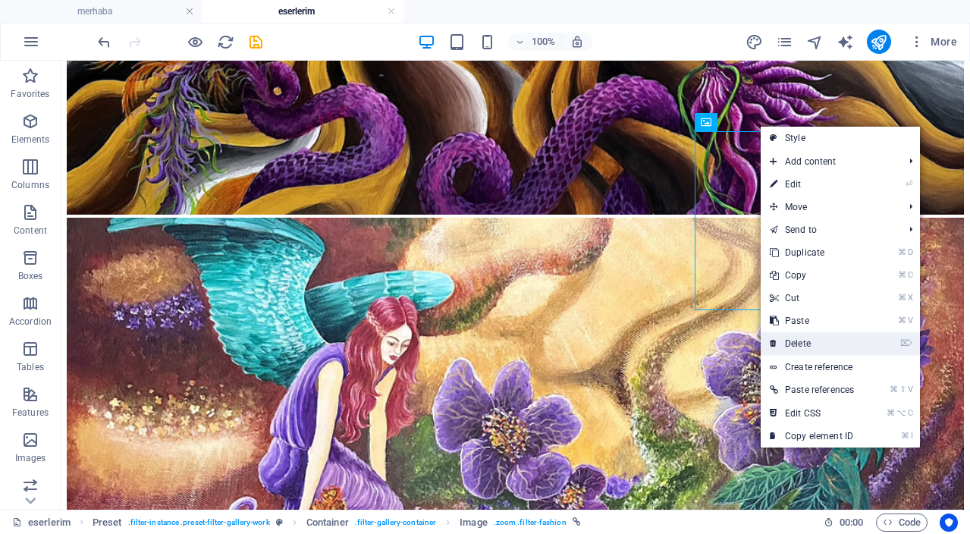
click at [806, 346] on link "⌦ Delete" at bounding box center [812, 343] width 102 height 23
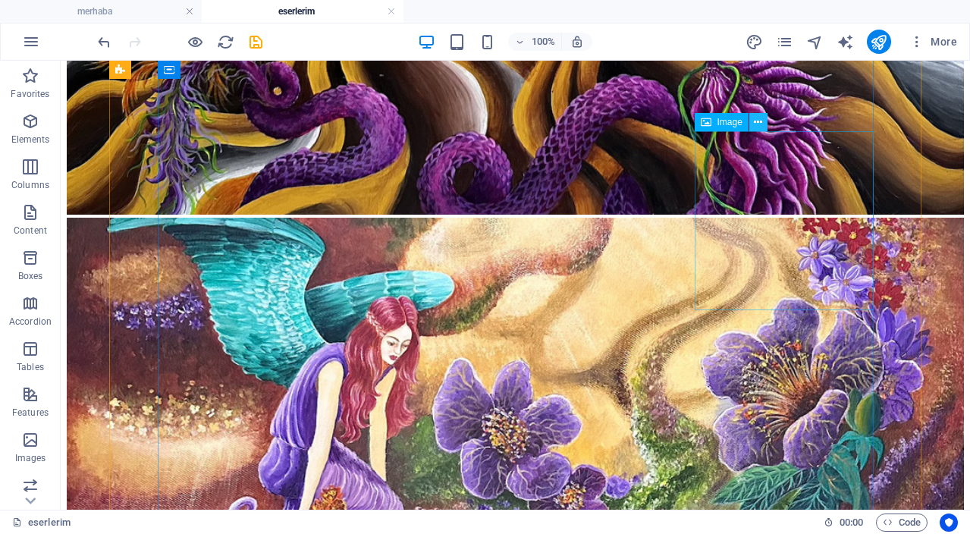
click at [759, 125] on icon at bounding box center [758, 123] width 8 height 16
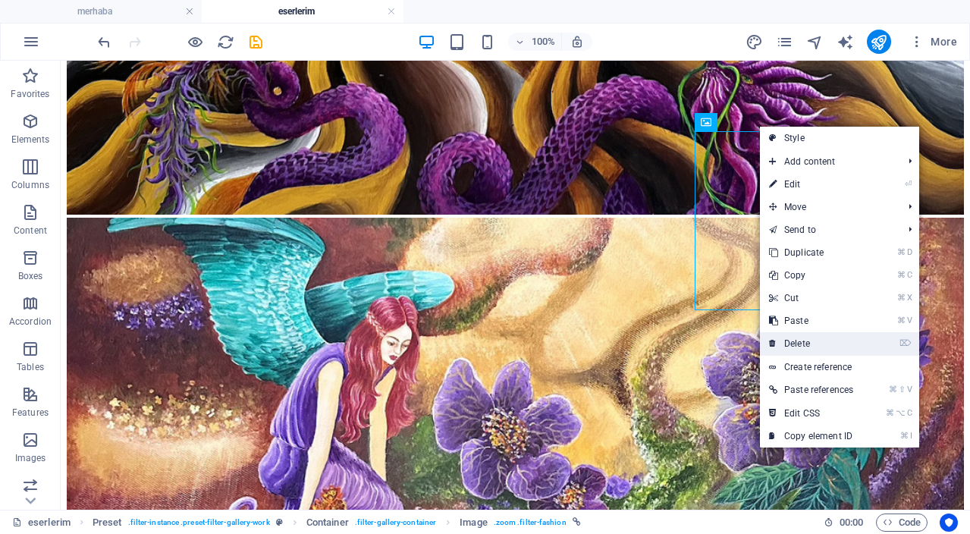
click at [817, 349] on link "⌦ Delete" at bounding box center [811, 343] width 102 height 23
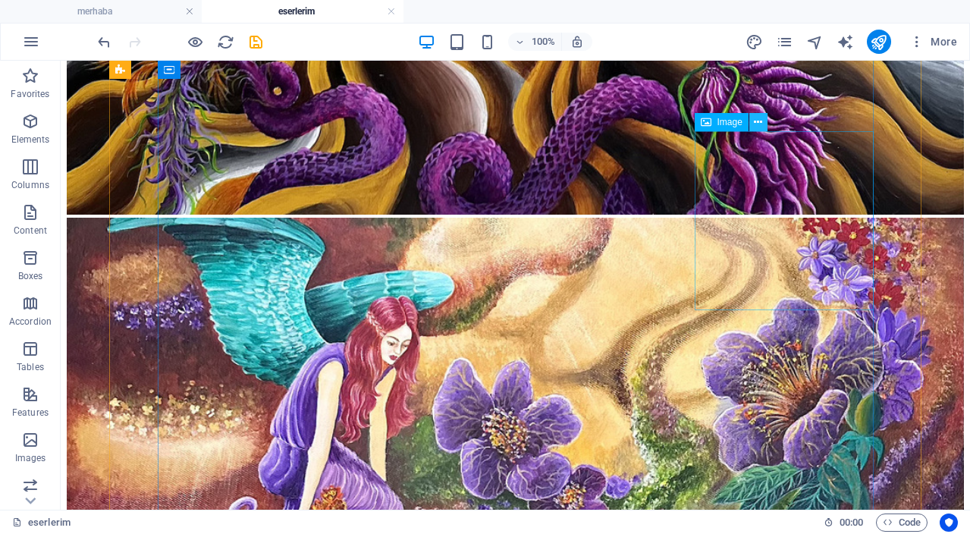
click at [763, 127] on button at bounding box center [758, 122] width 18 height 18
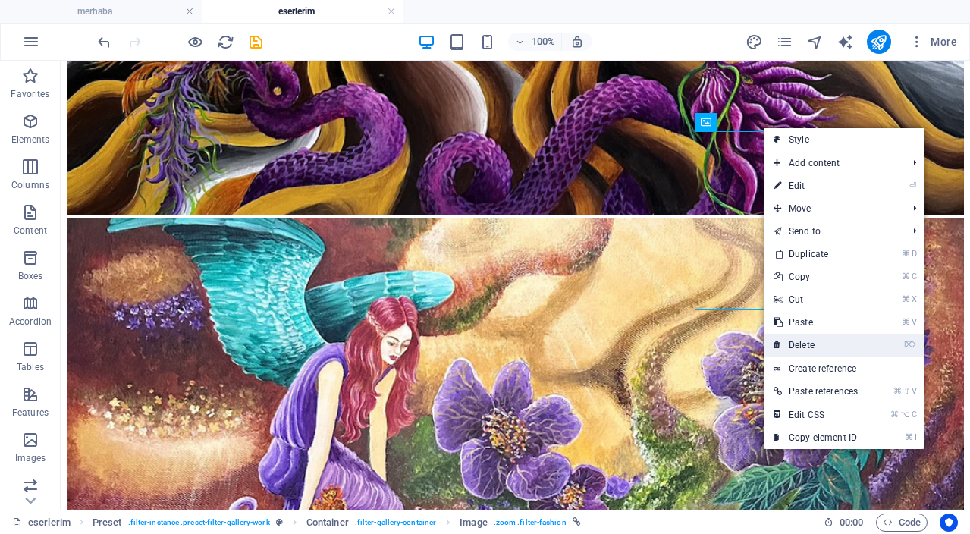
click at [813, 345] on link "⌦ Delete" at bounding box center [816, 345] width 102 height 23
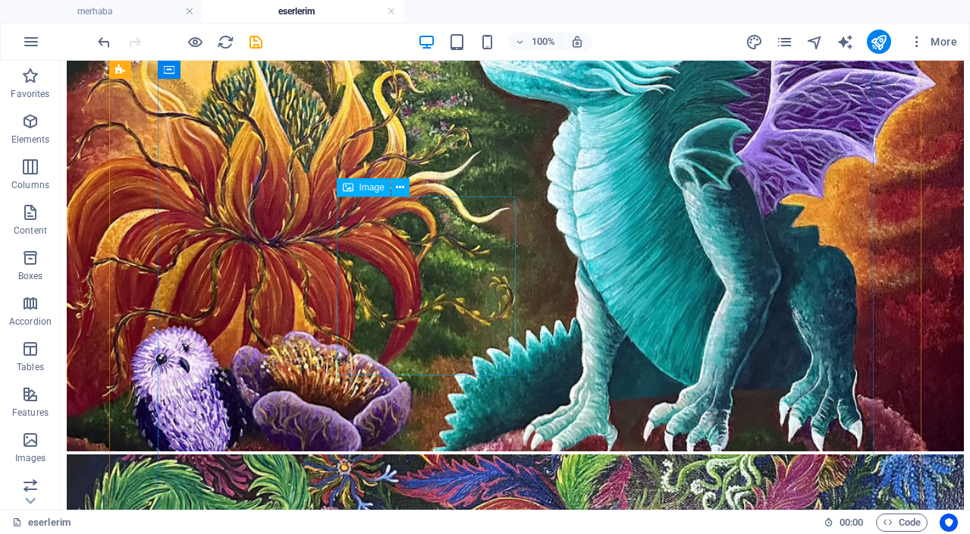
scroll to position [1650, 0]
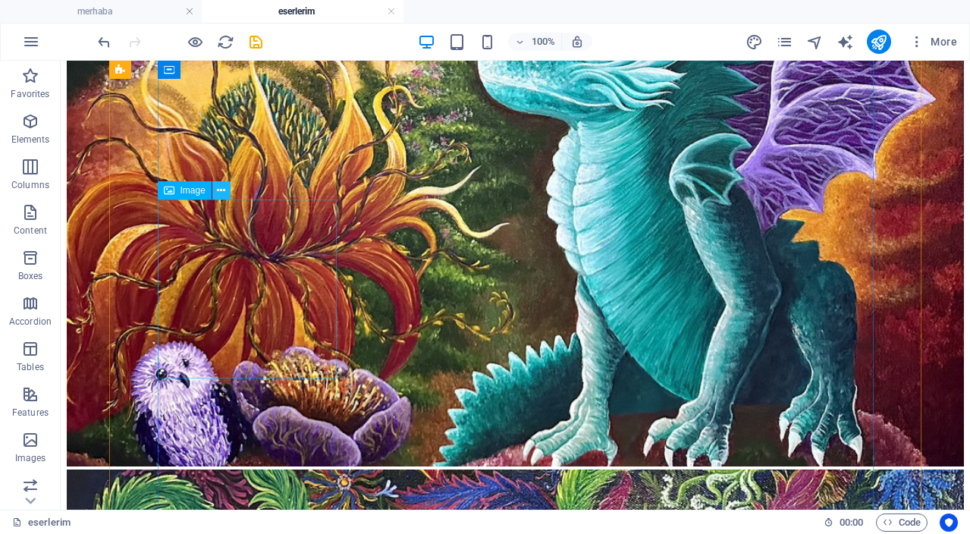
click at [224, 193] on icon at bounding box center [221, 191] width 8 height 16
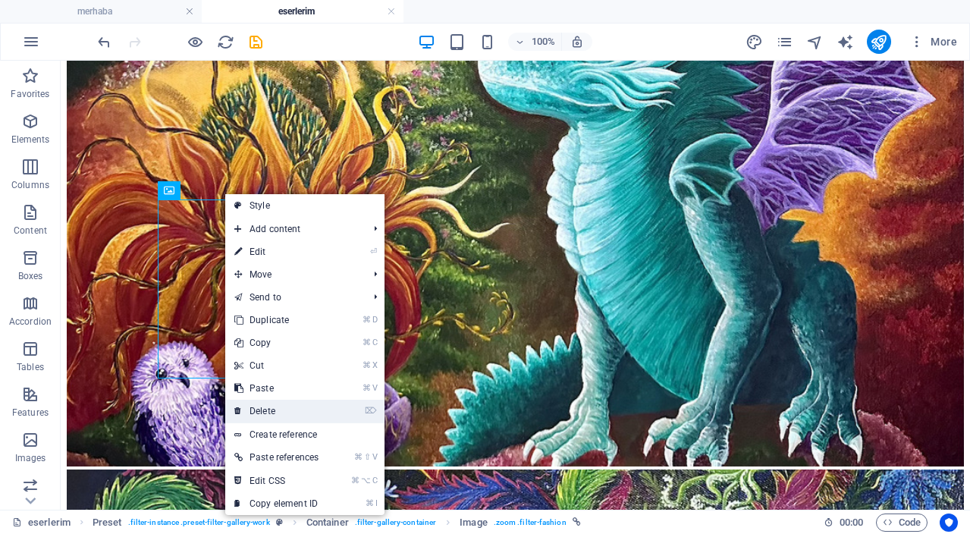
click at [286, 416] on link "⌦ Delete" at bounding box center [276, 411] width 102 height 23
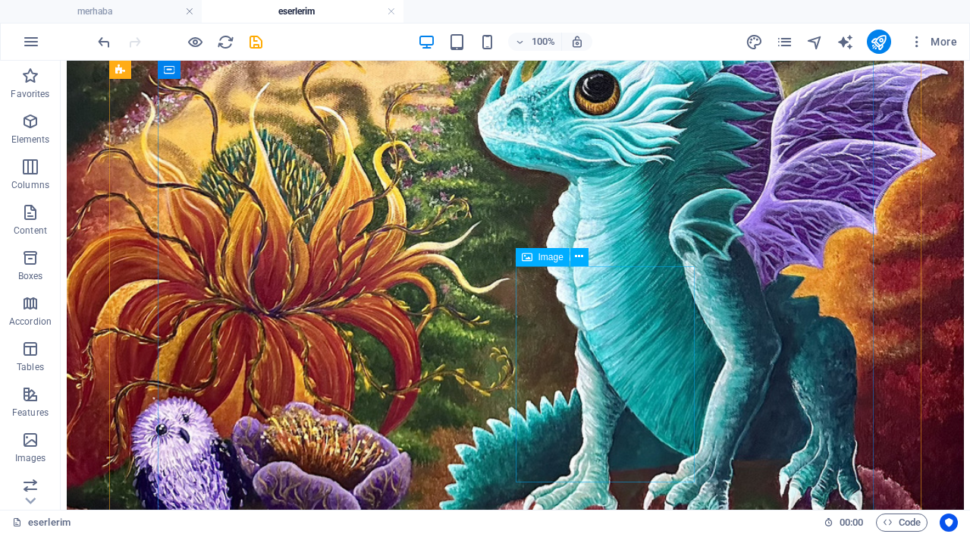
scroll to position [1623, 0]
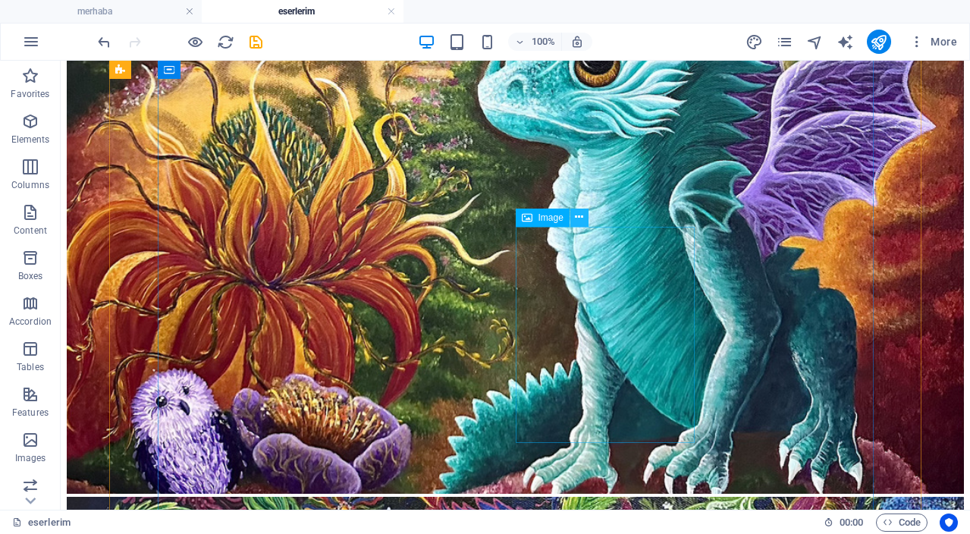
click at [582, 220] on icon at bounding box center [579, 217] width 8 height 16
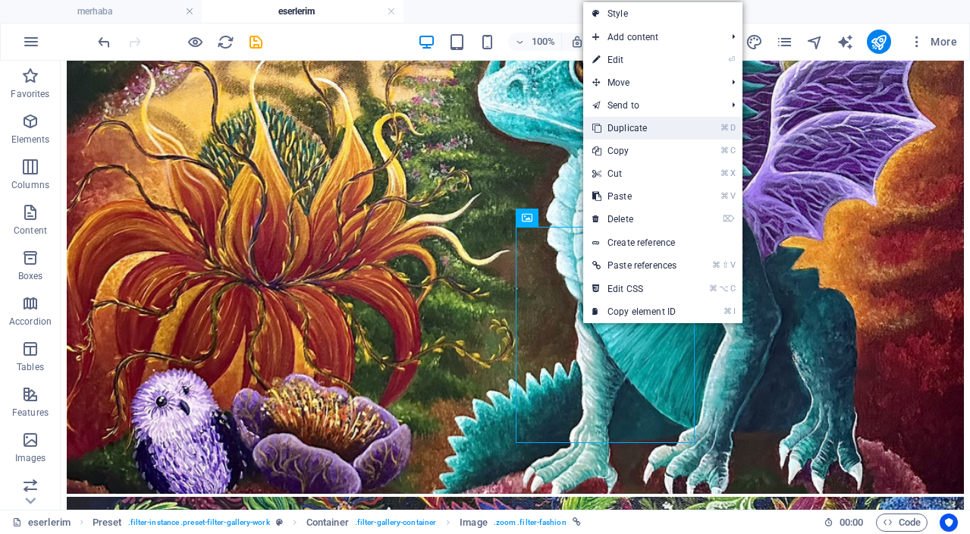
click at [643, 133] on link "⌘ D Duplicate" at bounding box center [634, 128] width 102 height 23
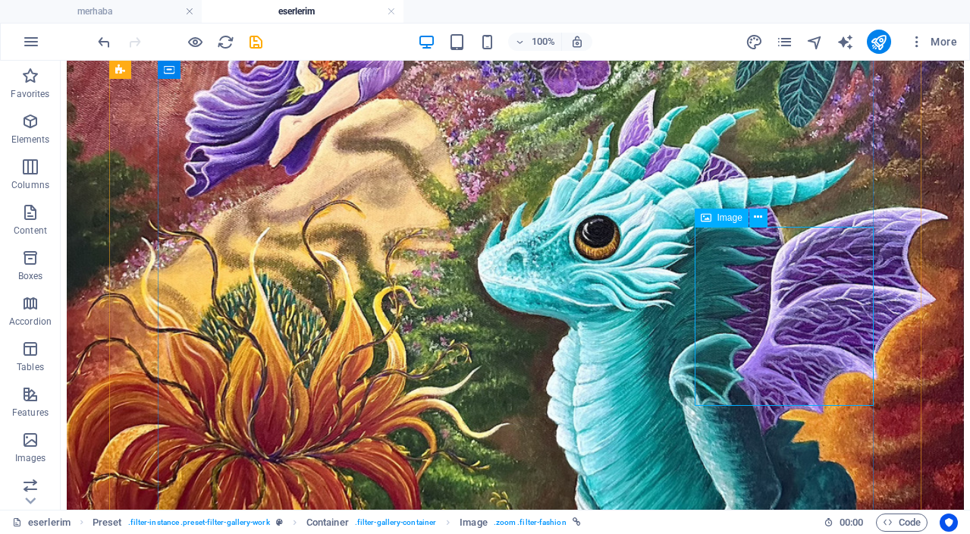
select select "%"
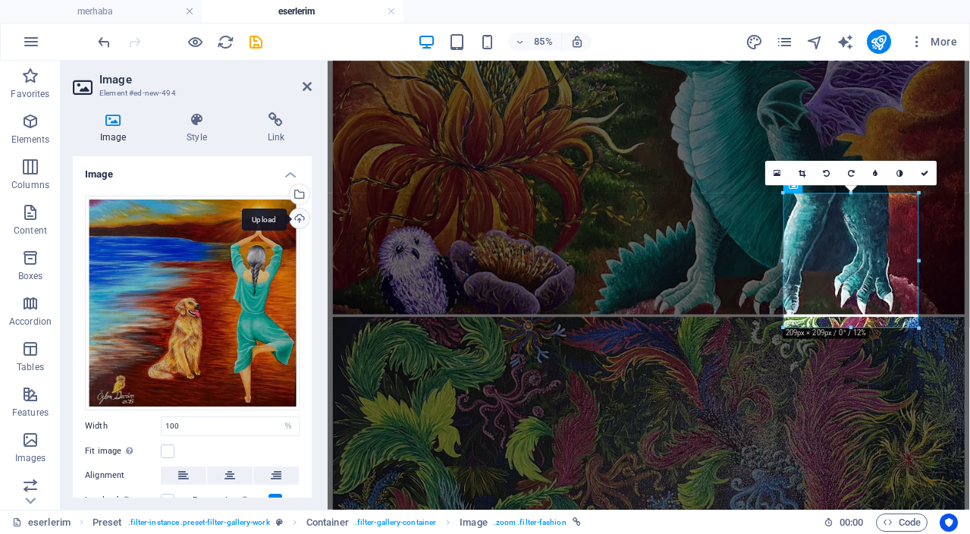
click at [298, 222] on div "Upload" at bounding box center [298, 220] width 23 height 23
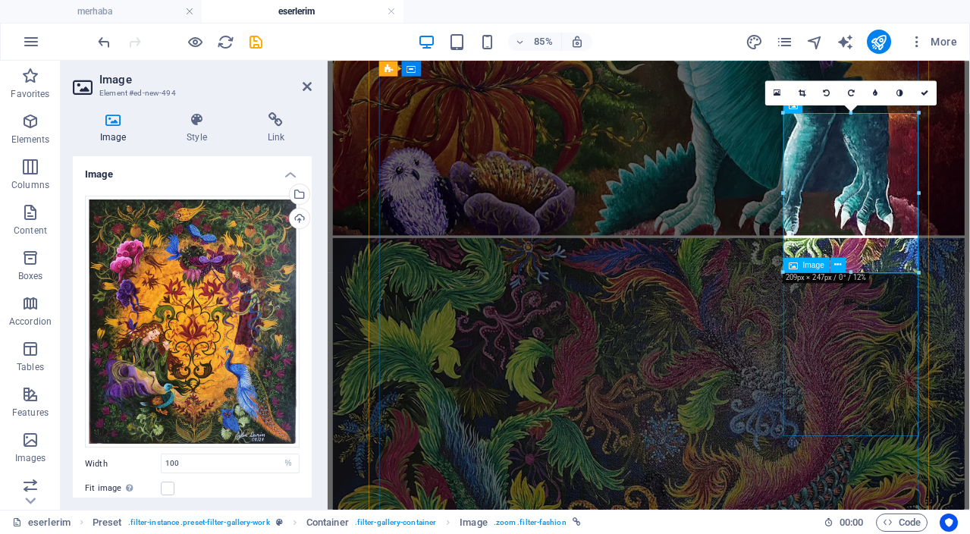
scroll to position [1544, 0]
click at [571, 108] on icon at bounding box center [568, 106] width 7 height 14
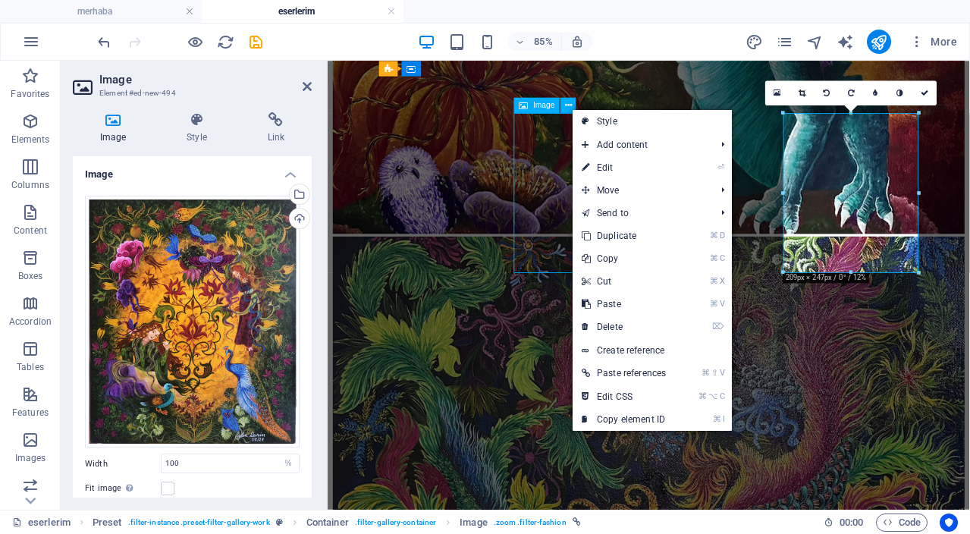
scroll to position [1707, 0]
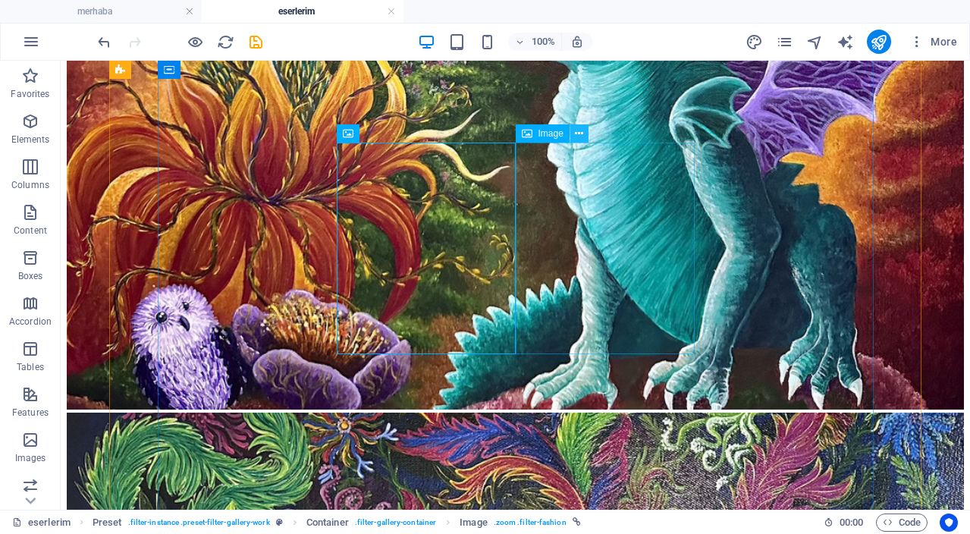
click at [580, 136] on icon at bounding box center [579, 134] width 8 height 16
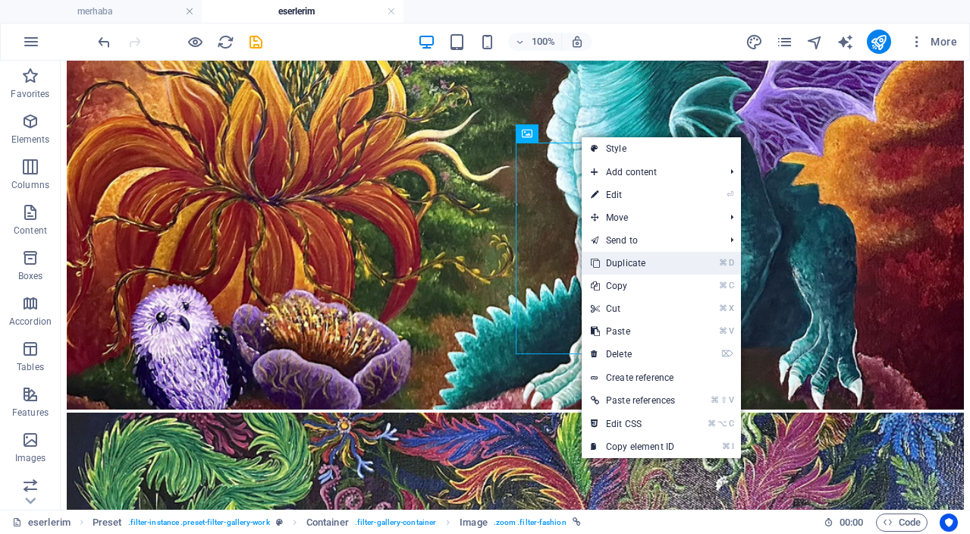
click at [648, 269] on link "⌘ D Duplicate" at bounding box center [633, 263] width 102 height 23
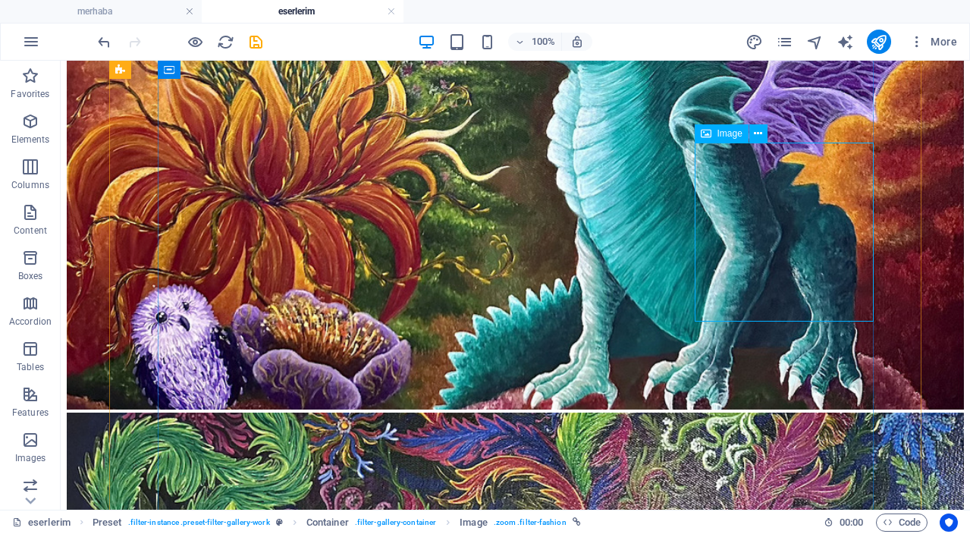
drag, startPoint x: 816, startPoint y: 195, endPoint x: 636, endPoint y: 219, distance: 182.2
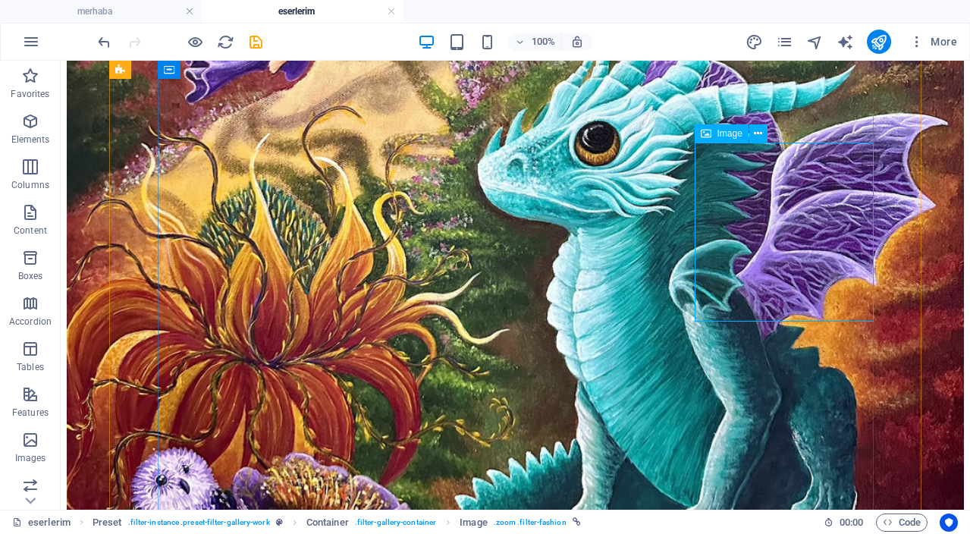
select select "%"
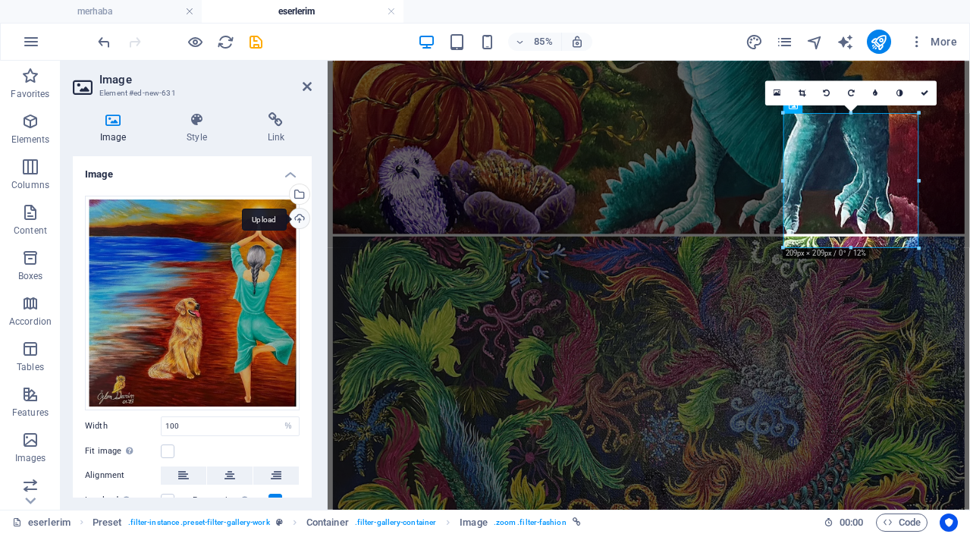
click at [301, 218] on div "Upload" at bounding box center [298, 220] width 23 height 23
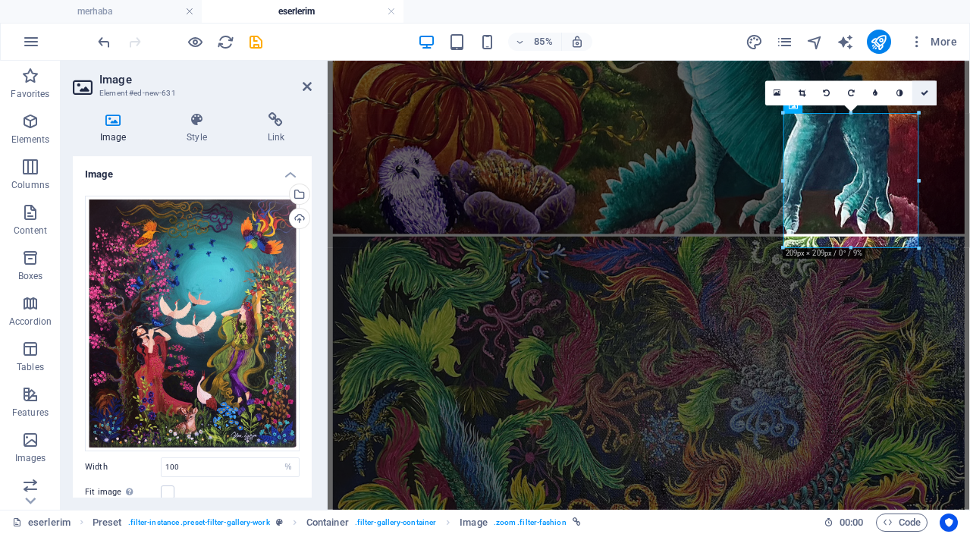
click at [929, 93] on link at bounding box center [925, 93] width 24 height 24
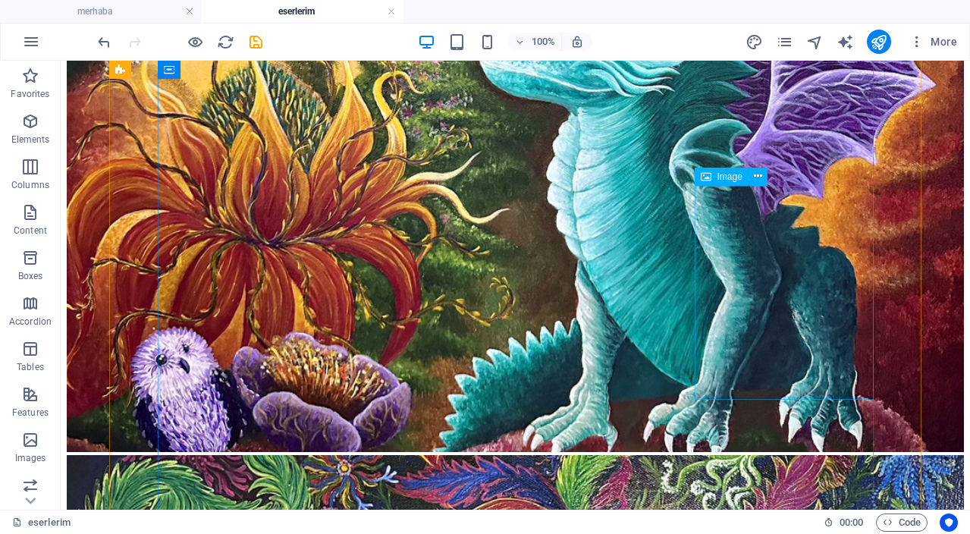
scroll to position [1663, 0]
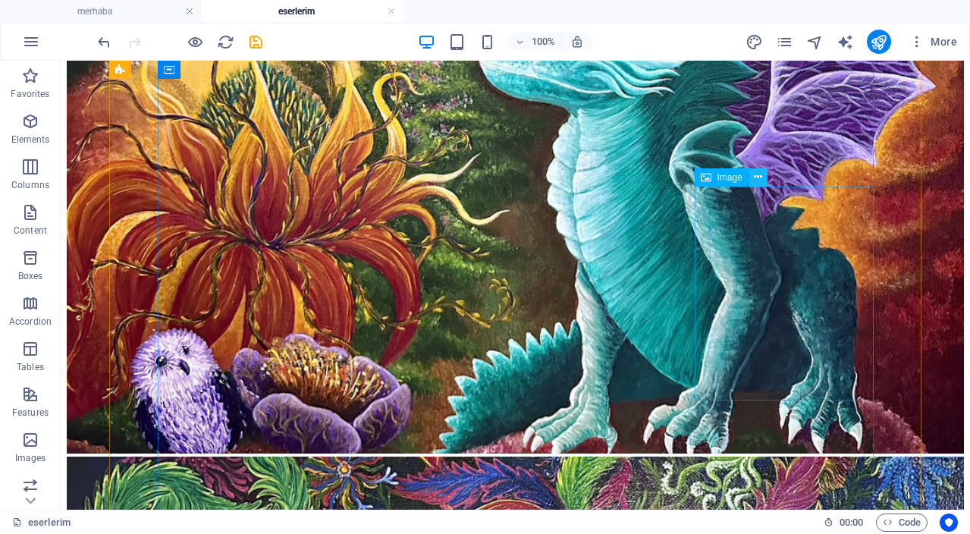
click at [762, 178] on icon at bounding box center [758, 177] width 8 height 16
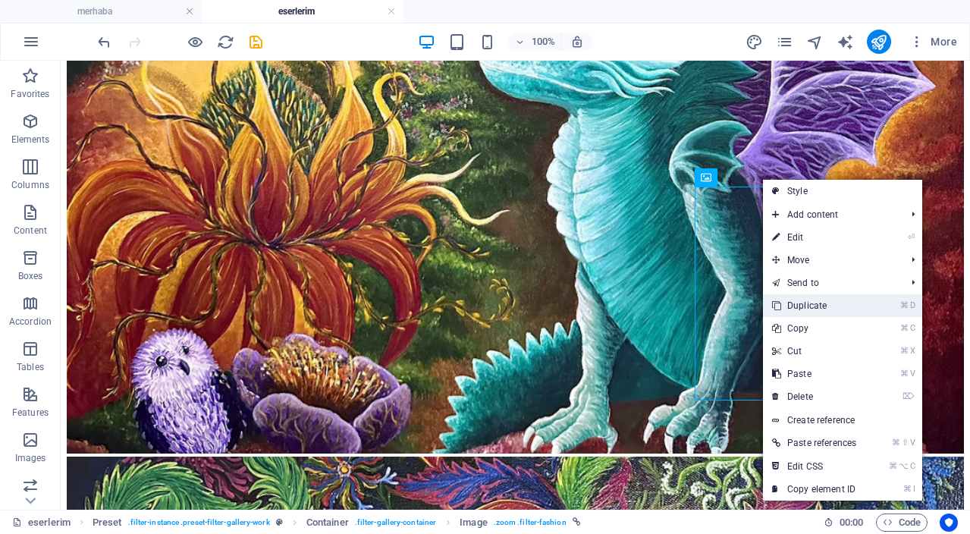
click at [813, 305] on link "⌘ D Duplicate" at bounding box center [814, 305] width 102 height 23
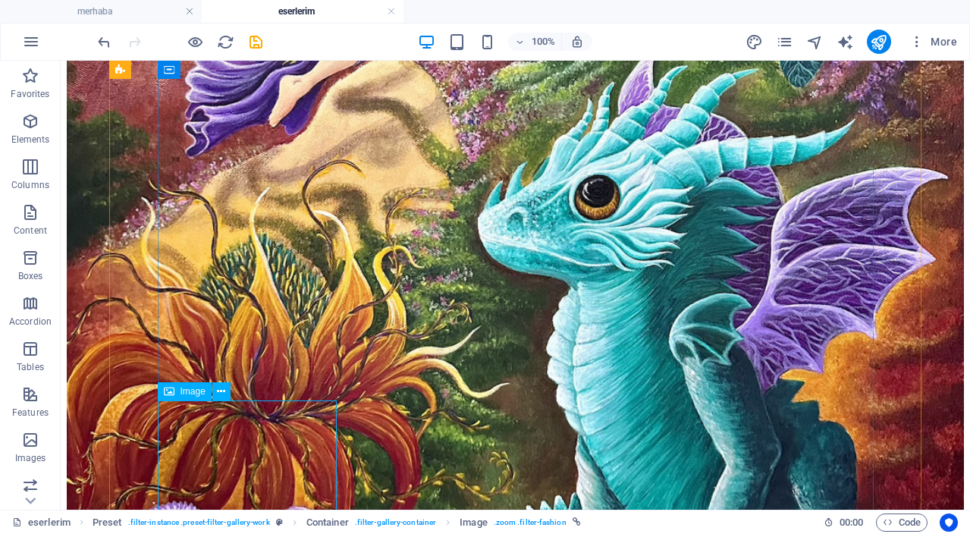
select select "%"
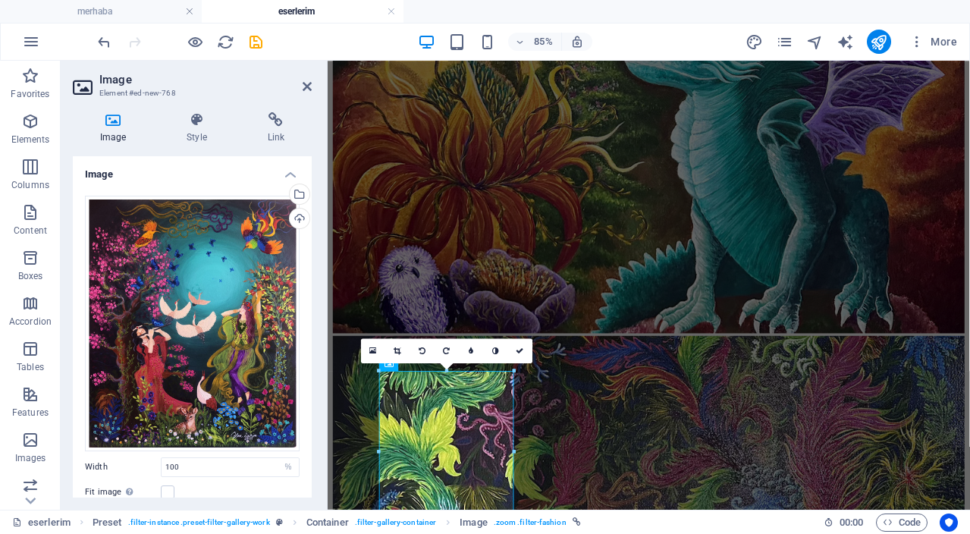
scroll to position [1427, 0]
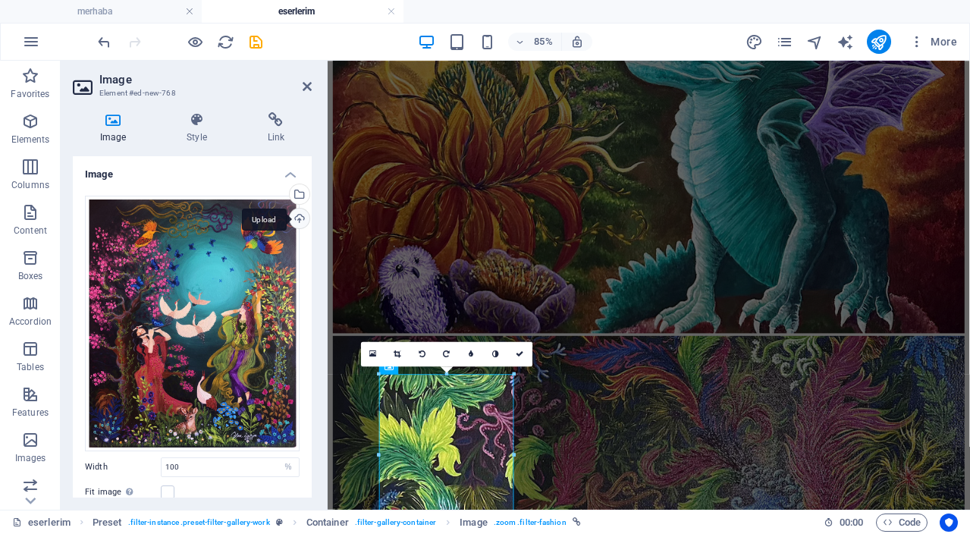
click at [299, 218] on div "Upload" at bounding box center [298, 220] width 23 height 23
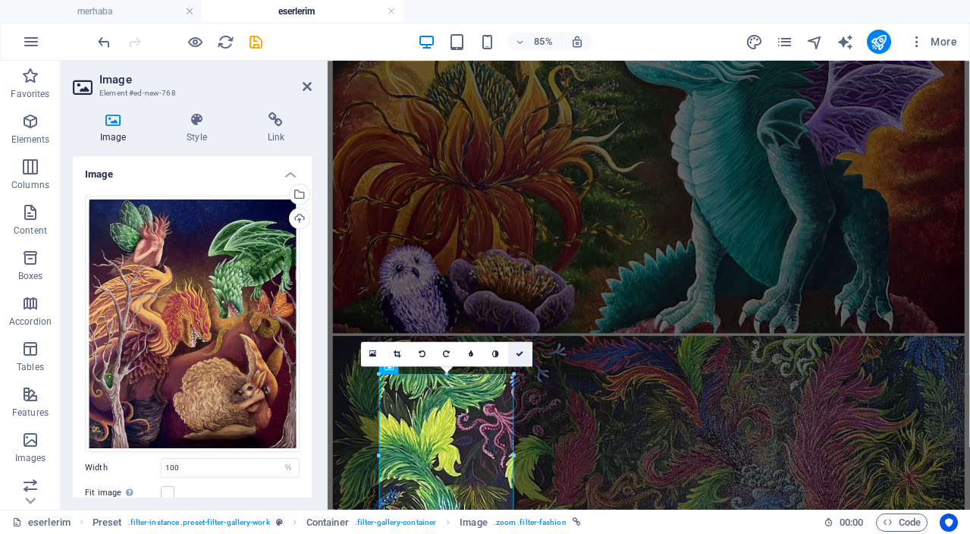
click at [523, 351] on icon at bounding box center [521, 354] width 8 height 8
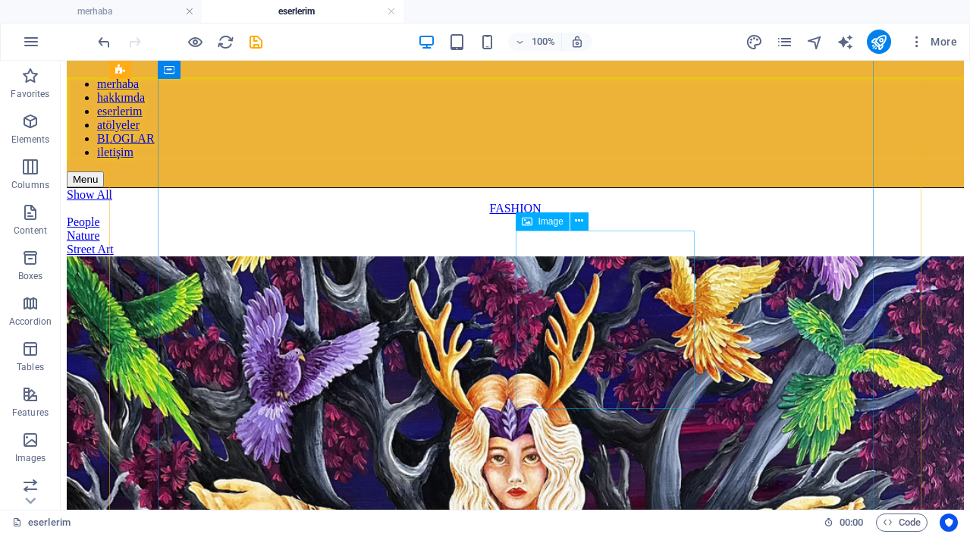
scroll to position [0, 0]
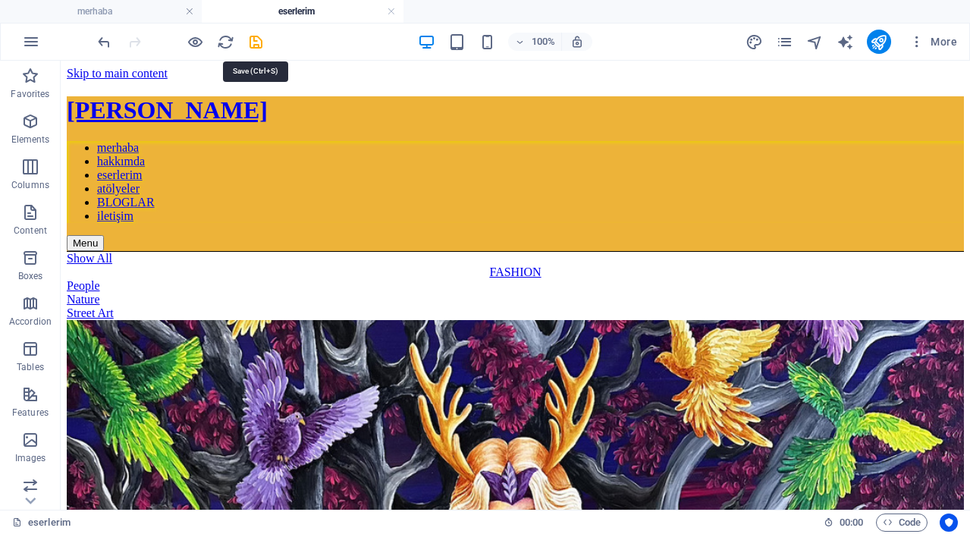
click at [260, 40] on icon "save" at bounding box center [255, 41] width 17 height 17
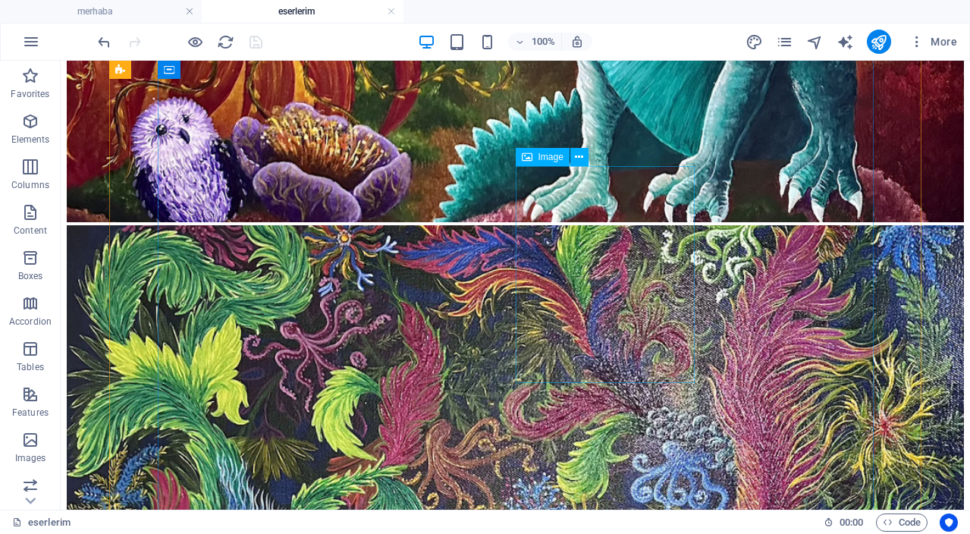
scroll to position [1899, 0]
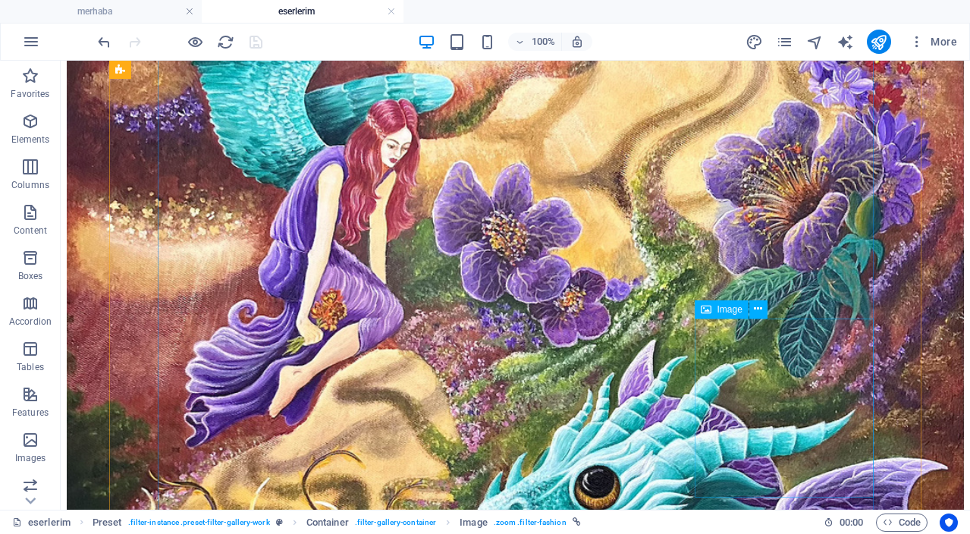
scroll to position [1122, 0]
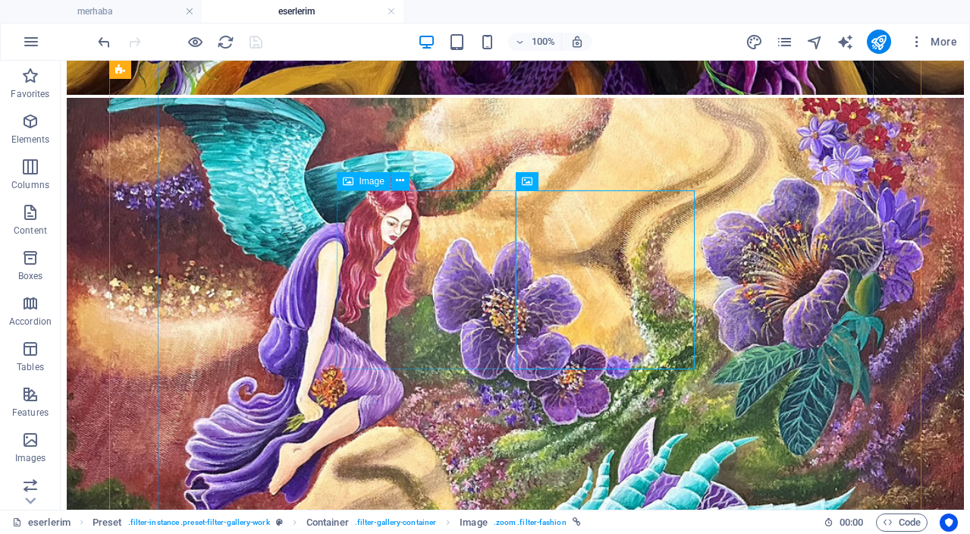
click at [401, 184] on icon at bounding box center [400, 181] width 8 height 16
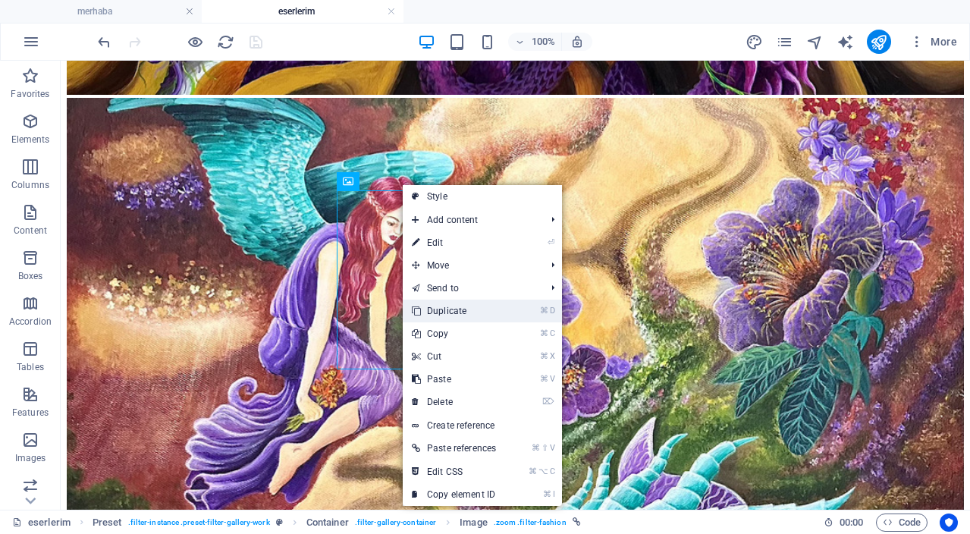
click at [460, 313] on link "⌘ D Duplicate" at bounding box center [454, 311] width 102 height 23
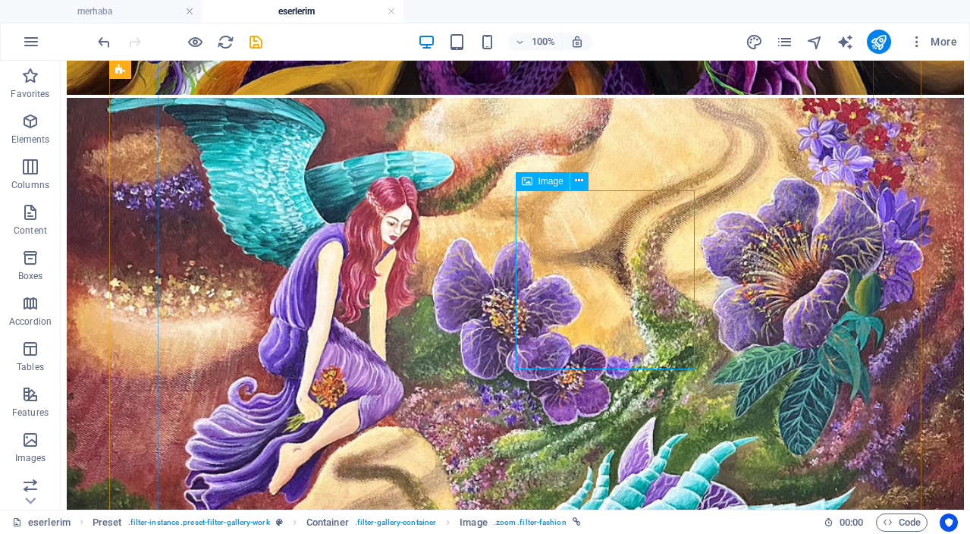
select select "%"
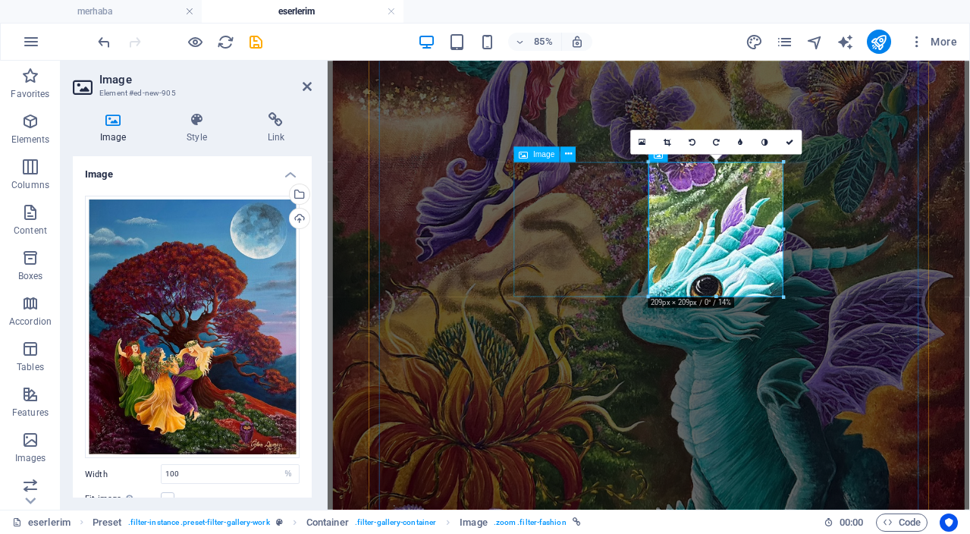
scroll to position [1010, 0]
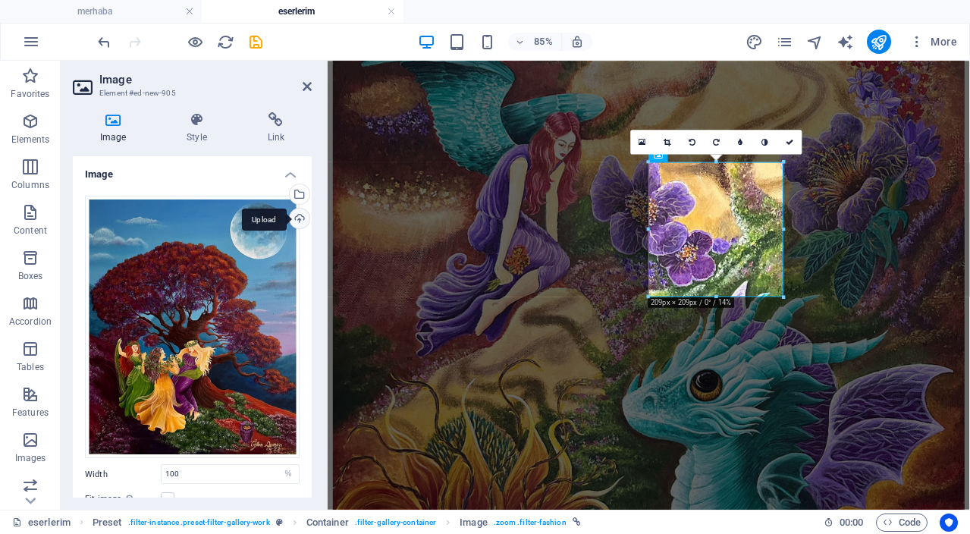
click at [297, 219] on div "Upload" at bounding box center [298, 220] width 23 height 23
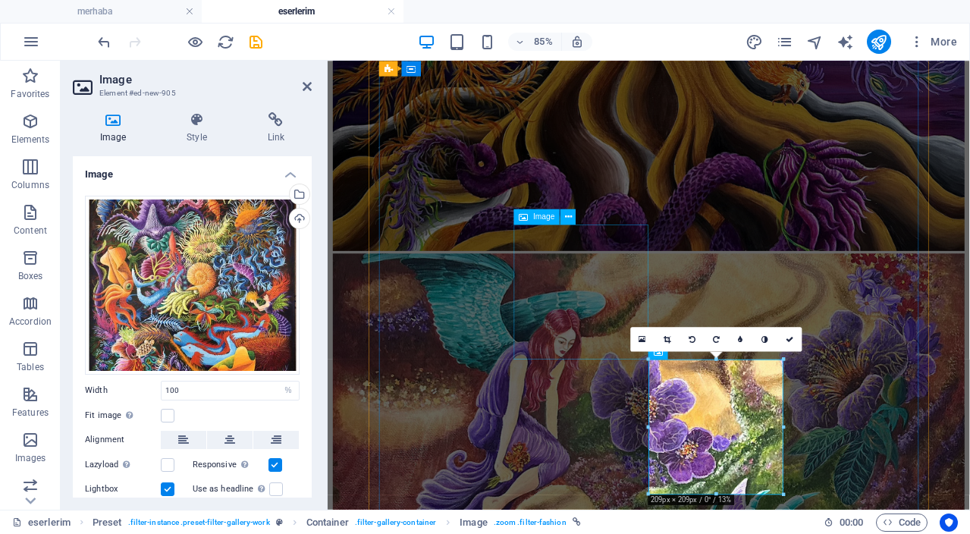
scroll to position [775, 0]
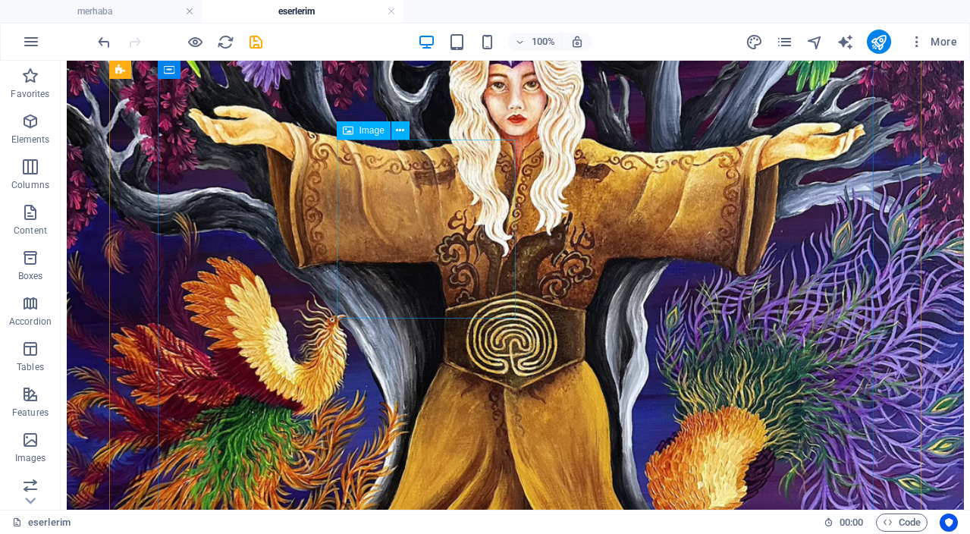
scroll to position [433, 0]
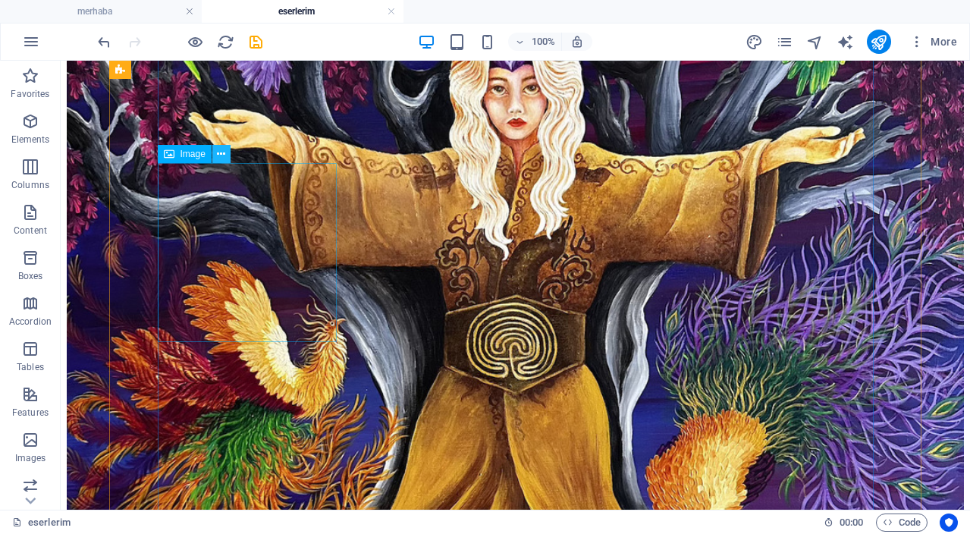
click at [220, 155] on icon at bounding box center [221, 154] width 8 height 16
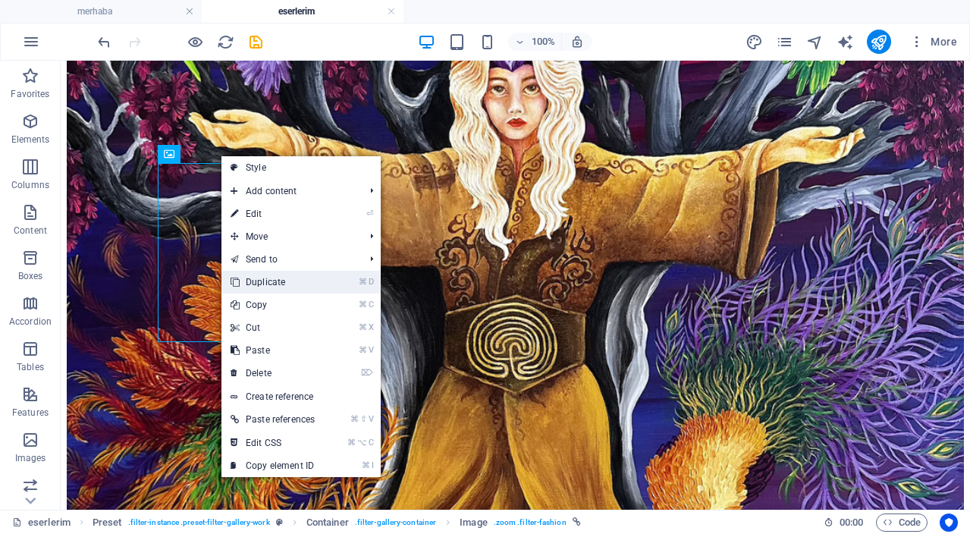
click at [285, 279] on link "⌘ D Duplicate" at bounding box center [273, 282] width 102 height 23
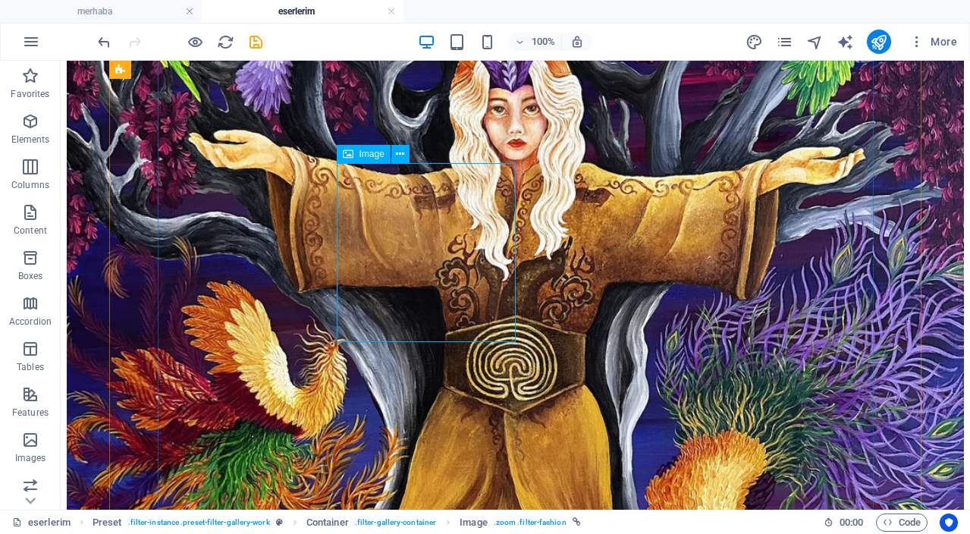
select select "%"
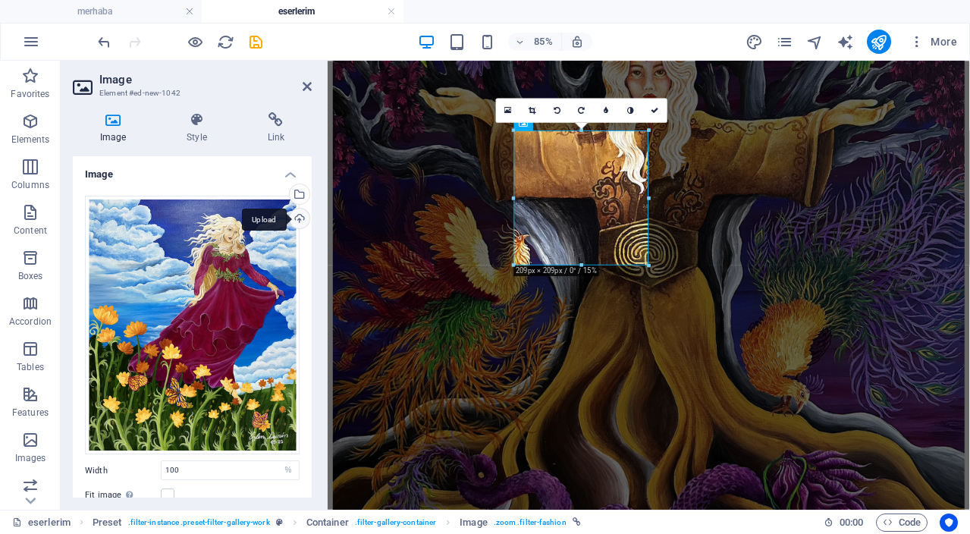
click at [301, 218] on div "Upload" at bounding box center [298, 220] width 23 height 23
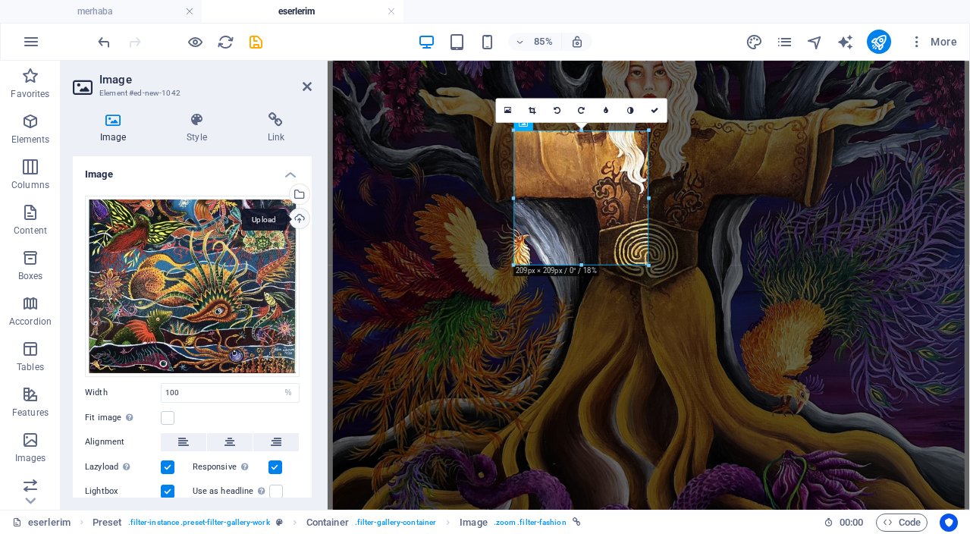
click at [292, 219] on div "Upload" at bounding box center [298, 220] width 23 height 23
click at [658, 109] on icon at bounding box center [655, 111] width 8 height 8
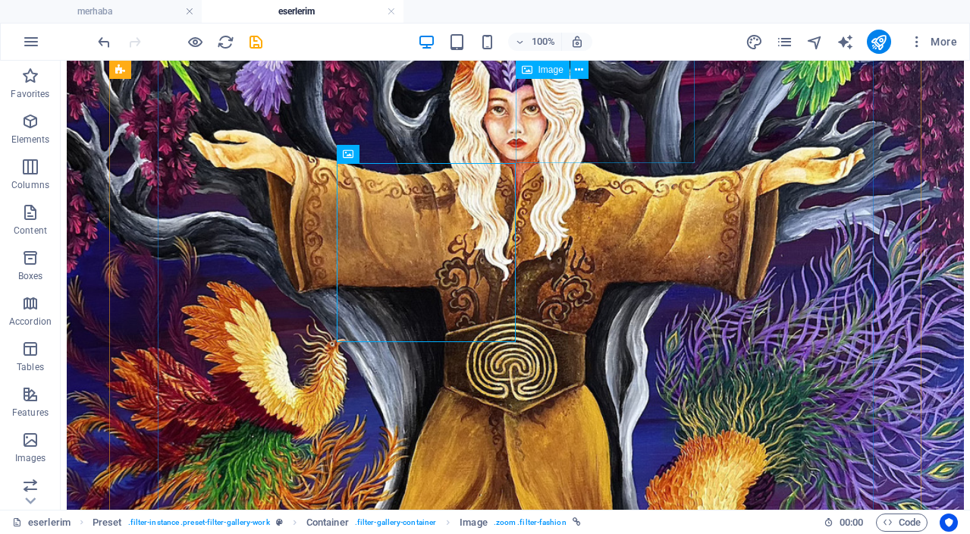
scroll to position [433, 0]
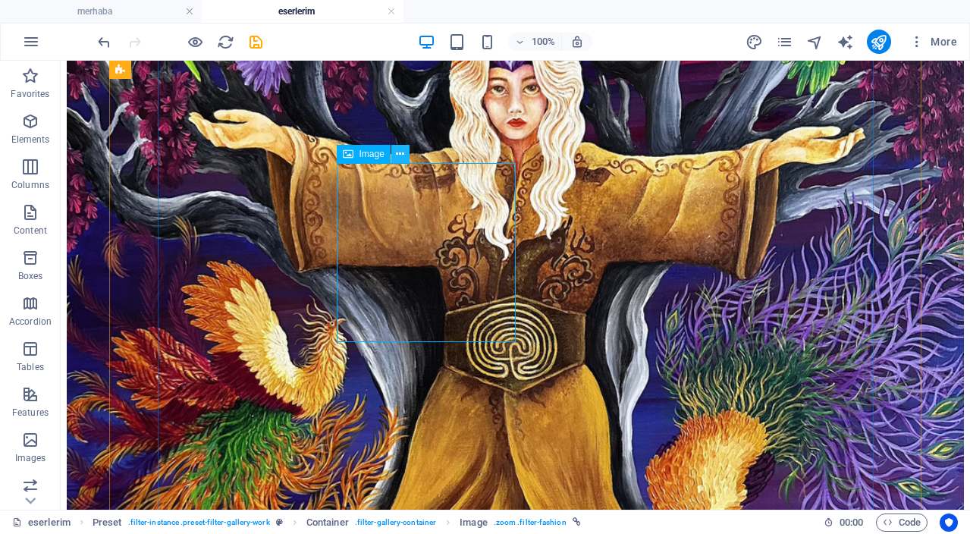
click at [403, 153] on icon at bounding box center [400, 154] width 8 height 16
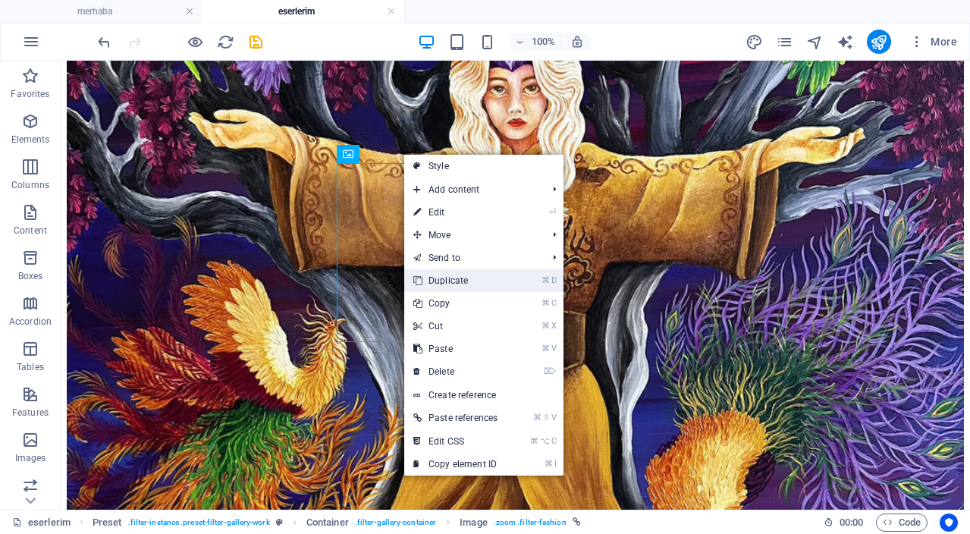
click at [472, 285] on link "⌘ D Duplicate" at bounding box center [455, 280] width 102 height 23
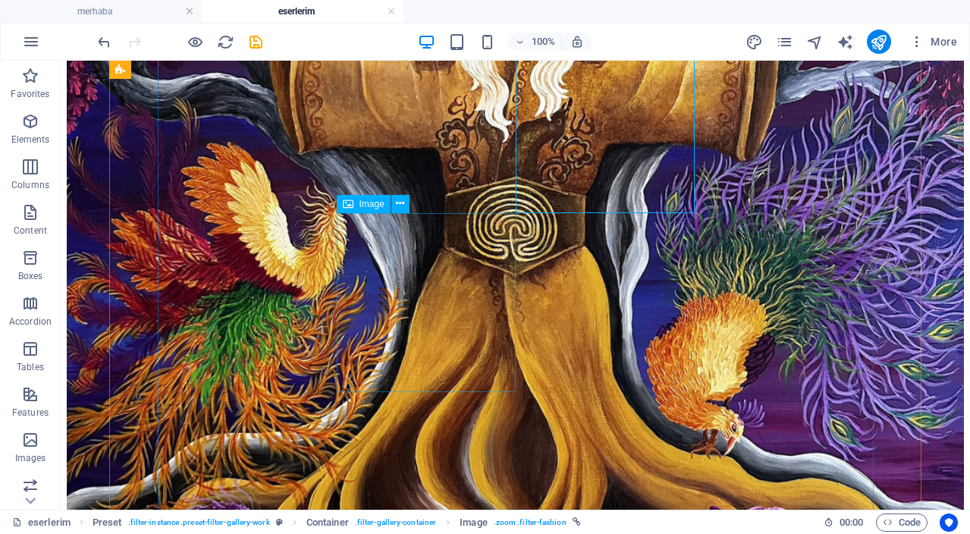
scroll to position [564, 0]
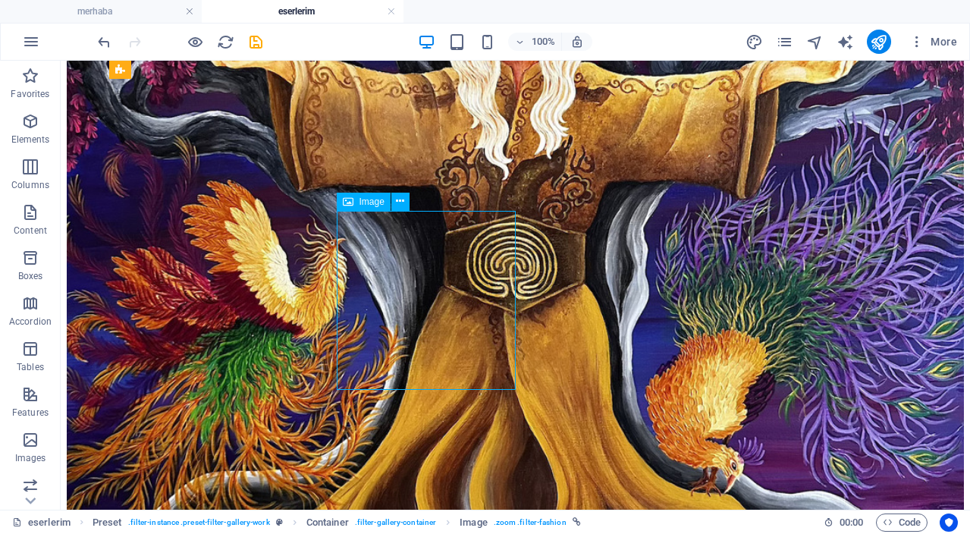
select select "%"
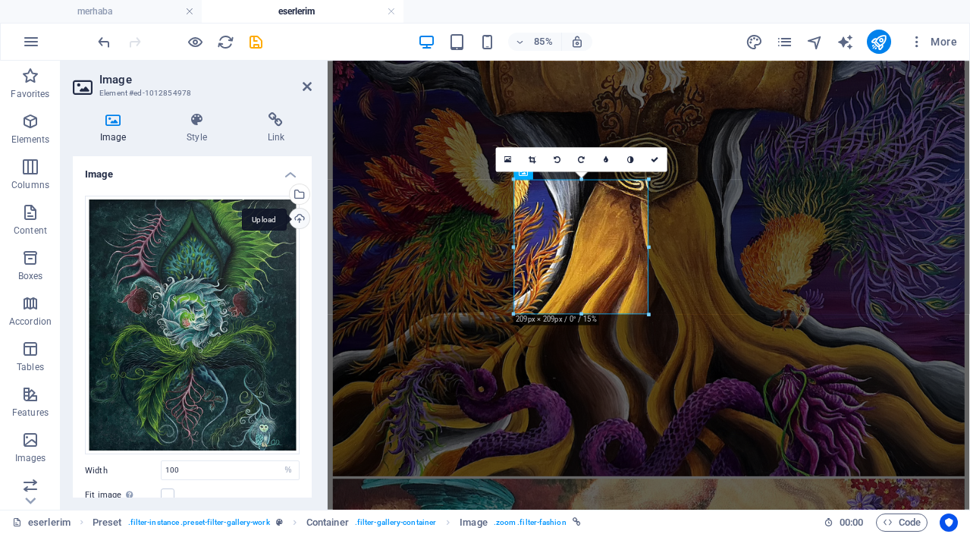
click at [295, 216] on div "Upload" at bounding box center [298, 220] width 23 height 23
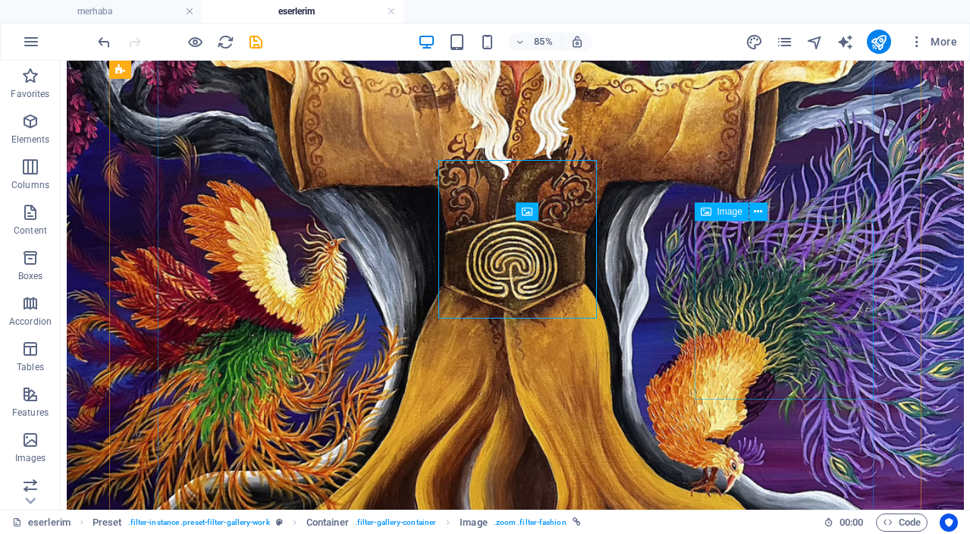
scroll to position [555, 0]
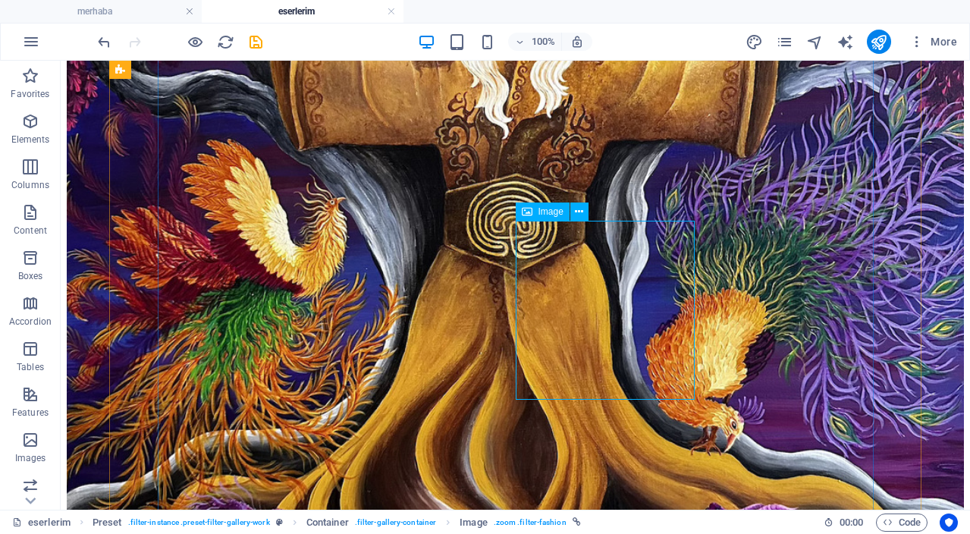
select select "%"
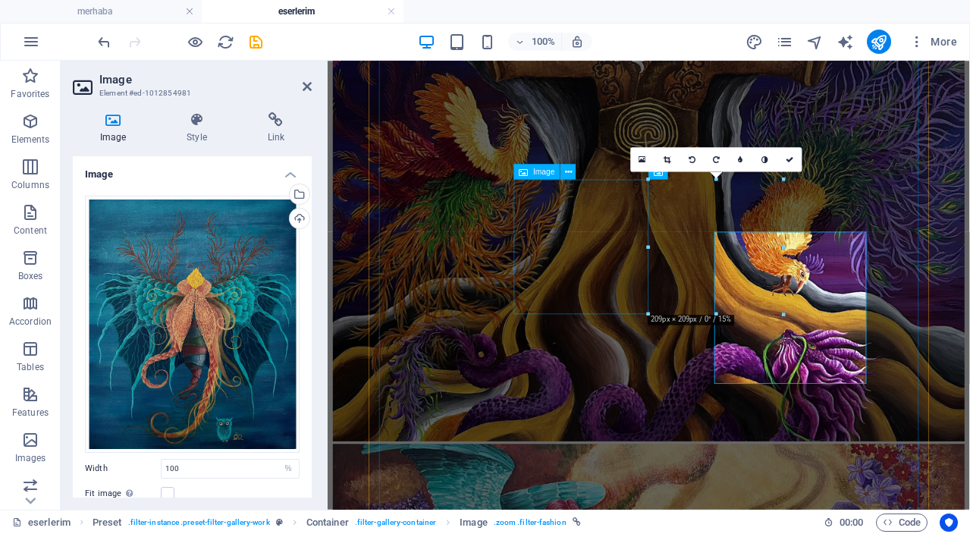
scroll to position [514, 0]
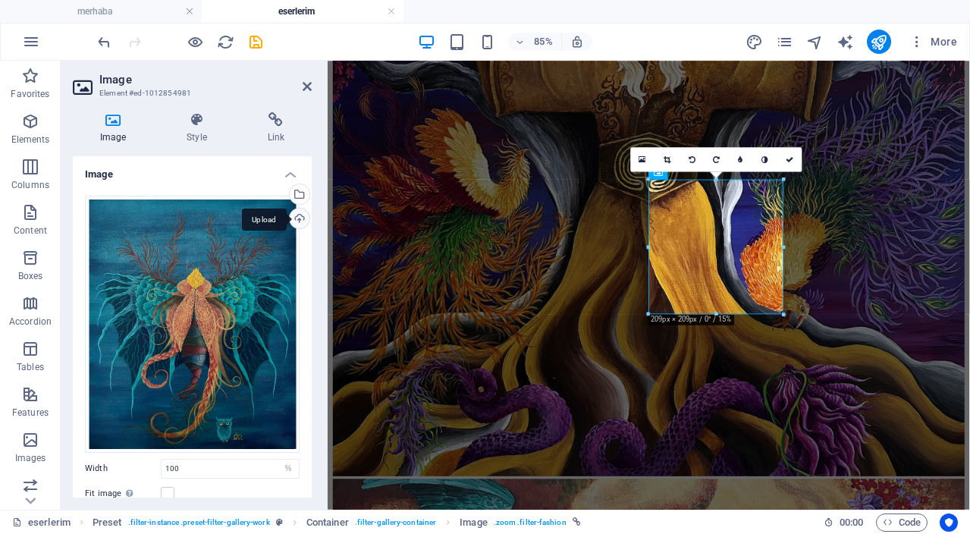
click at [300, 217] on div "Upload" at bounding box center [298, 220] width 23 height 23
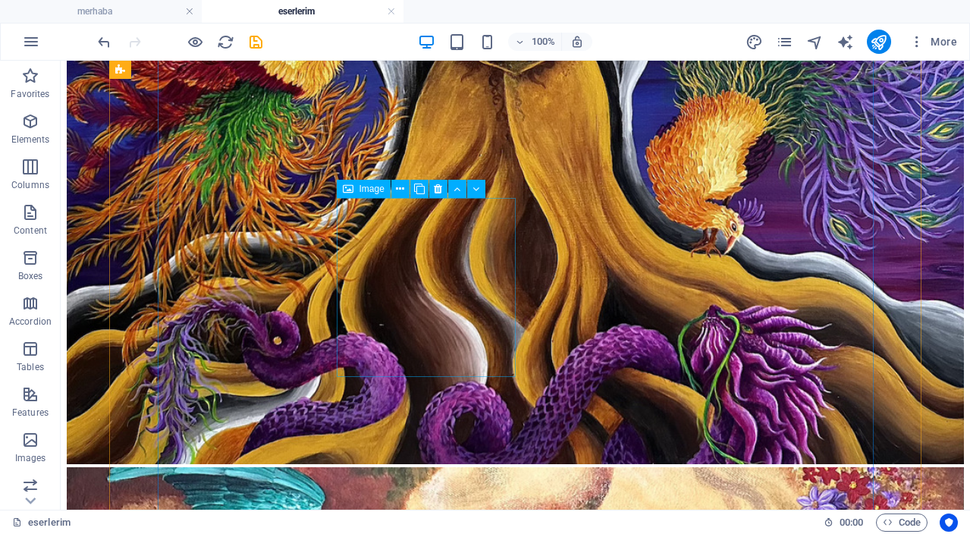
scroll to position [749, 0]
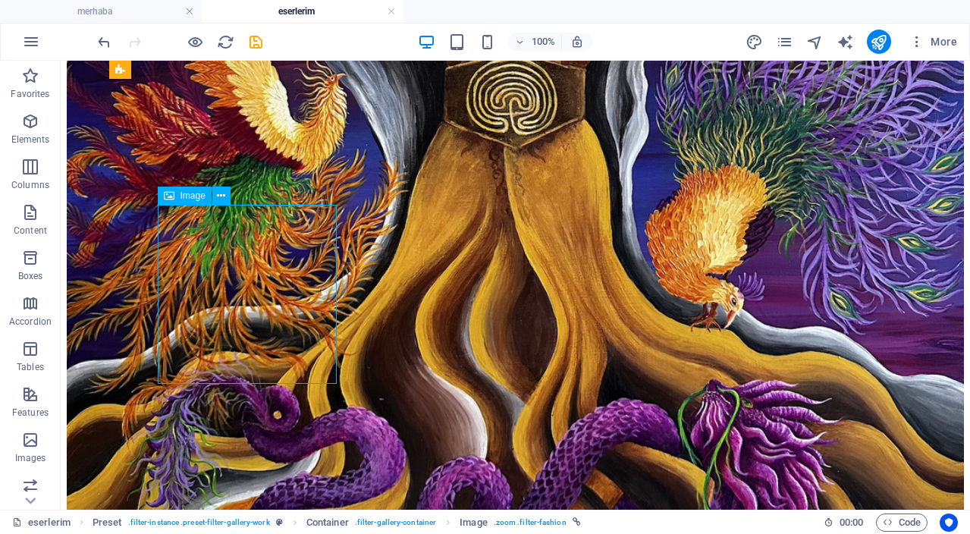
select select "%"
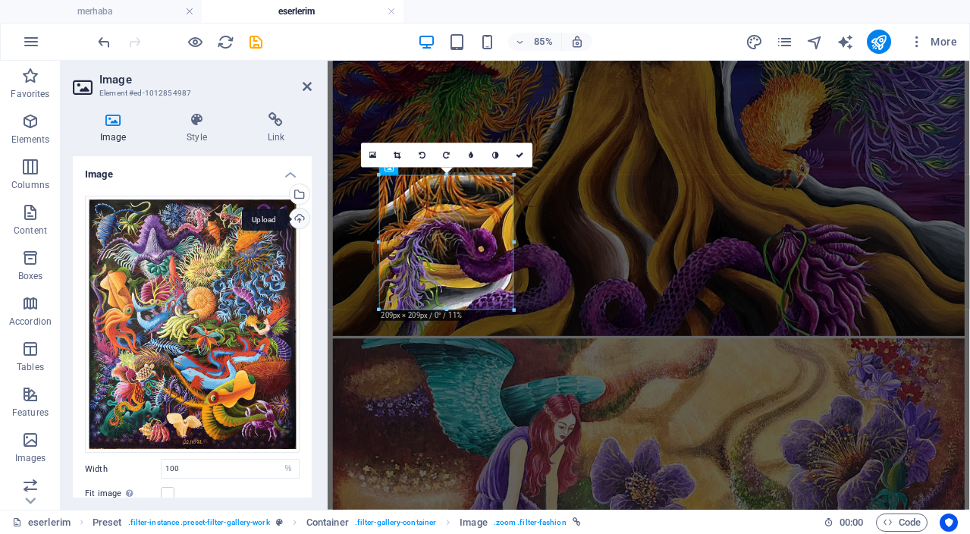
click at [297, 219] on div "Upload" at bounding box center [298, 220] width 23 height 23
click at [521, 155] on icon at bounding box center [521, 155] width 8 height 8
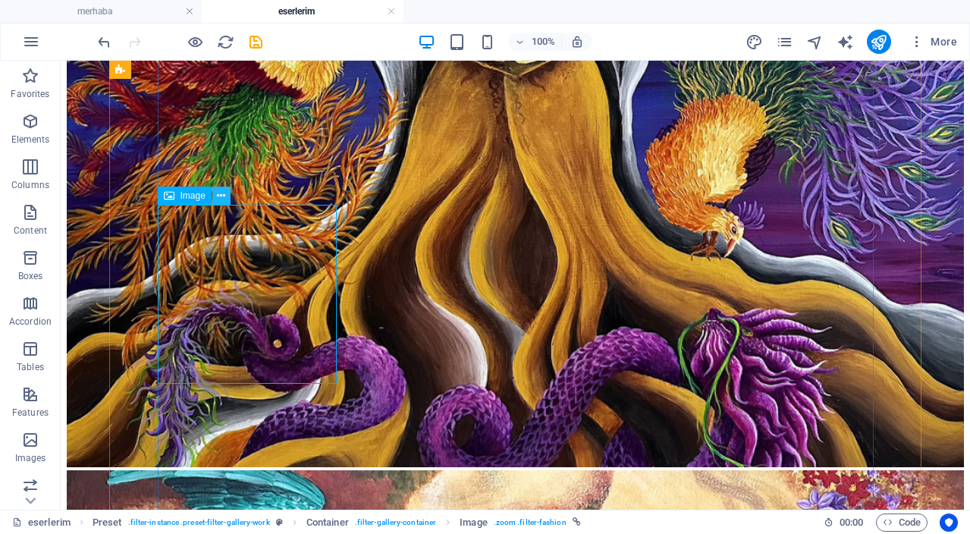
click at [222, 197] on icon at bounding box center [221, 196] width 8 height 16
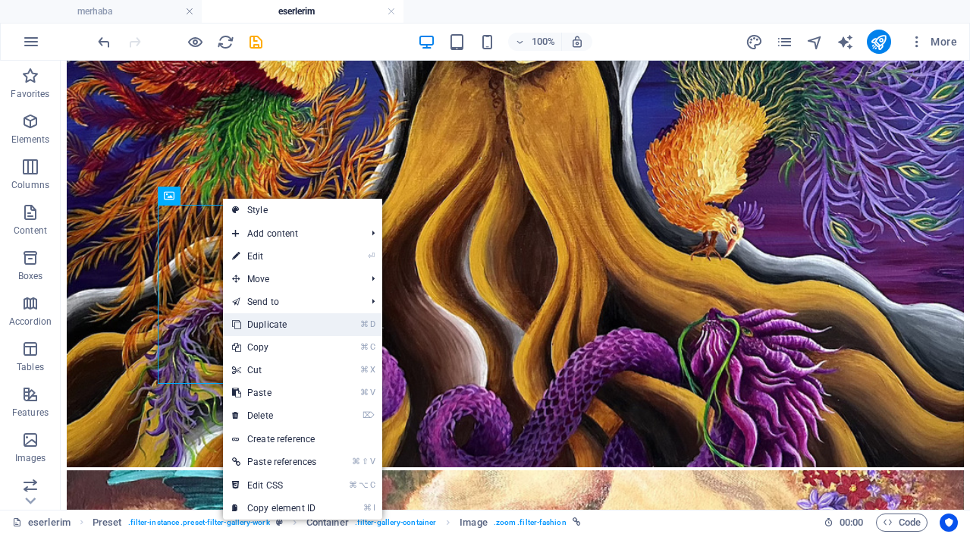
click at [306, 327] on link "⌘ D Duplicate" at bounding box center [274, 324] width 102 height 23
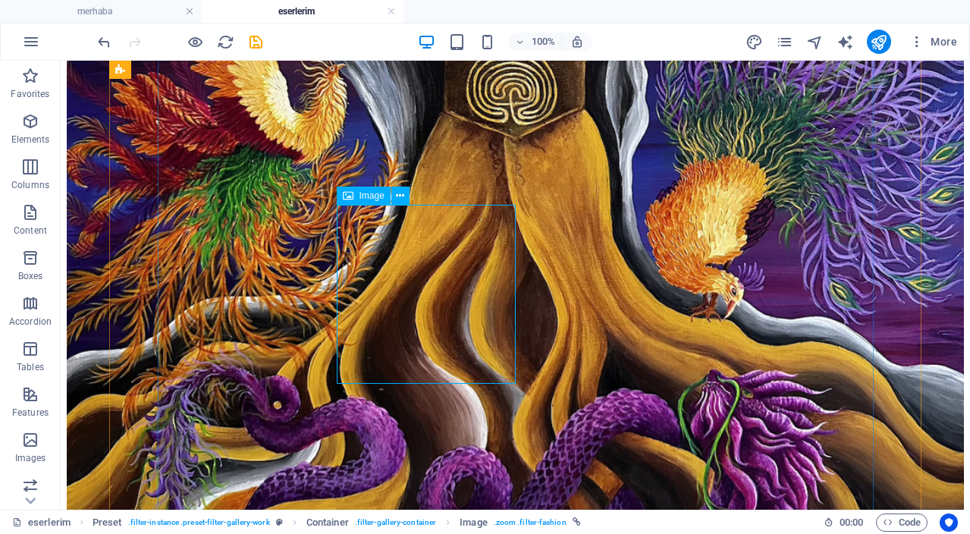
select select "%"
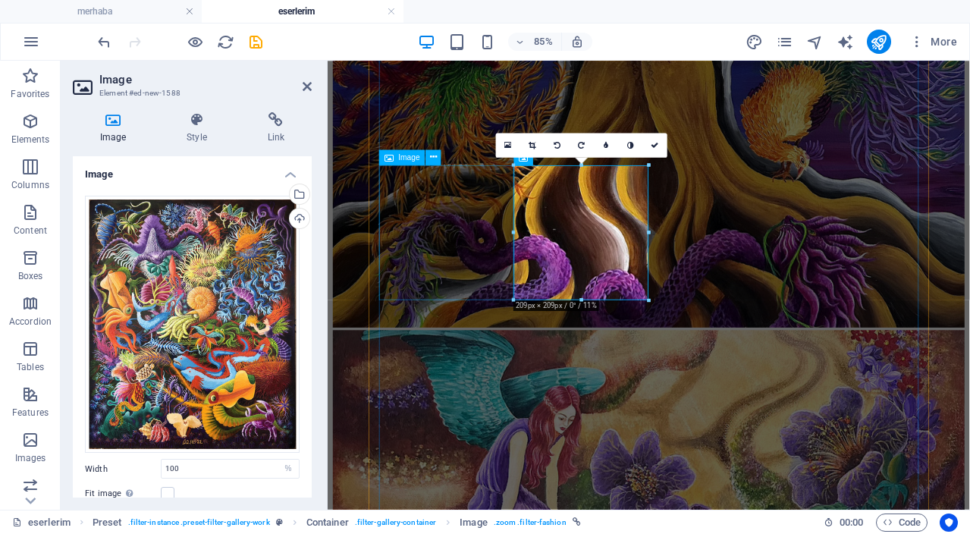
scroll to position [690, 0]
click at [294, 219] on div "Upload" at bounding box center [298, 220] width 23 height 23
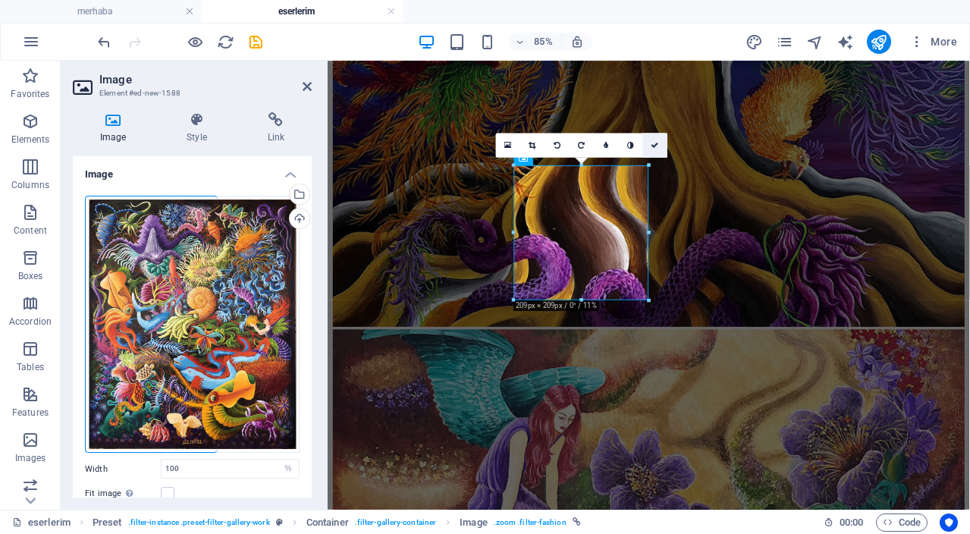
click at [657, 149] on link at bounding box center [655, 145] width 24 height 24
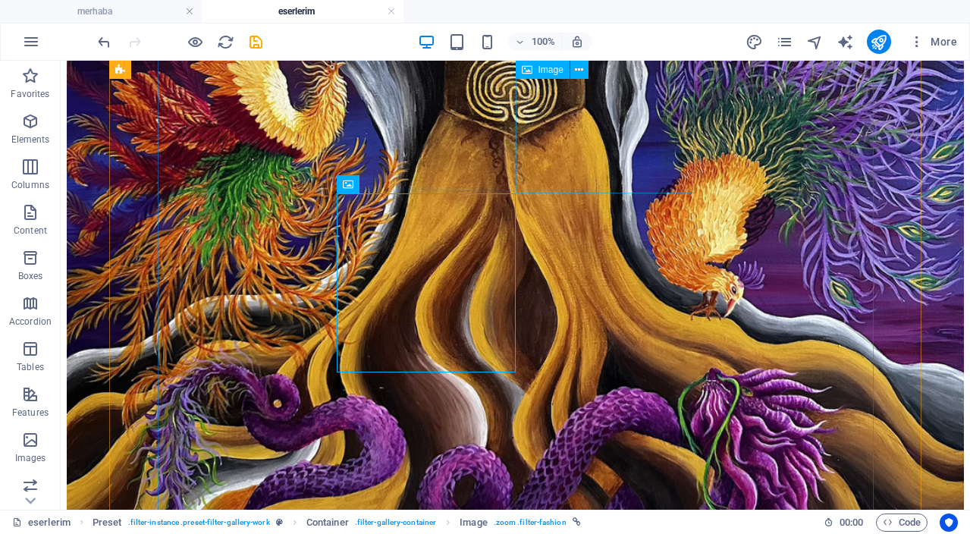
scroll to position [761, 0]
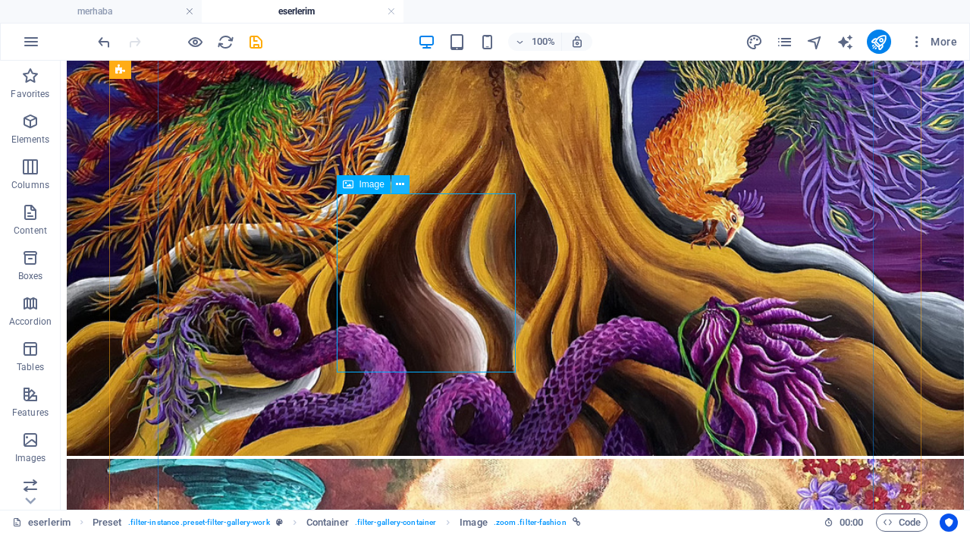
click at [404, 187] on button at bounding box center [400, 184] width 18 height 18
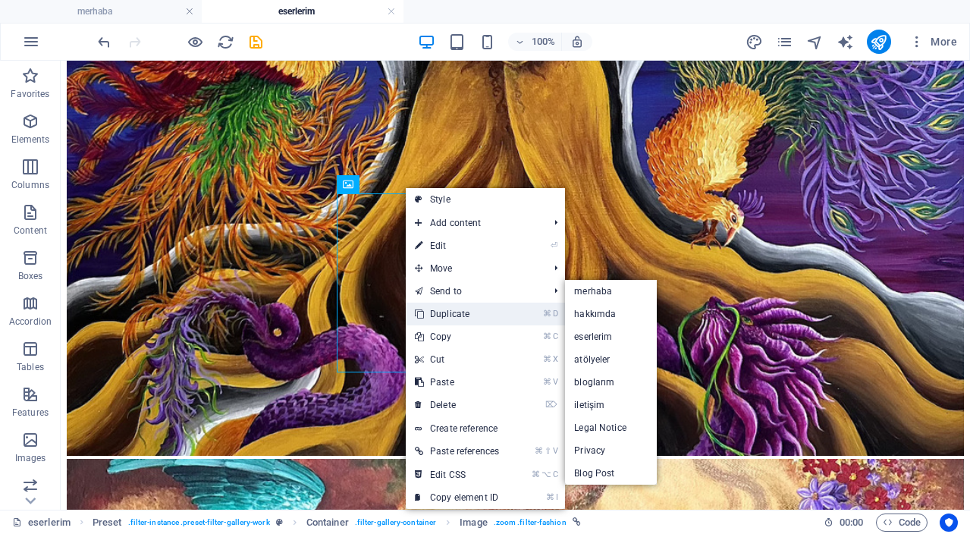
click at [471, 313] on link "⌘ D Duplicate" at bounding box center [457, 314] width 102 height 23
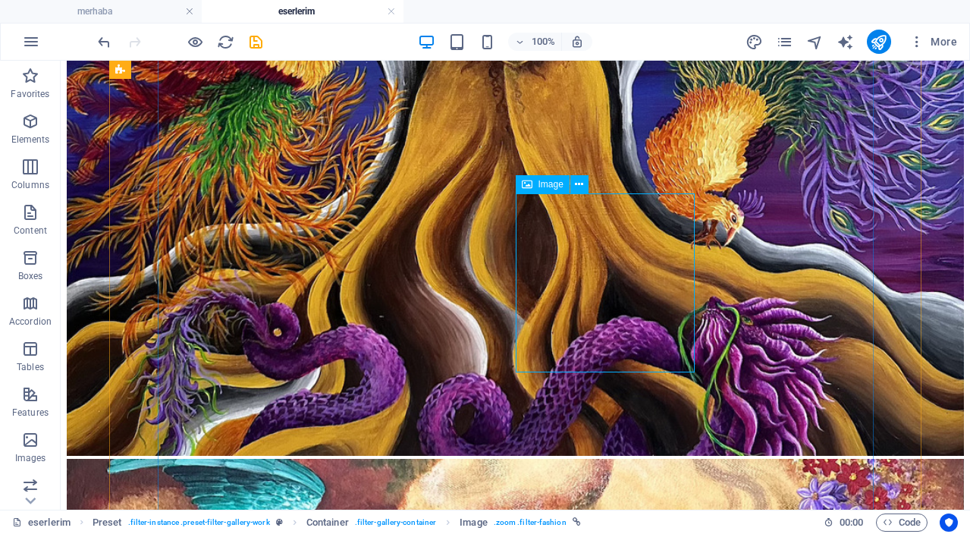
drag, startPoint x: 601, startPoint y: 252, endPoint x: 382, endPoint y: 286, distance: 221.9
select select "%"
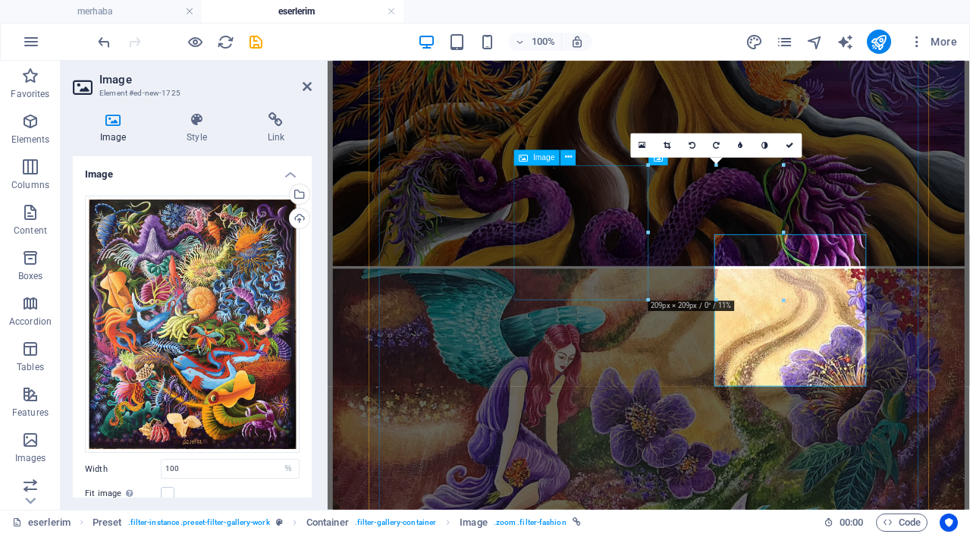
scroll to position [690, 0]
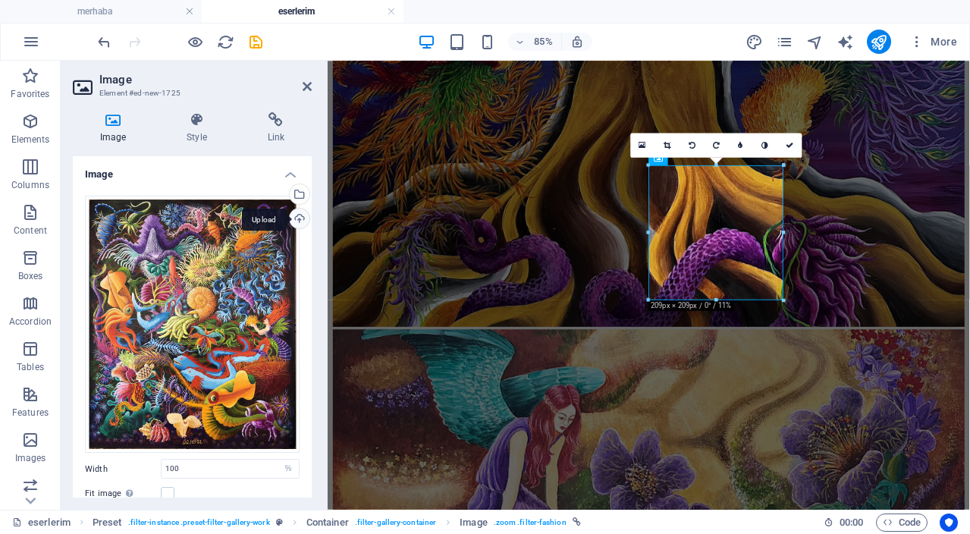
click at [300, 221] on div "Upload" at bounding box center [298, 220] width 23 height 23
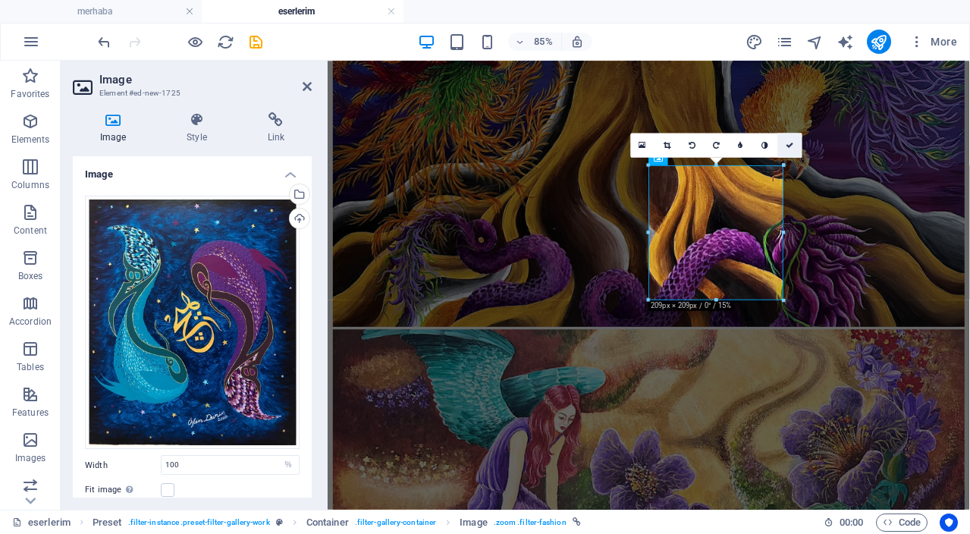
click at [790, 144] on icon at bounding box center [790, 145] width 8 height 8
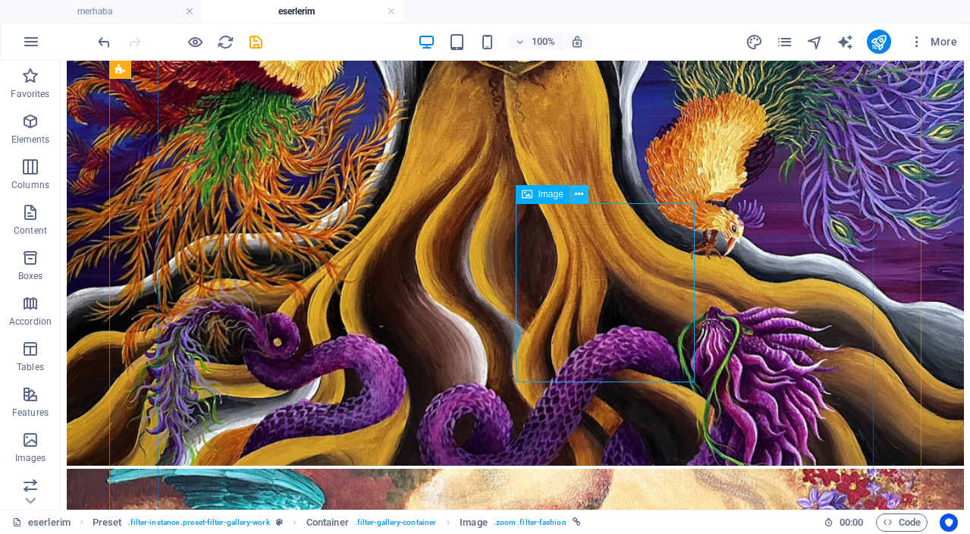
click at [583, 196] on icon at bounding box center [579, 195] width 8 height 16
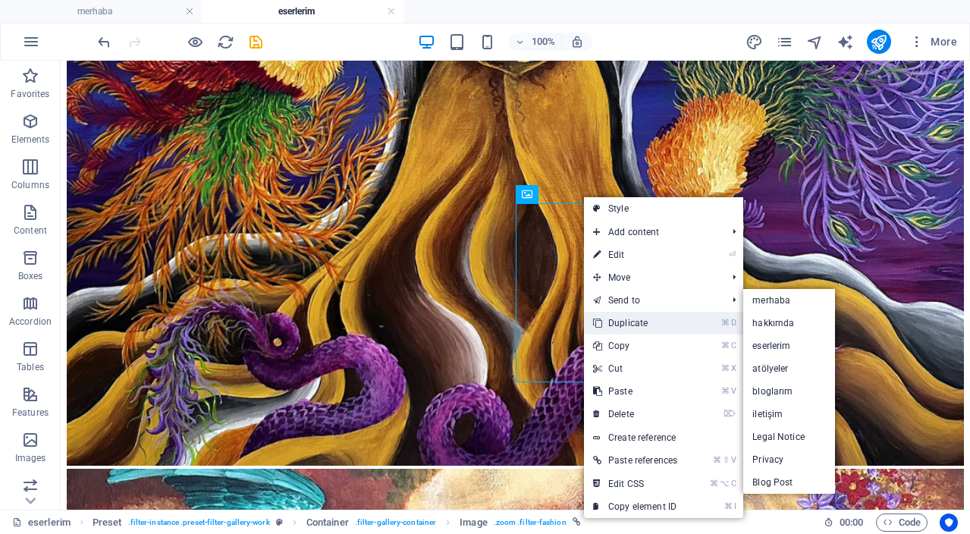
click at [652, 320] on link "⌘ D Duplicate" at bounding box center [635, 323] width 102 height 23
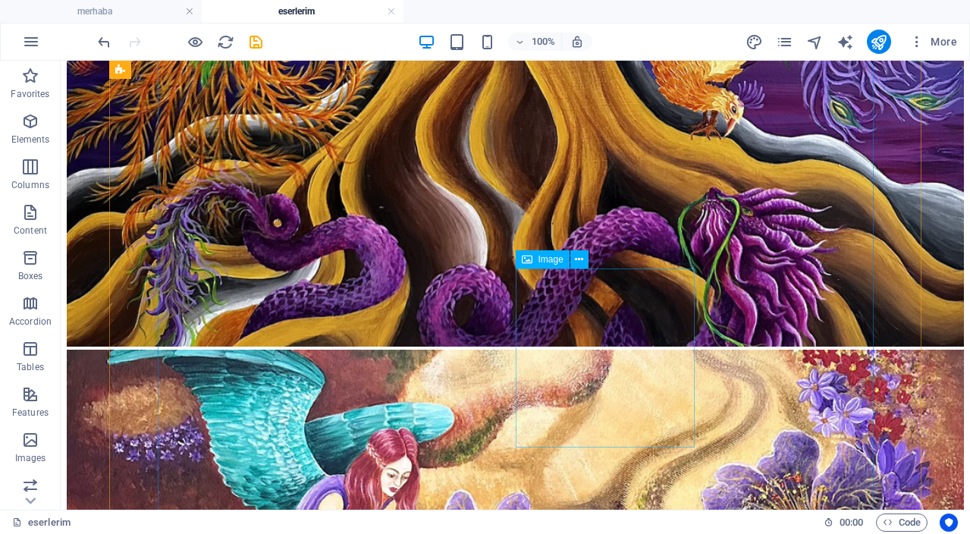
scroll to position [871, 0]
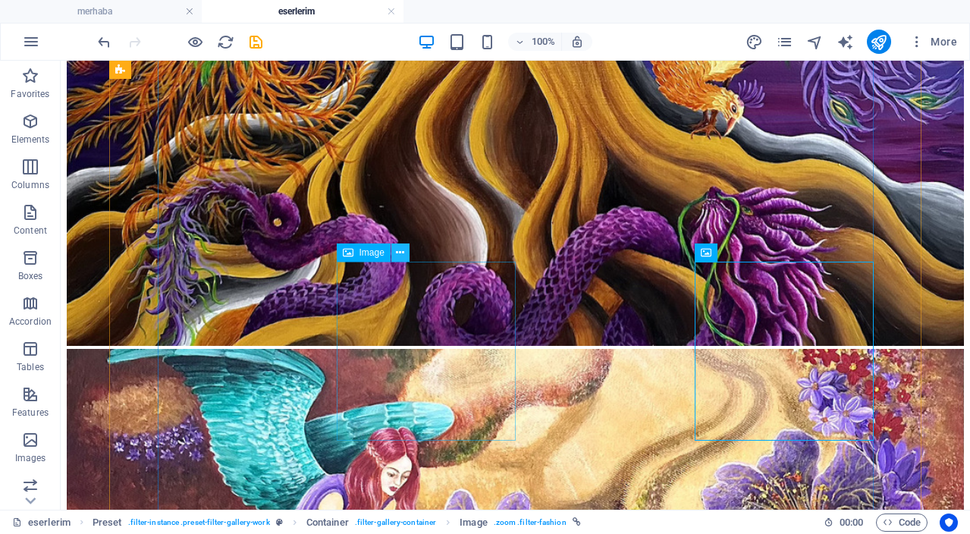
click at [399, 254] on icon at bounding box center [400, 253] width 8 height 16
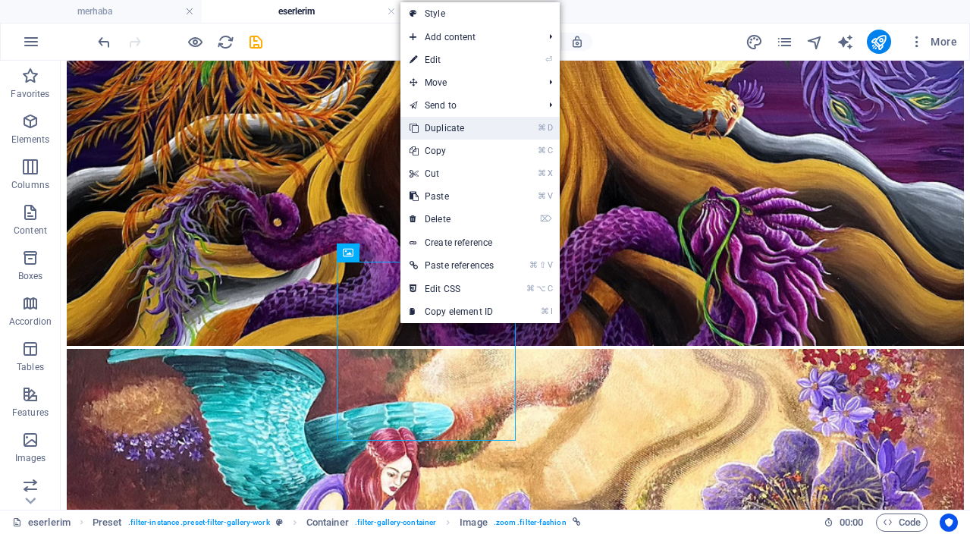
click at [473, 121] on link "⌘ D Duplicate" at bounding box center [452, 128] width 102 height 23
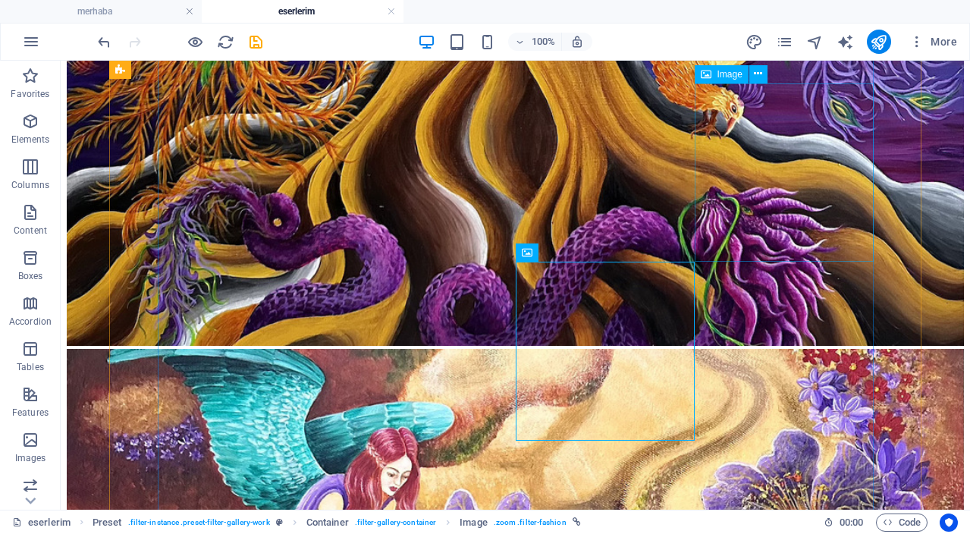
drag, startPoint x: 724, startPoint y: 156, endPoint x: 528, endPoint y: 173, distance: 197.2
select select "%"
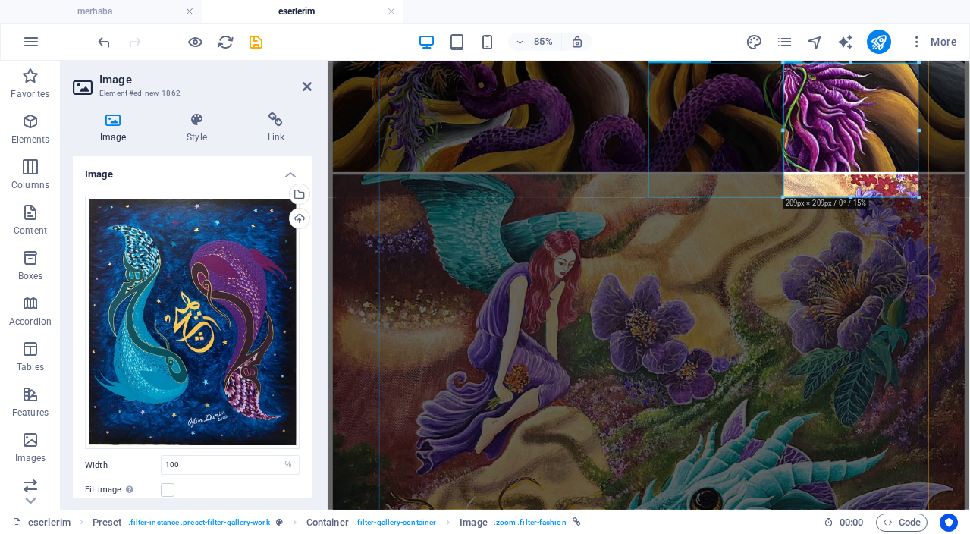
scroll to position [809, 0]
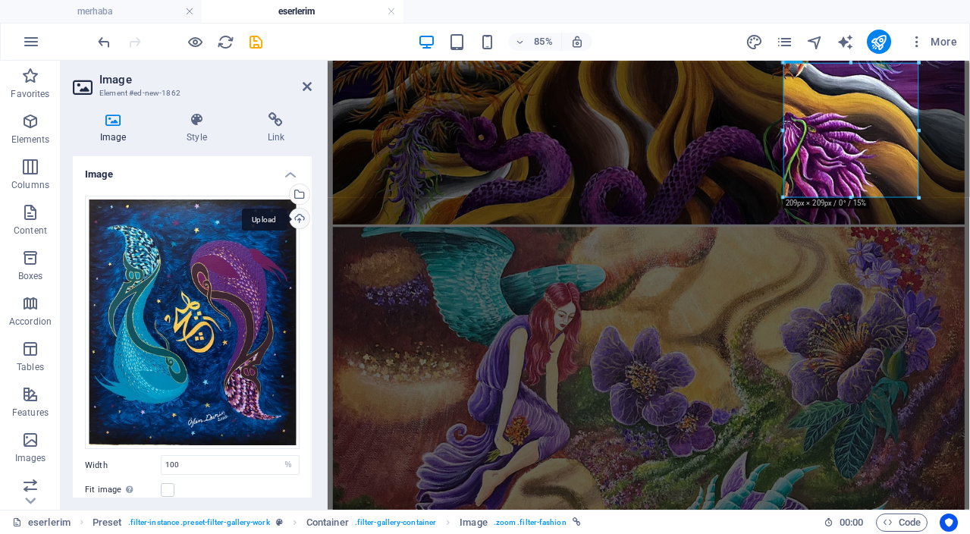
click at [294, 223] on div "Upload" at bounding box center [298, 220] width 23 height 23
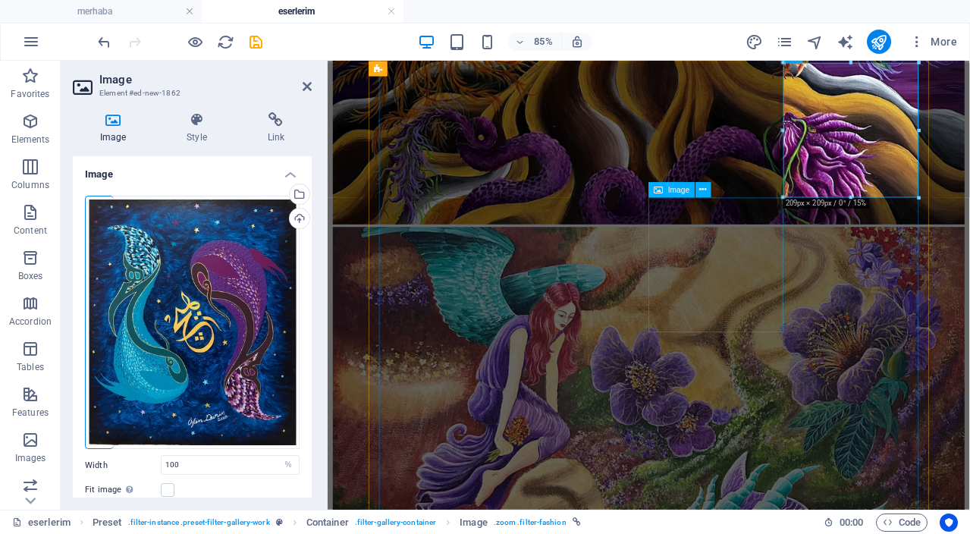
select select "%"
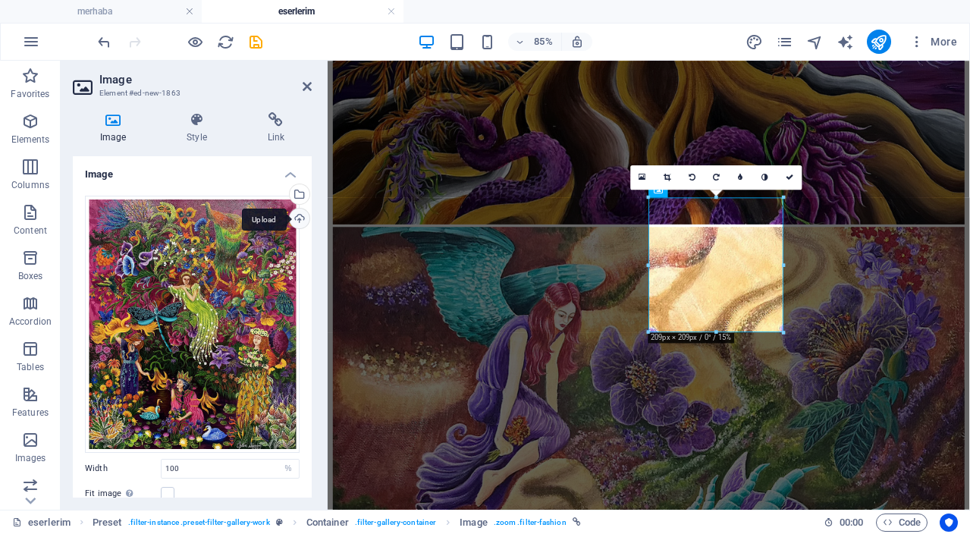
click at [298, 219] on div "Upload" at bounding box center [298, 220] width 23 height 23
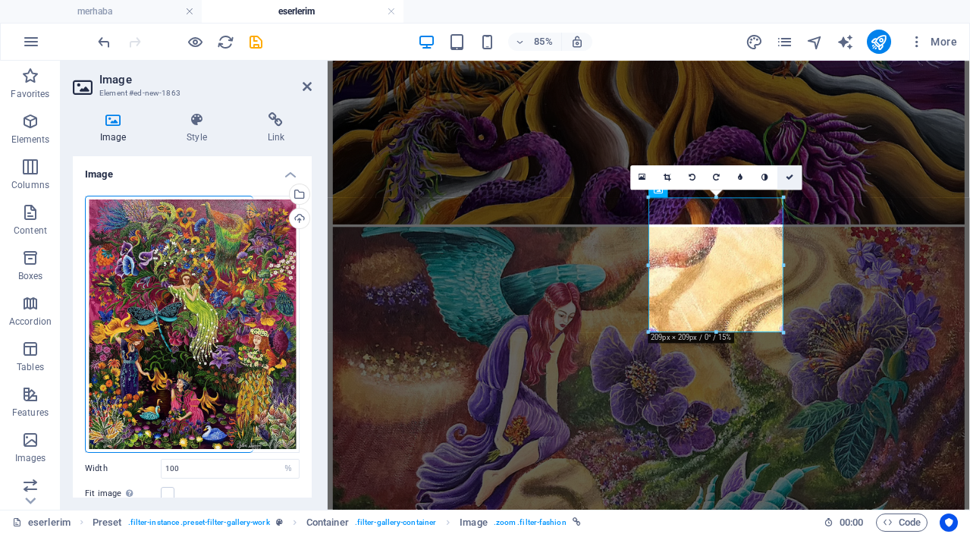
click at [793, 182] on link at bounding box center [790, 177] width 24 height 24
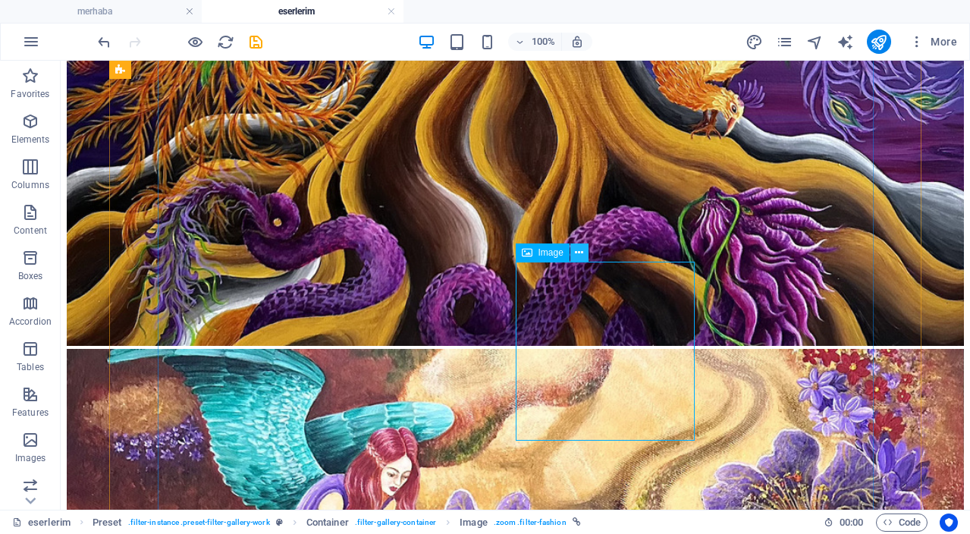
click at [586, 254] on button at bounding box center [579, 253] width 18 height 18
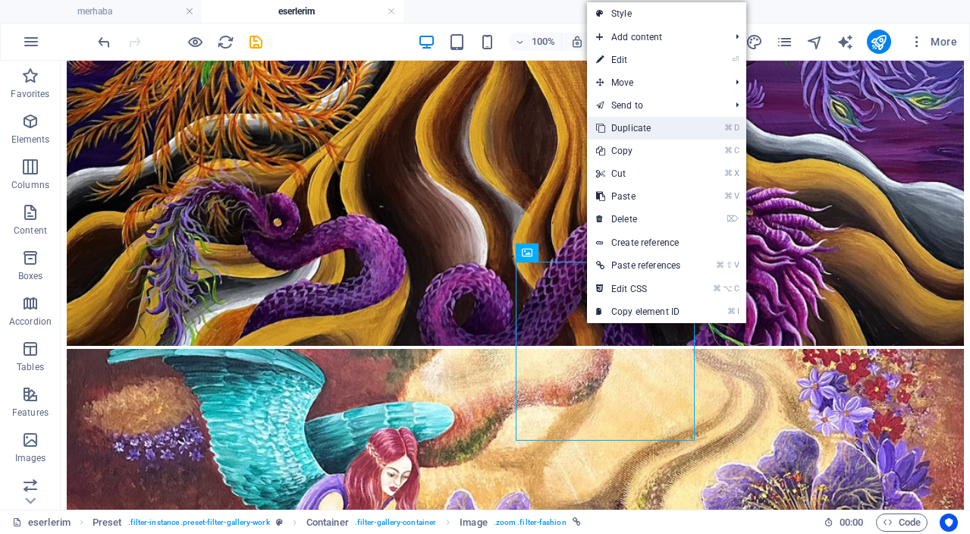
click at [655, 125] on link "⌘ D Duplicate" at bounding box center [638, 128] width 102 height 23
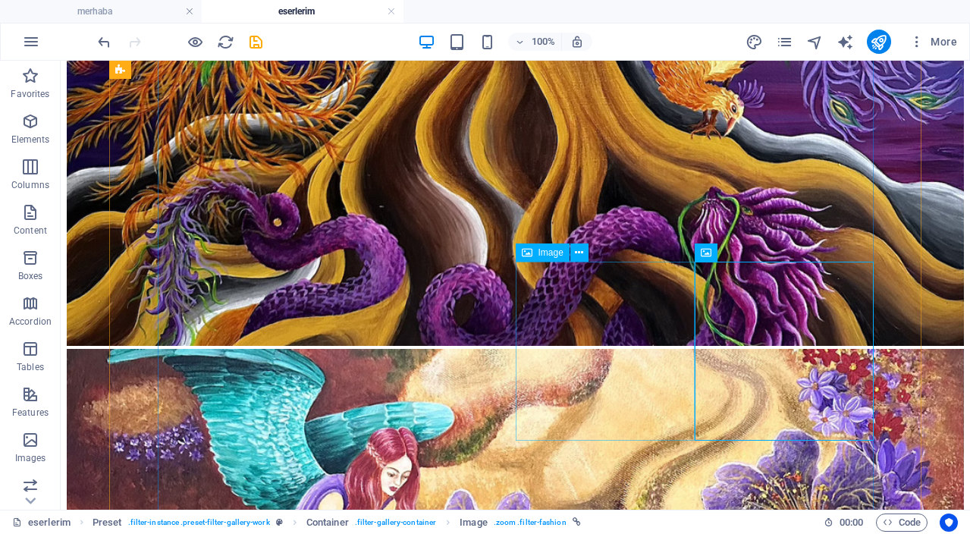
drag, startPoint x: 612, startPoint y: 320, endPoint x: 395, endPoint y: 366, distance: 221.7
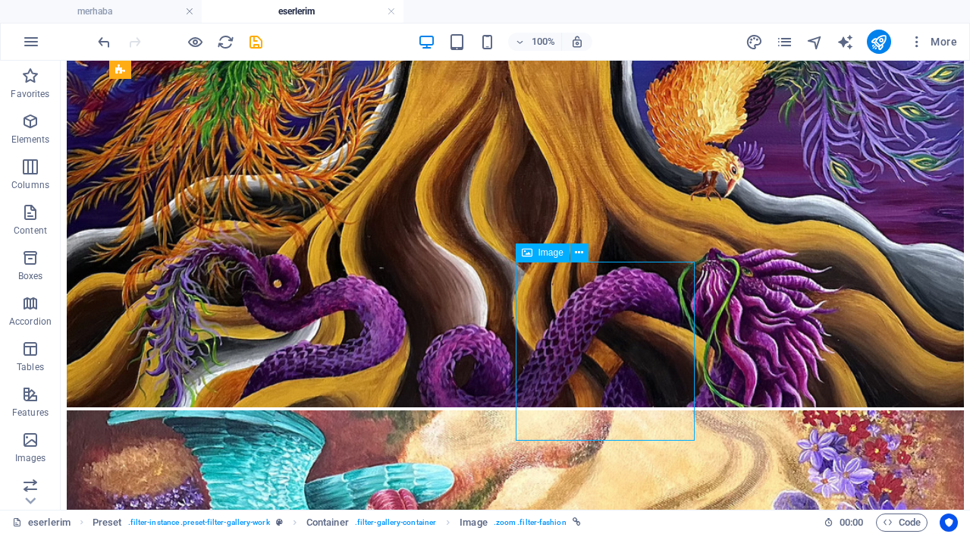
select select "%"
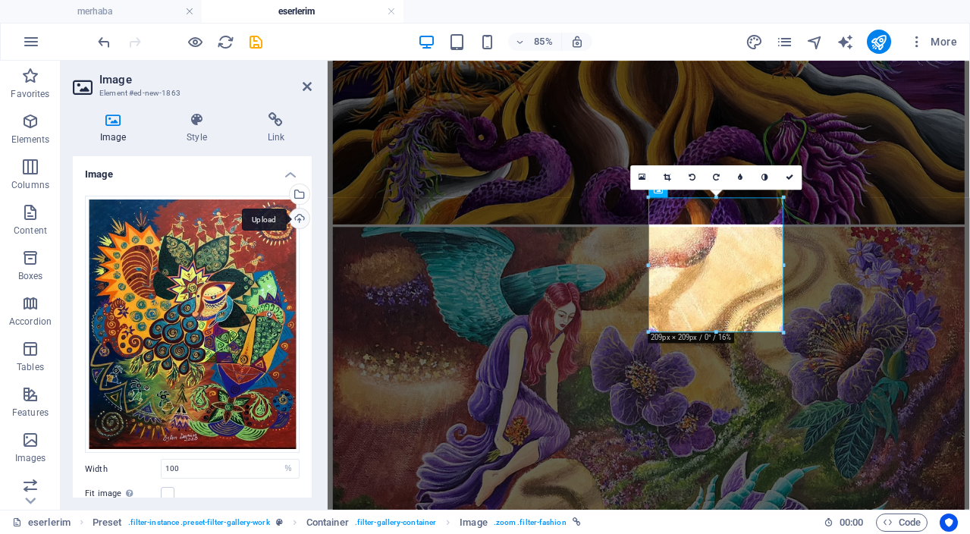
click at [294, 217] on div "Upload" at bounding box center [298, 220] width 23 height 23
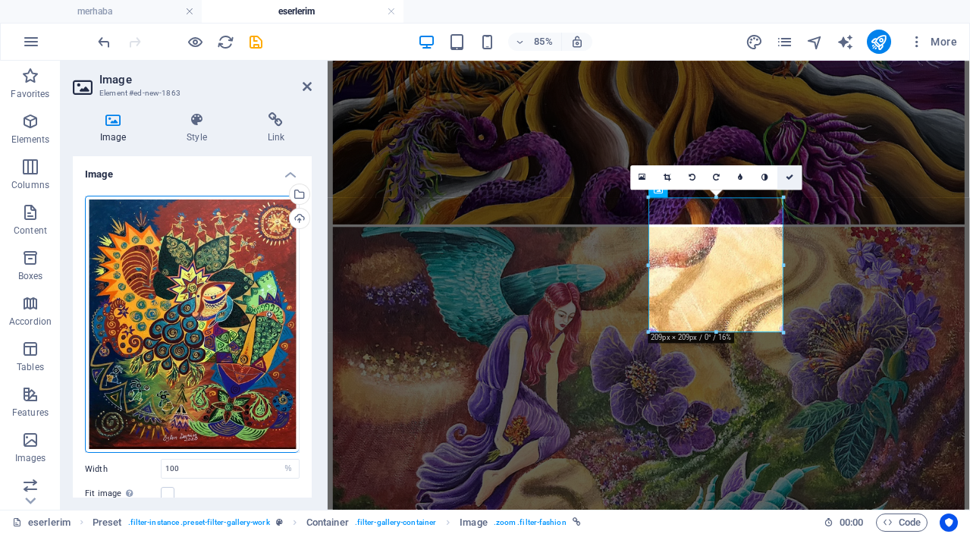
click at [792, 180] on icon at bounding box center [790, 178] width 8 height 8
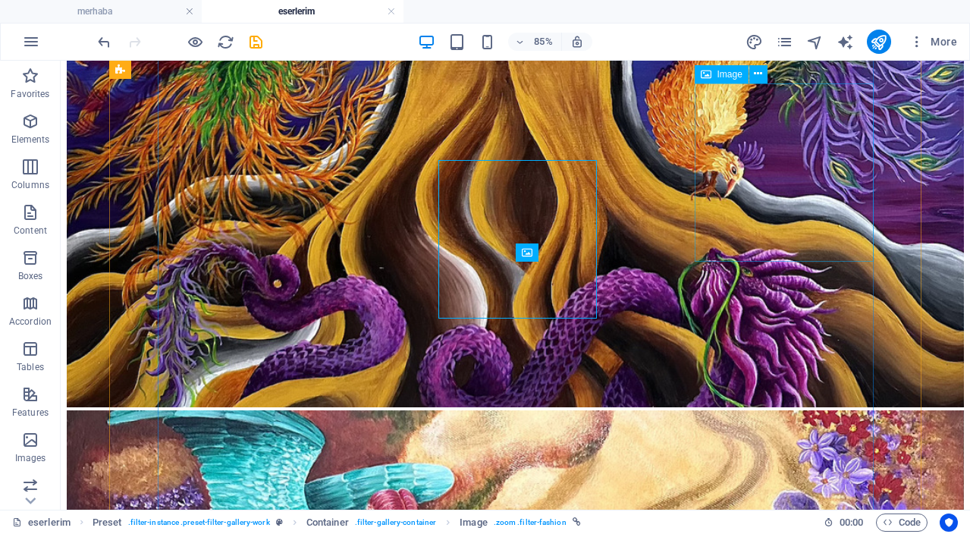
scroll to position [871, 0]
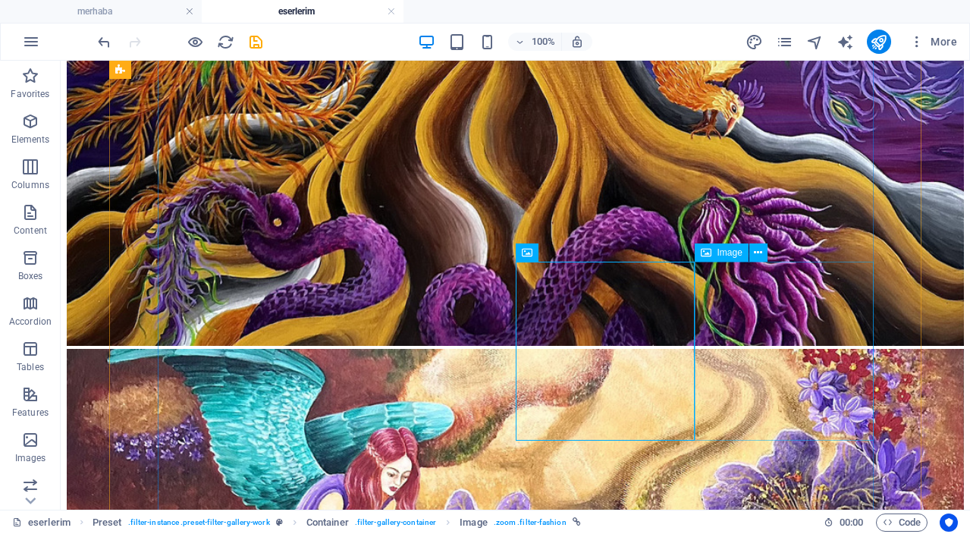
drag, startPoint x: 790, startPoint y: 319, endPoint x: 605, endPoint y: 364, distance: 190.6
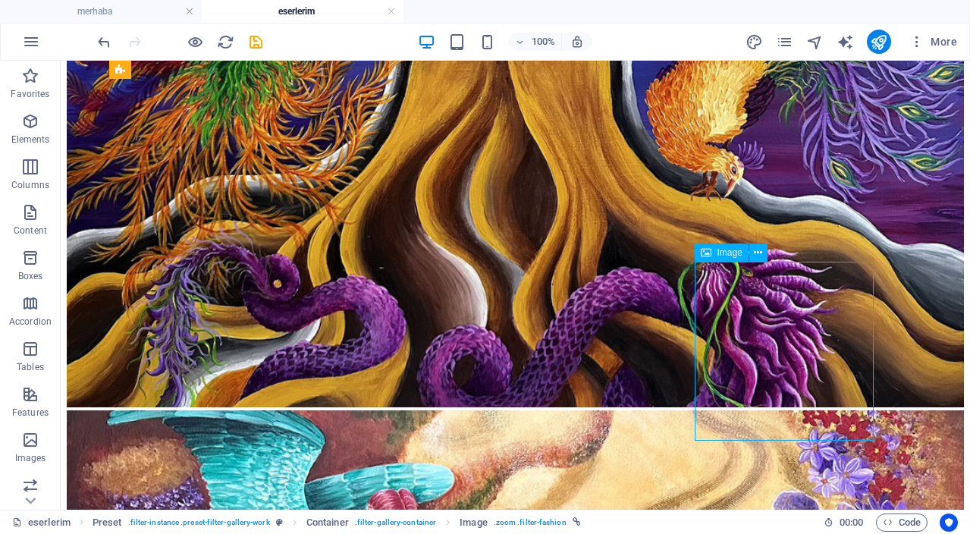
select select "%"
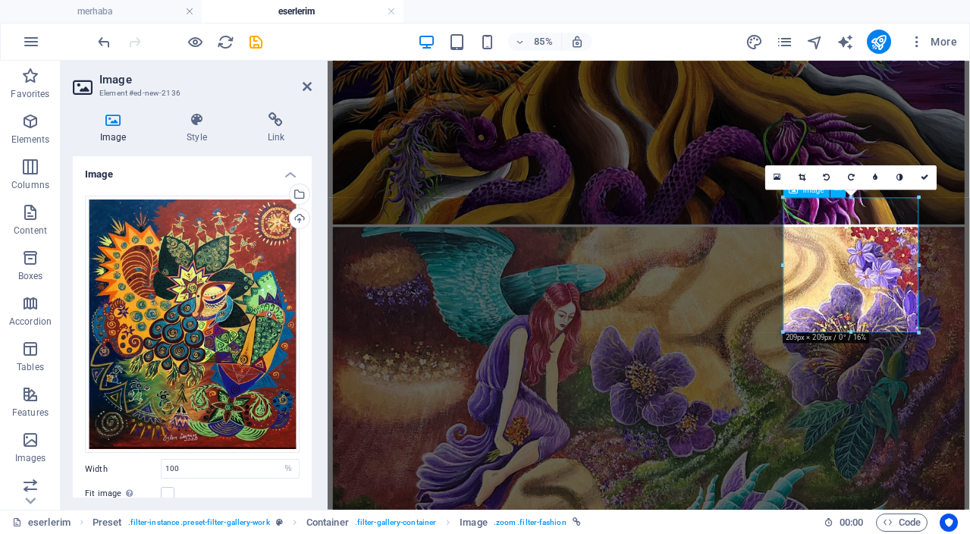
scroll to position [810, 0]
click at [298, 224] on div "Upload" at bounding box center [298, 220] width 23 height 23
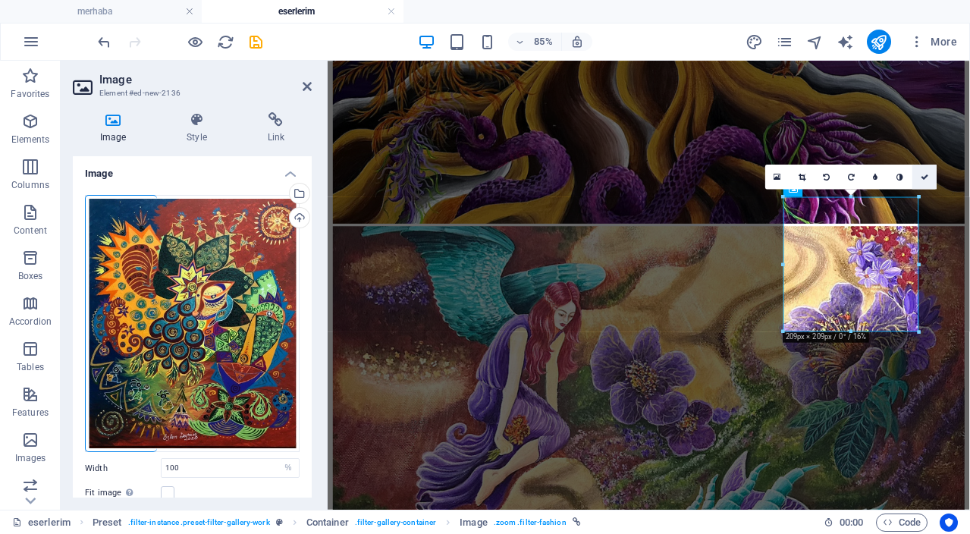
click at [929, 174] on link at bounding box center [925, 177] width 24 height 24
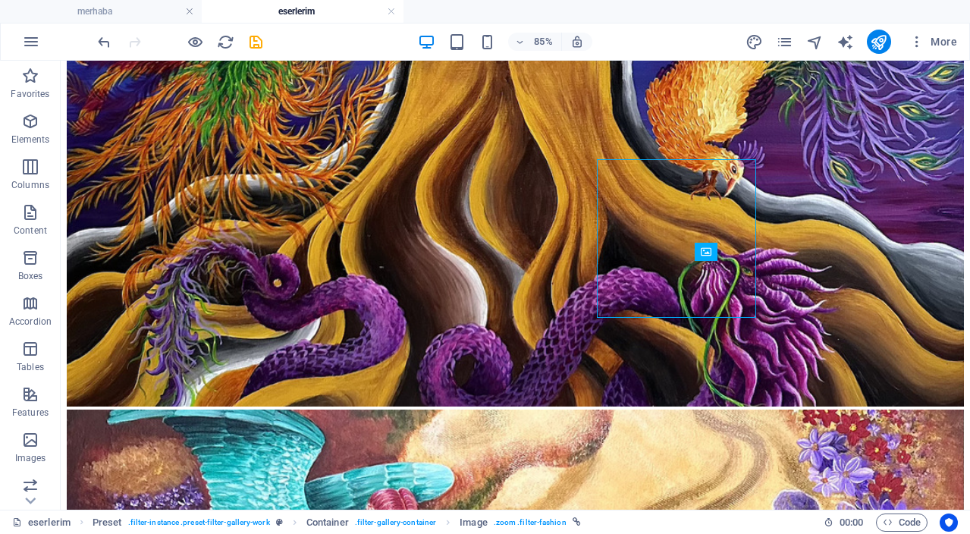
scroll to position [872, 0]
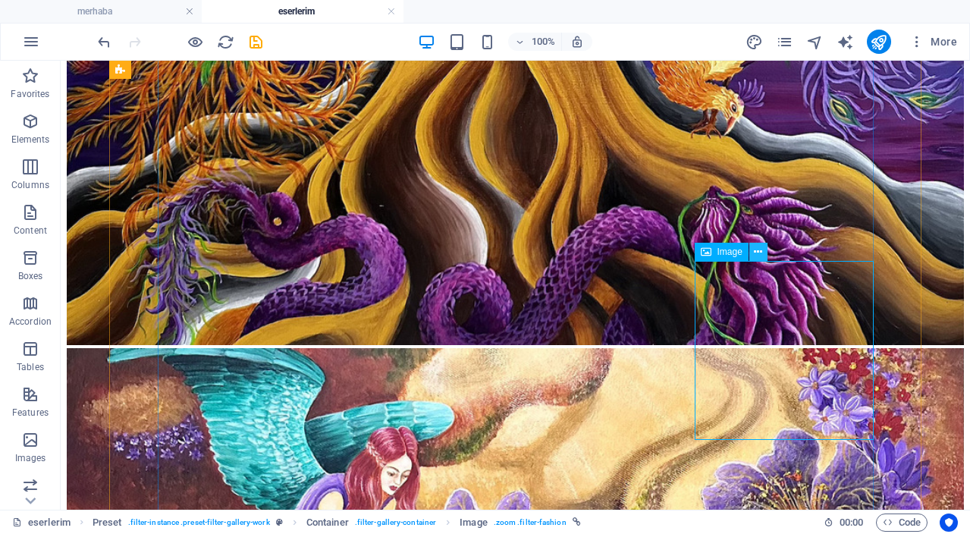
click at [759, 252] on icon at bounding box center [758, 252] width 8 height 16
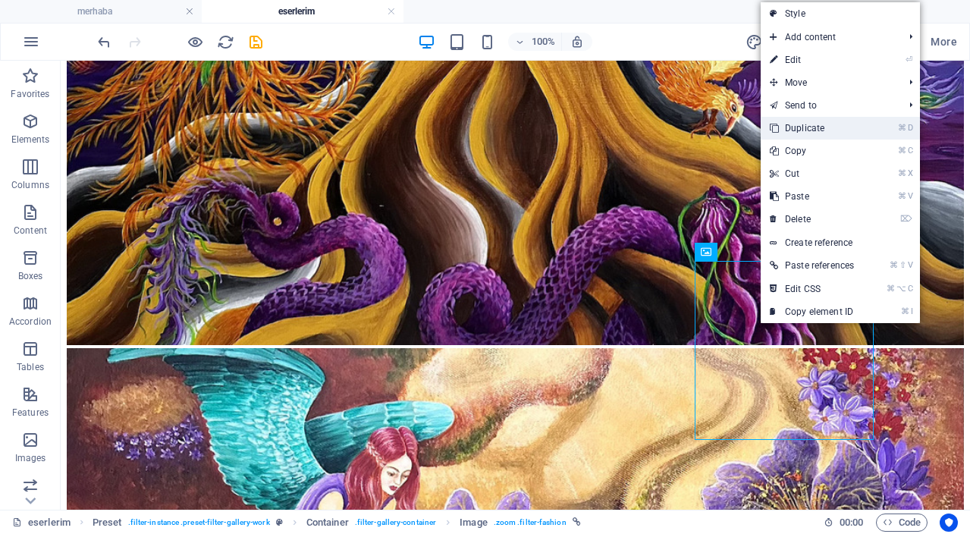
click at [856, 136] on link "⌘ D Duplicate" at bounding box center [812, 128] width 102 height 23
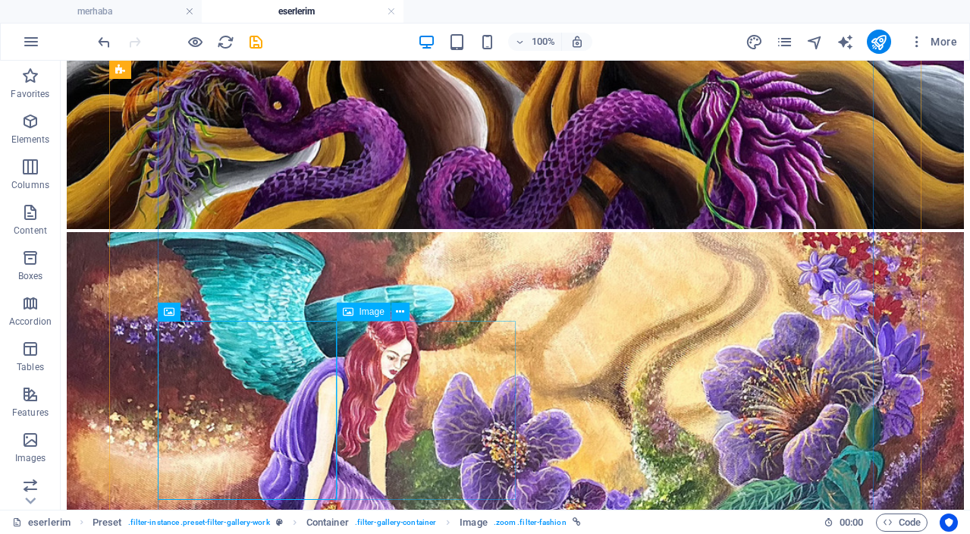
scroll to position [993, 0]
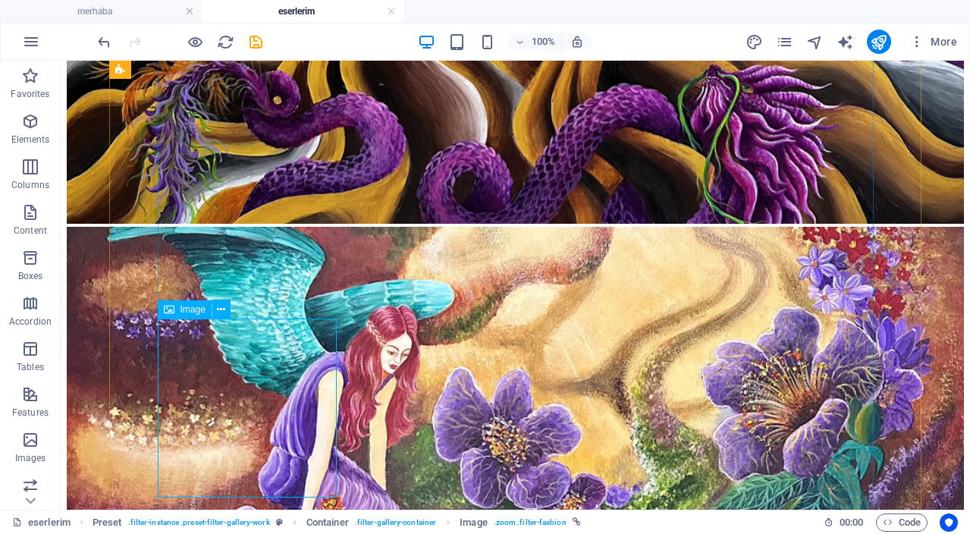
select select "%"
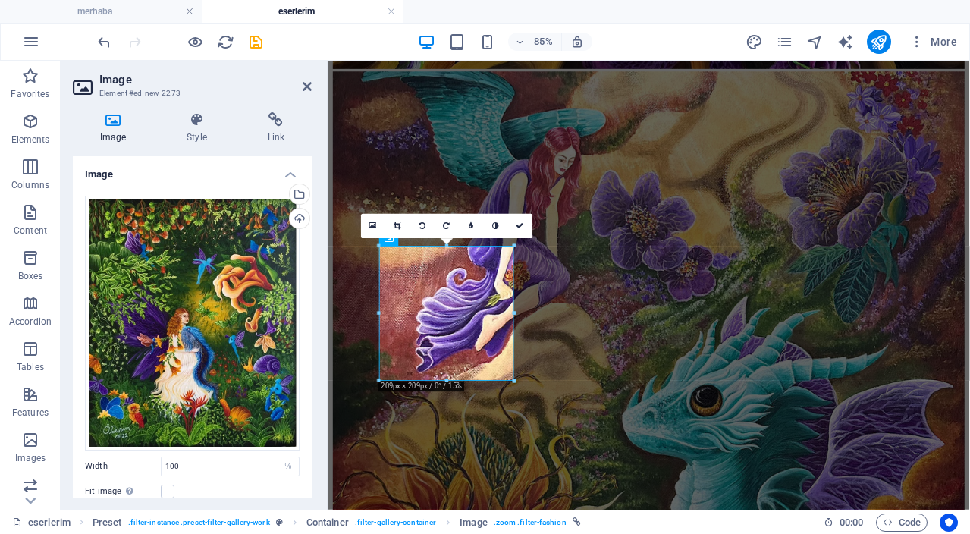
scroll to position [912, 0]
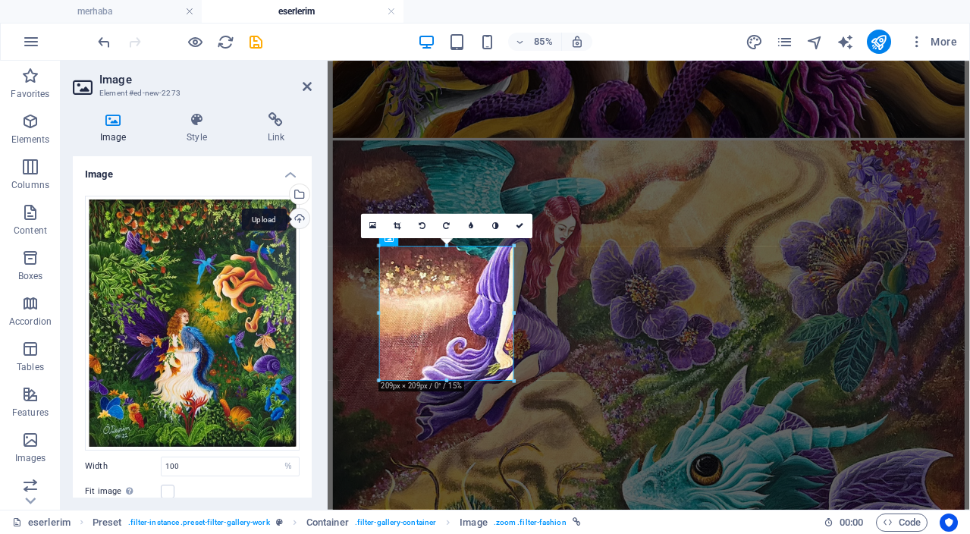
click at [298, 221] on div "Upload" at bounding box center [298, 220] width 23 height 23
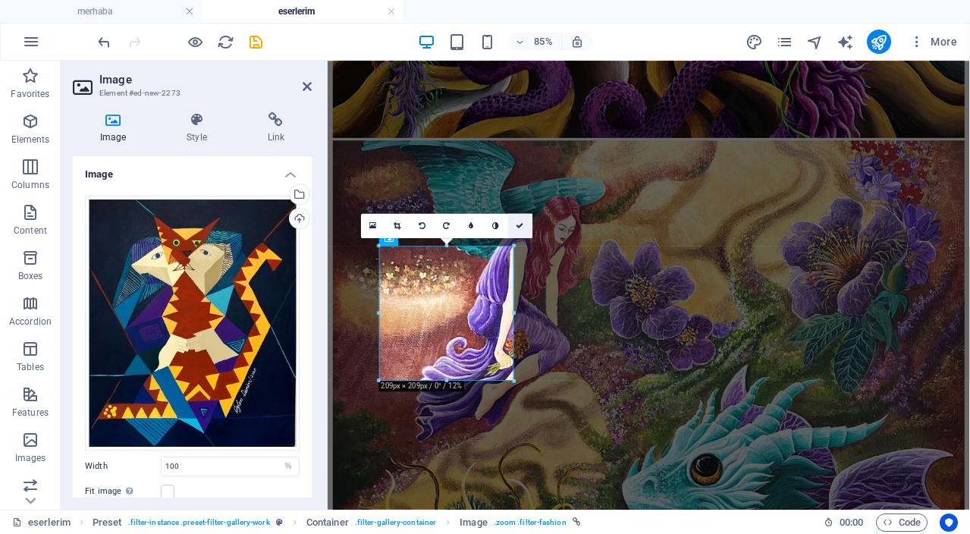
click at [524, 227] on link at bounding box center [520, 225] width 24 height 24
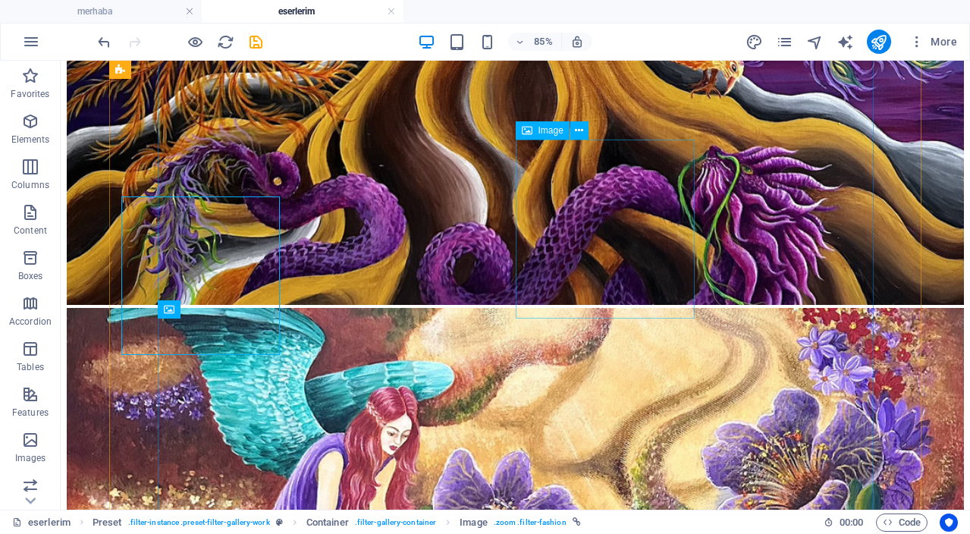
scroll to position [993, 0]
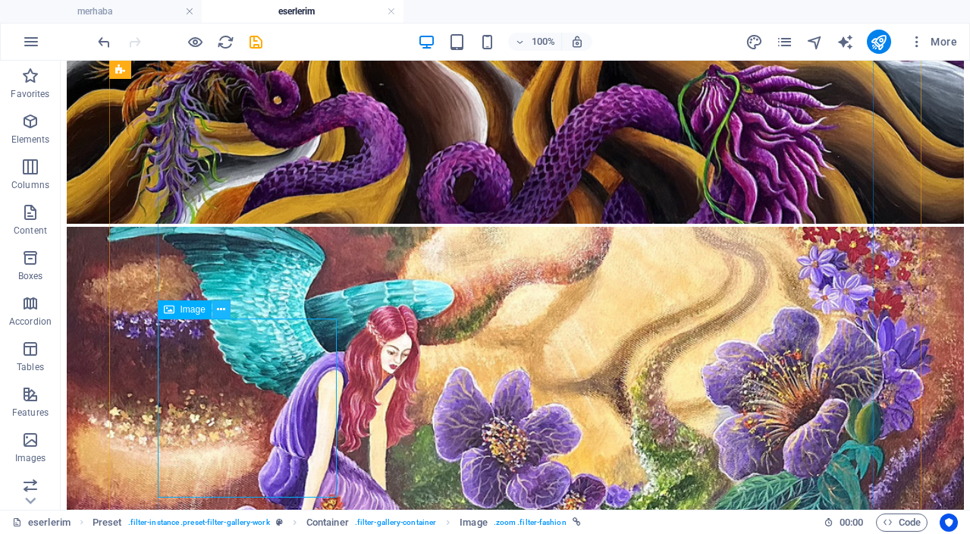
click at [218, 310] on icon at bounding box center [221, 310] width 8 height 16
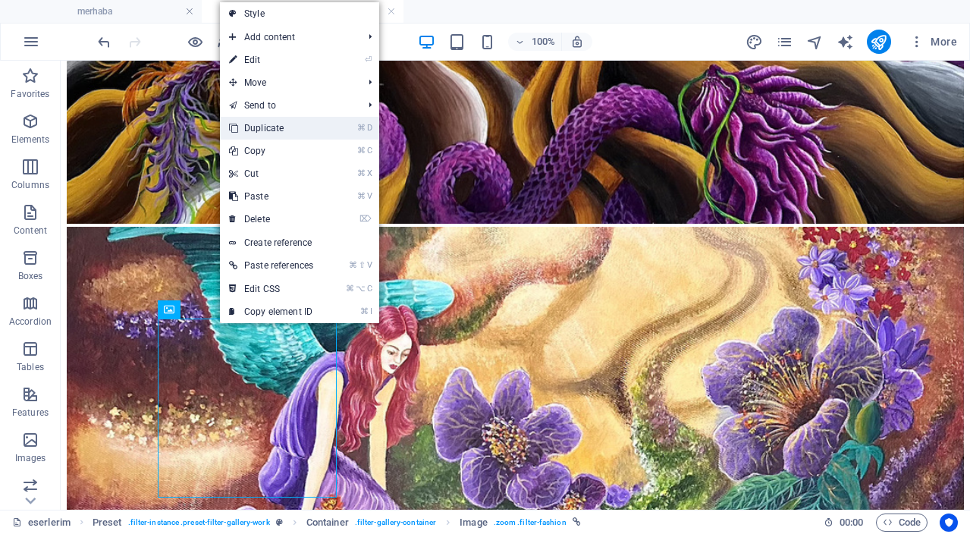
click at [300, 130] on link "⌘ D Duplicate" at bounding box center [271, 128] width 102 height 23
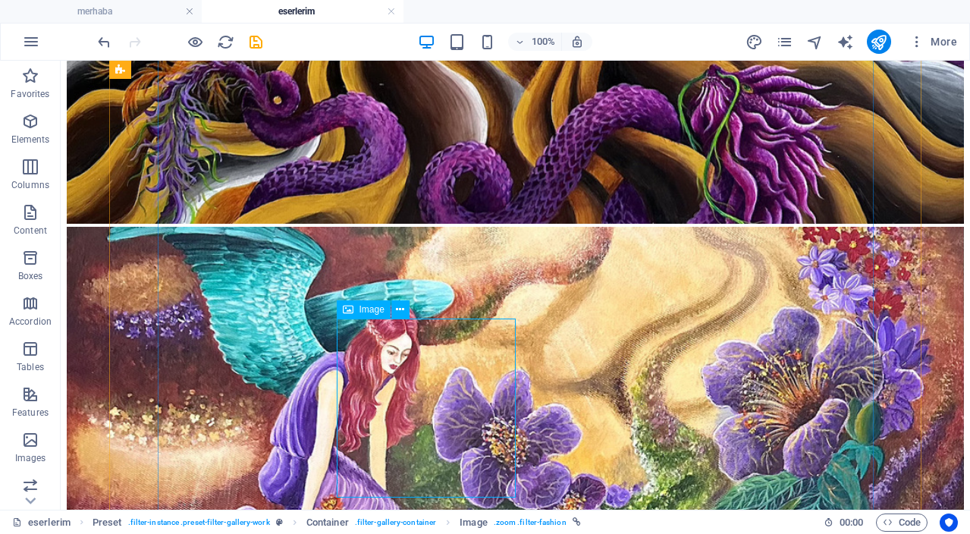
select select "%"
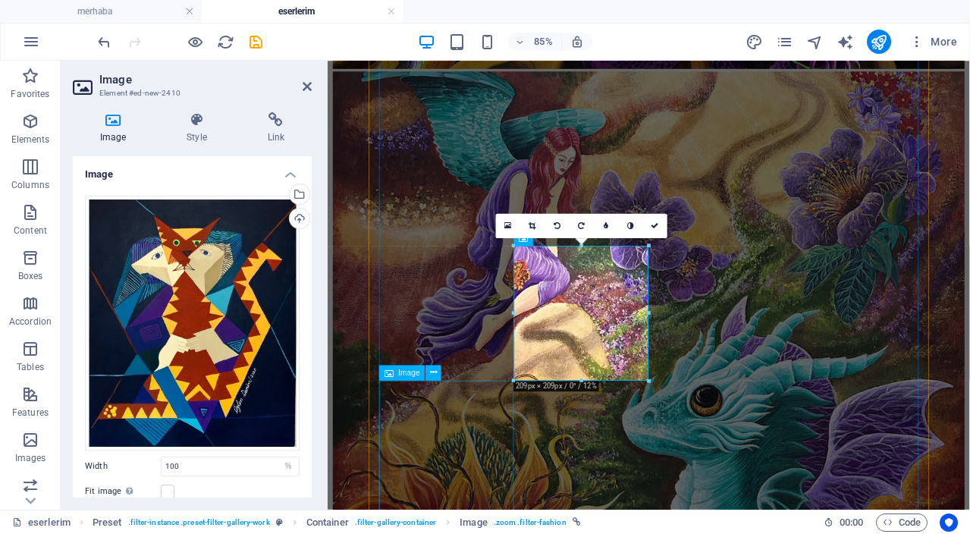
scroll to position [912, 0]
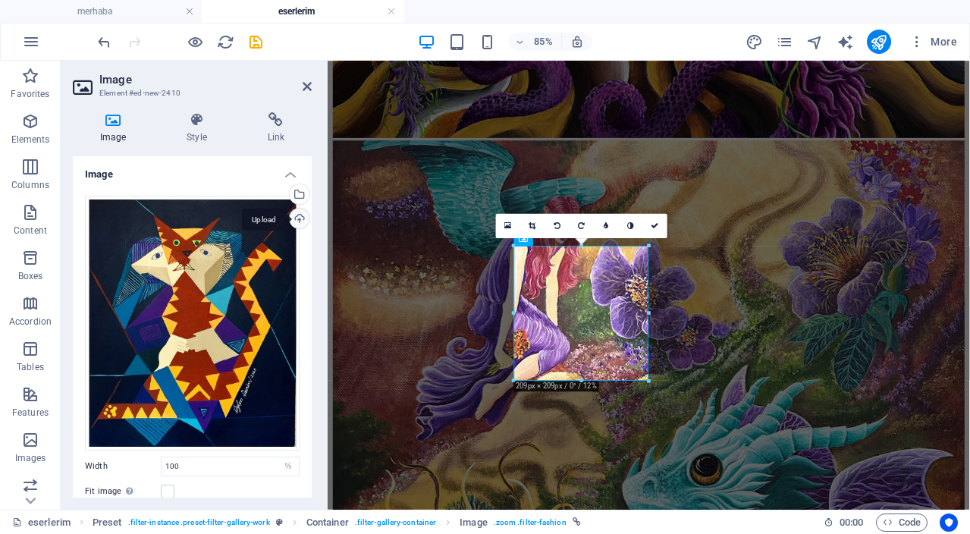
click at [296, 222] on div "Upload" at bounding box center [298, 220] width 23 height 23
click at [658, 227] on icon at bounding box center [655, 226] width 8 height 8
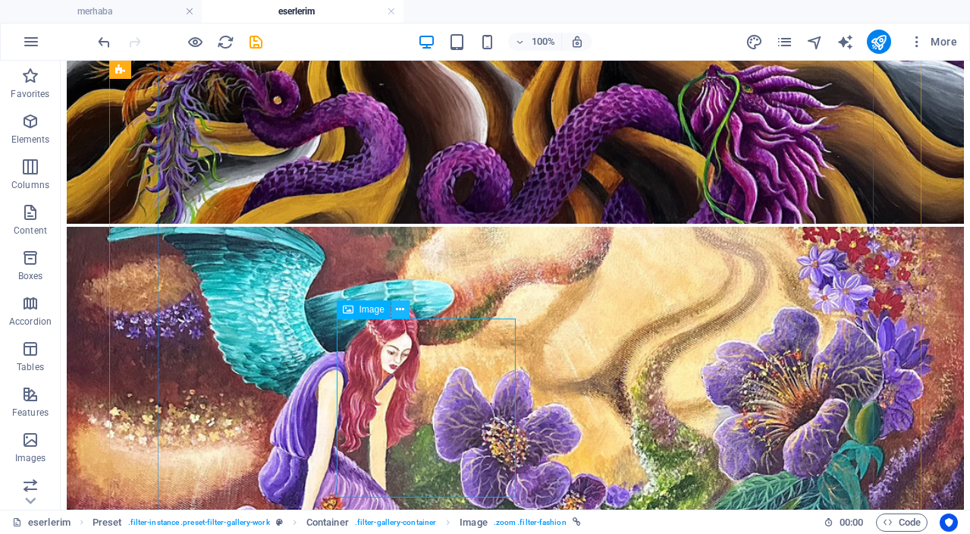
click at [400, 312] on icon at bounding box center [400, 310] width 8 height 16
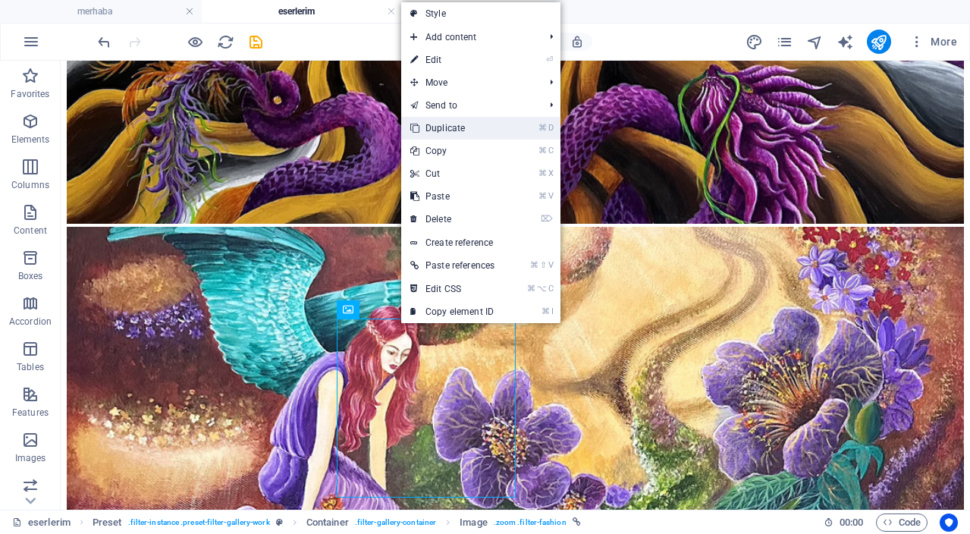
click at [478, 129] on link "⌘ D Duplicate" at bounding box center [452, 128] width 102 height 23
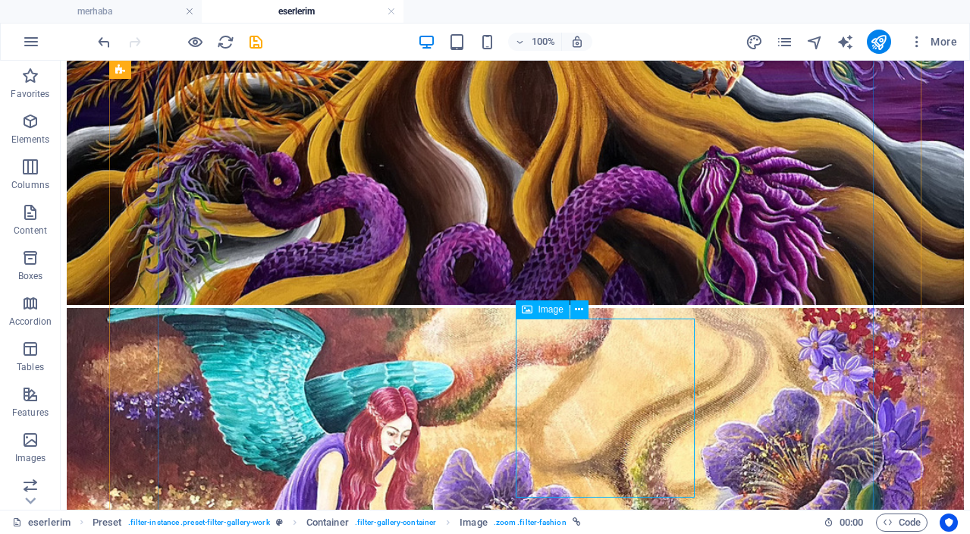
select select "%"
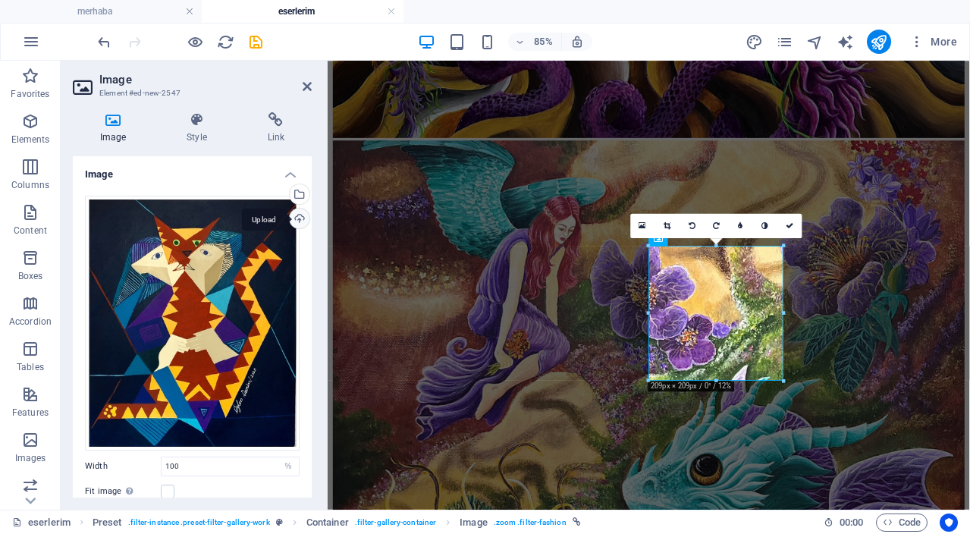
click at [297, 220] on div "Upload" at bounding box center [298, 220] width 23 height 23
click at [789, 227] on icon at bounding box center [790, 226] width 8 height 8
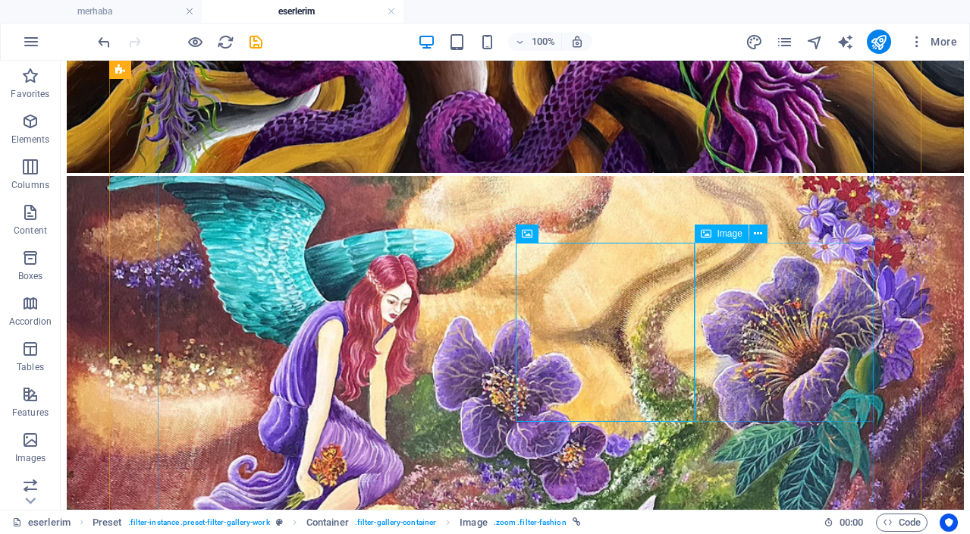
scroll to position [1069, 0]
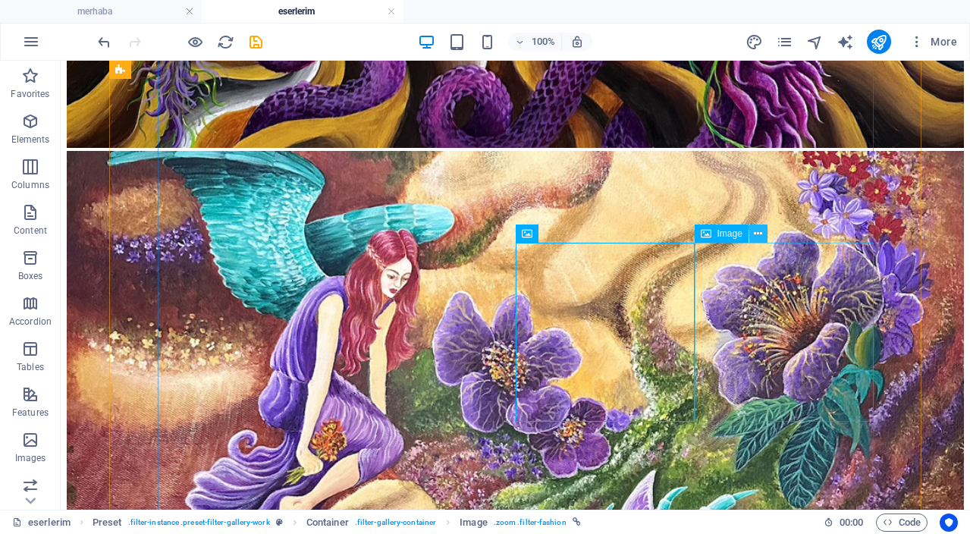
click at [758, 236] on icon at bounding box center [758, 234] width 8 height 16
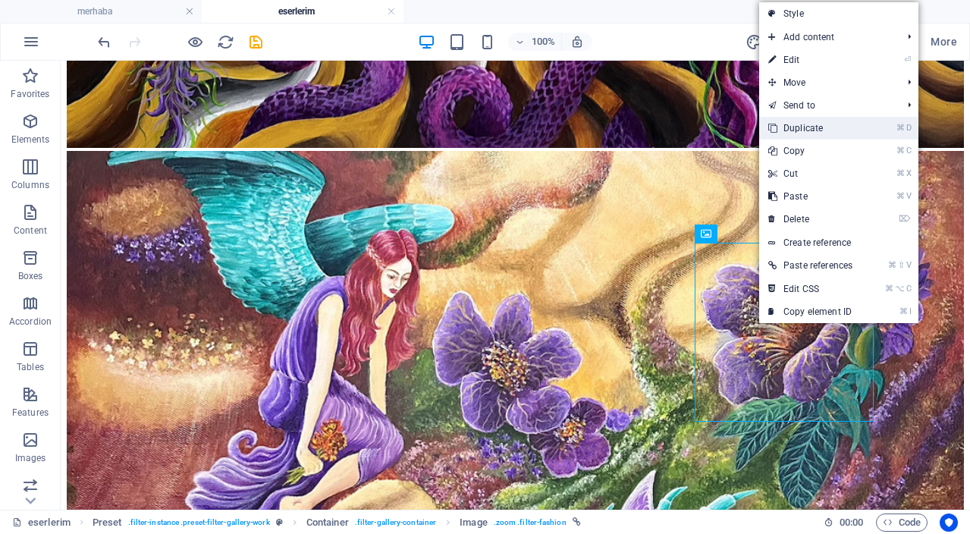
click at [815, 129] on link "⌘ D Duplicate" at bounding box center [810, 128] width 102 height 23
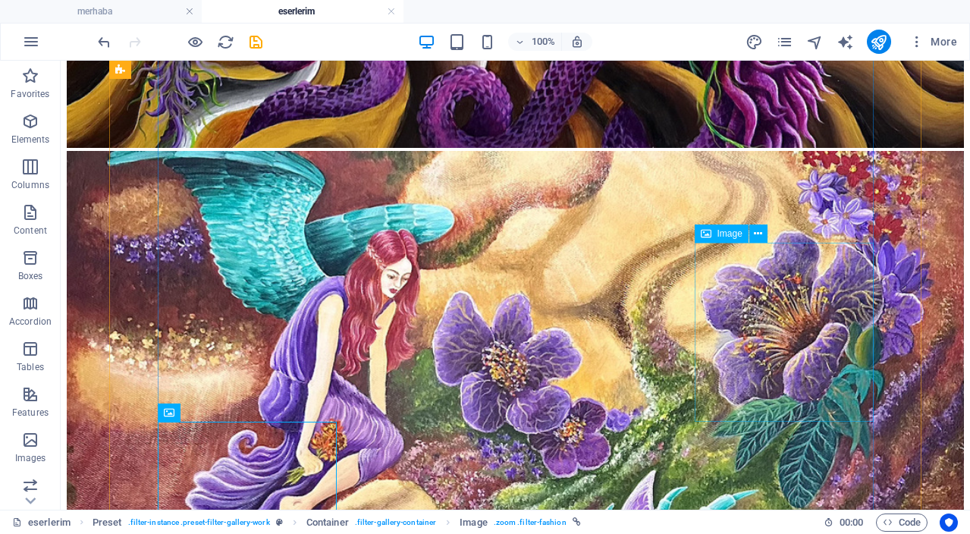
drag, startPoint x: 766, startPoint y: 295, endPoint x: 576, endPoint y: 337, distance: 194.9
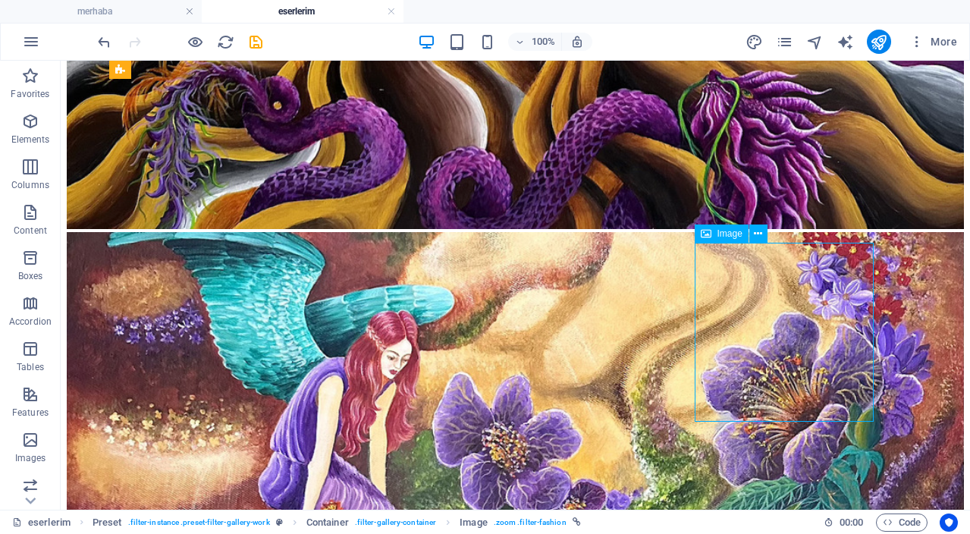
select select "%"
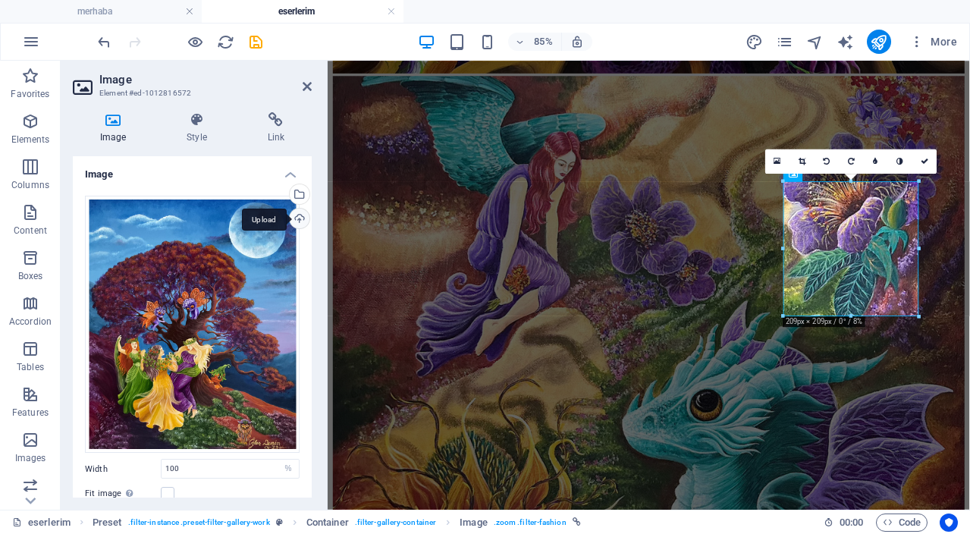
click at [297, 218] on div "Upload" at bounding box center [298, 220] width 23 height 23
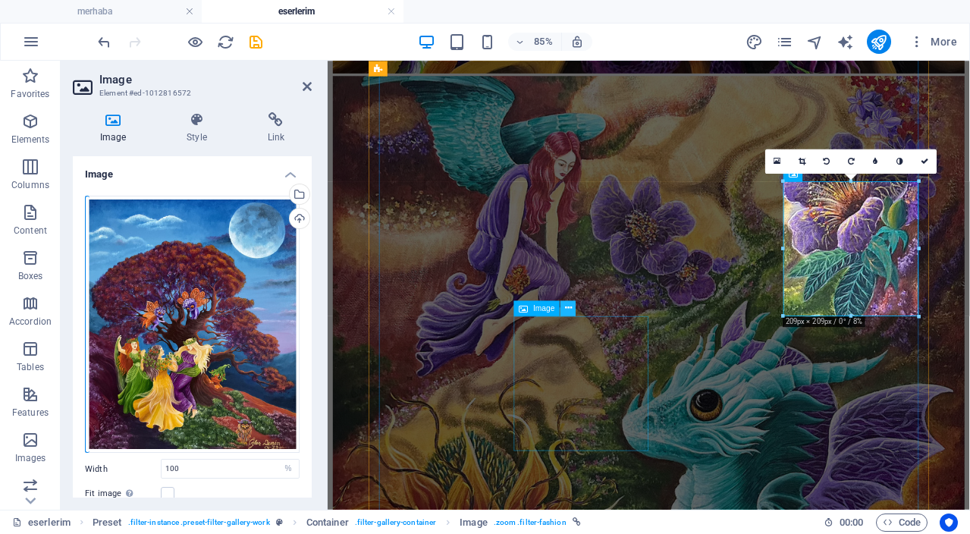
click at [570, 311] on icon at bounding box center [568, 308] width 7 height 14
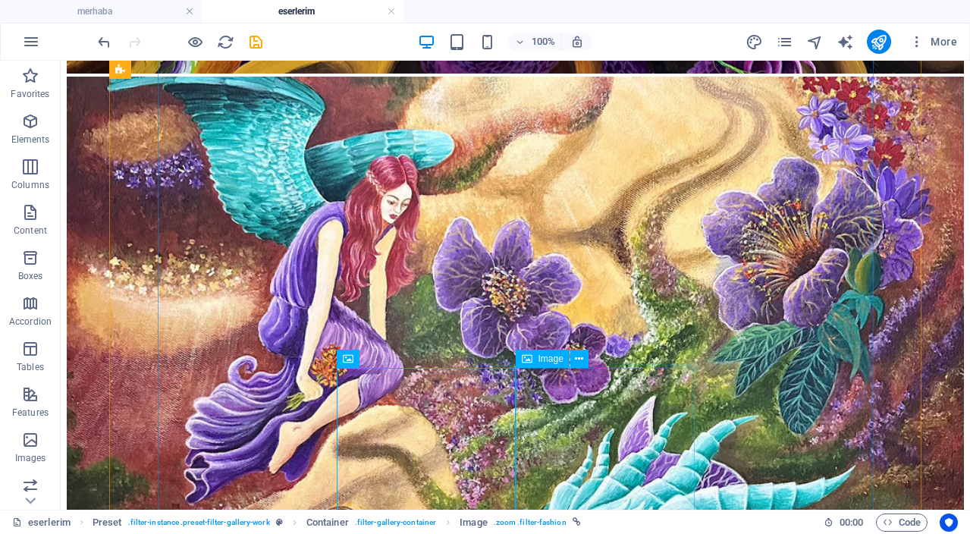
scroll to position [1148, 0]
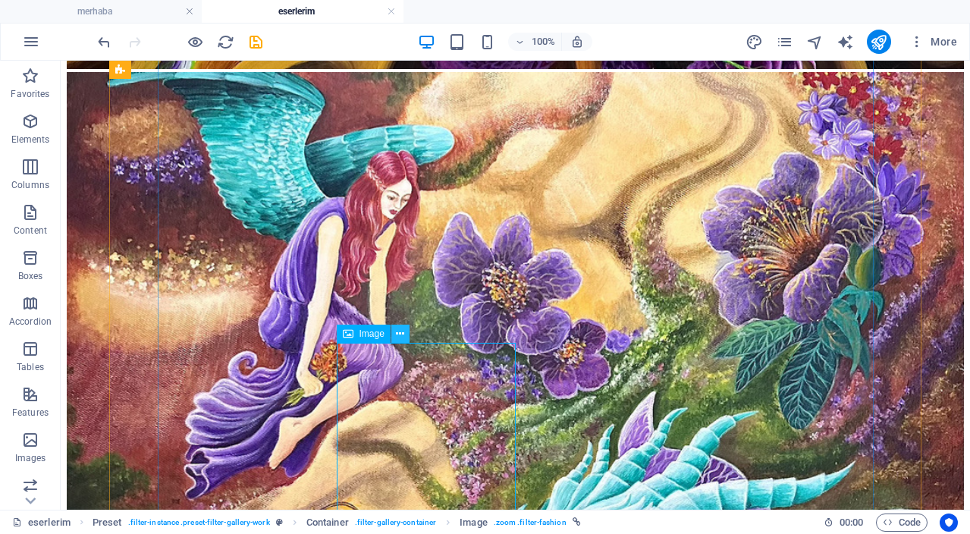
click at [404, 336] on button at bounding box center [400, 334] width 18 height 18
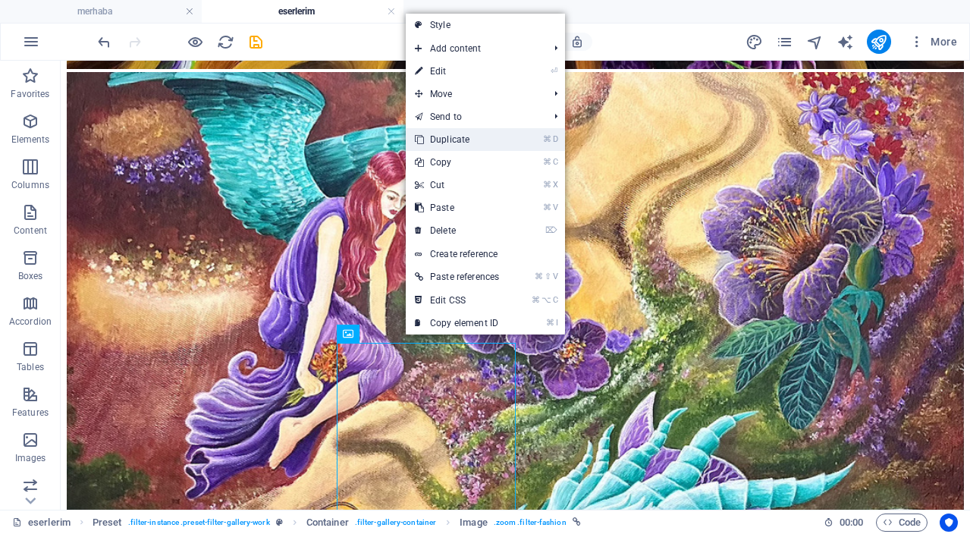
click at [500, 142] on link "⌘ D Duplicate" at bounding box center [457, 139] width 102 height 23
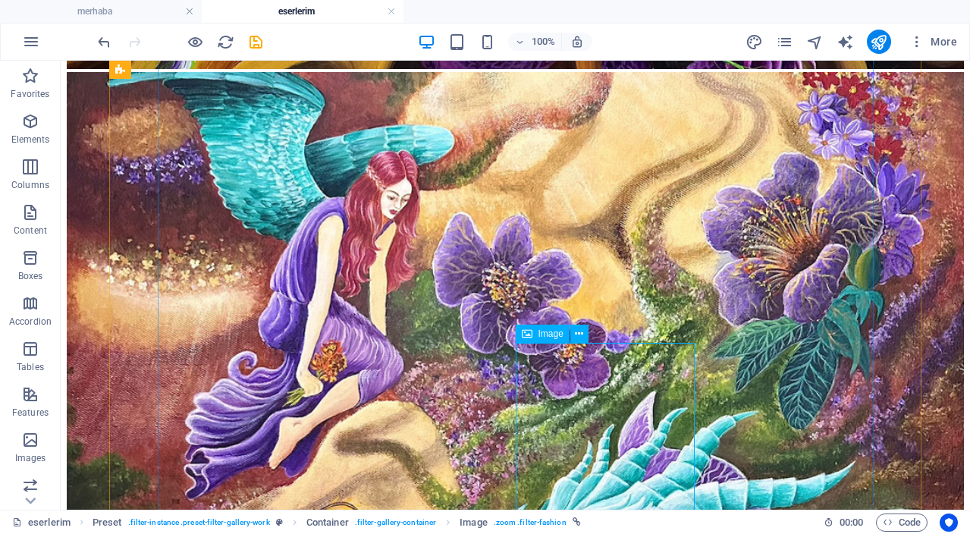
drag, startPoint x: 627, startPoint y: 421, endPoint x: 413, endPoint y: 485, distance: 224.2
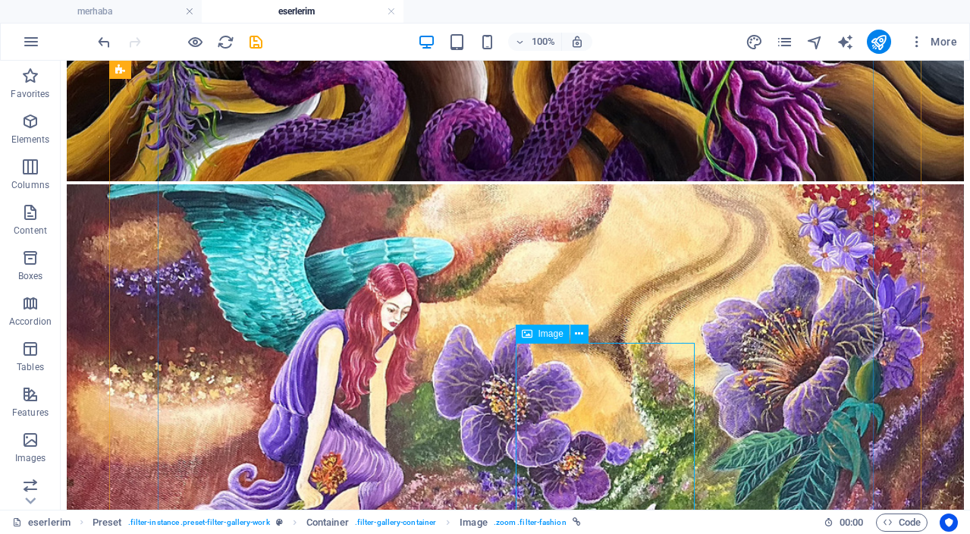
select select "%"
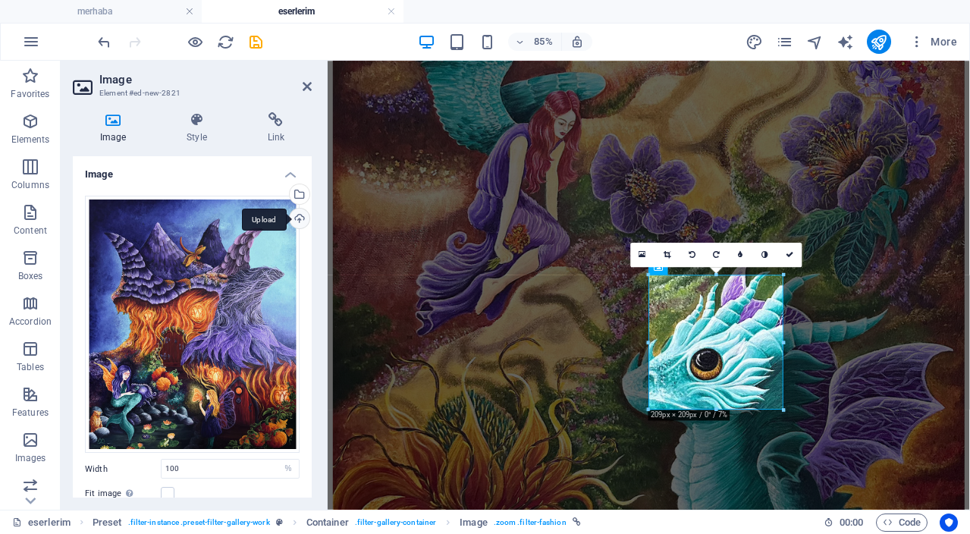
click at [294, 220] on div "Upload" at bounding box center [298, 220] width 23 height 23
click at [791, 253] on icon at bounding box center [790, 255] width 8 height 8
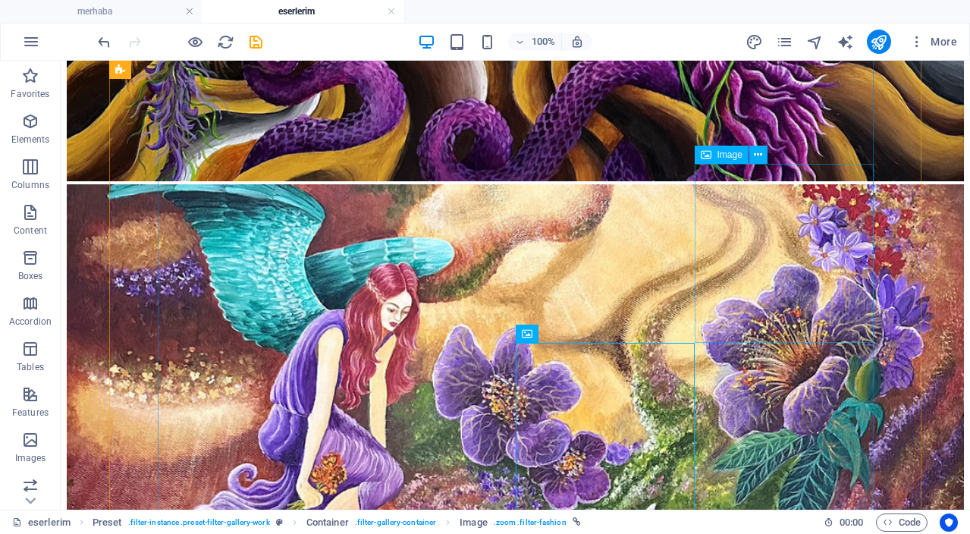
scroll to position [1148, 0]
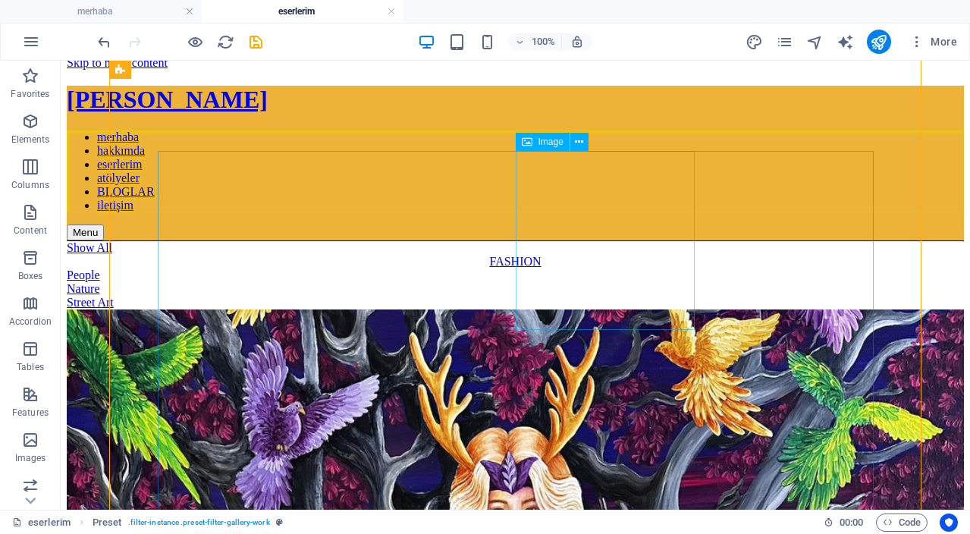
scroll to position [0, 0]
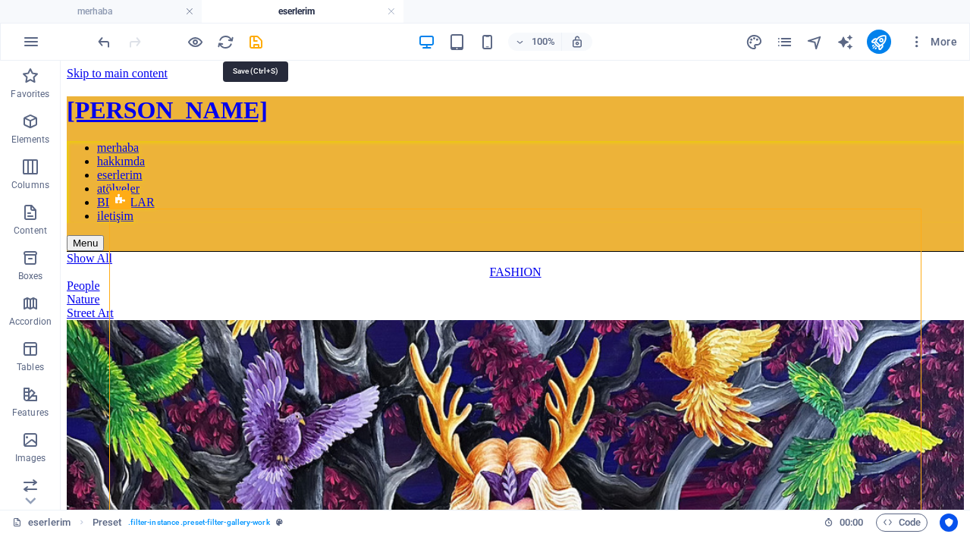
click at [249, 46] on icon "save" at bounding box center [255, 41] width 17 height 17
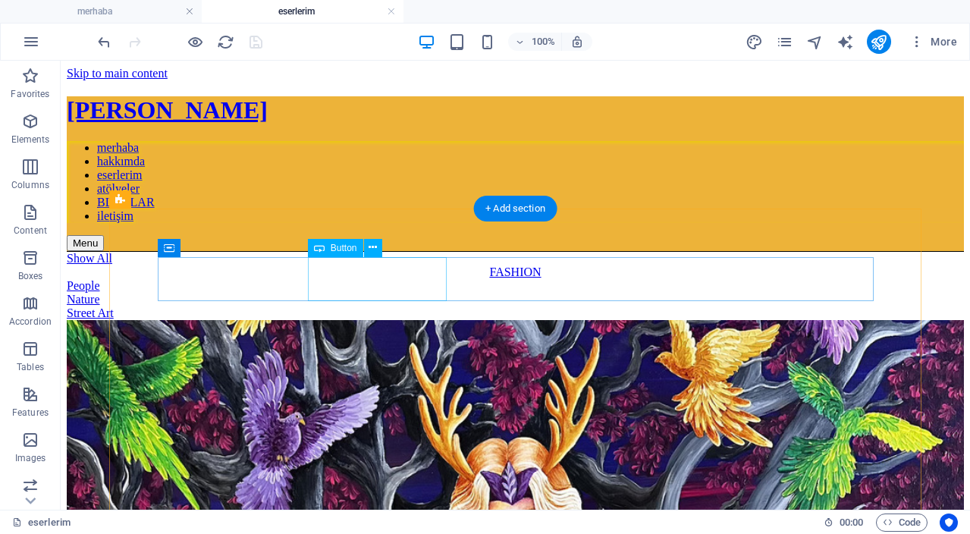
click at [375, 279] on div "FASHION" at bounding box center [515, 273] width 897 height 14
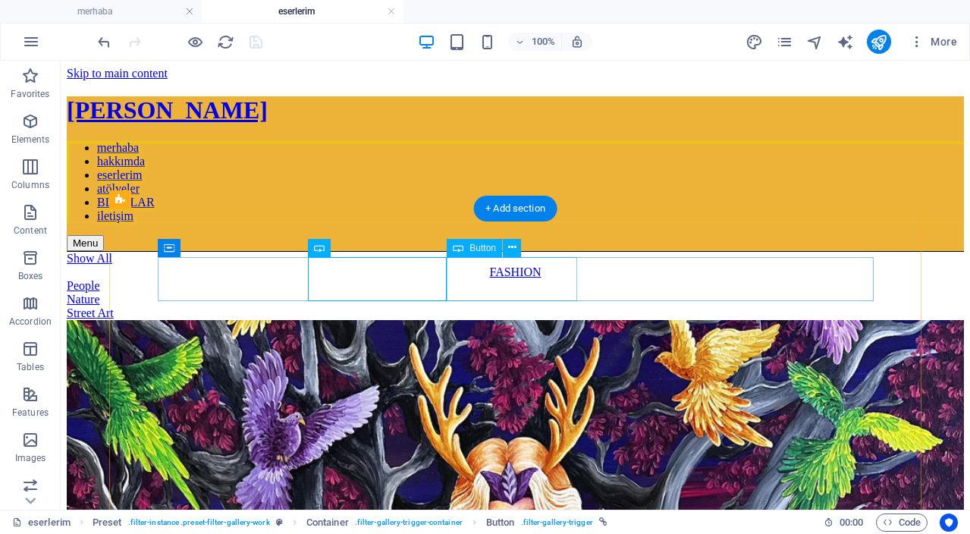
click at [533, 285] on div "People" at bounding box center [515, 286] width 897 height 14
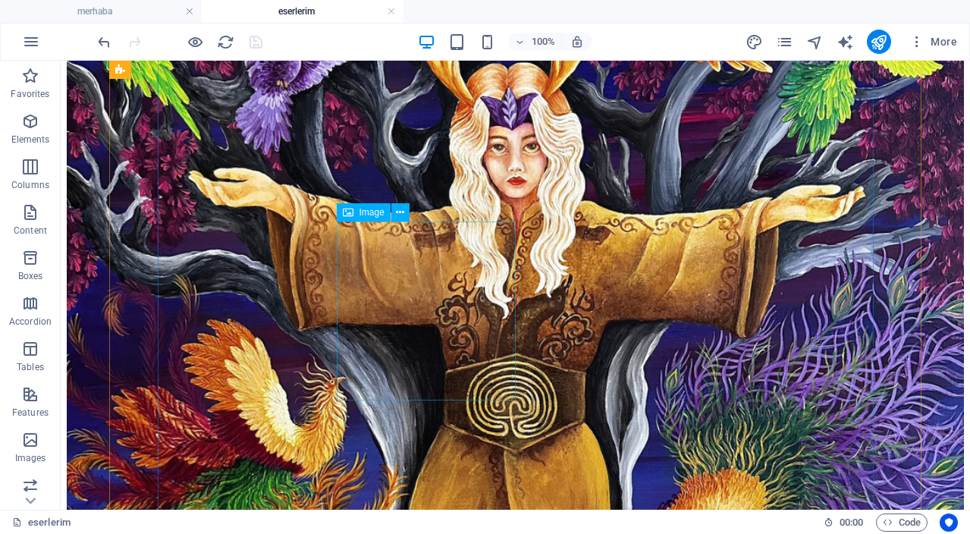
scroll to position [395, 0]
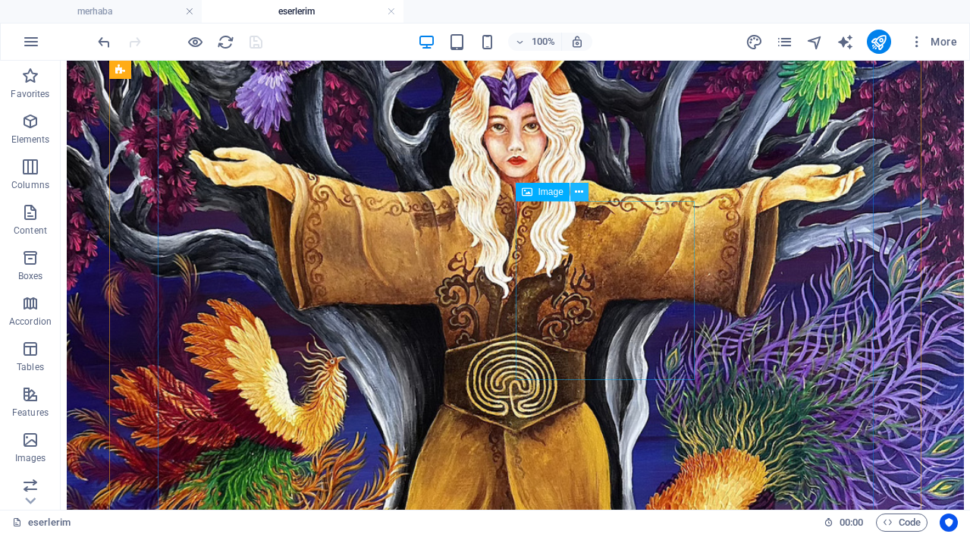
click at [577, 198] on icon at bounding box center [579, 192] width 8 height 16
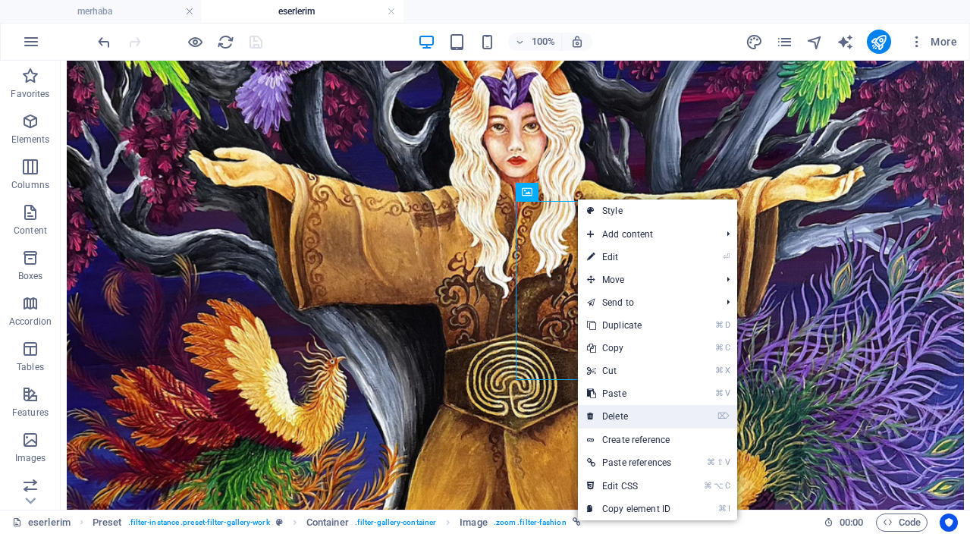
click at [640, 419] on link "⌦ Delete" at bounding box center [629, 416] width 102 height 23
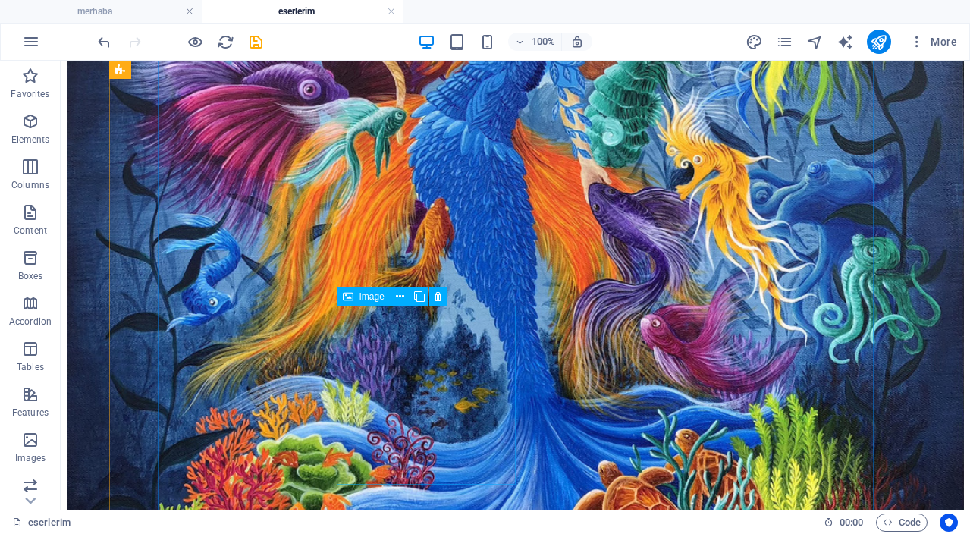
scroll to position [3238, 0]
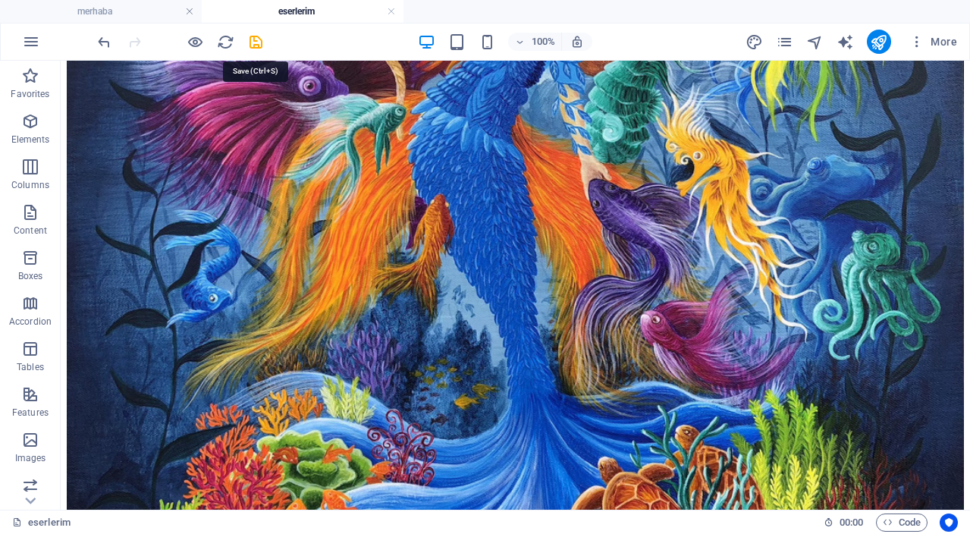
click at [256, 42] on icon "save" at bounding box center [255, 41] width 17 height 17
click at [227, 41] on icon "reload" at bounding box center [225, 41] width 17 height 17
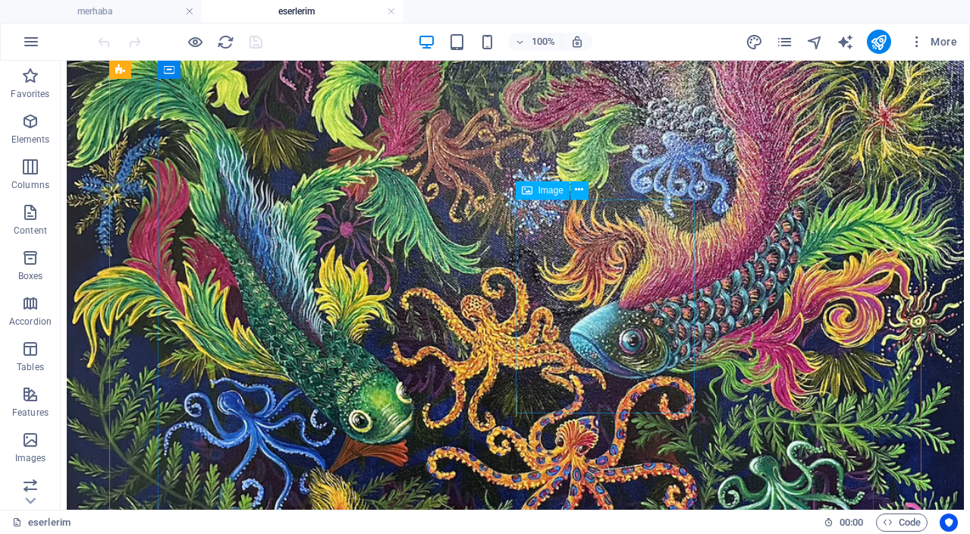
scroll to position [2205, 0]
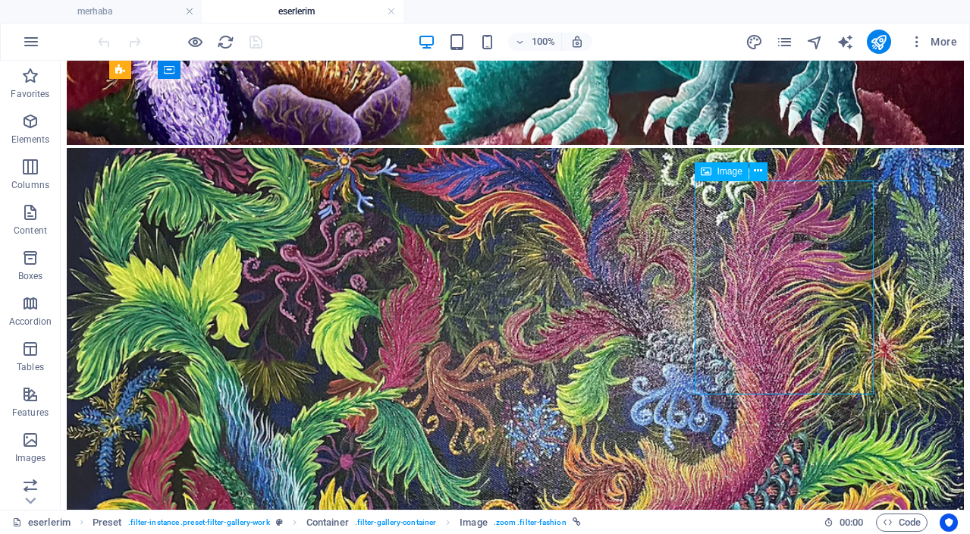
select select "%"
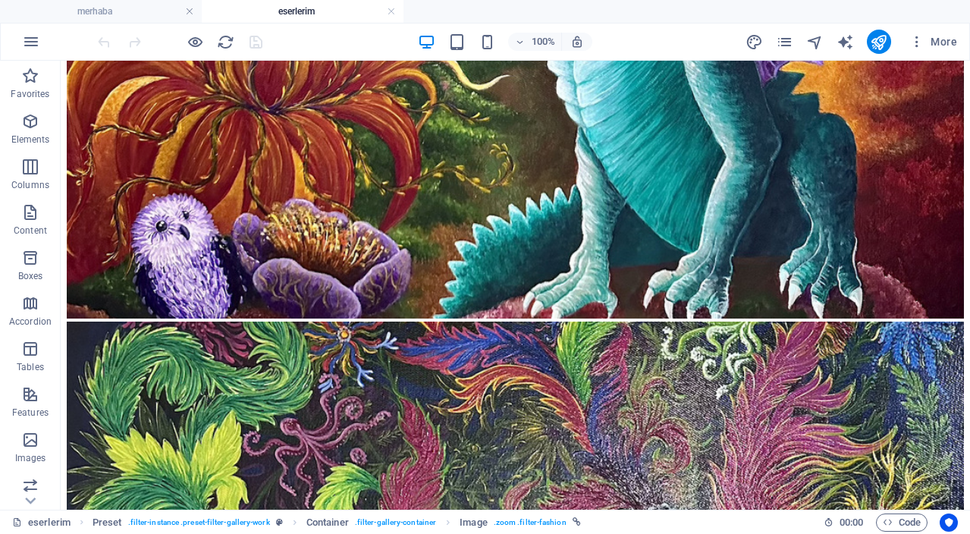
scroll to position [2423, 0]
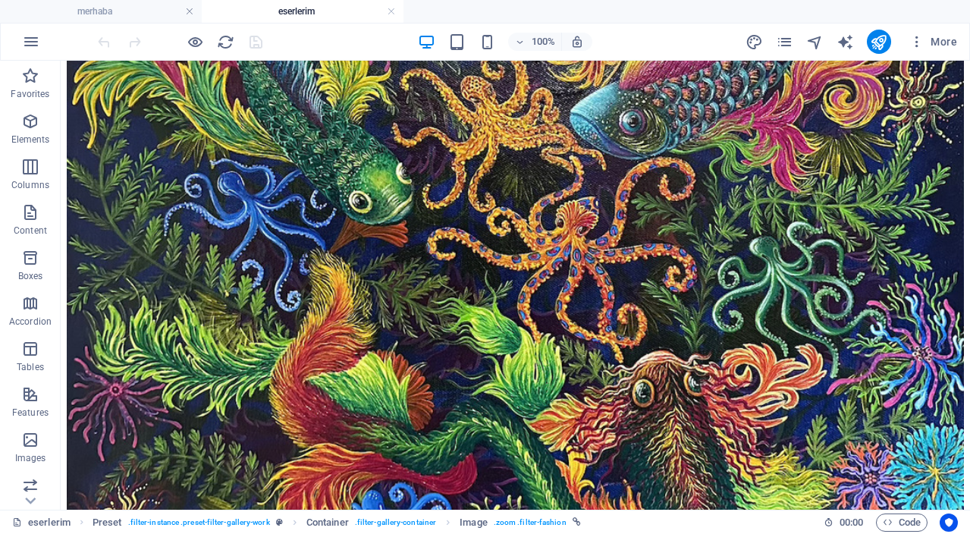
drag, startPoint x: 524, startPoint y: 558, endPoint x: 699, endPoint y: 404, distance: 232.2
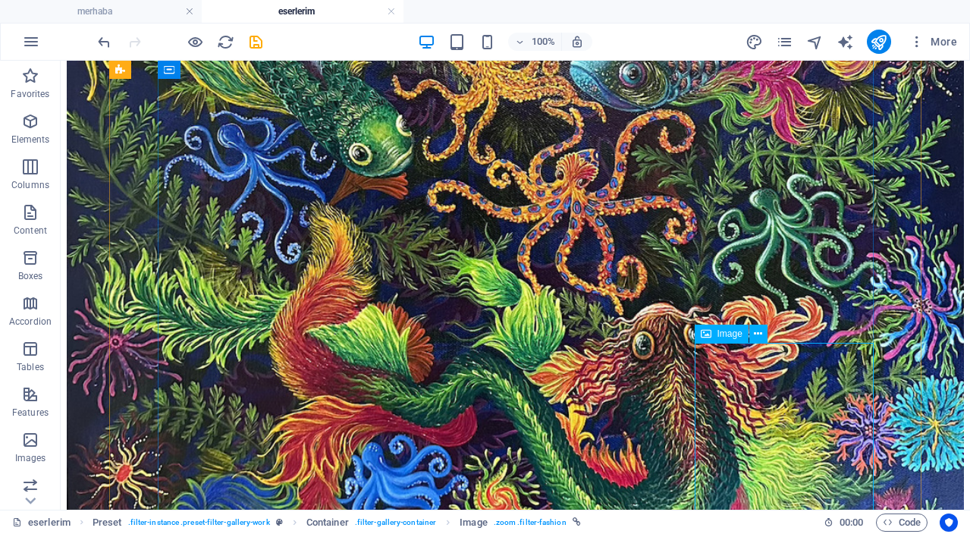
scroll to position [2472, 0]
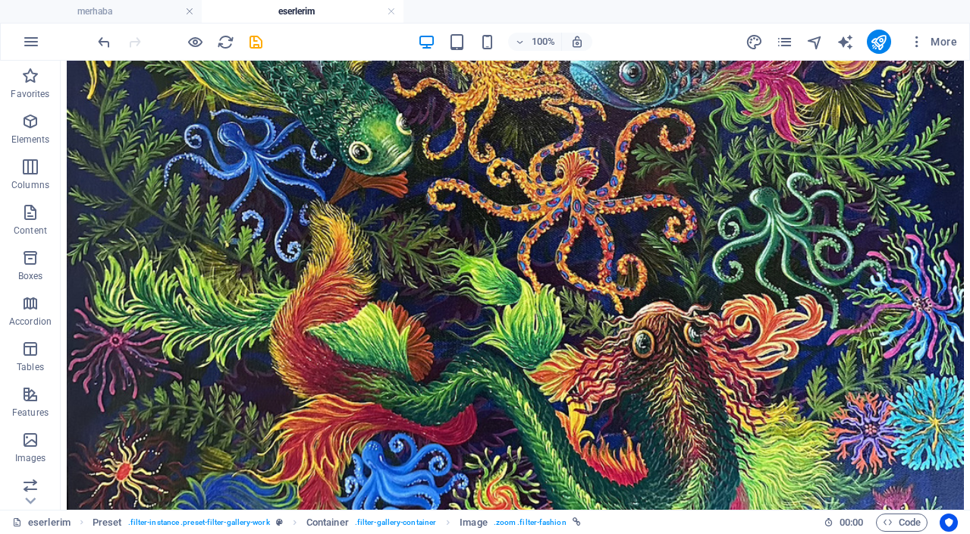
drag, startPoint x: 743, startPoint y: 419, endPoint x: 479, endPoint y: 277, distance: 299.0
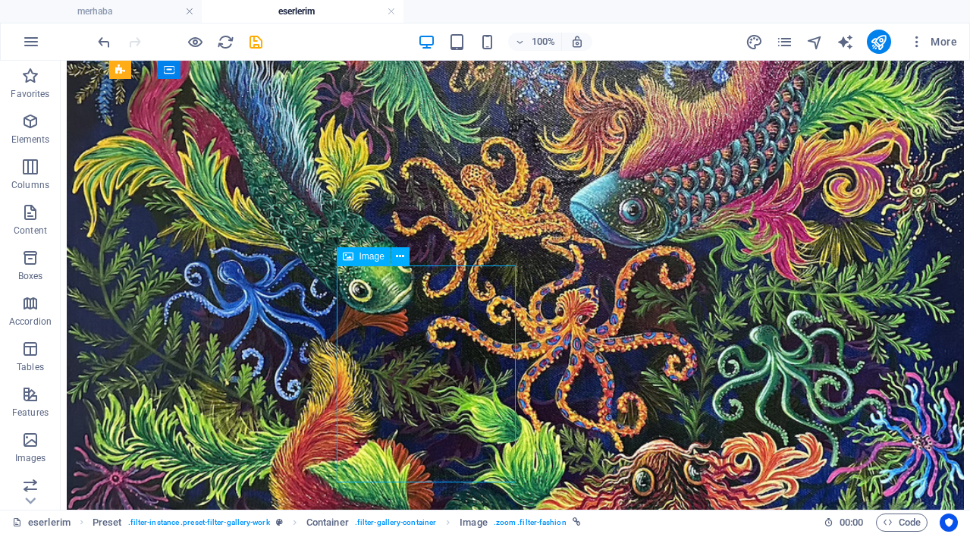
scroll to position [2336, 0]
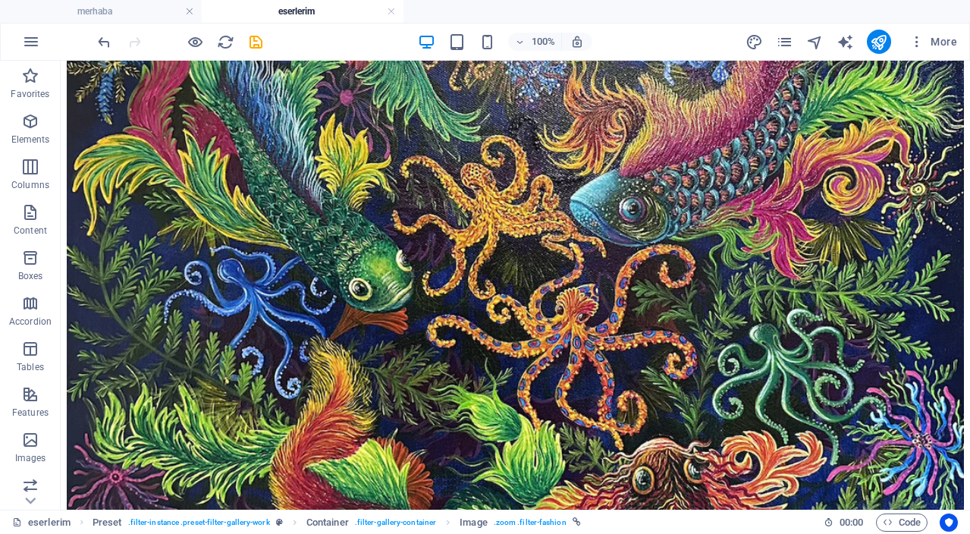
drag, startPoint x: 474, startPoint y: 348, endPoint x: 522, endPoint y: 239, distance: 119.2
drag, startPoint x: 567, startPoint y: 325, endPoint x: 566, endPoint y: 231, distance: 93.3
drag, startPoint x: 304, startPoint y: 346, endPoint x: 316, endPoint y: 250, distance: 97.0
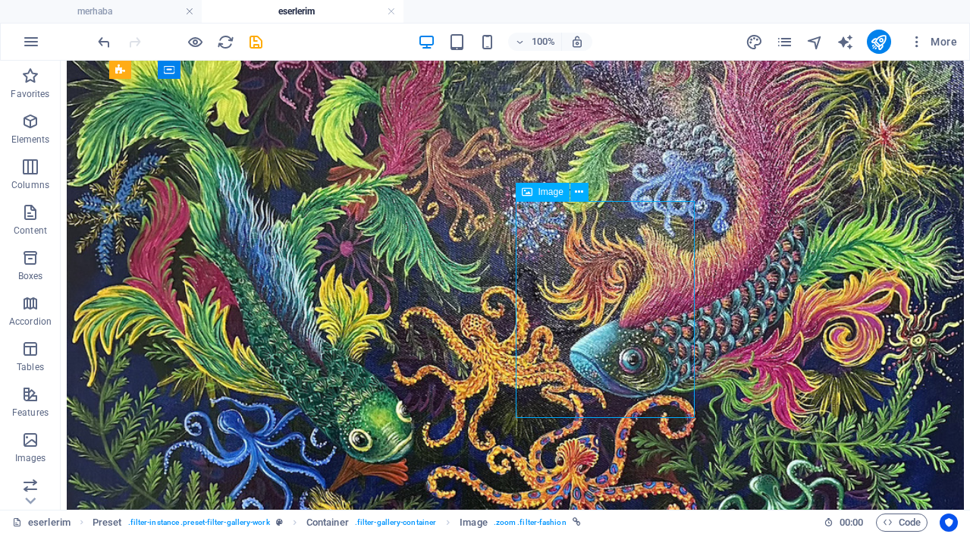
scroll to position [2204, 0]
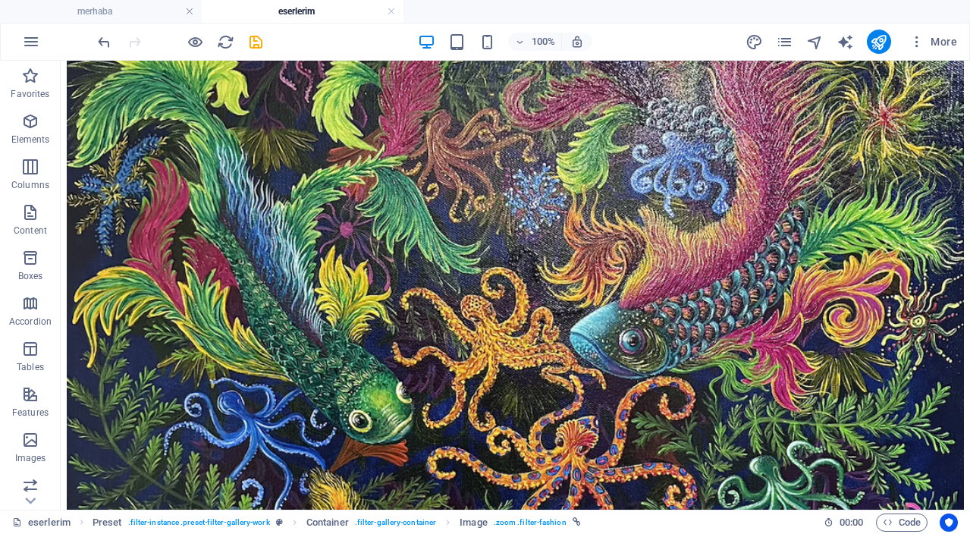
drag, startPoint x: 590, startPoint y: 347, endPoint x: 510, endPoint y: 187, distance: 179.1
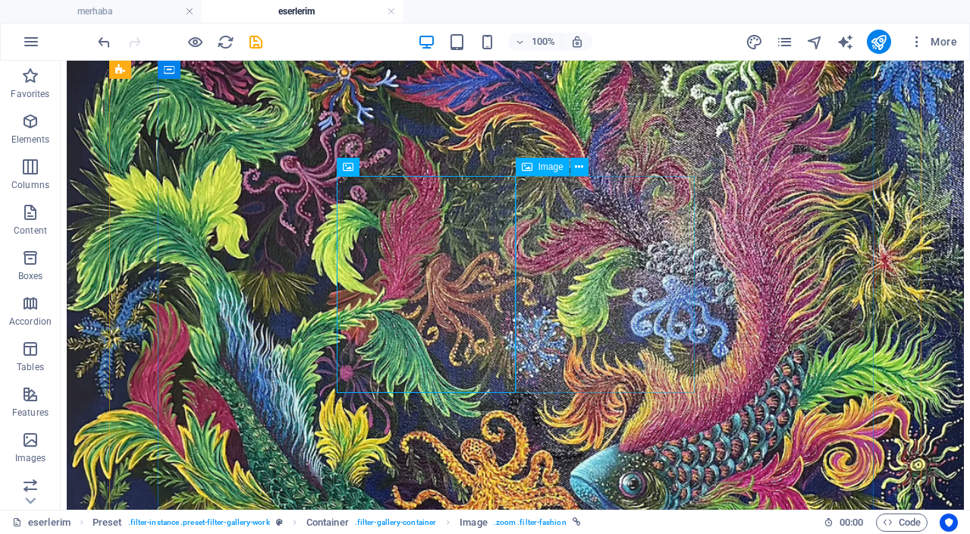
scroll to position [2075, 0]
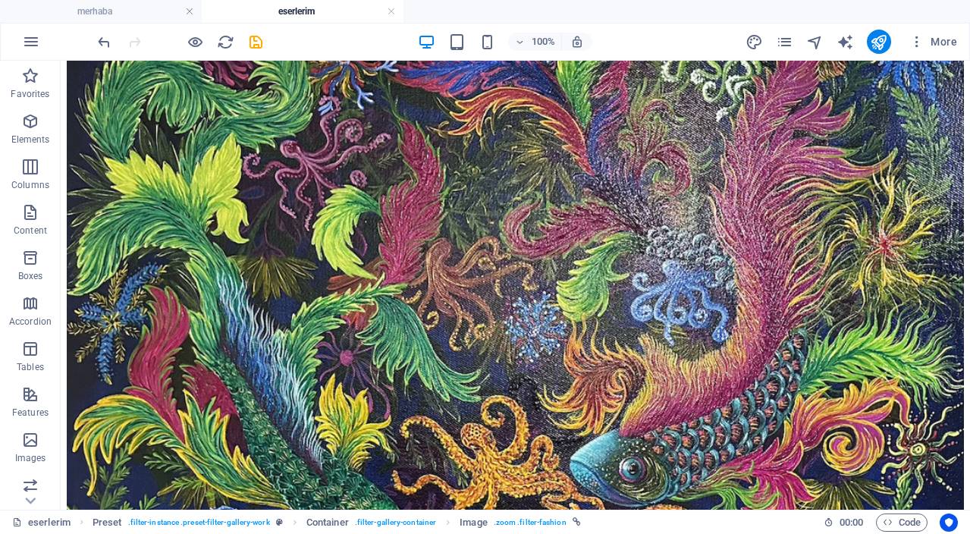
drag, startPoint x: 439, startPoint y: 319, endPoint x: 592, endPoint y: 416, distance: 181.2
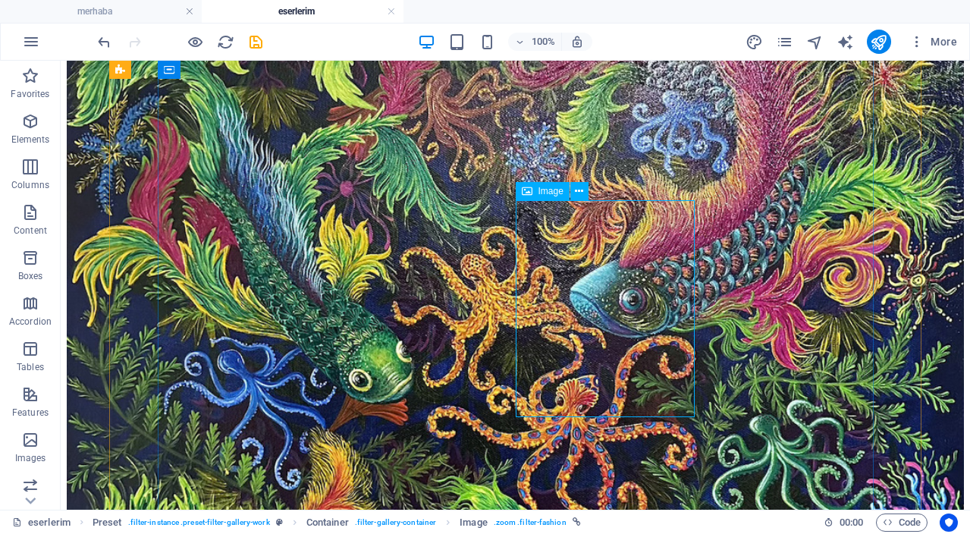
scroll to position [2253, 0]
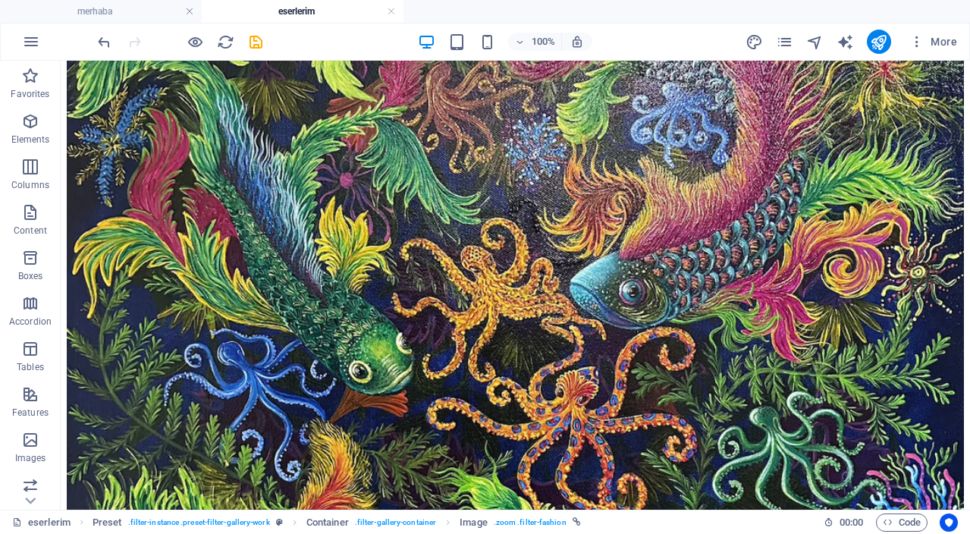
drag, startPoint x: 614, startPoint y: 284, endPoint x: 675, endPoint y: 386, distance: 118.8
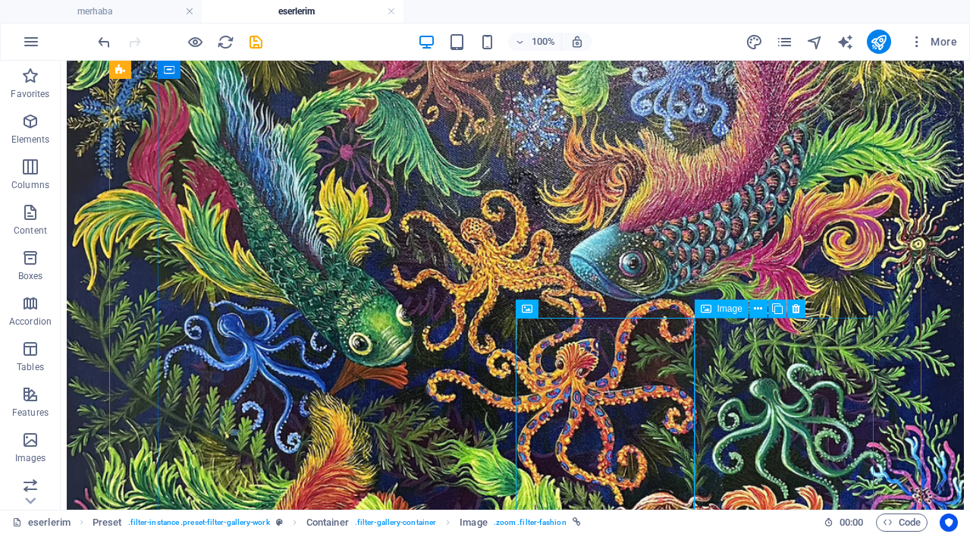
scroll to position [2280, 0]
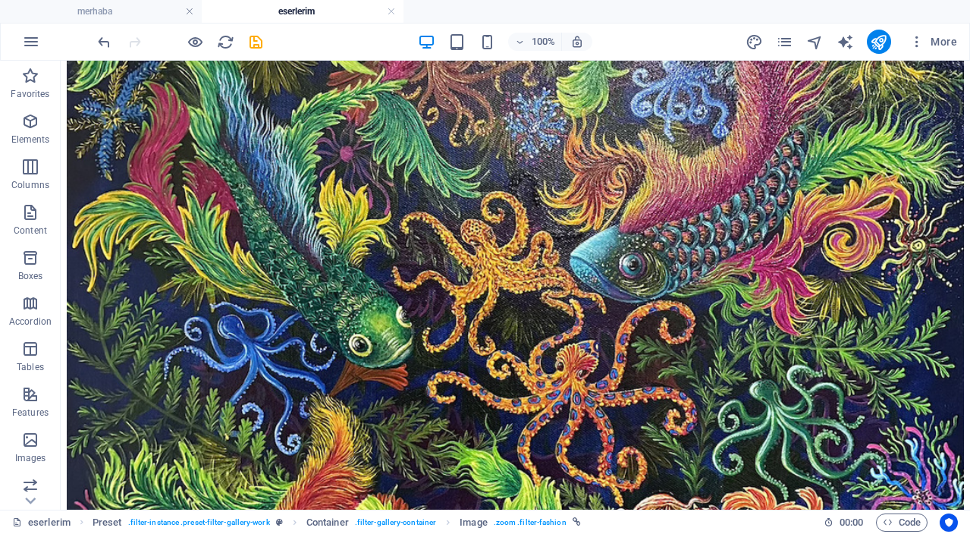
drag, startPoint x: 608, startPoint y: 277, endPoint x: 711, endPoint y: 383, distance: 148.1
drag, startPoint x: 493, startPoint y: 371, endPoint x: 697, endPoint y: 306, distance: 214.0
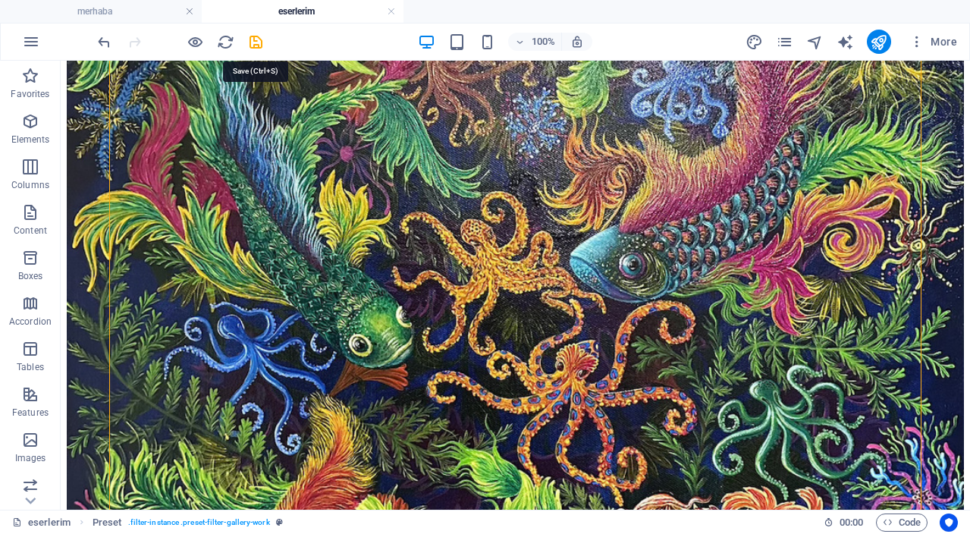
click at [252, 45] on icon "save" at bounding box center [255, 41] width 17 height 17
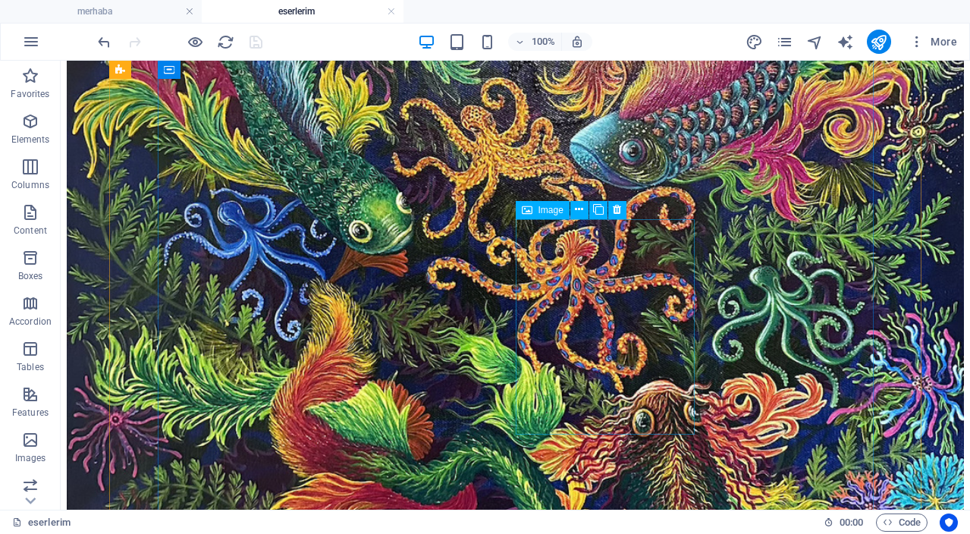
scroll to position [2396, 0]
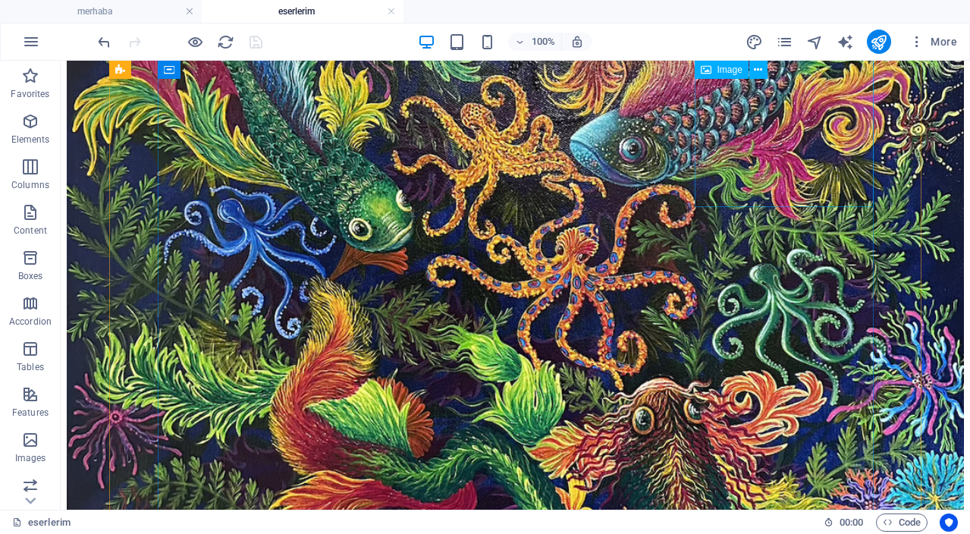
drag, startPoint x: 730, startPoint y: 154, endPoint x: 533, endPoint y: 171, distance: 197.2
select select "%"
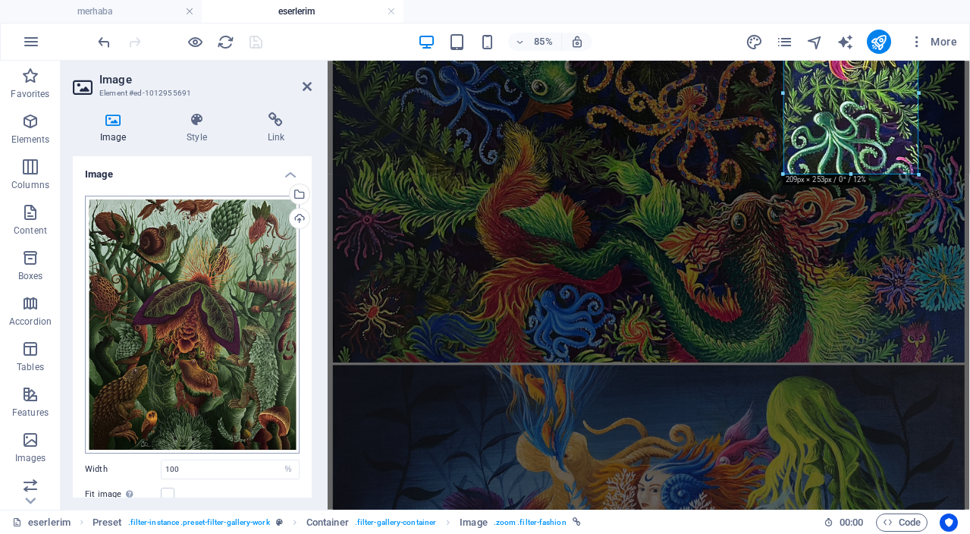
scroll to position [44, 0]
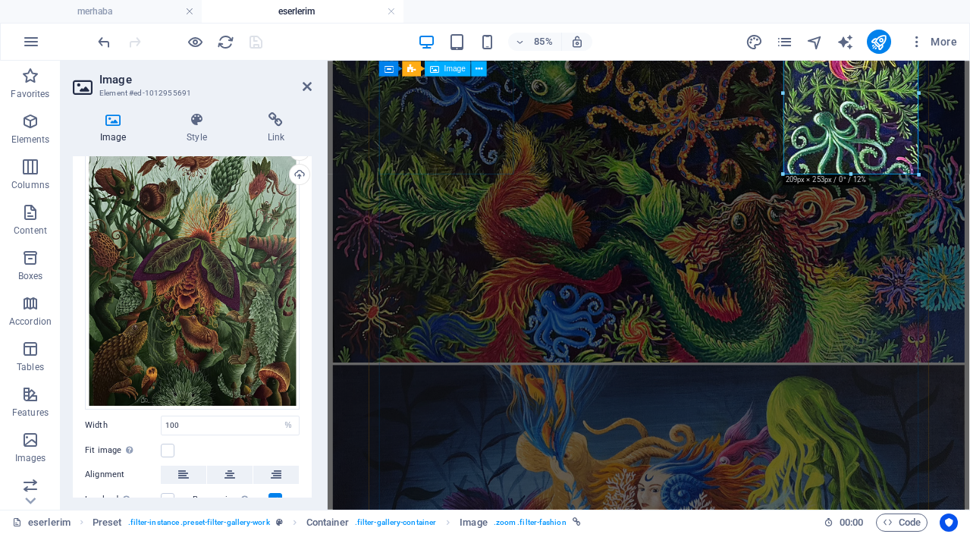
select select "%"
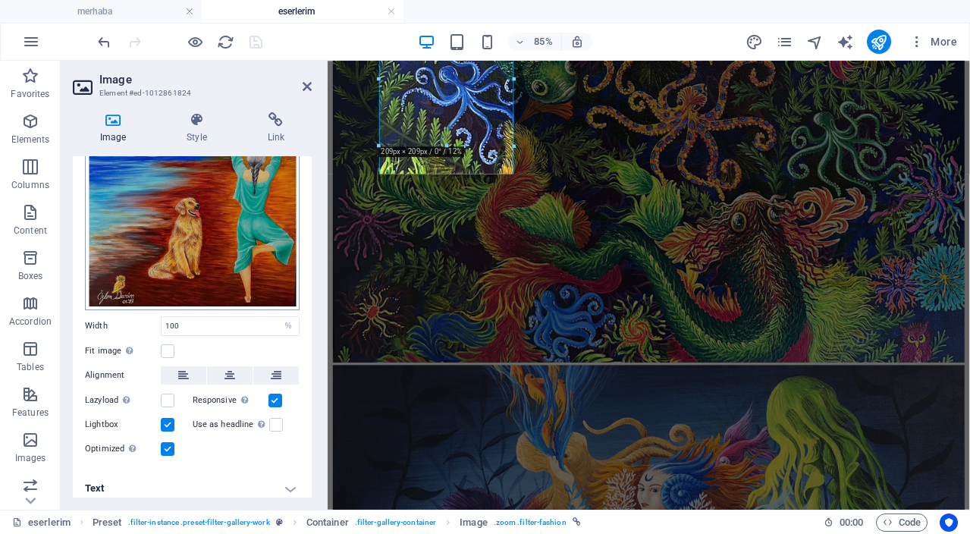
scroll to position [101, 0]
select select "%"
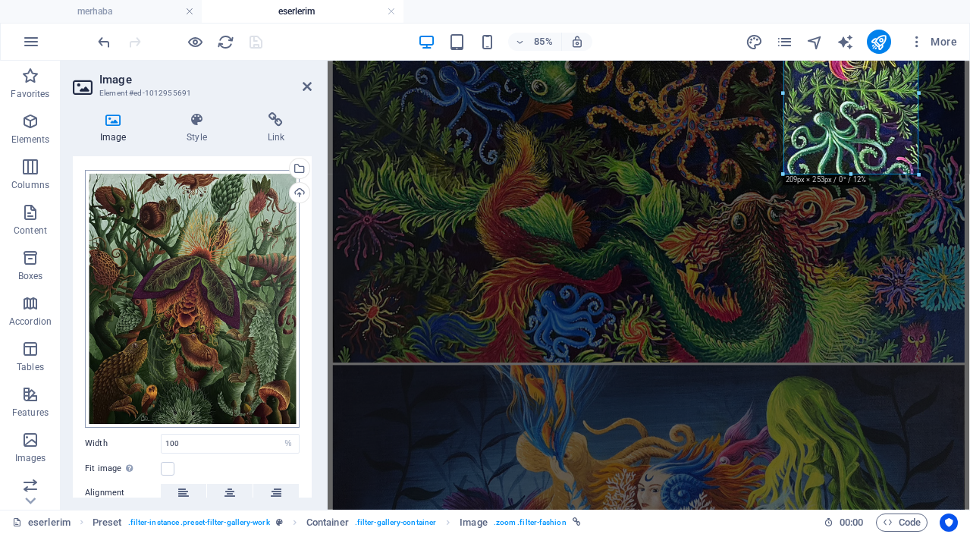
scroll to position [18, 0]
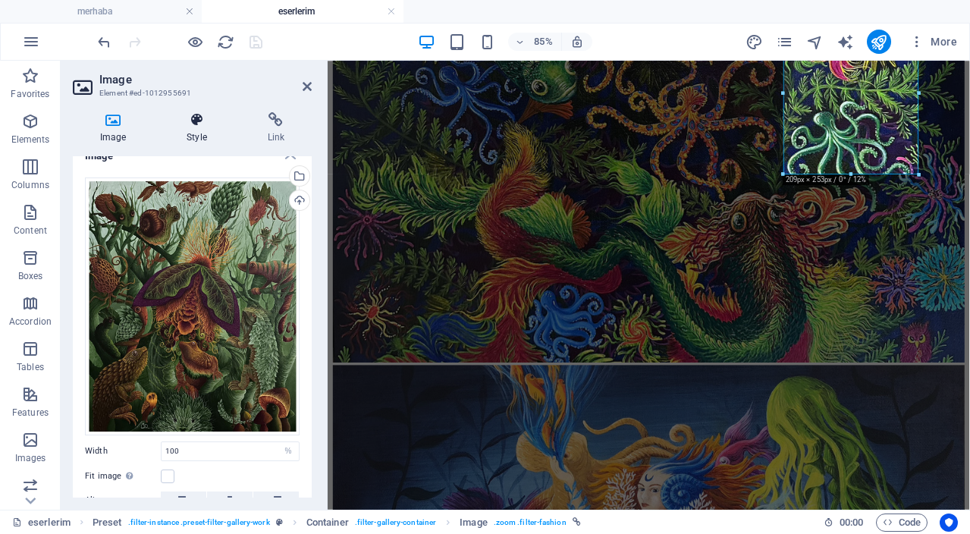
click at [196, 124] on icon at bounding box center [196, 119] width 74 height 15
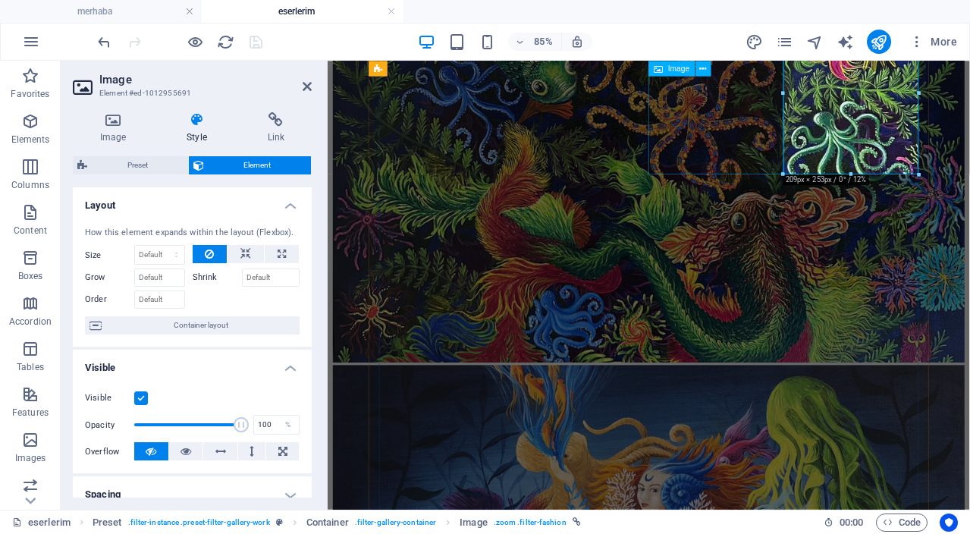
select select "%"
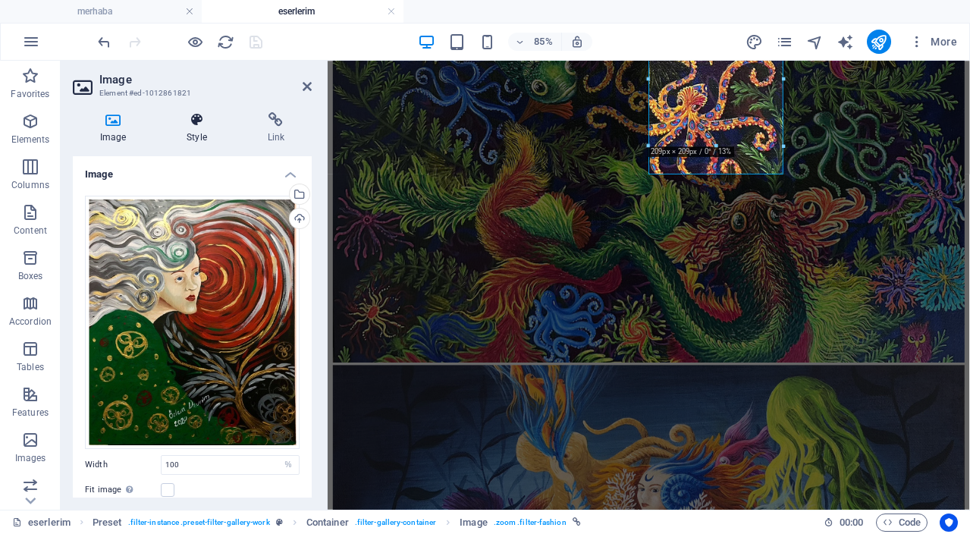
click at [193, 130] on h4 "Style" at bounding box center [199, 128] width 80 height 32
